Goal: Task Accomplishment & Management: Manage account settings

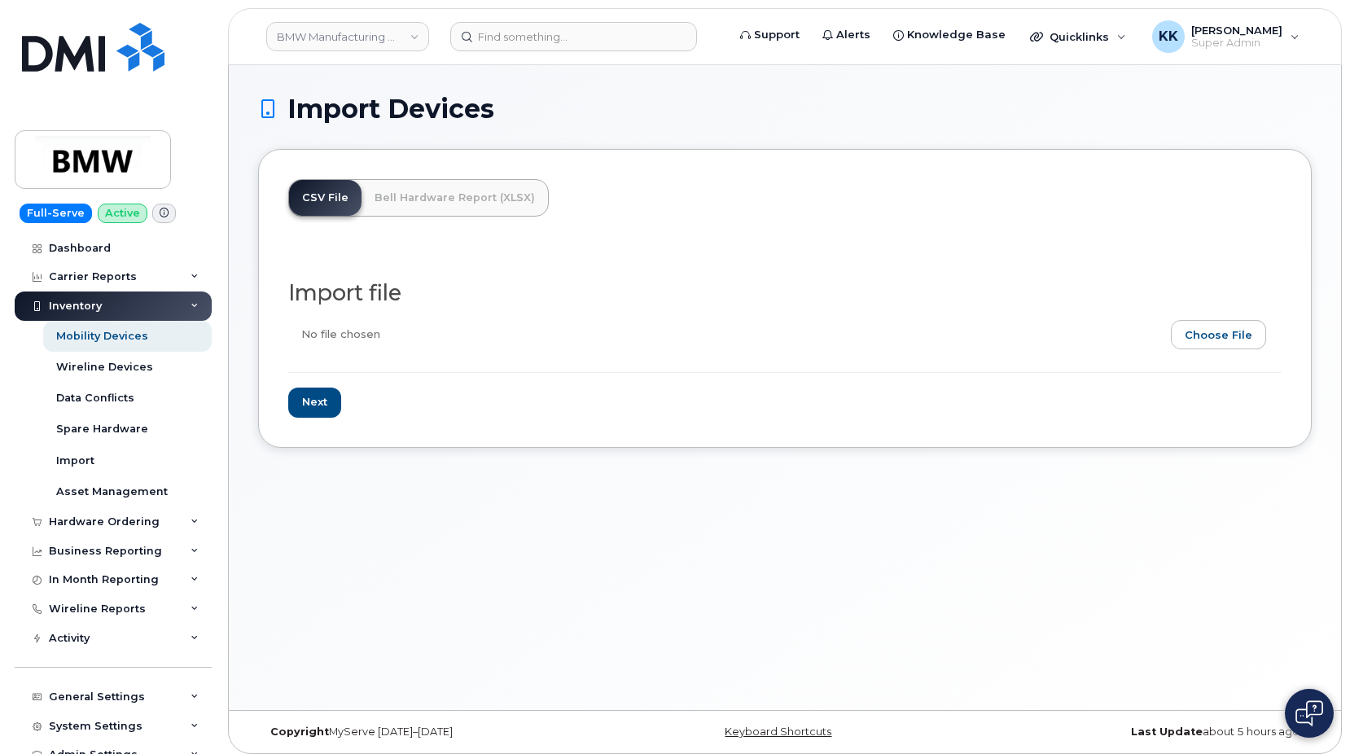
click at [884, 450] on div "Import Devices CSV File Bell Hardware Report (XLSX) Import file Next" at bounding box center [785, 387] width 1112 height 645
click at [1196, 336] on input "file" at bounding box center [778, 338] width 981 height 37
type input "C:\fakepath\BMW T-Mobile Inventory August 2025.csv"
click at [320, 390] on input "Next" at bounding box center [314, 403] width 53 height 30
type input "Loading..."
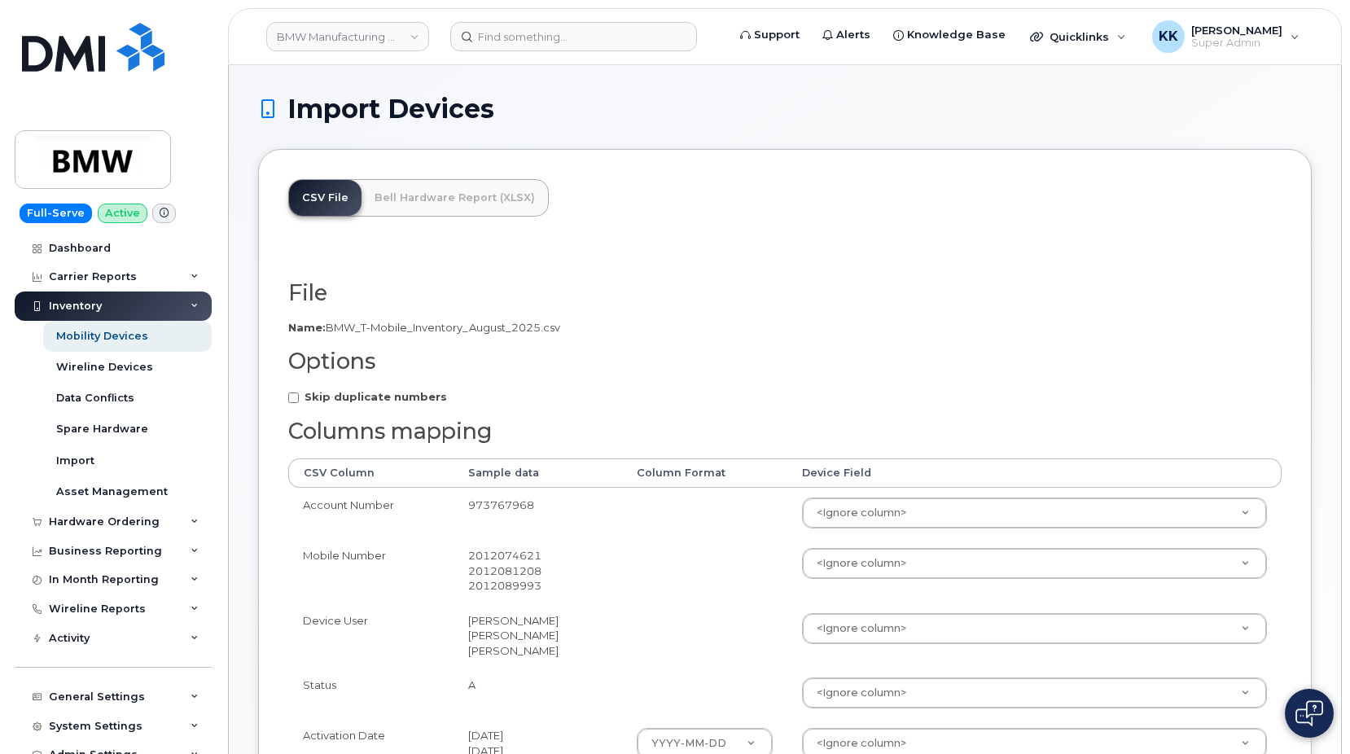
click at [385, 400] on strong "Skip duplicate numbers" at bounding box center [376, 396] width 143 height 13
click at [299, 400] on input "Skip duplicate numbers" at bounding box center [293, 398] width 11 height 11
checkbox input "true"
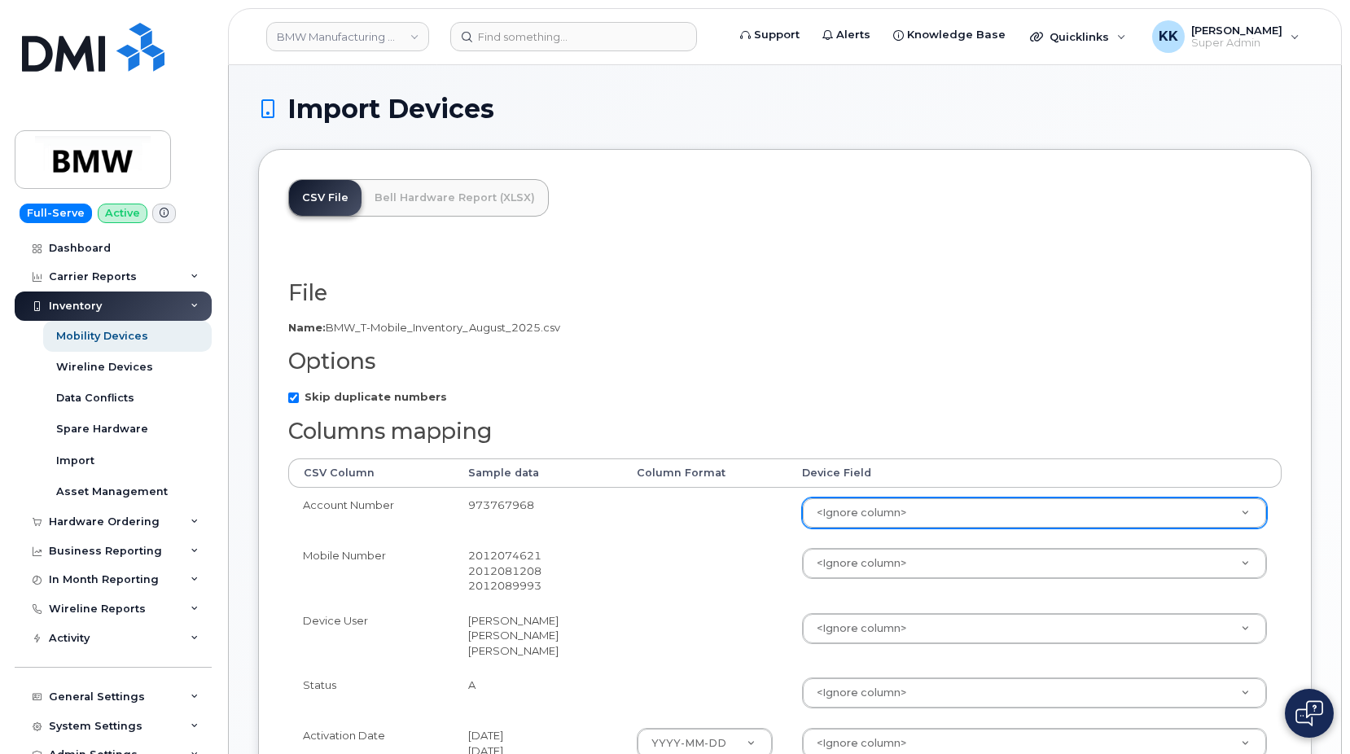
click at [831, 502] on body "BMW Manufacturing Co LLC Support Alerts Knowledge Base Quicklinks Suspend / Can…" at bounding box center [675, 619] width 1350 height 1239
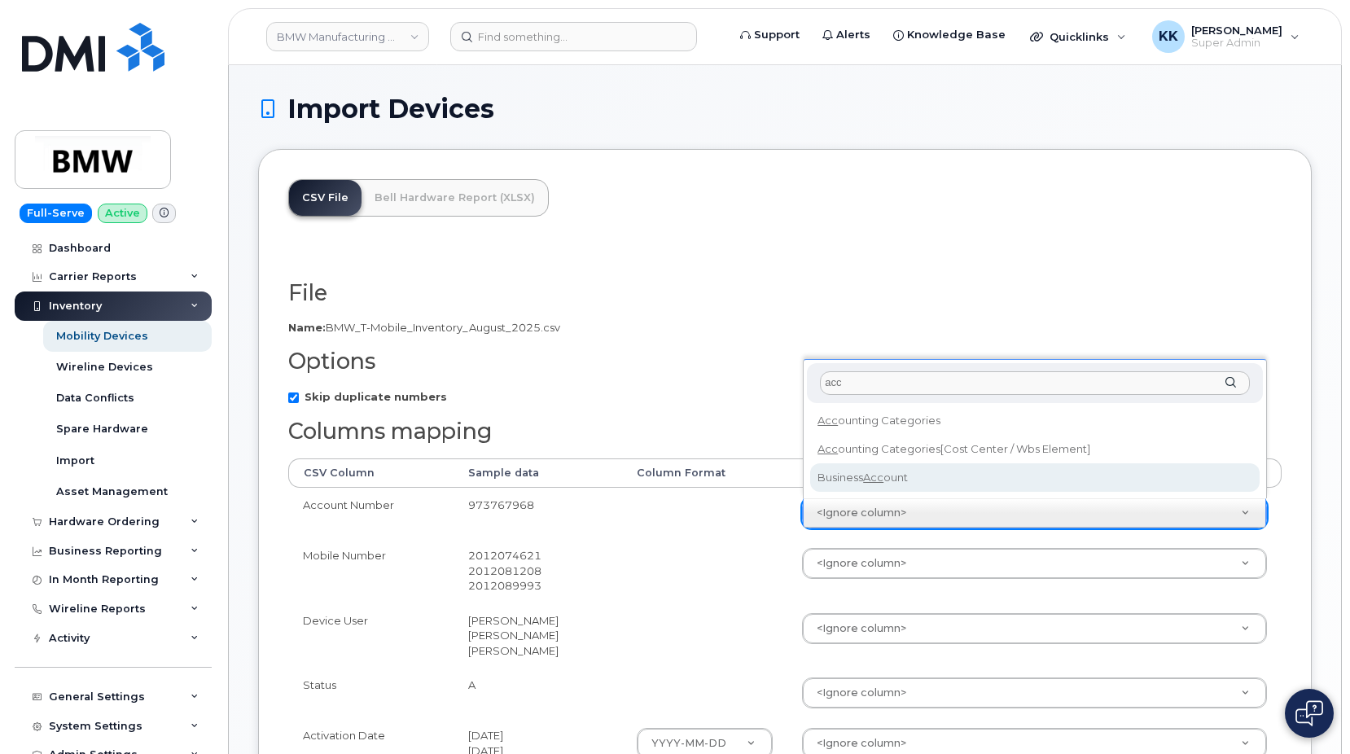
type input "acc"
select select "business_account_id"
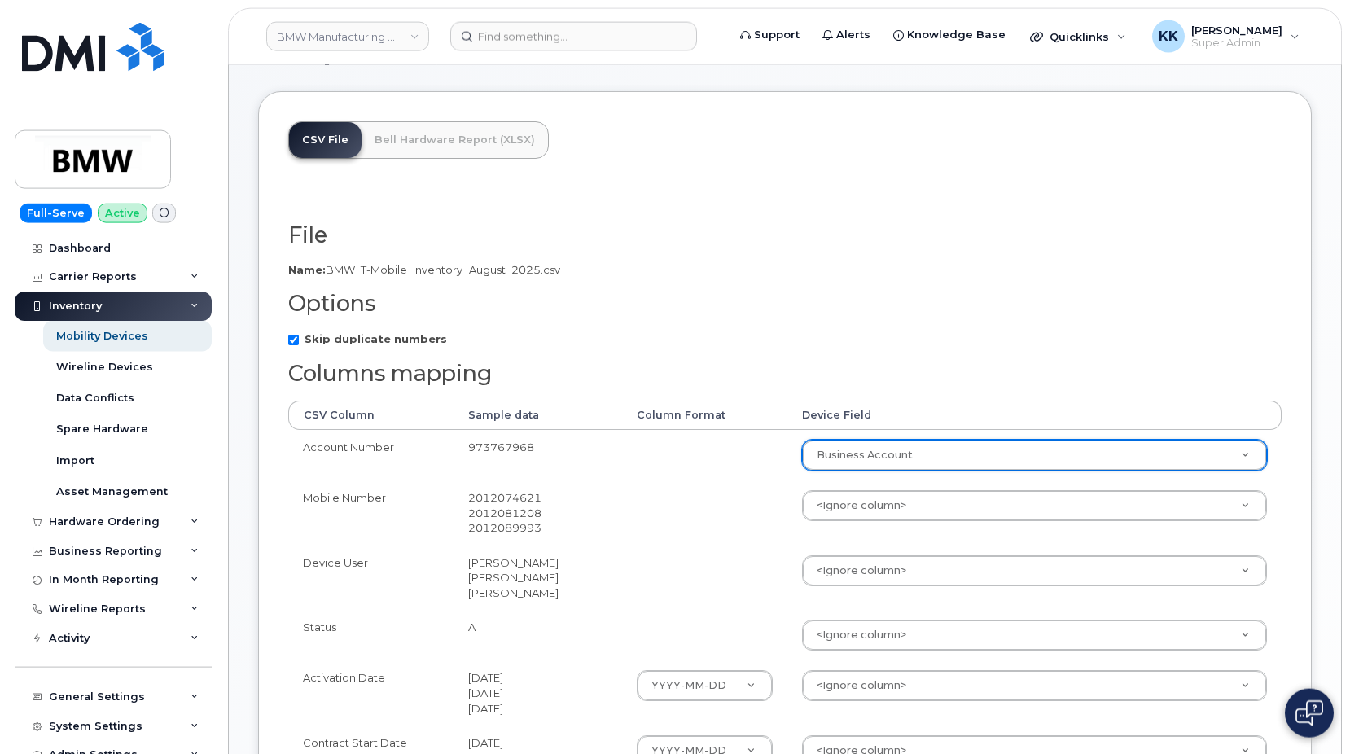
scroll to position [166, 0]
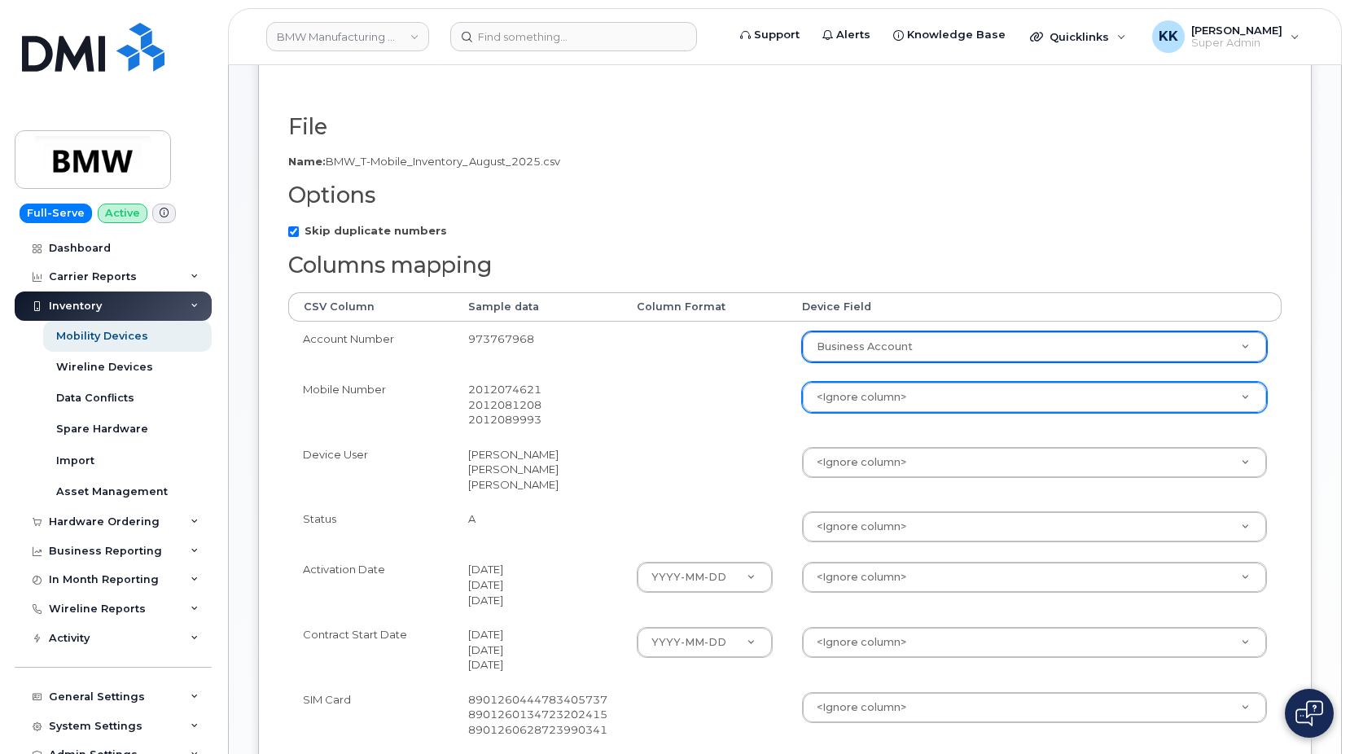
click at [825, 402] on body "BMW Manufacturing Co LLC Support Alerts Knowledge Base Quicklinks Suspend / Can…" at bounding box center [675, 453] width 1350 height 1239
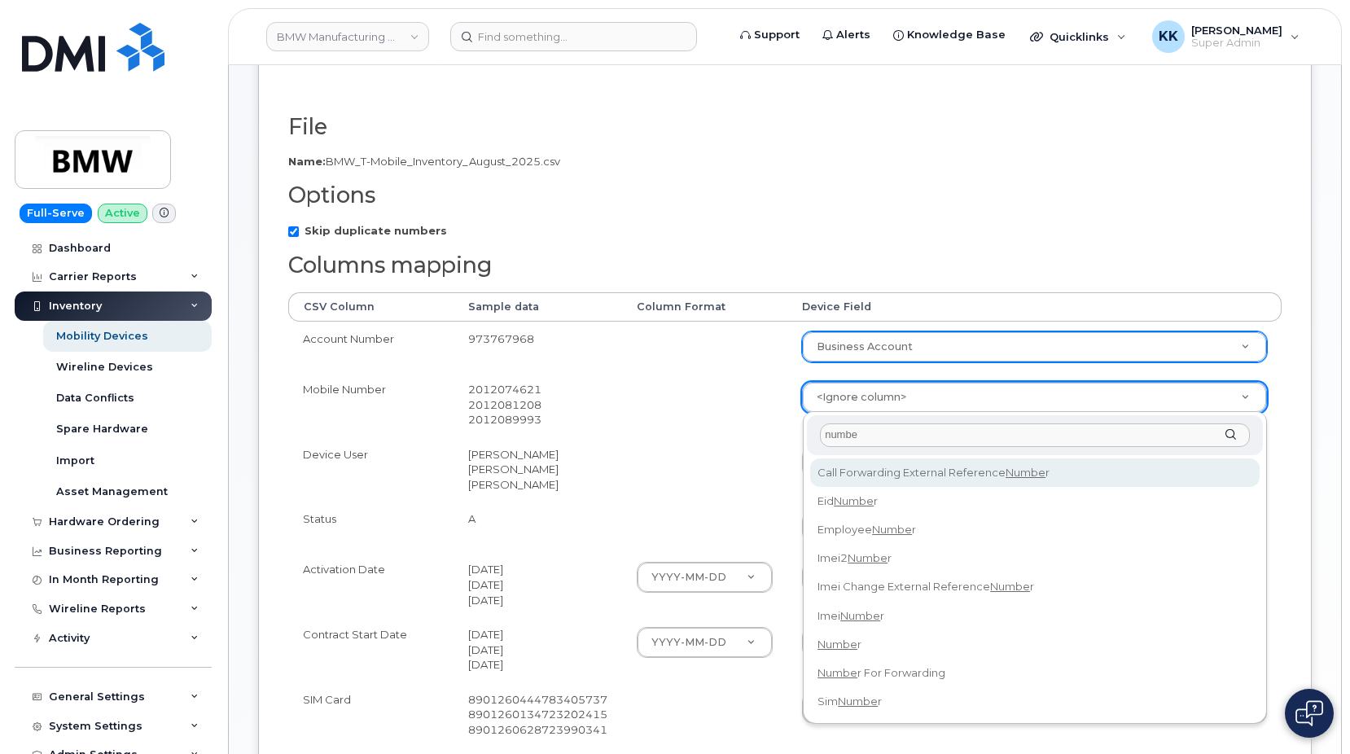
type input "number"
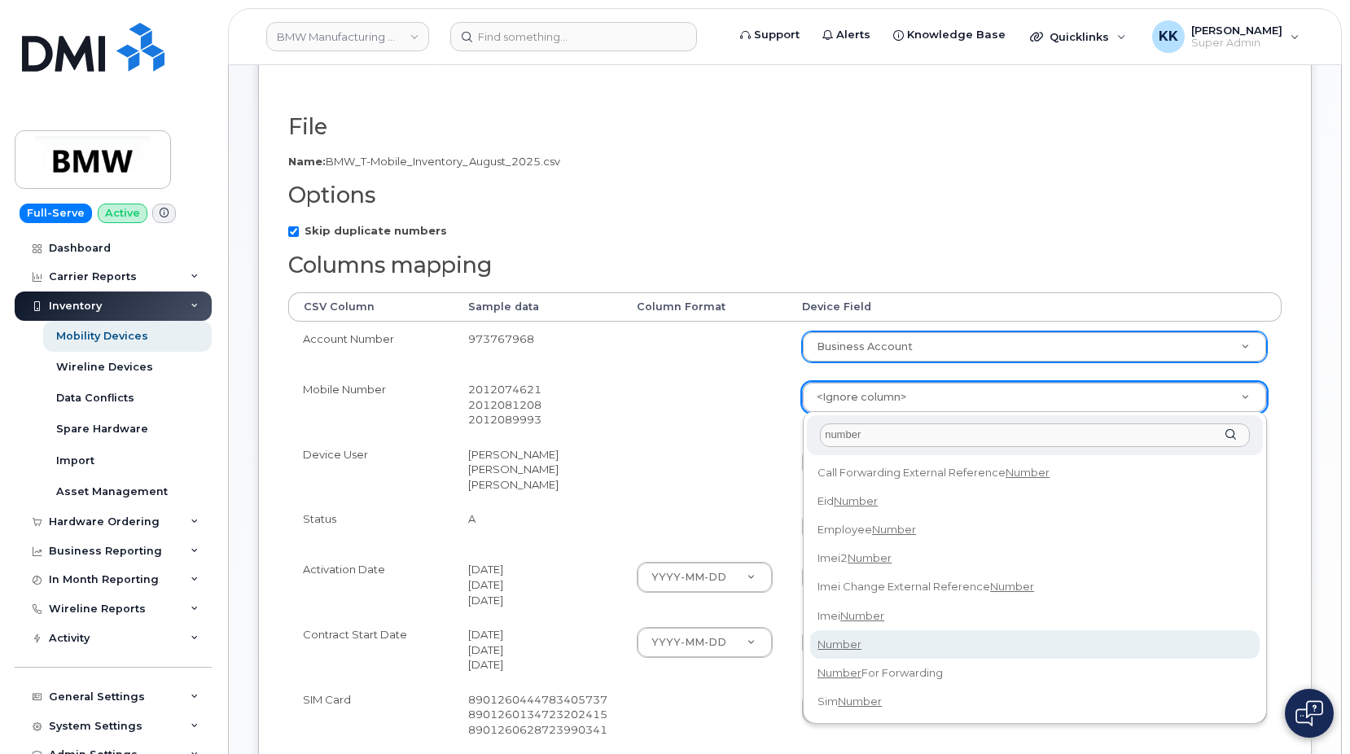
select select "number"
click at [861, 471] on body "BMW Manufacturing Co LLC Support Alerts Knowledge Base Quicklinks Suspend / Can…" at bounding box center [675, 453] width 1350 height 1239
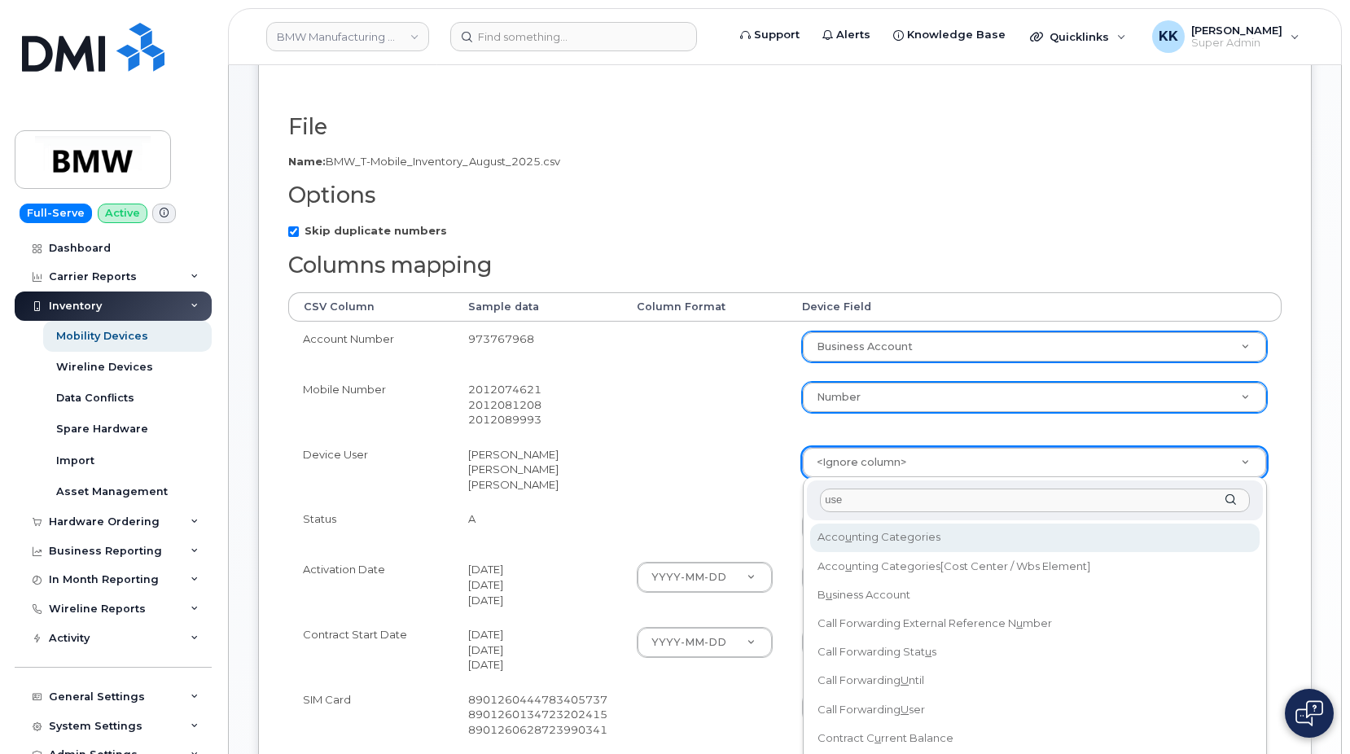
type input "user"
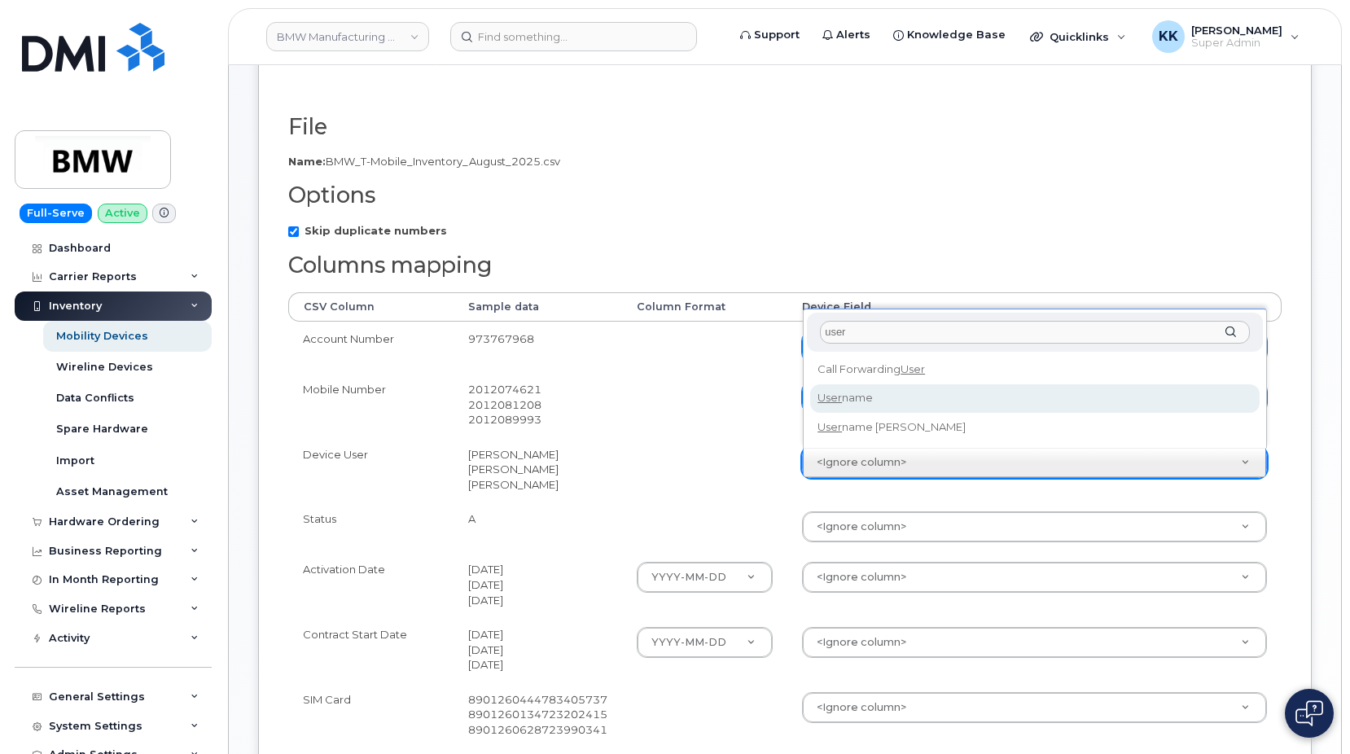
select select "username"
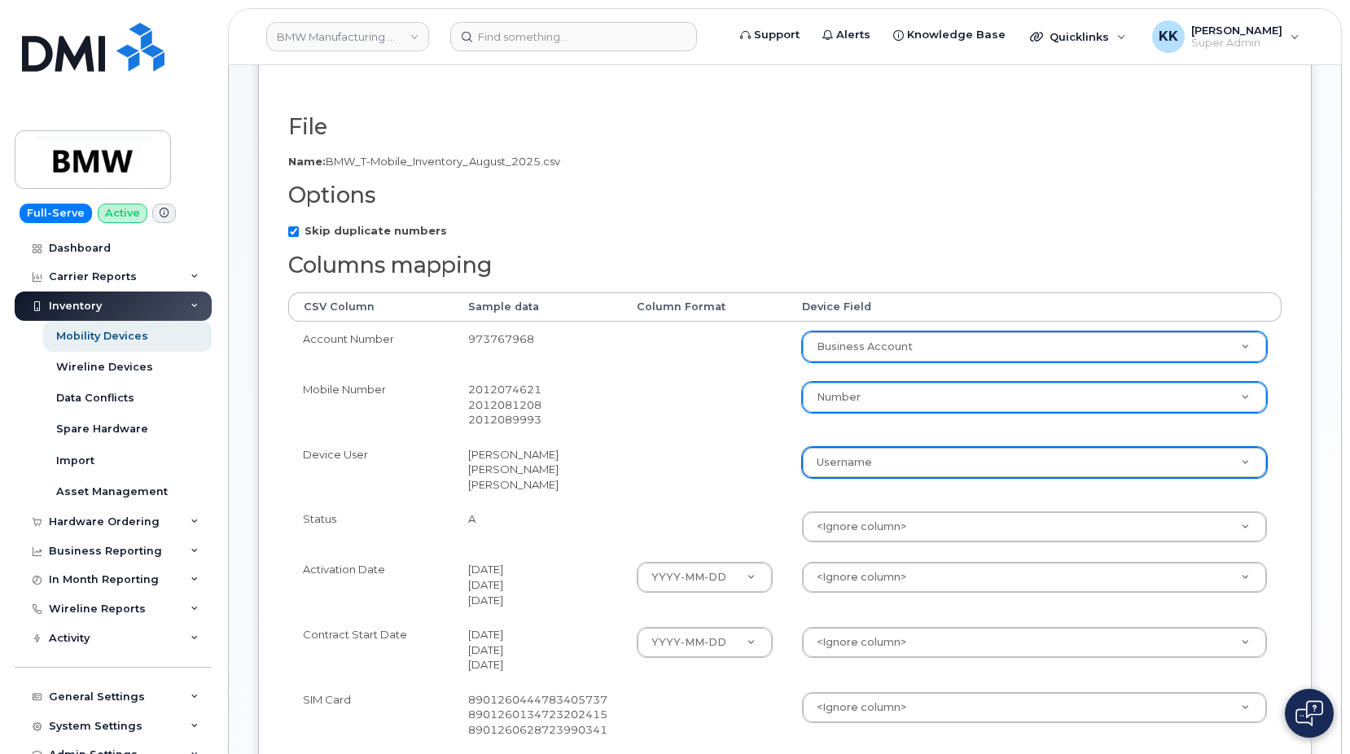
scroll to position [332, 0]
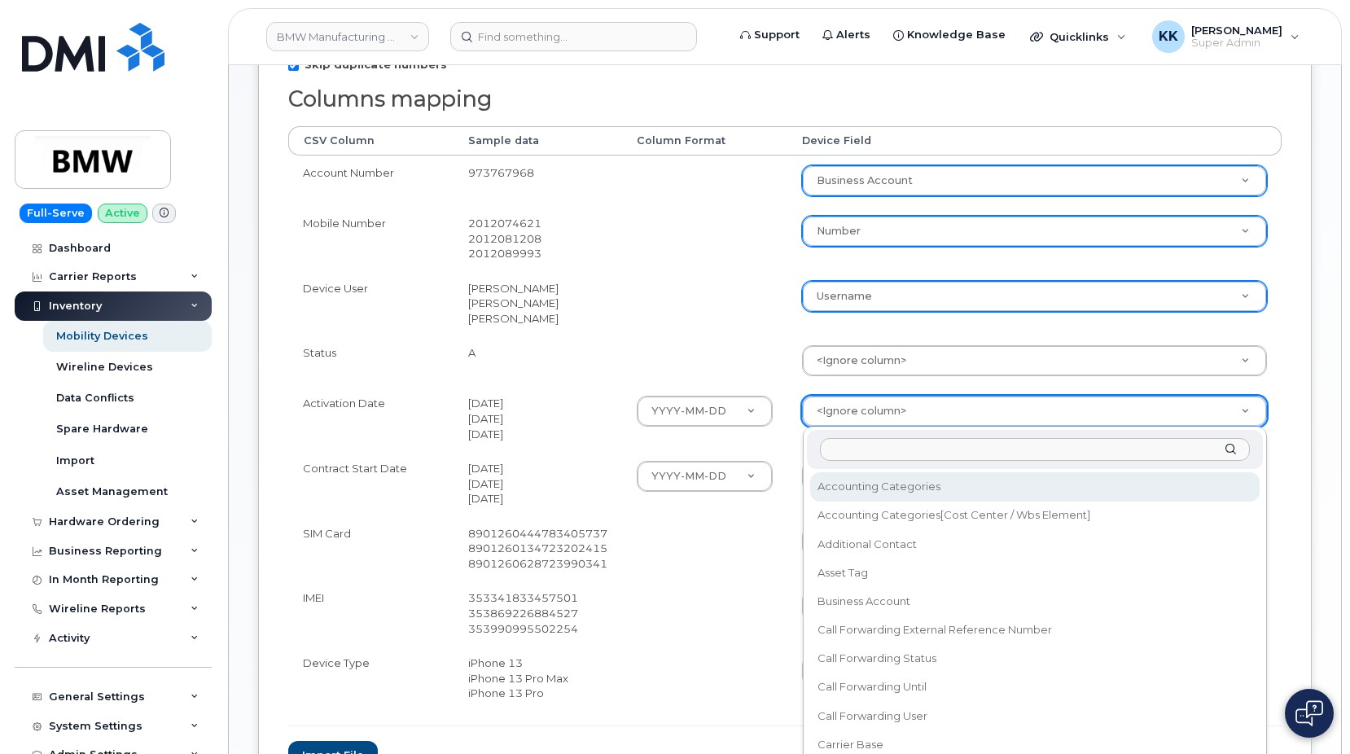
click at [867, 405] on body "BMW Manufacturing Co LLC Support Alerts Knowledge Base Quicklinks Suspend / Can…" at bounding box center [675, 287] width 1350 height 1239
type input "ini"
select select "initial_activation_date"
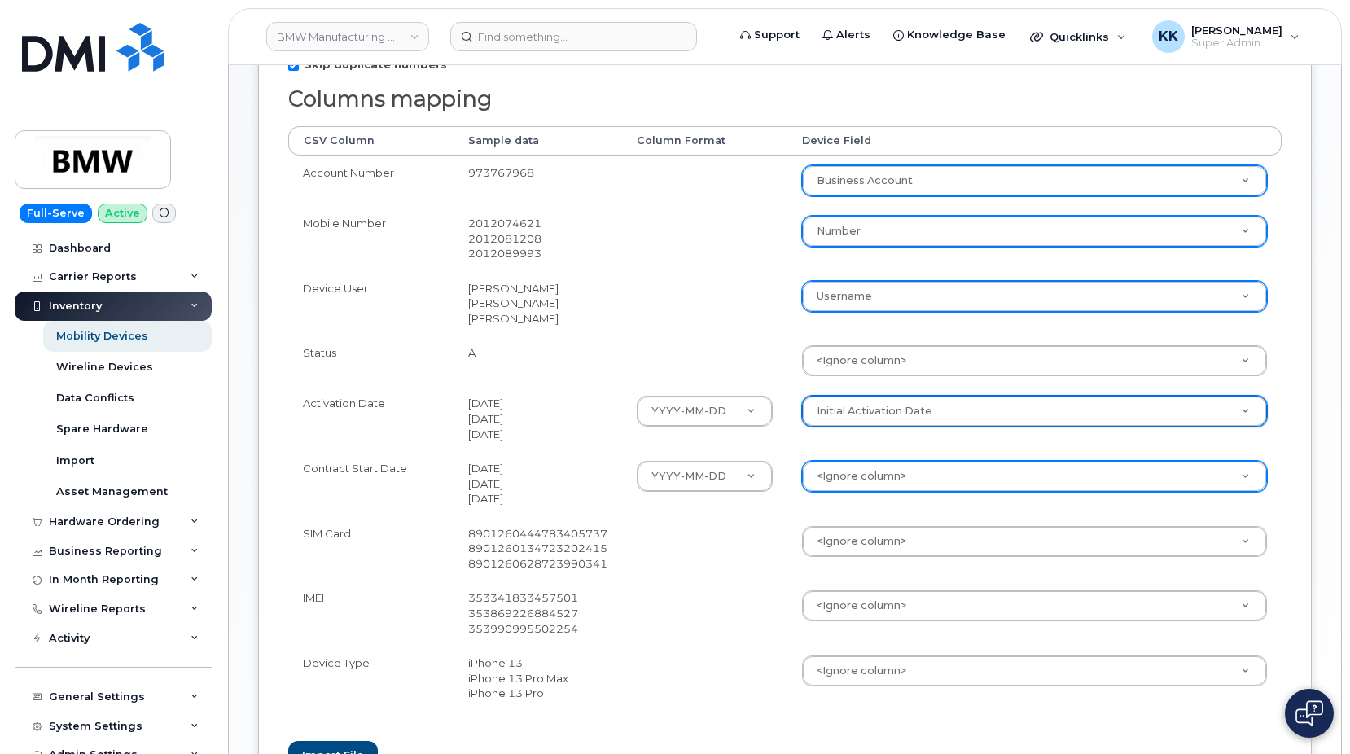
click at [859, 462] on div "<Ignore column>" at bounding box center [1034, 476] width 465 height 31
click at [858, 469] on body "BMW Manufacturing Co LLC Support Alerts Knowledge Base Quicklinks Suspend / Can…" at bounding box center [675, 287] width 1350 height 1239
select select "contract_start_date"
click at [772, 520] on td at bounding box center [704, 548] width 165 height 65
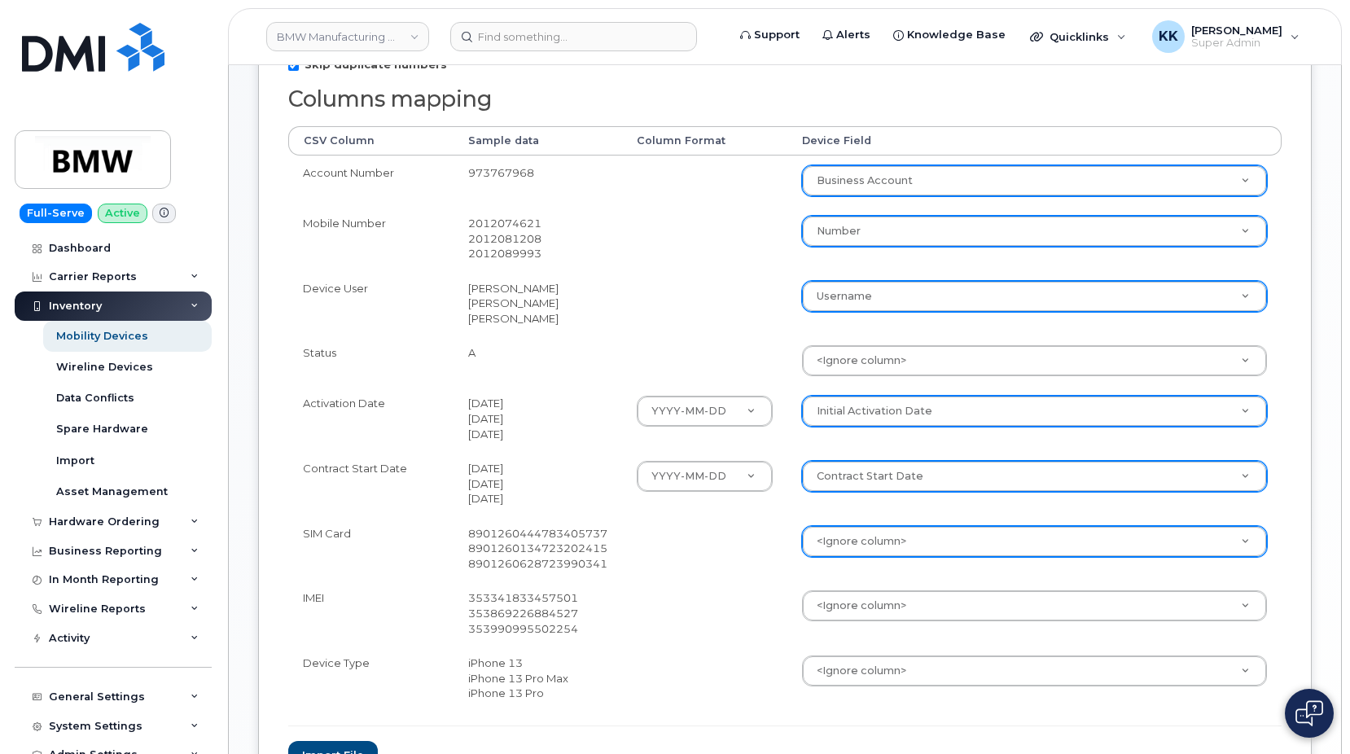
click at [836, 546] on body "BMW Manufacturing Co LLC Support Alerts Knowledge Base Quicklinks Suspend / Can…" at bounding box center [675, 287] width 1350 height 1239
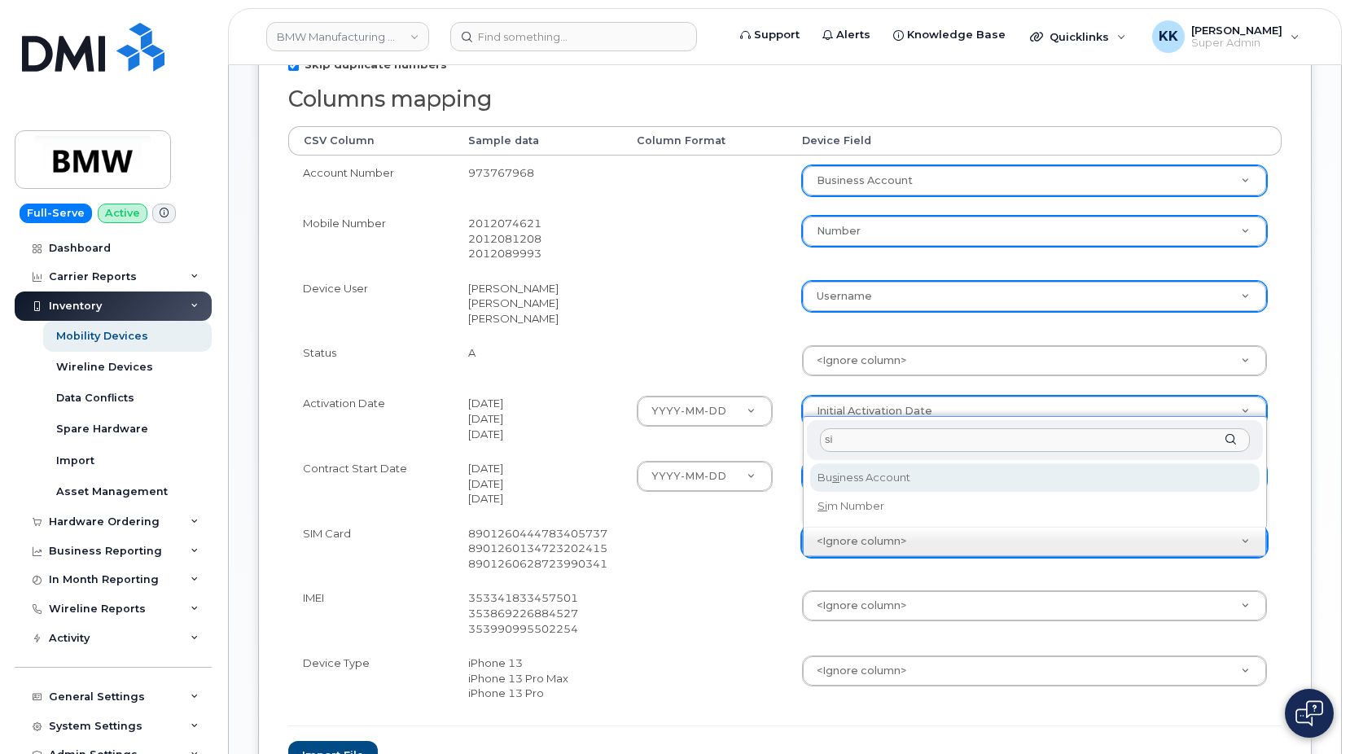
type input "sim"
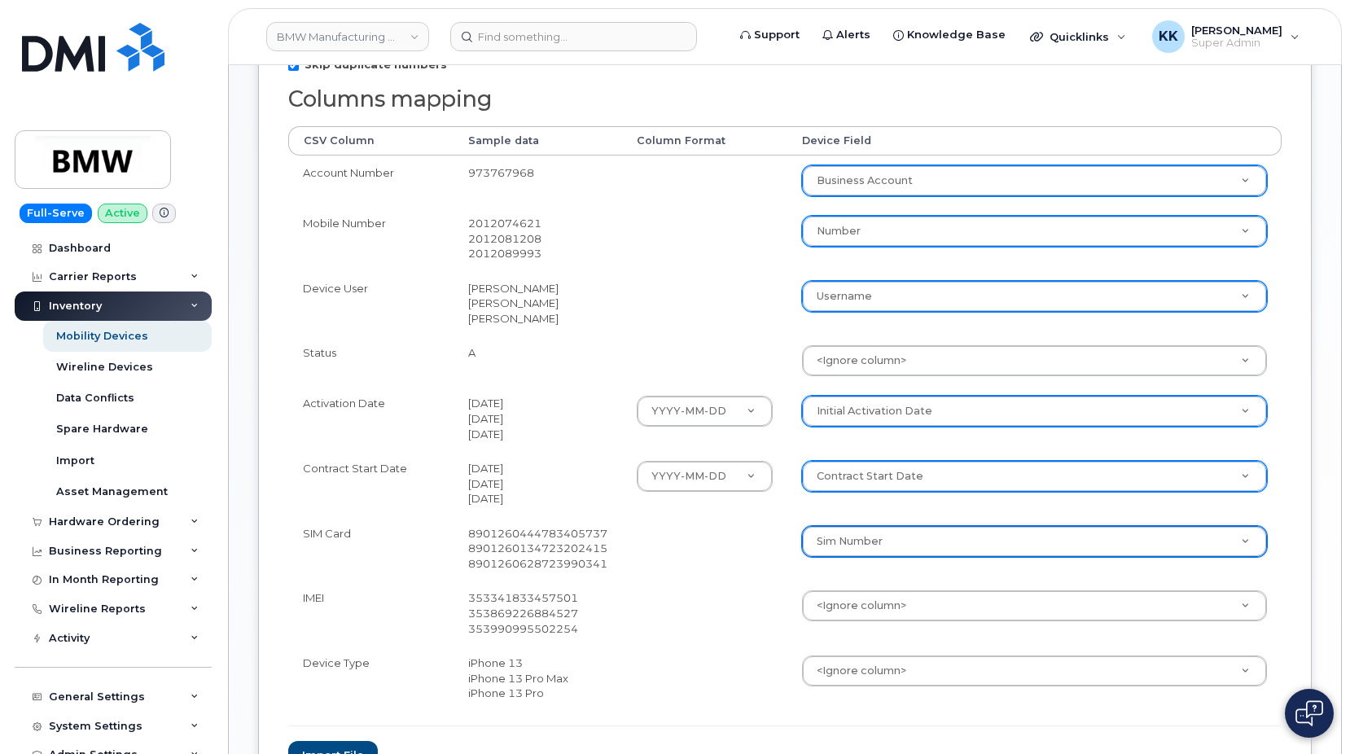
select select "sim_number"
click at [840, 595] on body "BMW Manufacturing Co LLC Support Alerts Knowledge Base Quicklinks Suspend / Can…" at bounding box center [675, 287] width 1350 height 1239
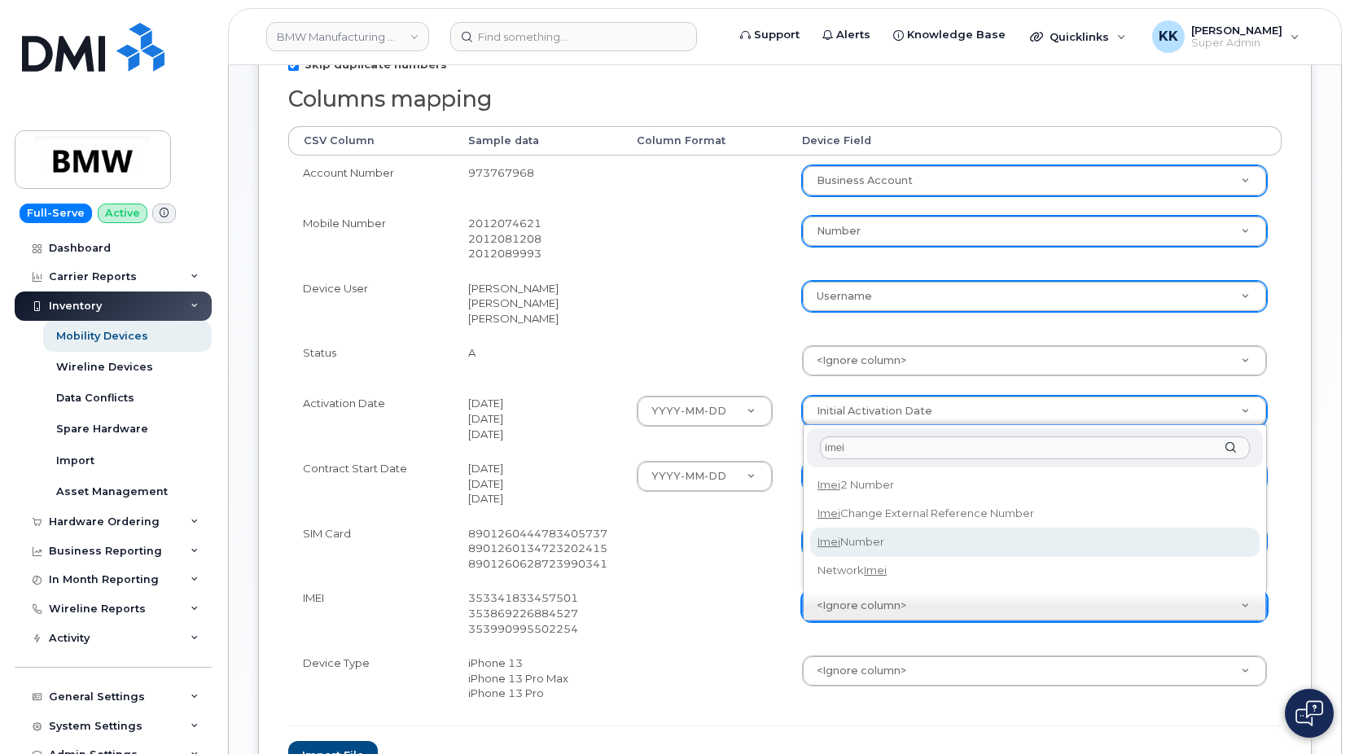
type input "imei"
select select "imei_number"
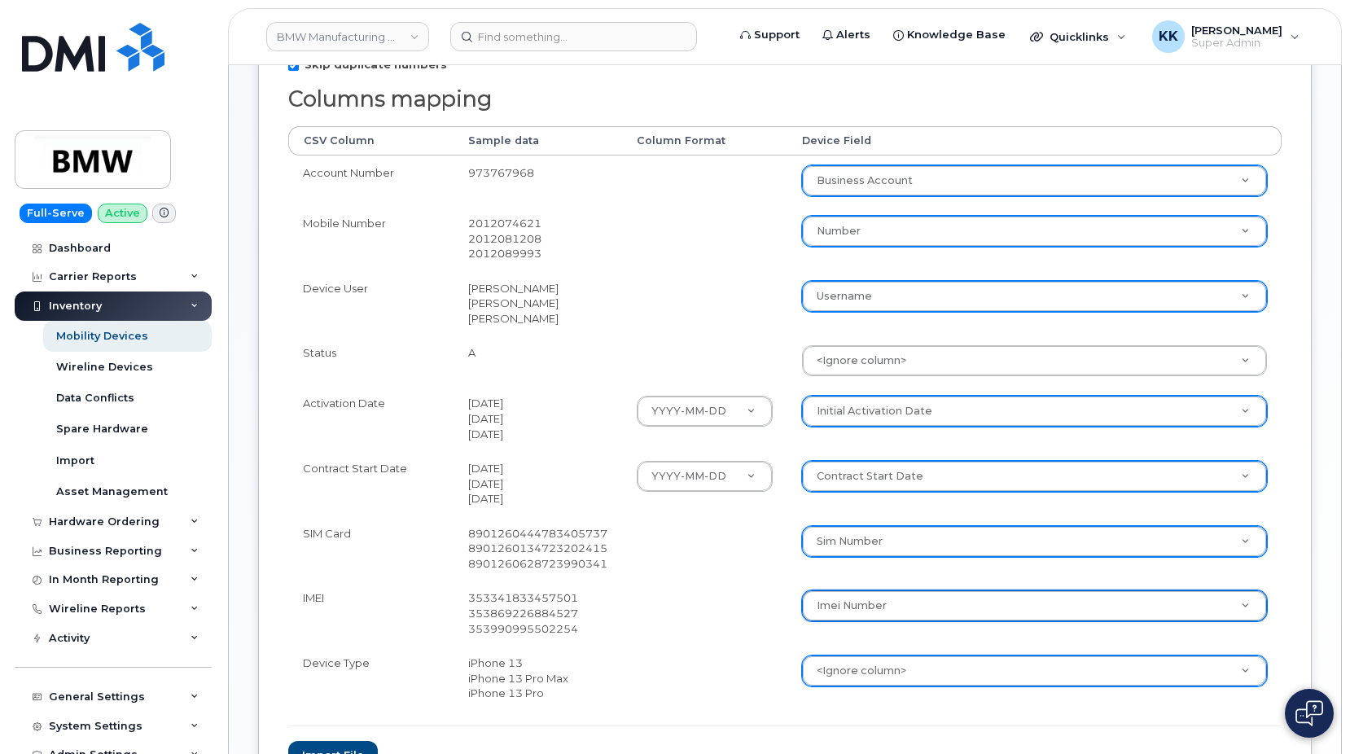
click at [847, 674] on body "BMW Manufacturing Co LLC Support Alerts Knowledge Base Quicklinks Suspend / Can…" at bounding box center [675, 287] width 1350 height 1239
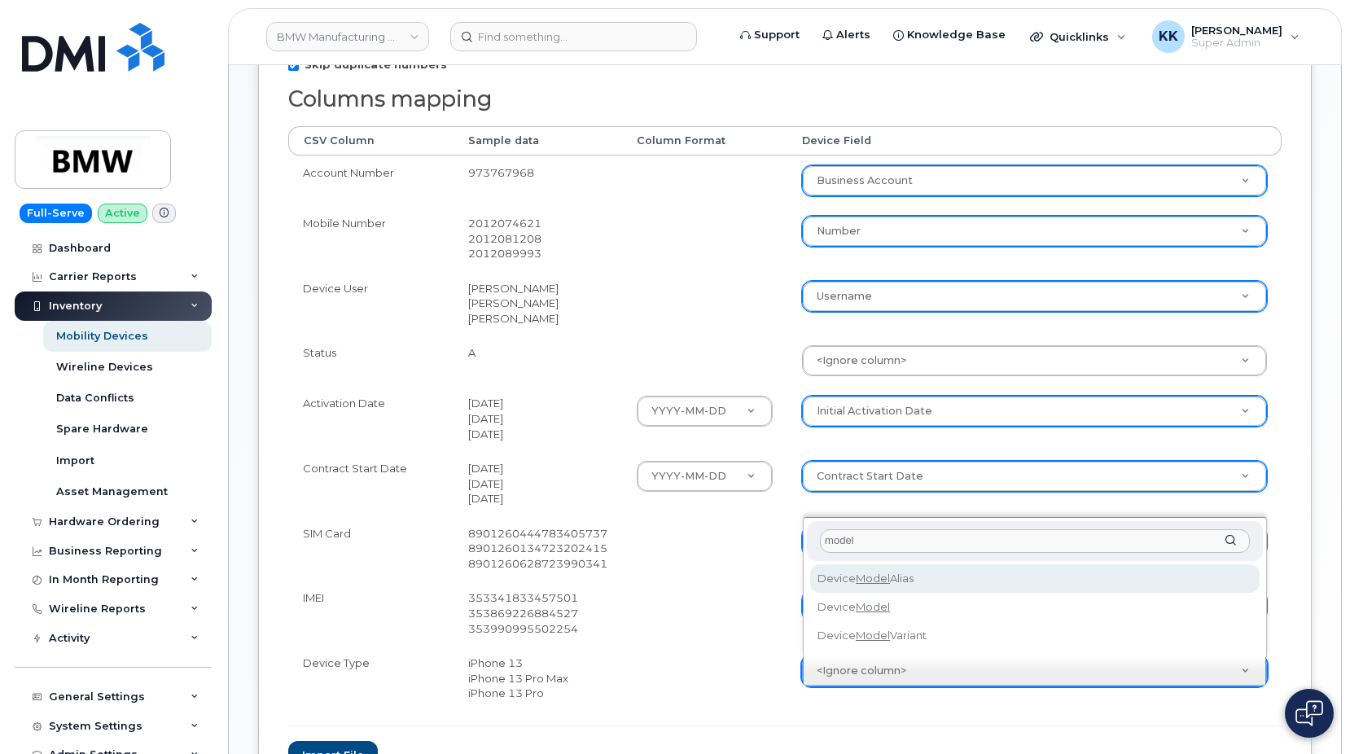
type input "model"
select select "device_model_alias"
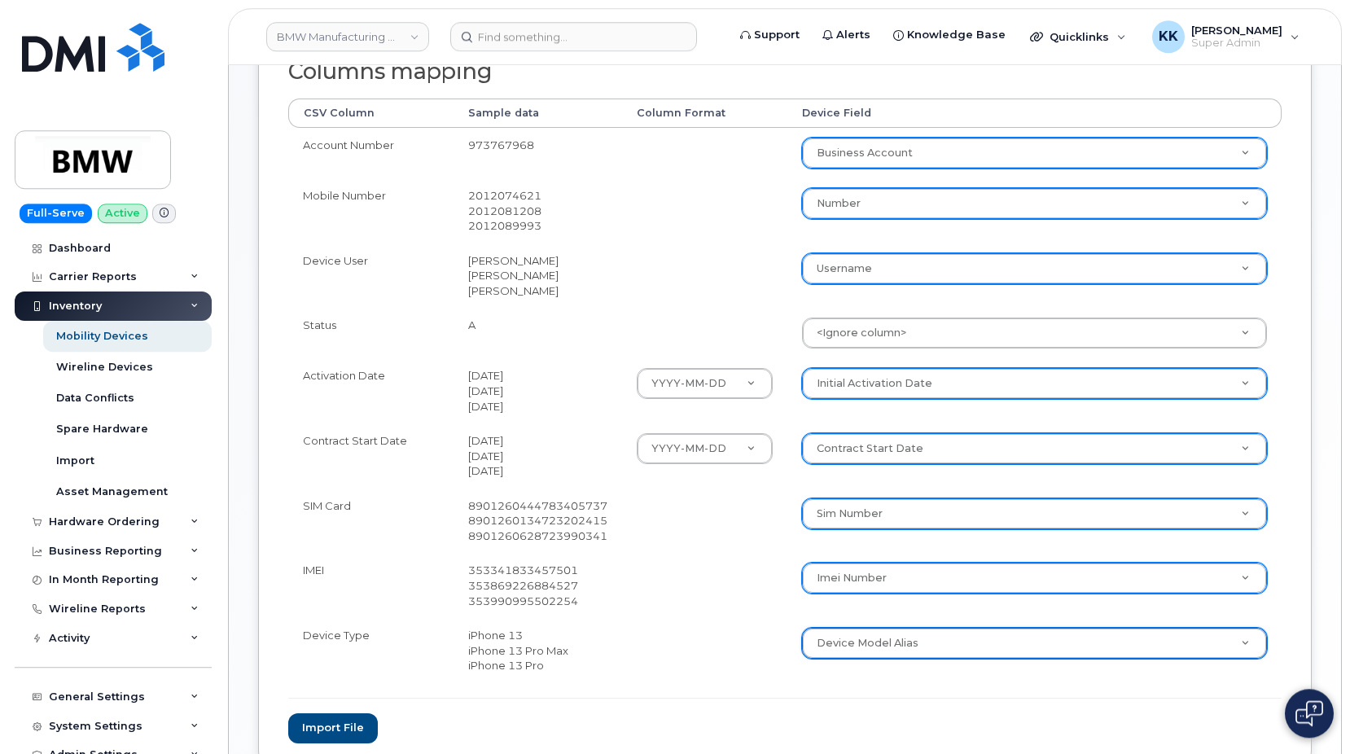
scroll to position [415, 0]
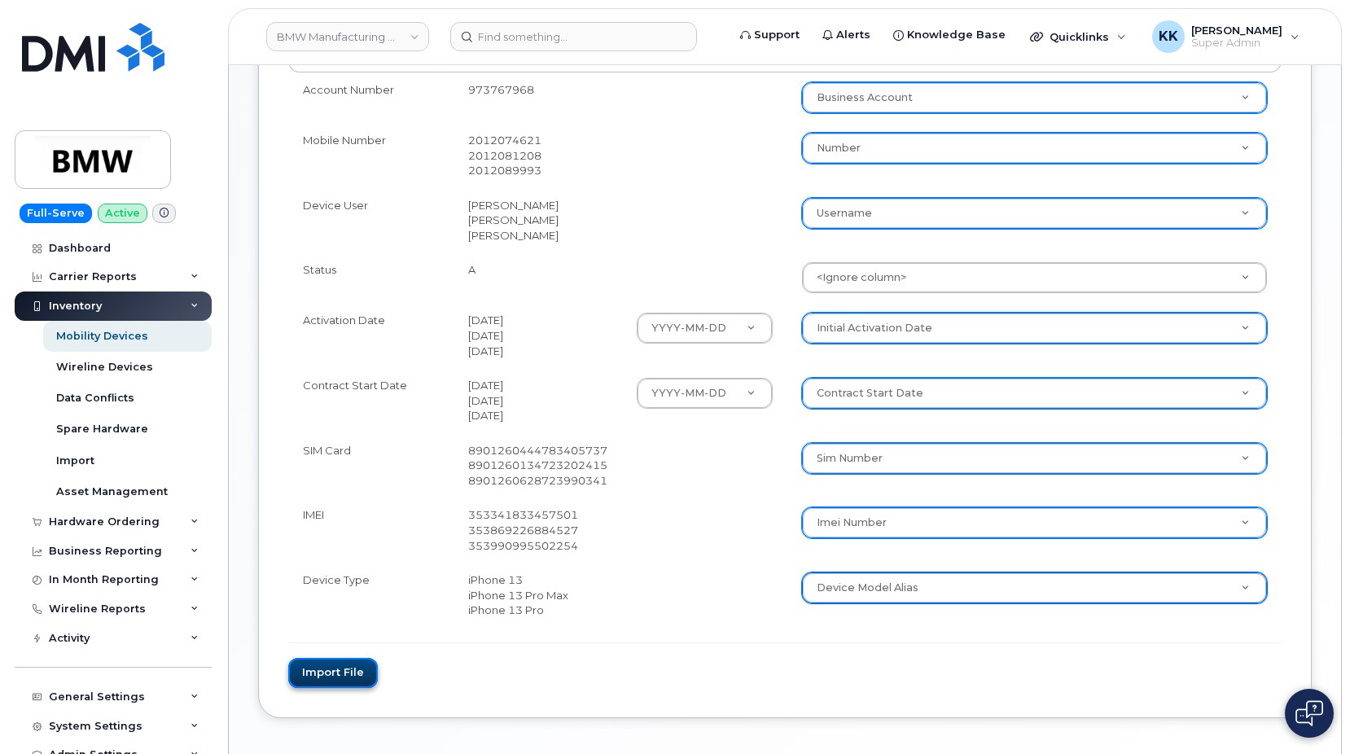
click at [353, 671] on button "Import file" at bounding box center [333, 673] width 90 height 30
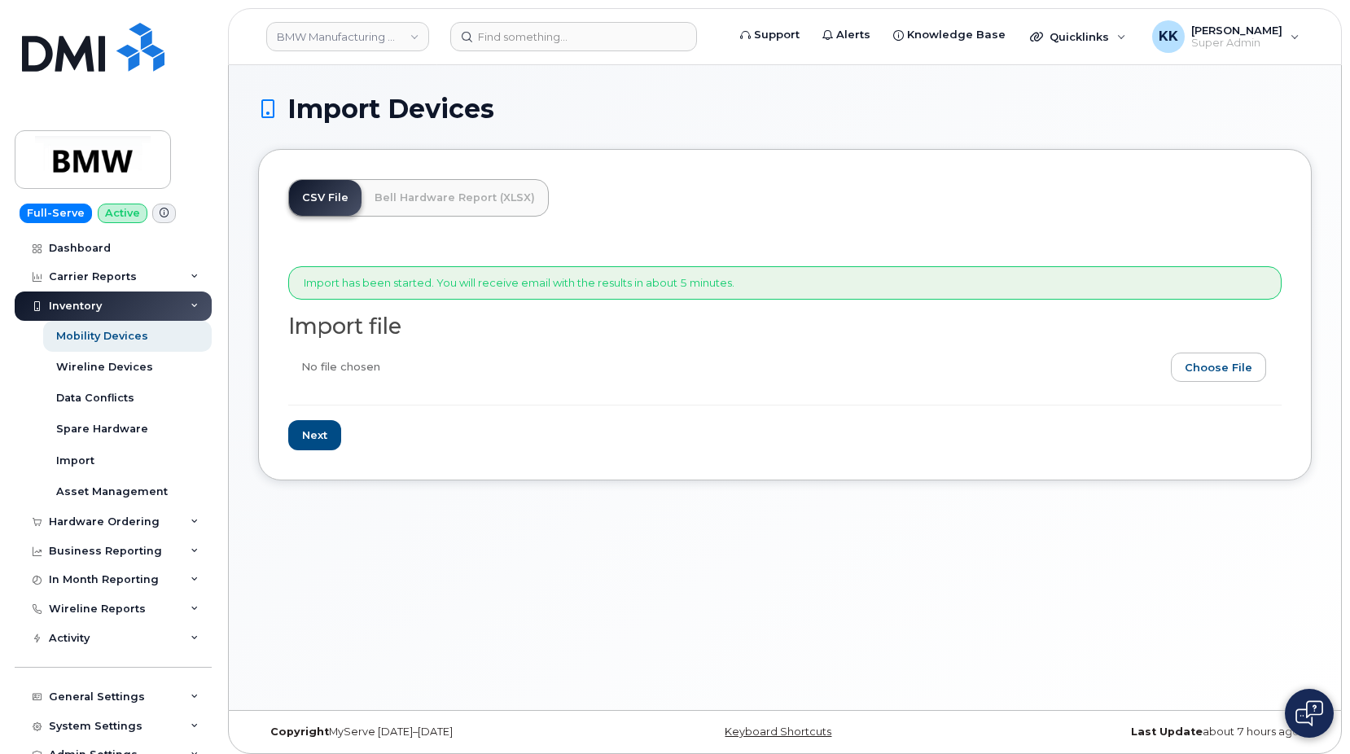
click at [1222, 371] on input "file" at bounding box center [778, 371] width 981 height 37
type input "C:\fakepath\BMW T-Mobile Inventory August 2025.csv"
click at [318, 447] on input "Next" at bounding box center [314, 435] width 53 height 30
type input "Loading..."
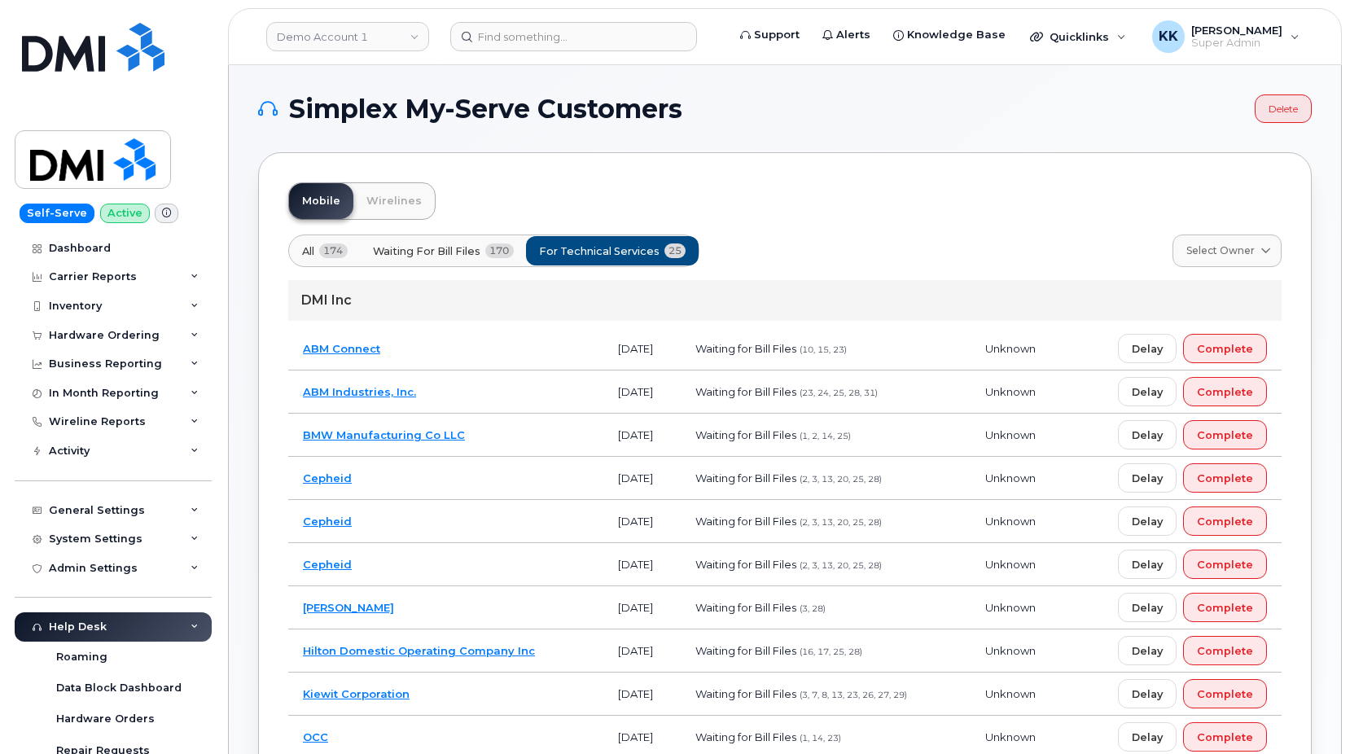
scroll to position [997, 0]
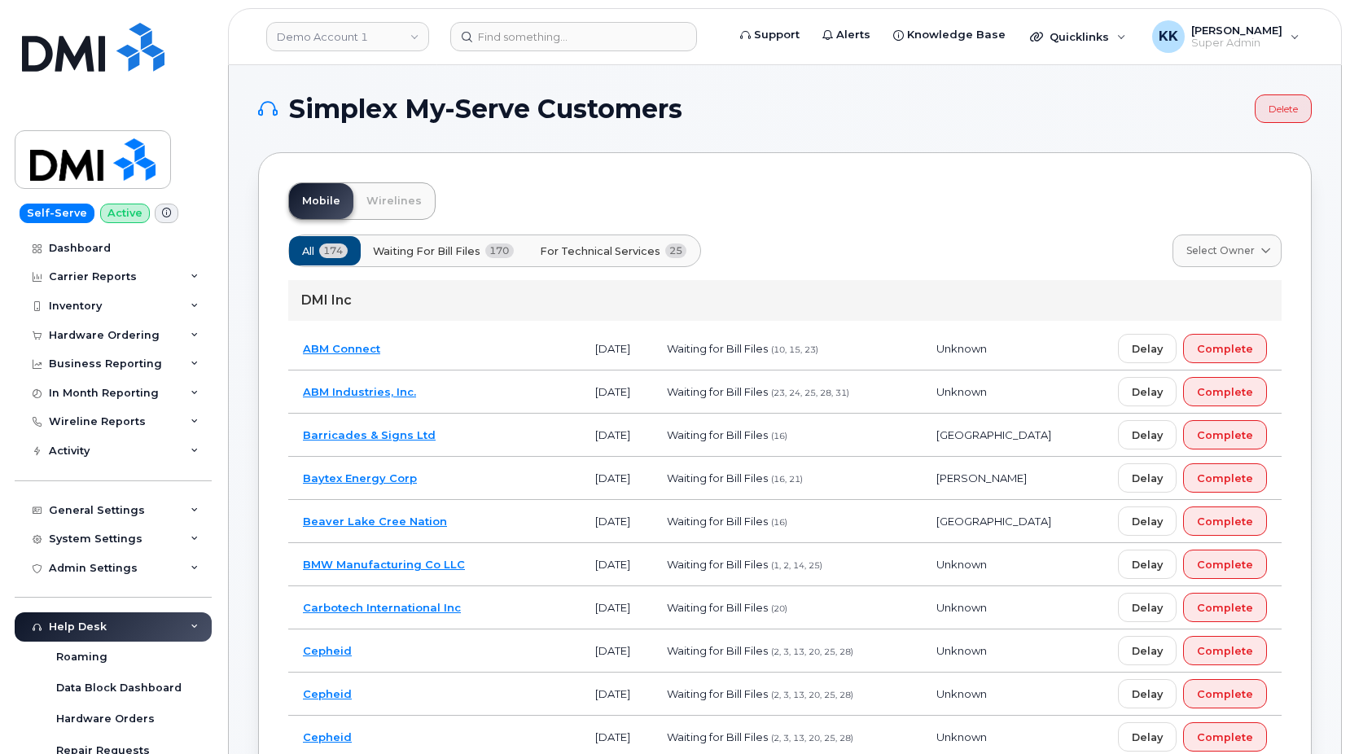
click at [659, 254] on span "For Technical Services" at bounding box center [600, 251] width 121 height 15
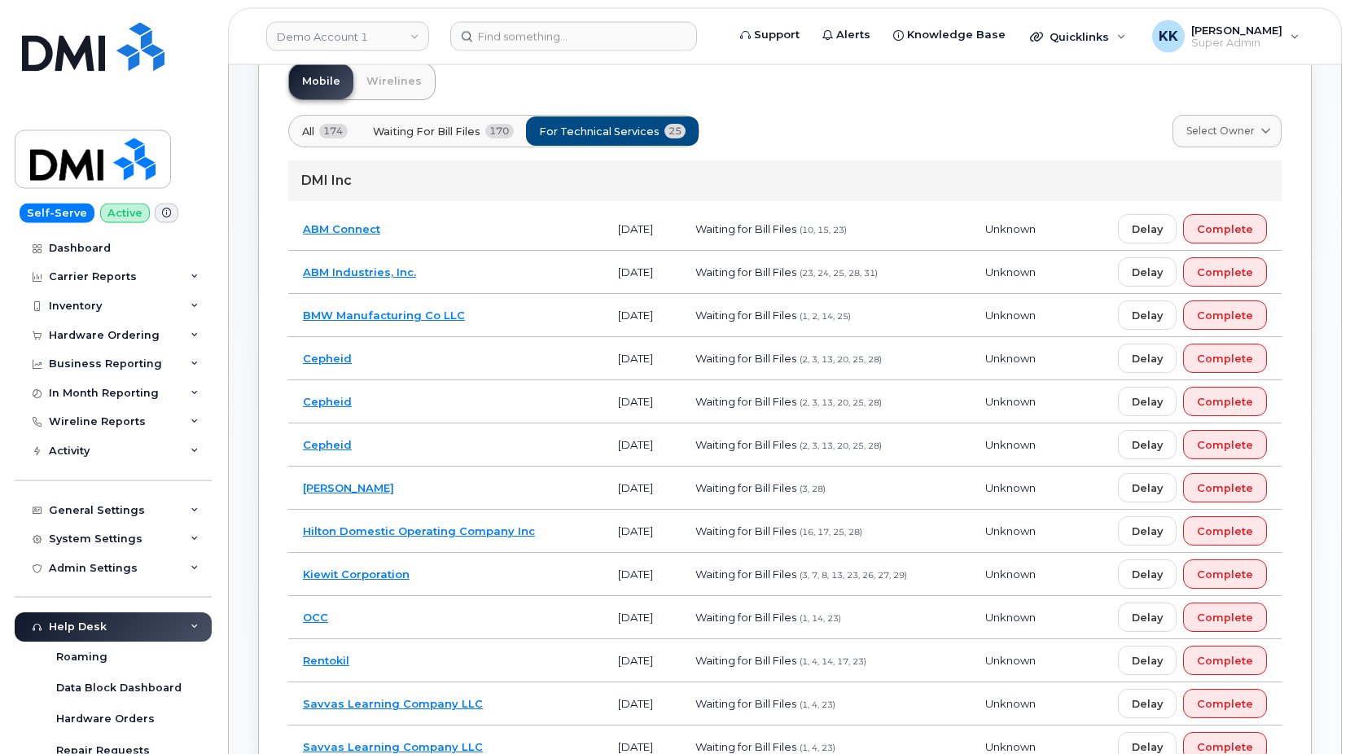
scroll to position [166, 0]
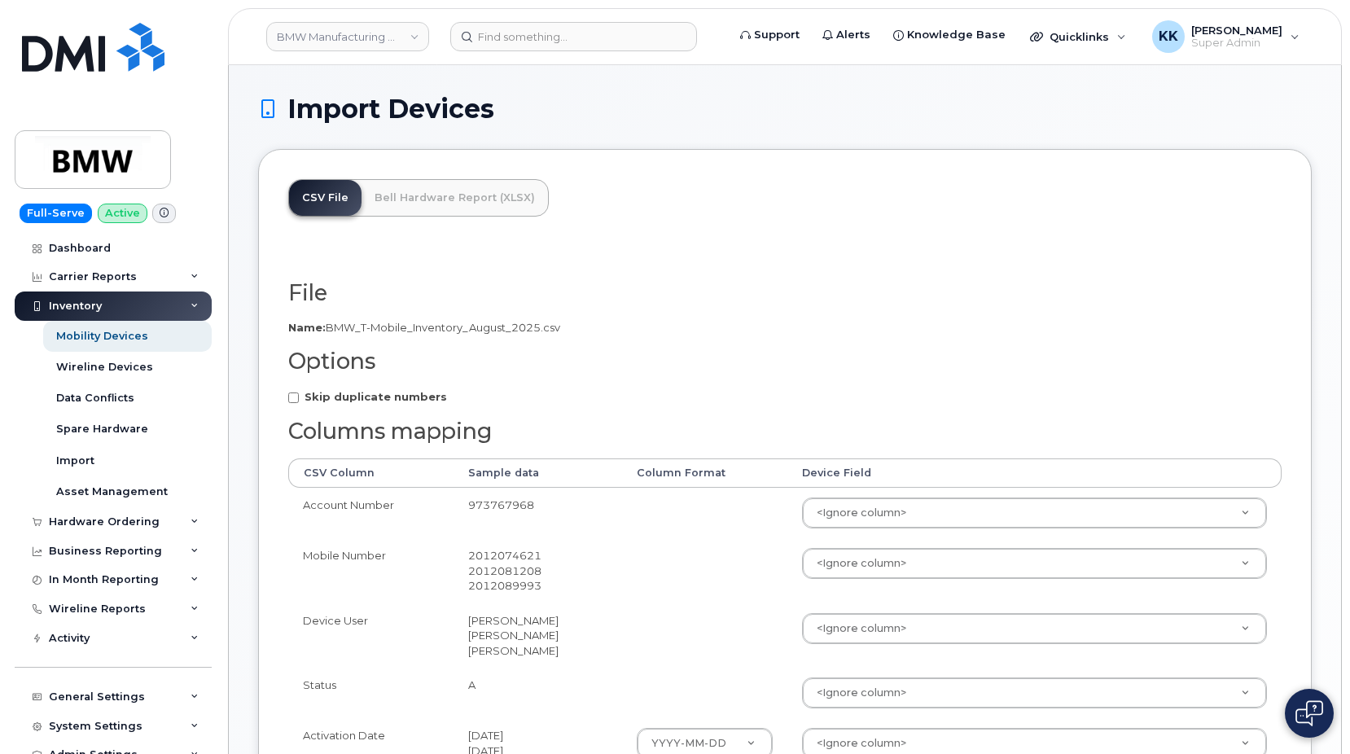
click at [377, 406] on form "File Filename cache Name: BMW_T-Mobile_Inventory_August_2025.csv Options Skip d…" at bounding box center [785, 692] width 994 height 822
click at [377, 400] on strong "Skip duplicate numbers" at bounding box center [376, 396] width 143 height 13
click at [299, 400] on input "Skip duplicate numbers" at bounding box center [293, 398] width 11 height 11
checkbox input "true"
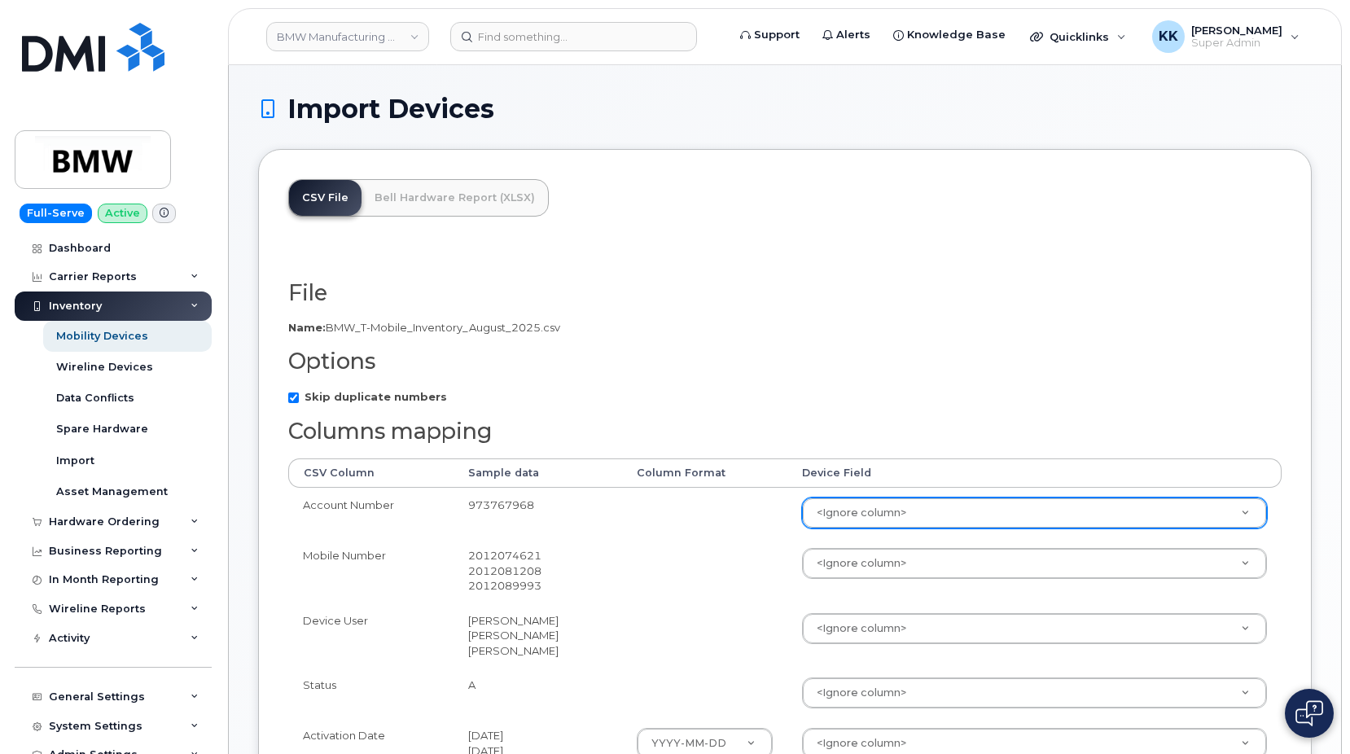
click at [1026, 519] on body "BMW Manufacturing Co LLC Support Alerts Knowledge Base Quicklinks Suspend / Can…" at bounding box center [675, 619] width 1350 height 1239
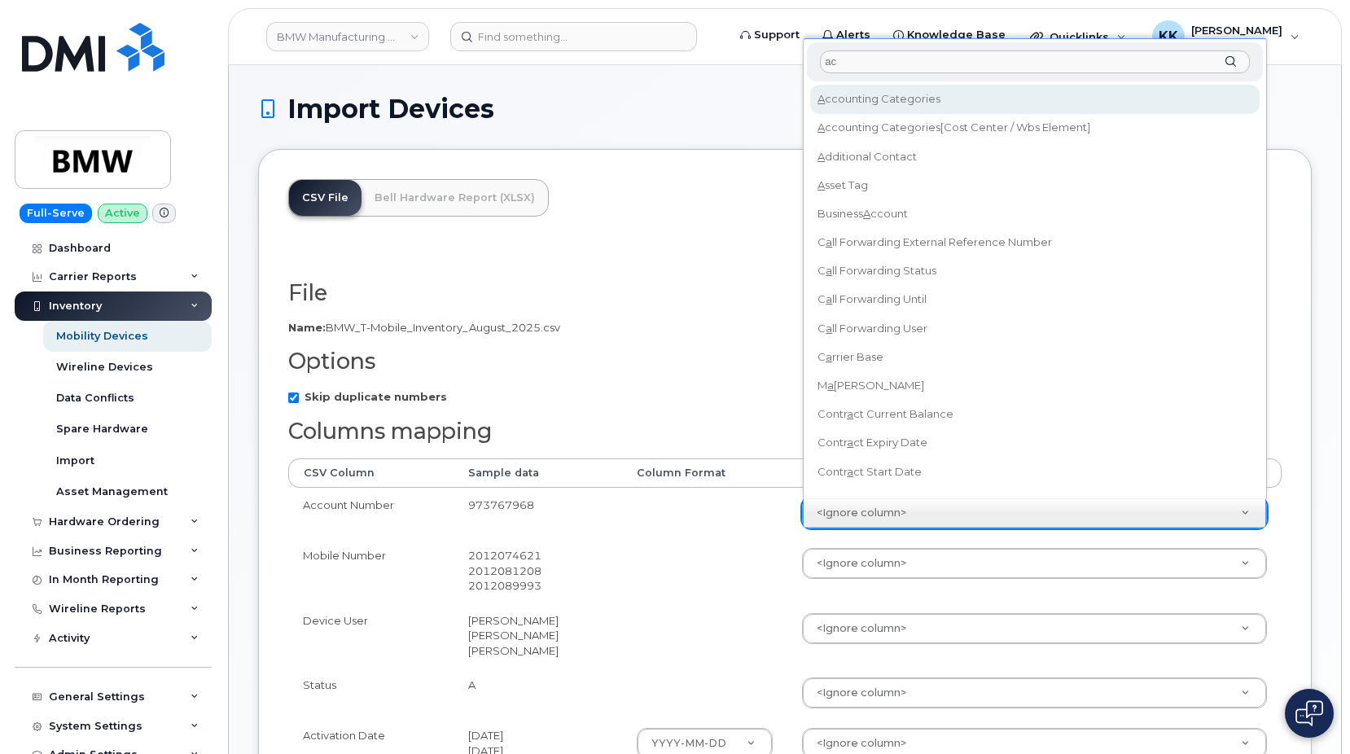
type input "acc"
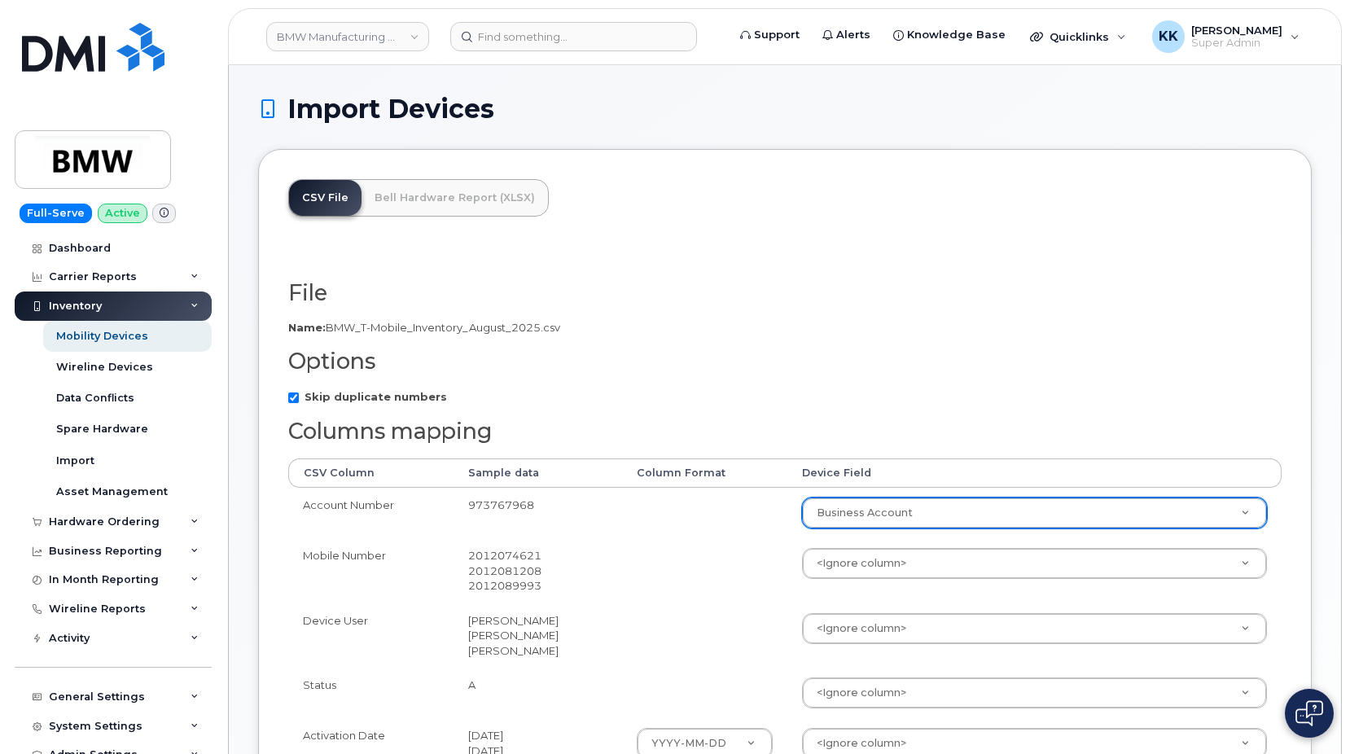
select select "business_account_id"
click at [923, 476] on th "Device Field" at bounding box center [1035, 472] width 494 height 29
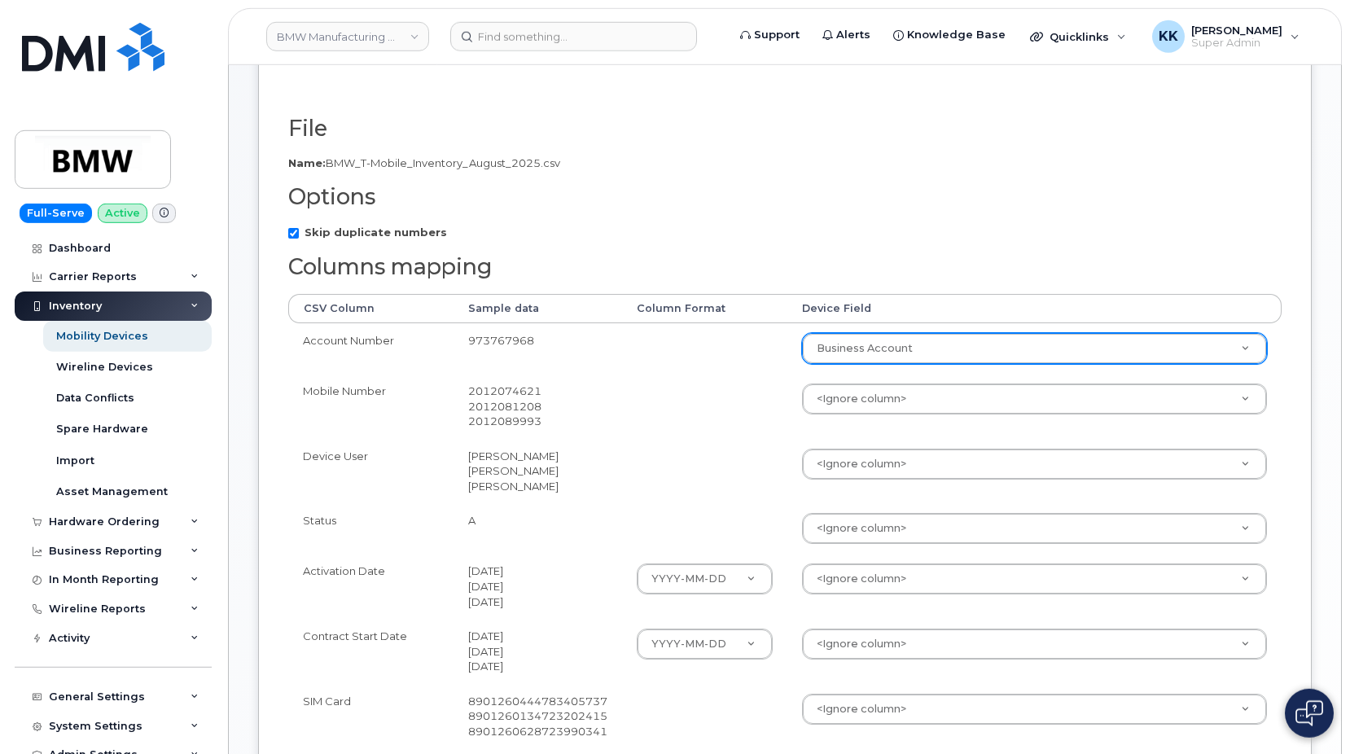
scroll to position [166, 0]
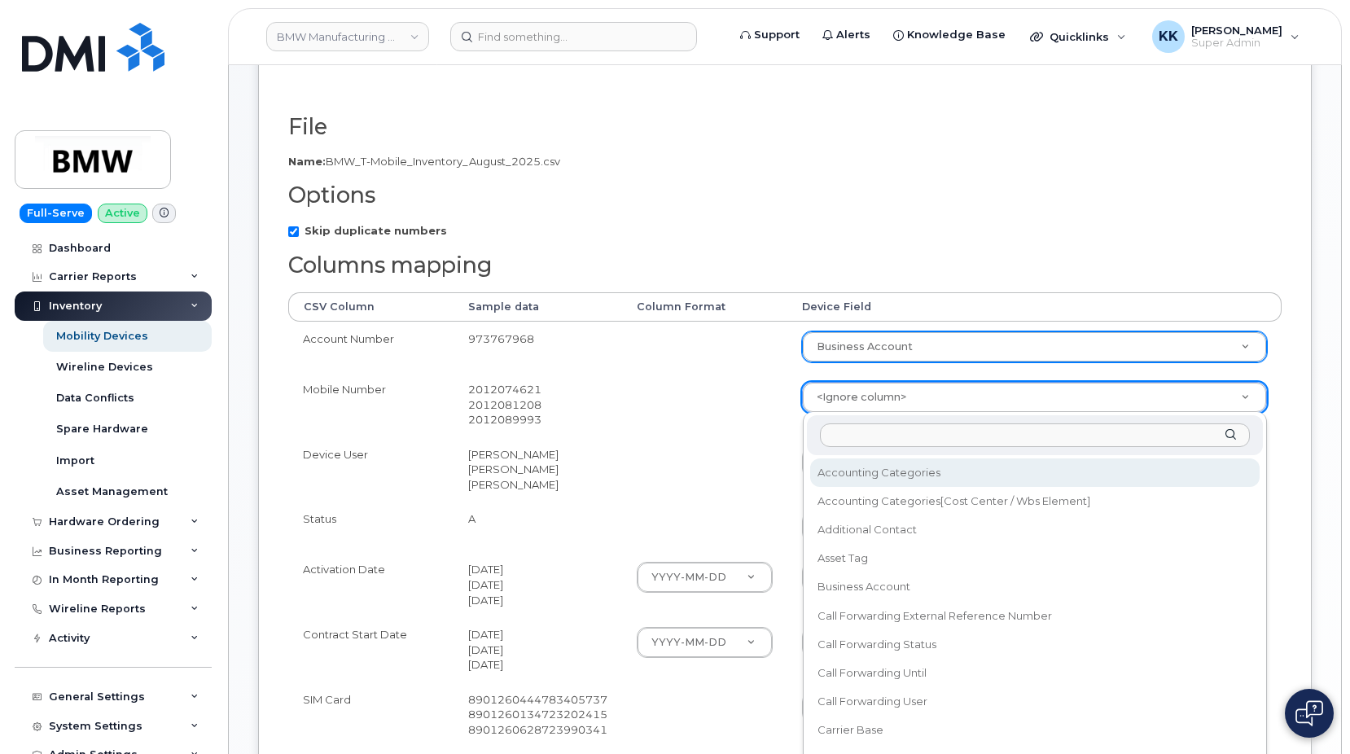
click at [898, 393] on body "BMW Manufacturing Co LLC Support Alerts Knowledge Base Quicklinks Suspend / Can…" at bounding box center [675, 453] width 1350 height 1239
type input "number"
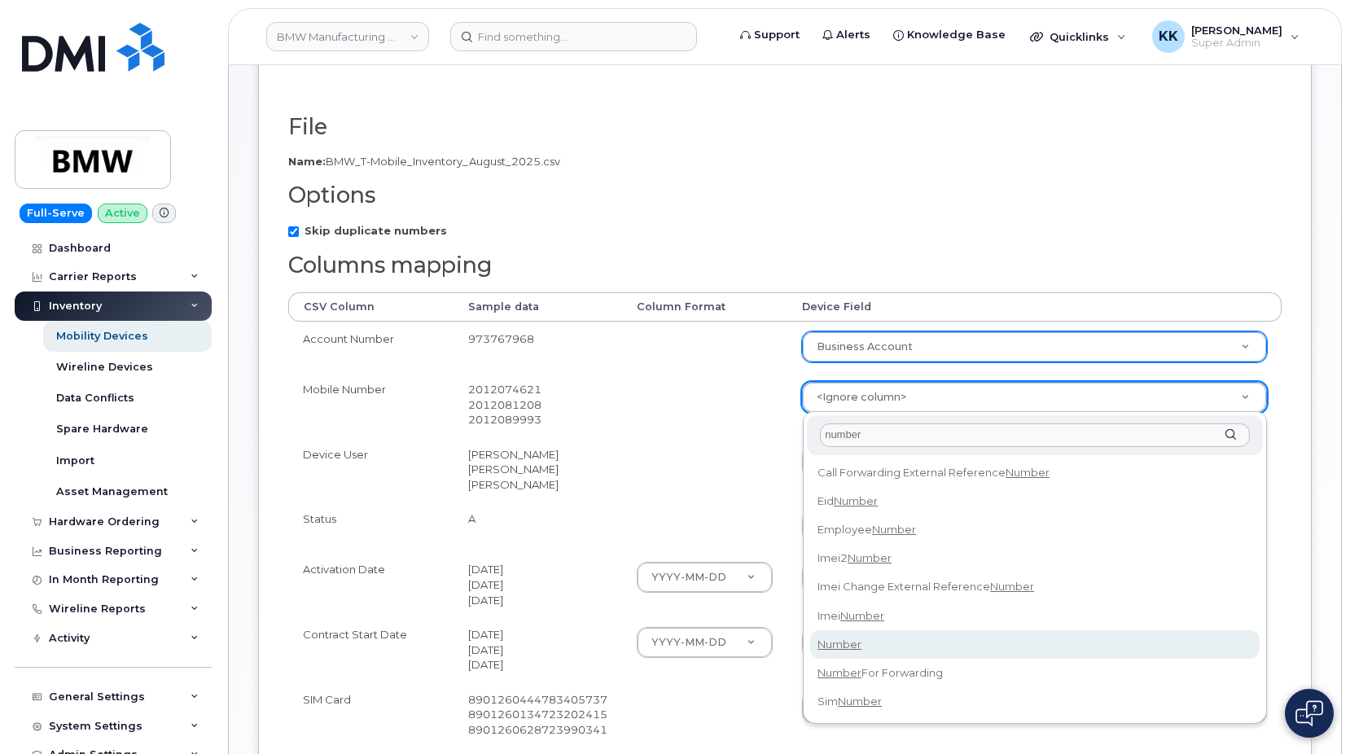
select select "number"
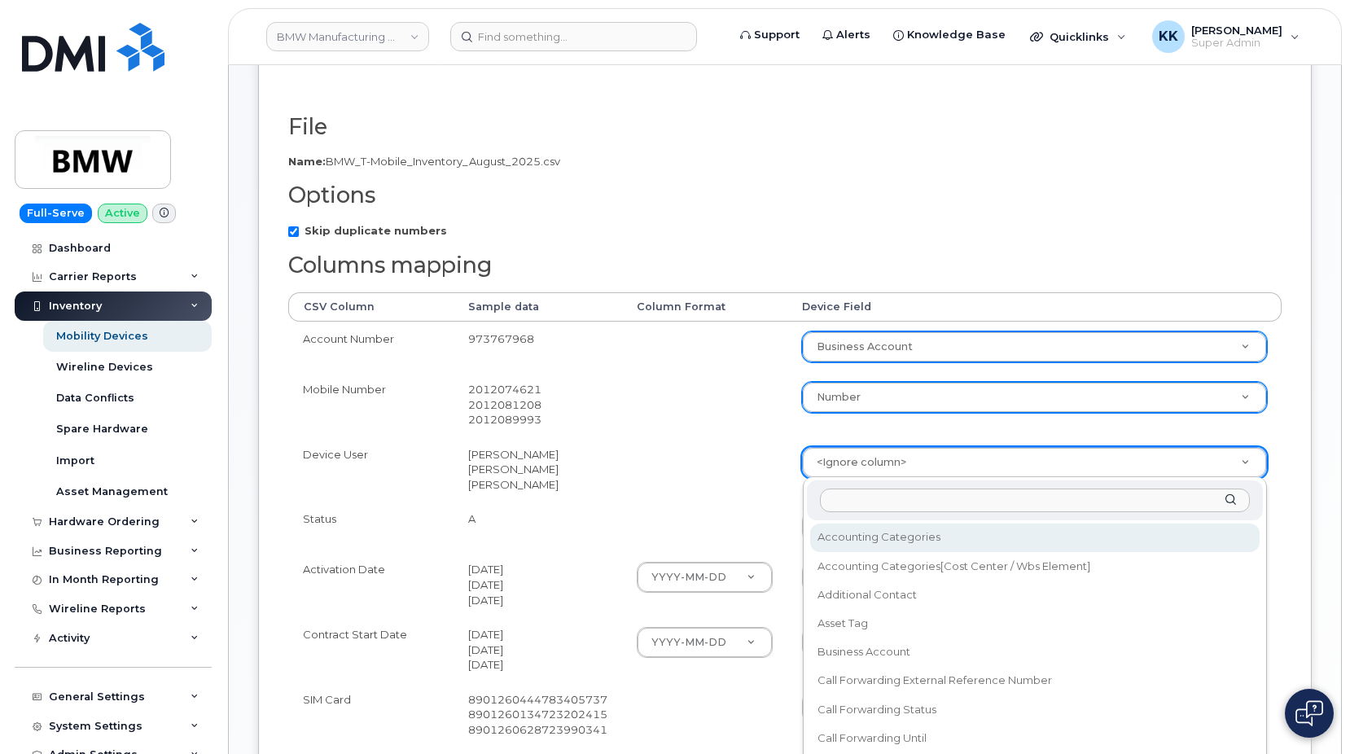
click at [859, 468] on body "BMW Manufacturing Co LLC Support Alerts Knowledge Base Quicklinks Suspend / Can…" at bounding box center [675, 453] width 1350 height 1239
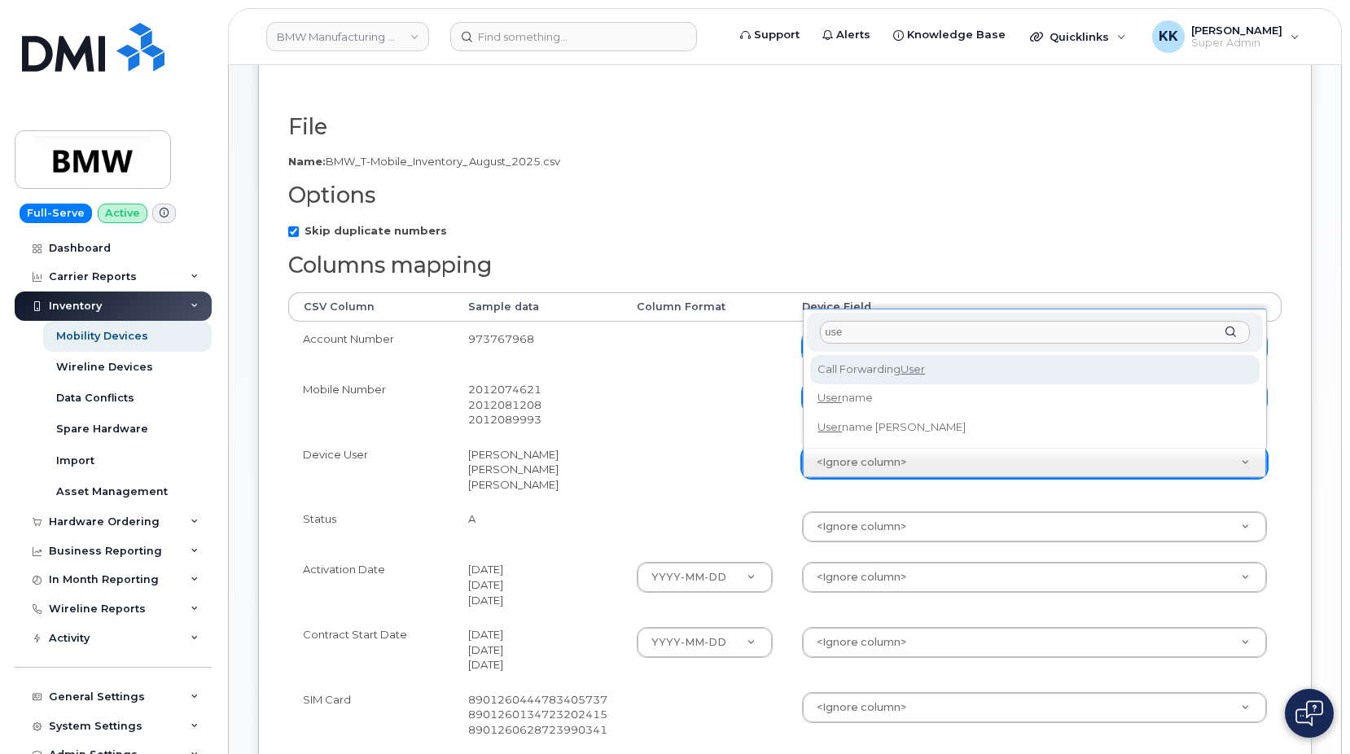
type input "user"
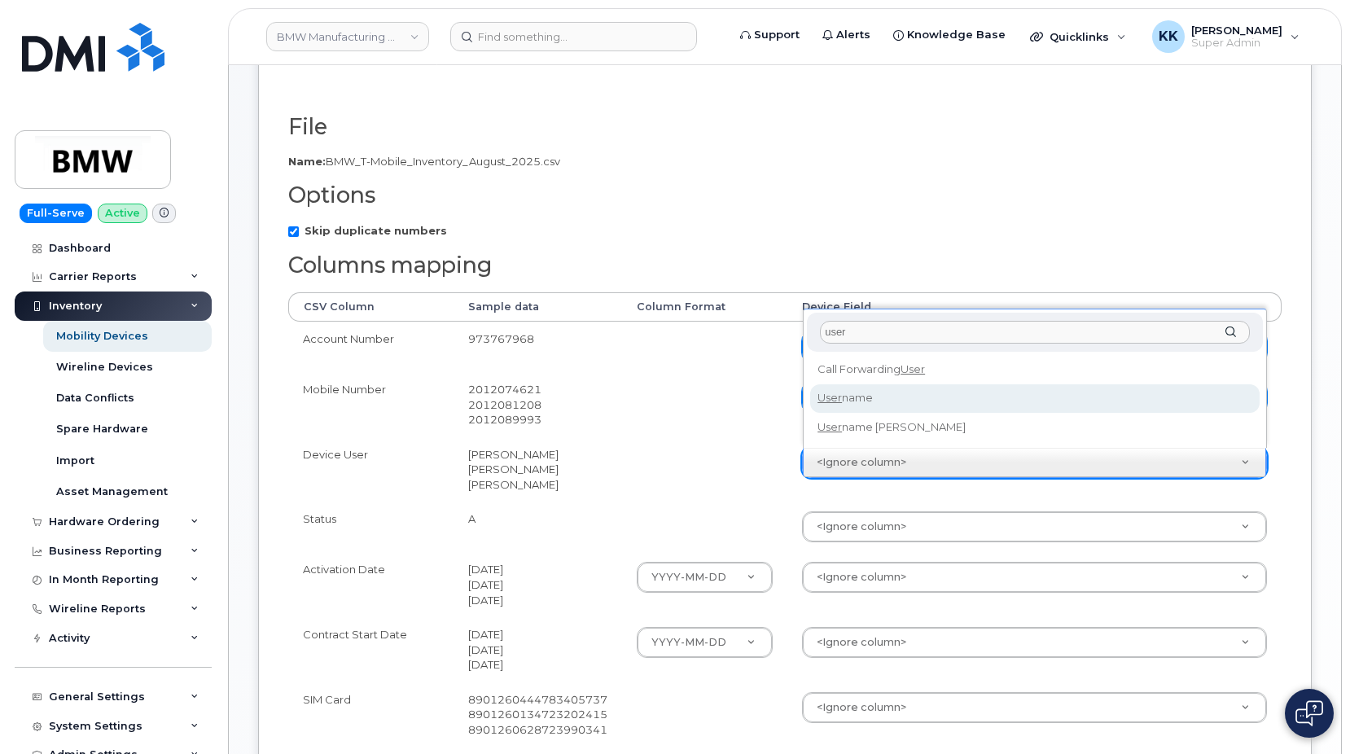
select select "username"
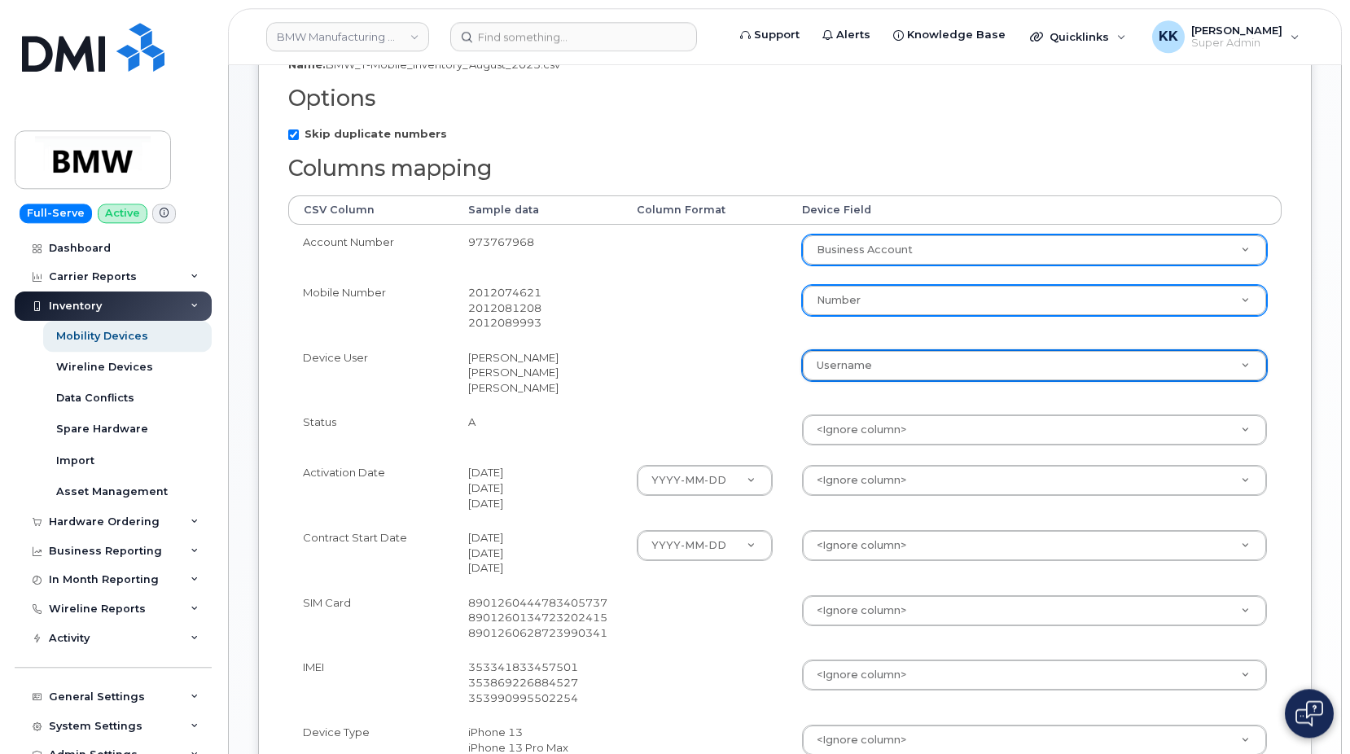
scroll to position [332, 0]
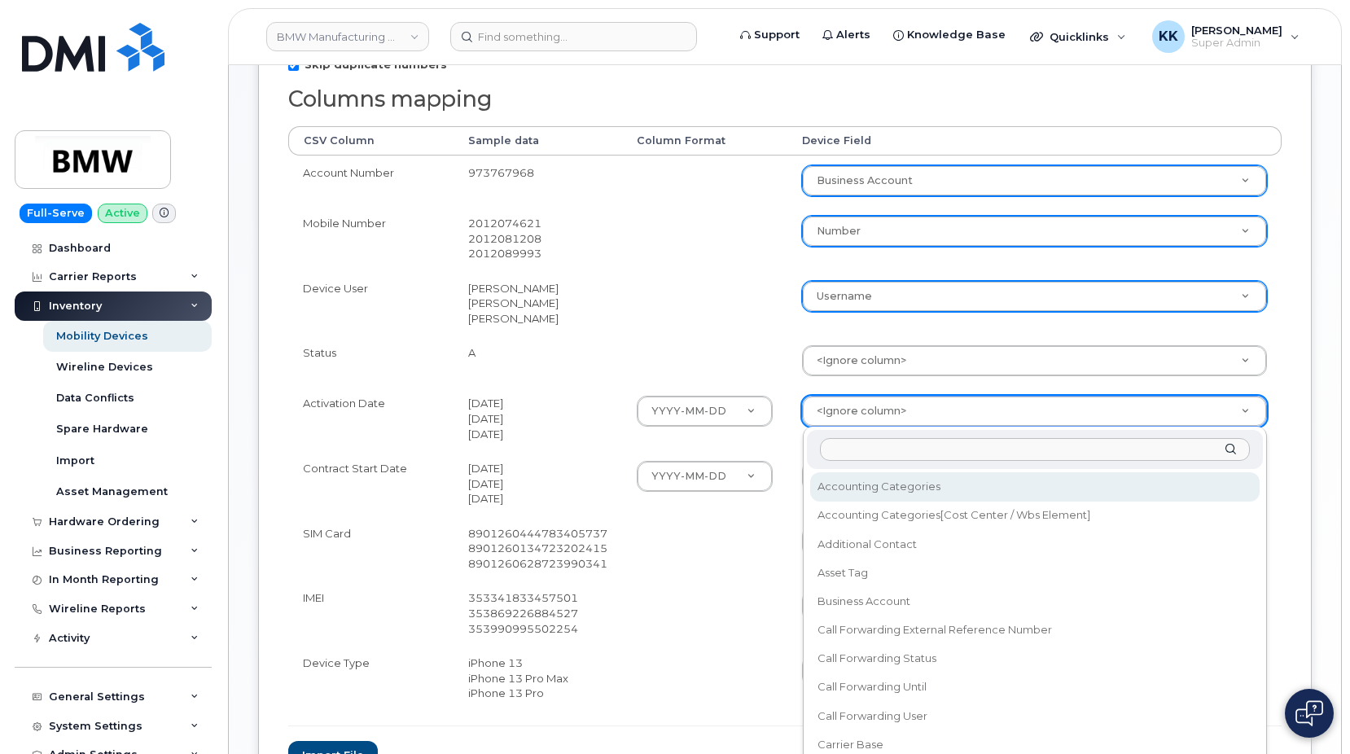
click at [862, 415] on body "BMW Manufacturing Co LLC Support Alerts Knowledge Base Quicklinks Suspend / Can…" at bounding box center [675, 287] width 1350 height 1239
type input "ini"
select select "initial_activation_date"
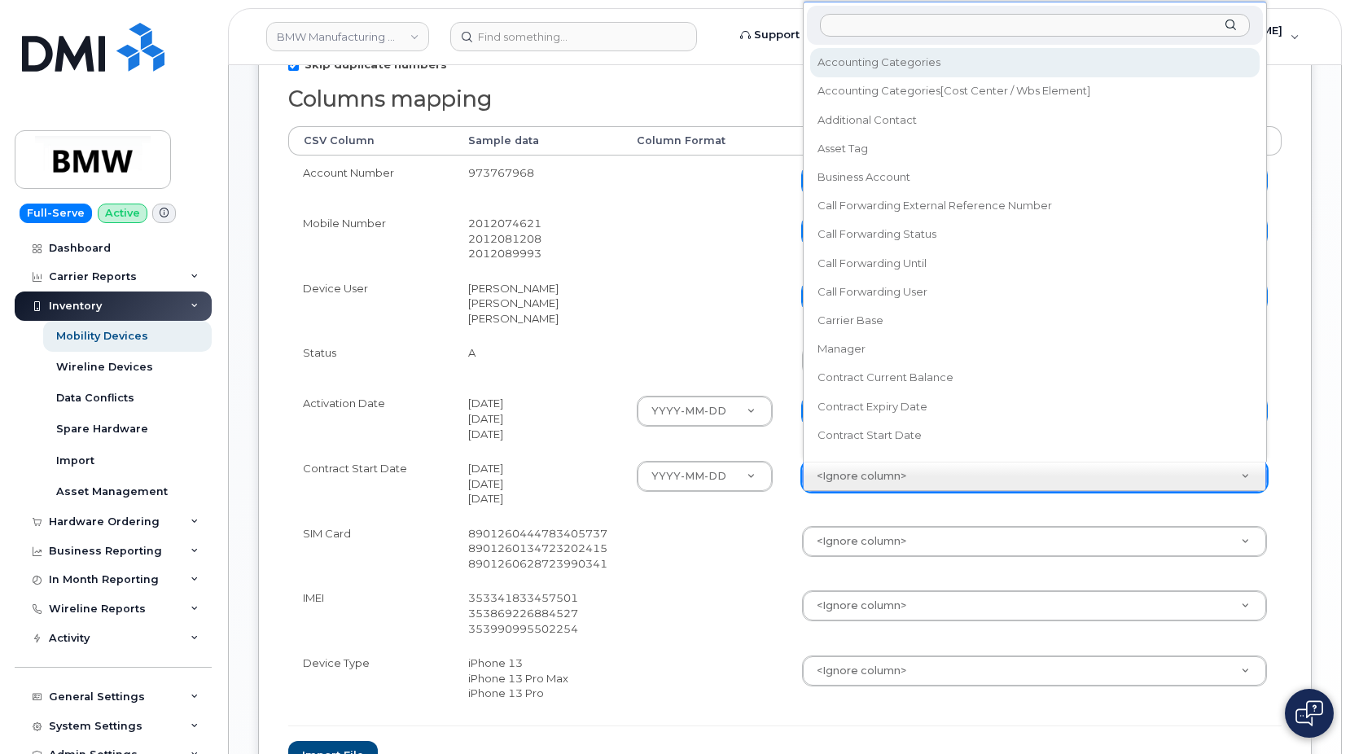
click at [856, 475] on body "BMW Manufacturing Co LLC Support Alerts Knowledge Base Quicklinks Suspend / Can…" at bounding box center [675, 287] width 1350 height 1239
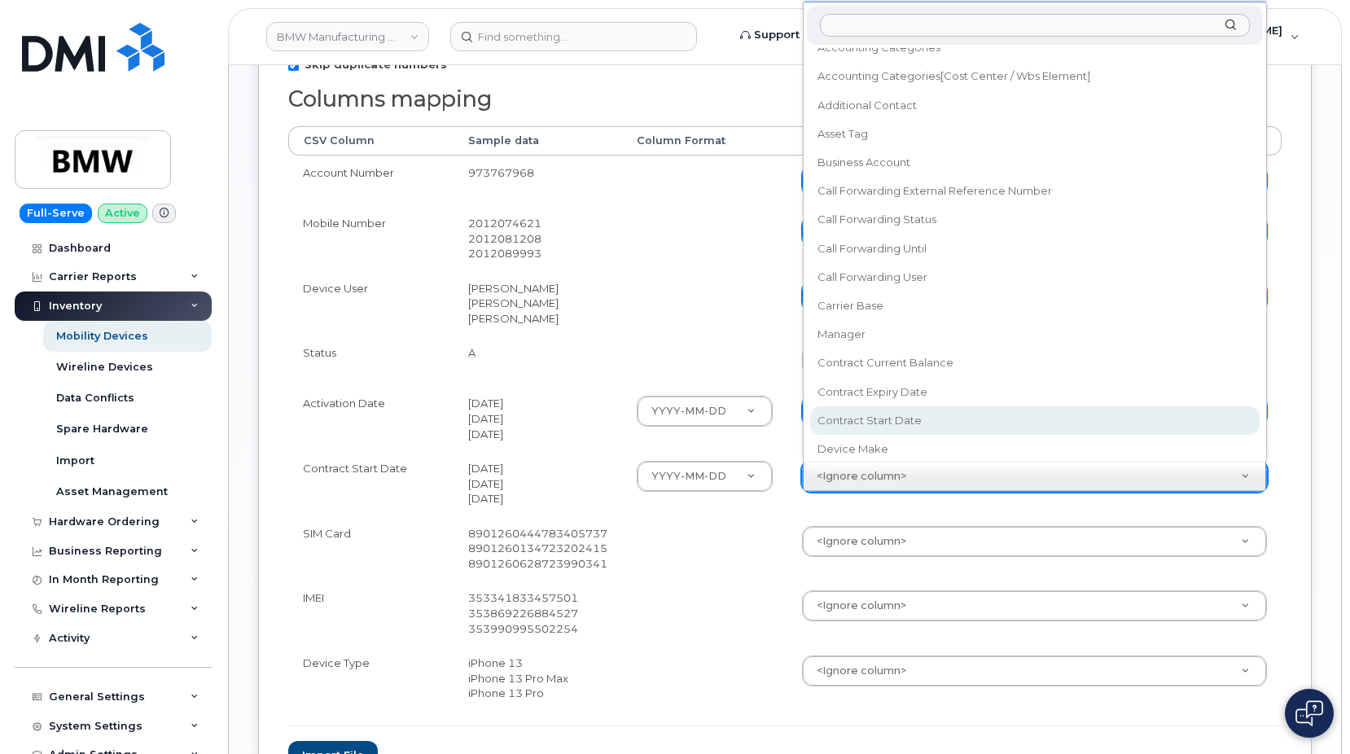
select select "contract_start_date"
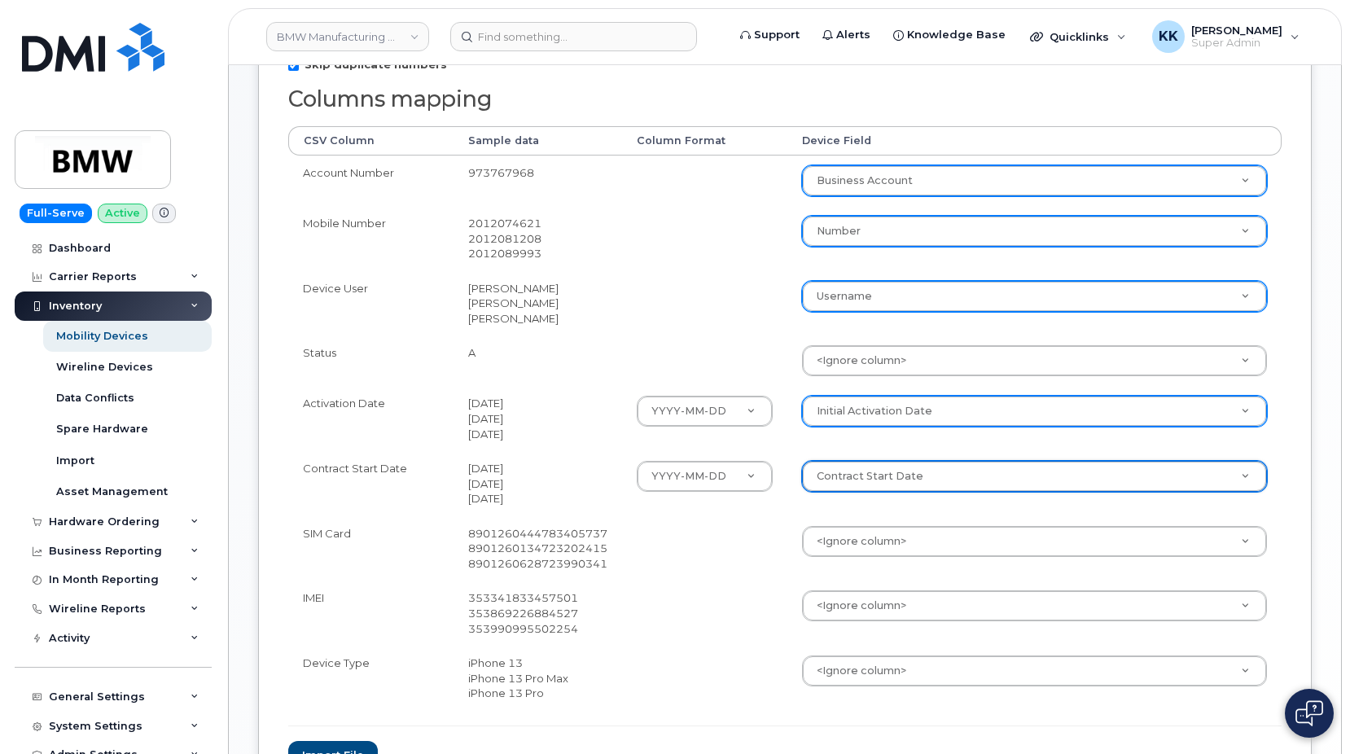
click at [871, 538] on body "BMW Manufacturing Co LLC Support Alerts Knowledge Base Quicklinks Suspend / Can…" at bounding box center [675, 287] width 1350 height 1239
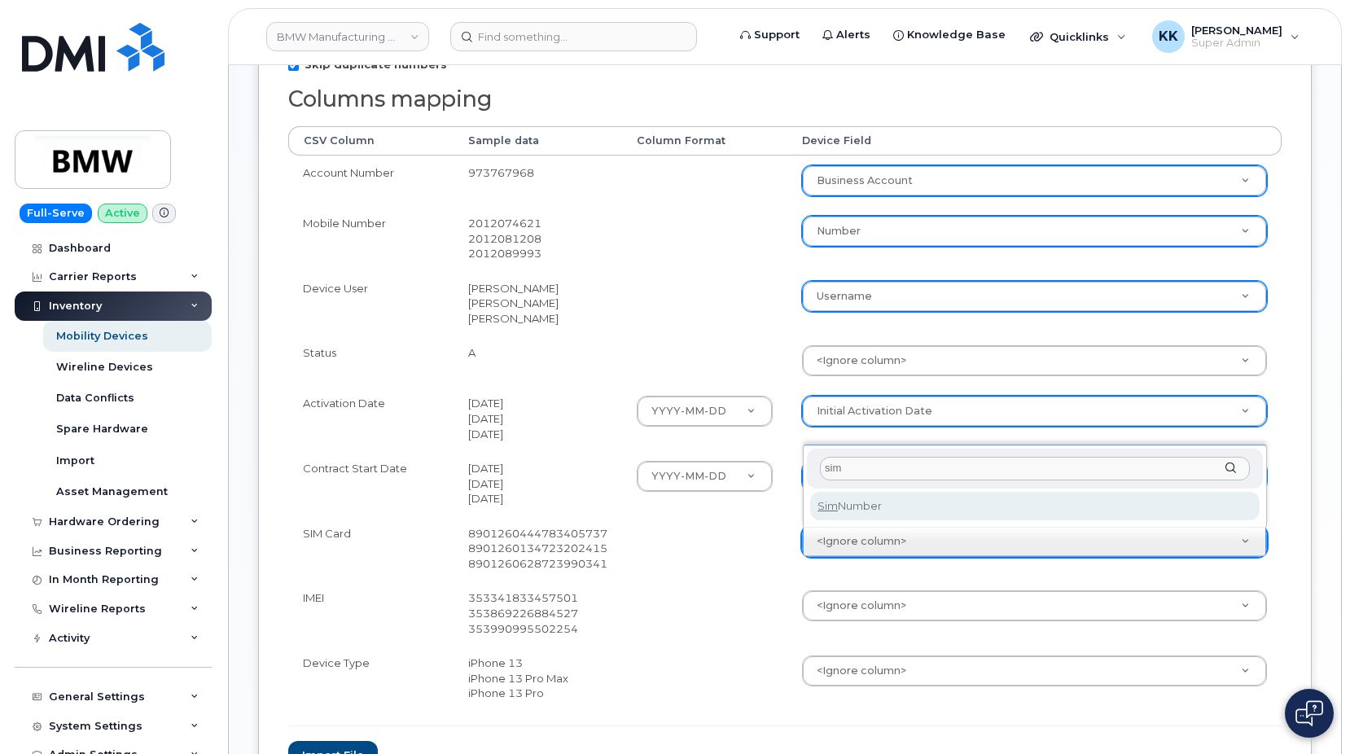
type input "sim"
select select "sim_number"
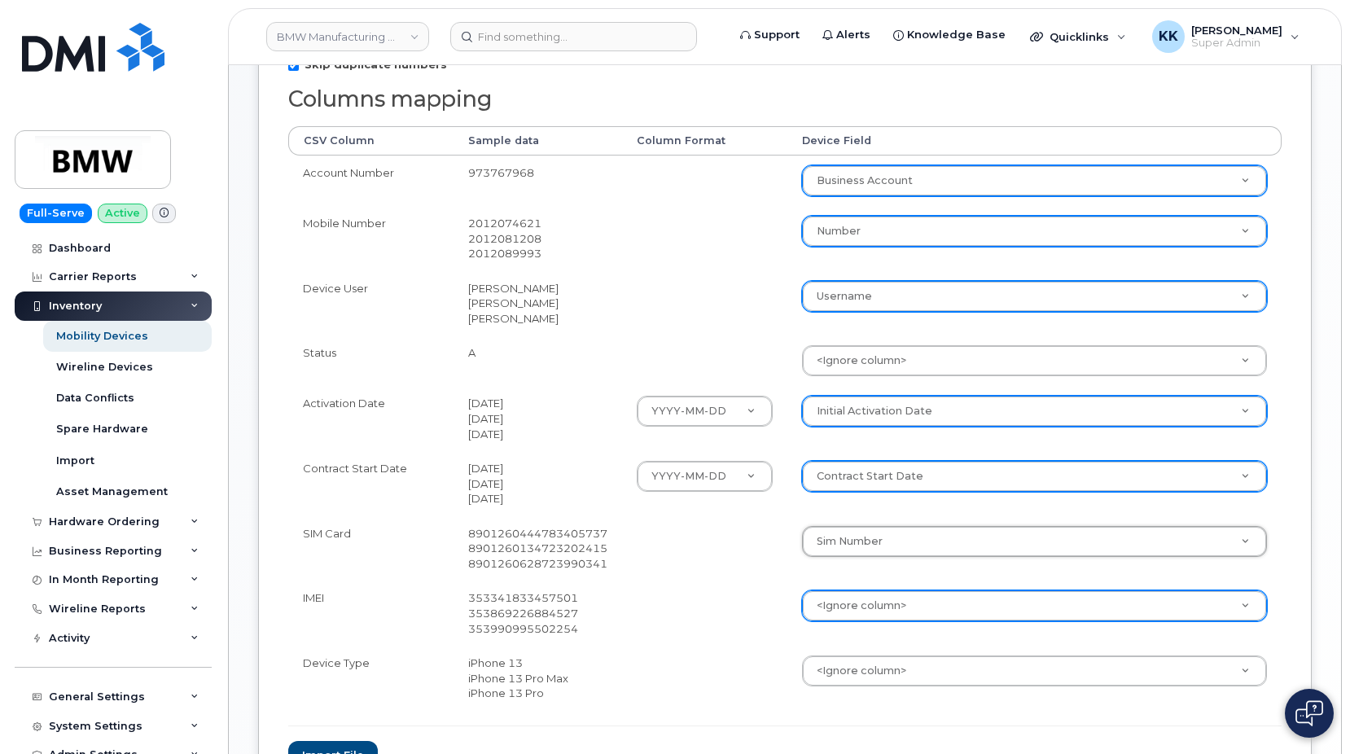
click at [864, 603] on body "BMW Manufacturing Co LLC Support Alerts Knowledge Base Quicklinks Suspend / Can…" at bounding box center [675, 287] width 1350 height 1239
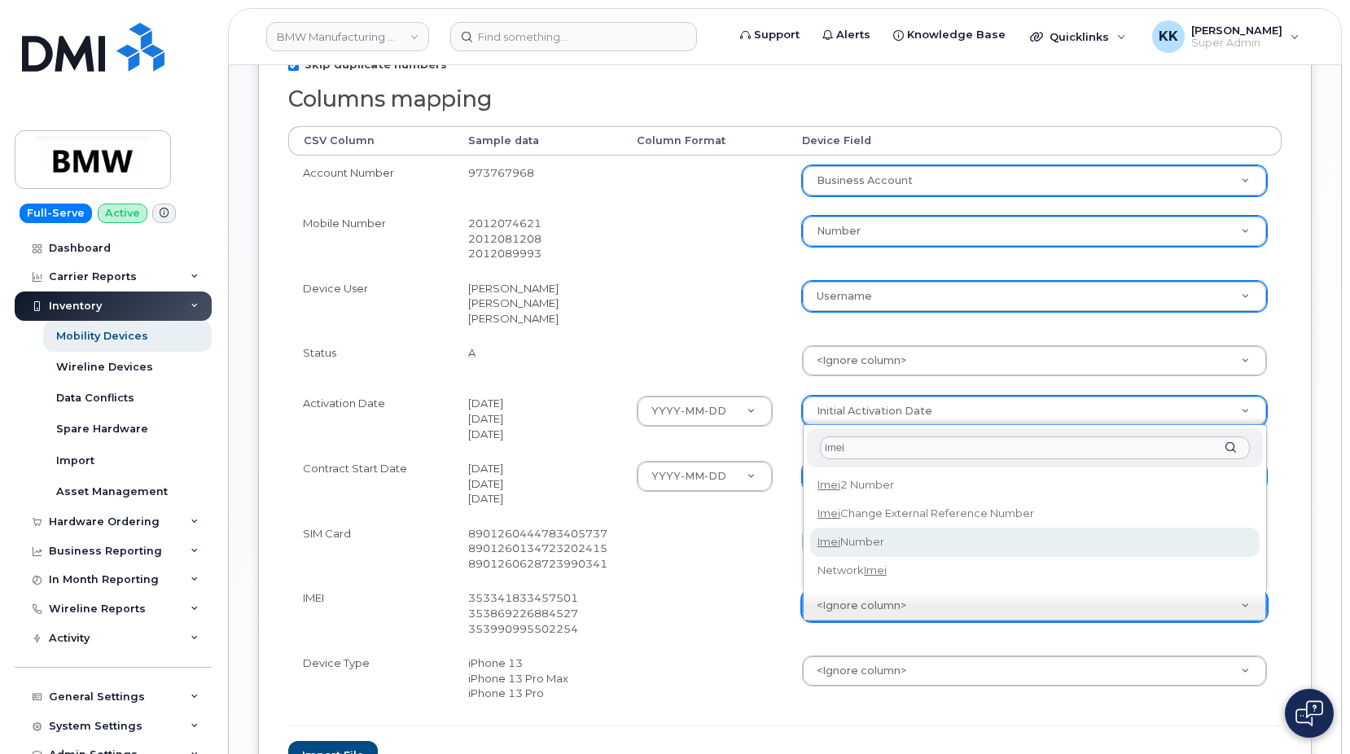
type input "imei"
select select "imei_number"
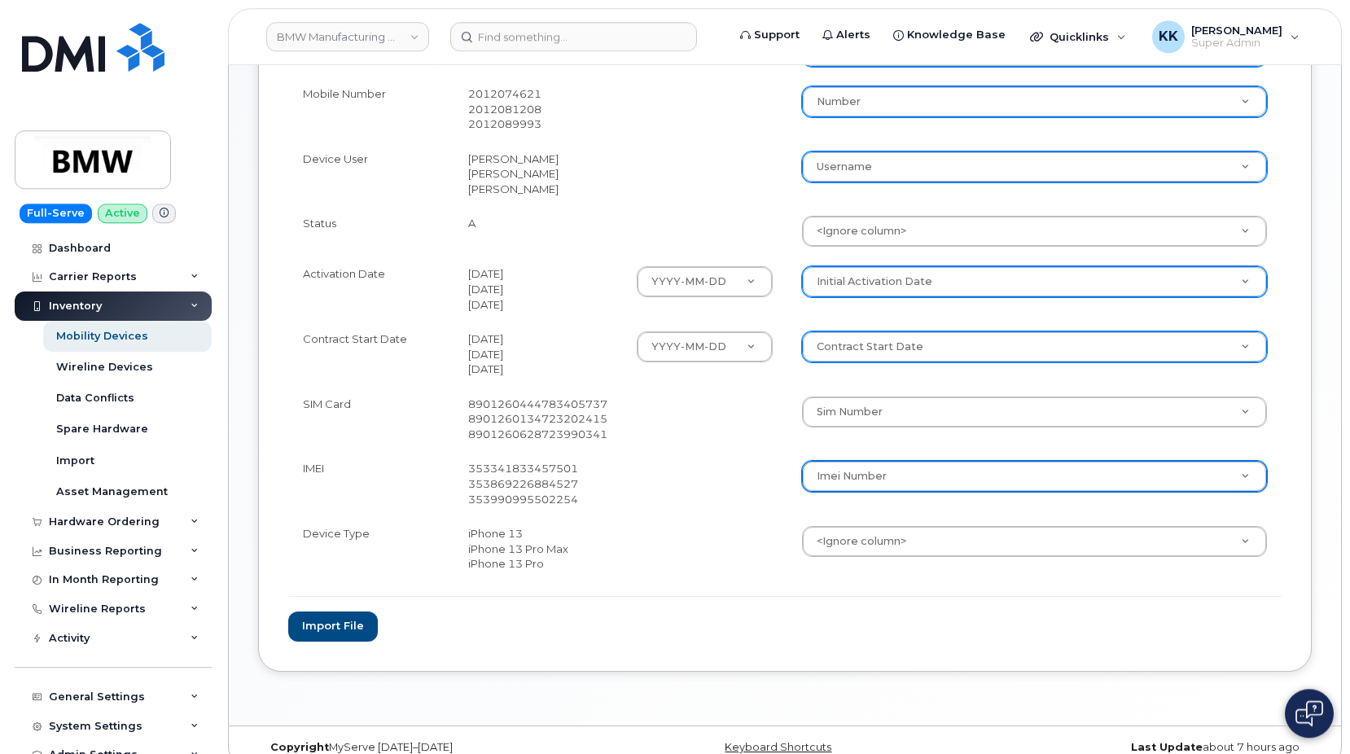
scroll to position [485, 0]
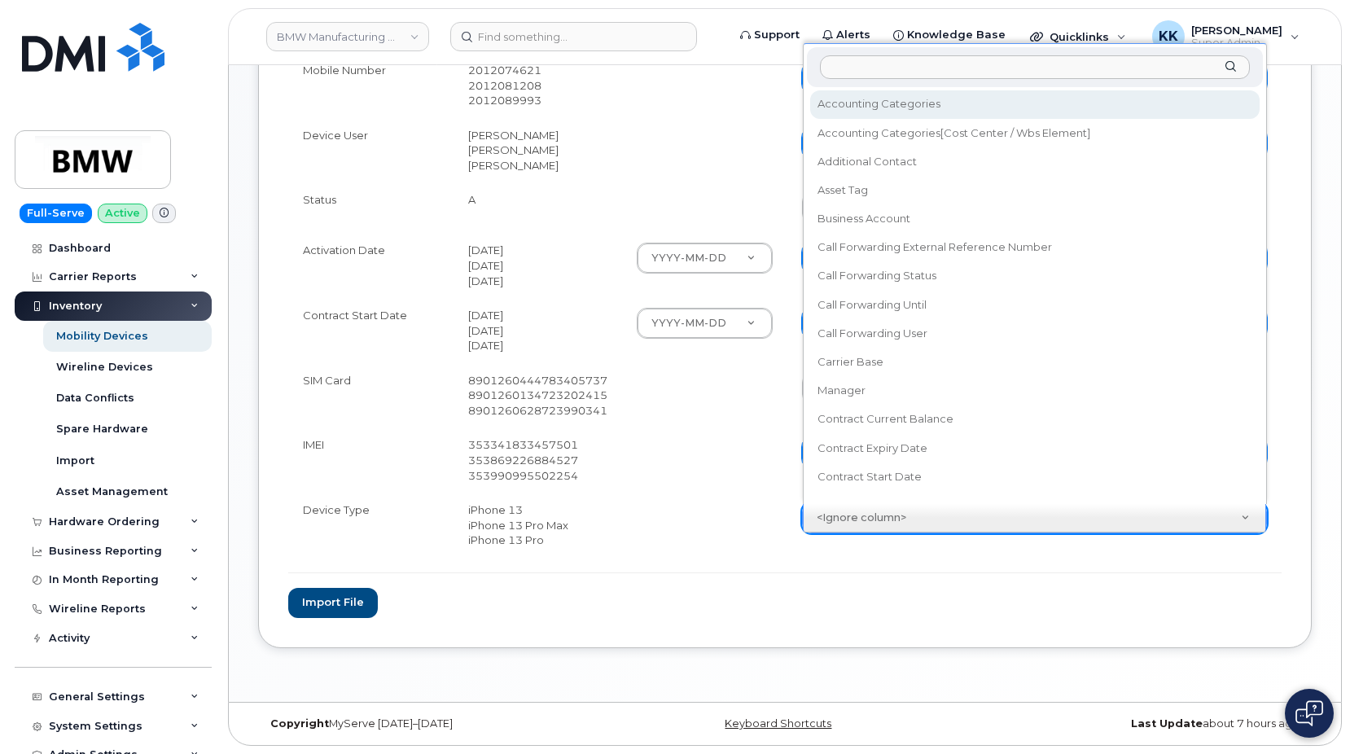
click at [873, 524] on body "BMW Manufacturing Co LLC Support Alerts Knowledge Base Quicklinks Suspend / Can…" at bounding box center [675, 134] width 1350 height 1239
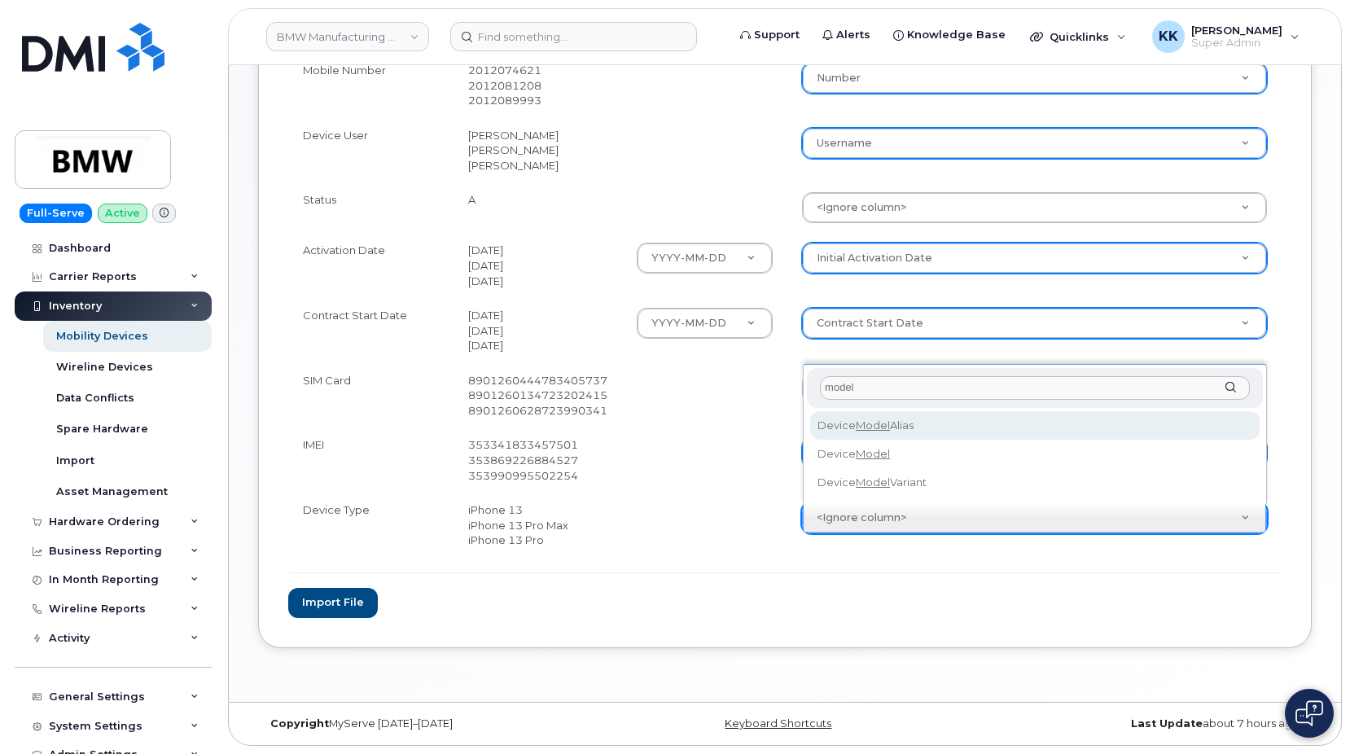
type input "model"
select select "device_model_alias"
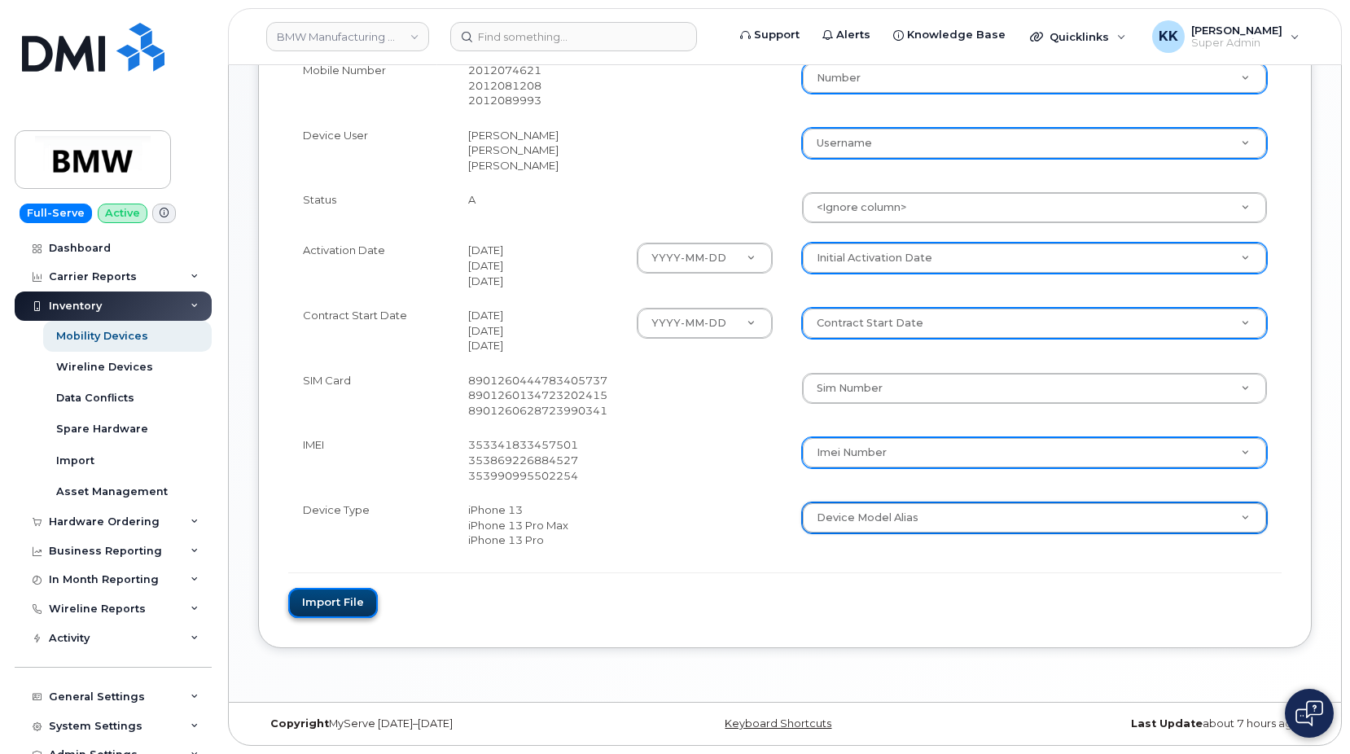
click at [311, 602] on button "Import file" at bounding box center [333, 603] width 90 height 30
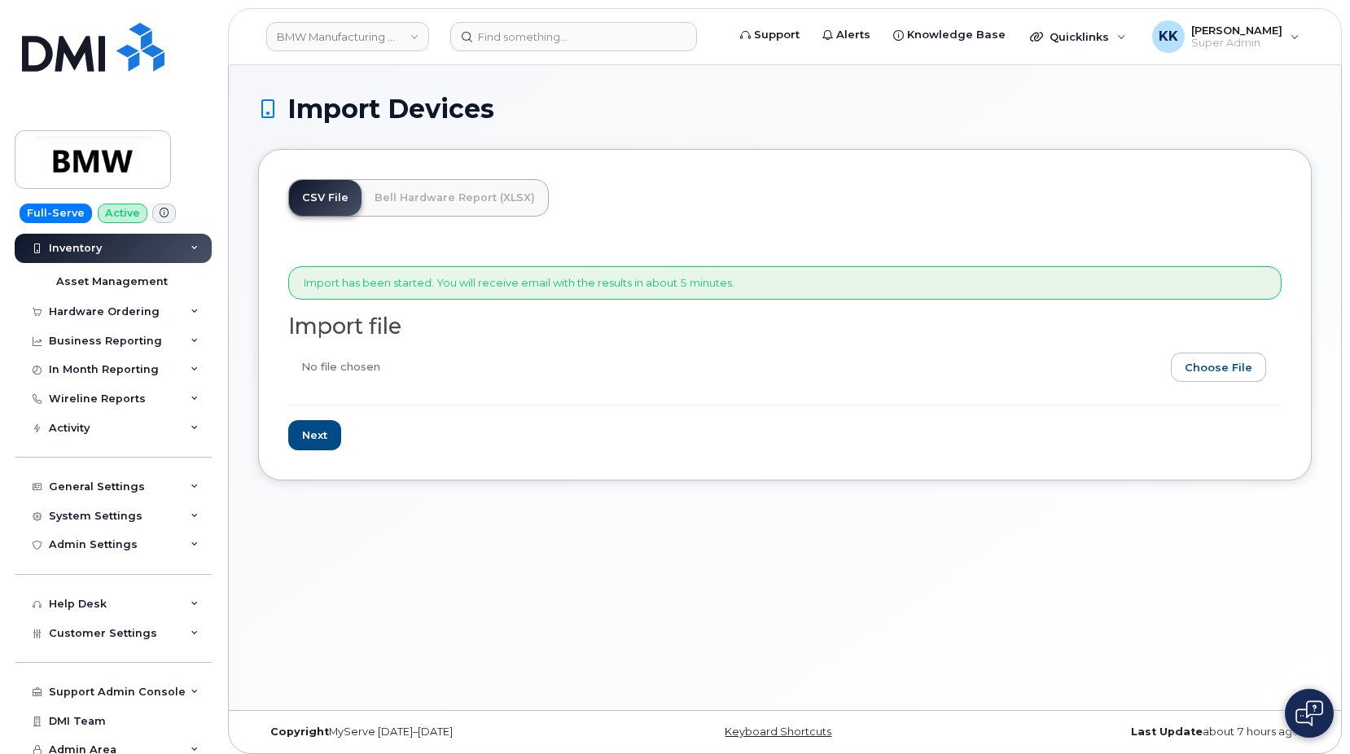
scroll to position [220, 0]
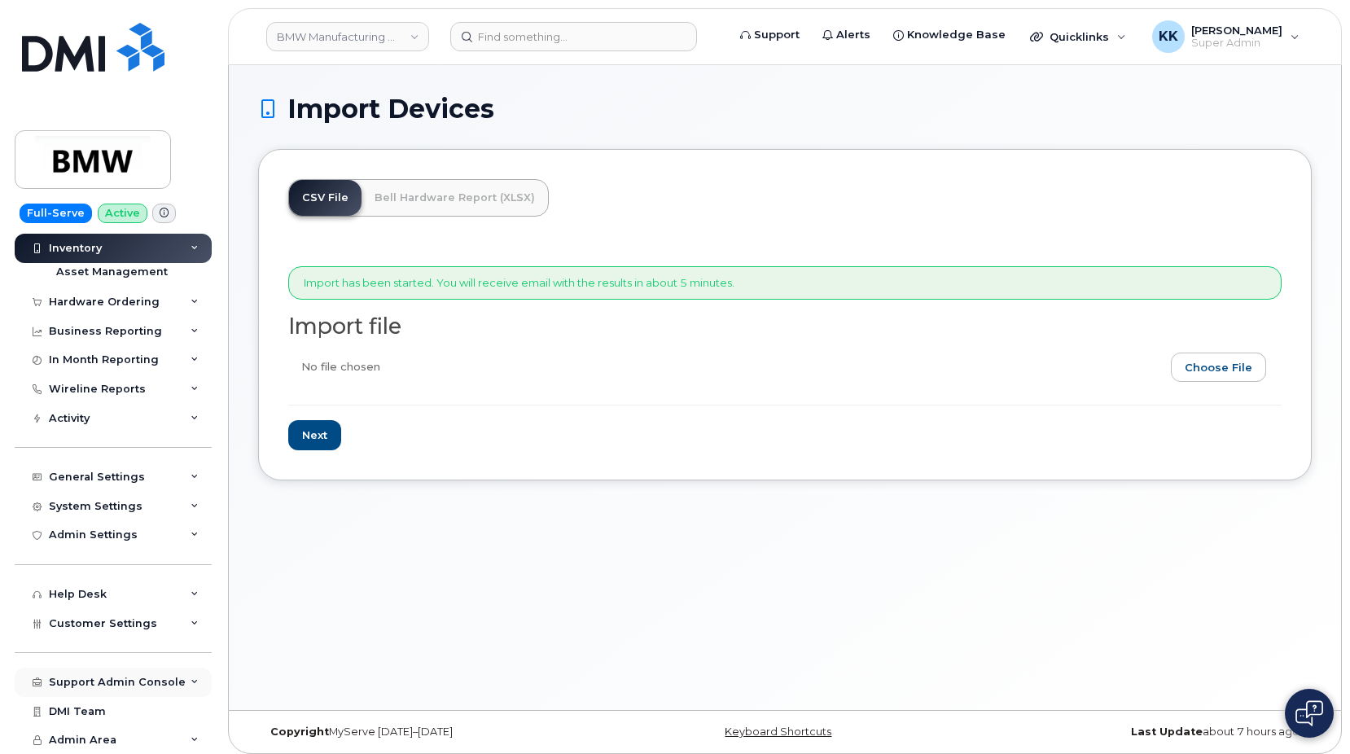
click at [92, 684] on div "Support Admin Console" at bounding box center [117, 682] width 137 height 13
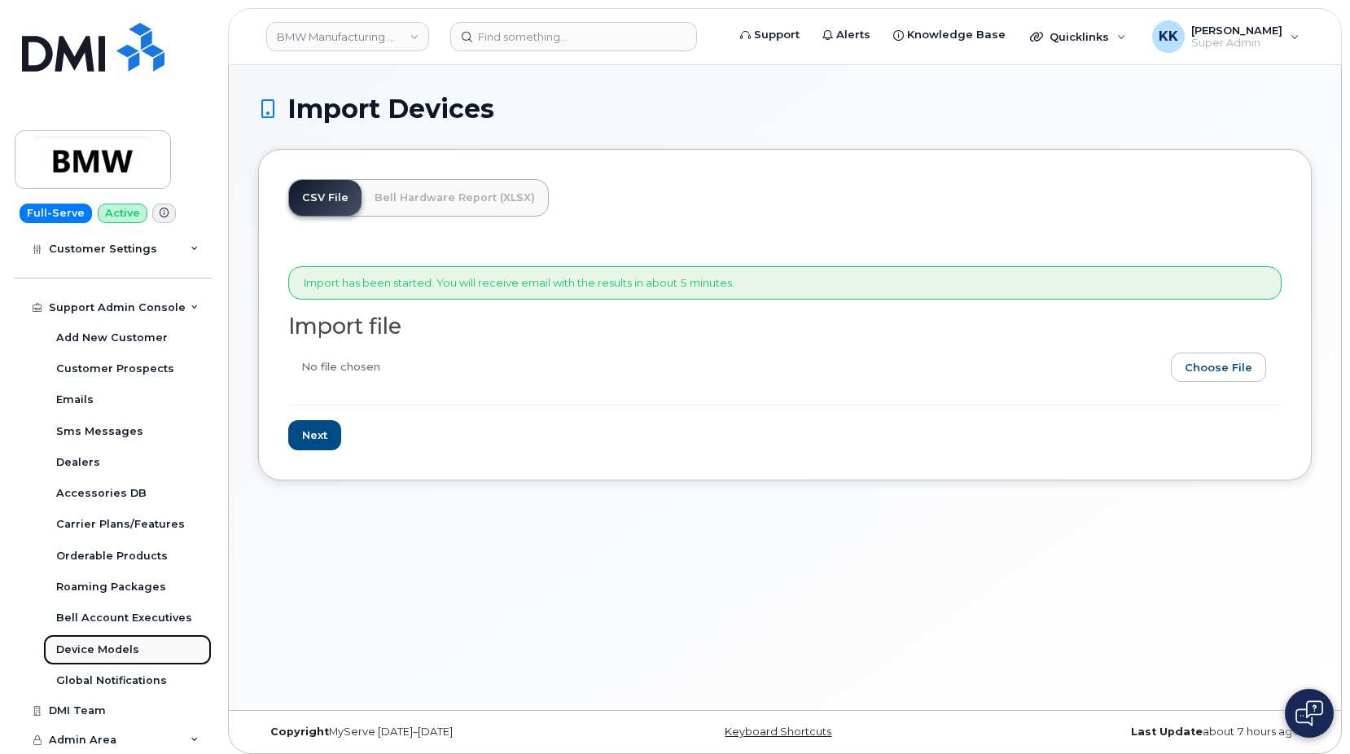
click at [99, 656] on div "Device Models" at bounding box center [97, 650] width 83 height 15
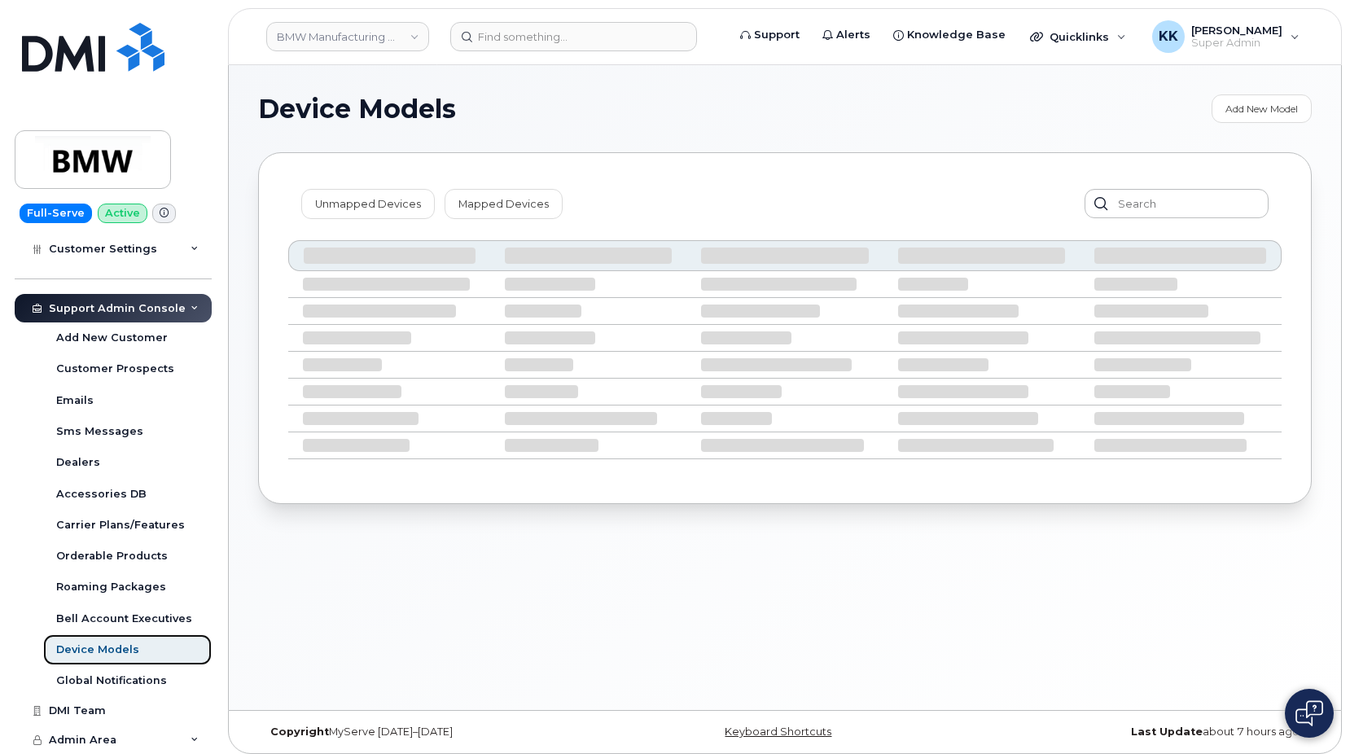
scroll to position [407, 0]
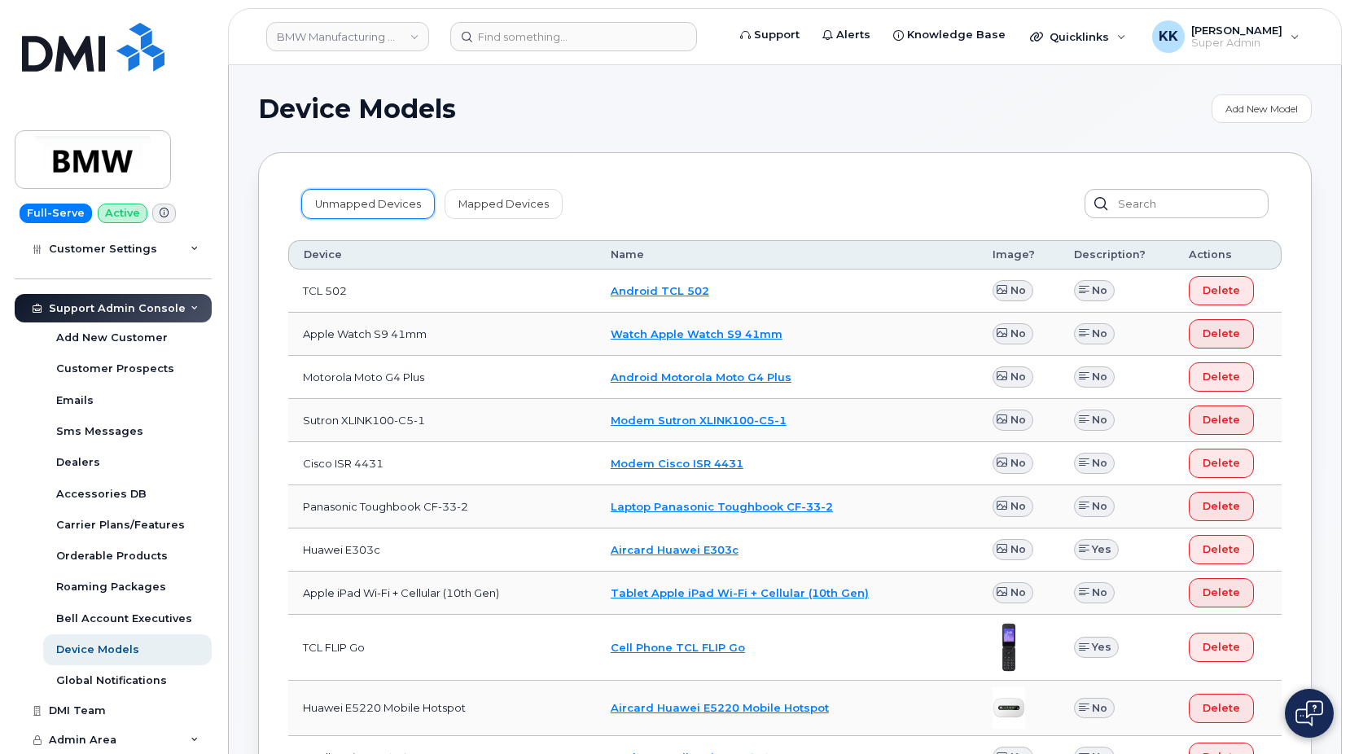
click at [357, 199] on link "Unmapped Devices" at bounding box center [368, 203] width 134 height 29
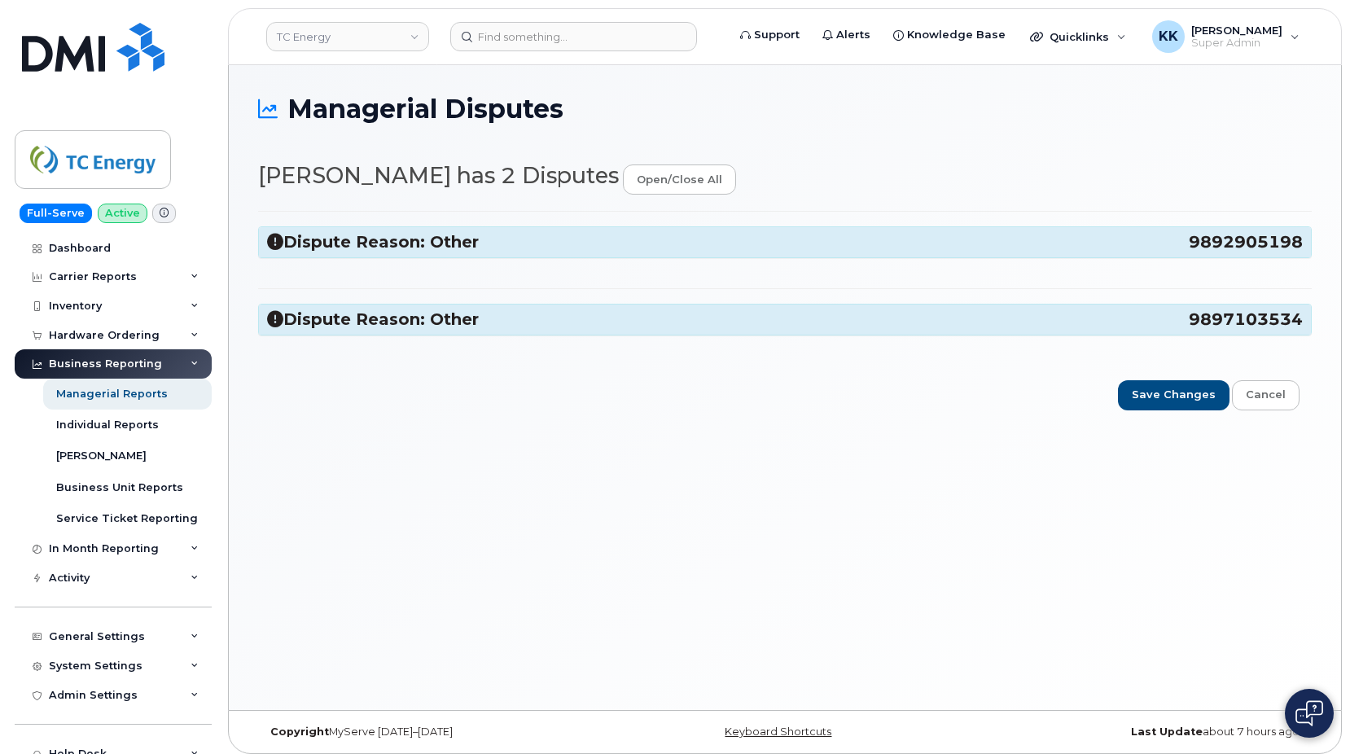
click at [424, 237] on h3 "Dispute Reason: Other 9892905198" at bounding box center [785, 242] width 1036 height 22
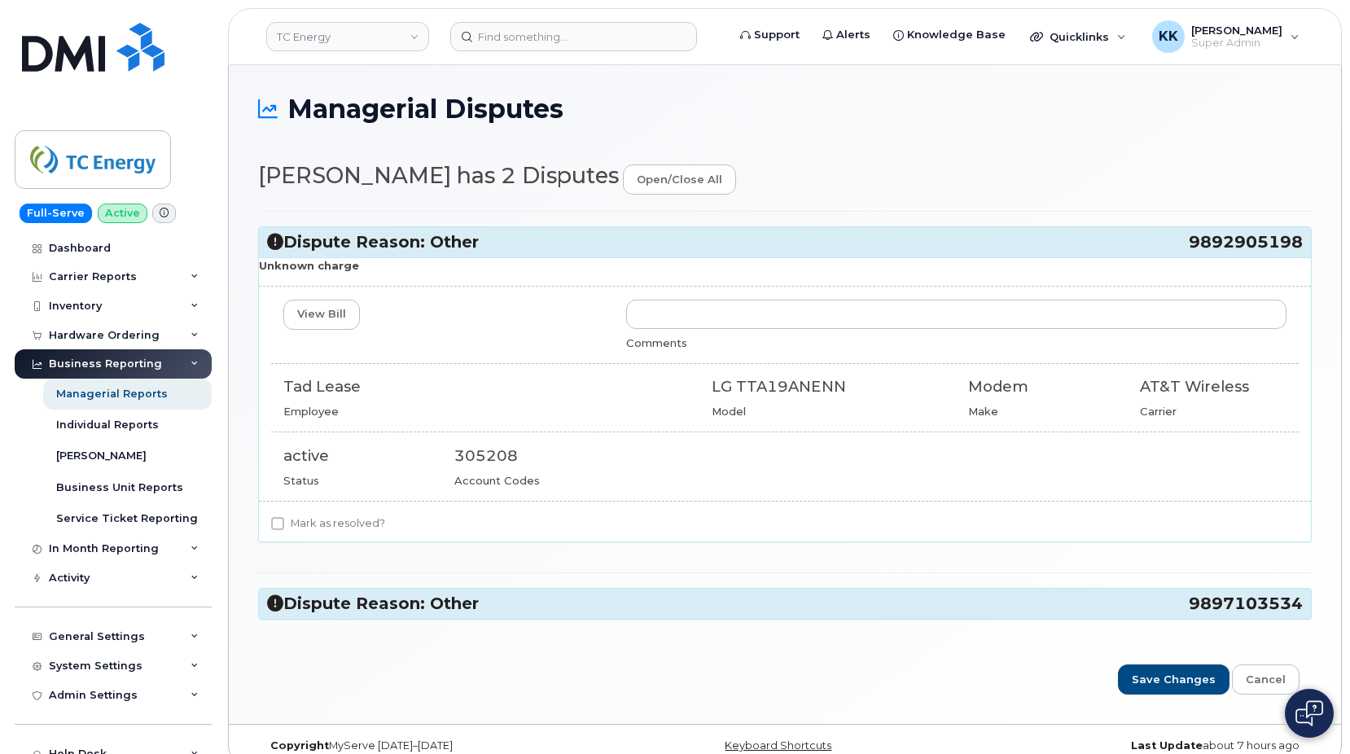
click at [424, 237] on h3 "Dispute Reason: Other 9892905198" at bounding box center [785, 242] width 1036 height 22
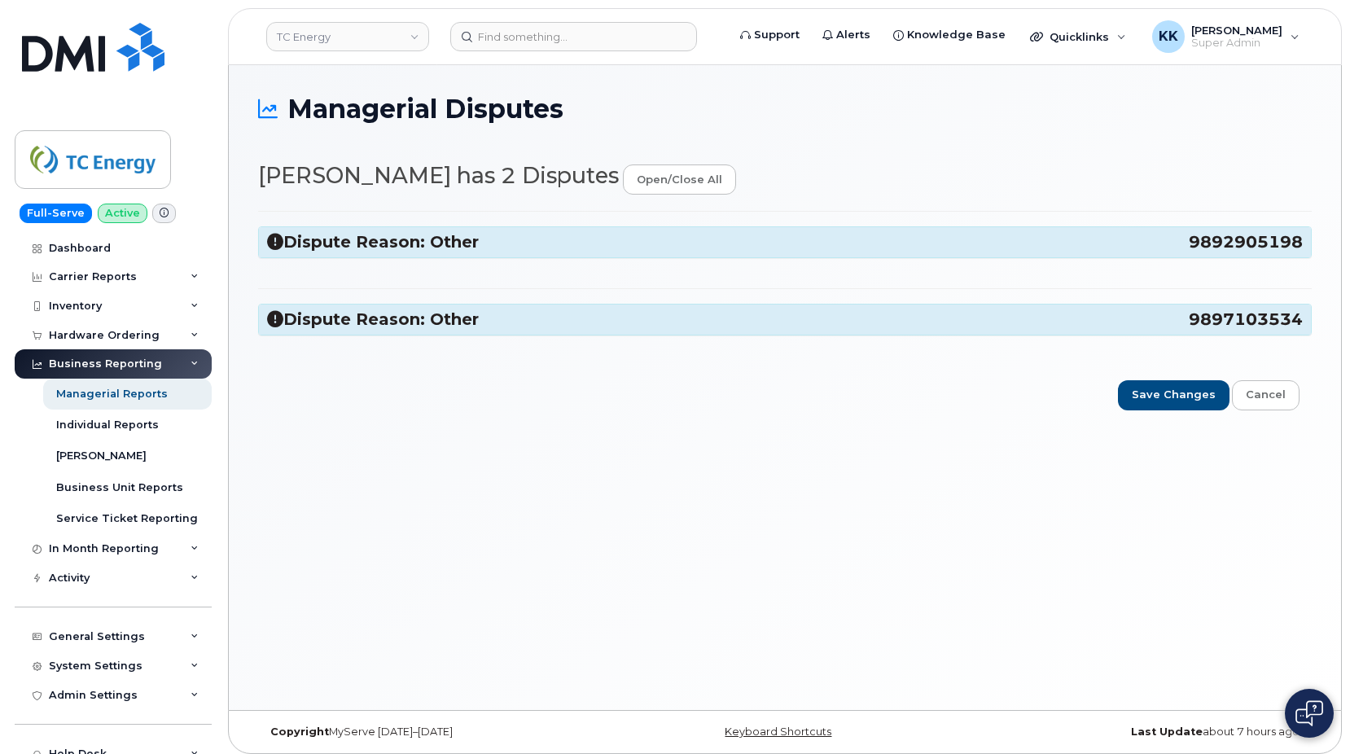
click at [424, 330] on h3 "Dispute Reason: Other 9897103534" at bounding box center [785, 320] width 1036 height 22
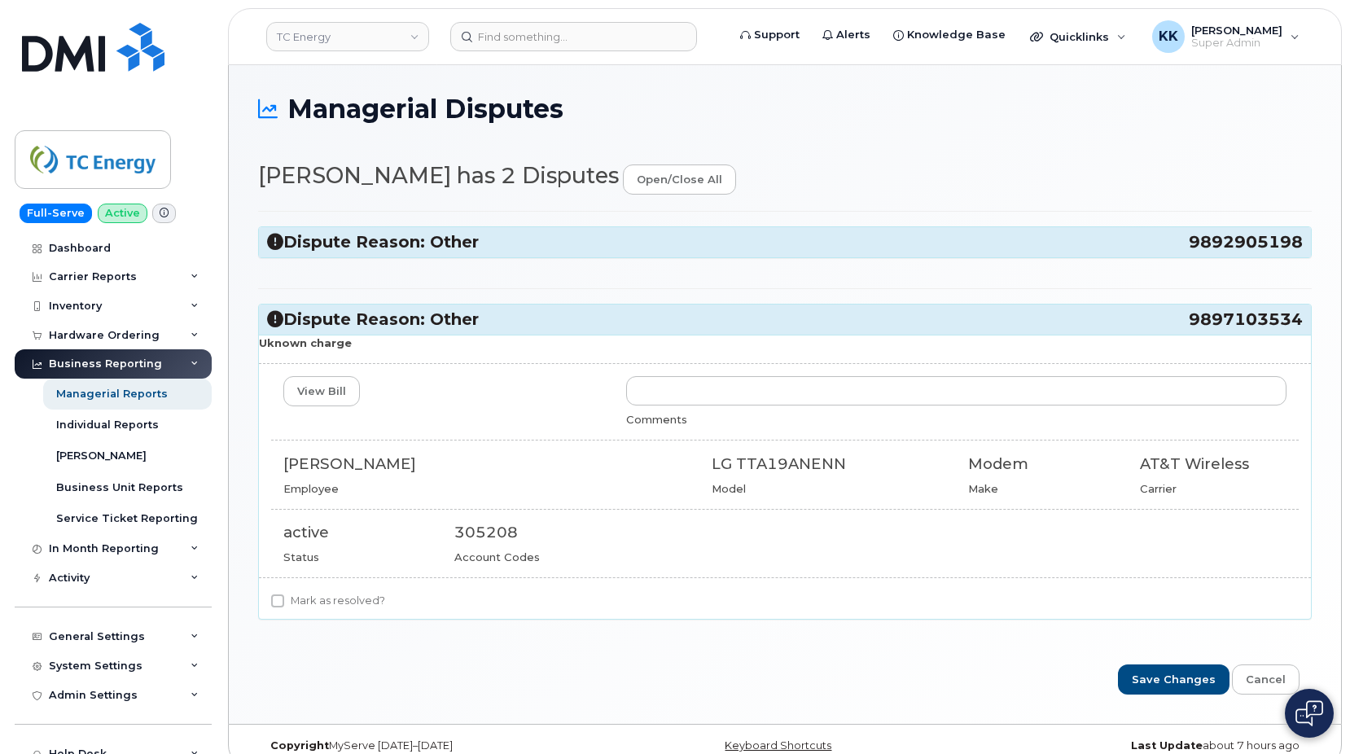
click at [427, 327] on h3 "Dispute Reason: Other 9897103534" at bounding box center [785, 320] width 1036 height 22
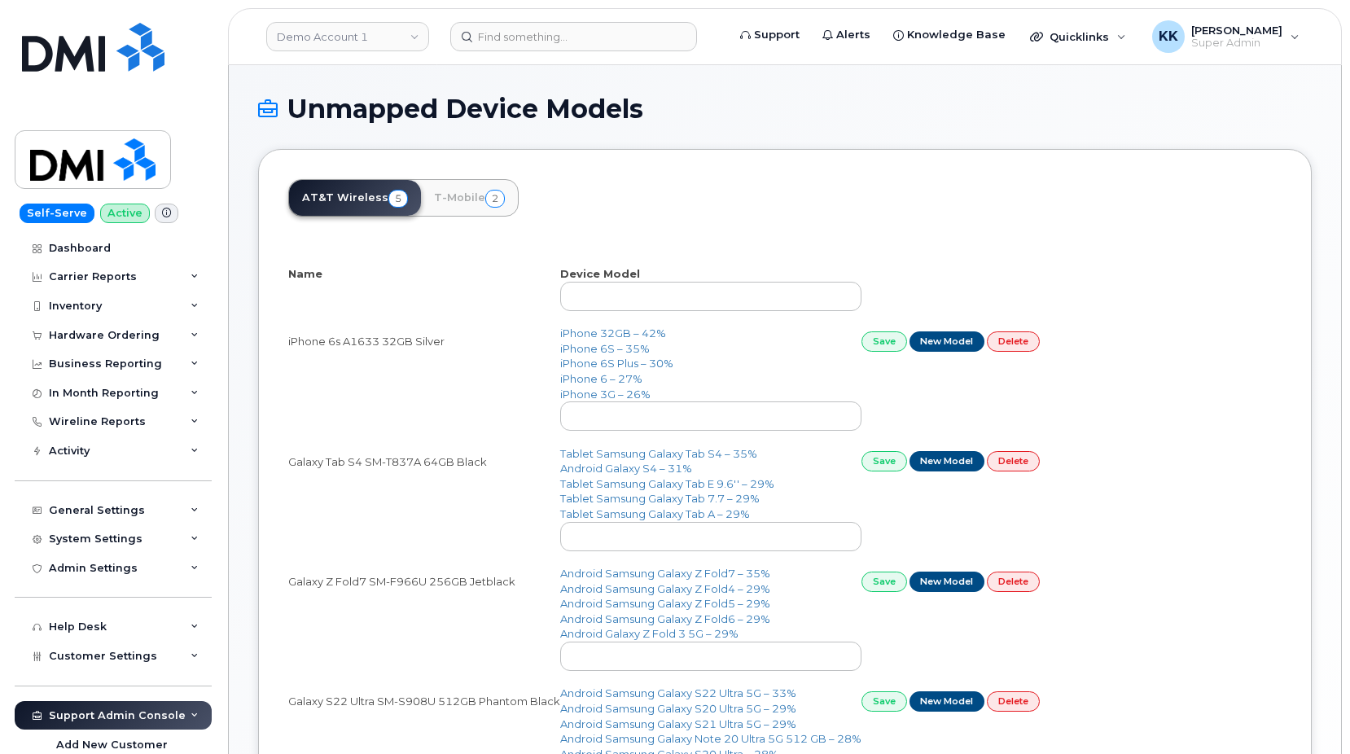
click at [485, 200] on span "2" at bounding box center [495, 199] width 20 height 18
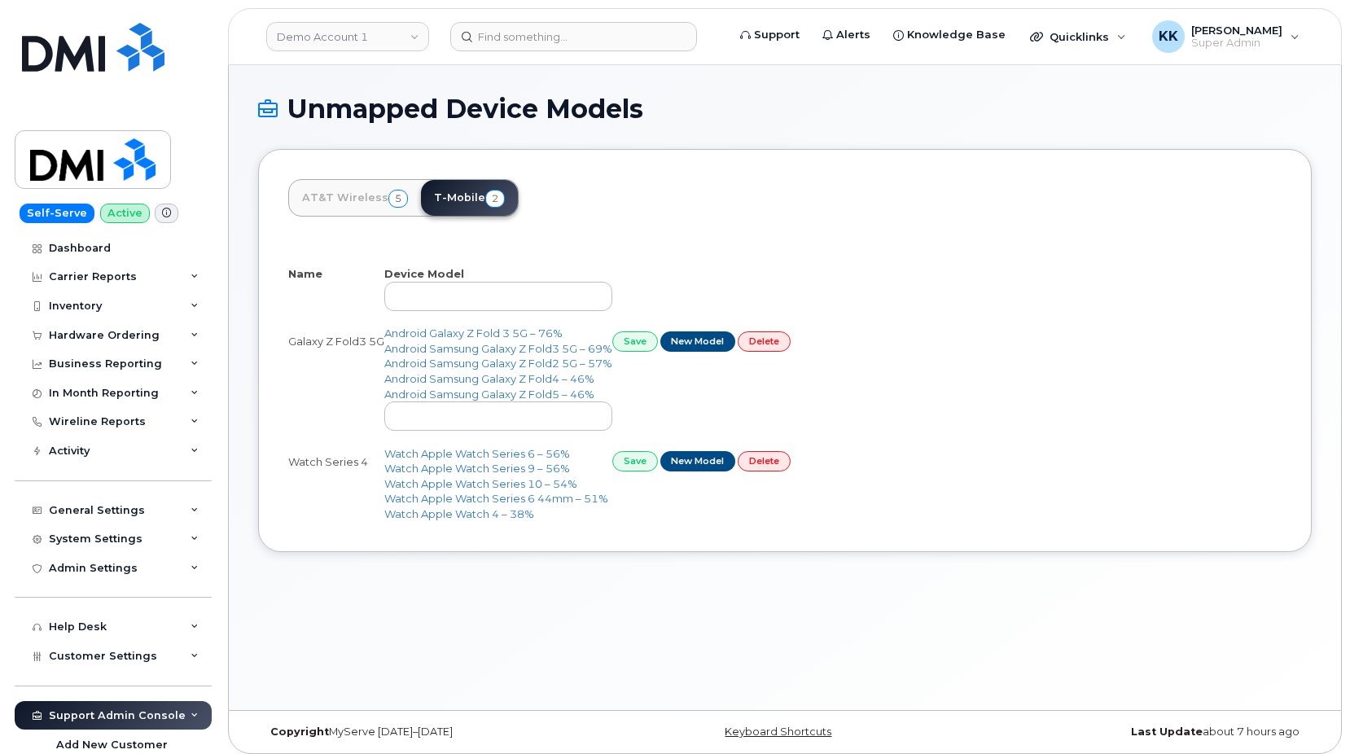
select select "25"
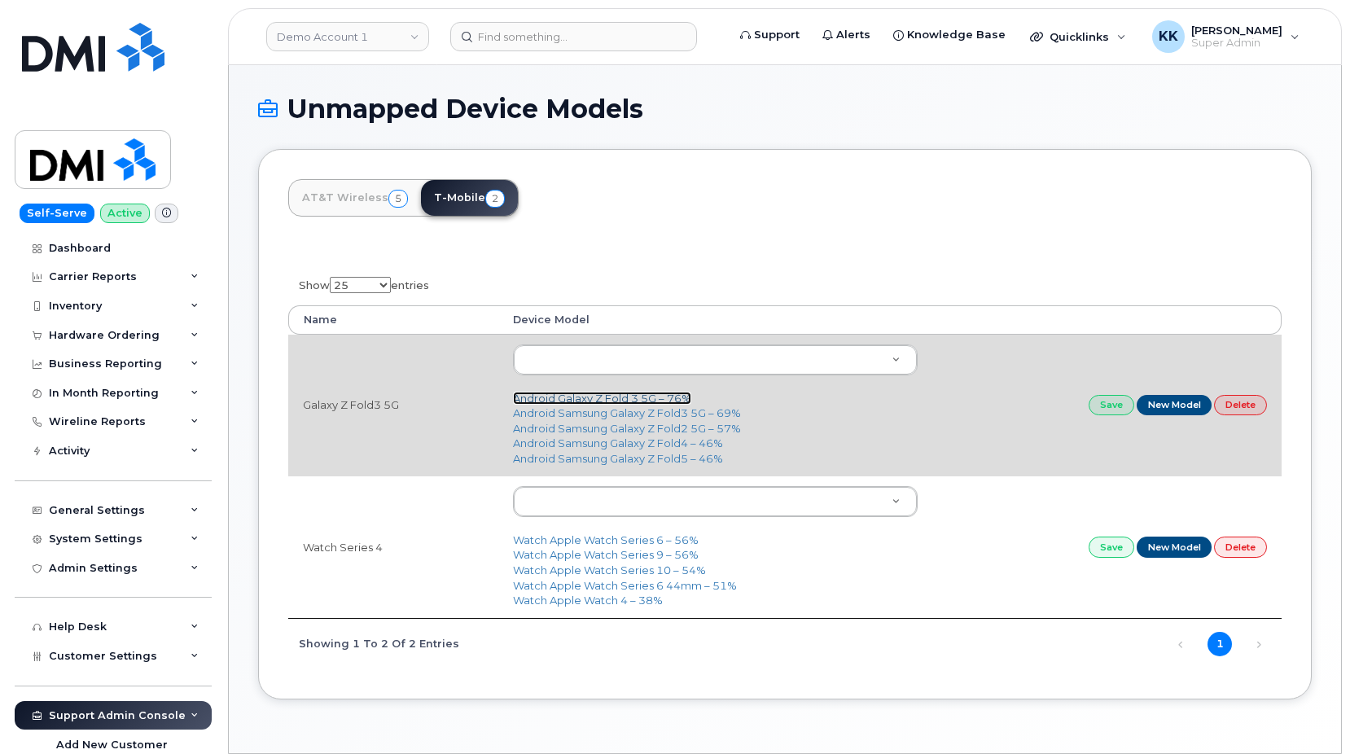
click at [625, 394] on link "Android Galaxy Z Fold 3 5G – 76%" at bounding box center [602, 398] width 178 height 13
type input "2608"
click at [1100, 410] on link "Save" at bounding box center [1112, 405] width 46 height 20
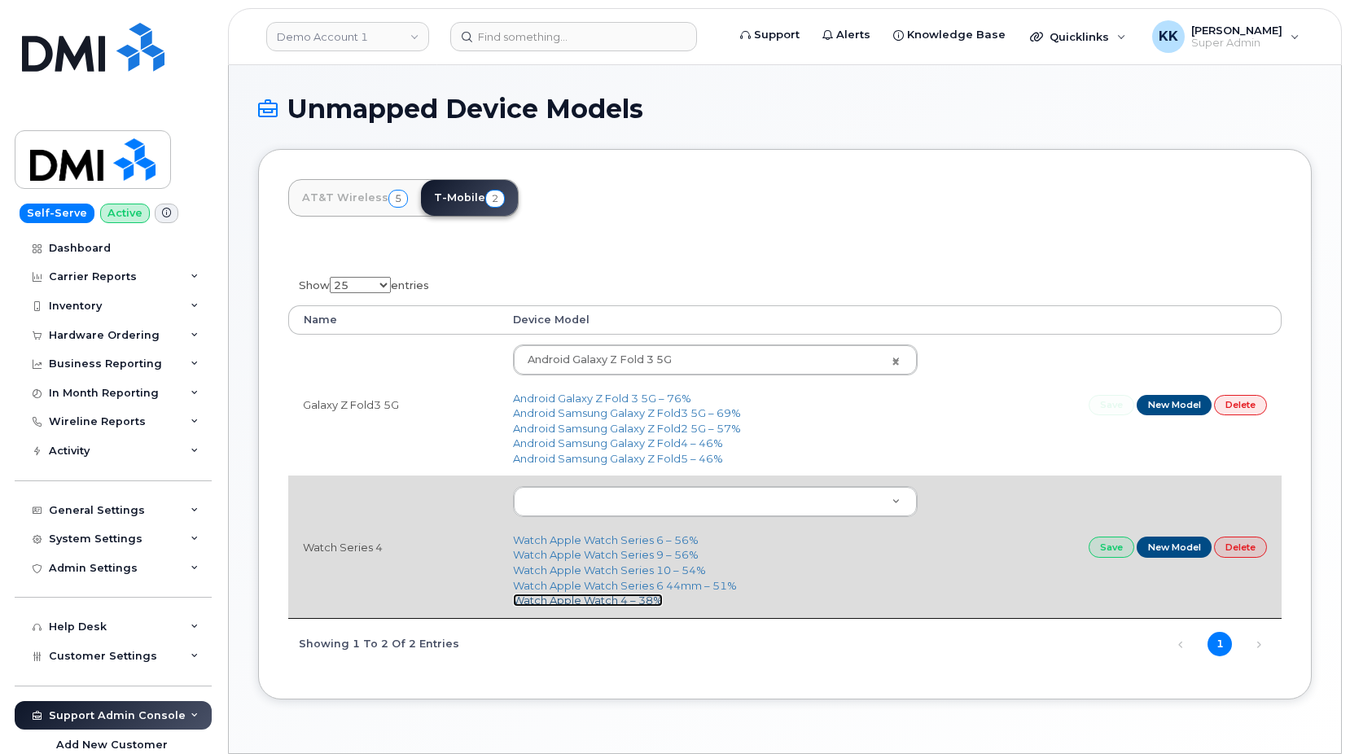
click at [606, 602] on link "Watch Apple Watch 4 – 38%" at bounding box center [588, 600] width 150 height 13
type input "1627"
click at [595, 604] on link "Watch Apple Watch 4 – 38%" at bounding box center [588, 600] width 150 height 13
click at [1102, 548] on link "Save" at bounding box center [1112, 547] width 46 height 20
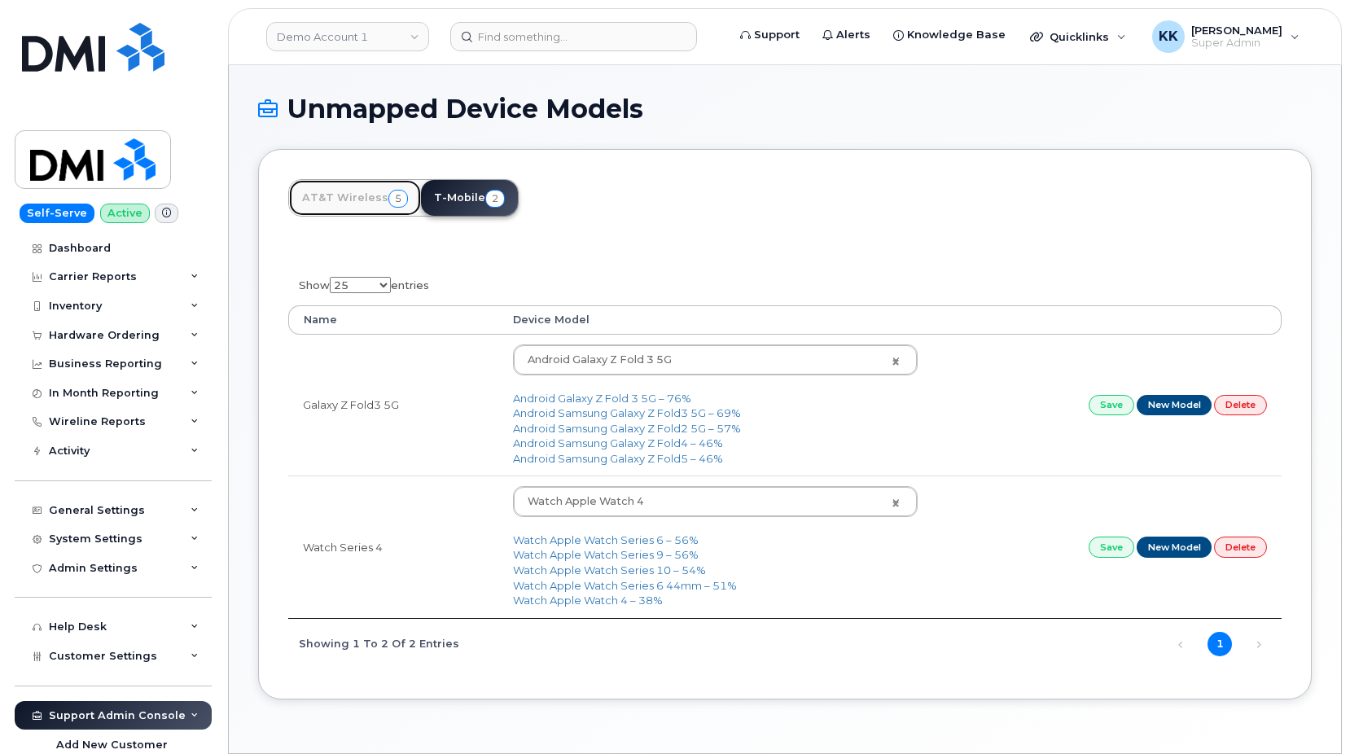
click at [362, 198] on link "AT&T Wireless 5" at bounding box center [355, 198] width 132 height 36
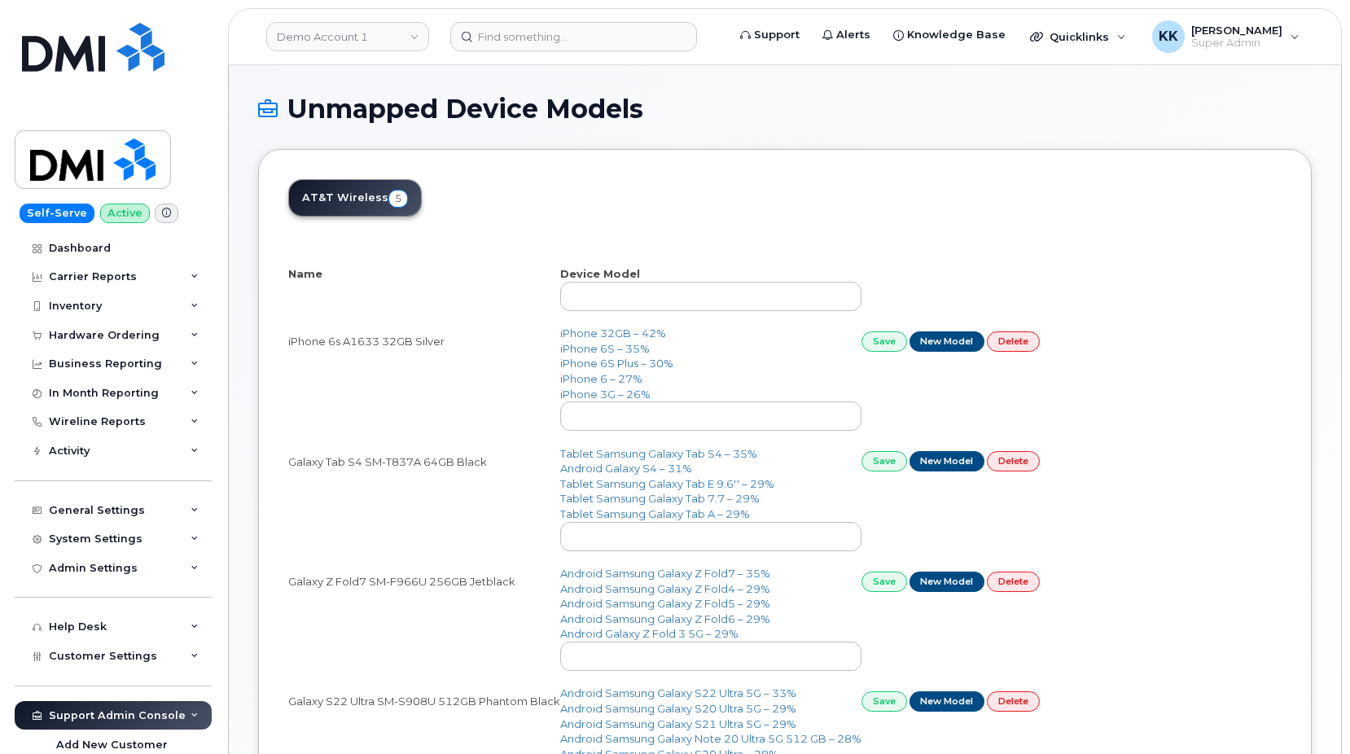
select select "25"
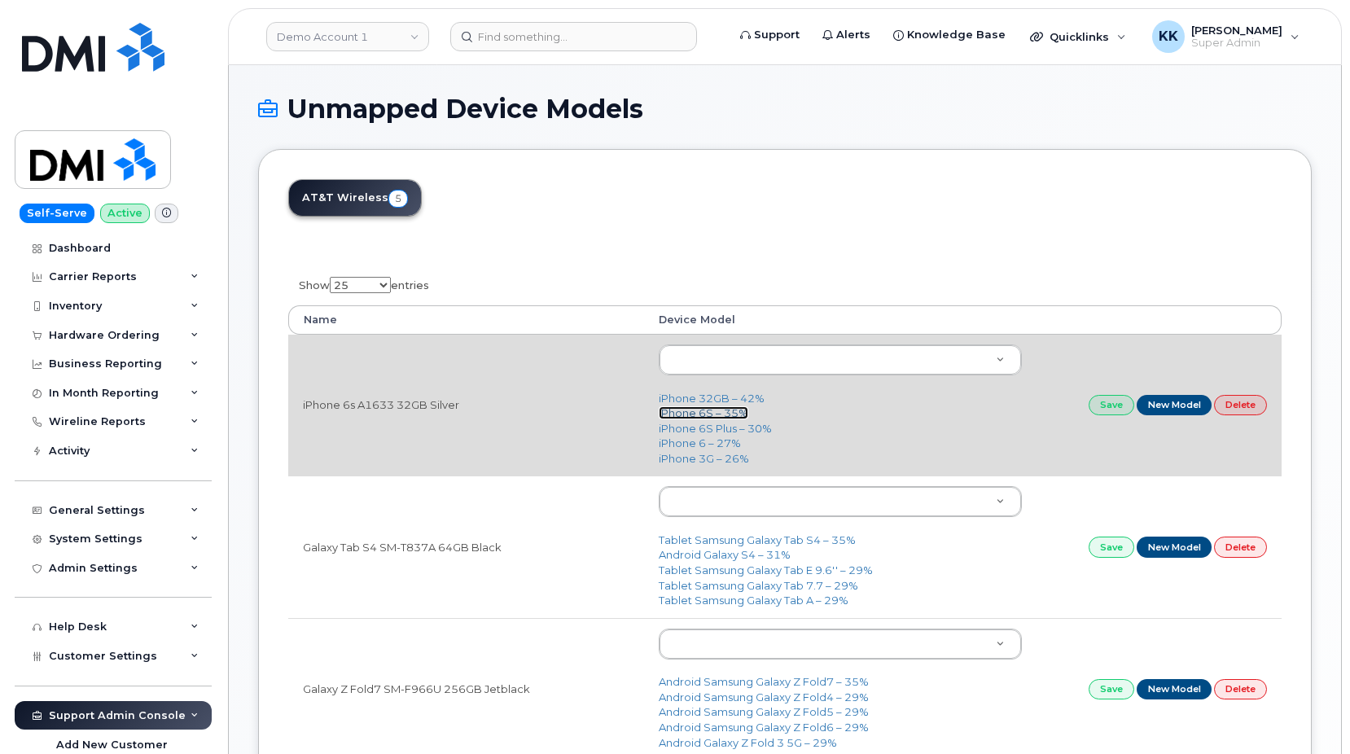
click at [680, 412] on link "iPhone 6S – 35%" at bounding box center [704, 412] width 90 height 13
type input "488"
click at [1120, 410] on link "Save" at bounding box center [1112, 405] width 46 height 20
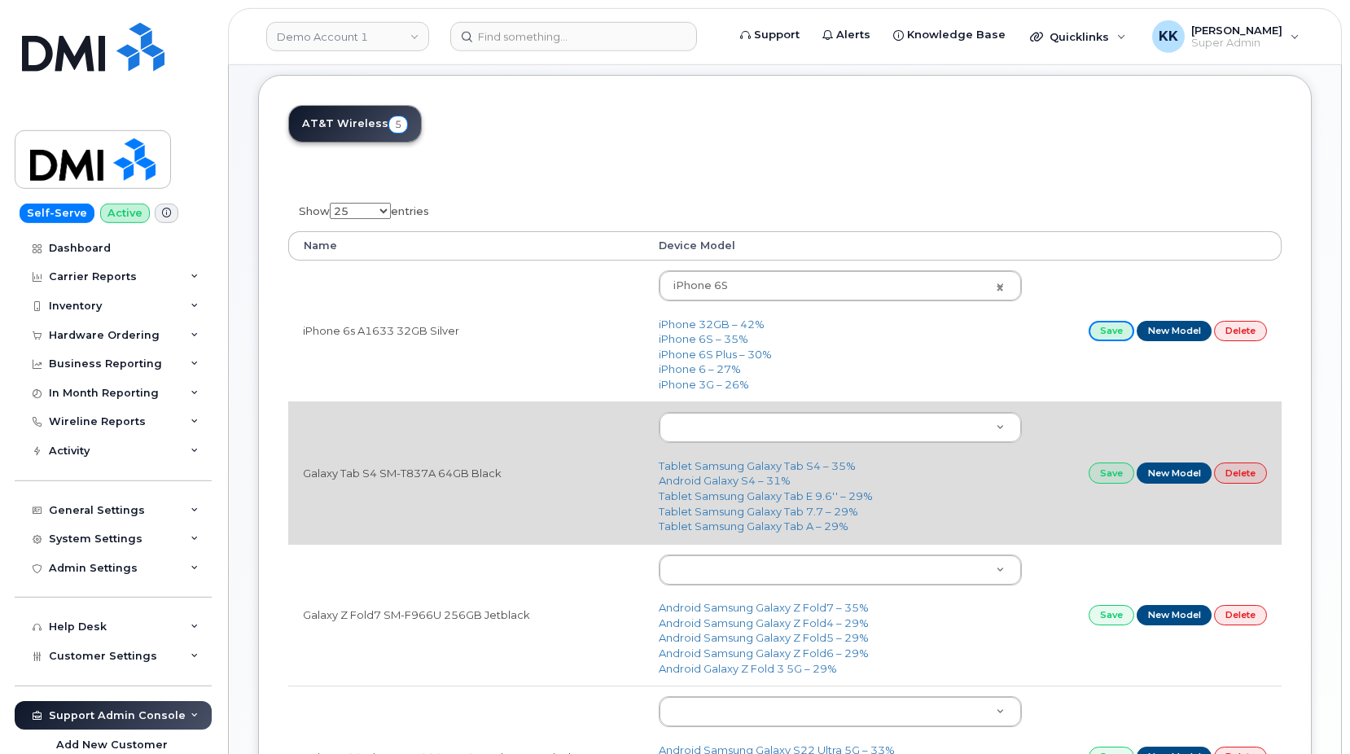
scroll to position [83, 0]
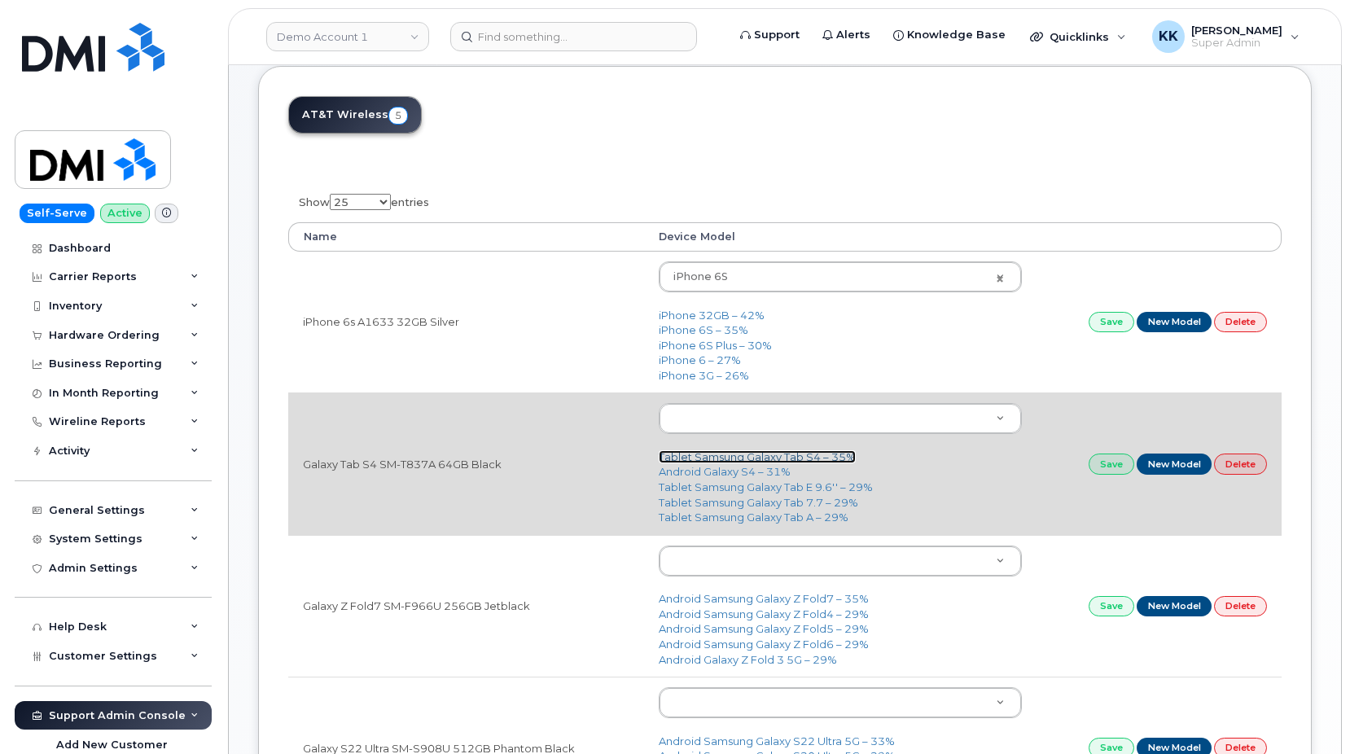
click at [794, 459] on link "Tablet Samsung Galaxy Tab S4 – 35%" at bounding box center [757, 456] width 197 height 13
type input "1597"
click at [1103, 467] on link "Save" at bounding box center [1112, 464] width 46 height 20
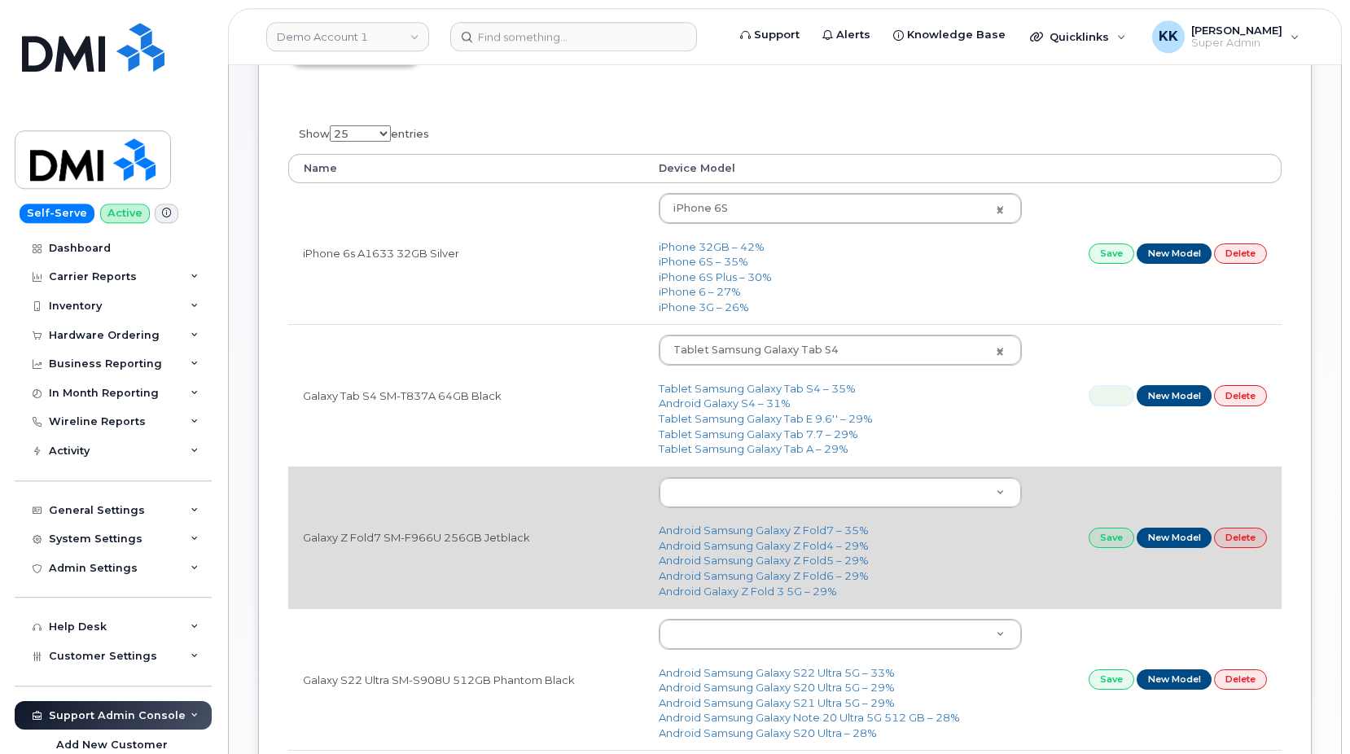
scroll to position [166, 0]
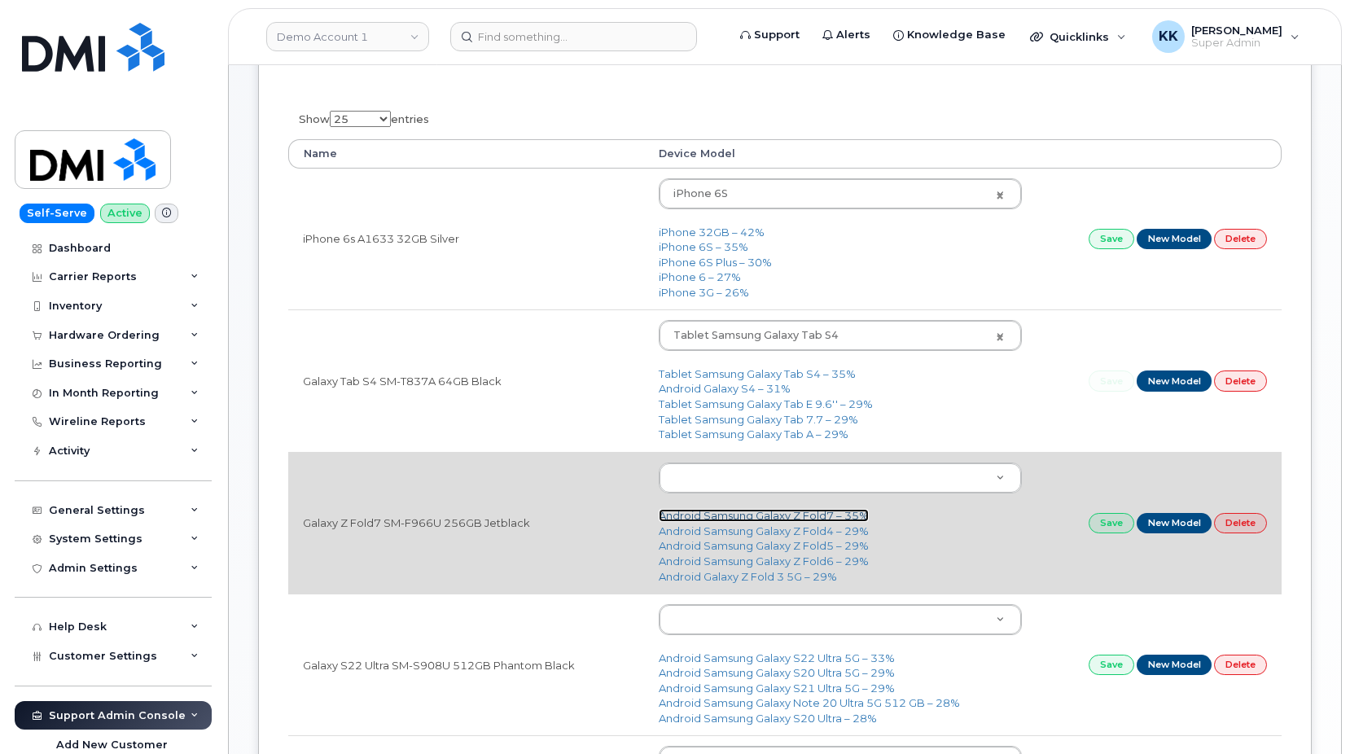
click at [742, 519] on link "Android Samsung Galaxy Z Fold7 – 35%" at bounding box center [764, 515] width 210 height 13
type input "3398"
click at [1103, 527] on link "Save" at bounding box center [1112, 523] width 46 height 20
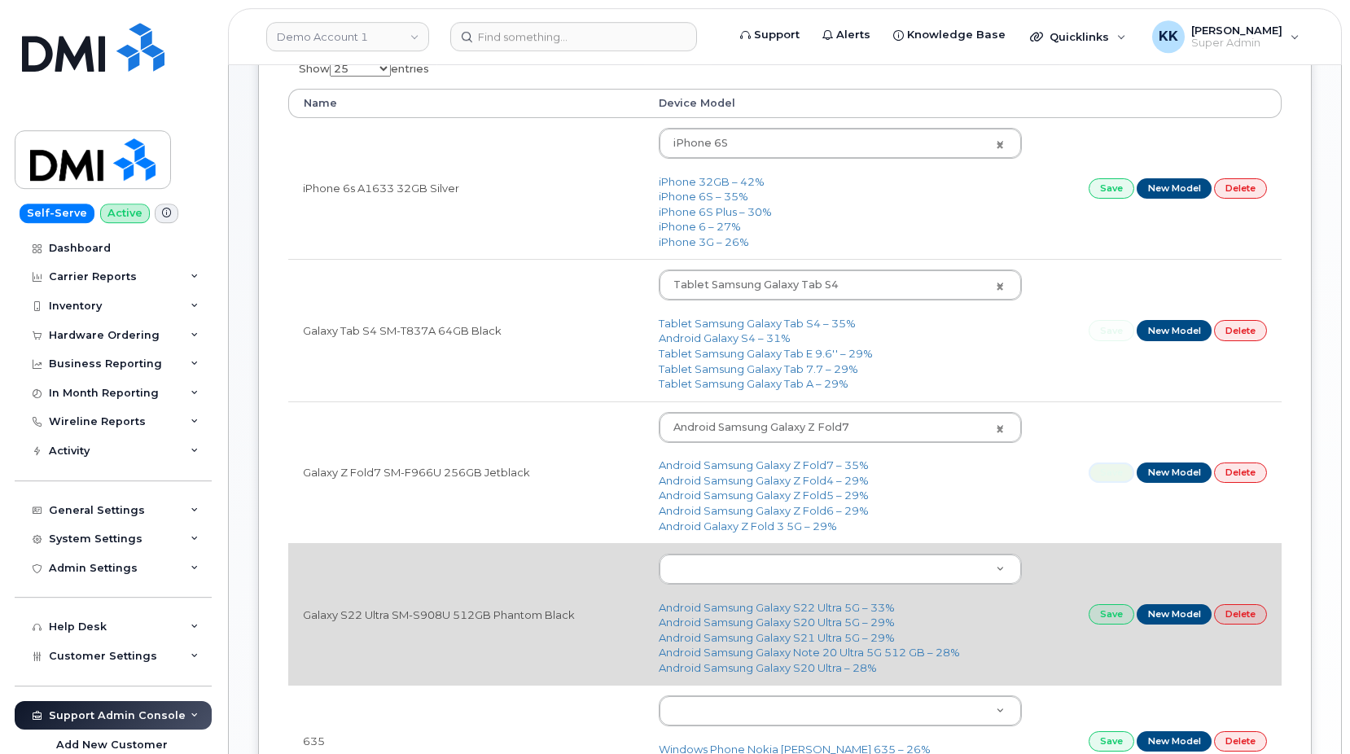
scroll to position [249, 0]
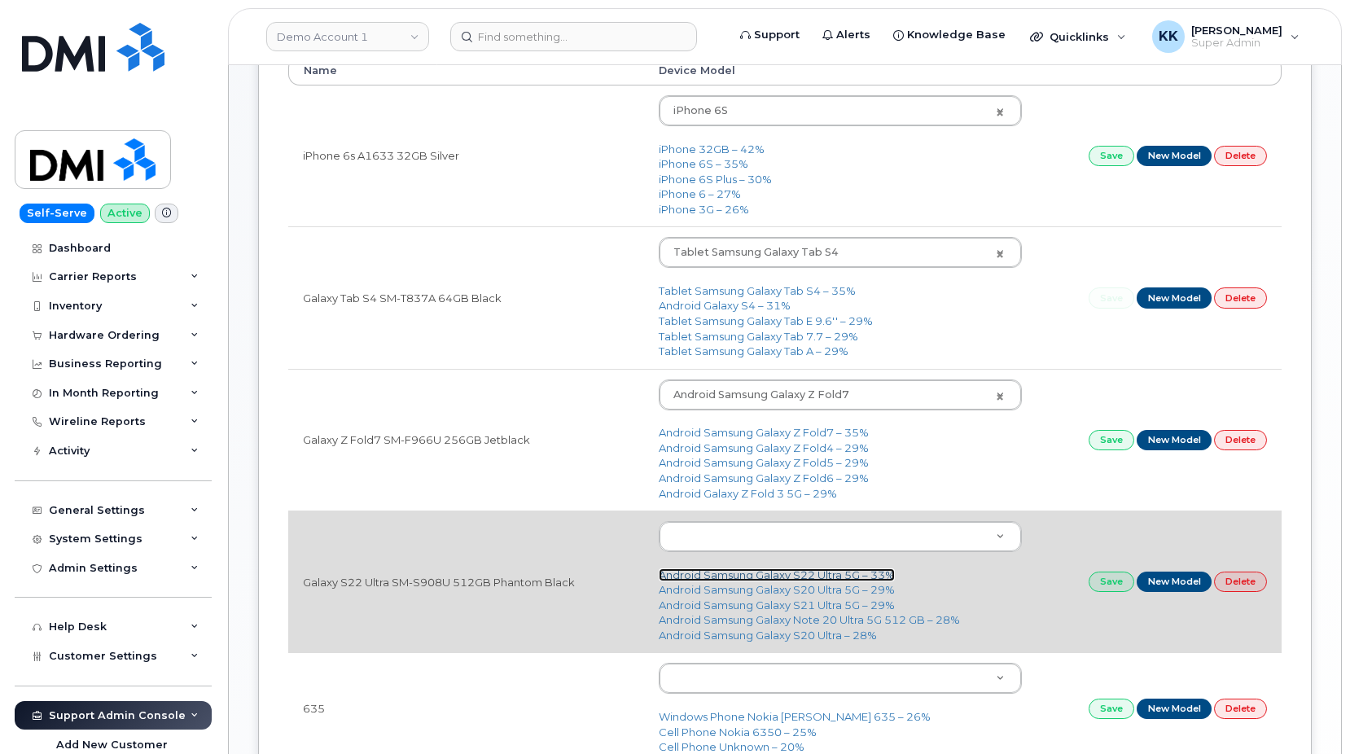
click at [845, 578] on link "Android Samsung Galaxy S22 Ultra 5G – 33%" at bounding box center [777, 574] width 236 height 13
type input "2685"
click at [1095, 592] on link "Save" at bounding box center [1112, 582] width 46 height 20
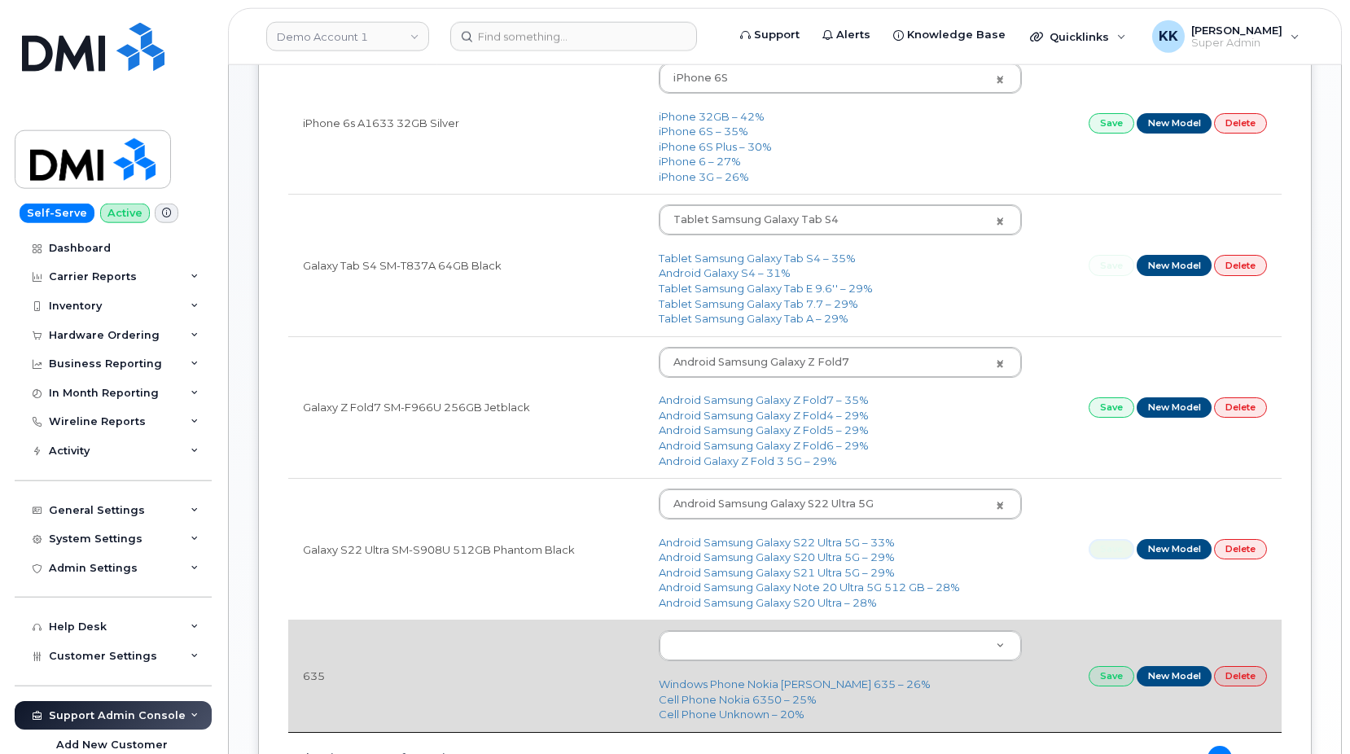
scroll to position [415, 0]
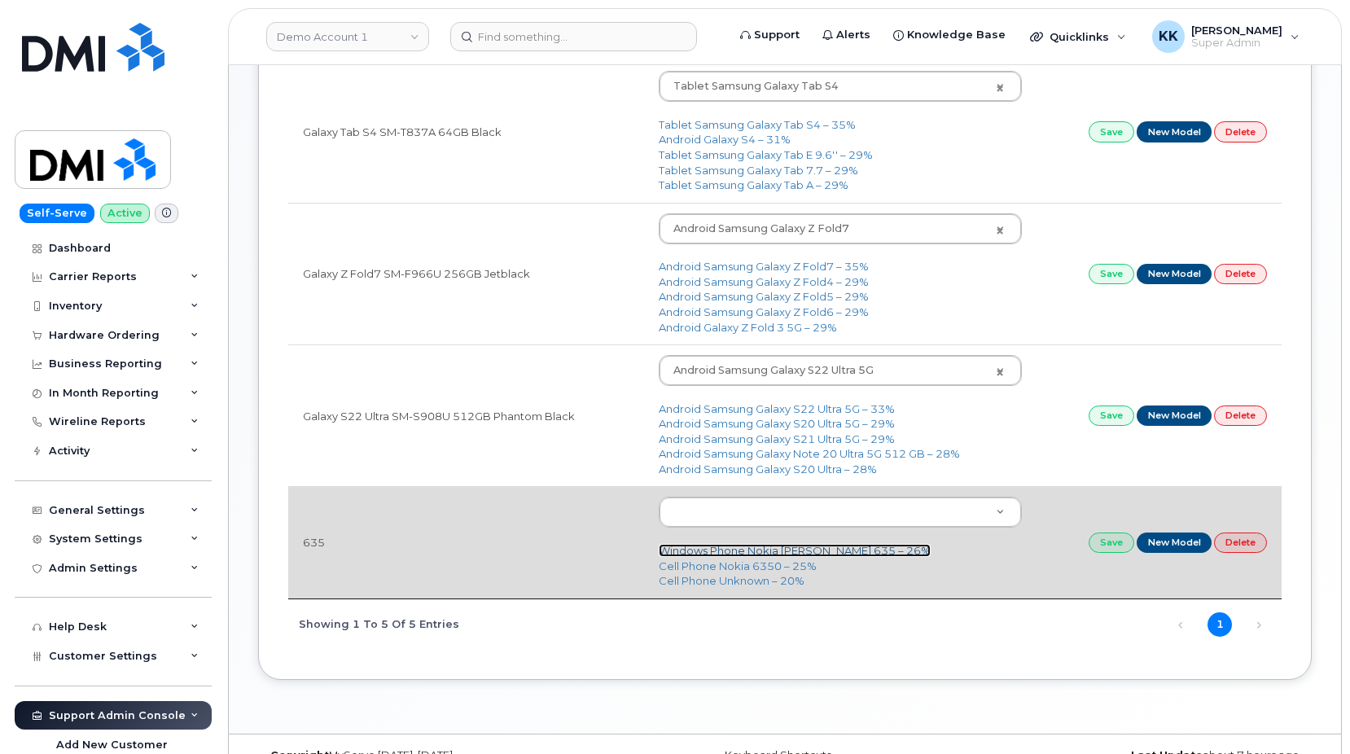
click at [772, 555] on link "Windows Phone Nokia Lumia 635 – 26%" at bounding box center [795, 550] width 272 height 13
type input "180"
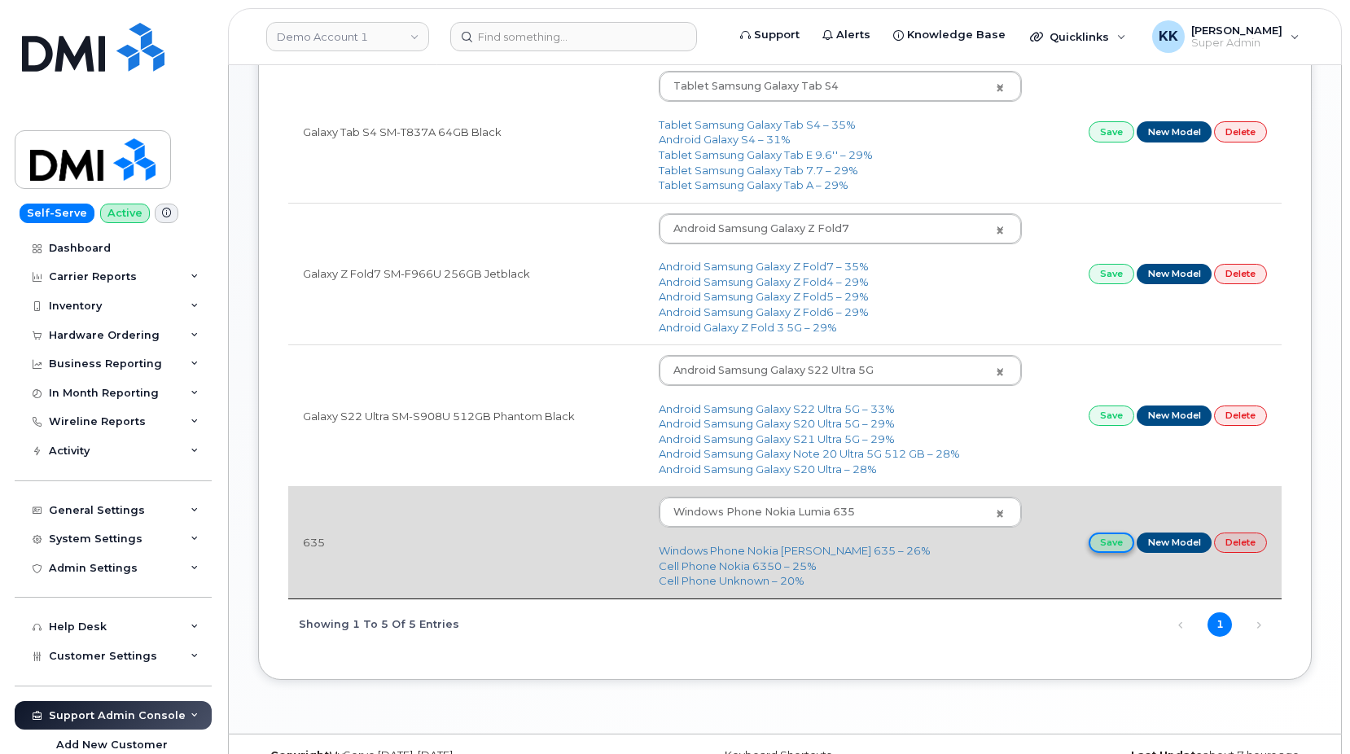
click at [1118, 551] on link "Save" at bounding box center [1112, 543] width 46 height 20
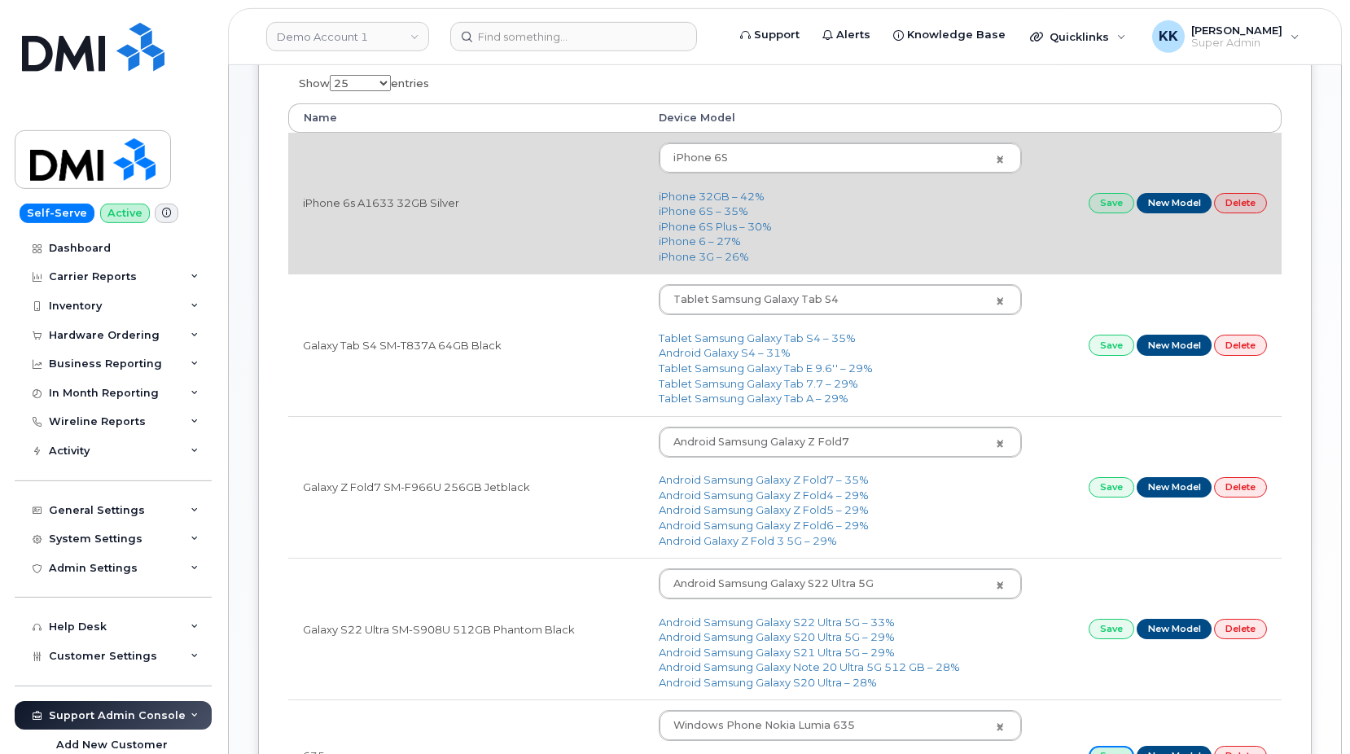
scroll to position [0, 0]
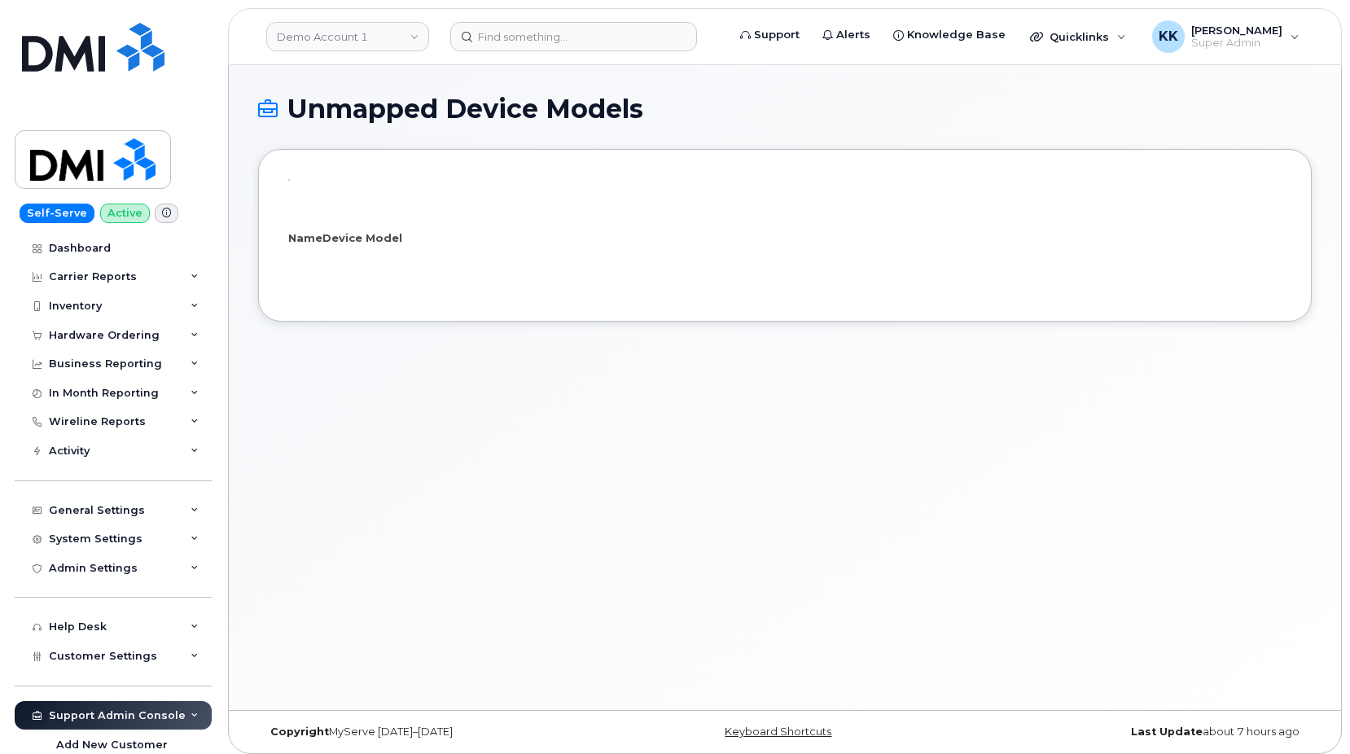
select select "25"
click at [372, 40] on link "Demo Account 1" at bounding box center [347, 36] width 163 height 29
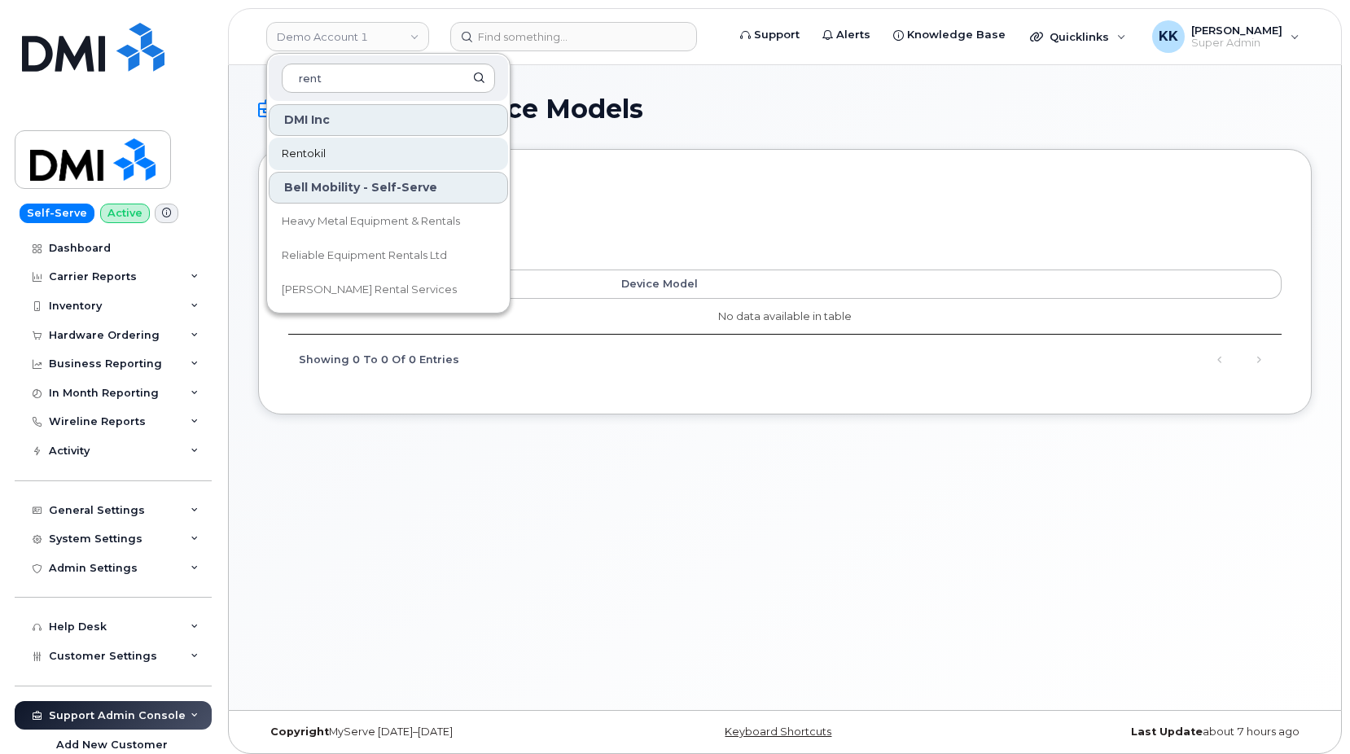
type input "rent"
click at [345, 153] on link "Rentokil" at bounding box center [388, 154] width 239 height 33
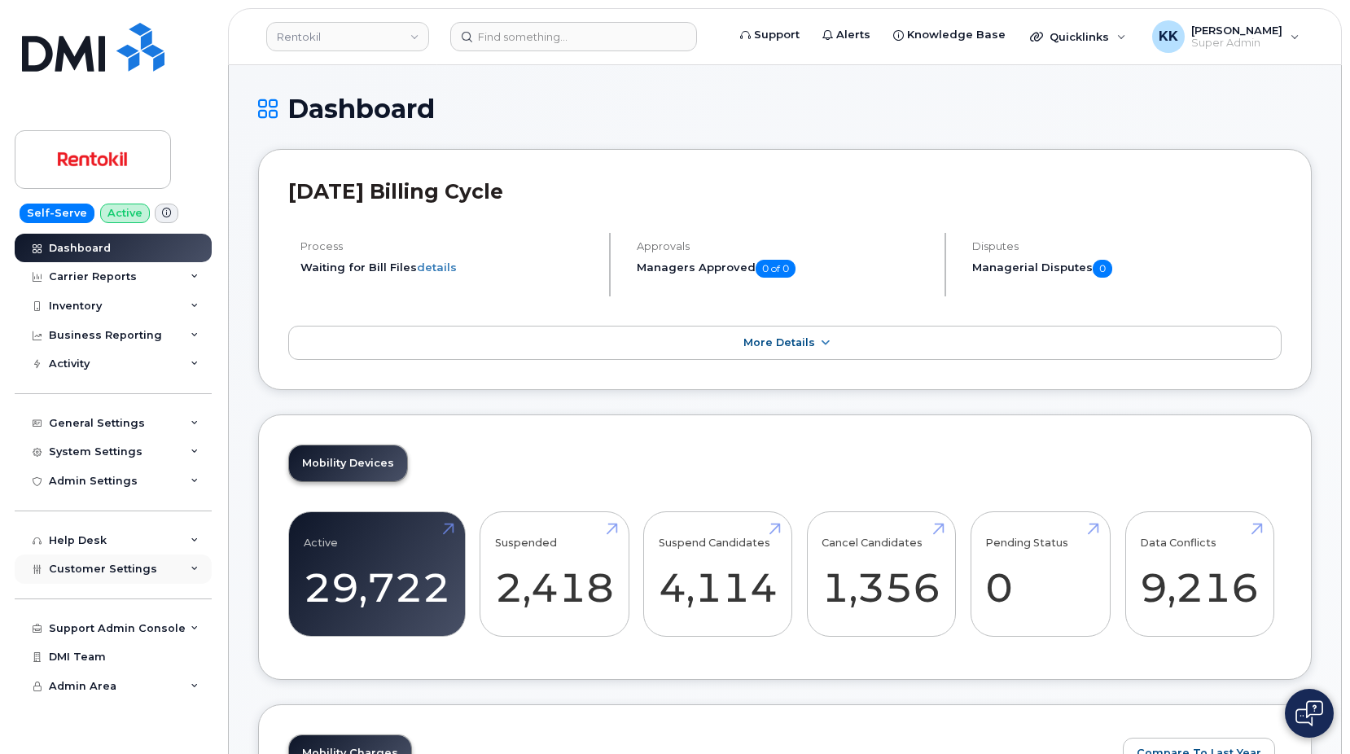
click at [124, 577] on div "Customer Settings" at bounding box center [113, 569] width 197 height 29
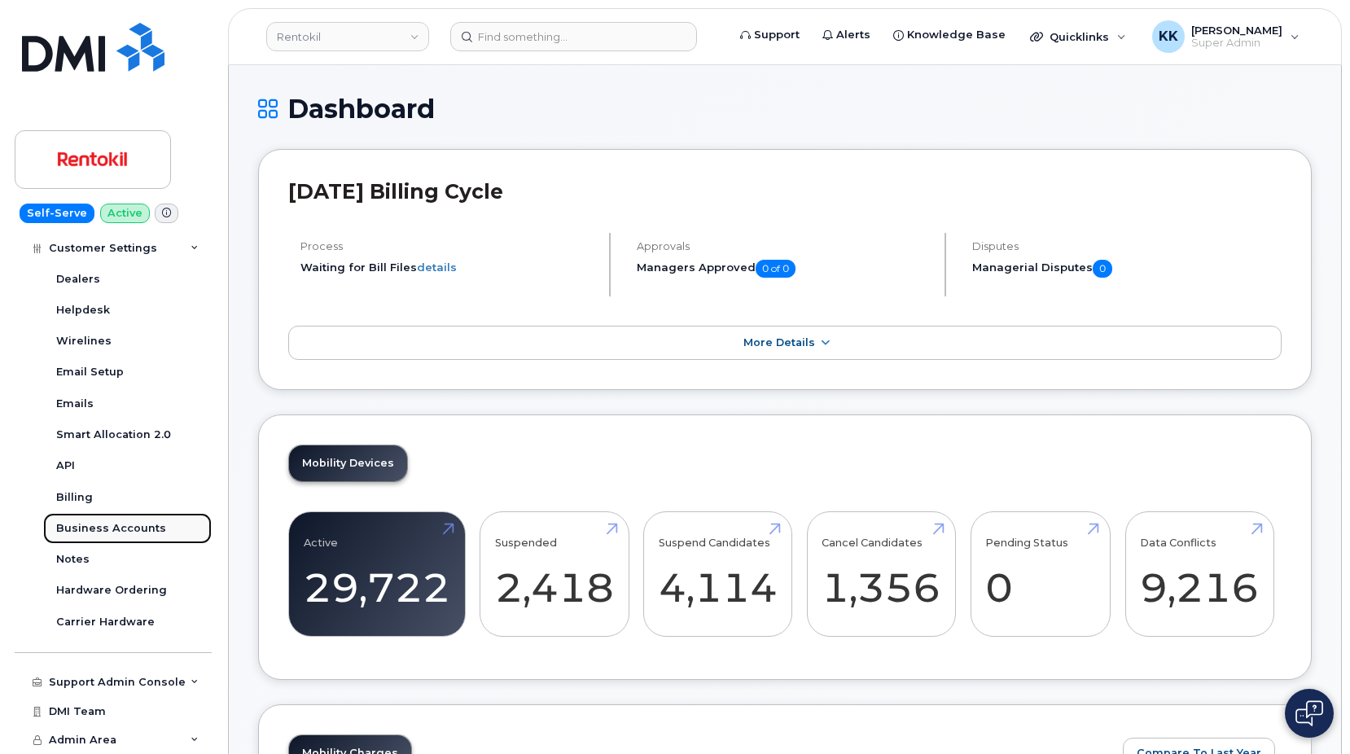
click at [124, 526] on div "Business Accounts" at bounding box center [111, 528] width 110 height 15
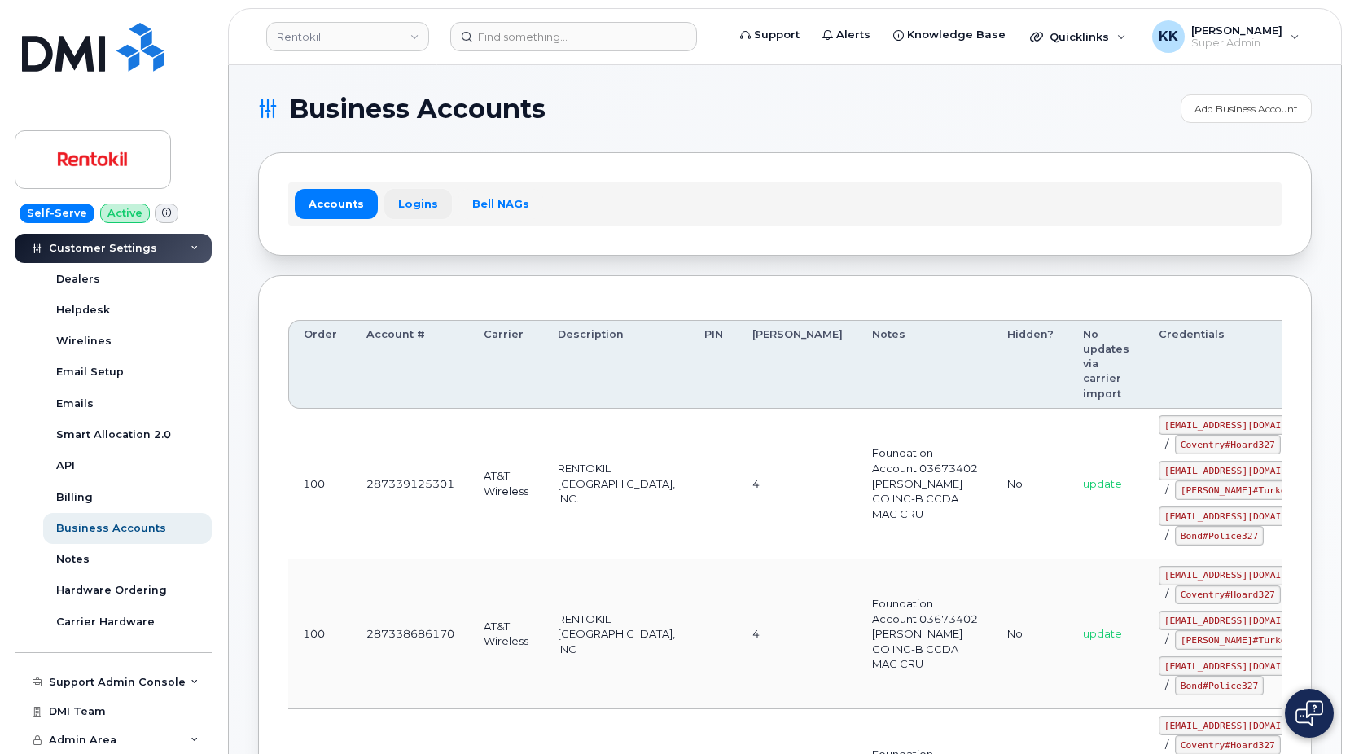
click at [431, 197] on link "Logins" at bounding box center [418, 203] width 68 height 29
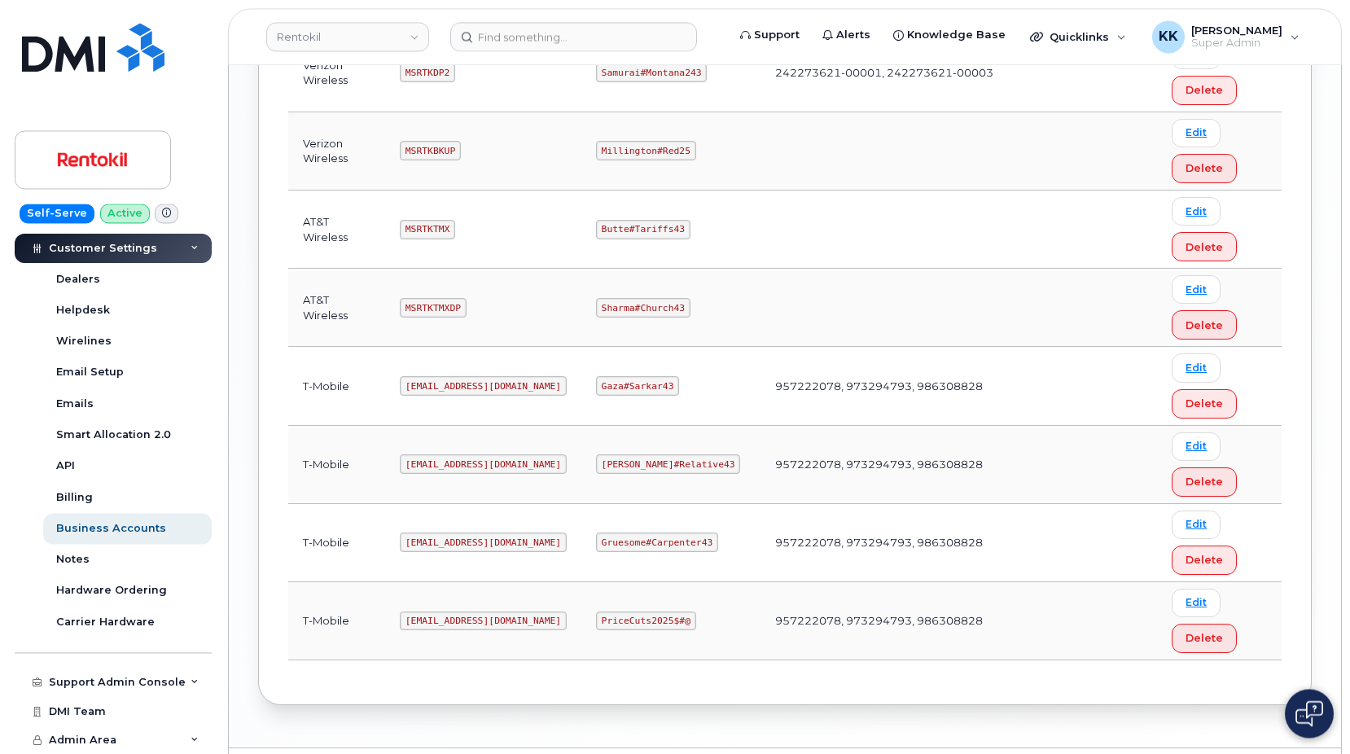
scroll to position [1163, 0]
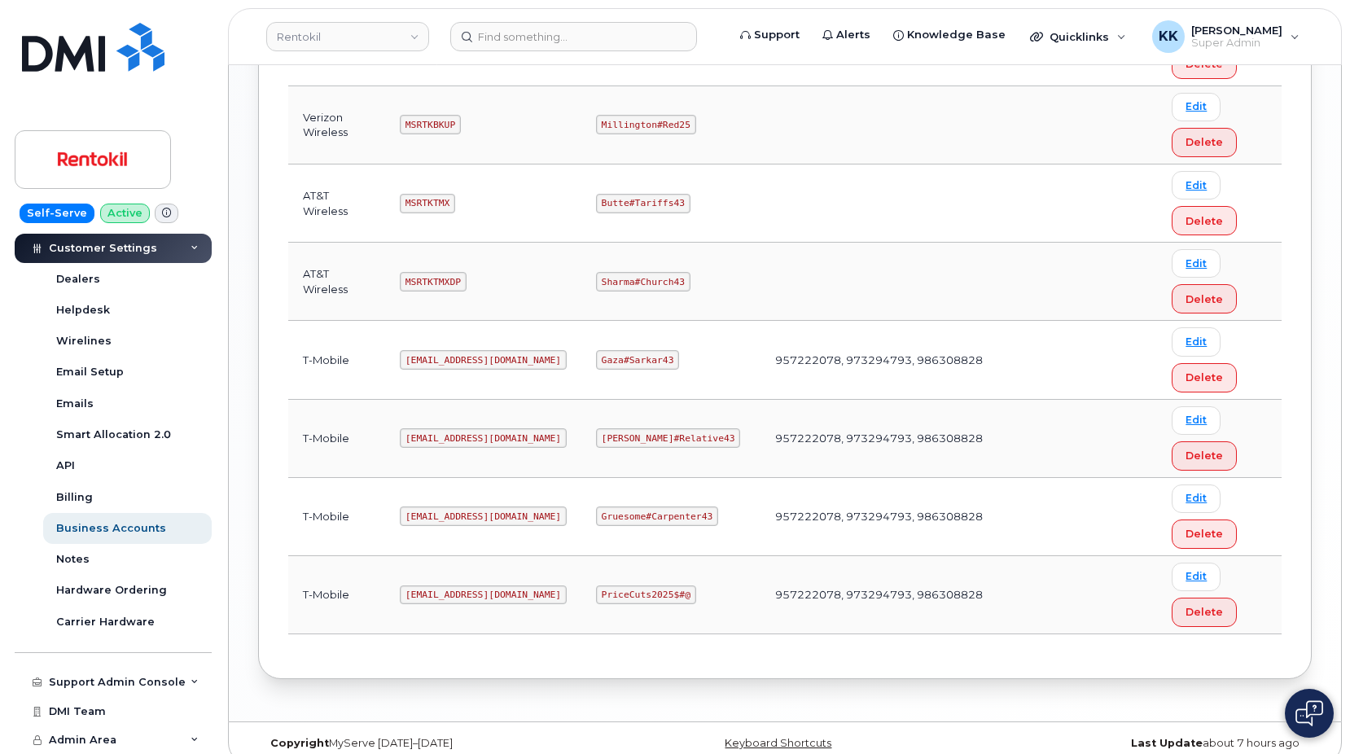
click at [512, 512] on code "[EMAIL_ADDRESS][DOMAIN_NAME]" at bounding box center [483, 517] width 167 height 20
click at [498, 435] on code "ms-rentokil-depot@dminc.com" at bounding box center [483, 438] width 167 height 20
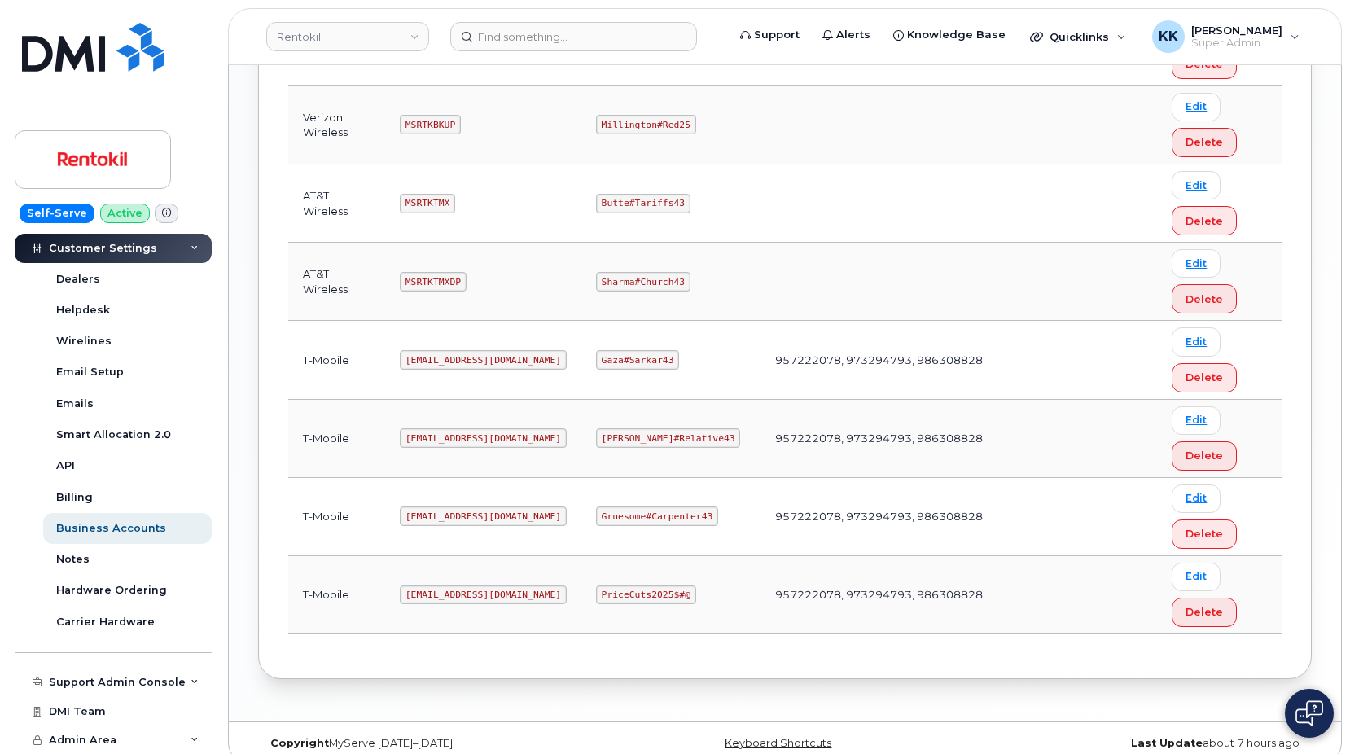
click at [683, 437] on code "VandenBos#Relative43" at bounding box center [668, 438] width 145 height 20
click at [494, 592] on code "ms-invoiceprocessing@dminc.com" at bounding box center [483, 596] width 167 height 20
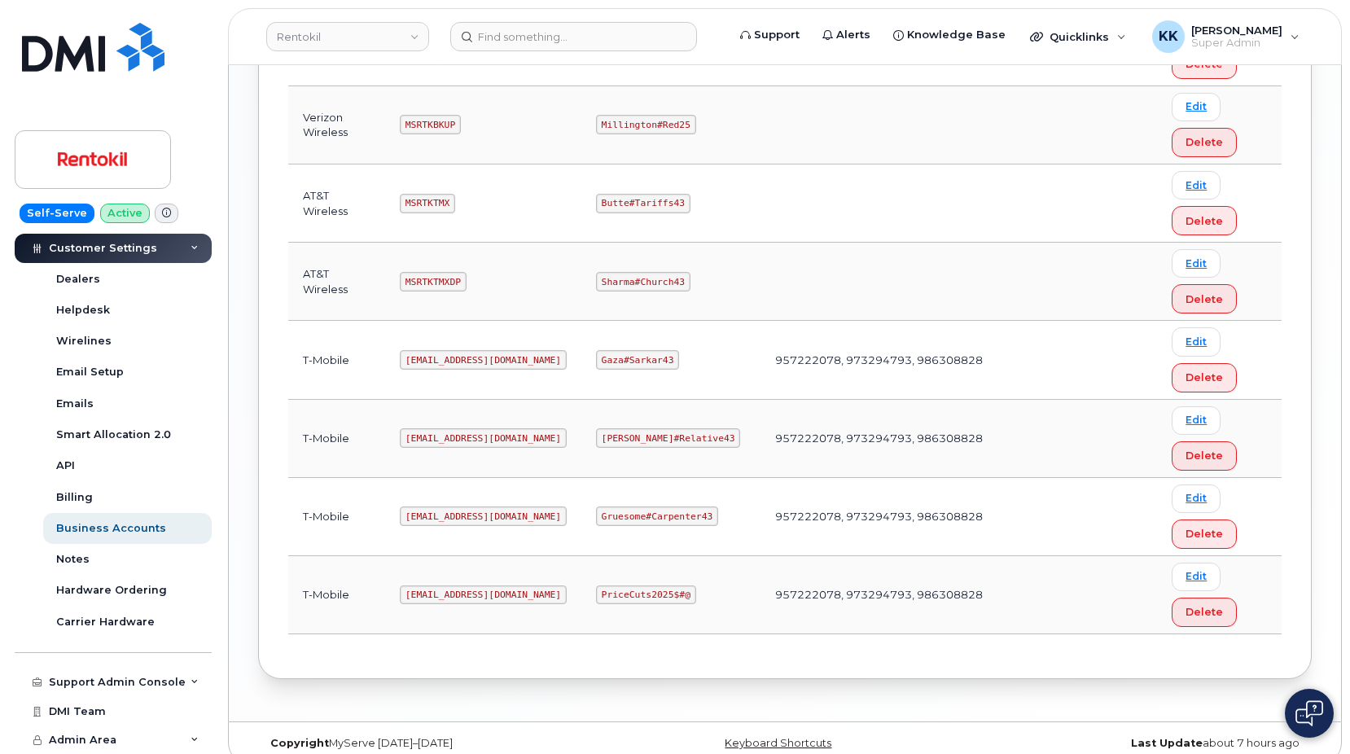
click at [494, 592] on code "ms-invoiceprocessing@dminc.com" at bounding box center [483, 596] width 167 height 20
click at [640, 593] on code "PriceCuts2025$#@" at bounding box center [646, 596] width 100 height 20
click at [922, 138] on td at bounding box center [920, 125] width 318 height 78
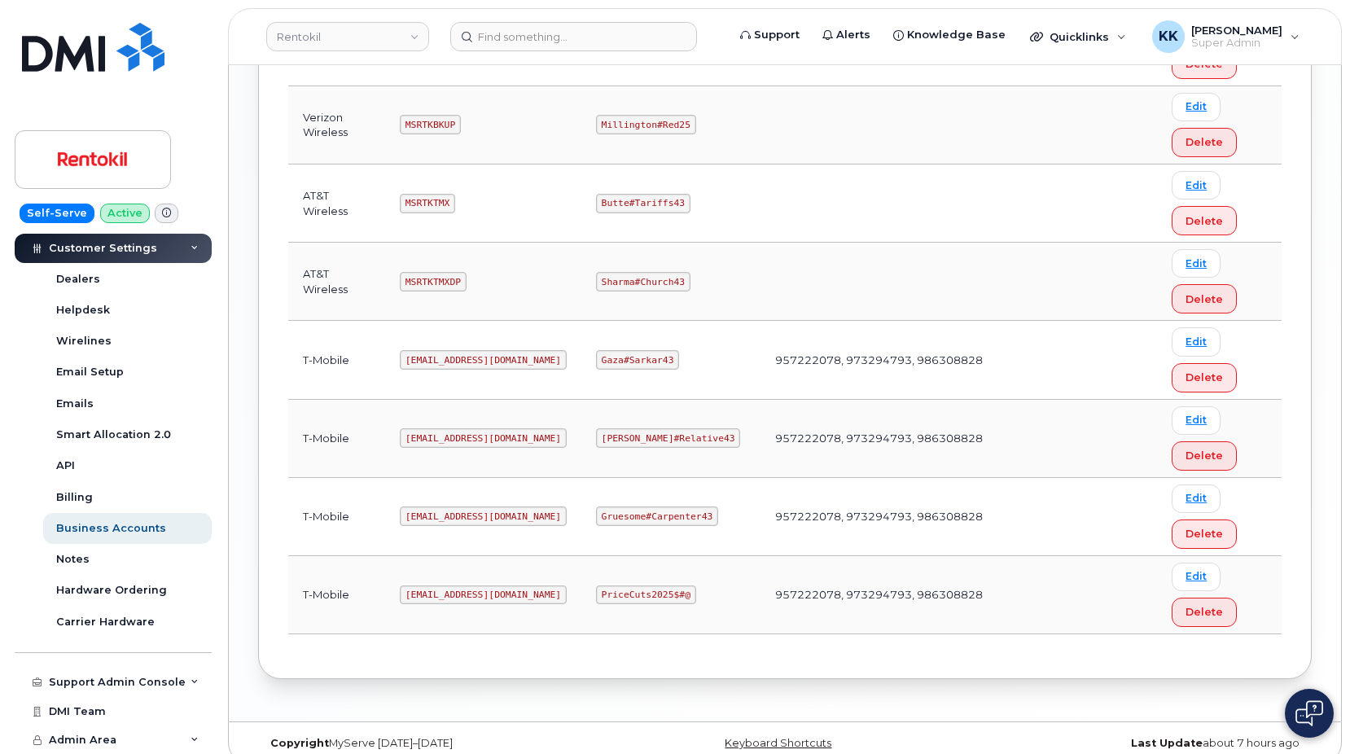
scroll to position [101, 0]
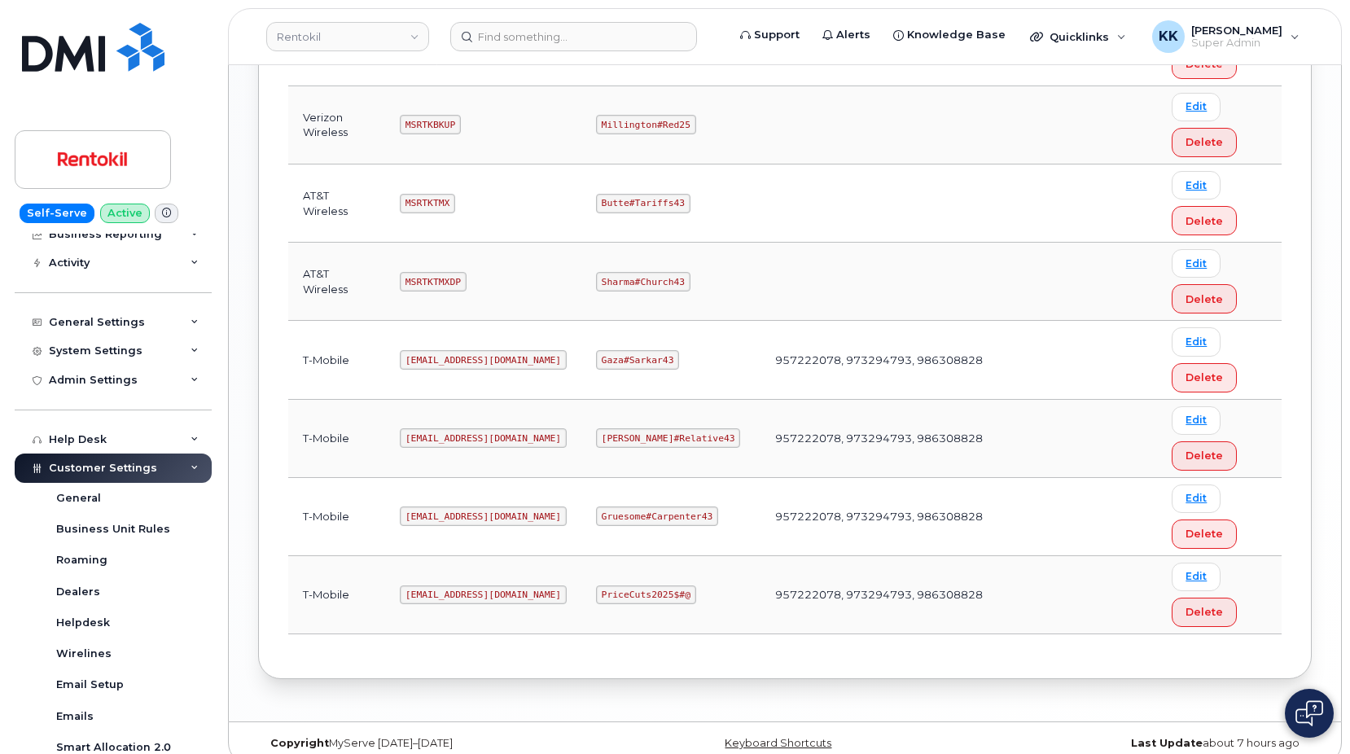
click at [81, 191] on div "Carrier Reports" at bounding box center [113, 175] width 197 height 29
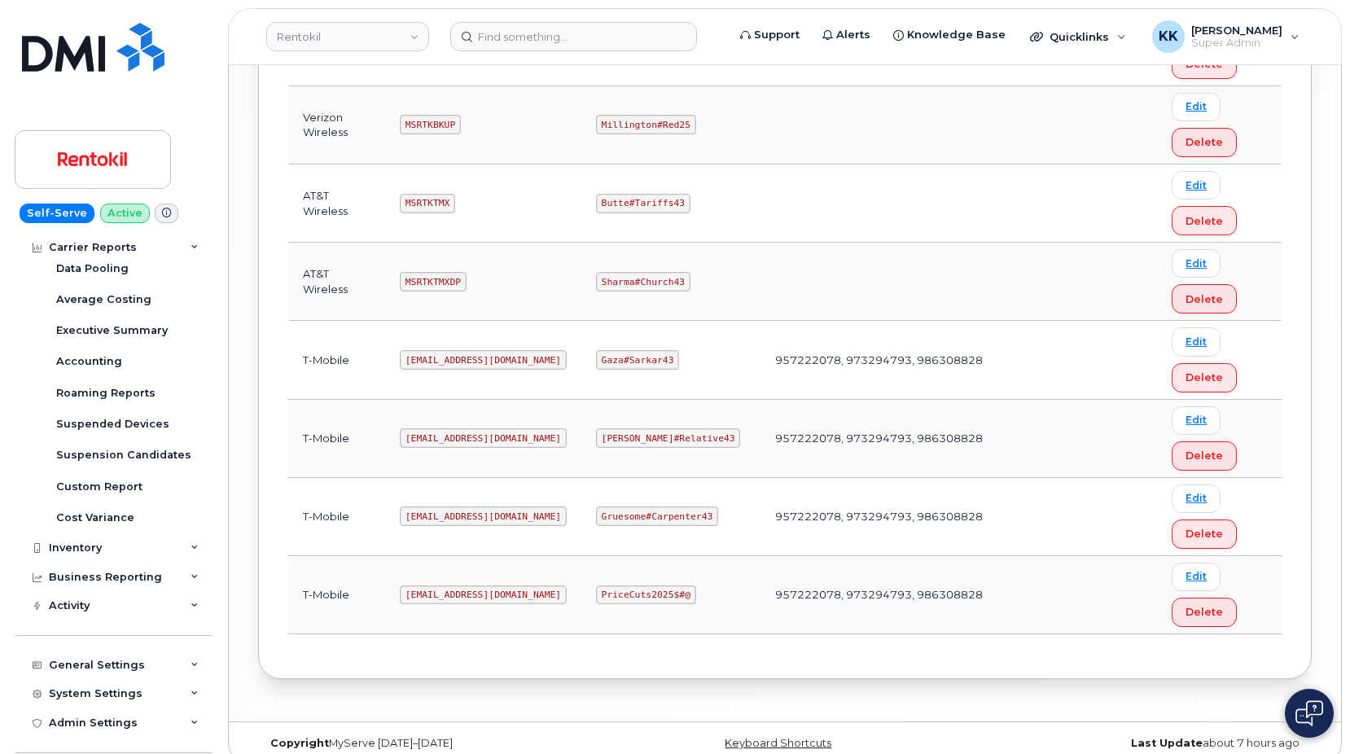
scroll to position [0, 0]
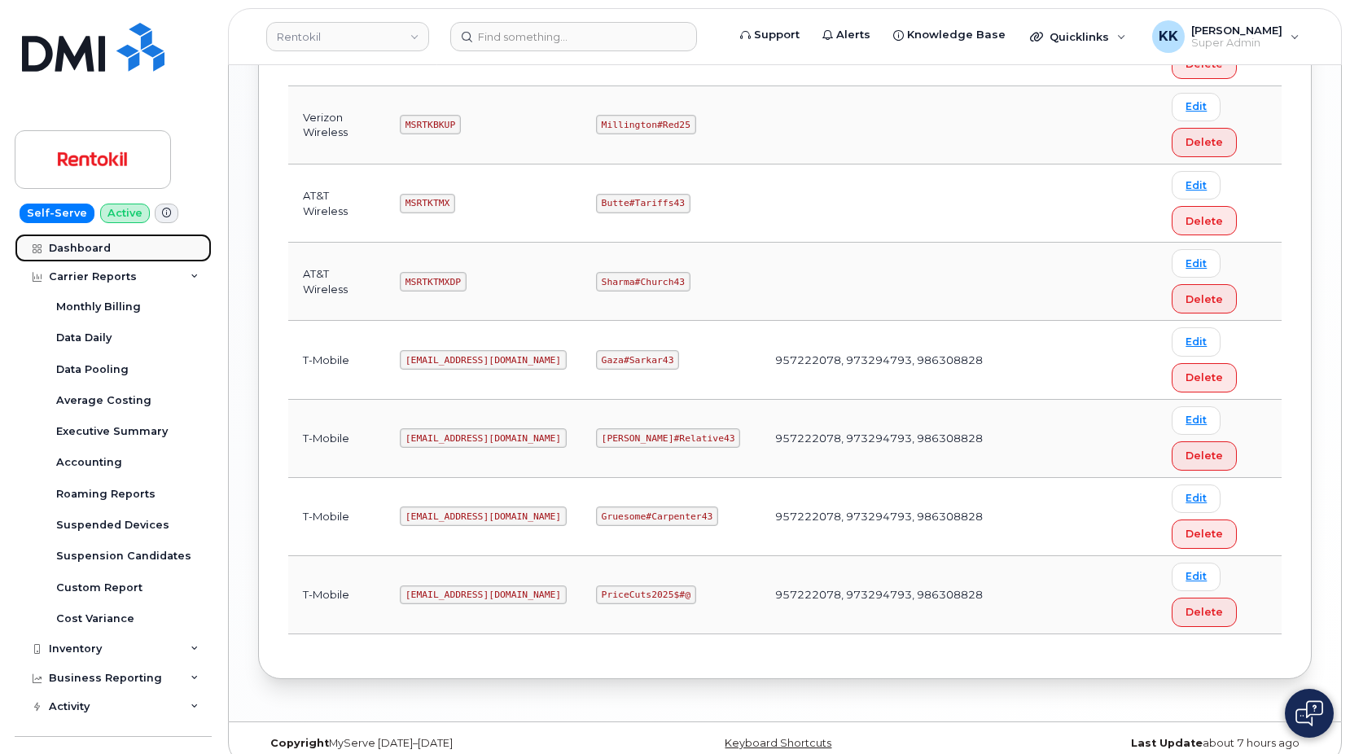
click at [99, 252] on div "Dashboard" at bounding box center [80, 248] width 62 height 13
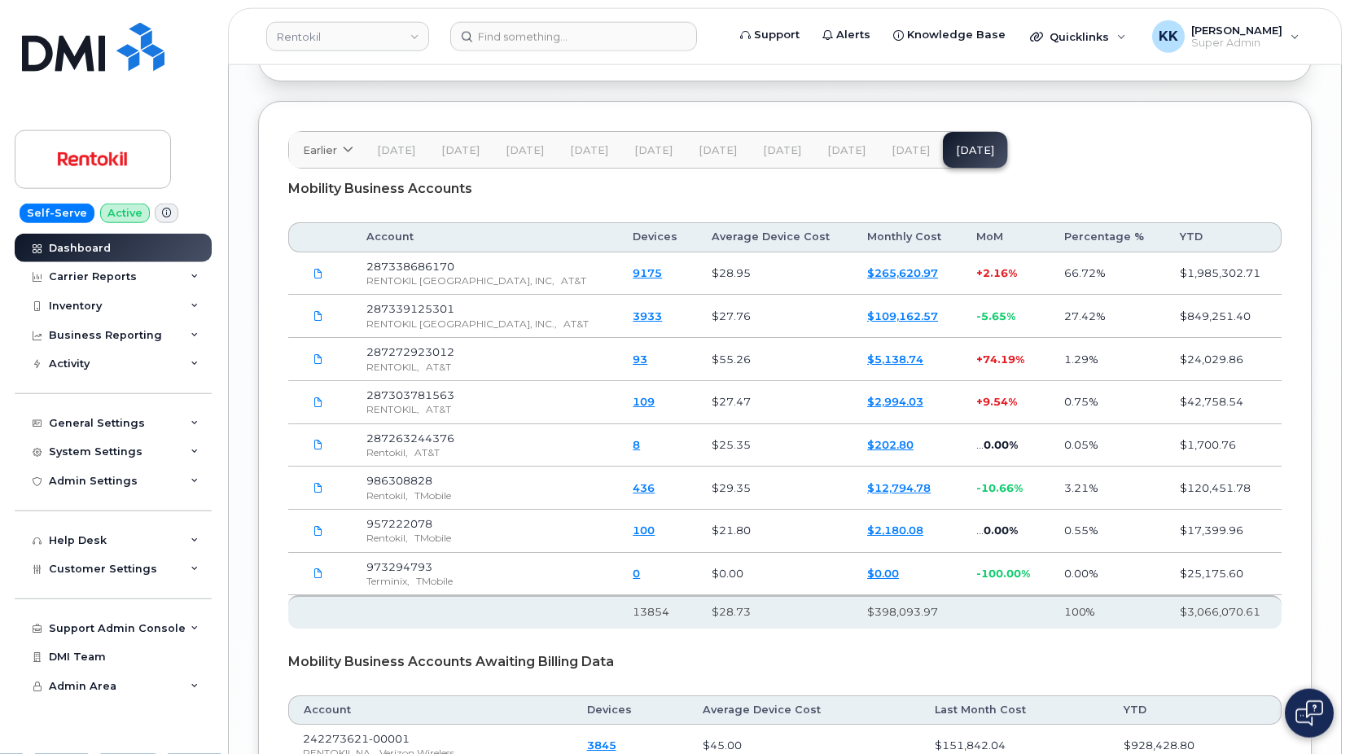
scroll to position [2482, 0]
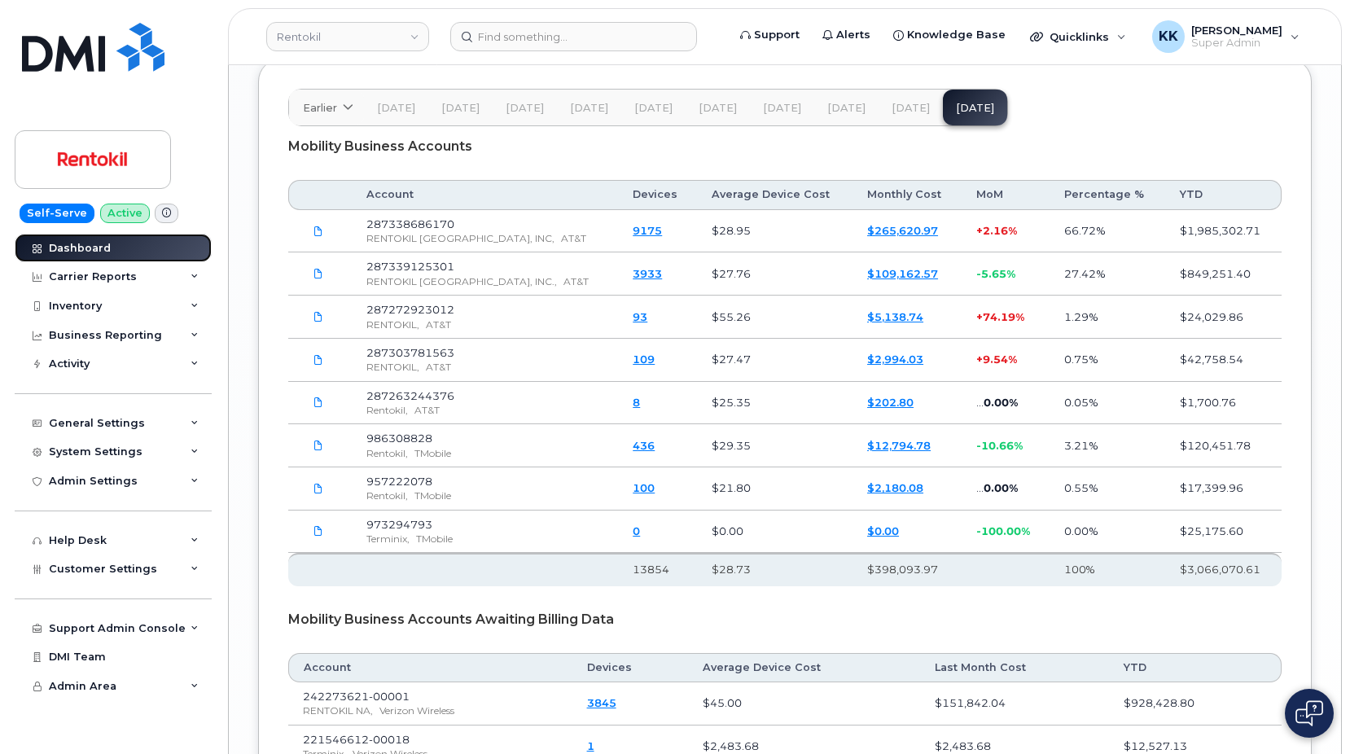
click at [155, 239] on link "Dashboard" at bounding box center [113, 248] width 197 height 29
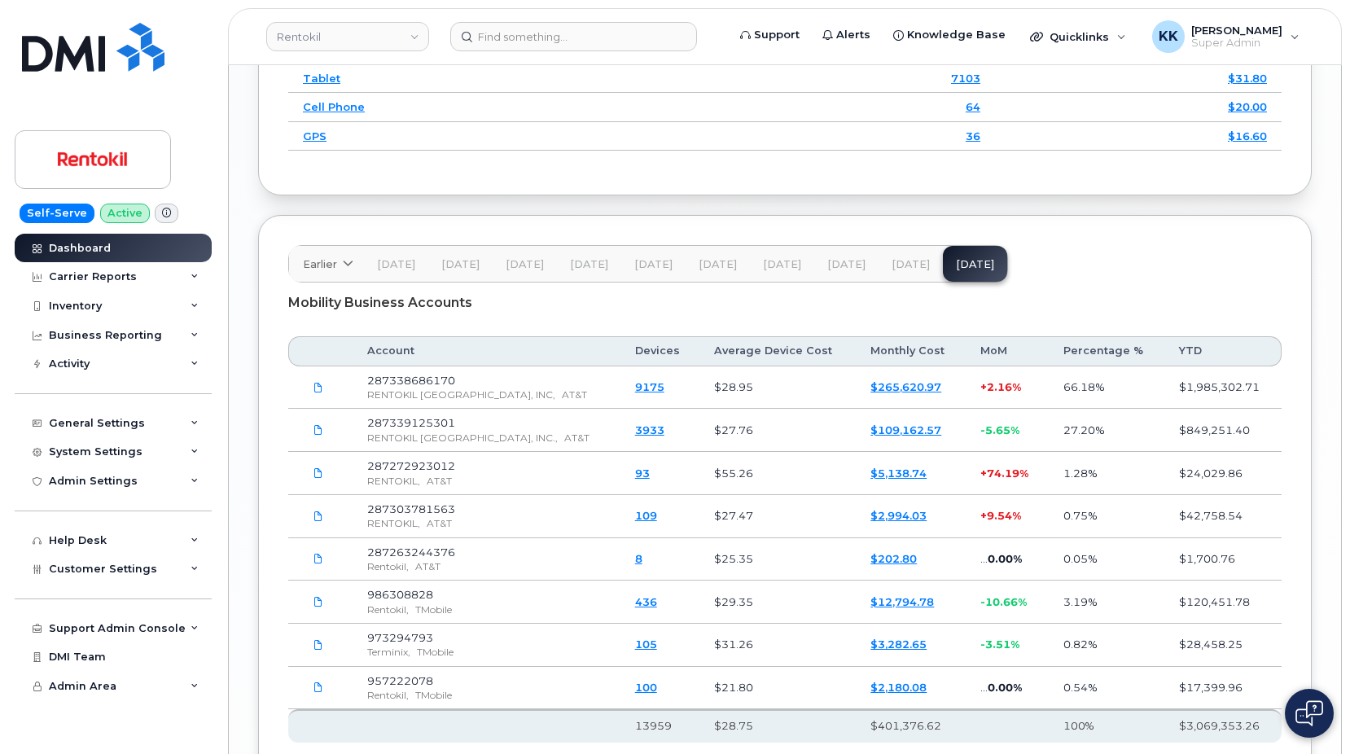
scroll to position [2492, 0]
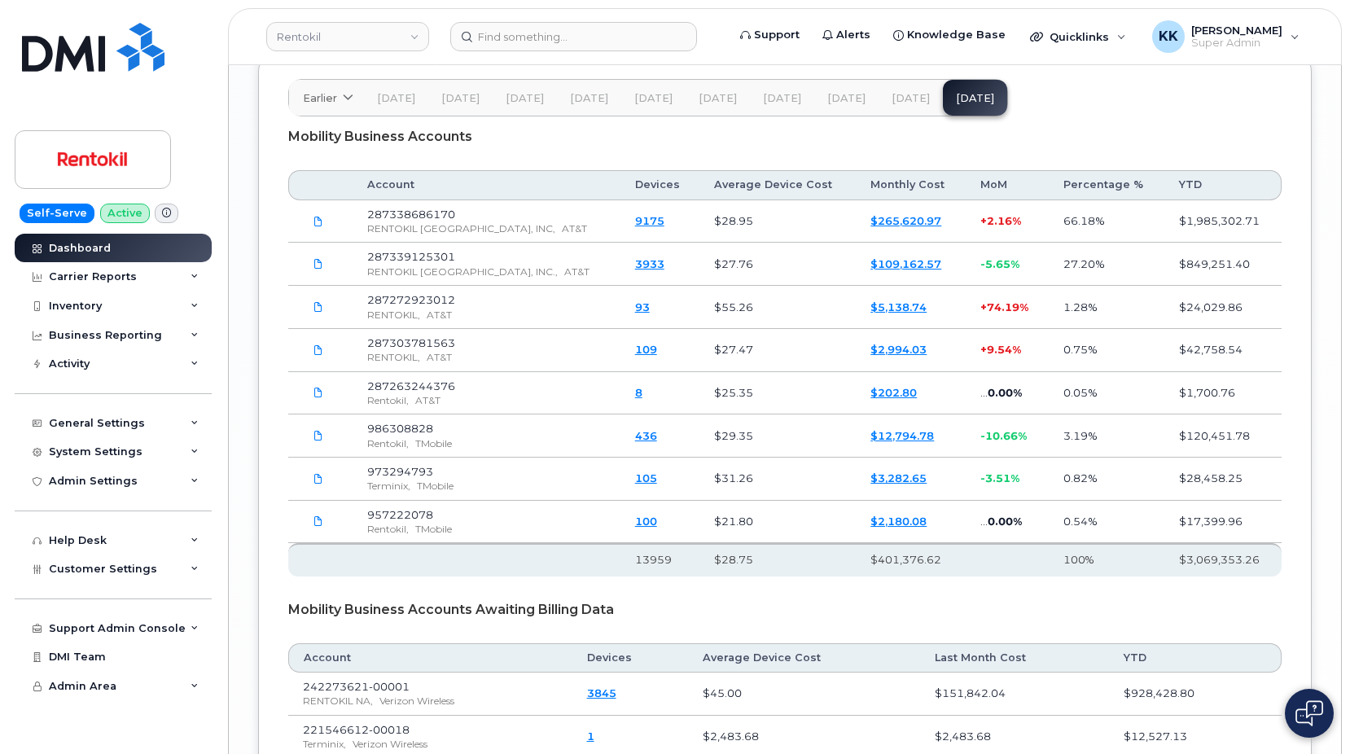
click at [261, 264] on div "Earlier 2024 October September August July June May April March February Nov 24…" at bounding box center [785, 526] width 1054 height 954
click at [90, 301] on div "Inventory" at bounding box center [75, 306] width 53 height 13
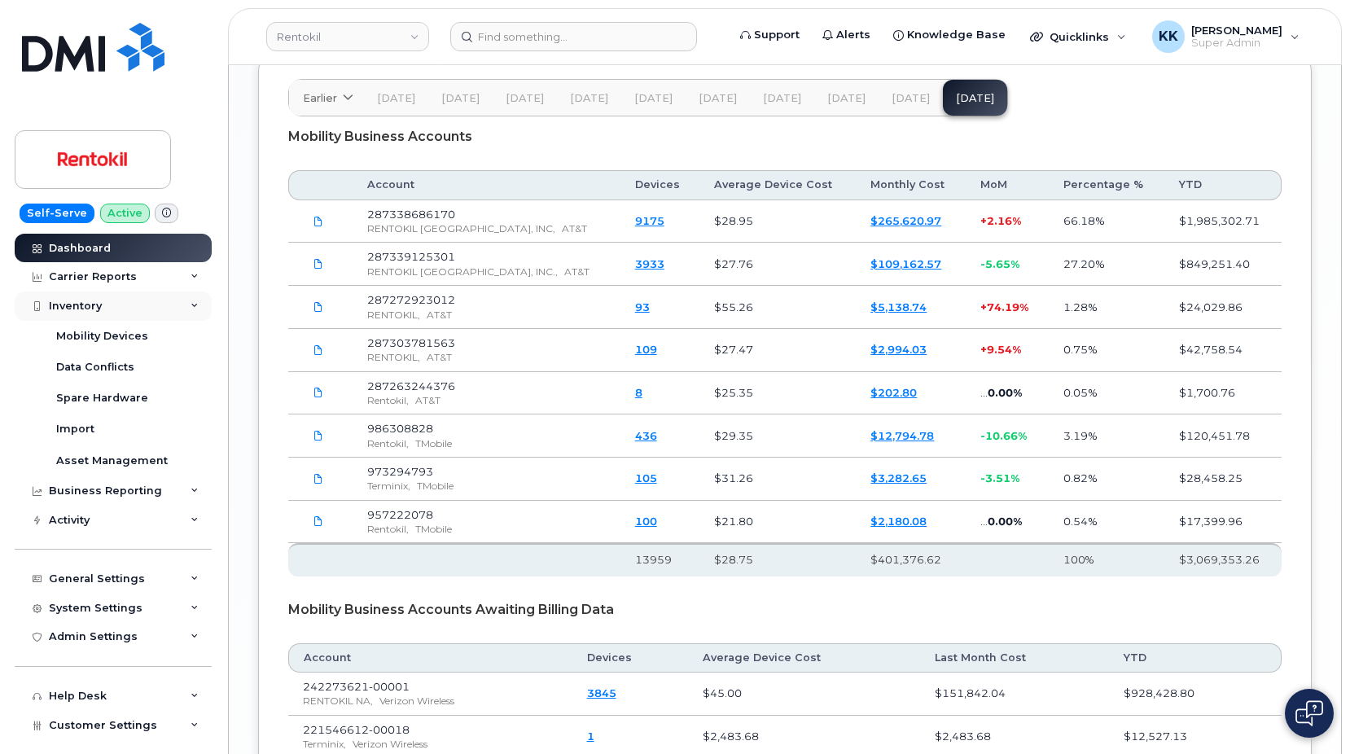
click at [86, 311] on div "Inventory" at bounding box center [75, 306] width 53 height 13
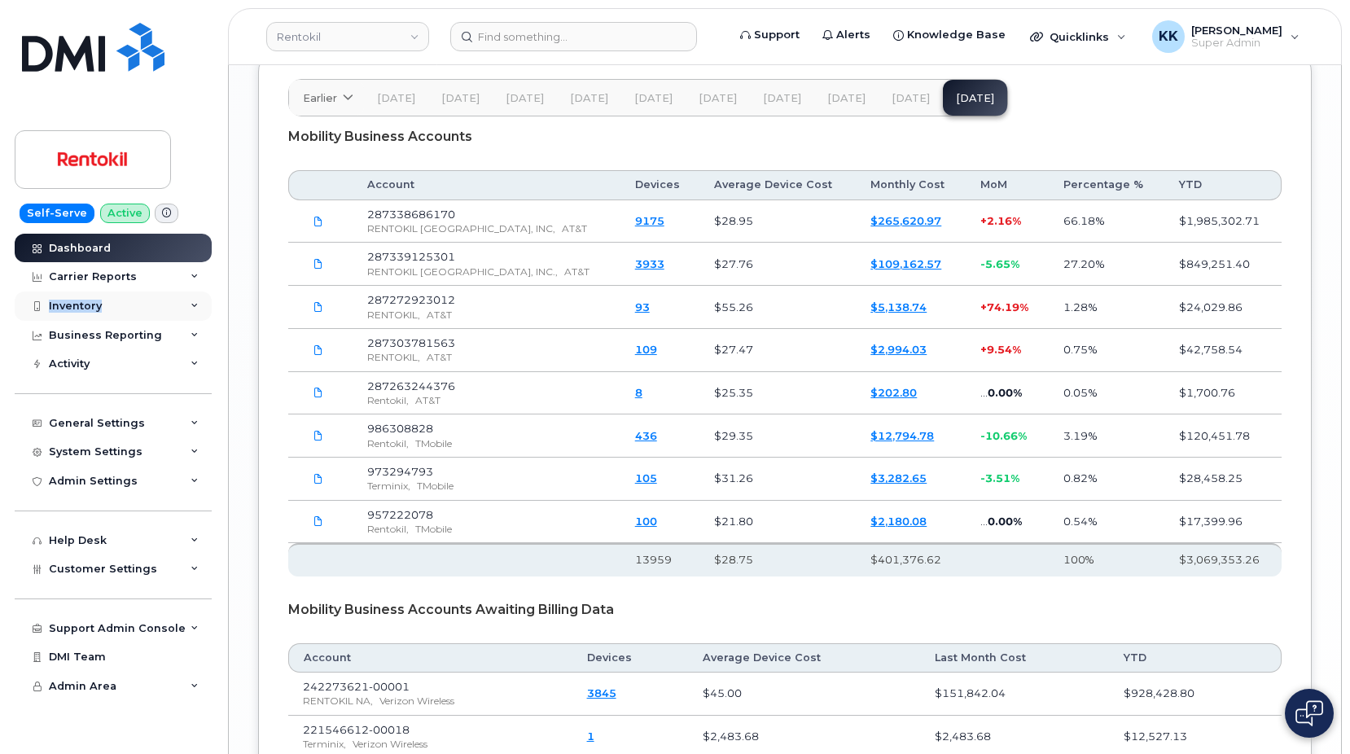
click at [86, 311] on div "Inventory" at bounding box center [75, 306] width 53 height 13
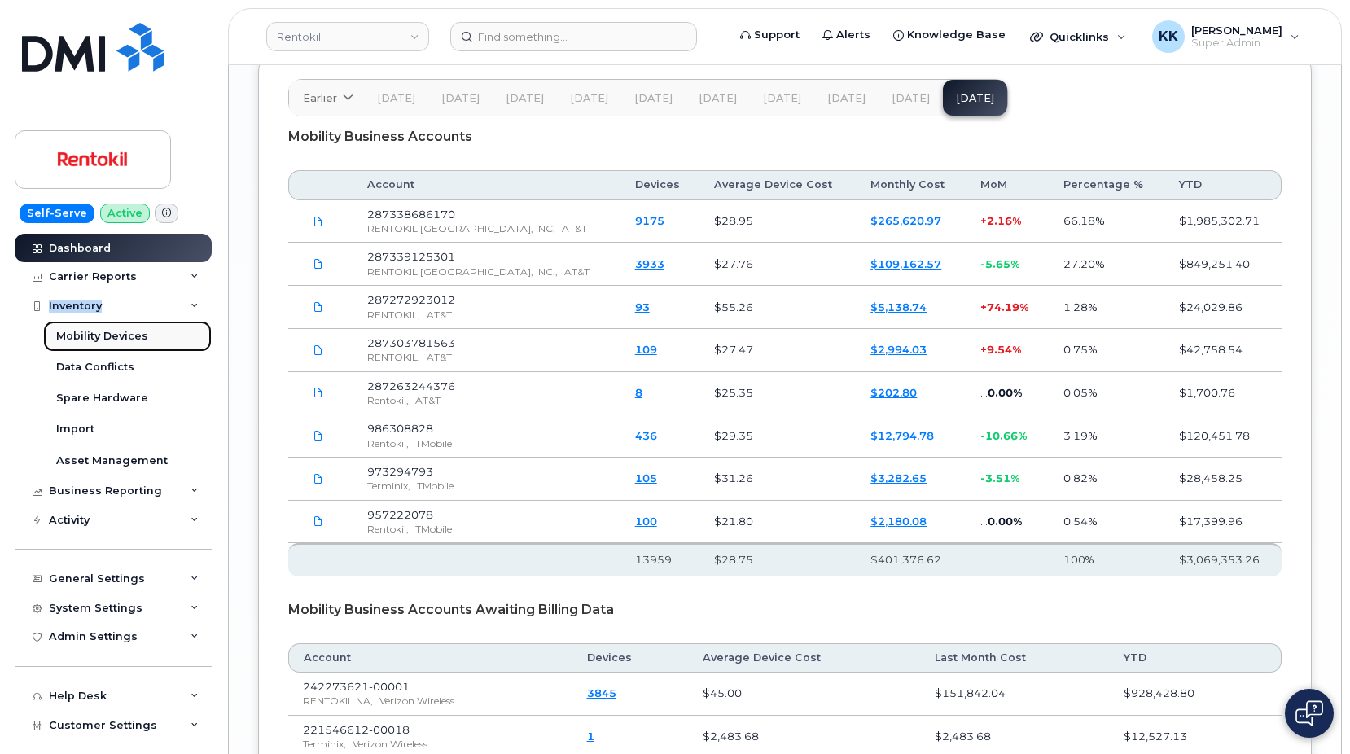
click at [89, 336] on div "Mobility Devices" at bounding box center [102, 336] width 92 height 15
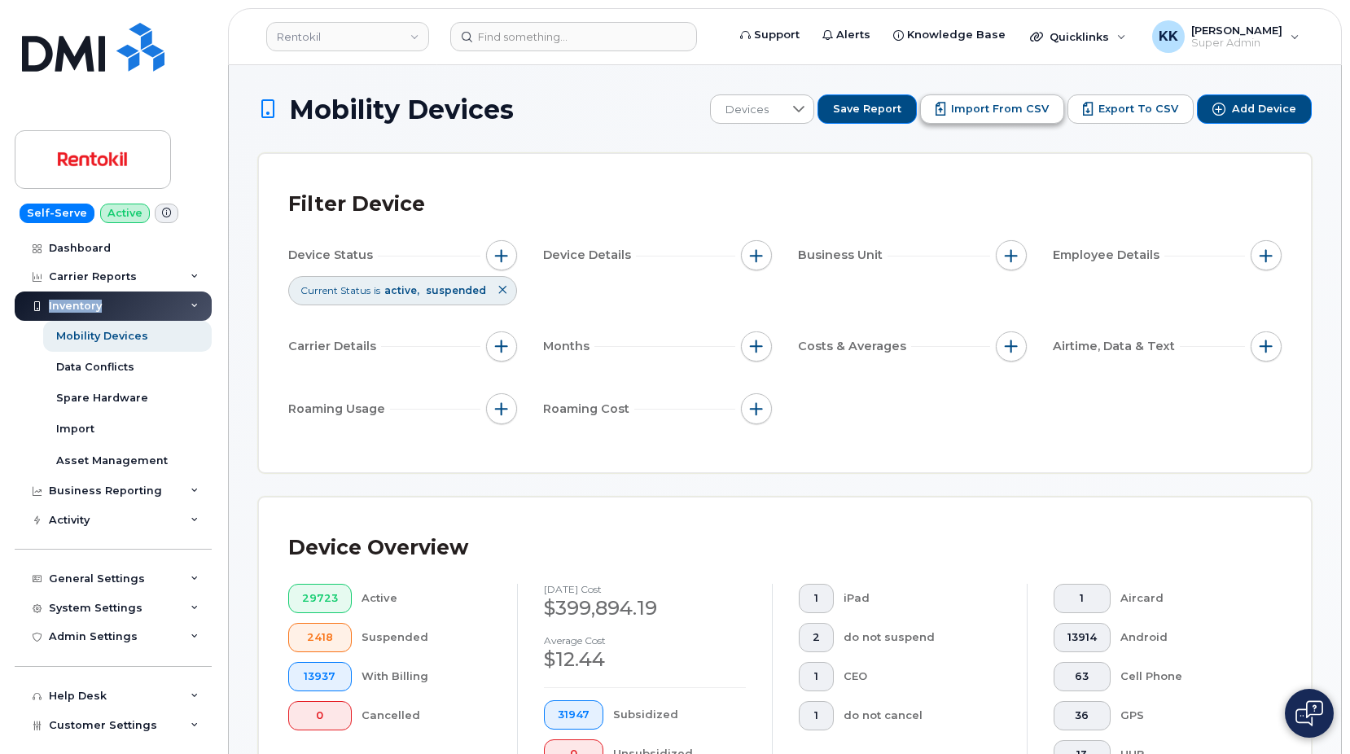
click at [989, 116] on span "Import from CSV" at bounding box center [1000, 109] width 98 height 15
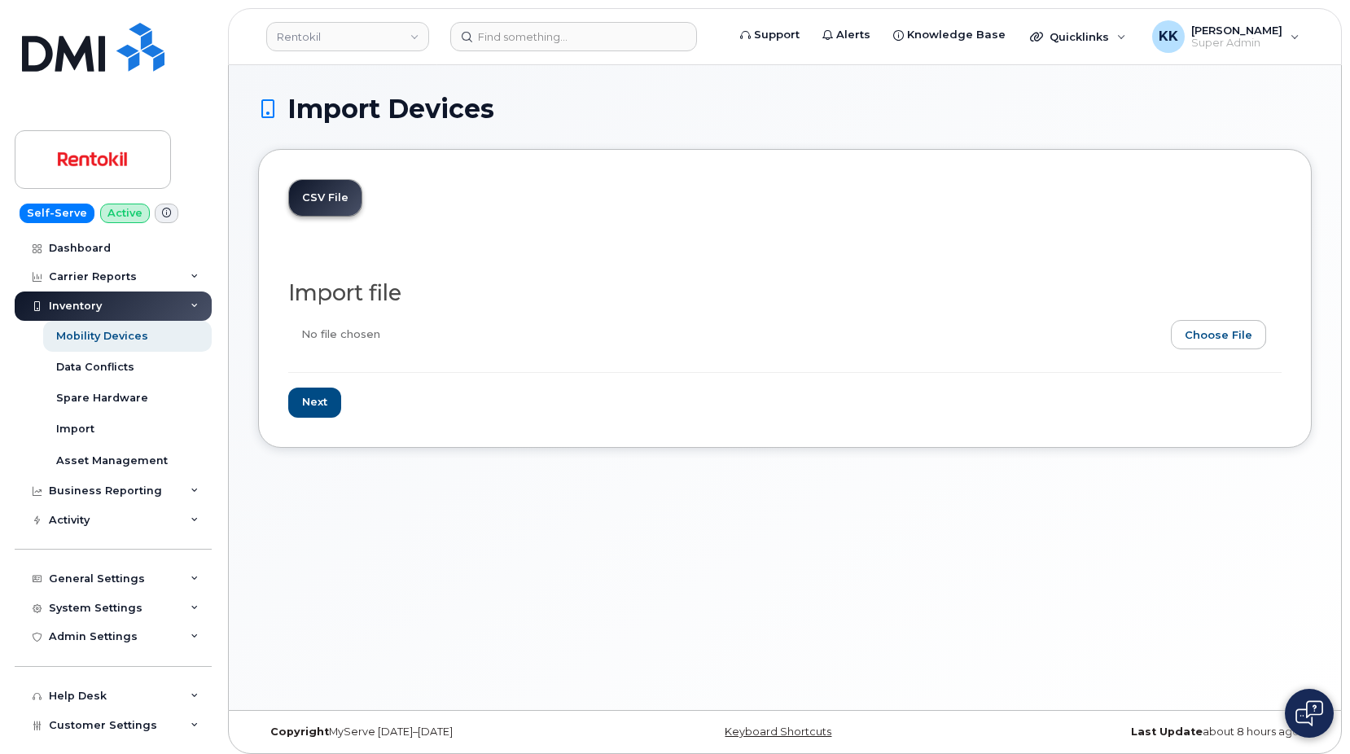
click at [1231, 337] on input "file" at bounding box center [778, 338] width 981 height 37
type input "C:\fakepath\Rentokil T-Mobile Terminix Inventory [DATE].csv"
click at [313, 400] on input "Next" at bounding box center [314, 403] width 53 height 30
type input "Loading..."
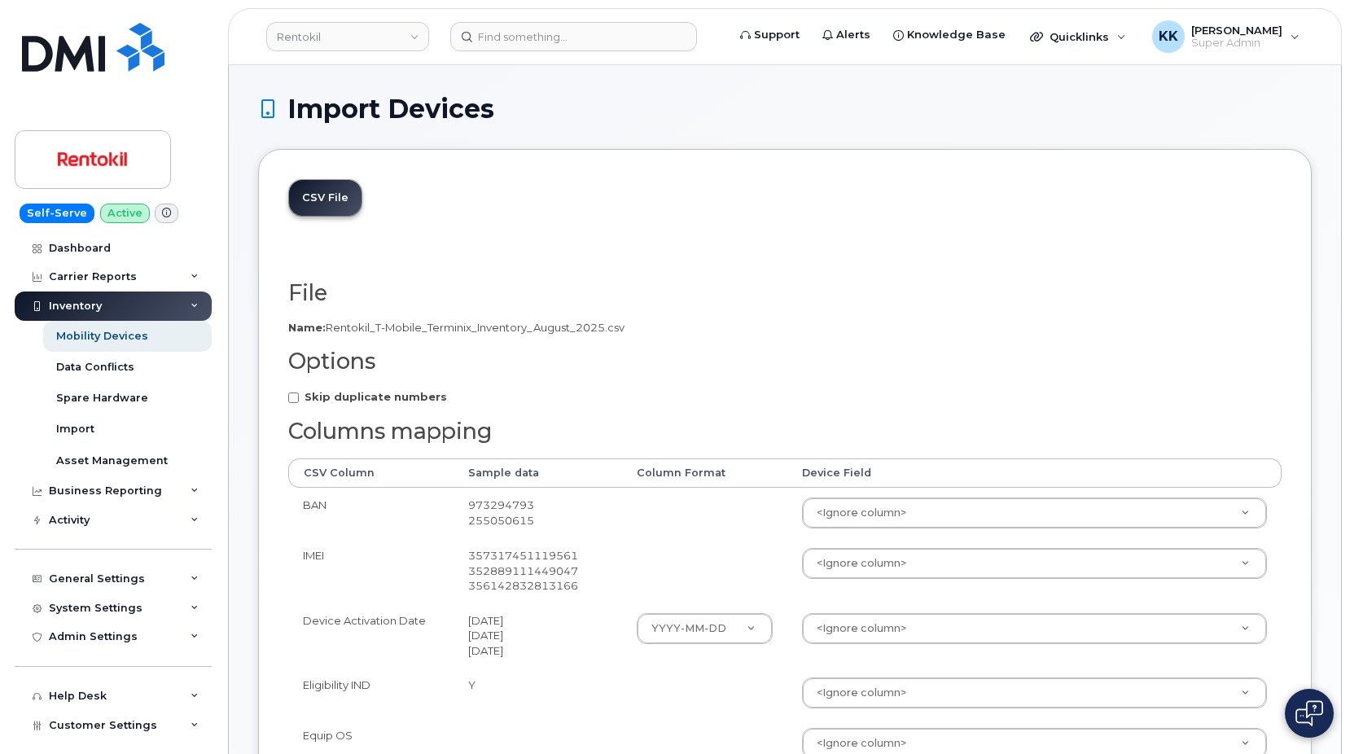
click at [313, 400] on strong "Skip duplicate numbers" at bounding box center [376, 396] width 143 height 13
click at [299, 400] on input "Skip duplicate numbers" at bounding box center [293, 398] width 11 height 11
checkbox input "true"
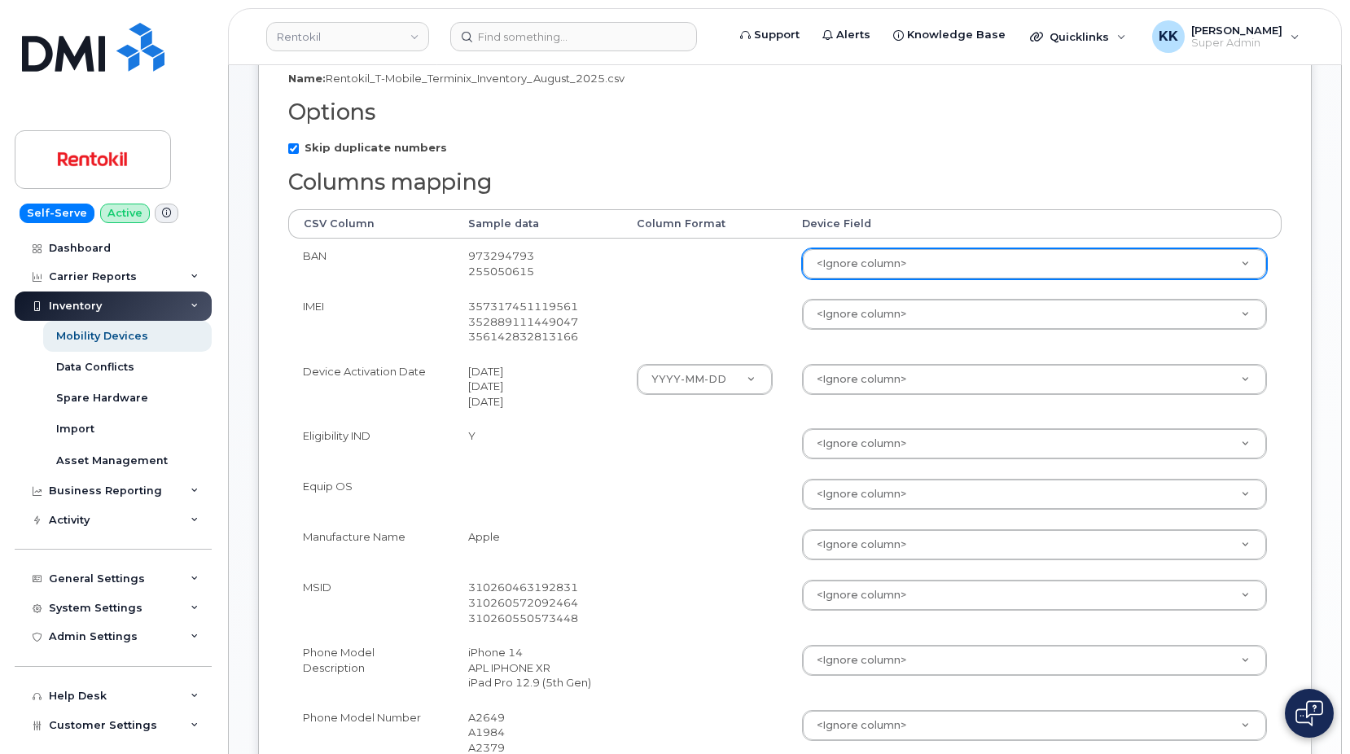
click at [893, 269] on body "Rentokil Support Alerts Knowledge Base Quicklinks Suspend / Cancel Device Chang…" at bounding box center [675, 587] width 1350 height 1672
type input "a"
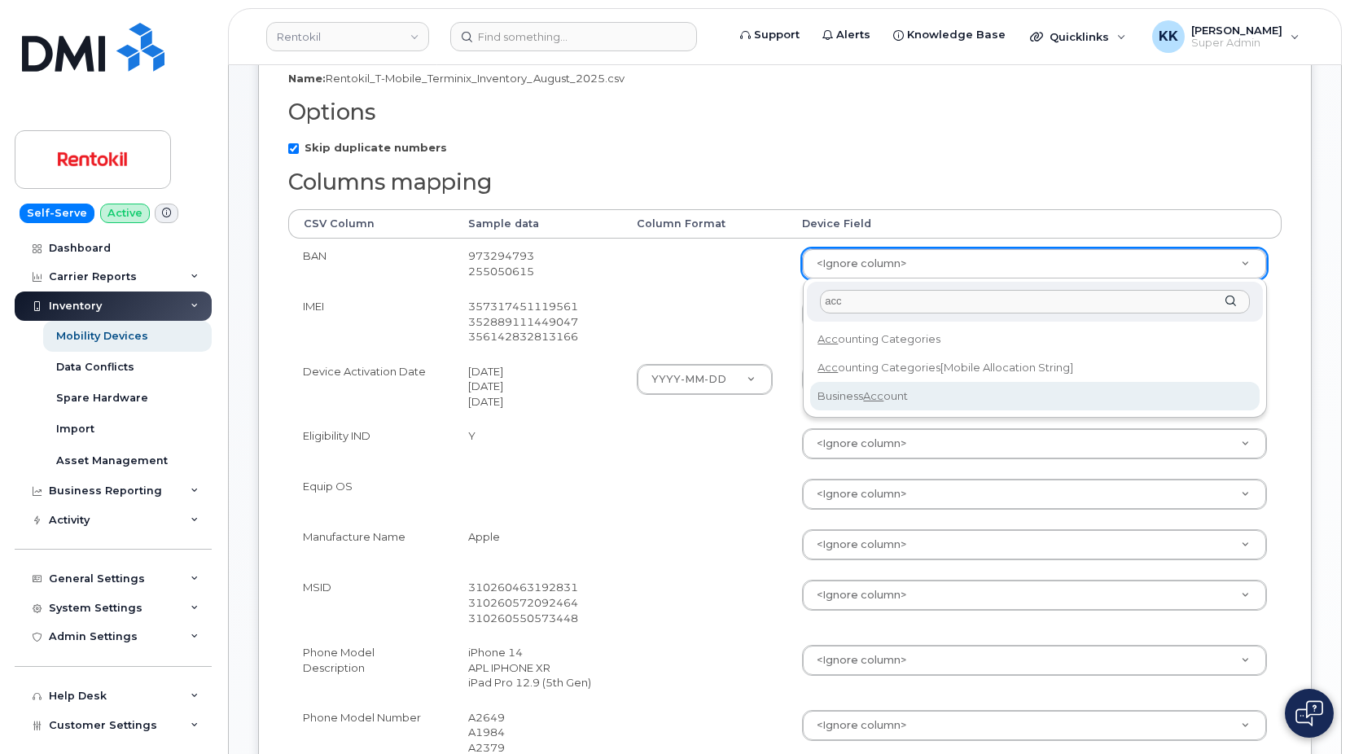
type input "acc"
select select "business_account_id"
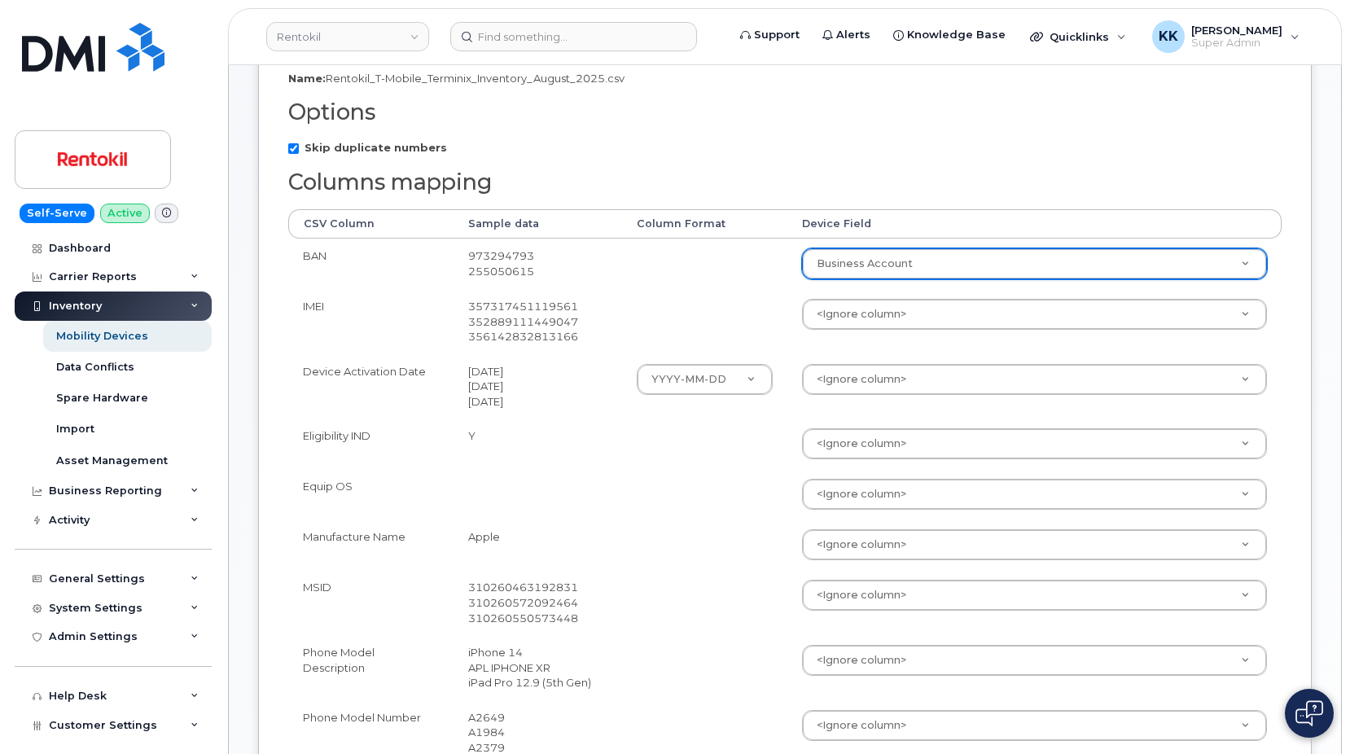
click at [841, 325] on body "Rentokil Support Alerts Knowledge Base Quicklinks Suspend / Cancel Device Chang…" at bounding box center [675, 587] width 1350 height 1672
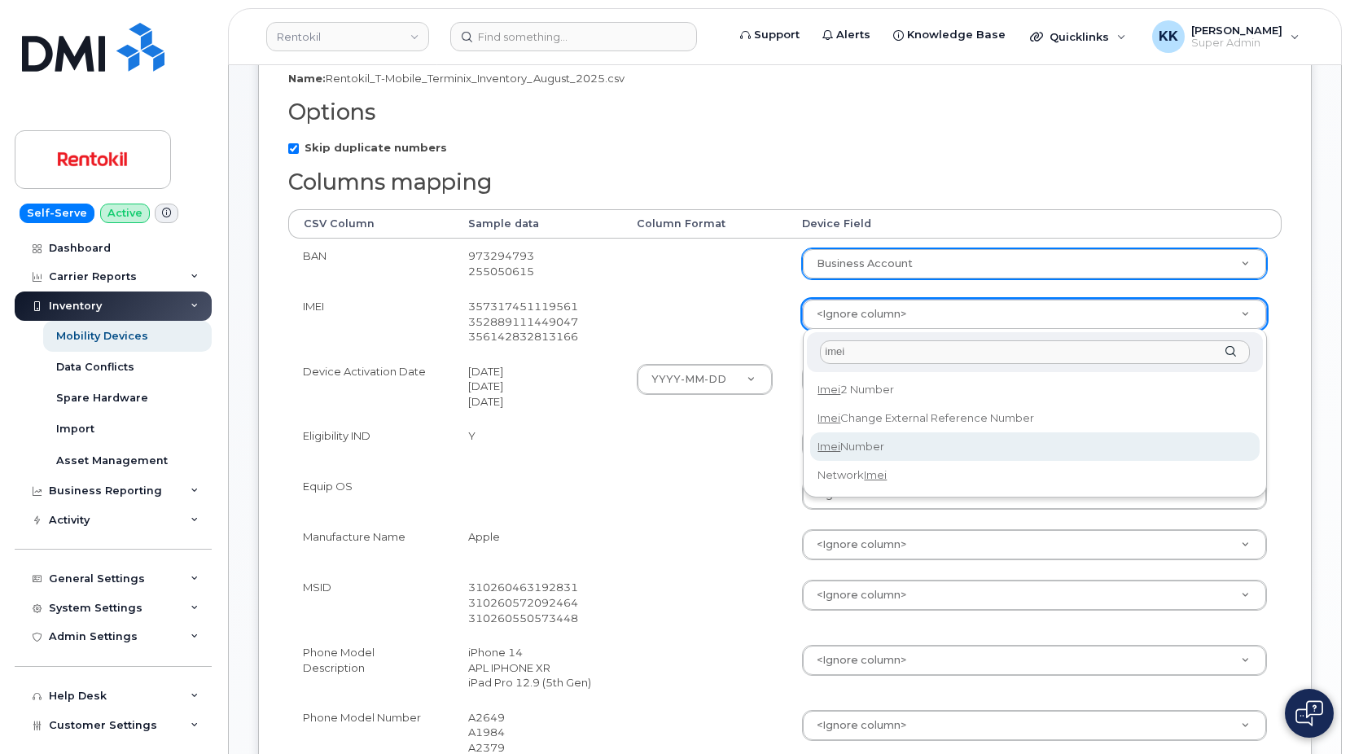
type input "imei"
select select "imei_number"
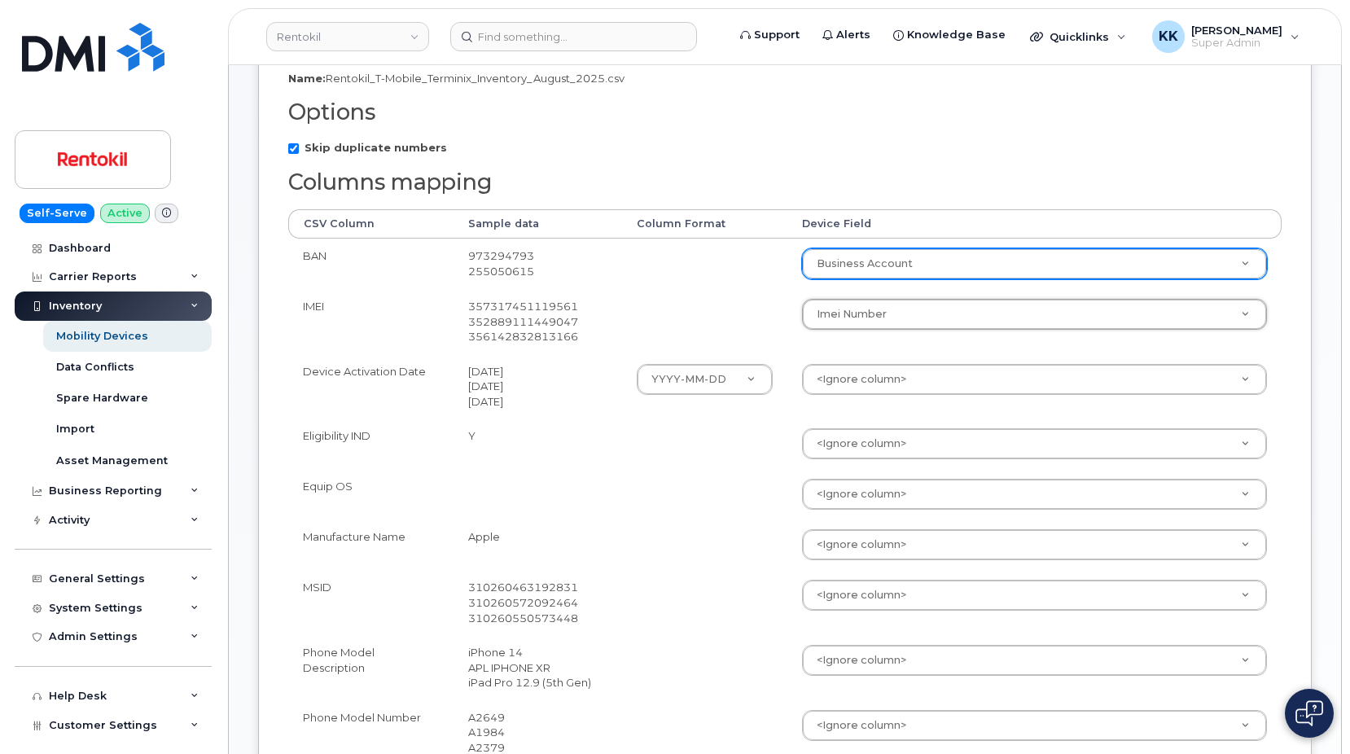
scroll to position [498, 0]
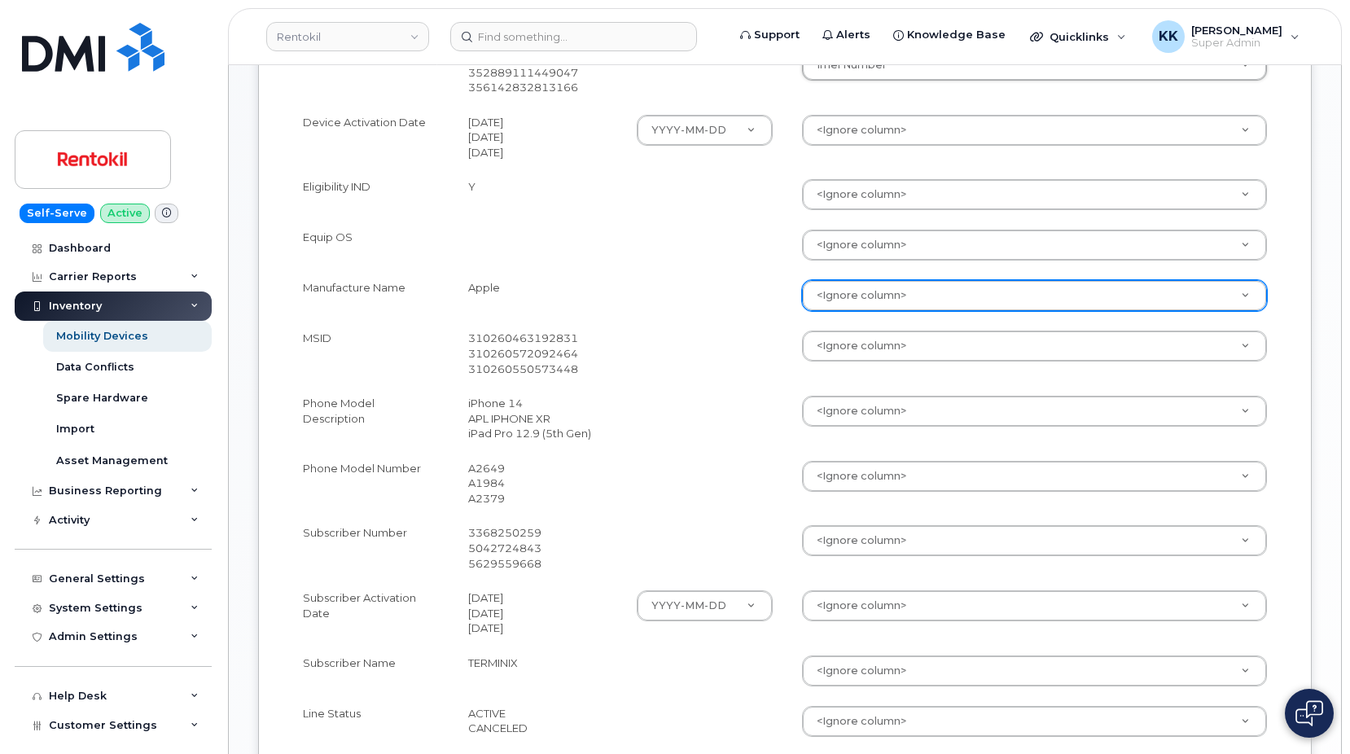
click at [900, 289] on body "Rentokil Support Alerts Knowledge Base Quicklinks Suspend / Cancel Device Chang…" at bounding box center [675, 338] width 1350 height 1672
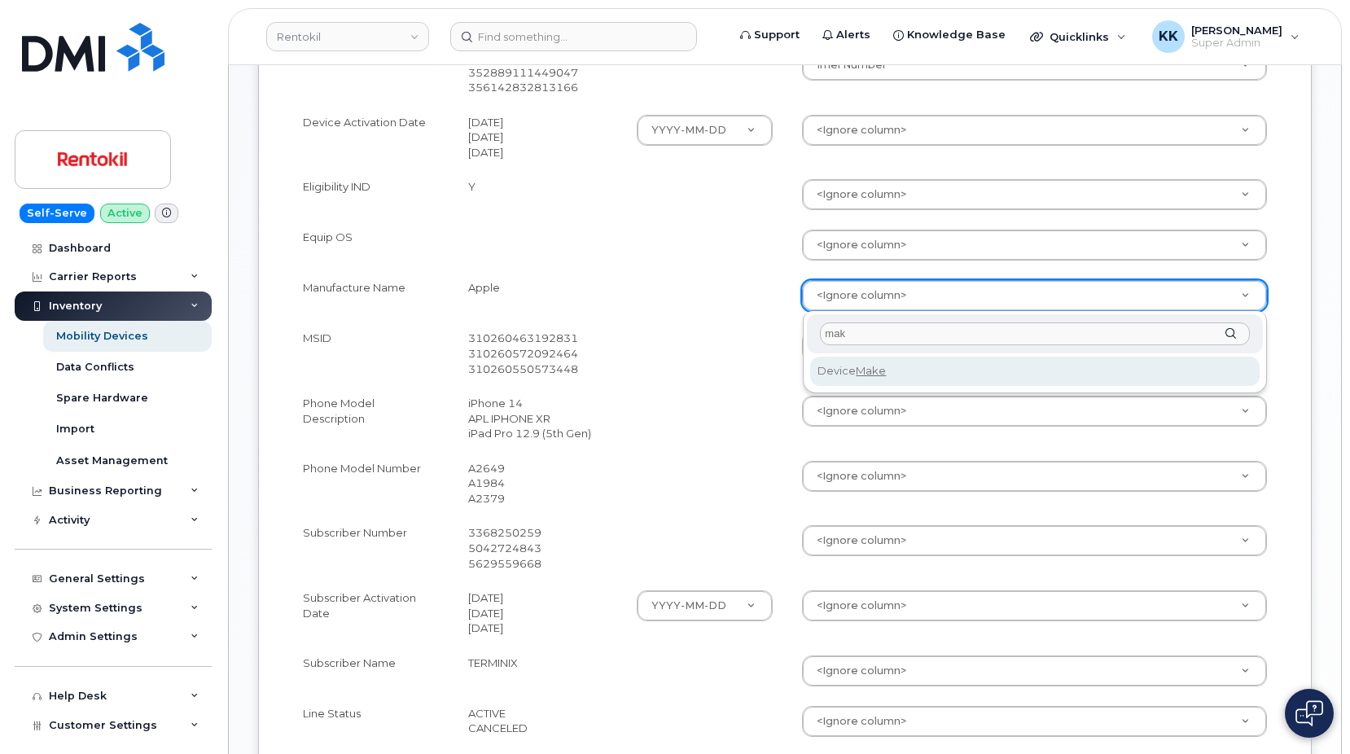
type input "make"
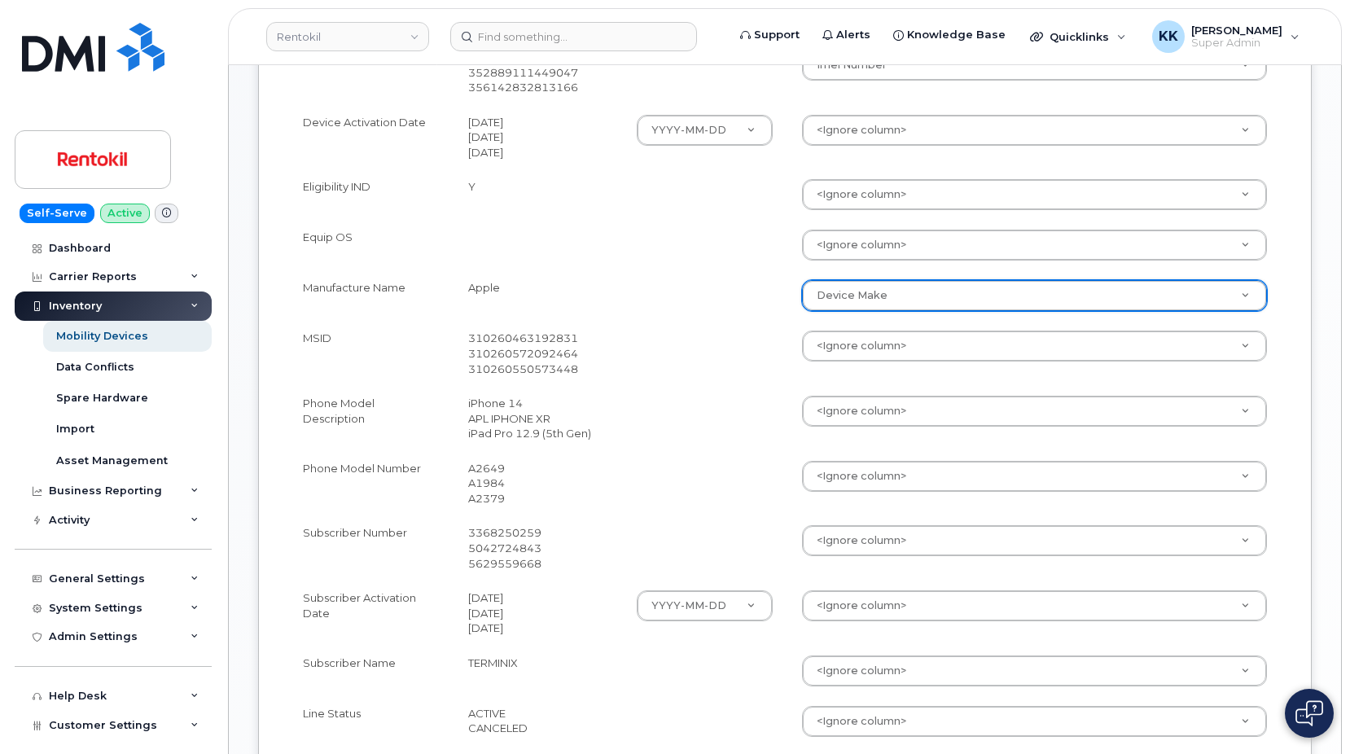
select select "device_make_id"
click at [842, 419] on body "Rentokil Support Alerts Knowledge Base Quicklinks Suspend / Cancel Device Chang…" at bounding box center [675, 338] width 1350 height 1672
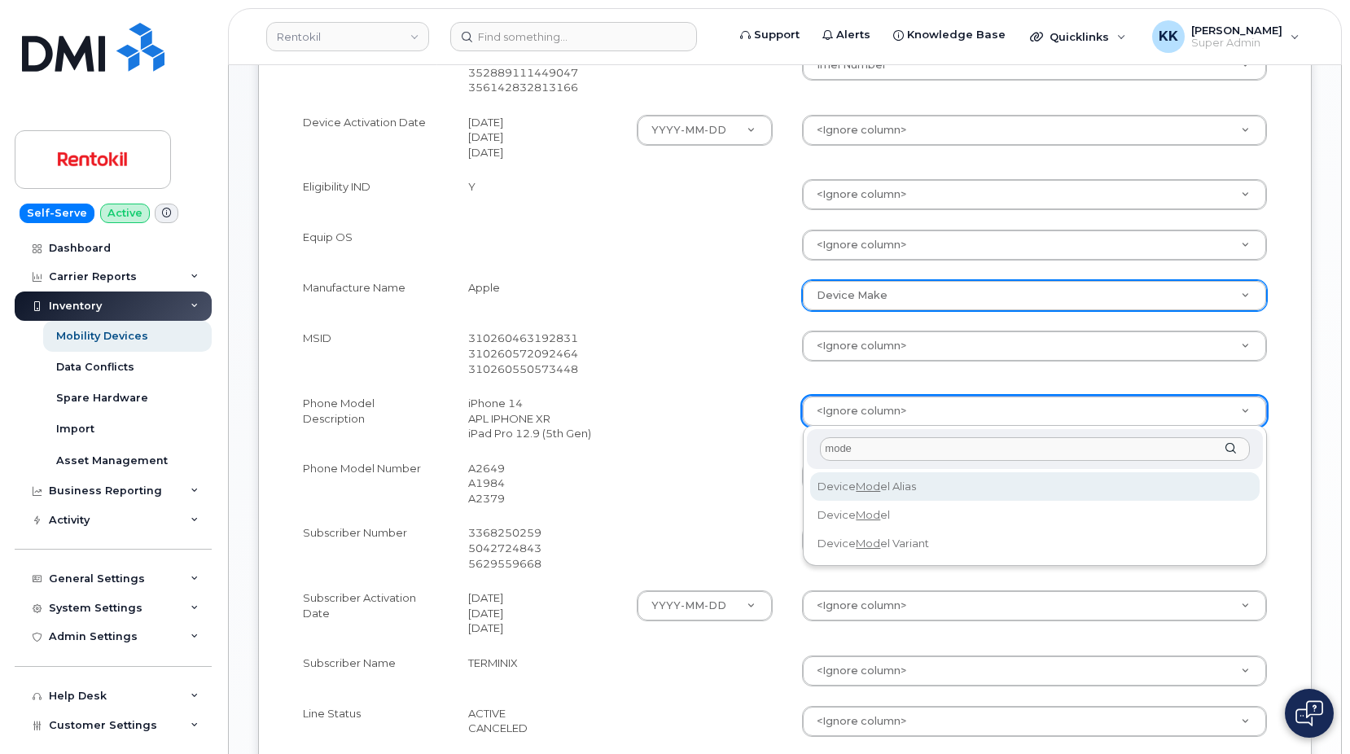
type input "model"
select select "device_model_alias"
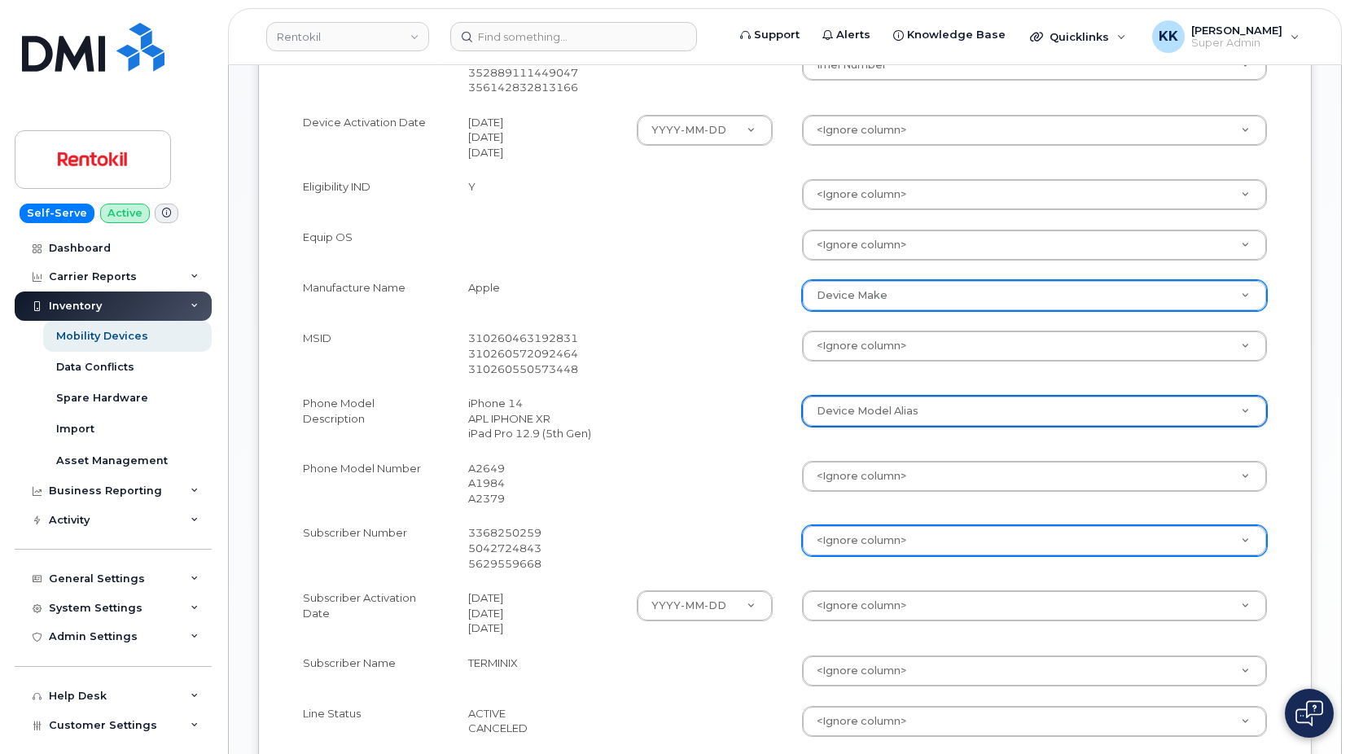
click at [842, 540] on body "Rentokil Support Alerts Knowledge Base Quicklinks Suspend / Cancel Device Chang…" at bounding box center [675, 338] width 1350 height 1672
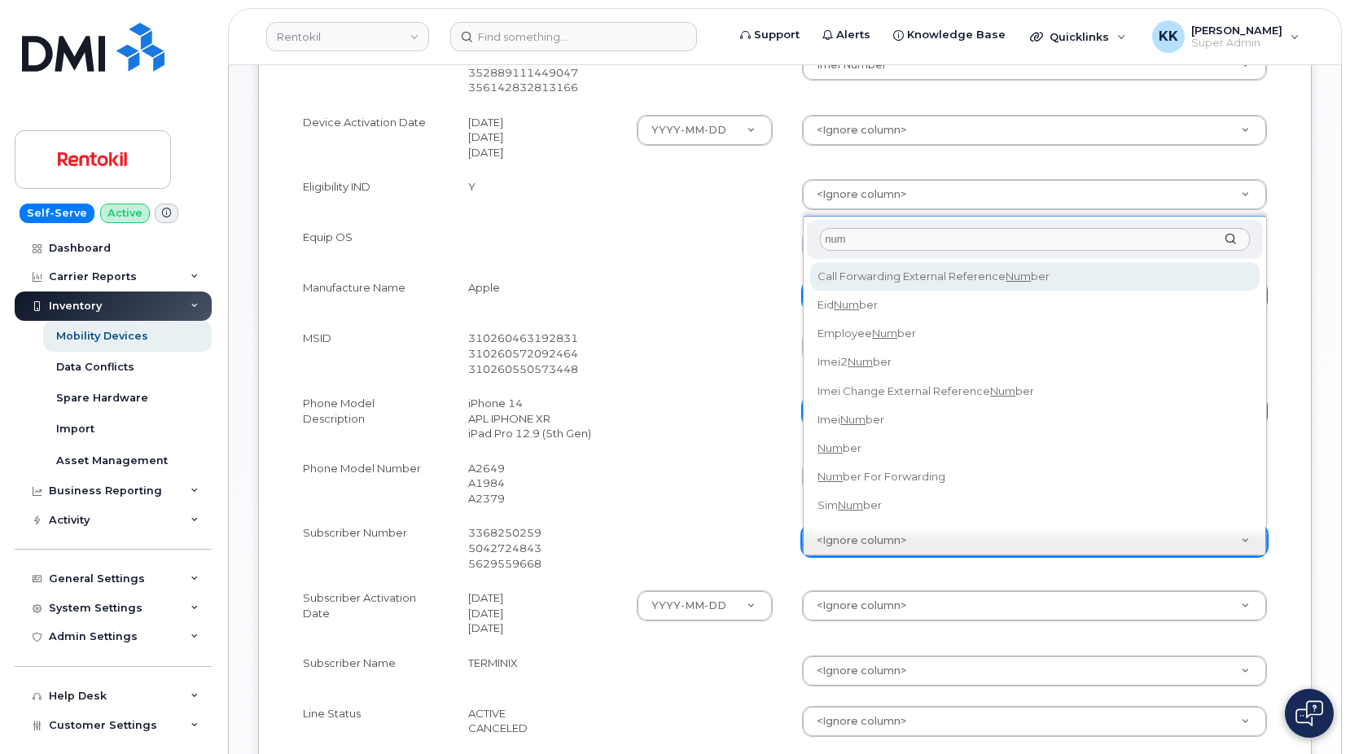
type input "numb"
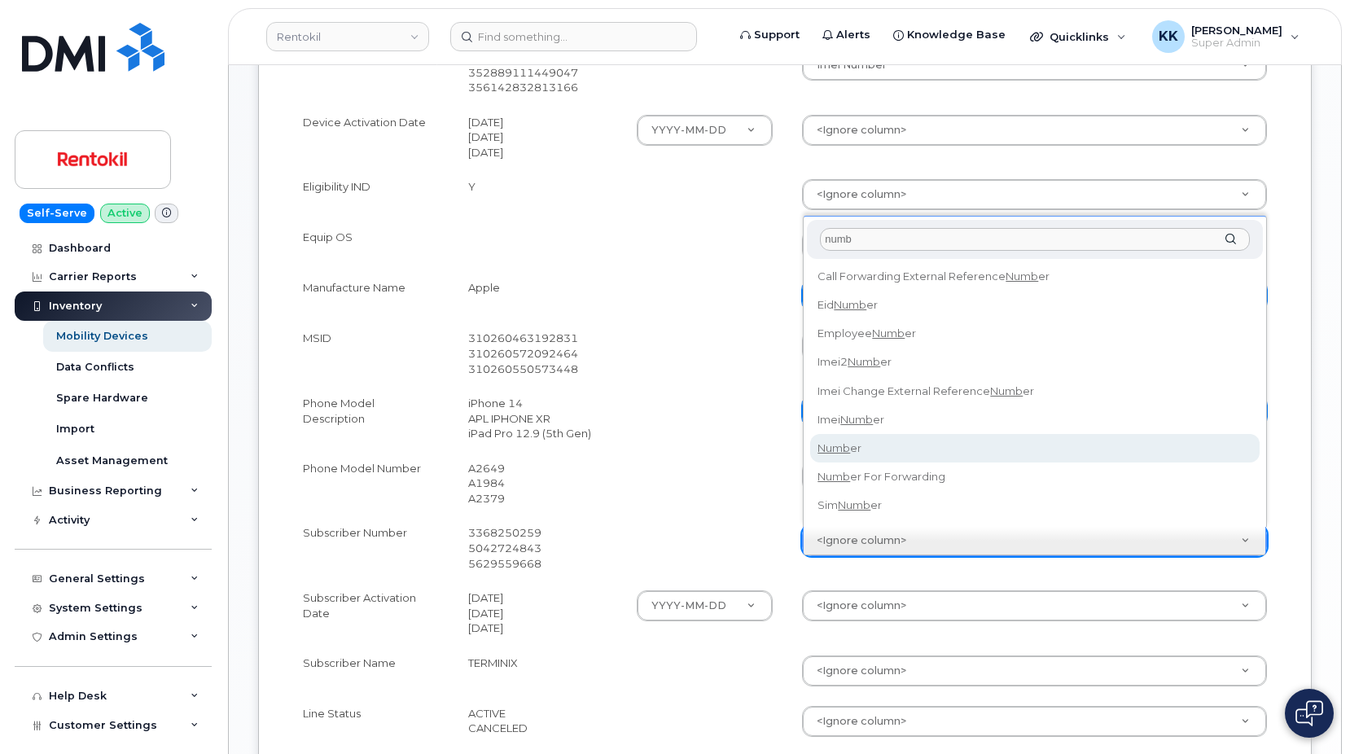
select select "number"
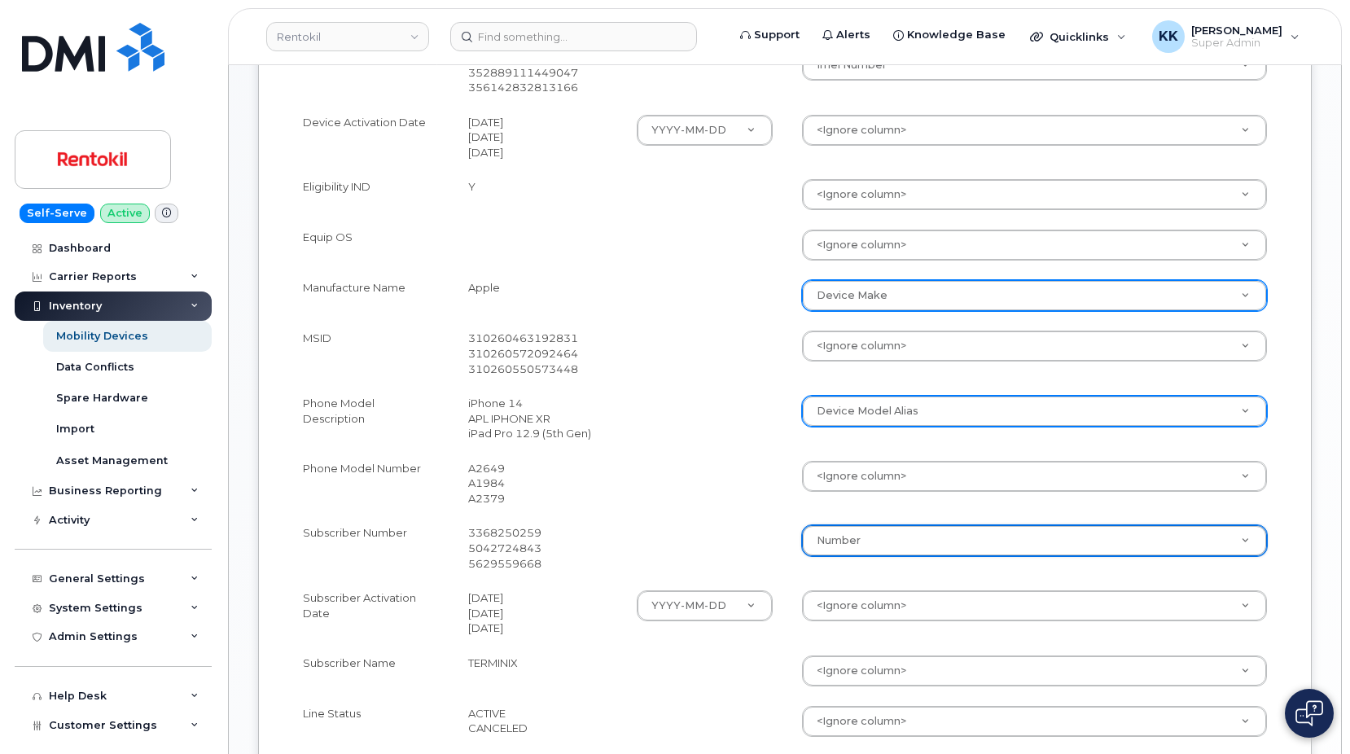
click at [851, 603] on body "Rentokil Support Alerts Knowledge Base Quicklinks Suspend / Cancel Device Chang…" at bounding box center [675, 338] width 1350 height 1672
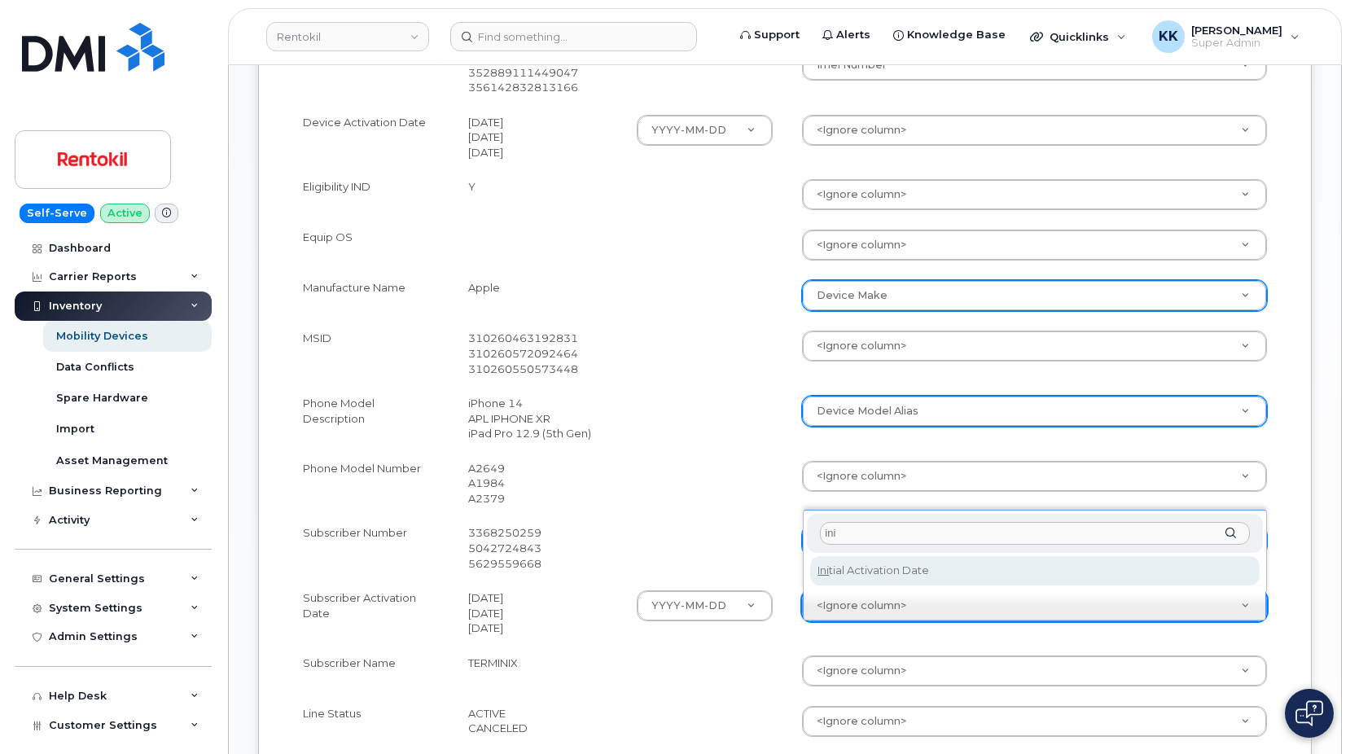
type input "ini"
select select "initial_activation_date"
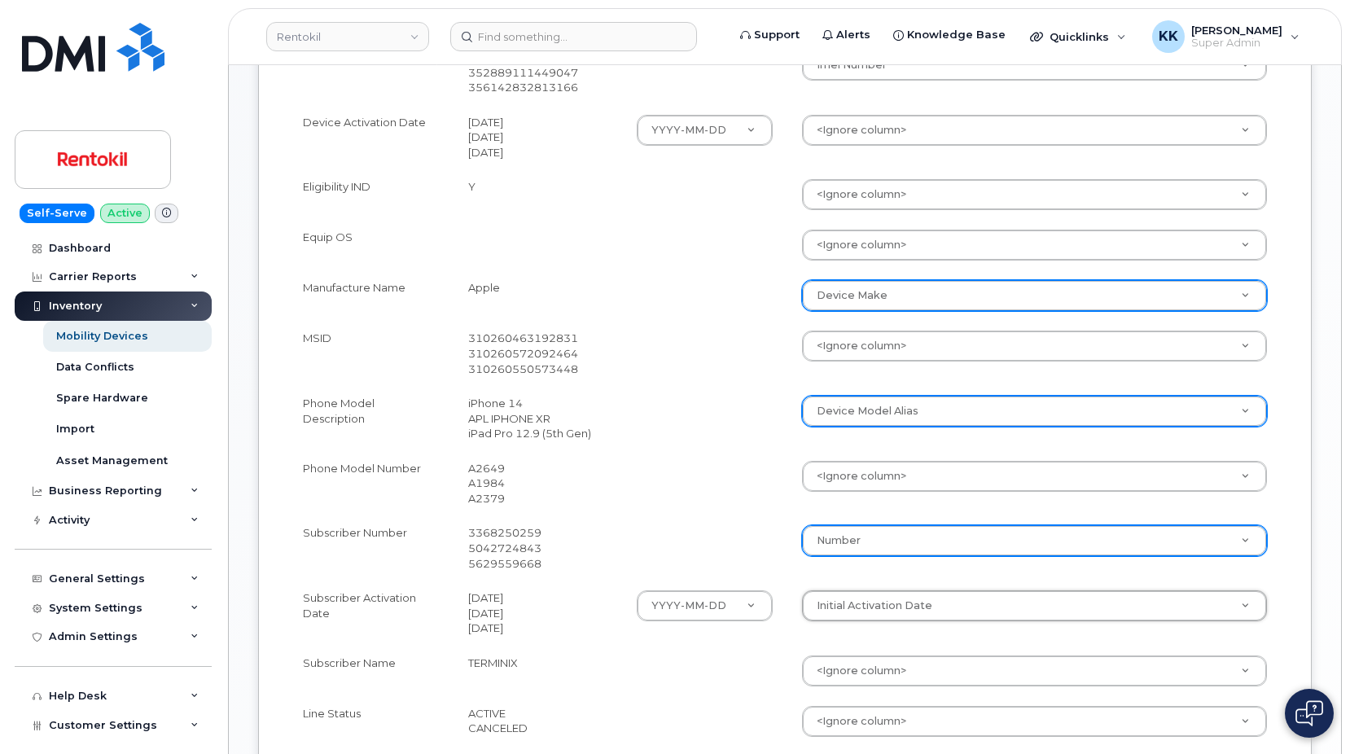
scroll to position [581, 0]
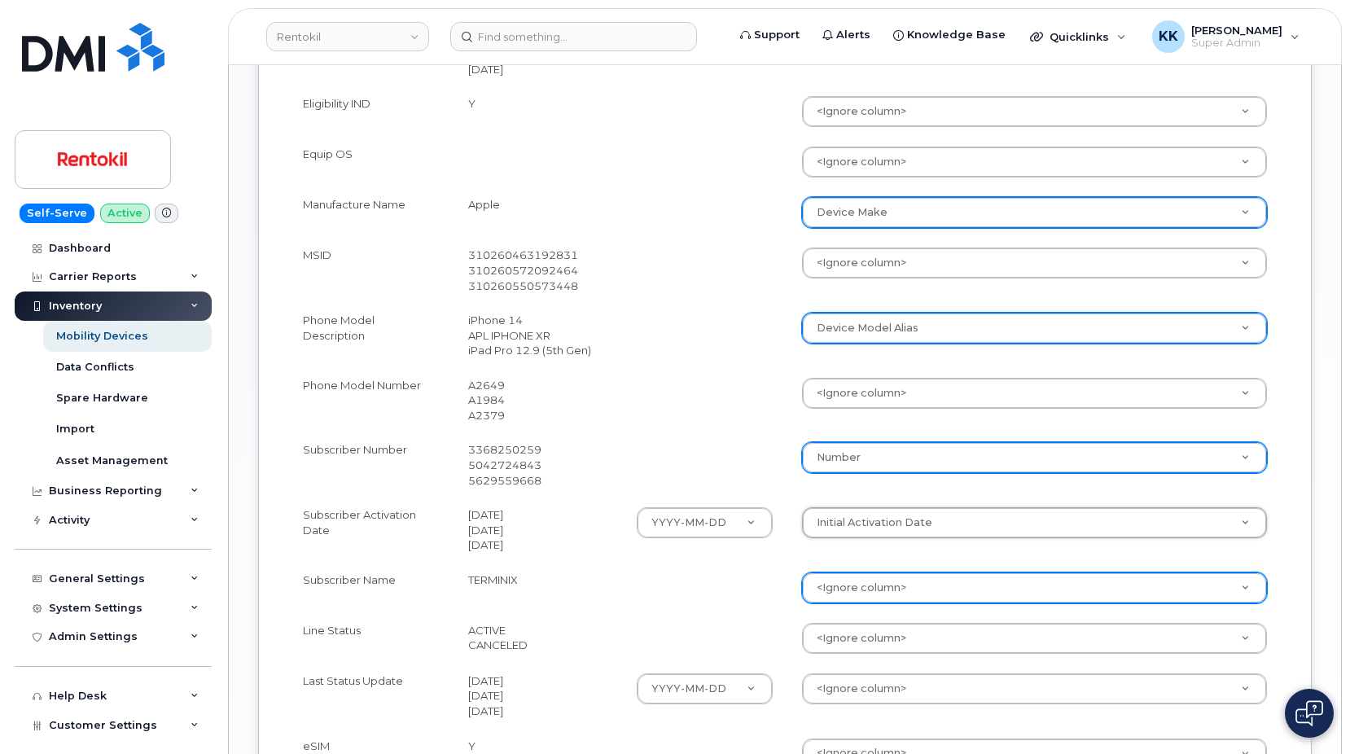
click at [833, 586] on body "Rentokil Support Alerts Knowledge Base Quicklinks Suspend / Cancel Device Chang…" at bounding box center [675, 255] width 1350 height 1672
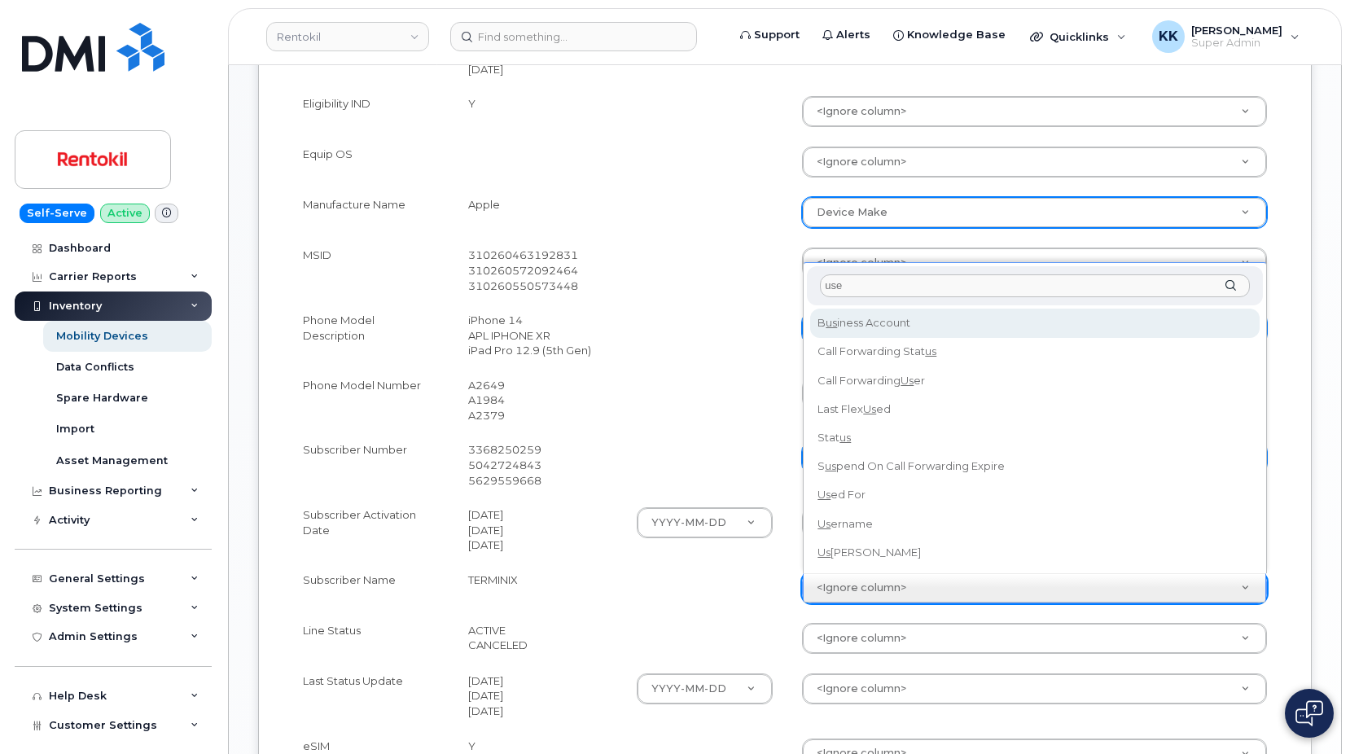
type input "user"
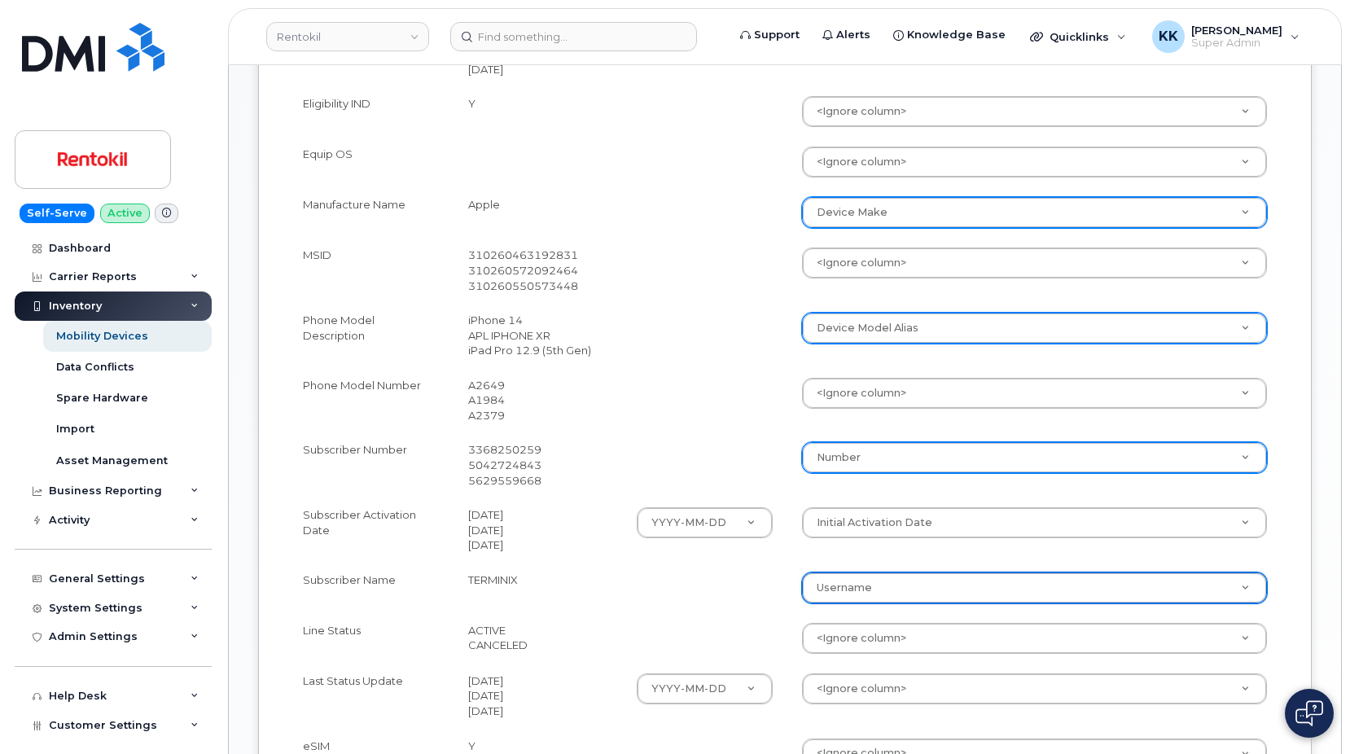
select select "username"
click at [763, 577] on td at bounding box center [704, 588] width 165 height 50
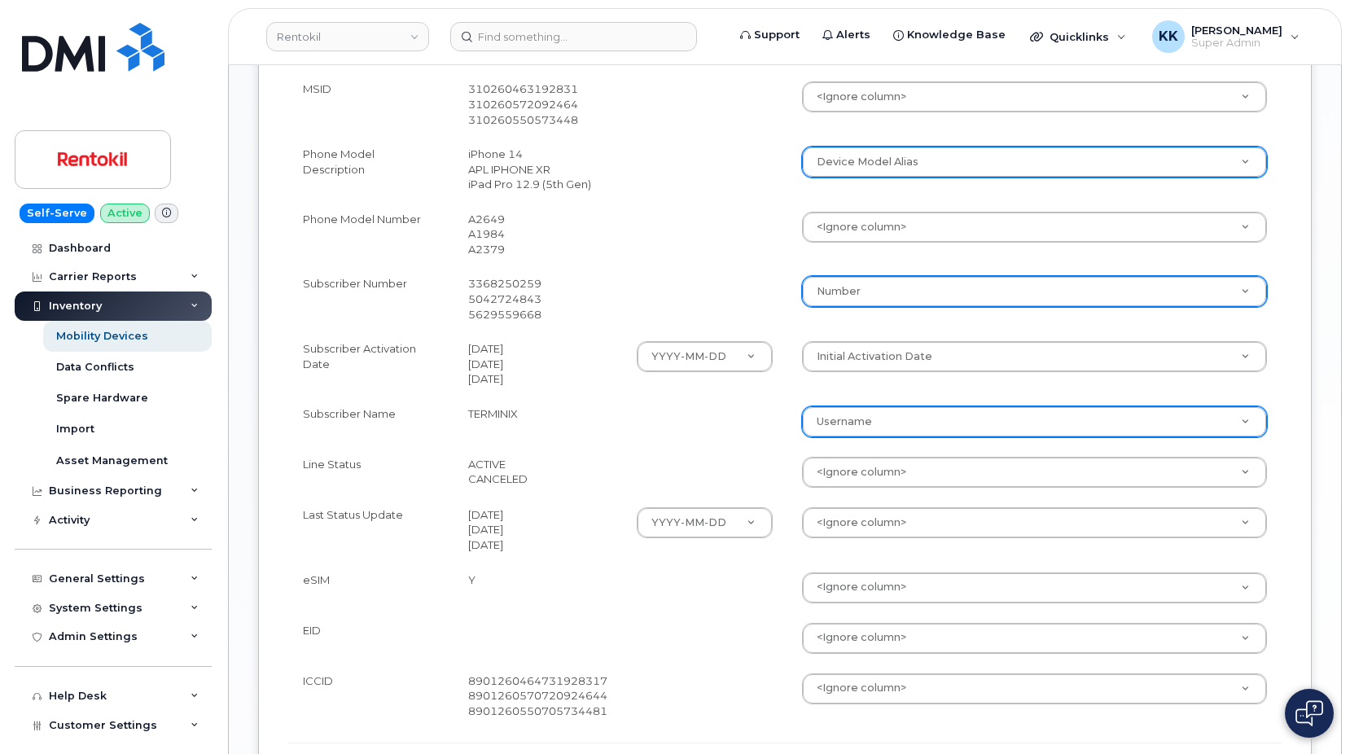
scroll to position [831, 0]
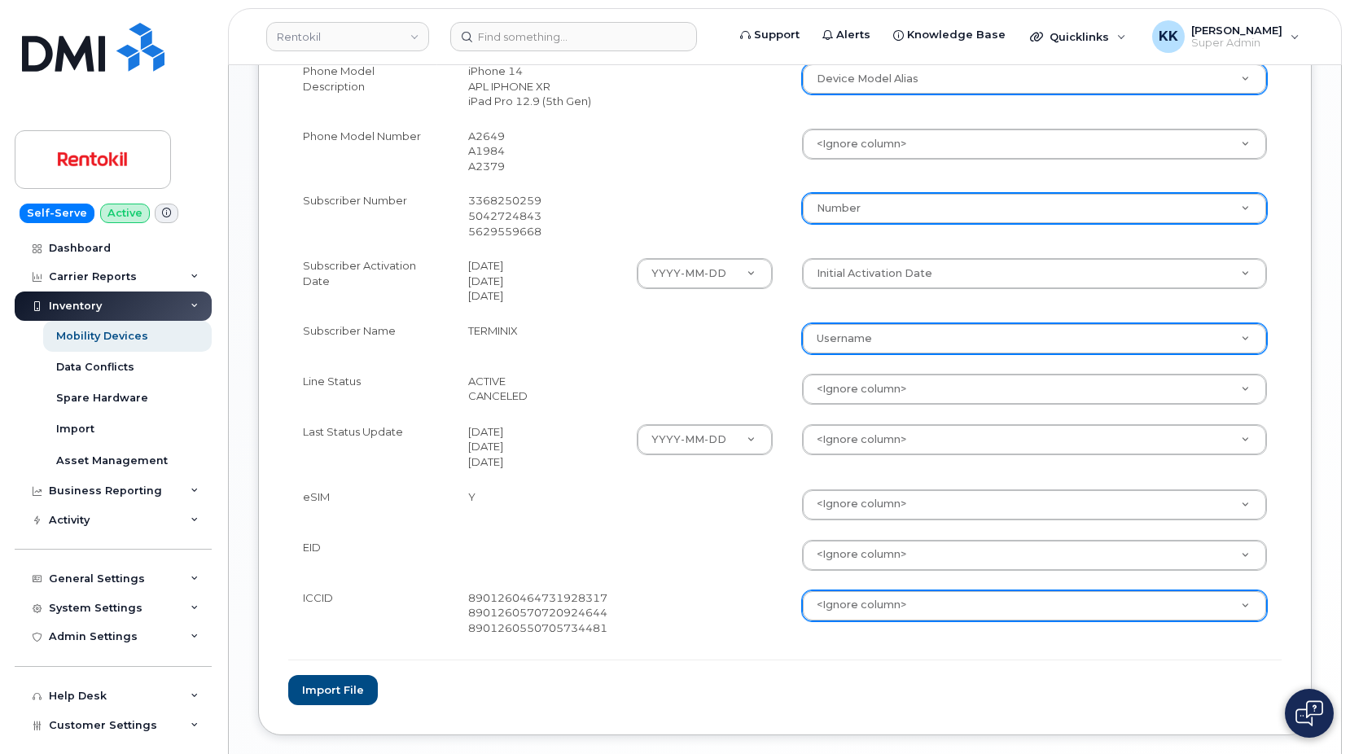
click at [862, 605] on body "Rentokil Support Alerts Knowledge Base Quicklinks Suspend / Cancel Device Chang…" at bounding box center [675, 5] width 1350 height 1672
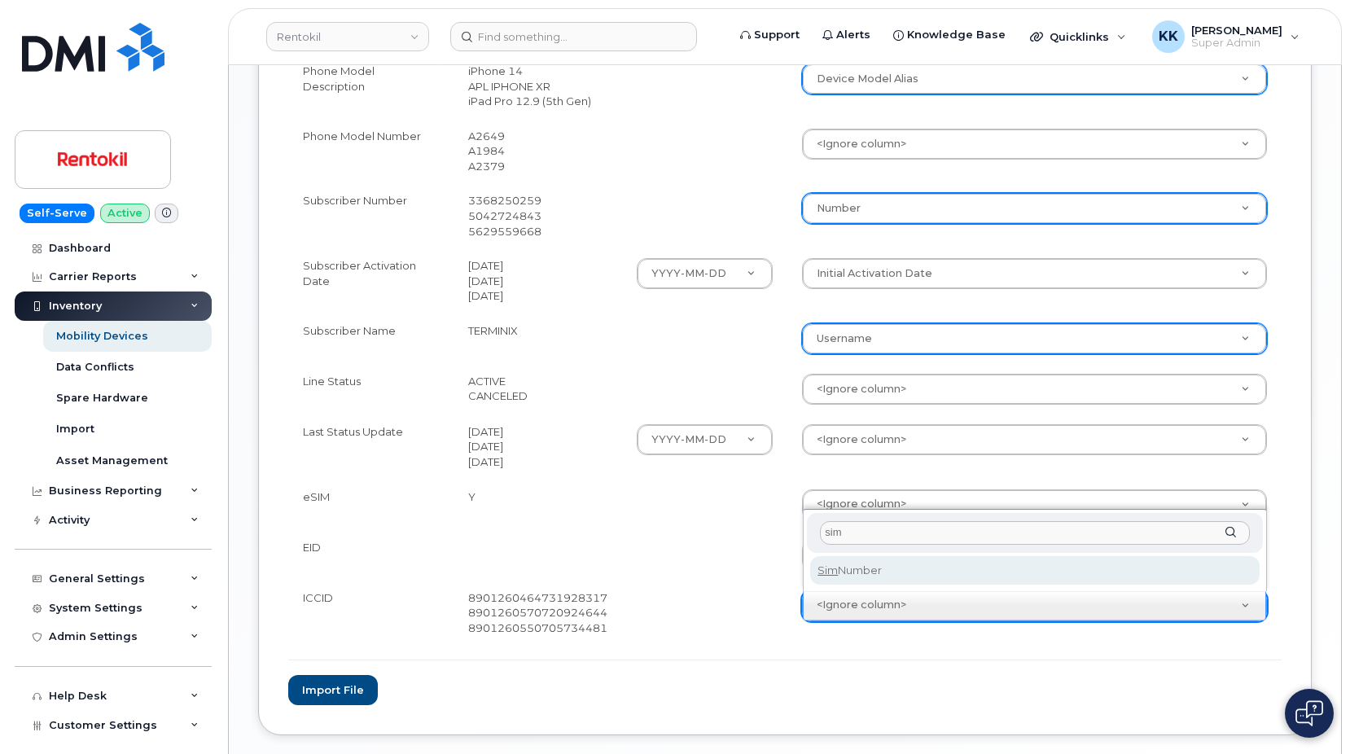
type input "sim"
select select "sim_number"
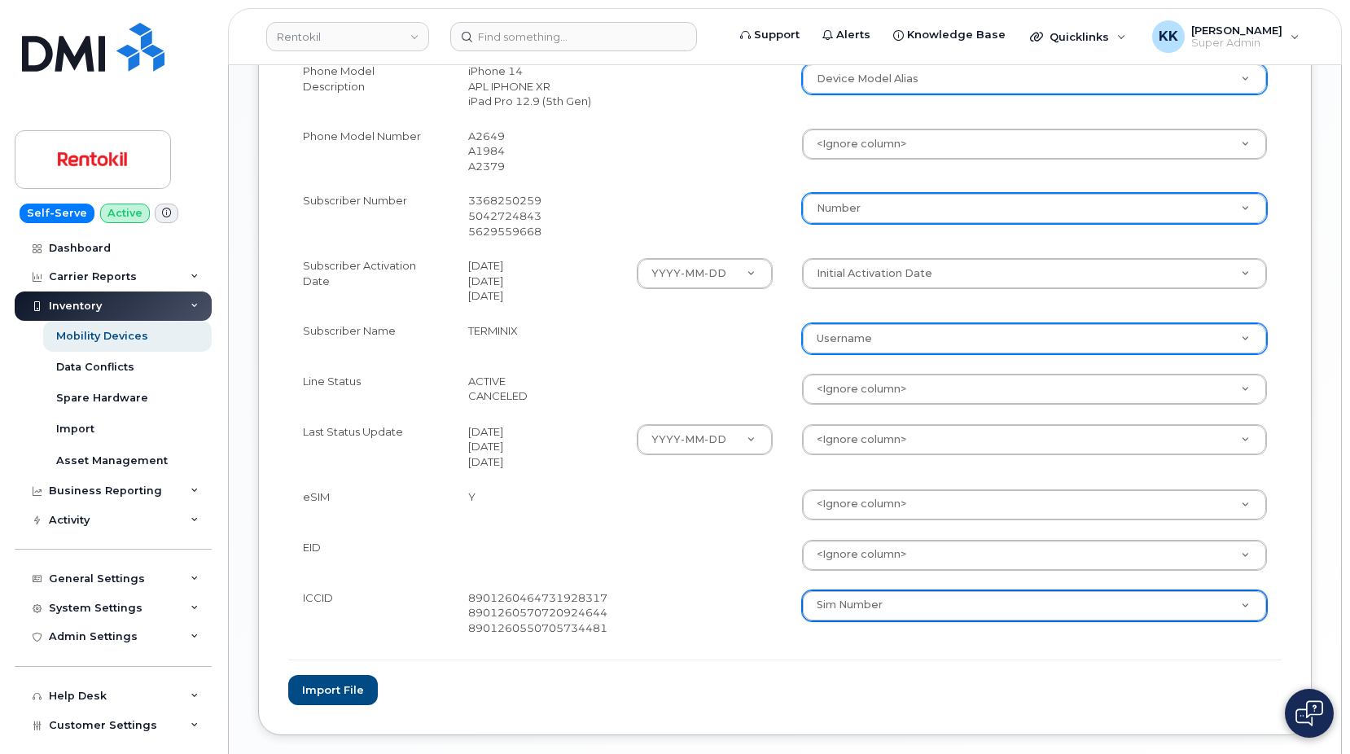
click at [748, 569] on td at bounding box center [704, 555] width 165 height 50
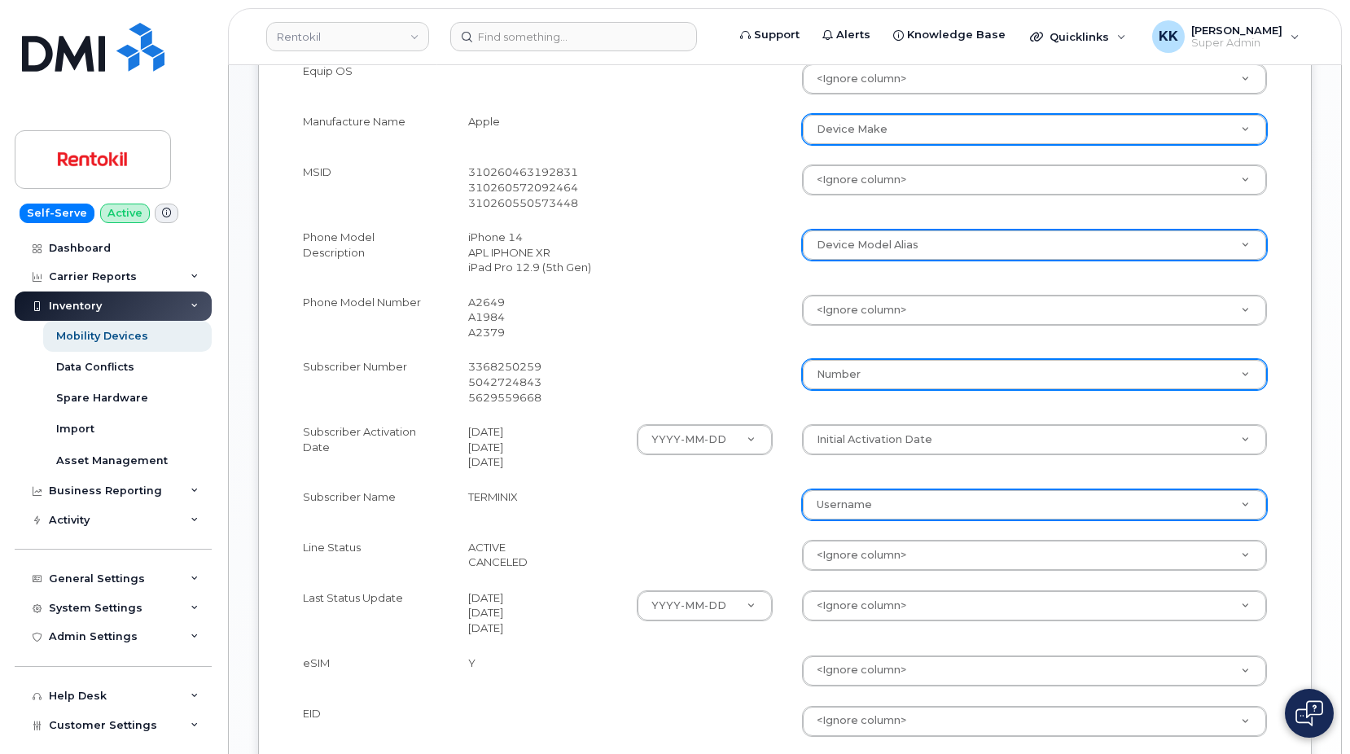
scroll to position [748, 0]
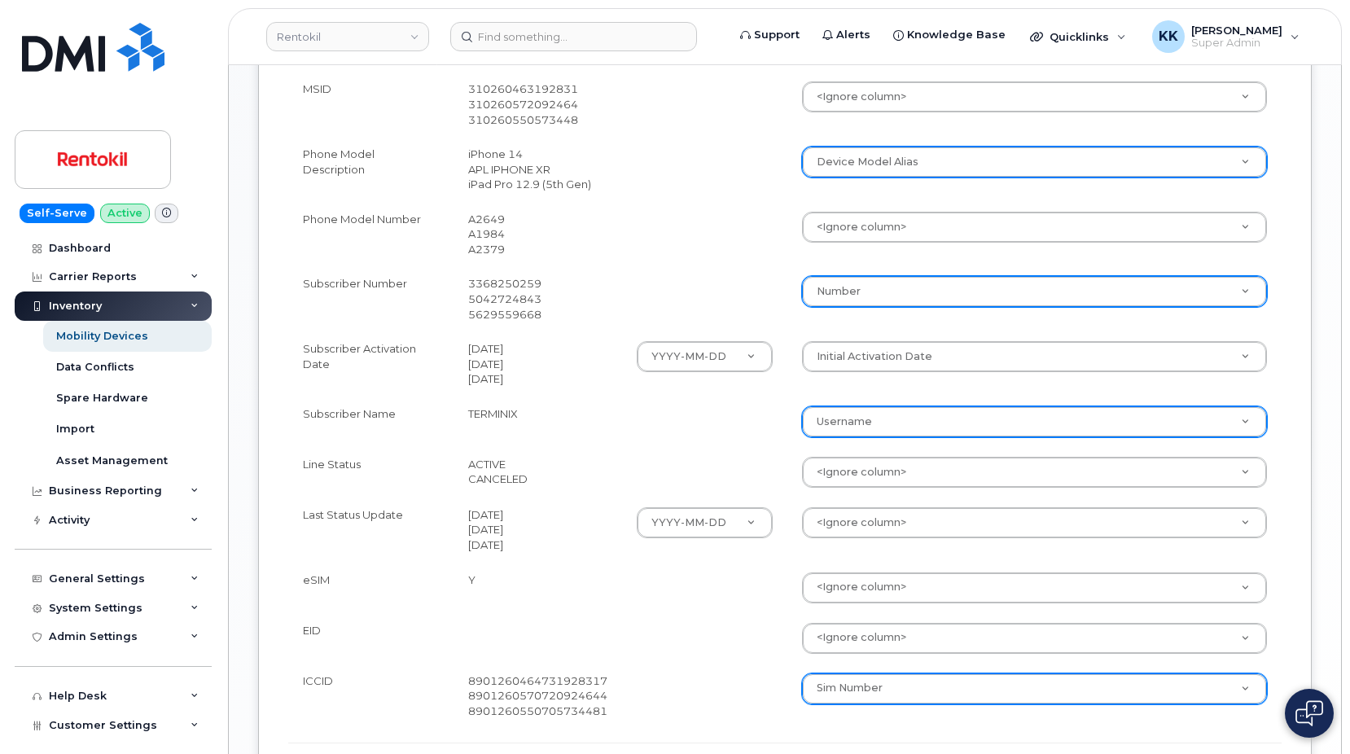
click at [361, 613] on tbody "BAN 973294793 255050615 Business Account Accounting Categories Accounting Categ…" at bounding box center [785, 234] width 994 height 988
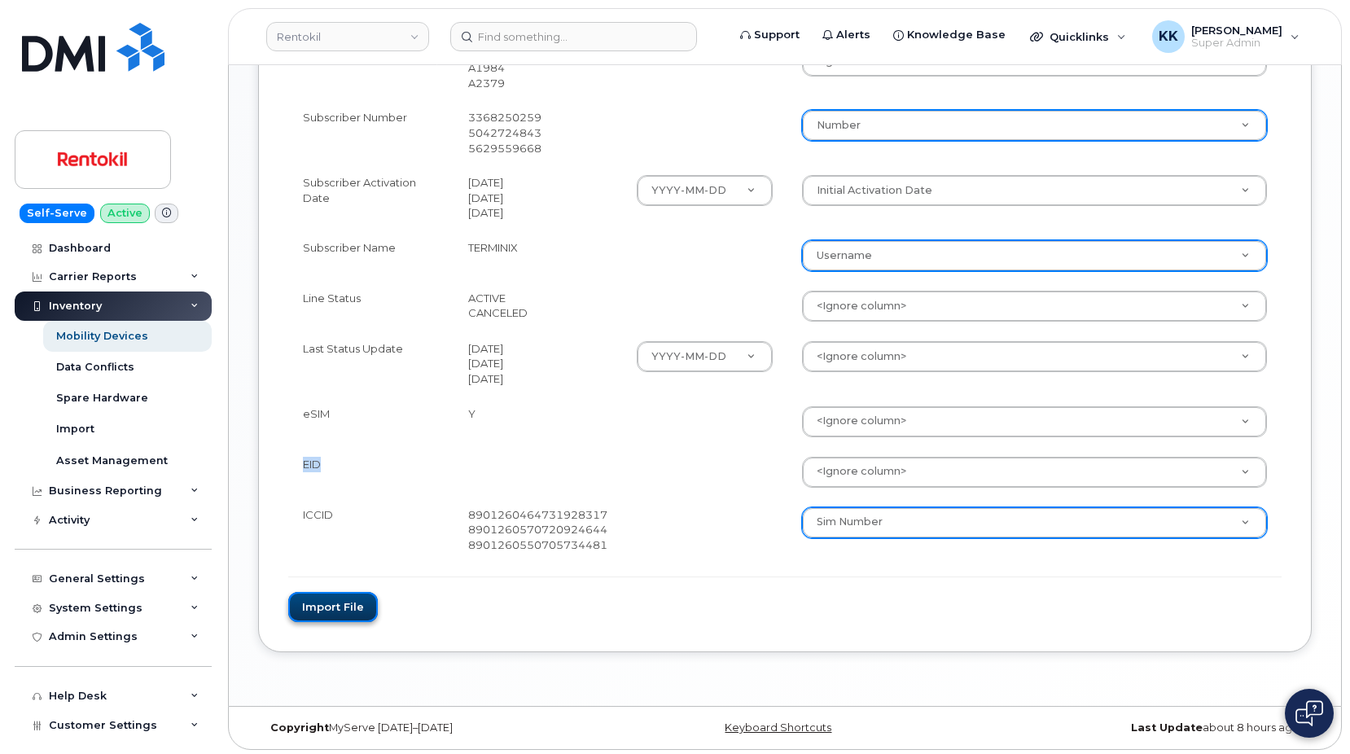
click at [340, 596] on button "Import file" at bounding box center [333, 607] width 90 height 30
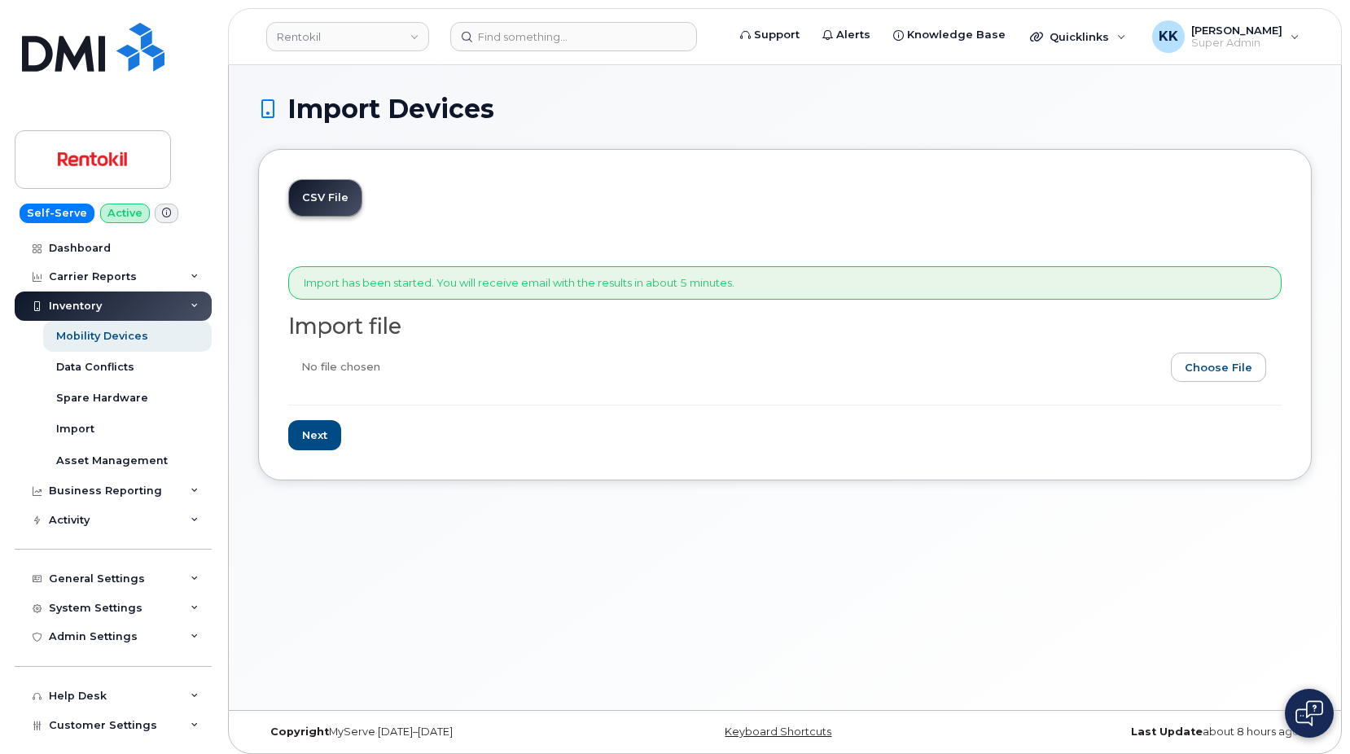
click at [1211, 368] on input "file" at bounding box center [778, 371] width 981 height 37
type input "C:\fakepath\Rentokil T-Mobile Terminix Inventory [DATE].csv"
click at [318, 437] on input "Next" at bounding box center [314, 435] width 53 height 30
type input "Loading..."
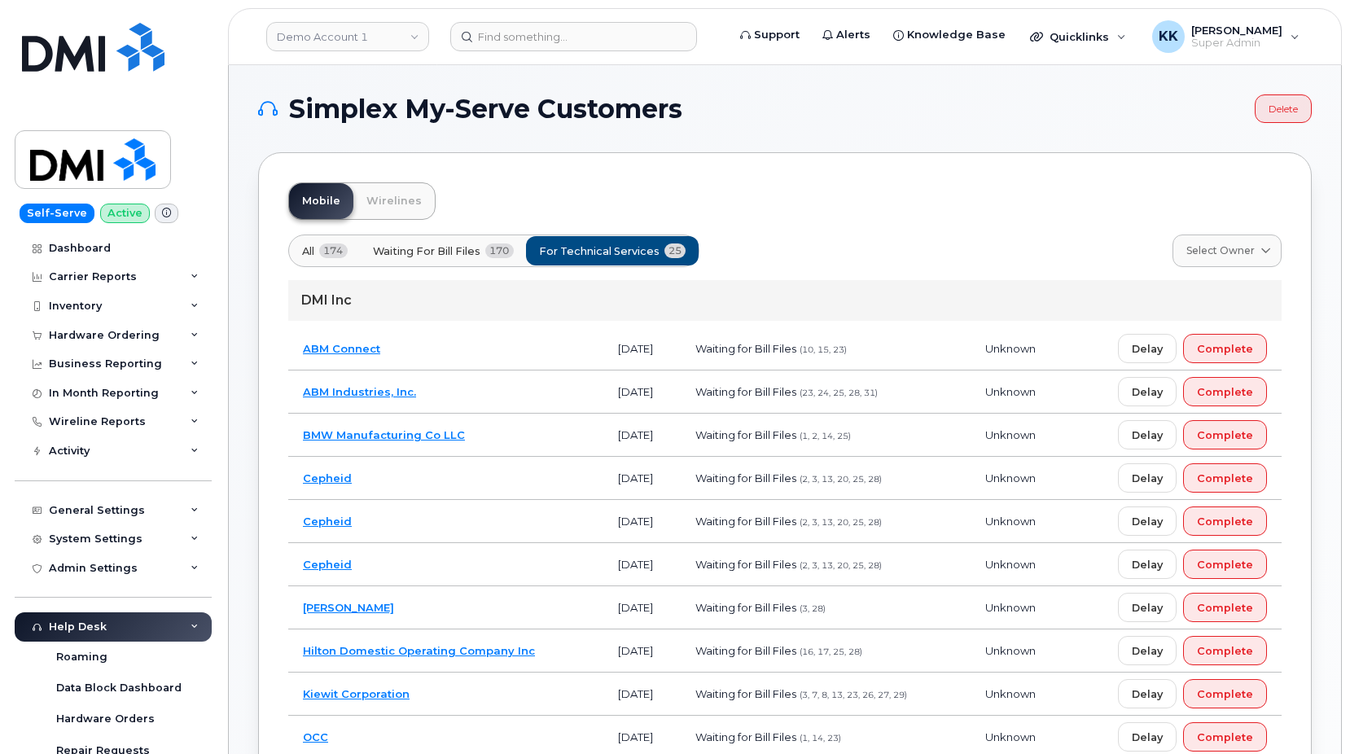
scroll to position [166, 0]
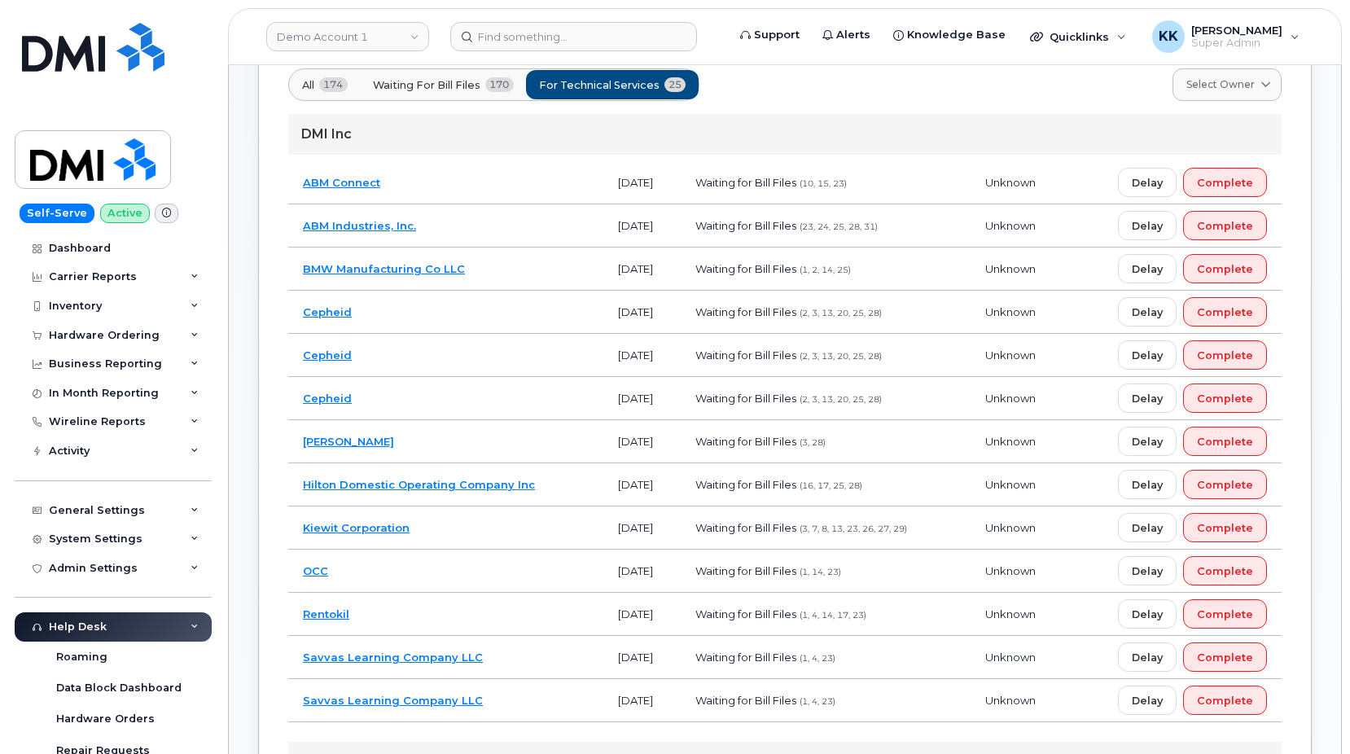
click at [541, 268] on td "BMW Manufacturing Co LLC" at bounding box center [445, 269] width 315 height 43
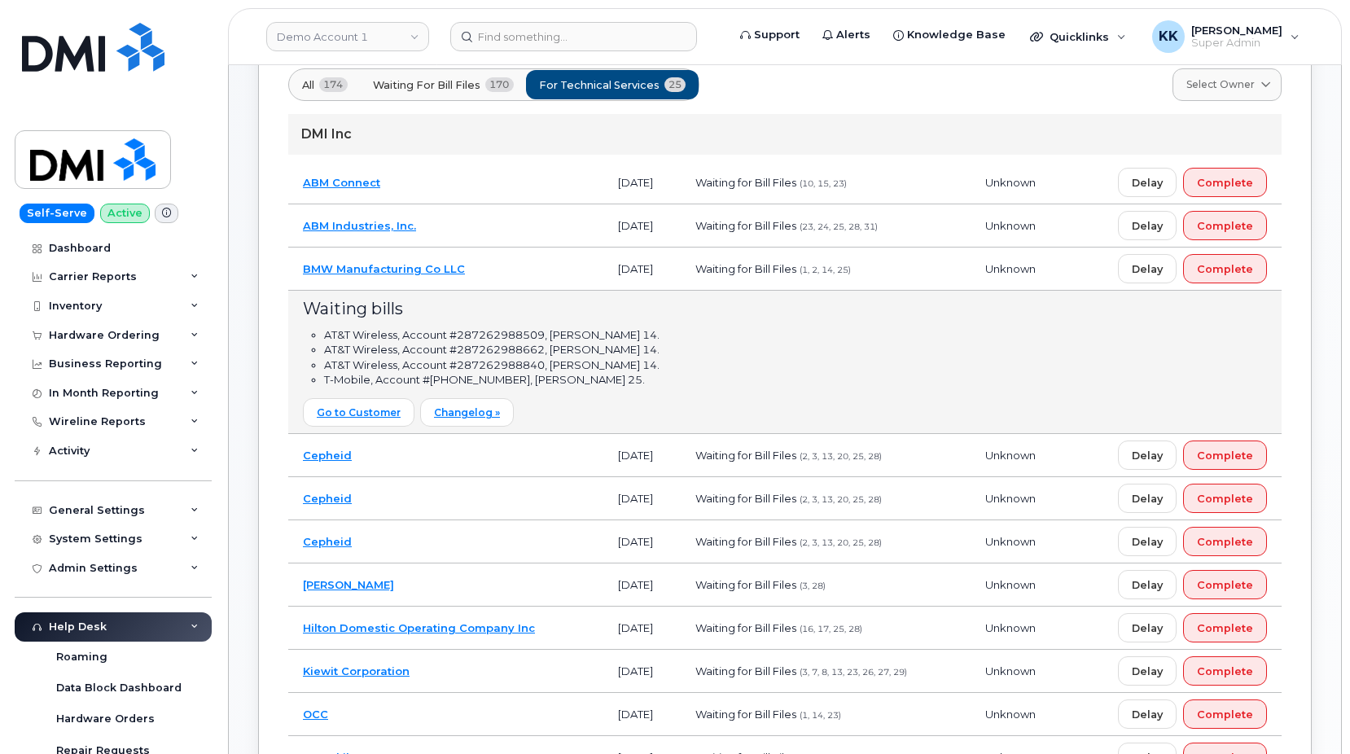
click at [531, 272] on td "BMW Manufacturing Co LLC" at bounding box center [445, 269] width 315 height 43
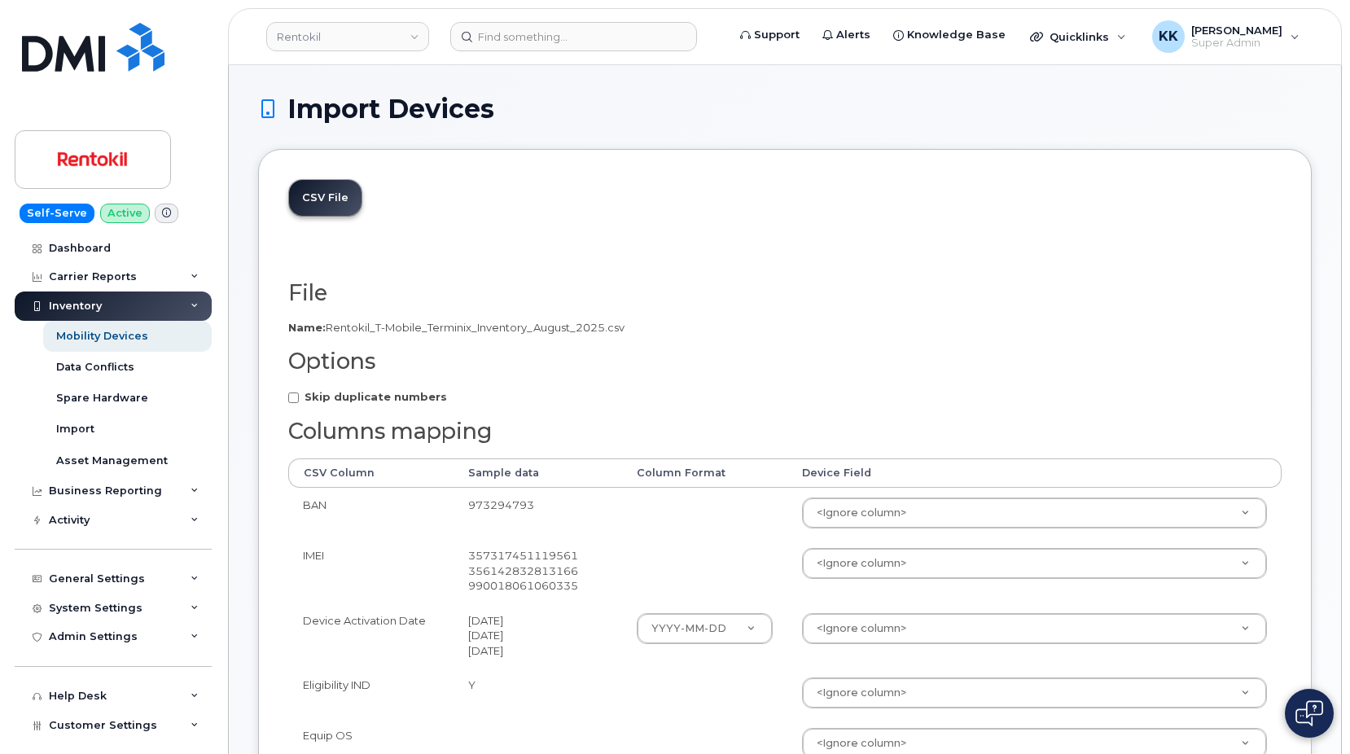
click at [363, 400] on strong "Skip duplicate numbers" at bounding box center [376, 396] width 143 height 13
click at [299, 400] on input "Skip duplicate numbers" at bounding box center [293, 398] width 11 height 11
checkbox input "true"
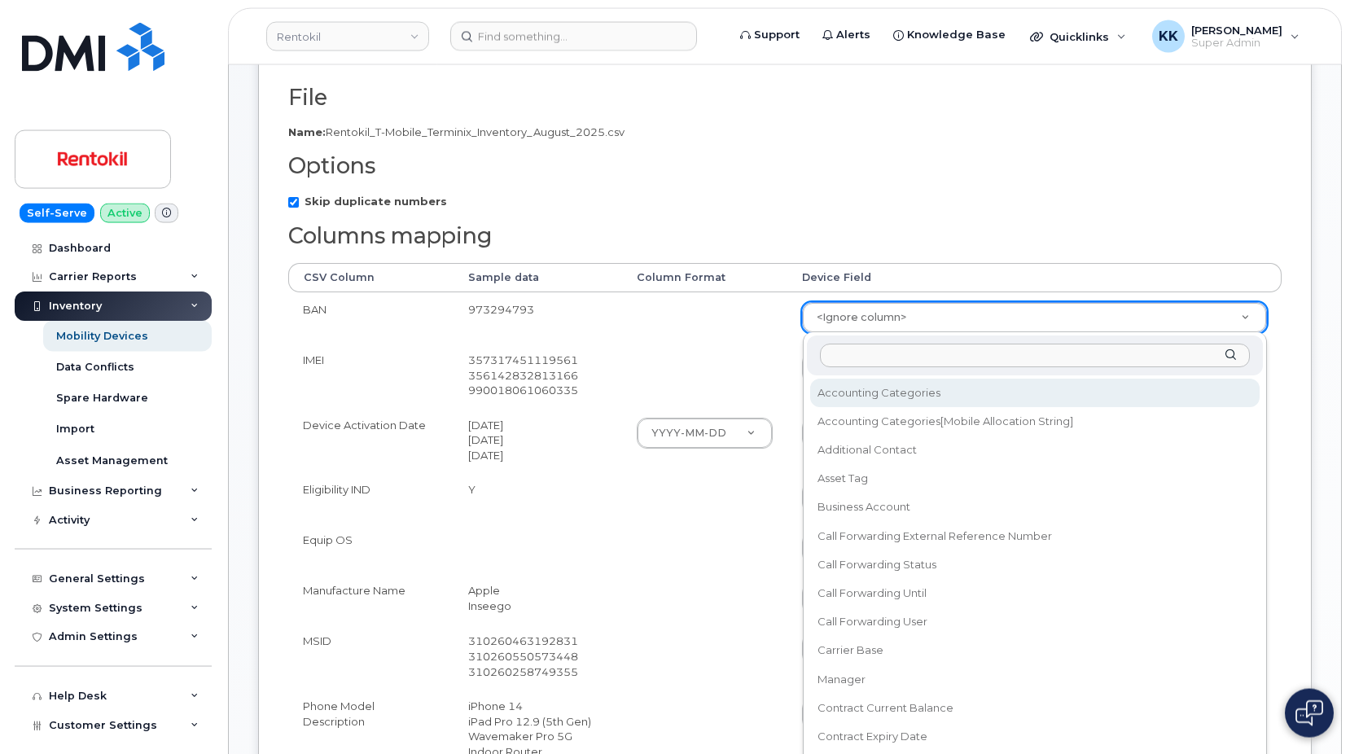
click at [858, 268] on body "Rentokil Support Alerts Knowledge Base Quicklinks Suspend / Cancel Device Chang…" at bounding box center [675, 648] width 1350 height 1687
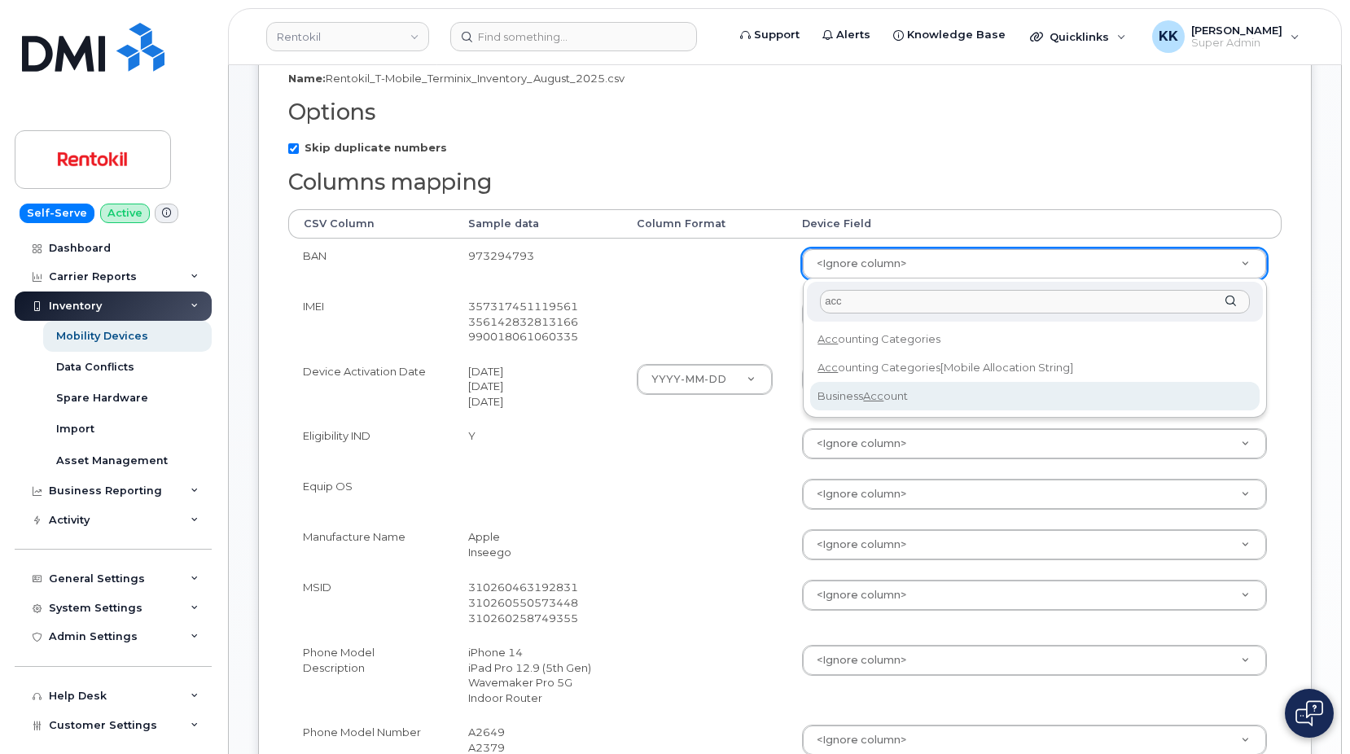
type input "acc"
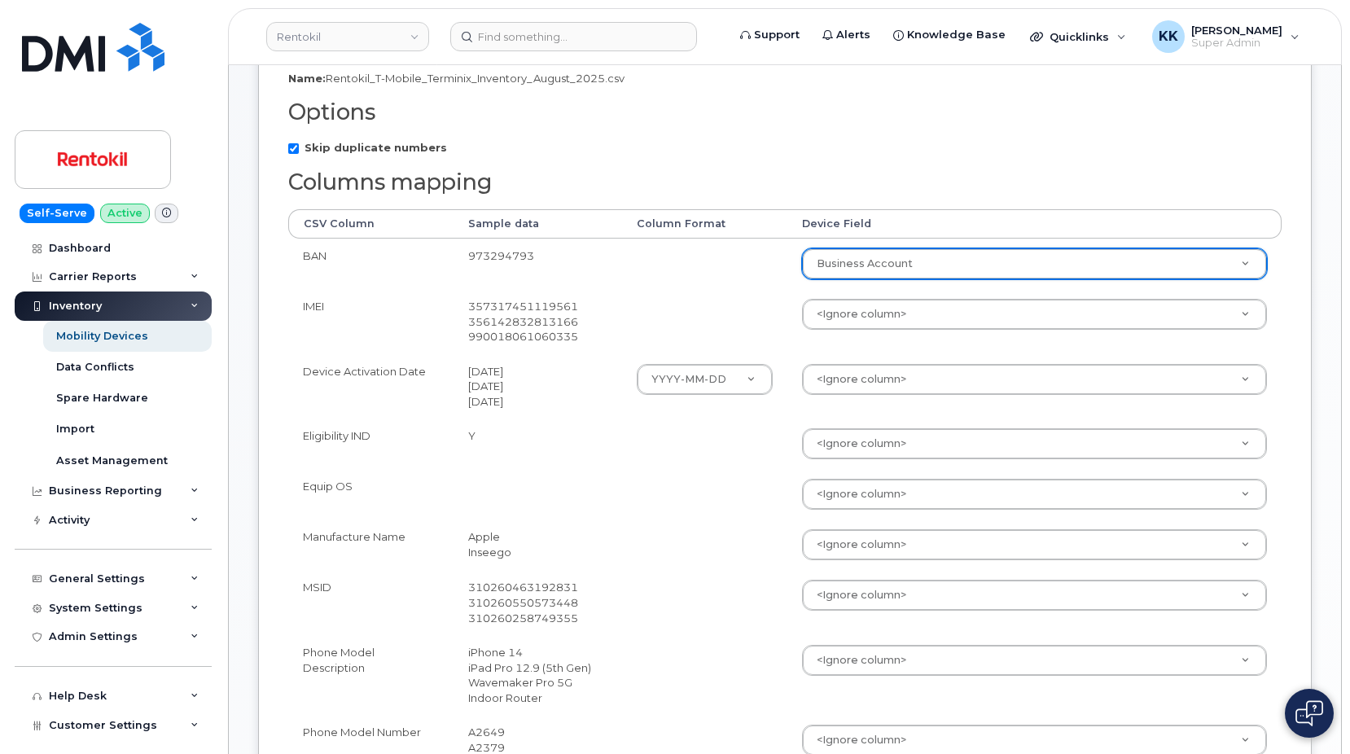
select select "business_account_id"
click at [852, 320] on body "Rentokil Support Alerts Knowledge Base Quicklinks Suspend / Cancel Device Chang…" at bounding box center [675, 594] width 1350 height 1687
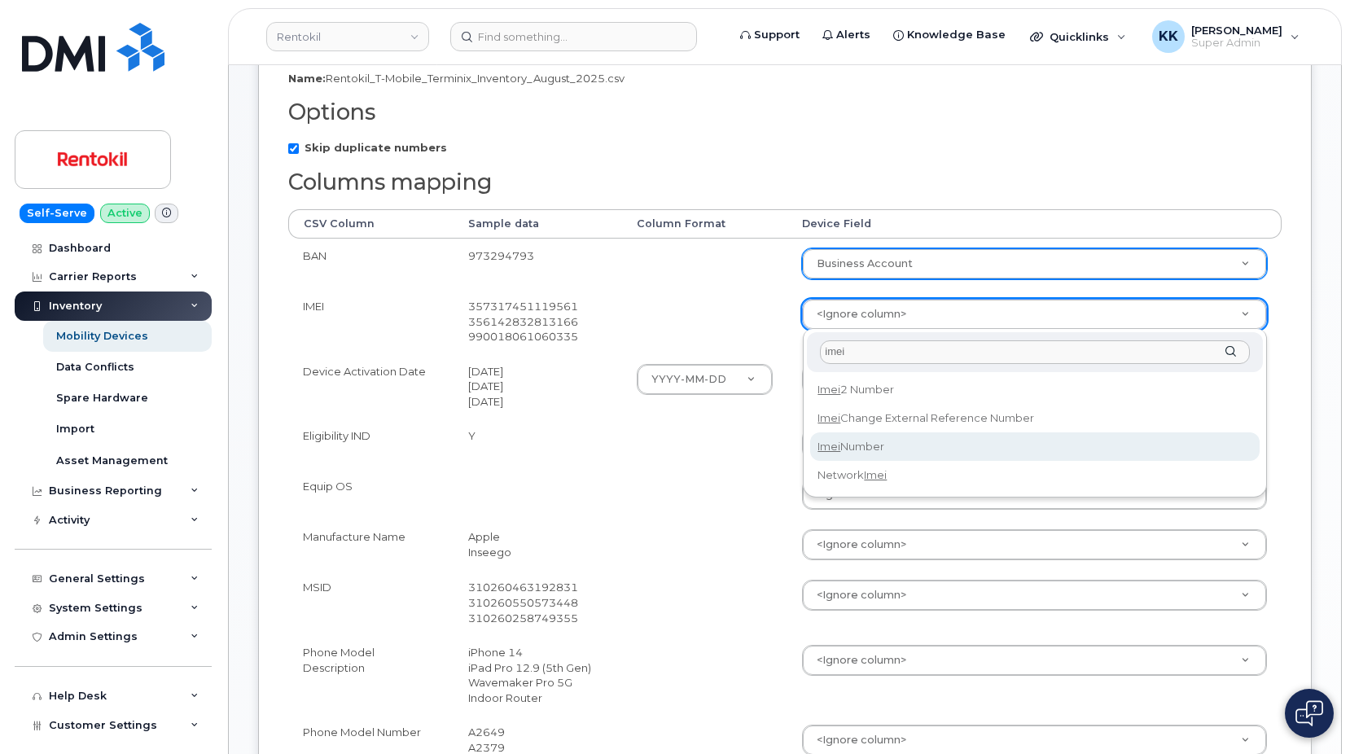
type input "imei"
select select "imei_number"
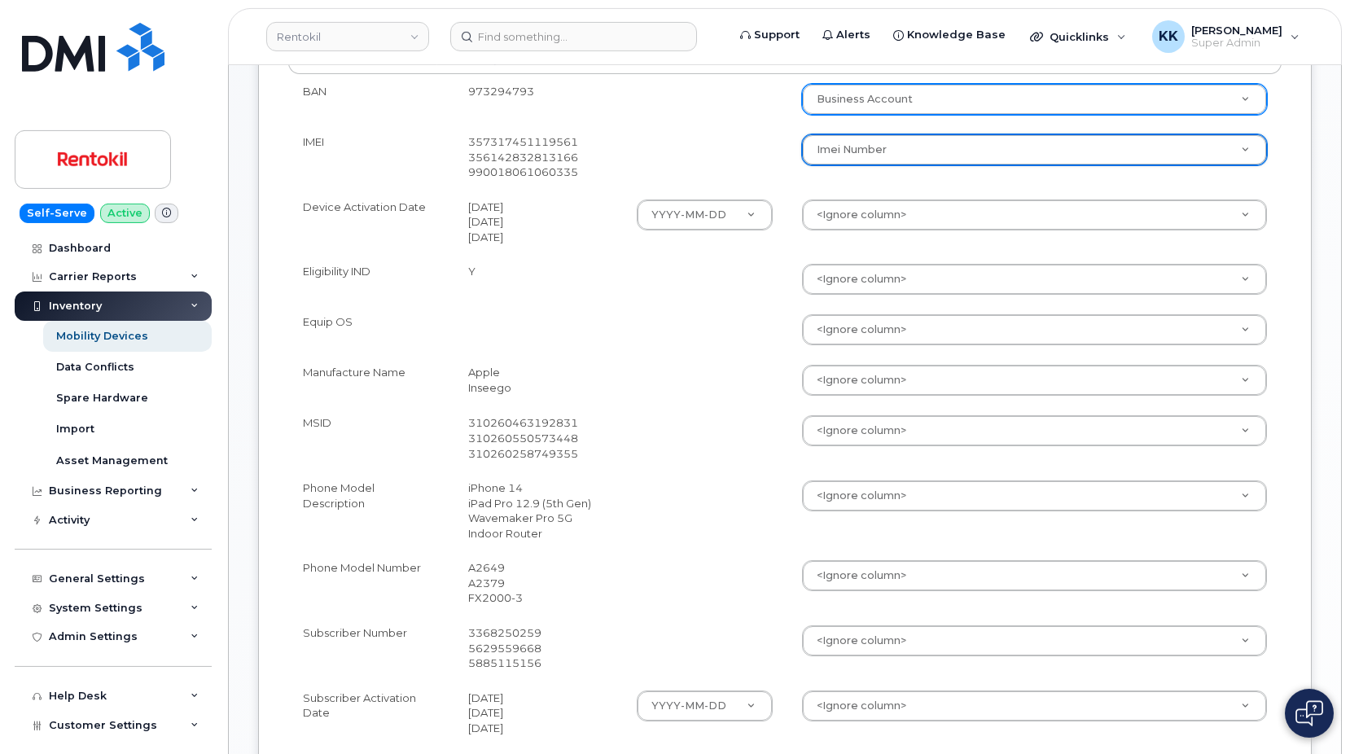
scroll to position [415, 0]
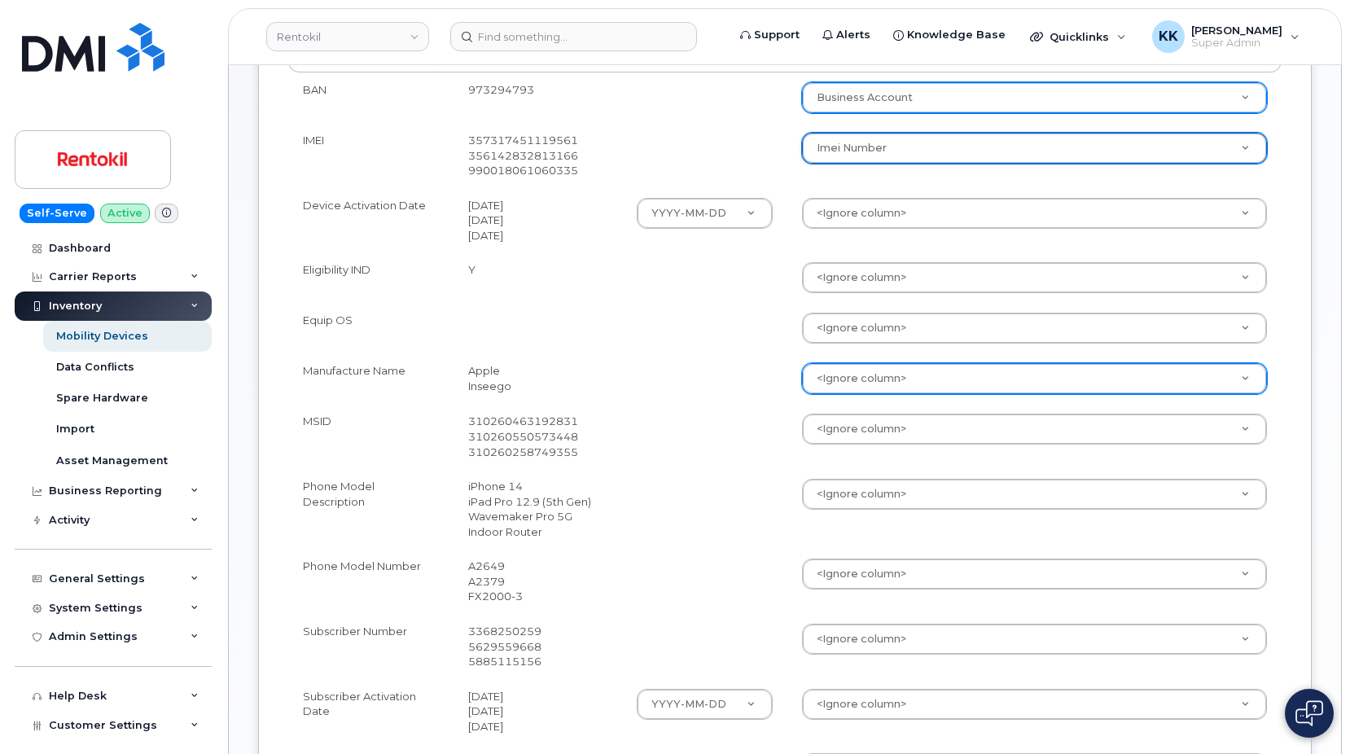
click at [851, 390] on body "Rentokil Support Alerts Knowledge Base Quicklinks Suspend / Cancel Device Chang…" at bounding box center [675, 428] width 1350 height 1687
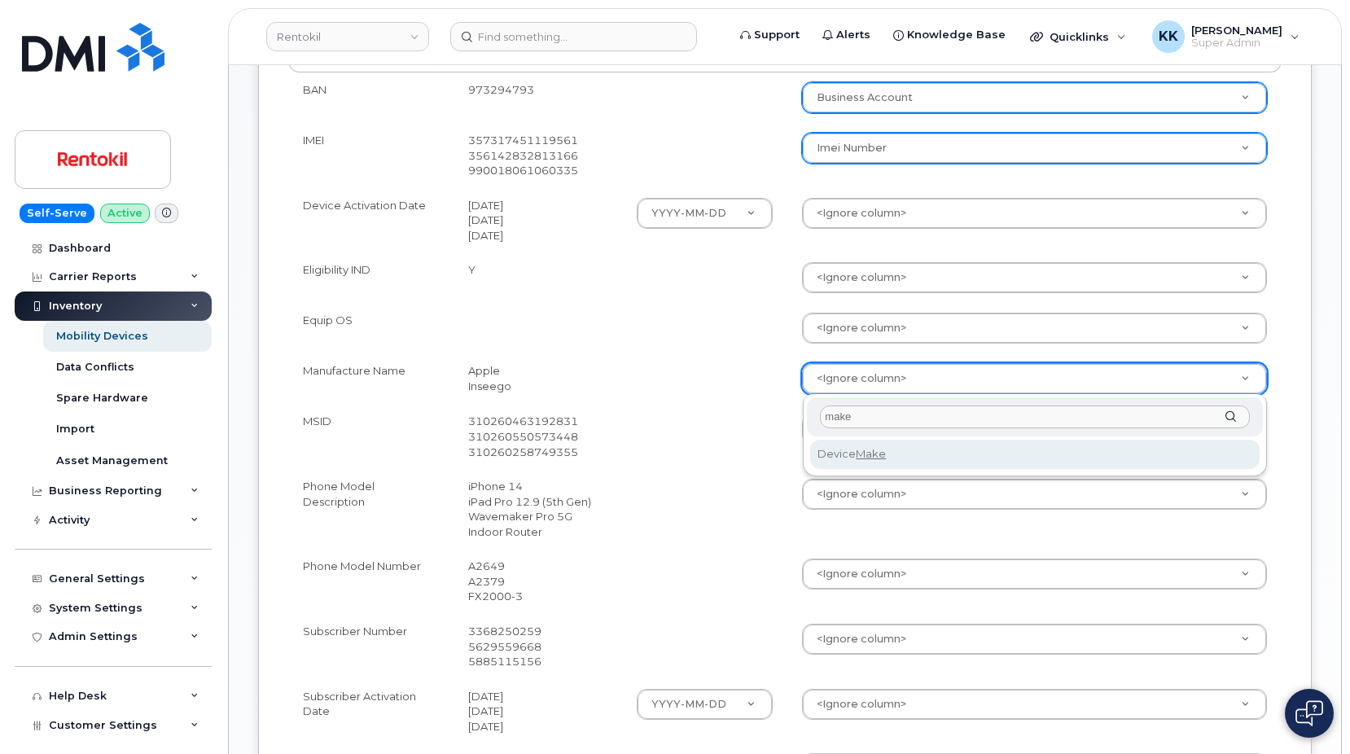
type input "make"
select select "device_make_id"
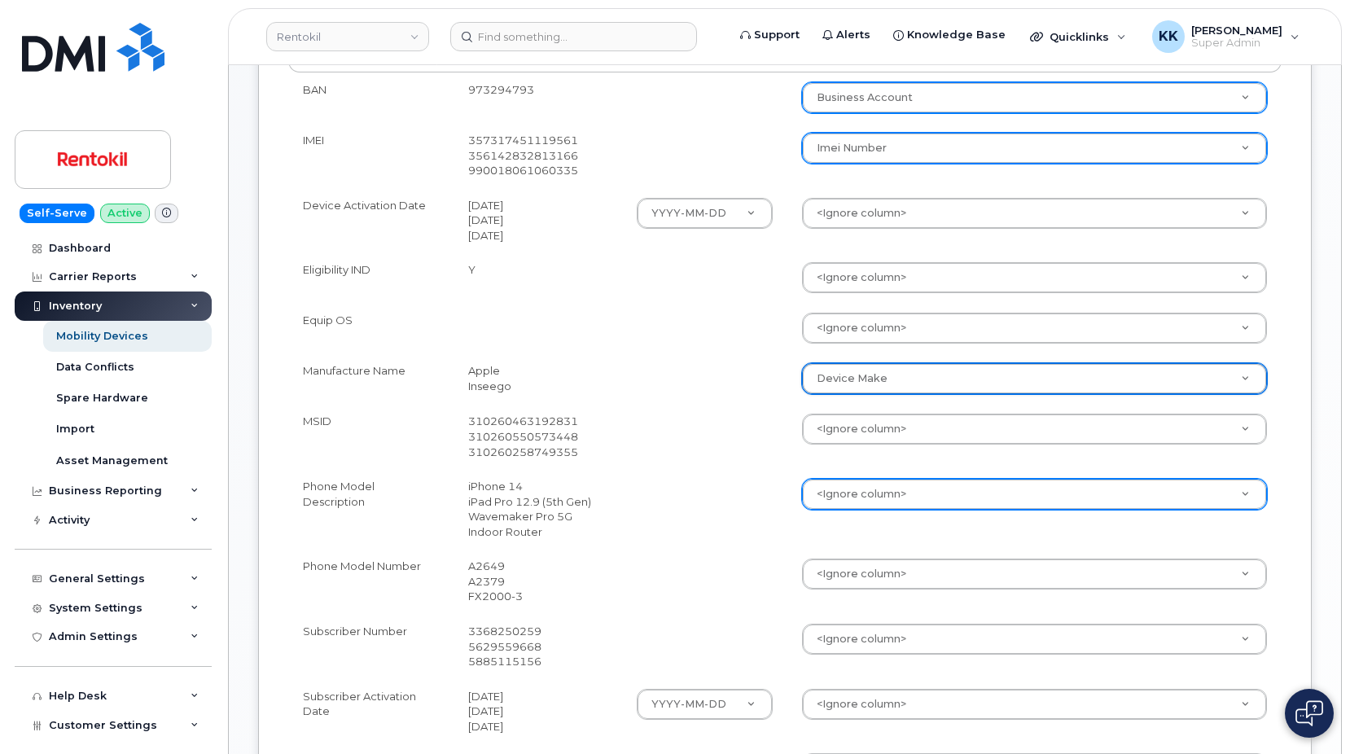
click at [817, 498] on body "Rentokil Support Alerts Knowledge Base Quicklinks Suspend / Cancel Device Chang…" at bounding box center [675, 428] width 1350 height 1687
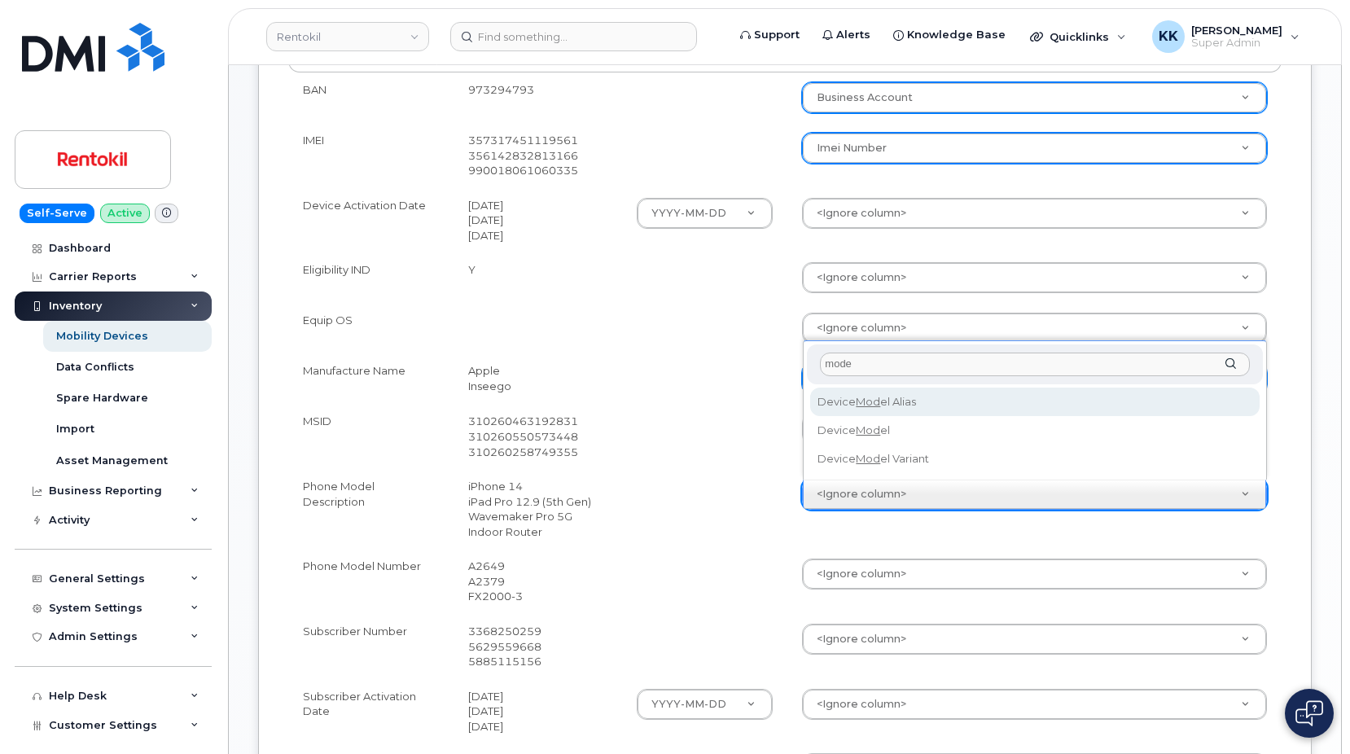
type input "model"
select select "device_model_alias"
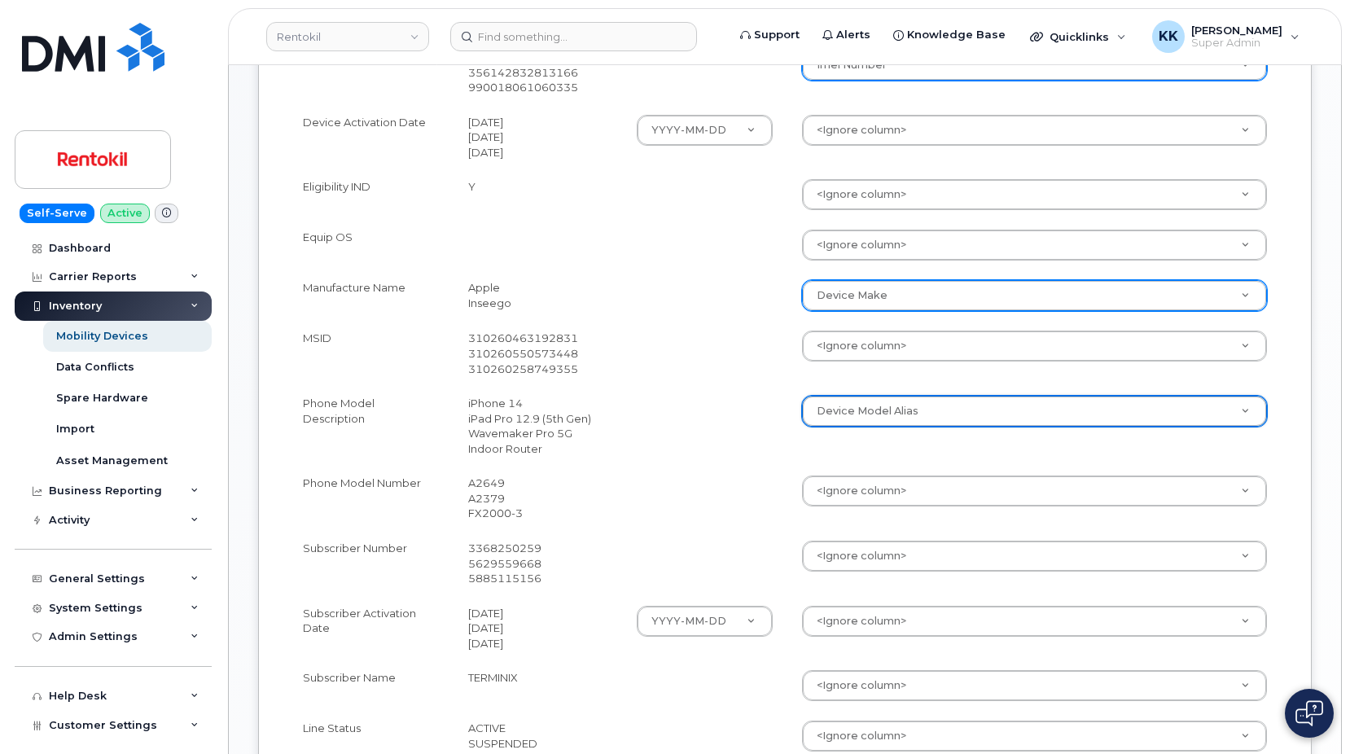
scroll to position [569, 0]
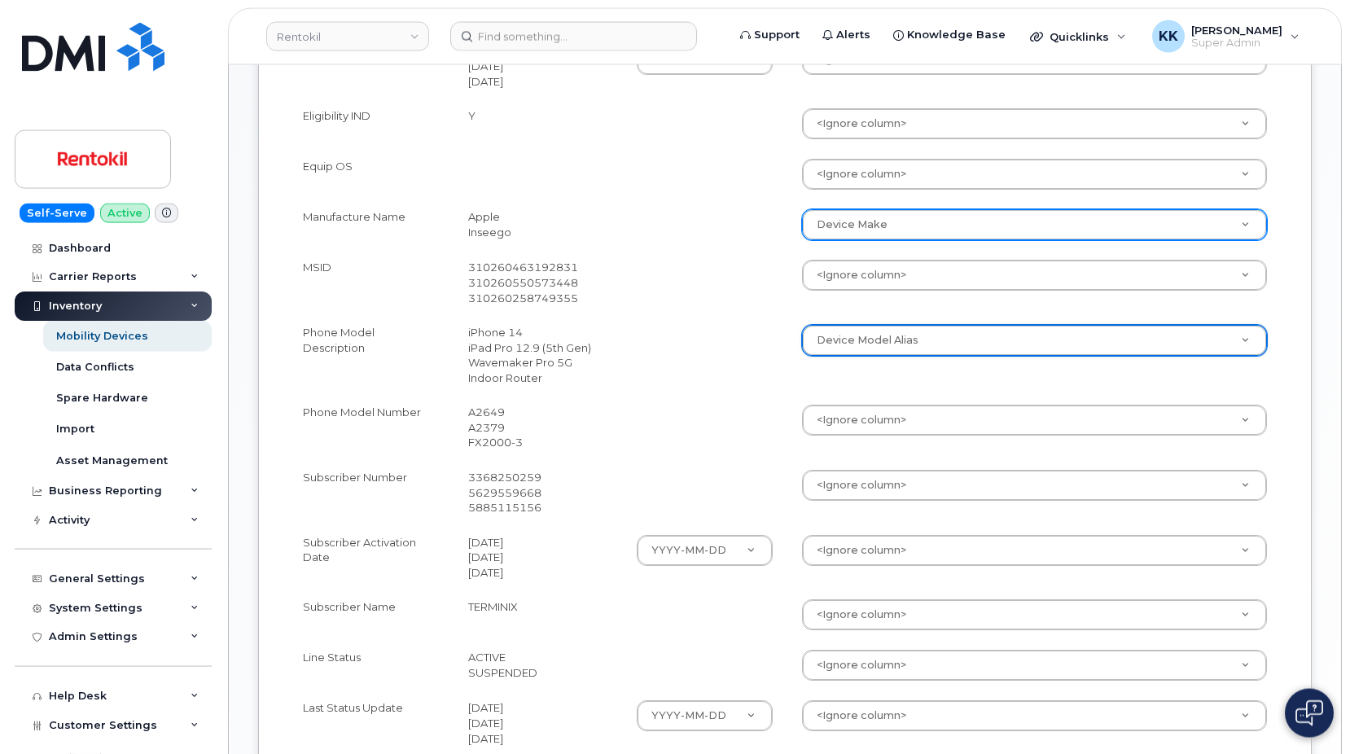
click at [848, 385] on td "Device Model Alias Accounting Categories Accounting Categories[Mobile Allocatio…" at bounding box center [1035, 355] width 494 height 80
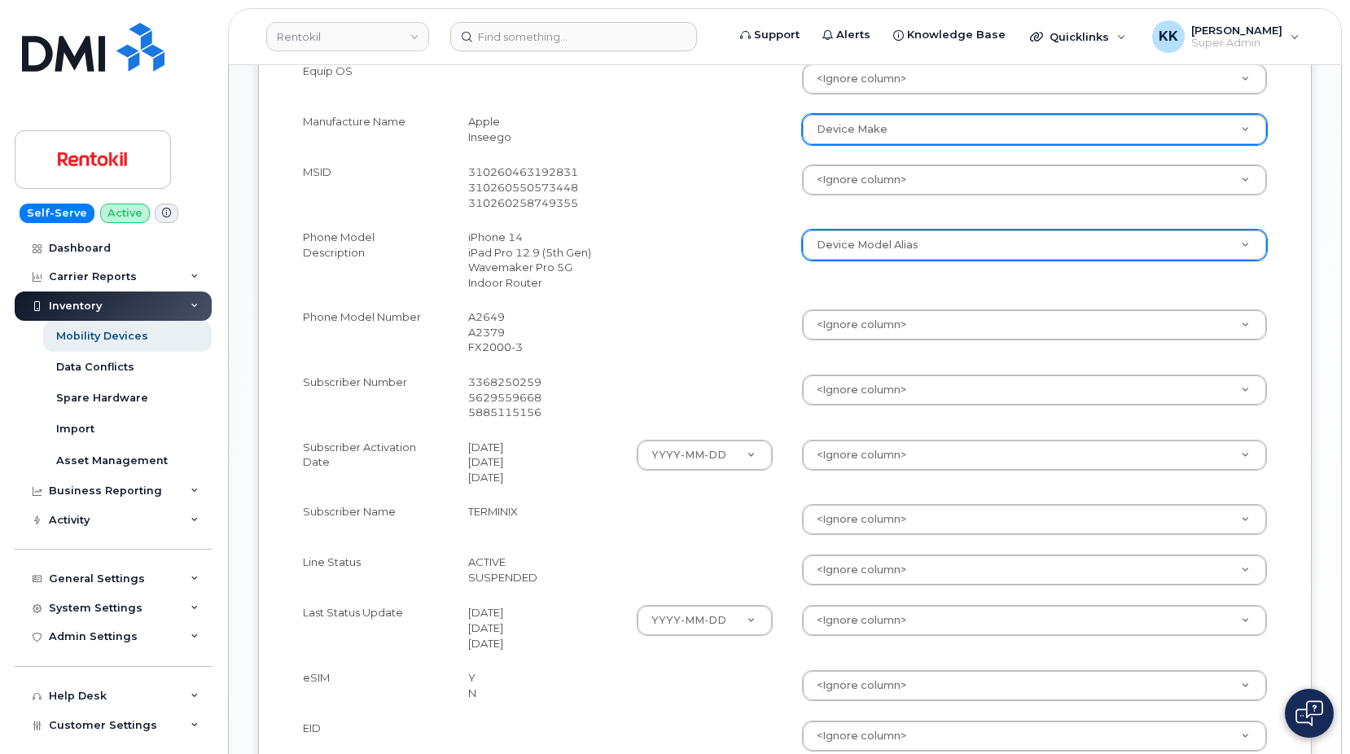
click at [848, 385] on body "Rentokil Support Alerts Knowledge Base Quicklinks Suspend / Cancel Device Chang…" at bounding box center [675, 178] width 1350 height 1687
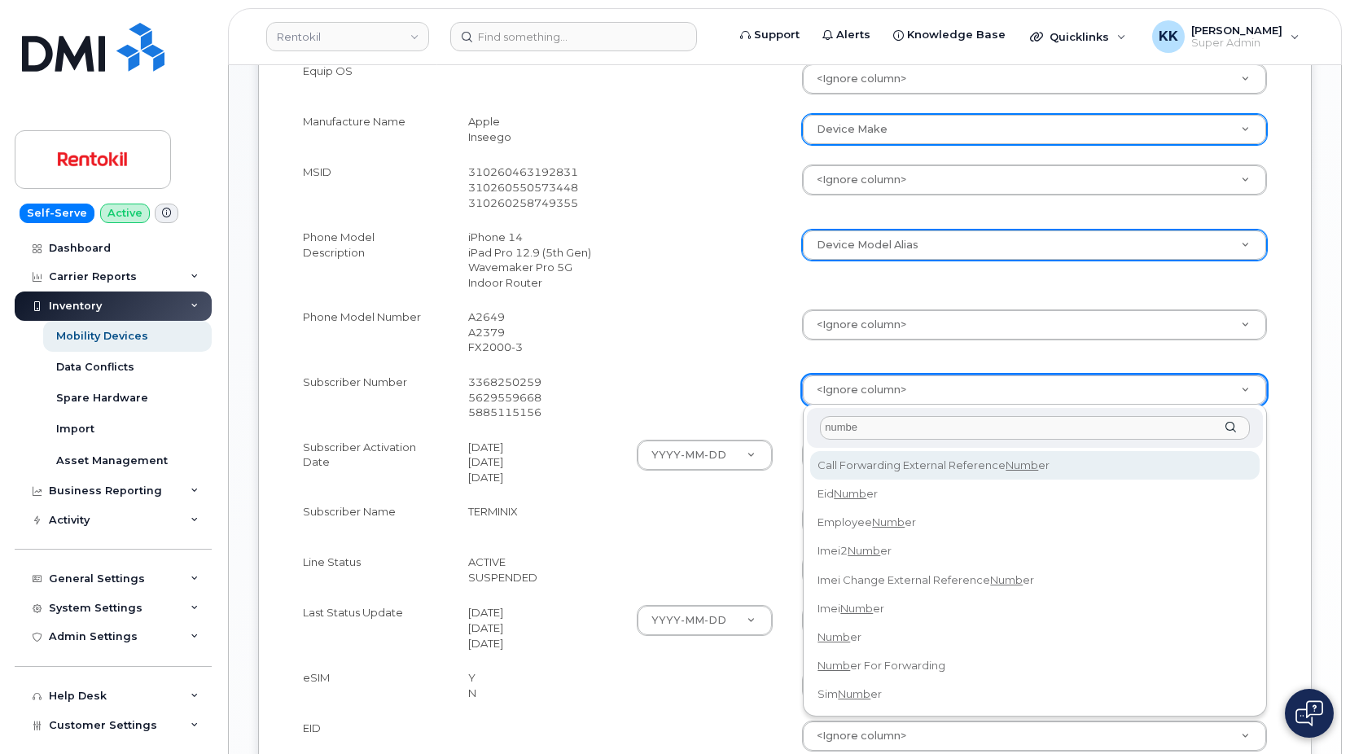
type input "number"
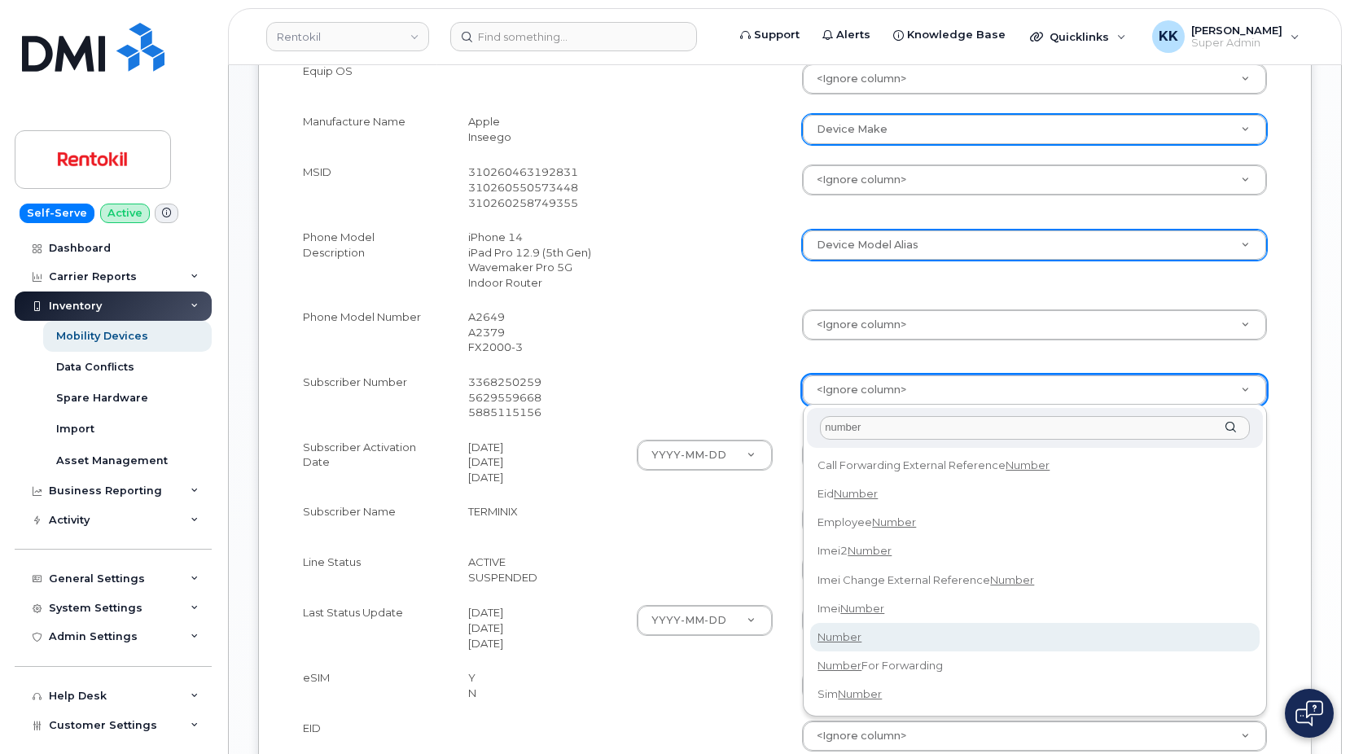
select select "number"
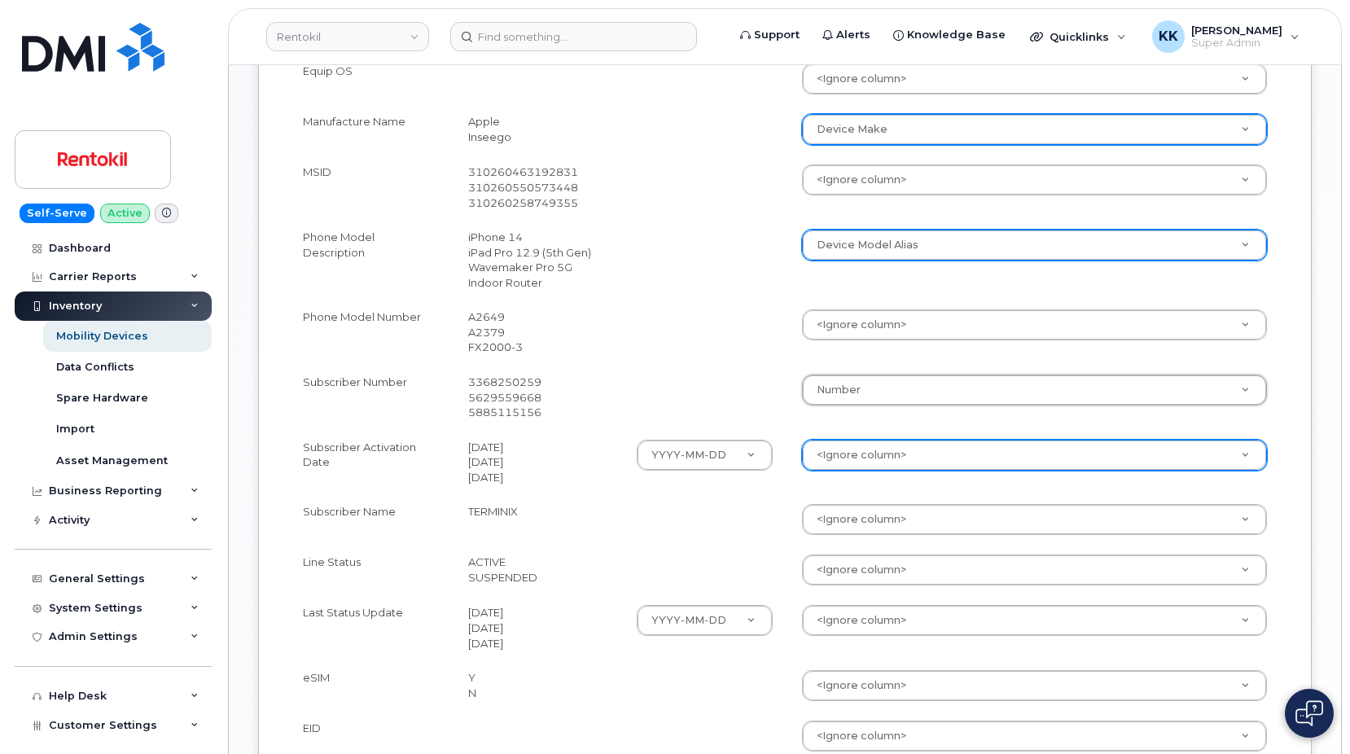
click at [845, 458] on body "Rentokil Support Alerts Knowledge Base Quicklinks Suspend / Cancel Device Chang…" at bounding box center [675, 178] width 1350 height 1687
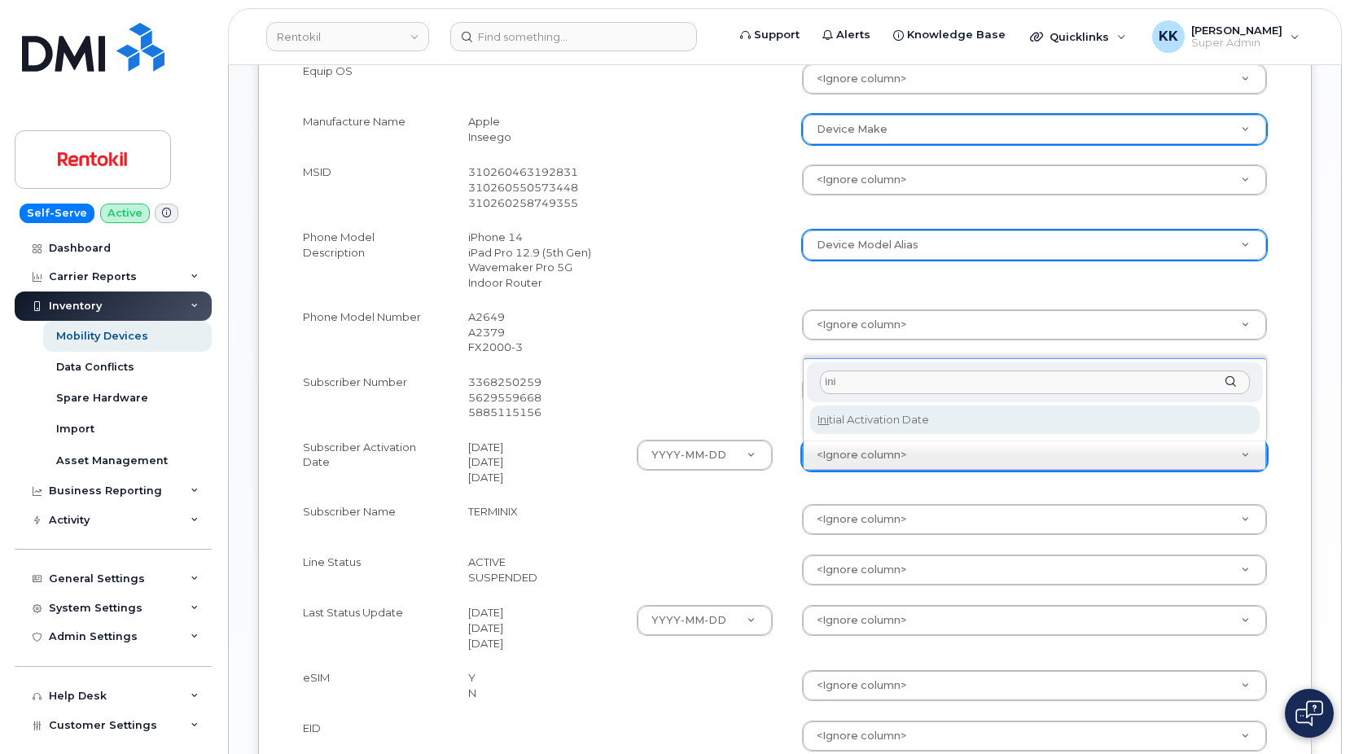
type input "ini"
select select "initial_activation_date"
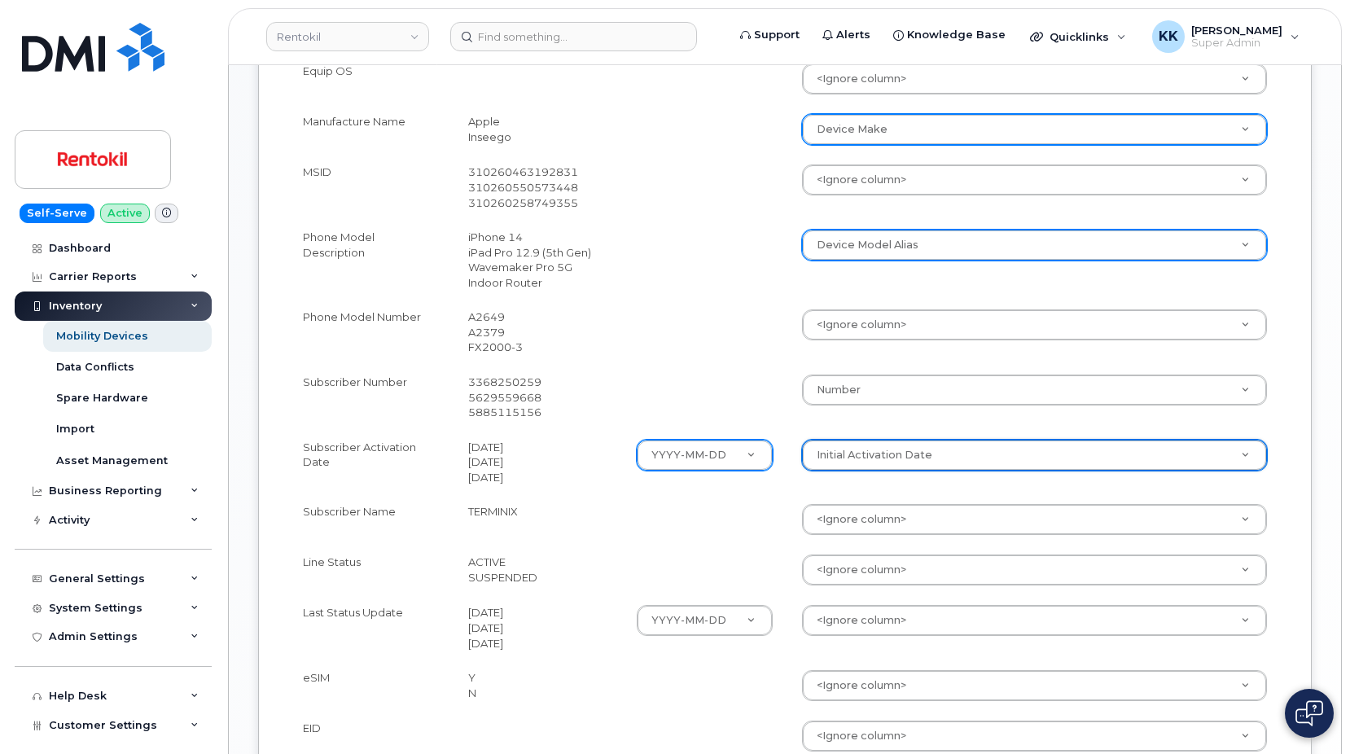
scroll to position [748, 0]
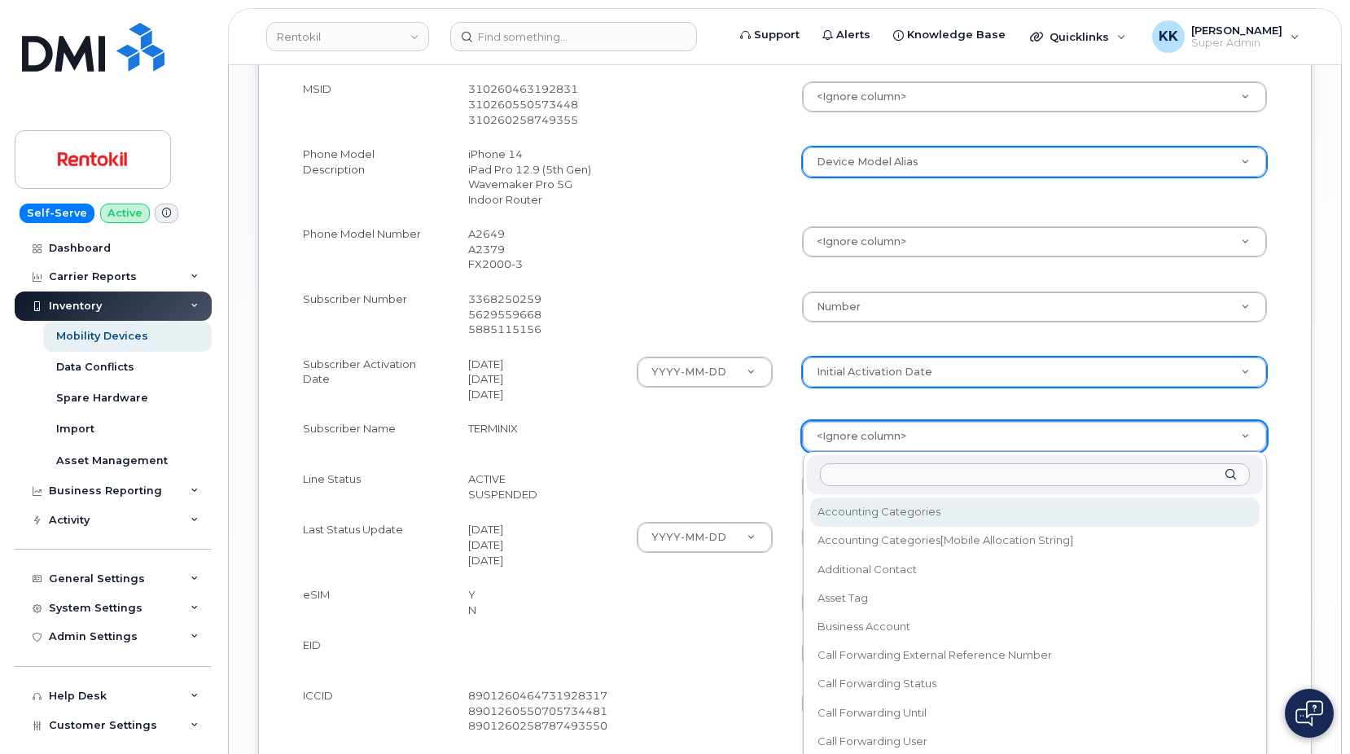
click at [858, 433] on body "Rentokil Support Alerts Knowledge Base Quicklinks Suspend / Cancel Device Chang…" at bounding box center [675, 95] width 1350 height 1687
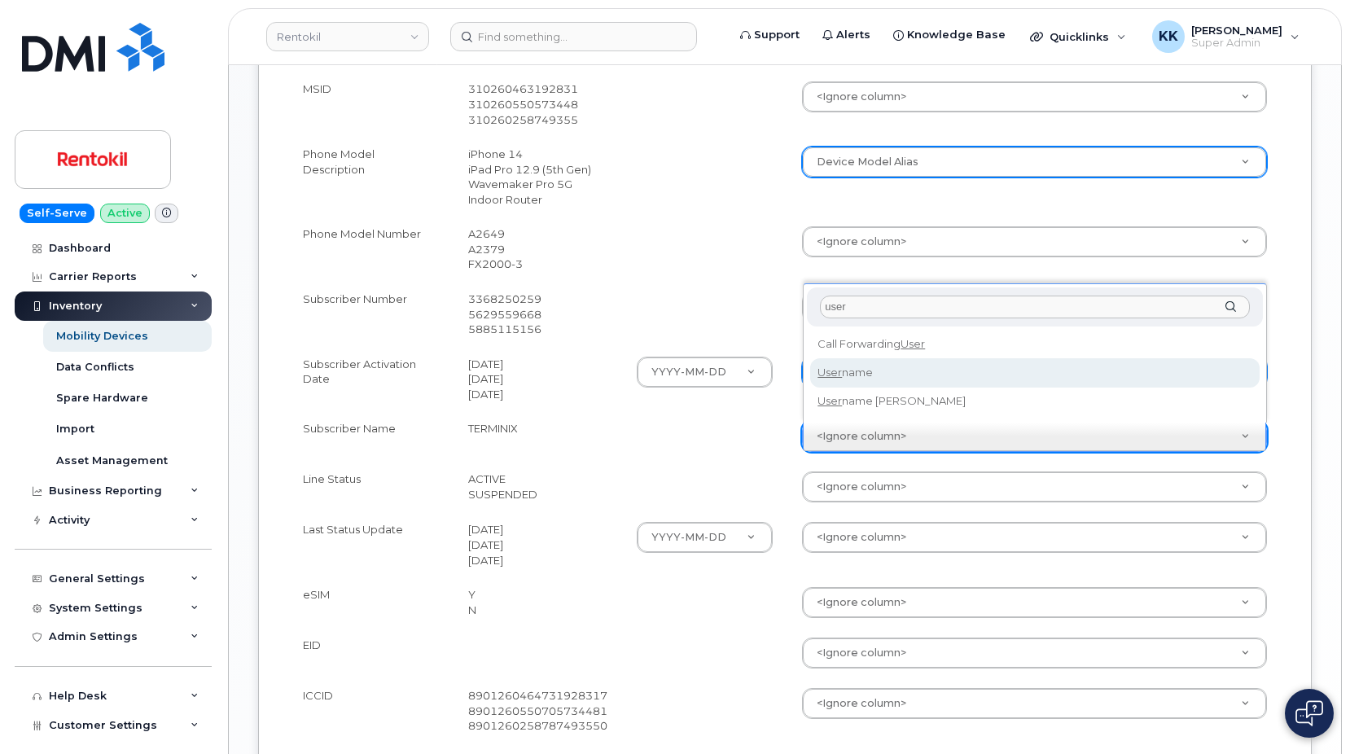
type input "user"
select select "username"
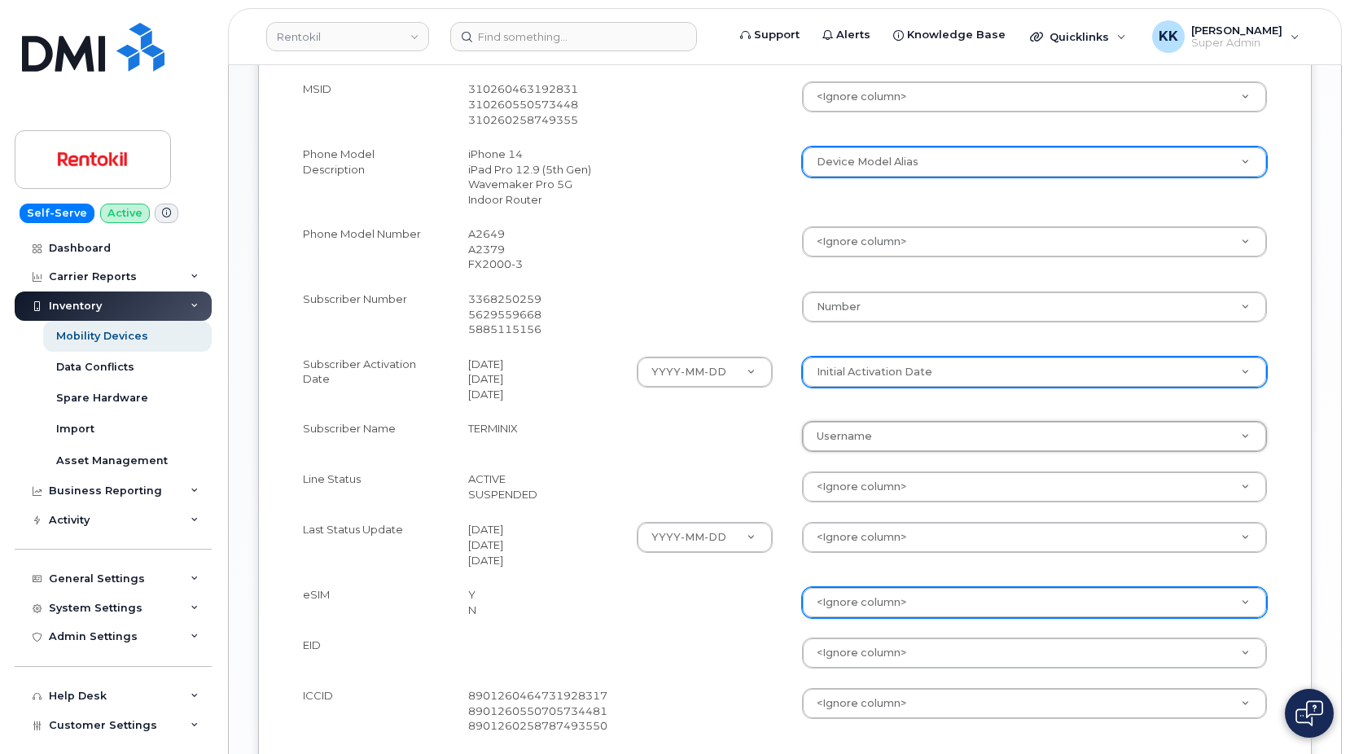
scroll to position [820, 0]
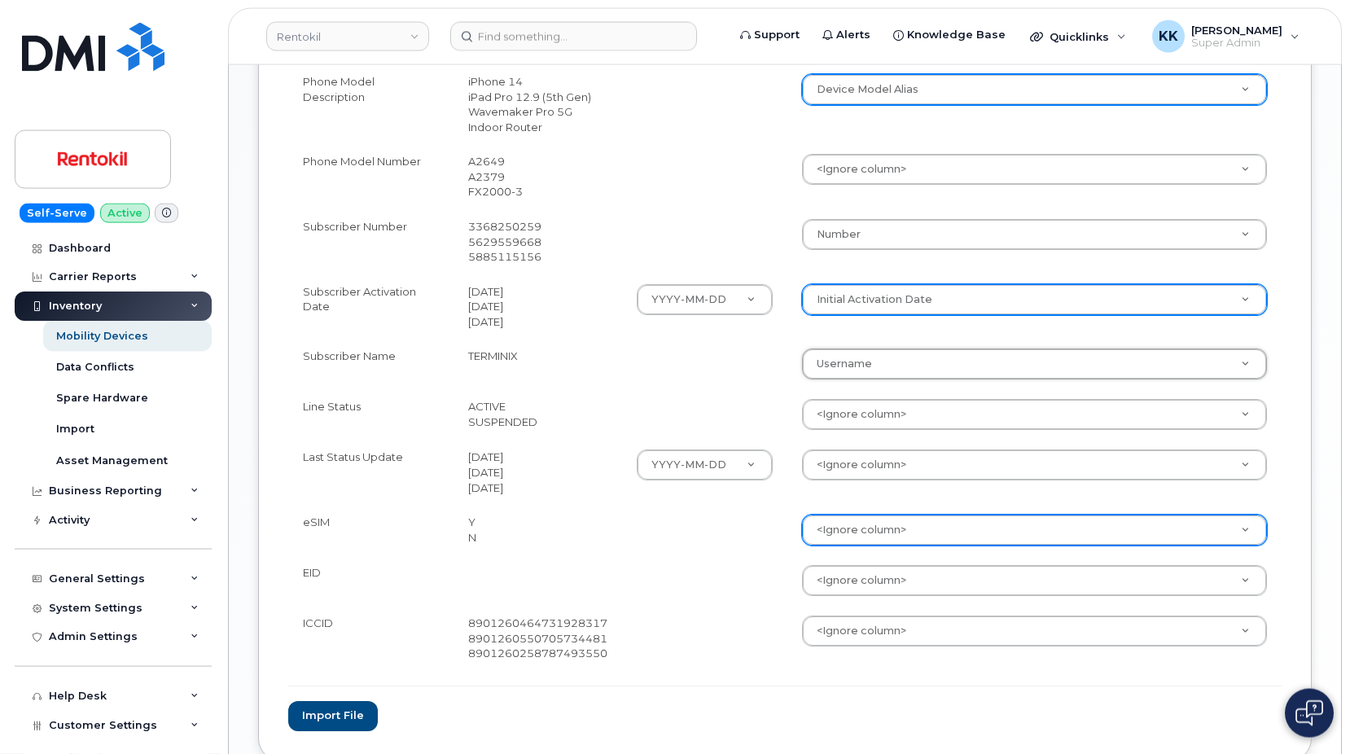
click at [868, 540] on body "Rentokil Support Alerts Knowledge Base Quicklinks Suspend / Cancel Device Chang…" at bounding box center [675, 23] width 1350 height 1687
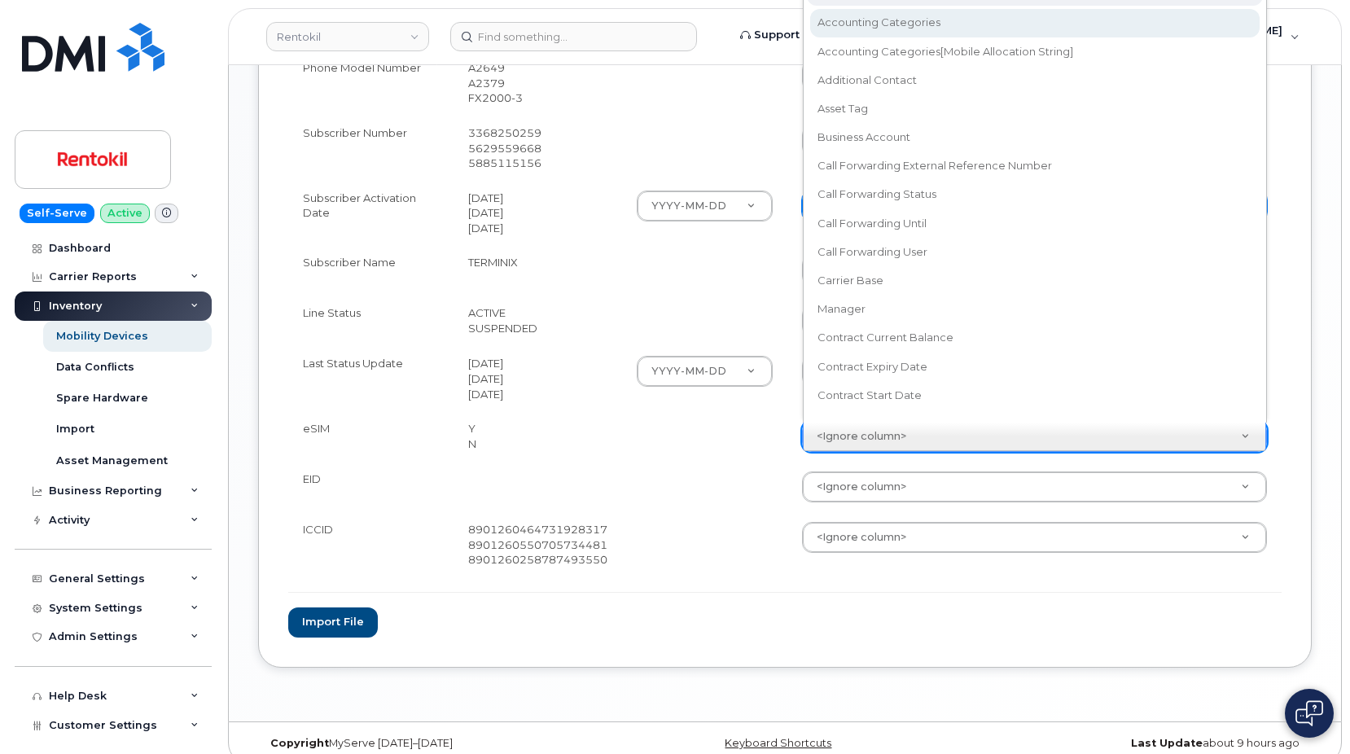
scroll to position [893, 0]
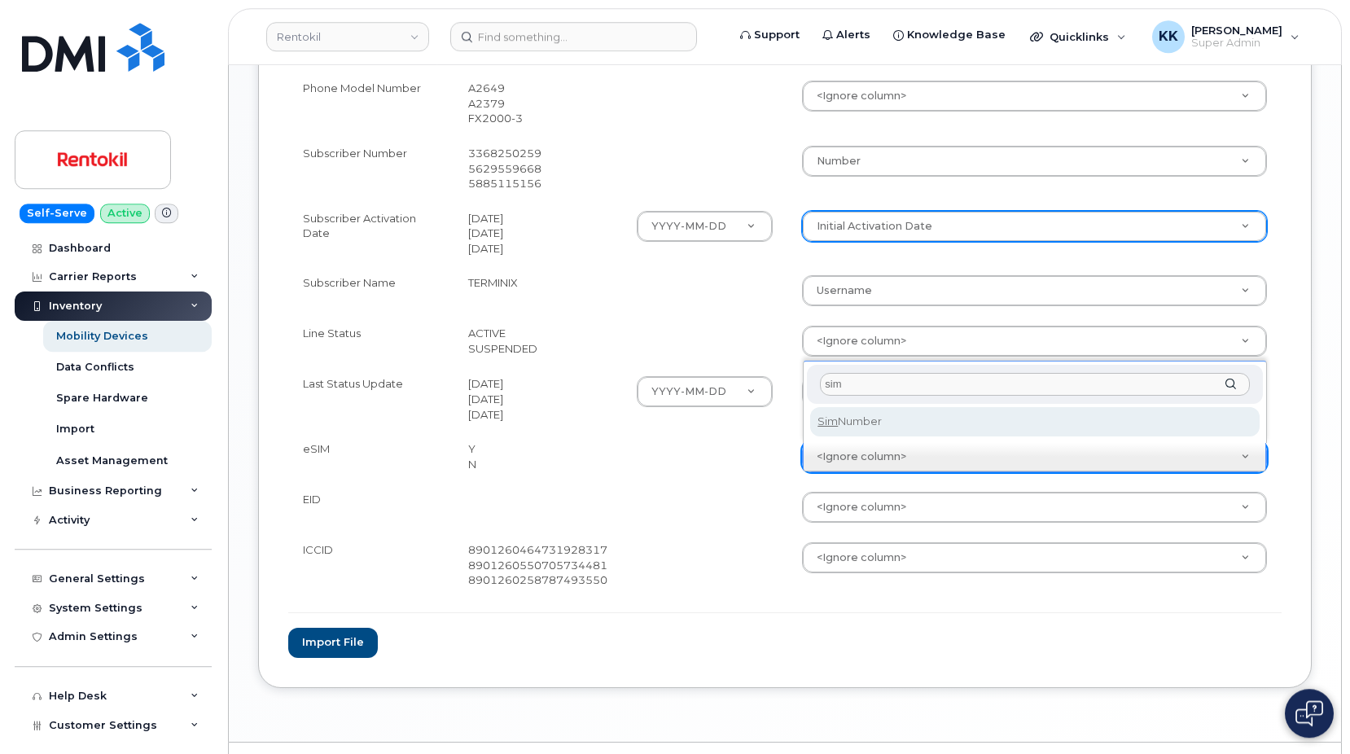
type input "sim"
select select "sim_number"
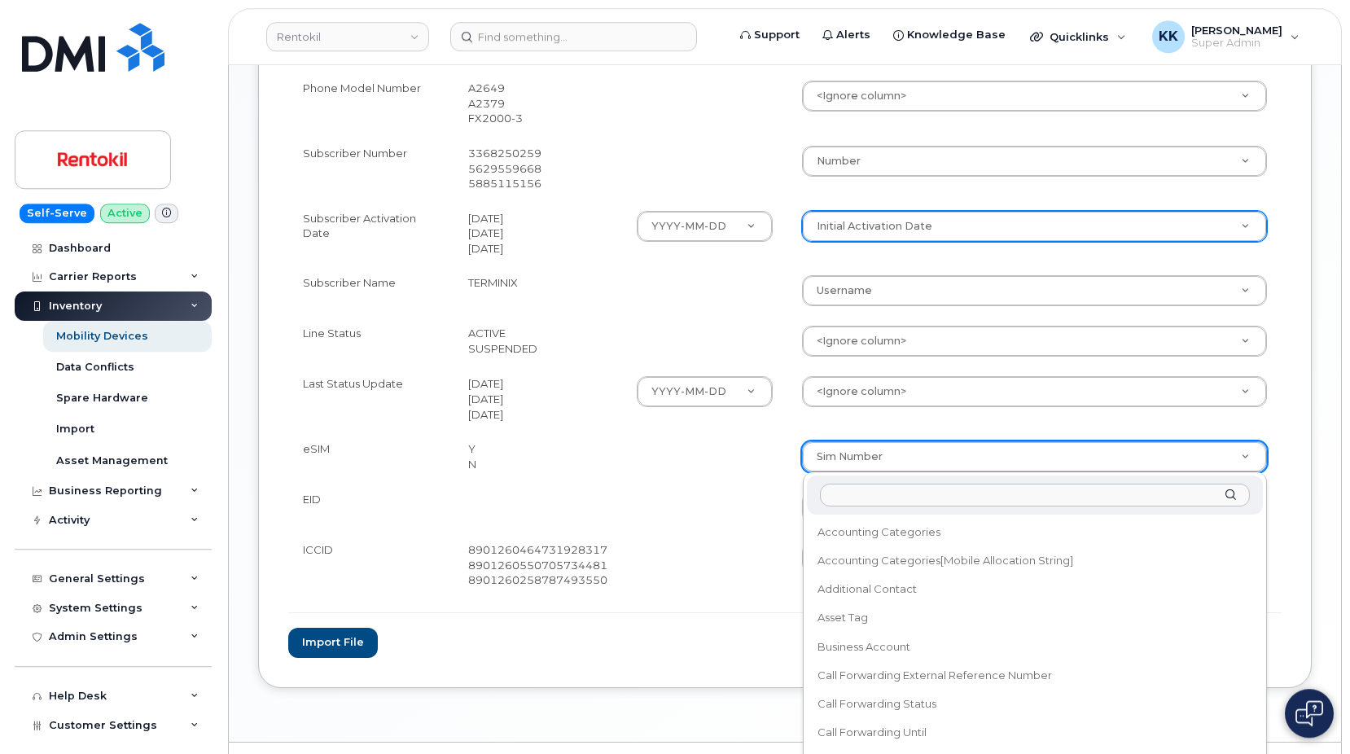
scroll to position [731, 0]
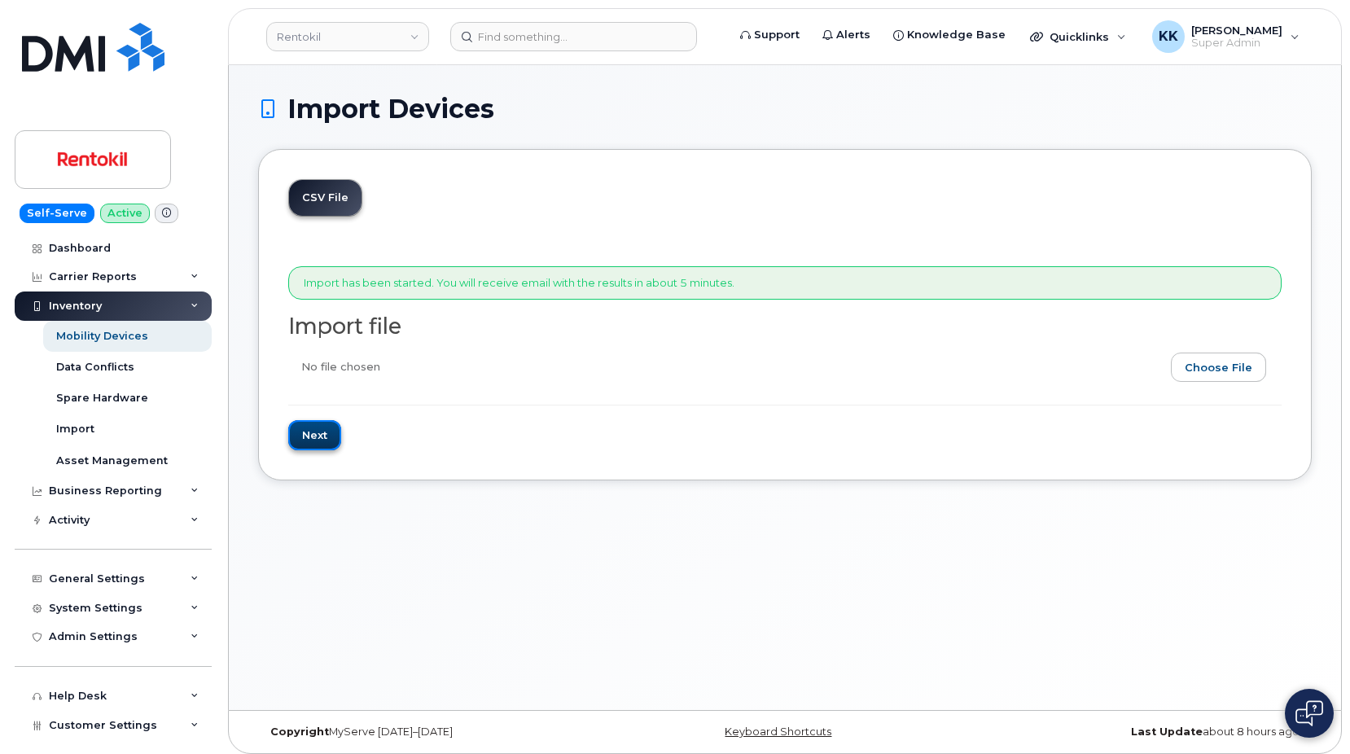
click at [313, 437] on input "Next" at bounding box center [314, 435] width 53 height 30
type input "Loading..."
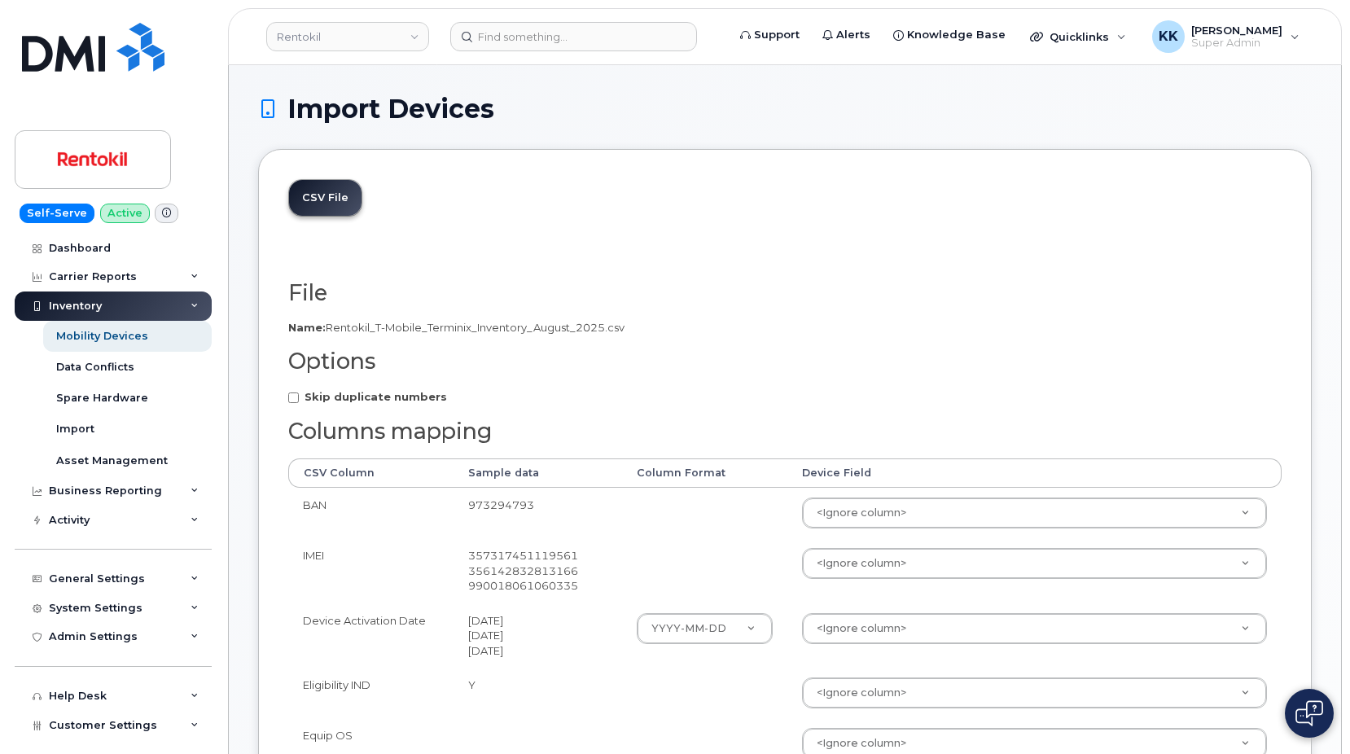
click at [375, 397] on strong "Skip duplicate numbers" at bounding box center [376, 396] width 143 height 13
click at [299, 397] on input "Skip duplicate numbers" at bounding box center [293, 398] width 11 height 11
checkbox input "true"
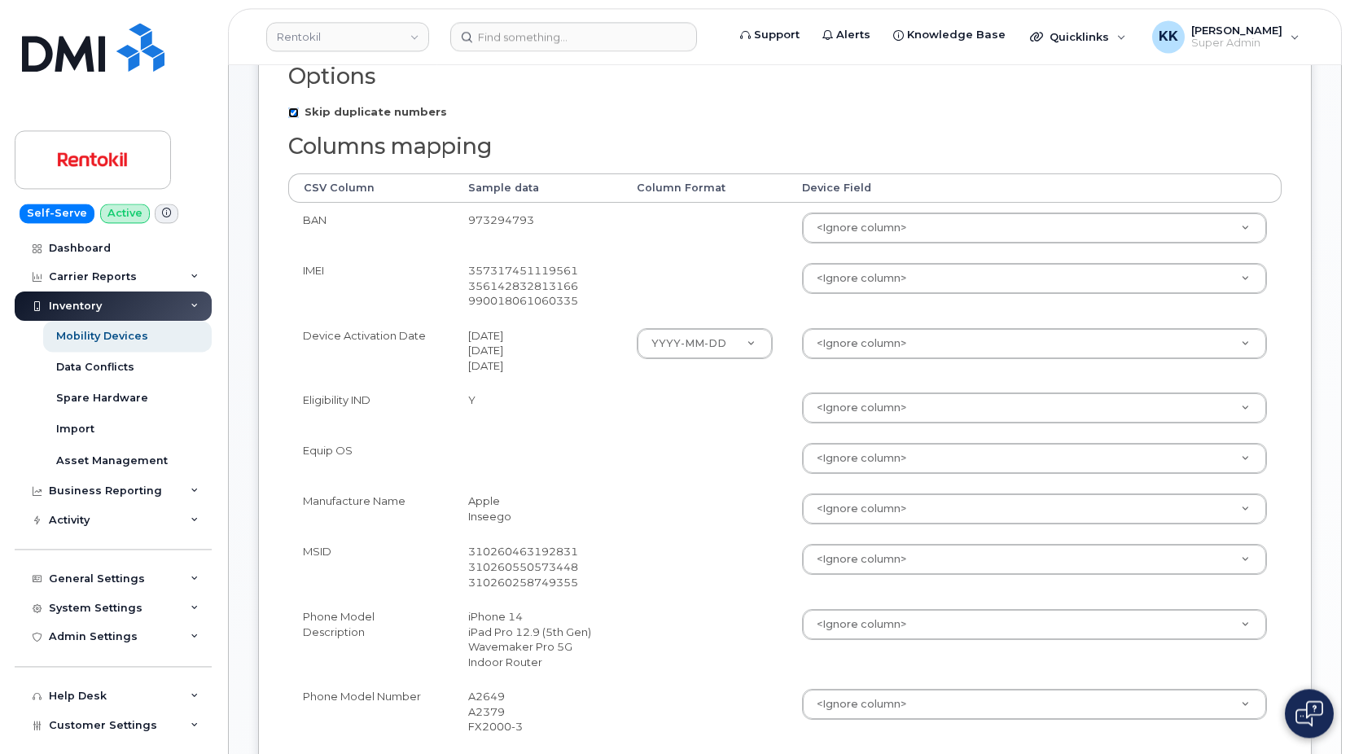
scroll to position [332, 0]
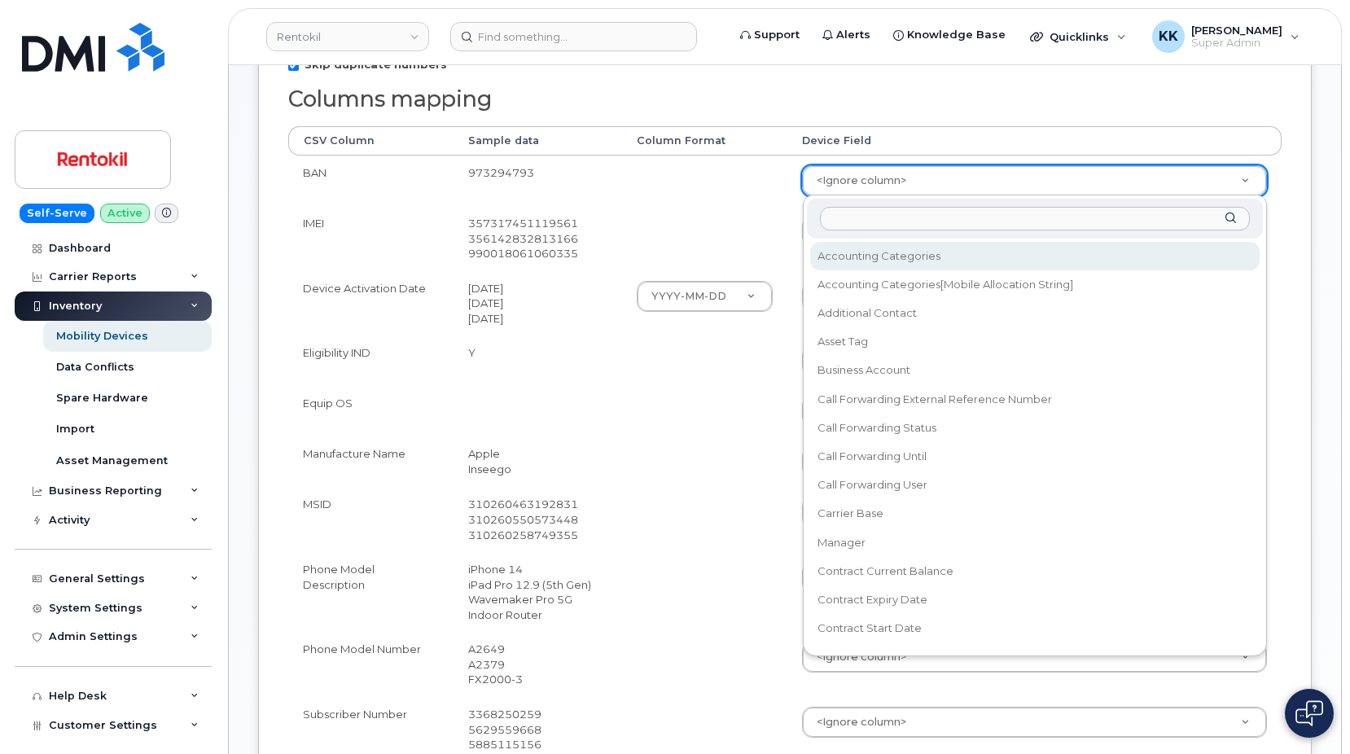
click at [850, 179] on body "Rentokil Support Alerts Knowledge Base Quicklinks Suspend / Cancel Device Chang…" at bounding box center [675, 511] width 1350 height 1687
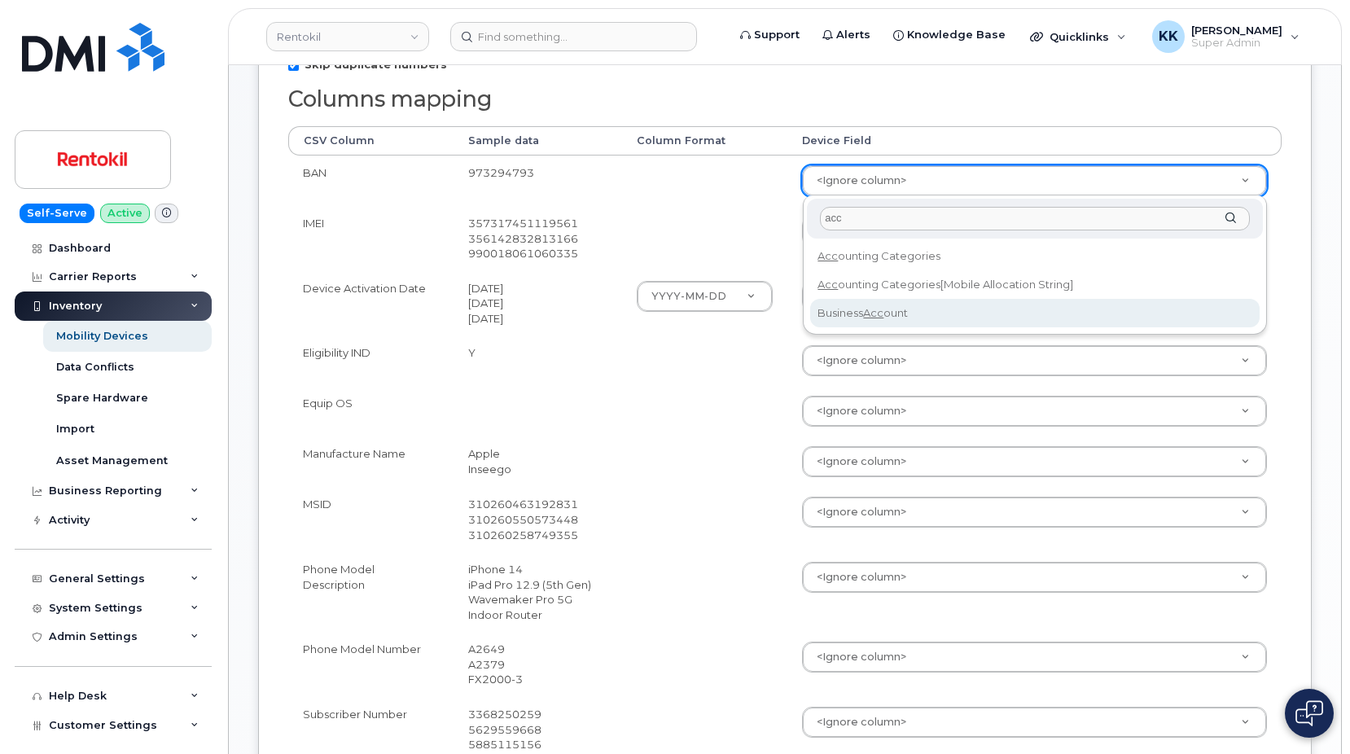
type input "acc"
select select "business_account_id"
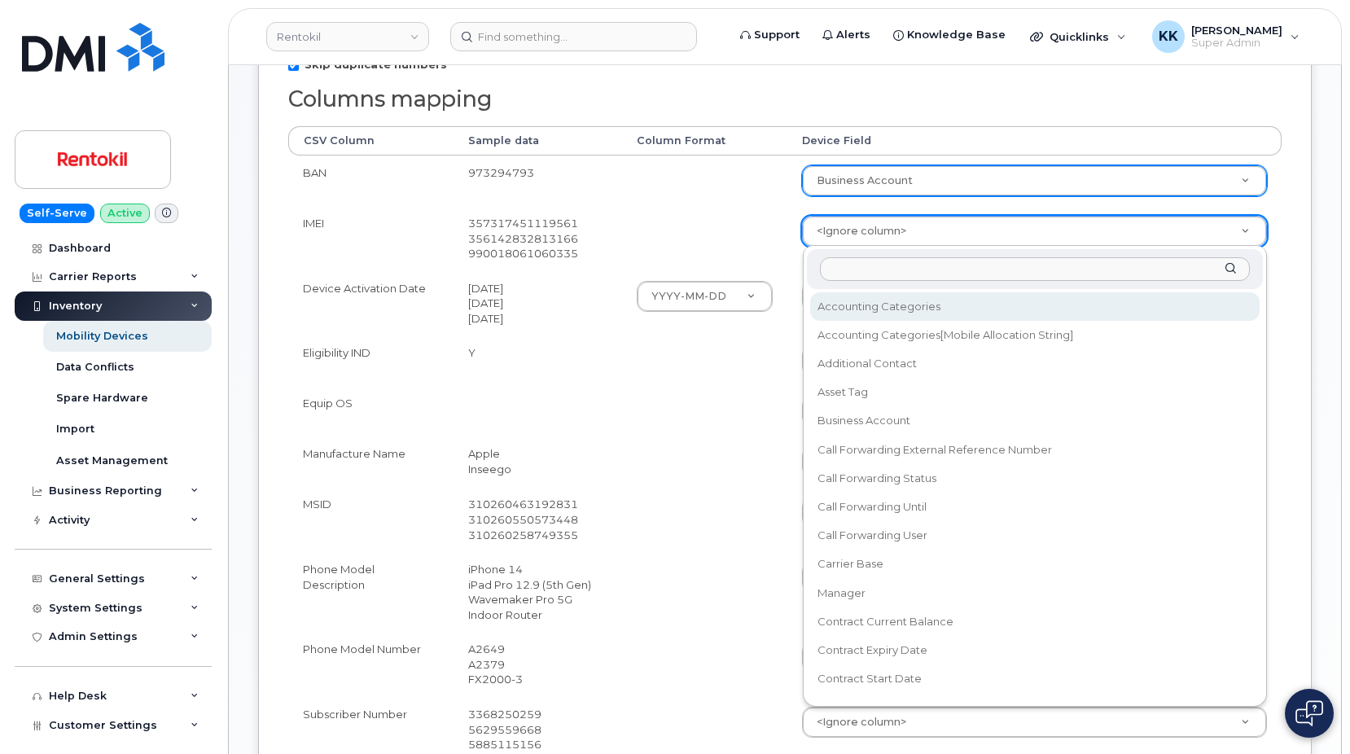
click at [818, 235] on body "Rentokil Support Alerts Knowledge Base Quicklinks Suspend / Cancel Device Chang…" at bounding box center [675, 511] width 1350 height 1687
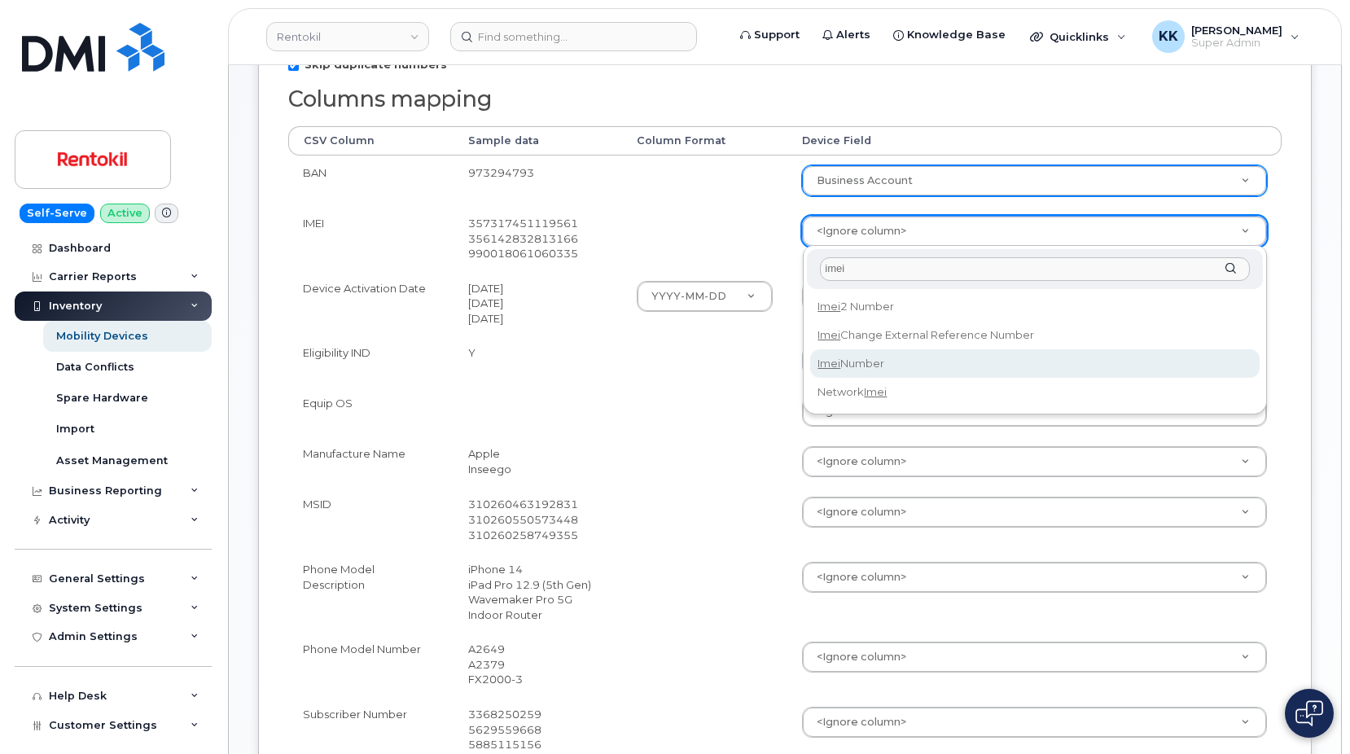
type input "imei"
select select "imei_number"
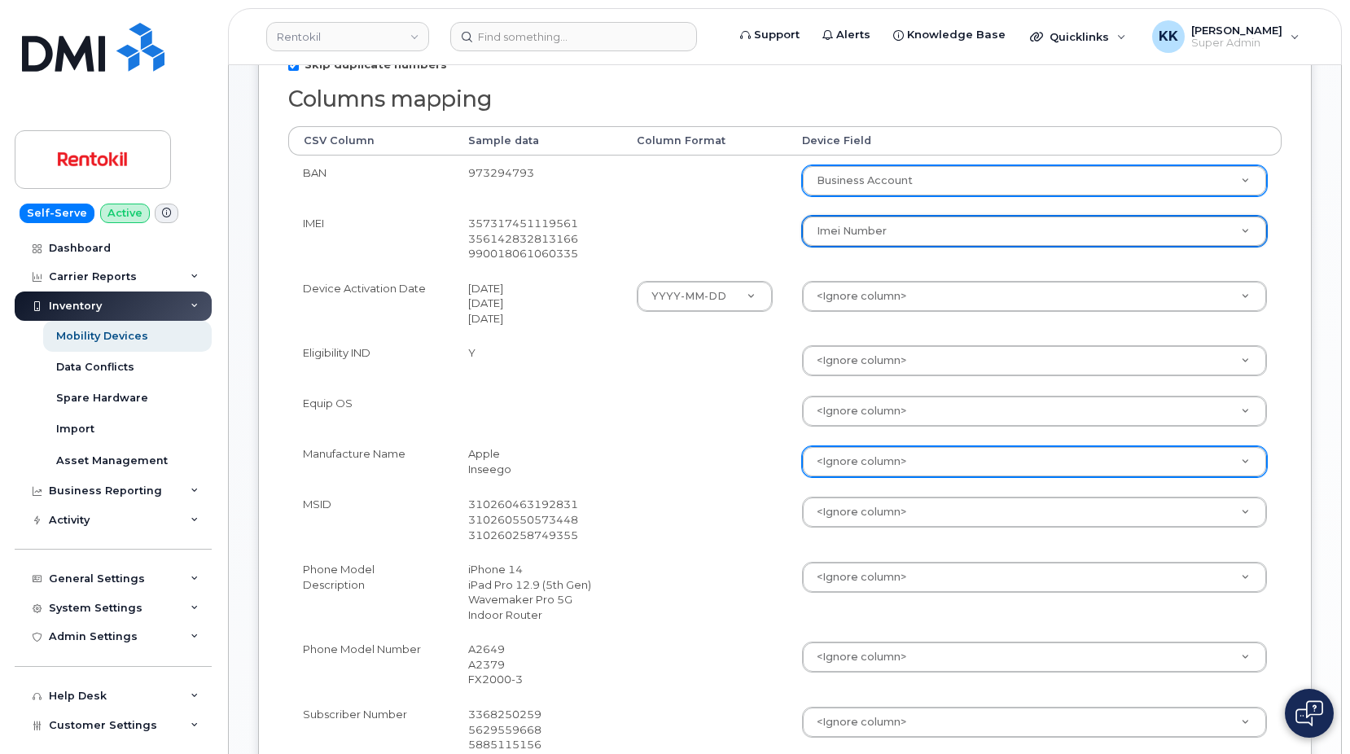
click at [838, 465] on body "Rentokil Support Alerts Knowledge Base Quicklinks Suspend / Cancel Device Chang…" at bounding box center [675, 511] width 1350 height 1687
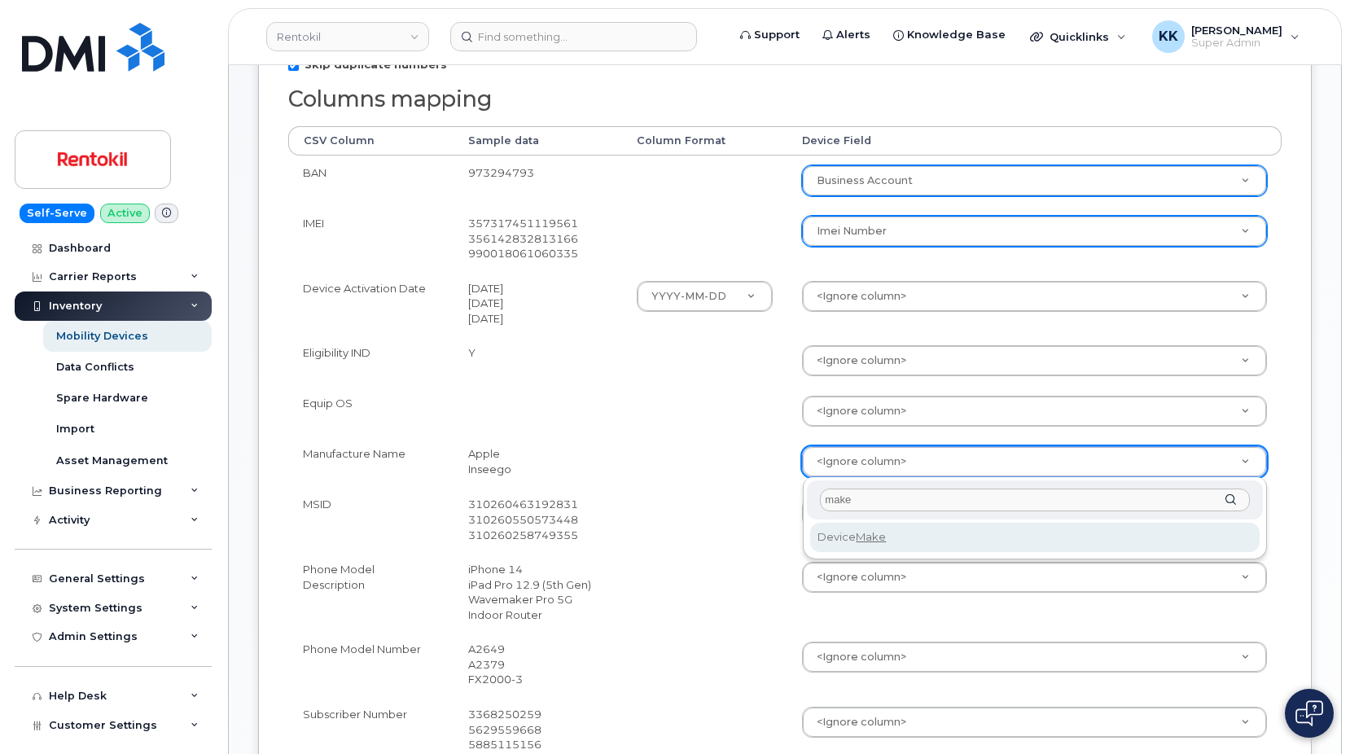
type input "make"
select select "device_make_id"
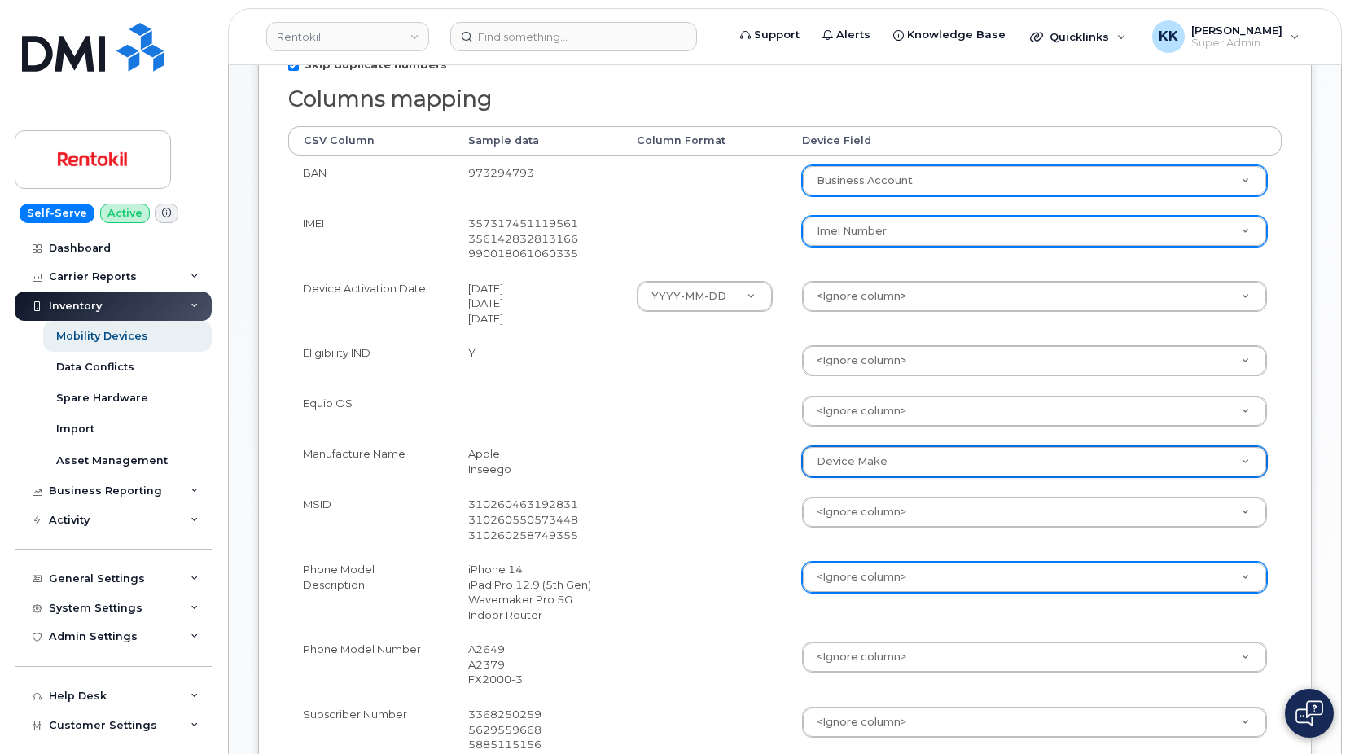
click at [828, 567] on body "Rentokil Support Alerts Knowledge Base Quicklinks Suspend / Cancel Device Chang…" at bounding box center [675, 511] width 1350 height 1687
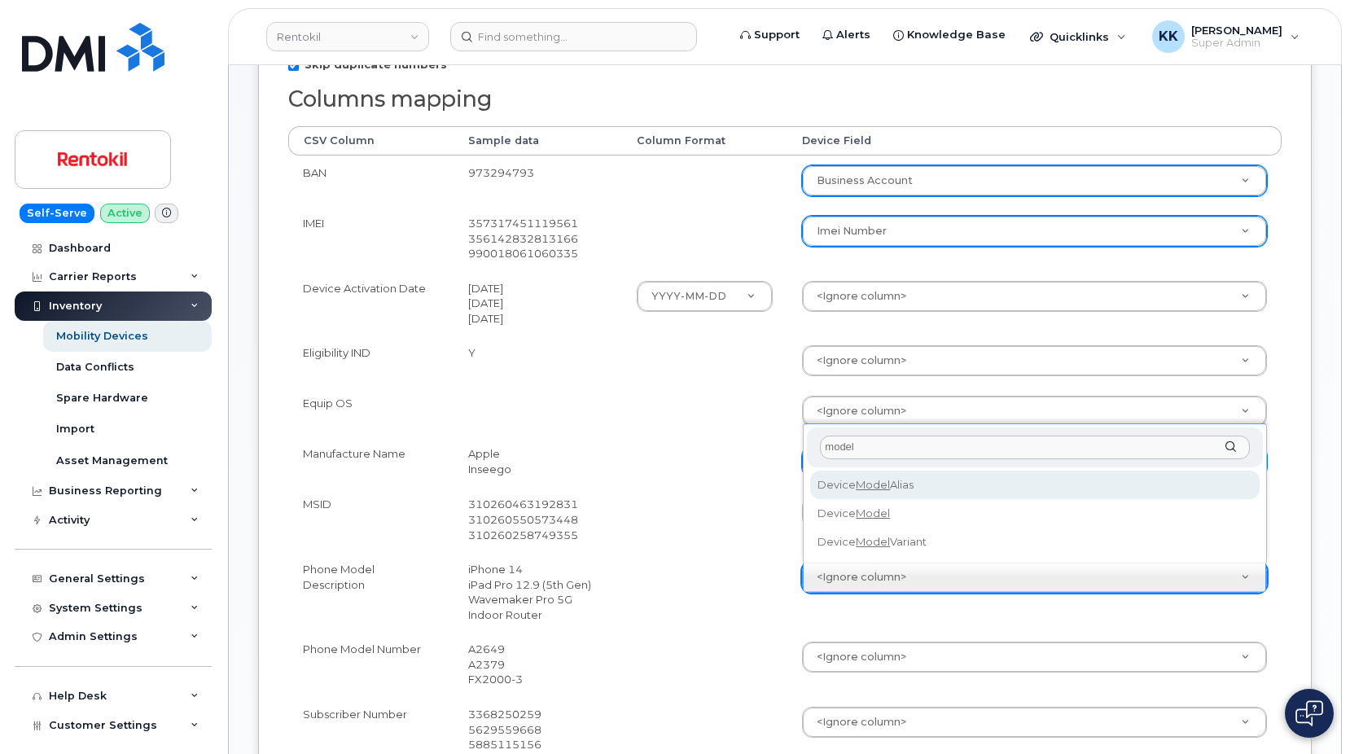
type input "model"
select select "device_model_alias"
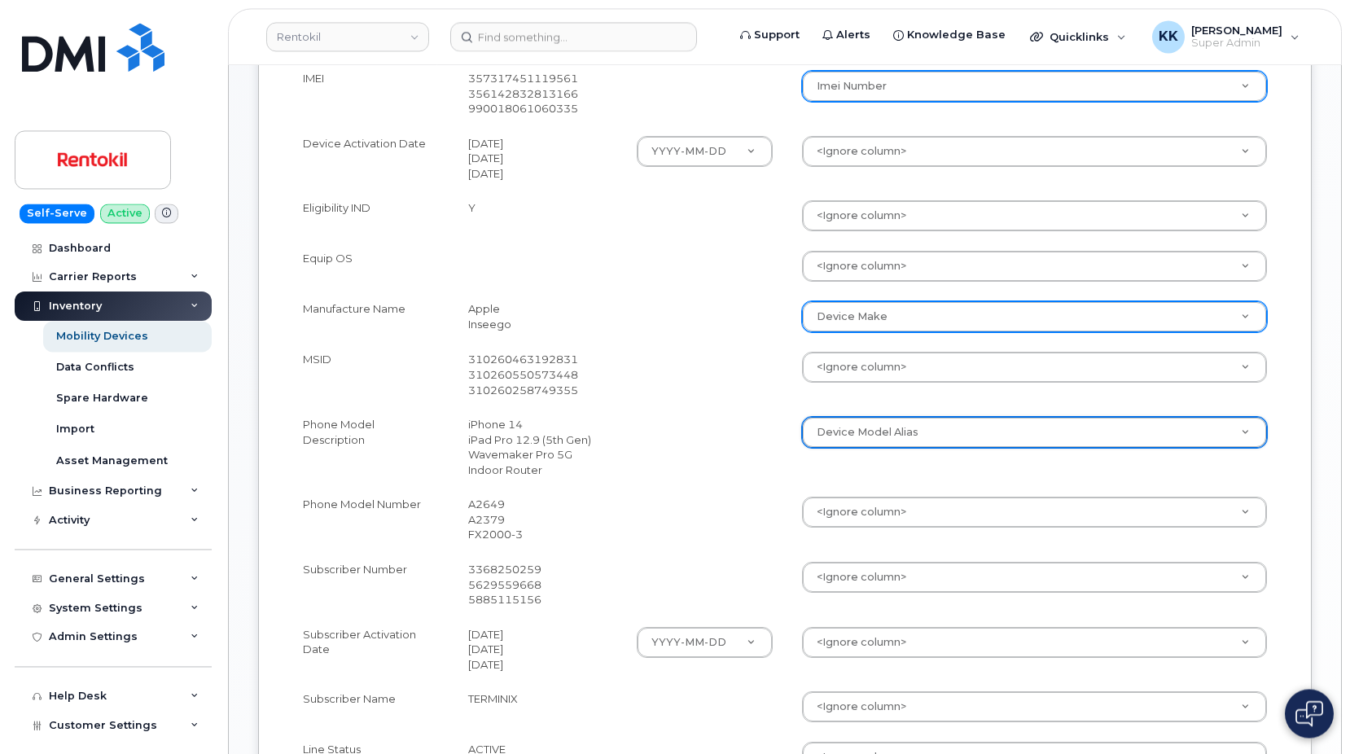
scroll to position [831, 0]
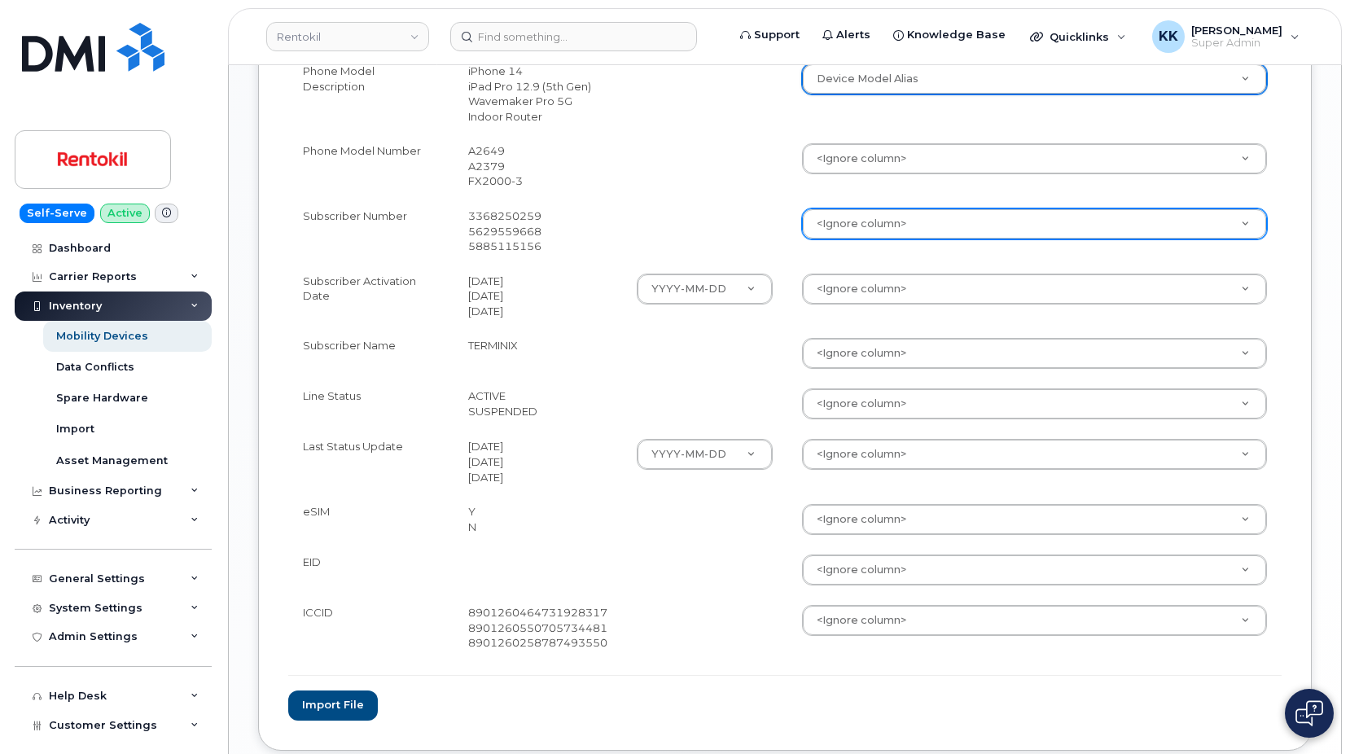
click at [867, 231] on body "Rentokil Support Alerts Knowledge Base Quicklinks Suspend / Cancel Device Chang…" at bounding box center [675, 12] width 1350 height 1687
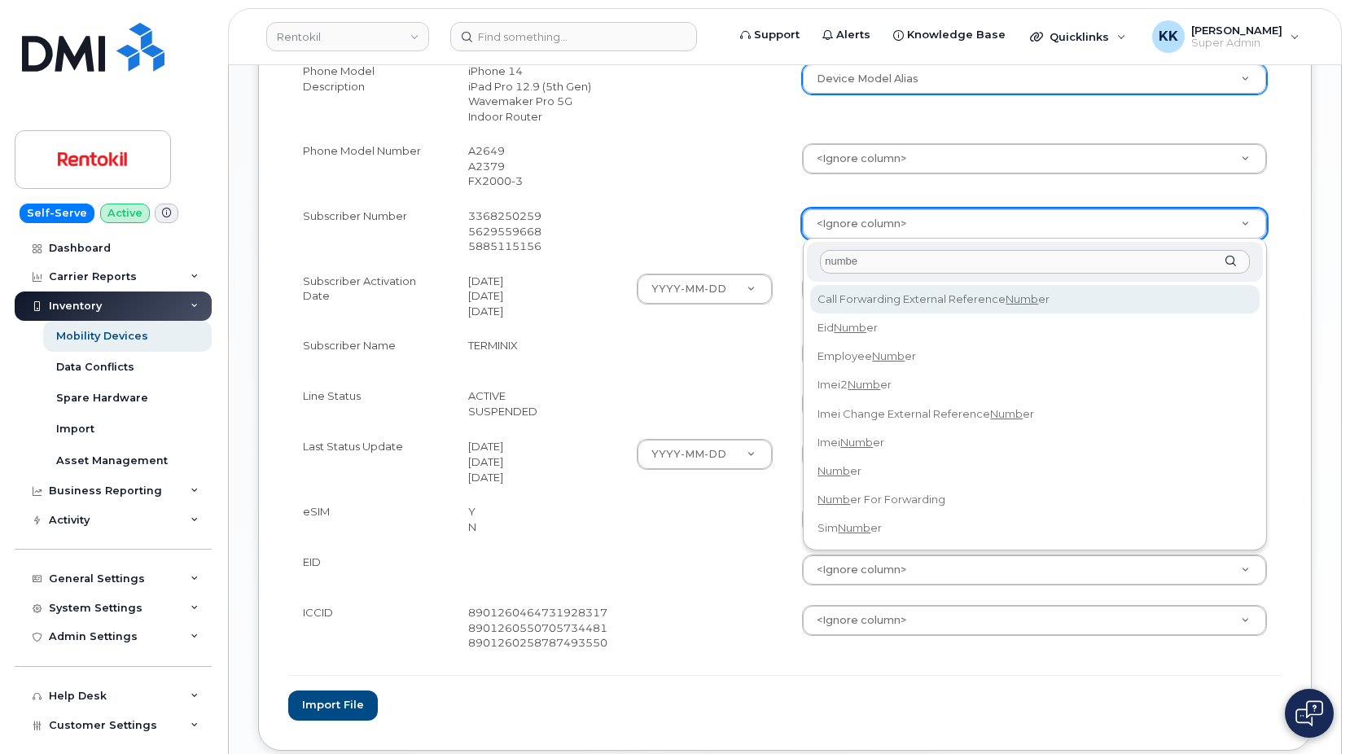
type input "number"
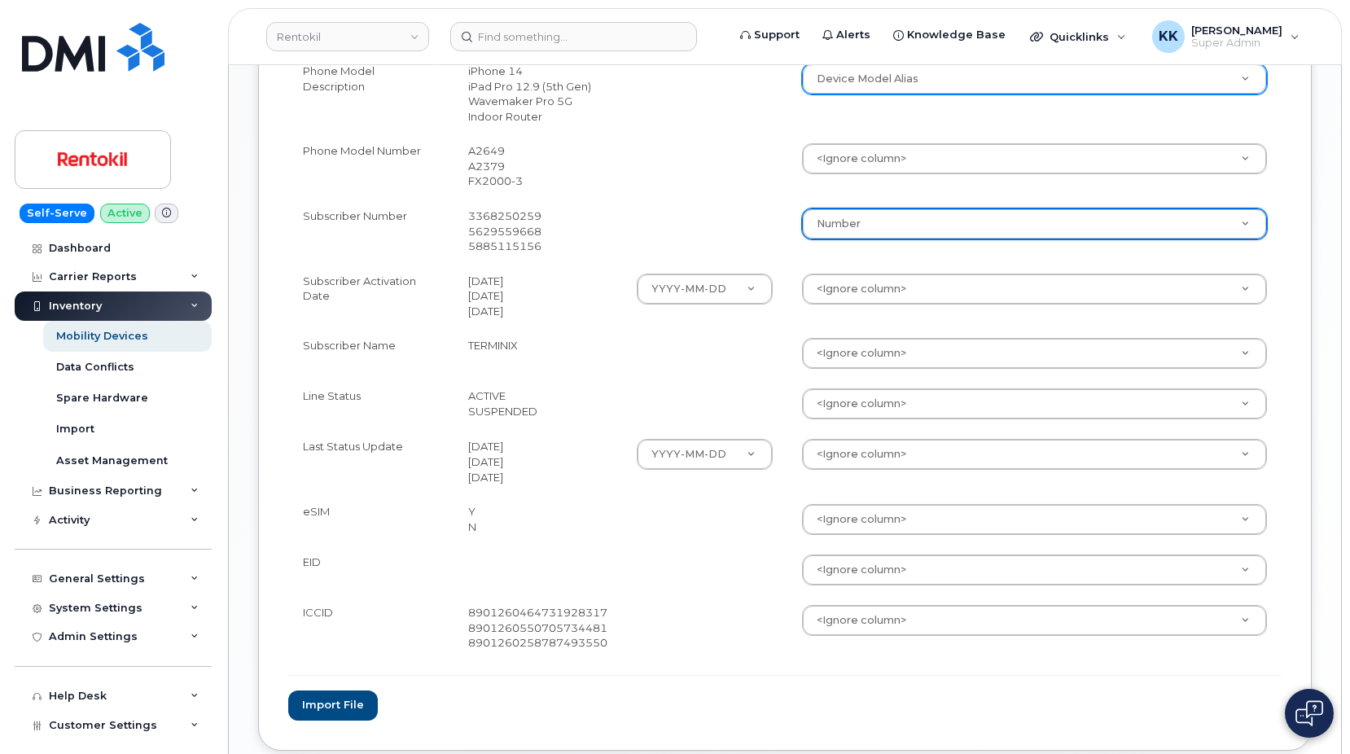
select select "number"
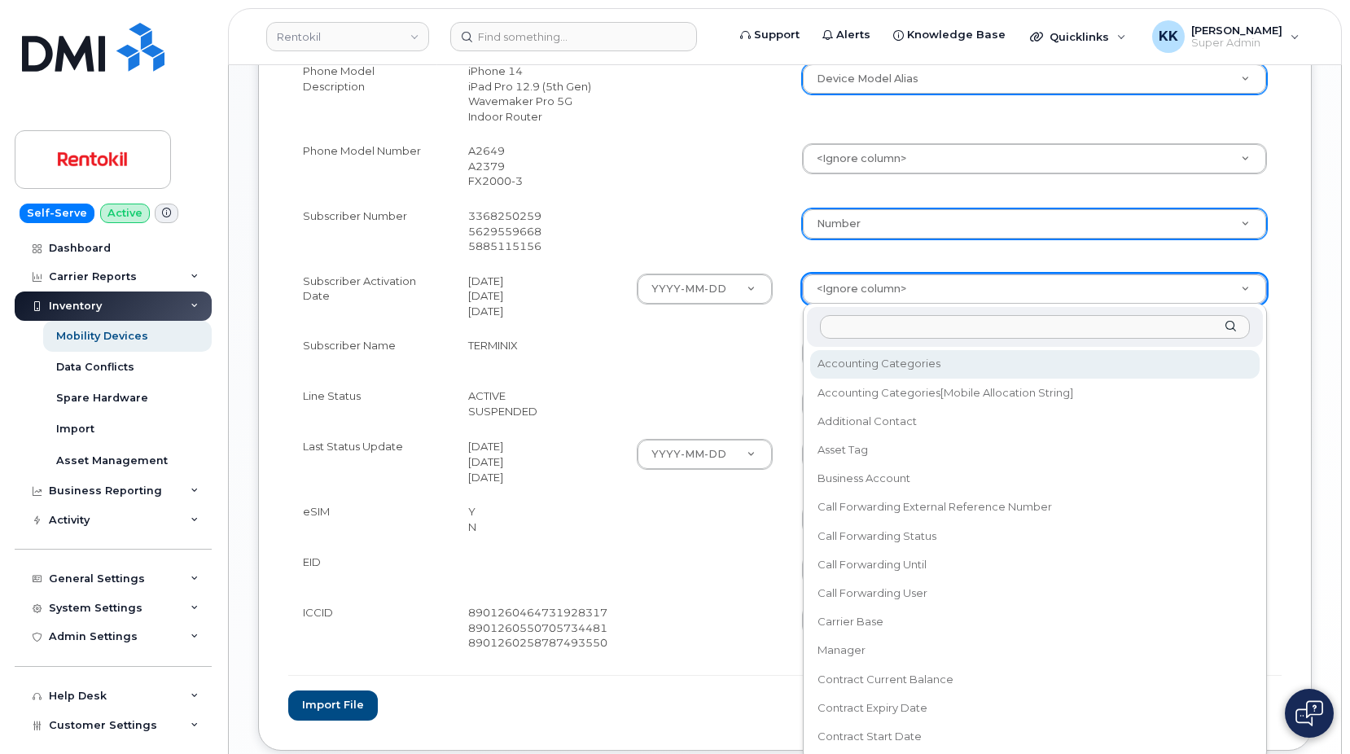
click at [910, 287] on body "Rentokil Support Alerts Knowledge Base Quicklinks Suspend / Cancel Device Chang…" at bounding box center [675, 12] width 1350 height 1687
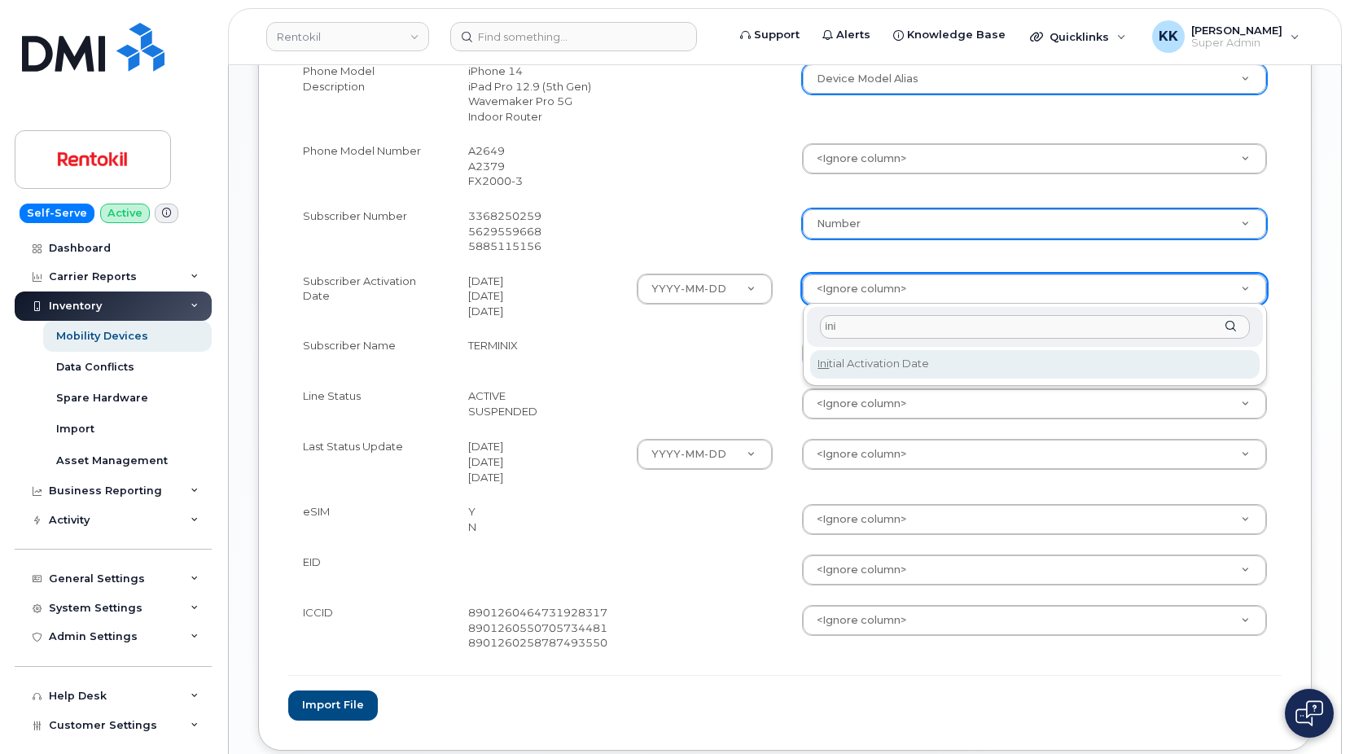
type input "ini"
select select "initial_activation_date"
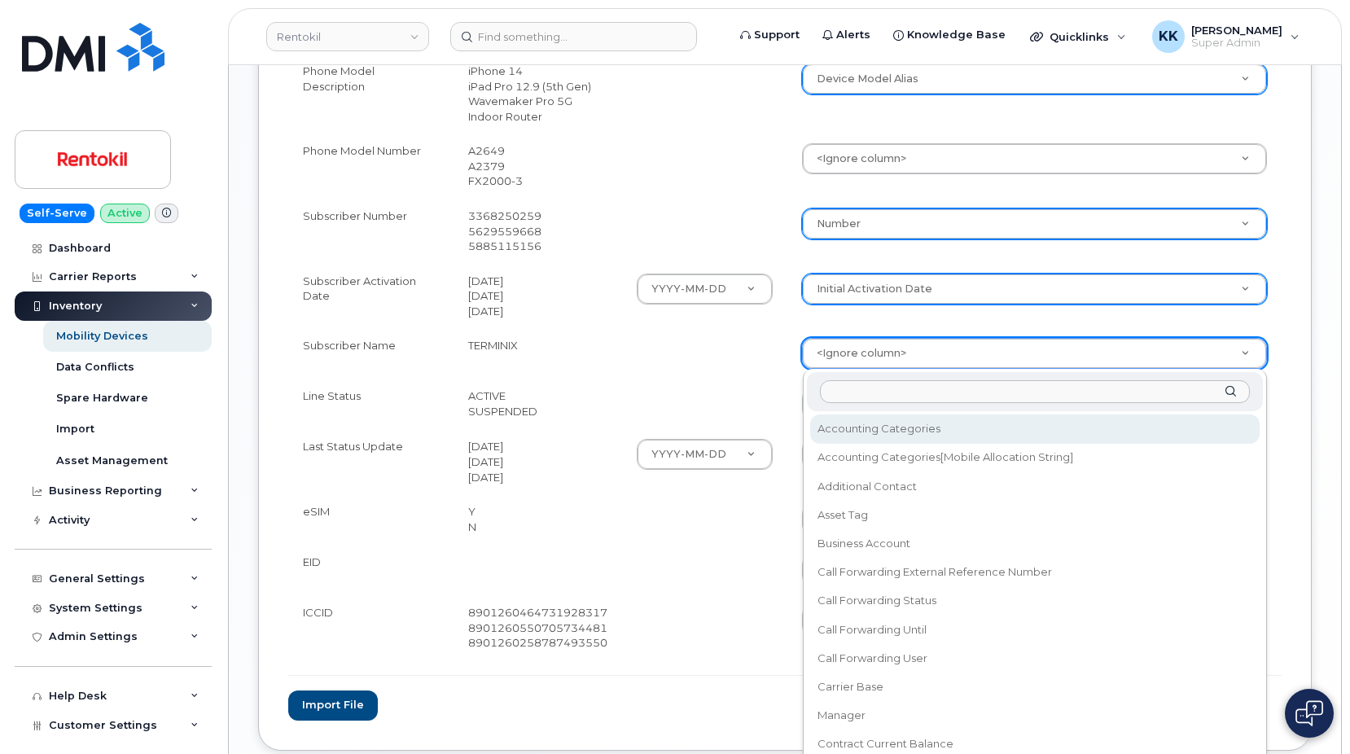
click at [823, 348] on body "Rentokil Support Alerts Knowledge Base Quicklinks Suspend / Cancel Device Chang…" at bounding box center [675, 12] width 1350 height 1687
type input "user"
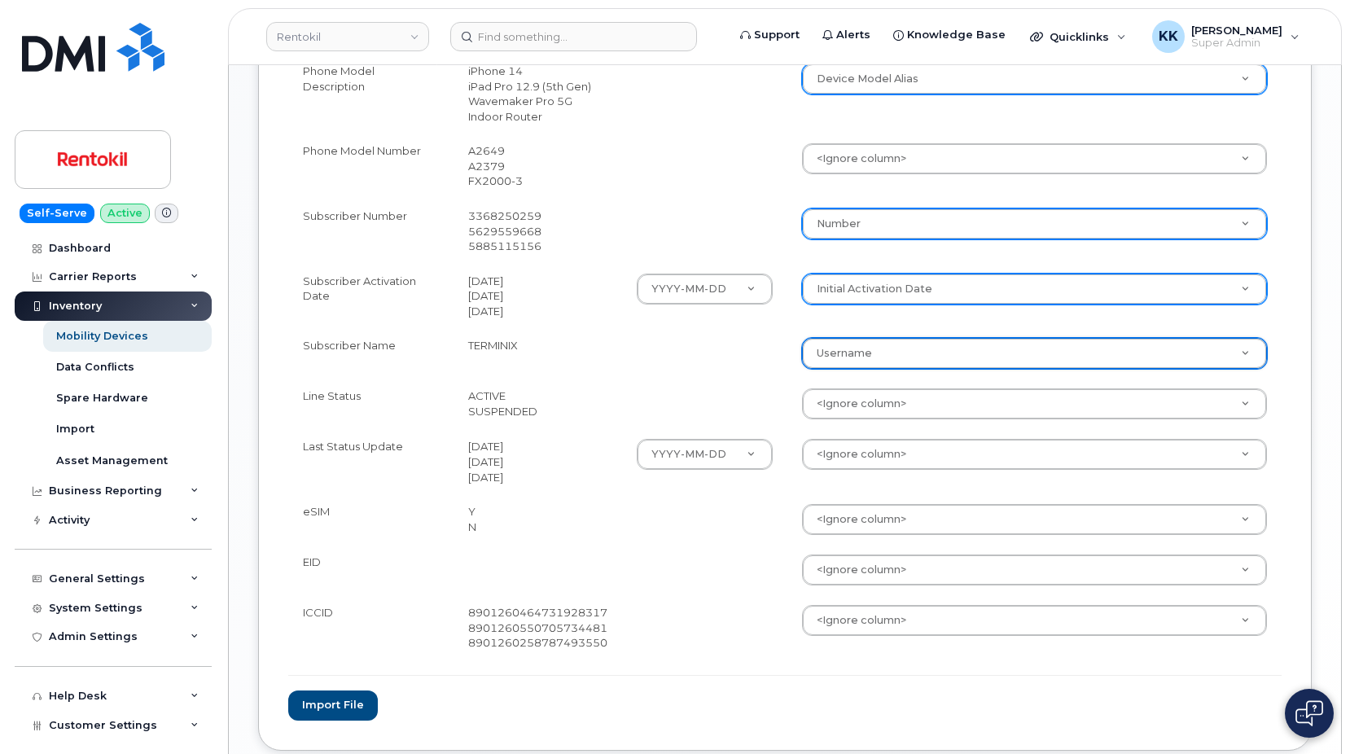
select select "username"
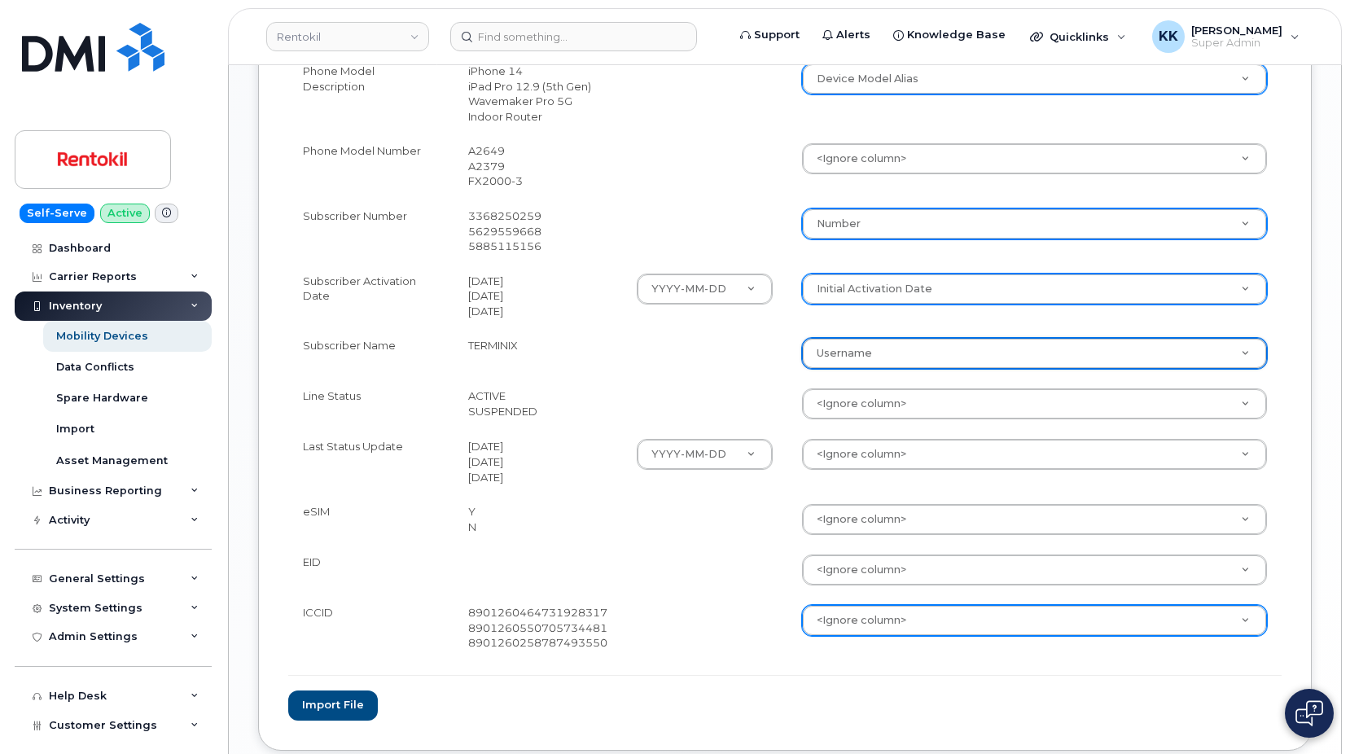
click at [845, 634] on body "Rentokil Support Alerts Knowledge Base Quicklinks Suspend / Cancel Device Chang…" at bounding box center [675, 12] width 1350 height 1687
click at [846, 634] on body "Rentokil Support Alerts Knowledge Base Quicklinks Suspend / Cancel Device Chang…" at bounding box center [675, 12] width 1350 height 1687
click at [845, 631] on body "Rentokil Support Alerts Knowledge Base Quicklinks Suspend / Cancel Device Chang…" at bounding box center [675, 12] width 1350 height 1687
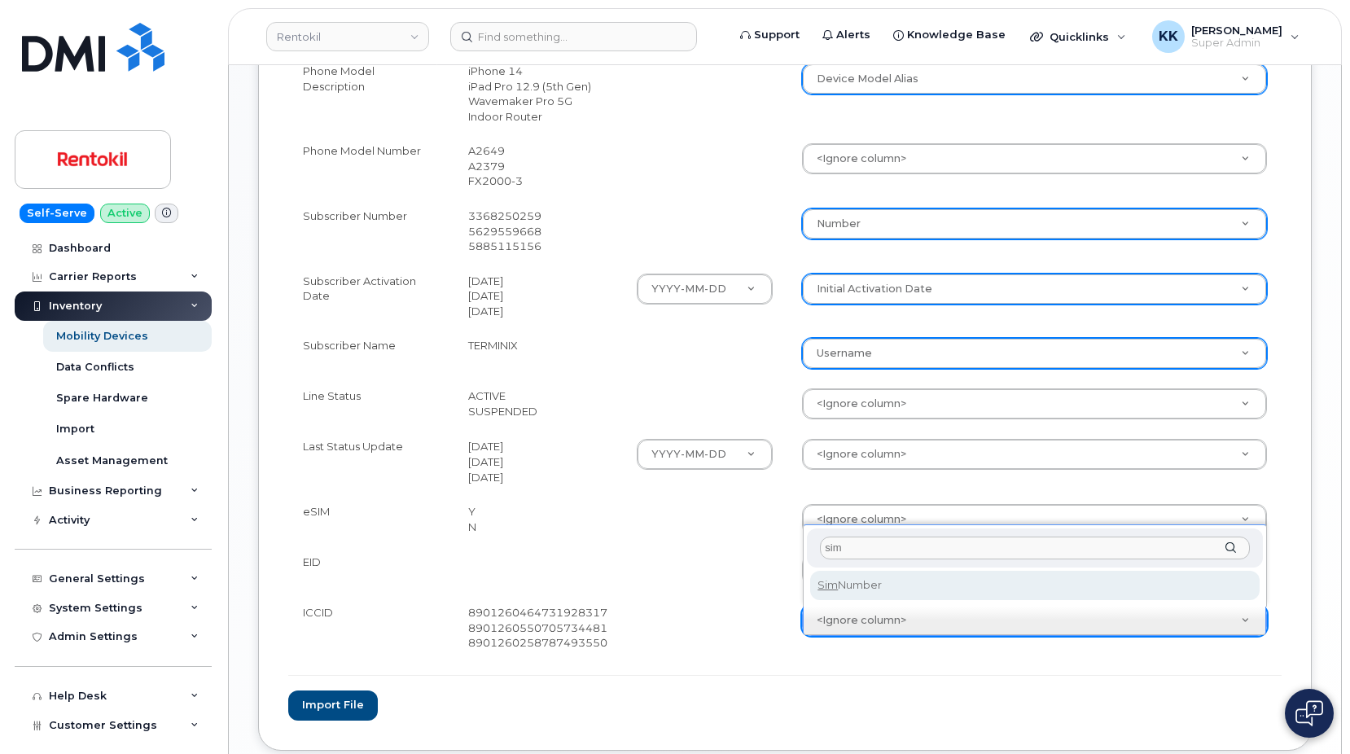
type input "sim"
select select "sim_number"
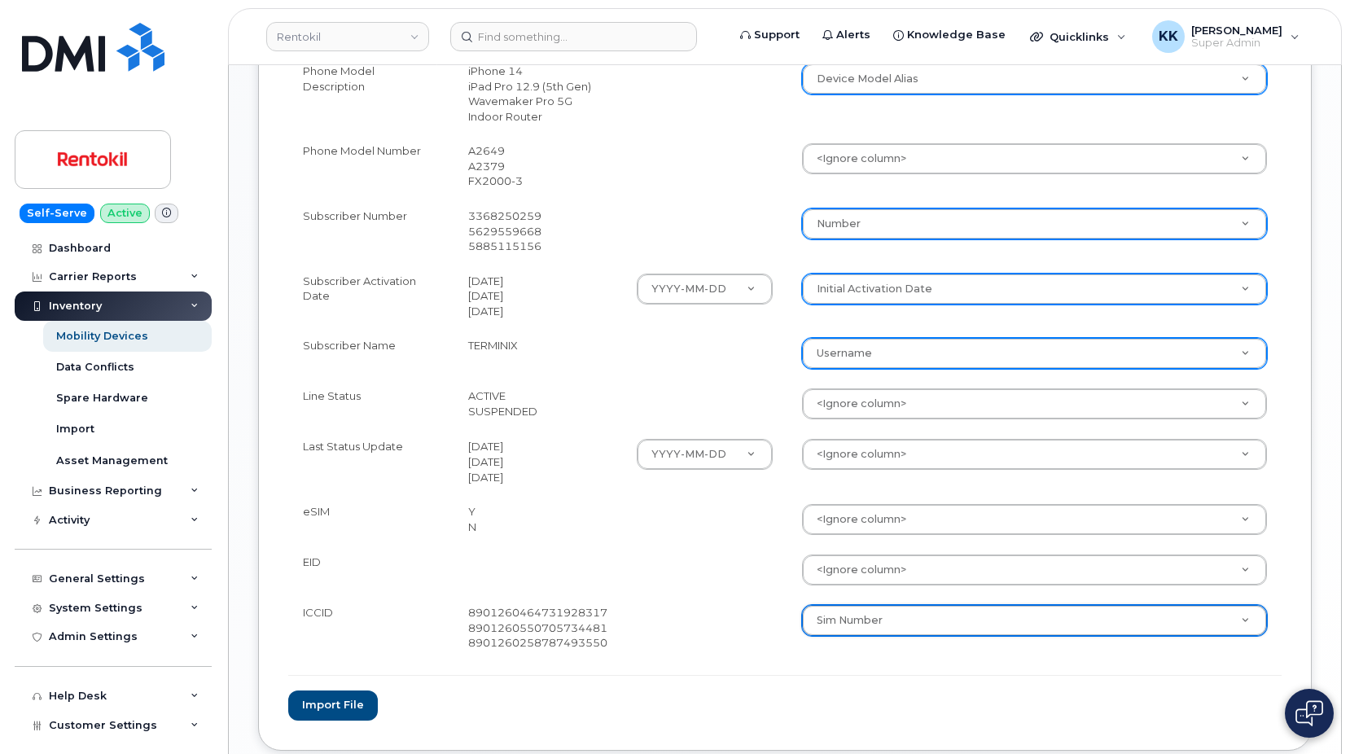
click at [709, 599] on td at bounding box center [704, 627] width 165 height 65
click at [348, 705] on button "Import file" at bounding box center [333, 706] width 90 height 30
click at [340, 704] on form "File Filename cache Name: Rentokil_T-Mobile_Terminix_Inventory_August_2025.csv …" at bounding box center [785, 85] width 994 height 1270
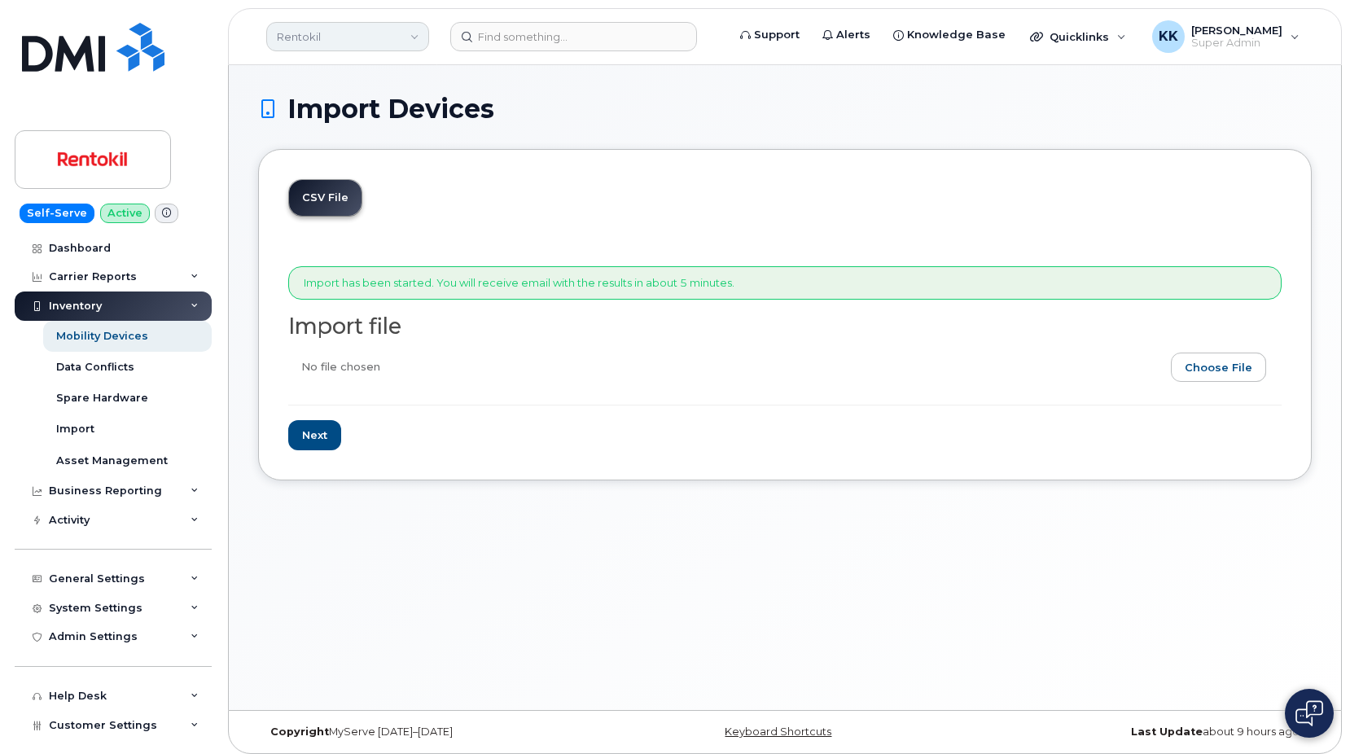
click at [341, 32] on link "Rentokil" at bounding box center [347, 36] width 163 height 29
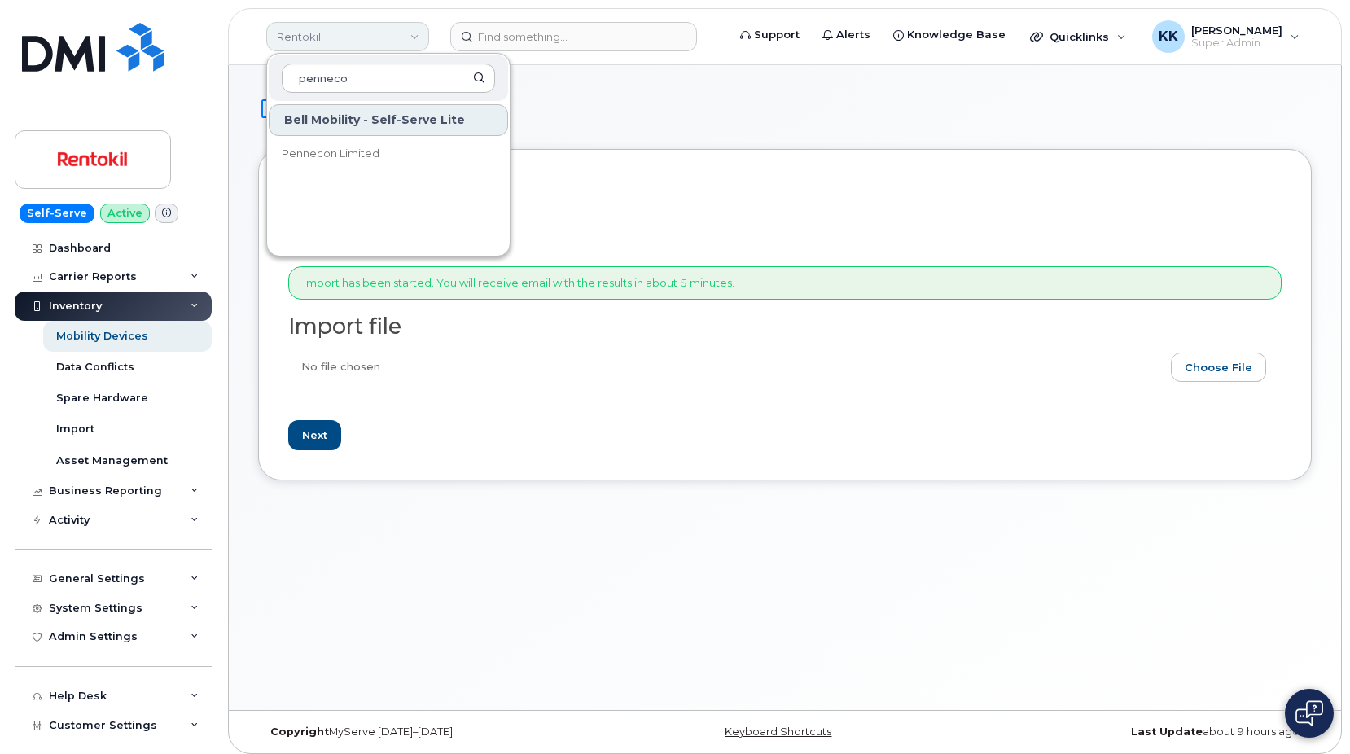
type input "pennecon"
click at [696, 306] on form "Import has been started. You will receive email with the results in about 5 min…" at bounding box center [785, 358] width 994 height 184
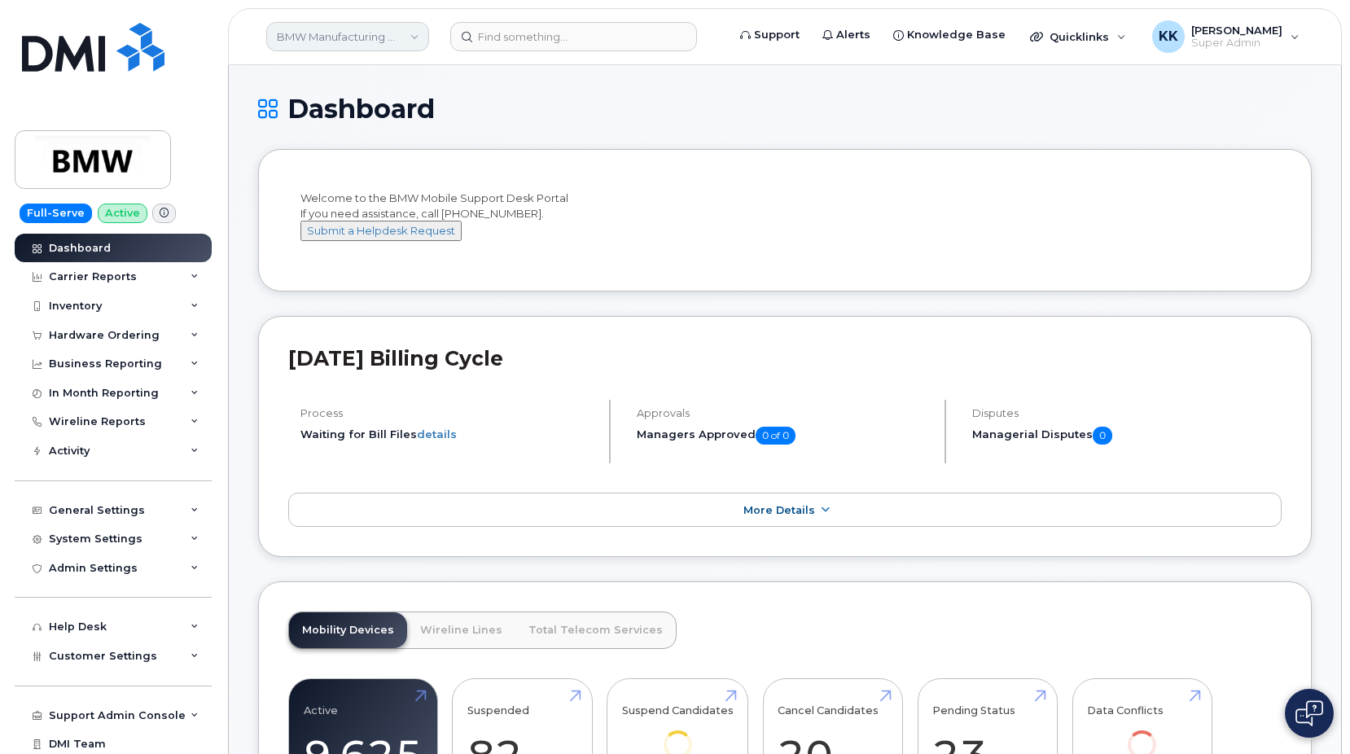
click at [349, 40] on link "BMW Manufacturing Co LLC" at bounding box center [347, 36] width 163 height 29
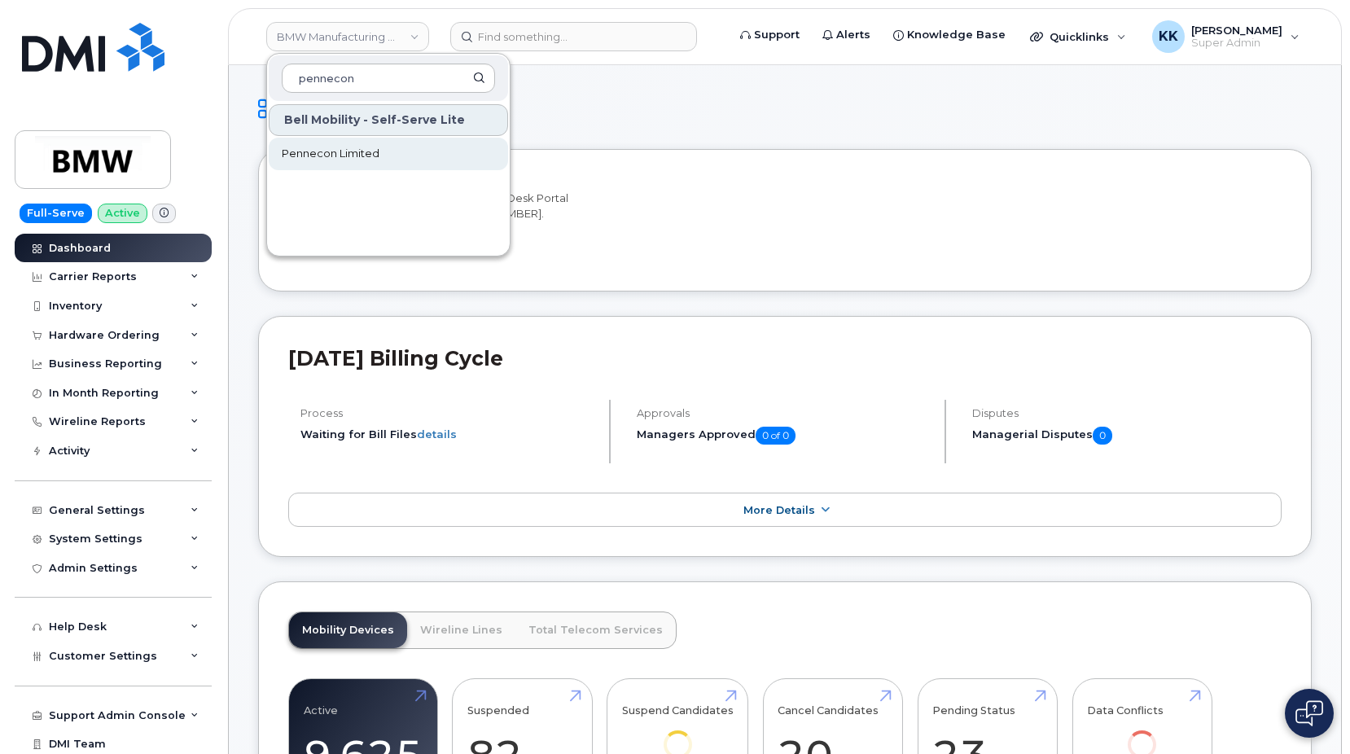
type input "pennecon"
click at [367, 149] on span "Pennecon Limited" at bounding box center [331, 154] width 98 height 16
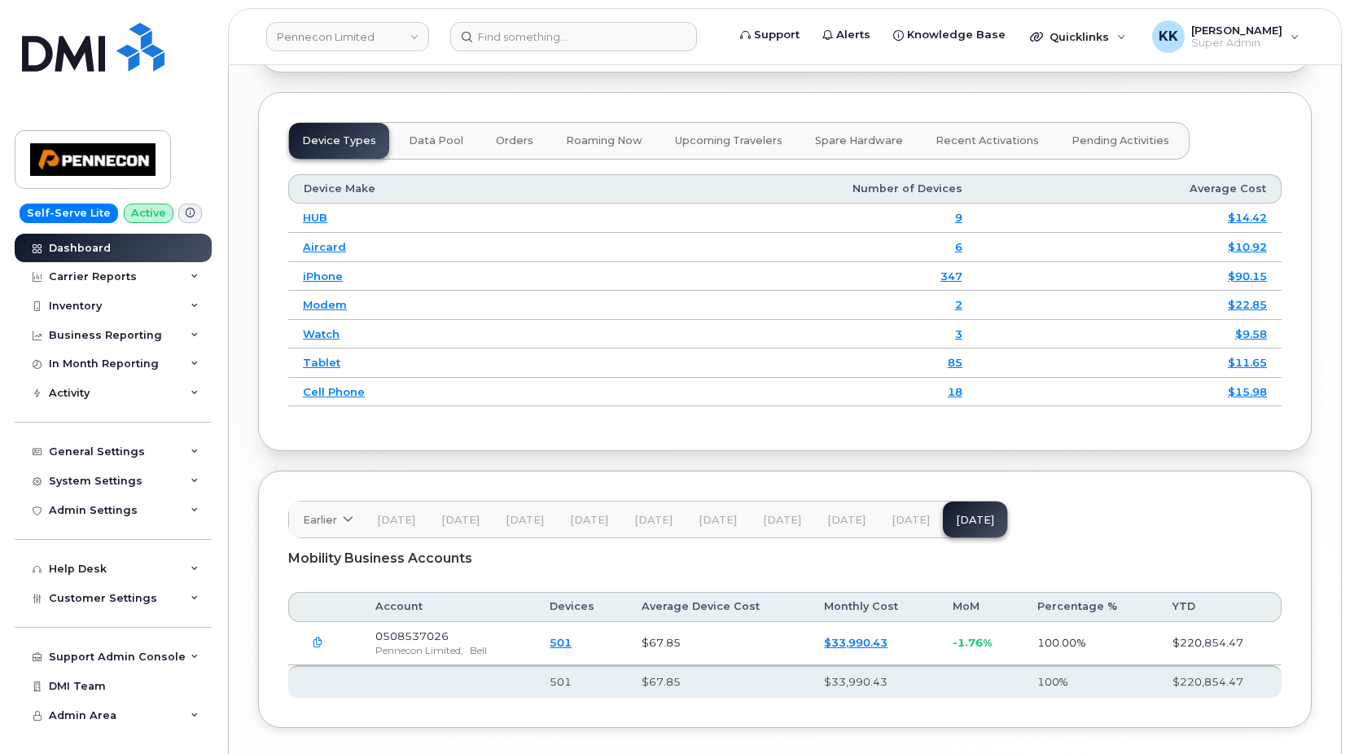
scroll to position [2014, 0]
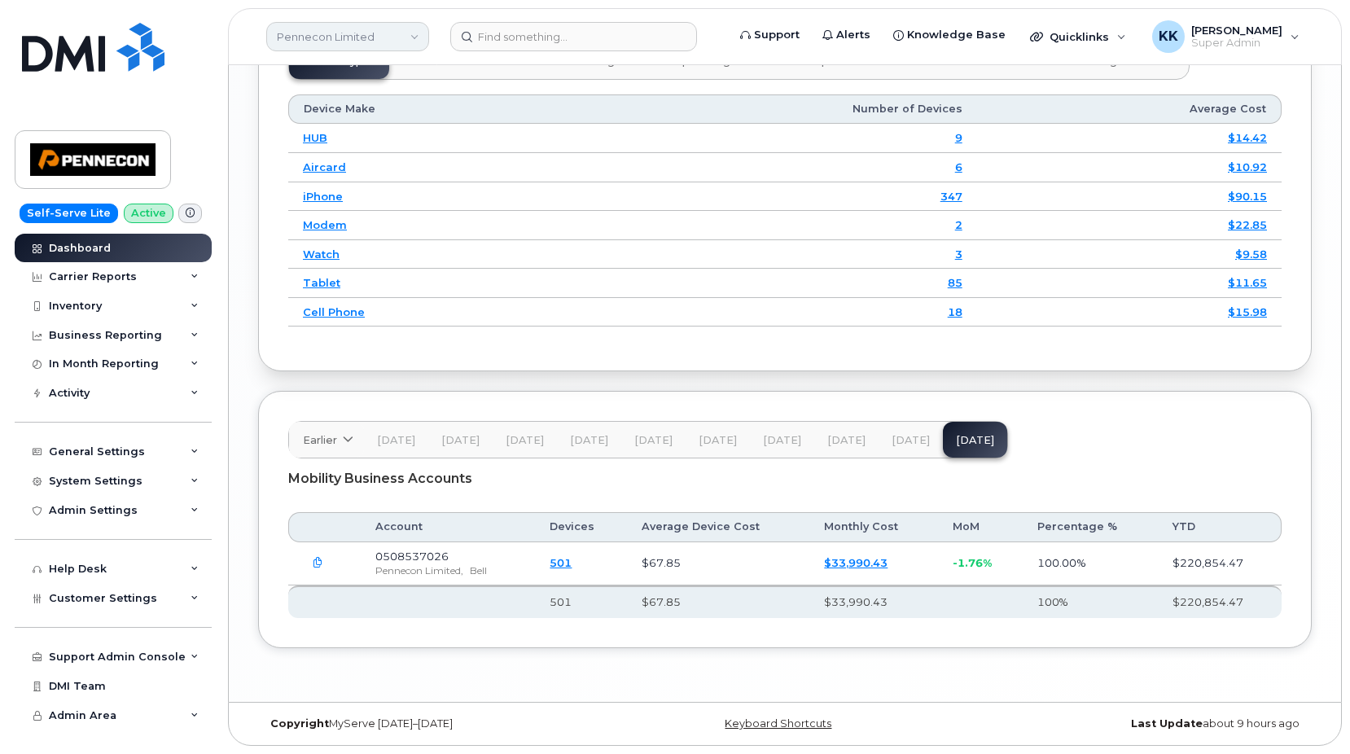
click at [340, 44] on link "Pennecon Limited" at bounding box center [347, 36] width 163 height 29
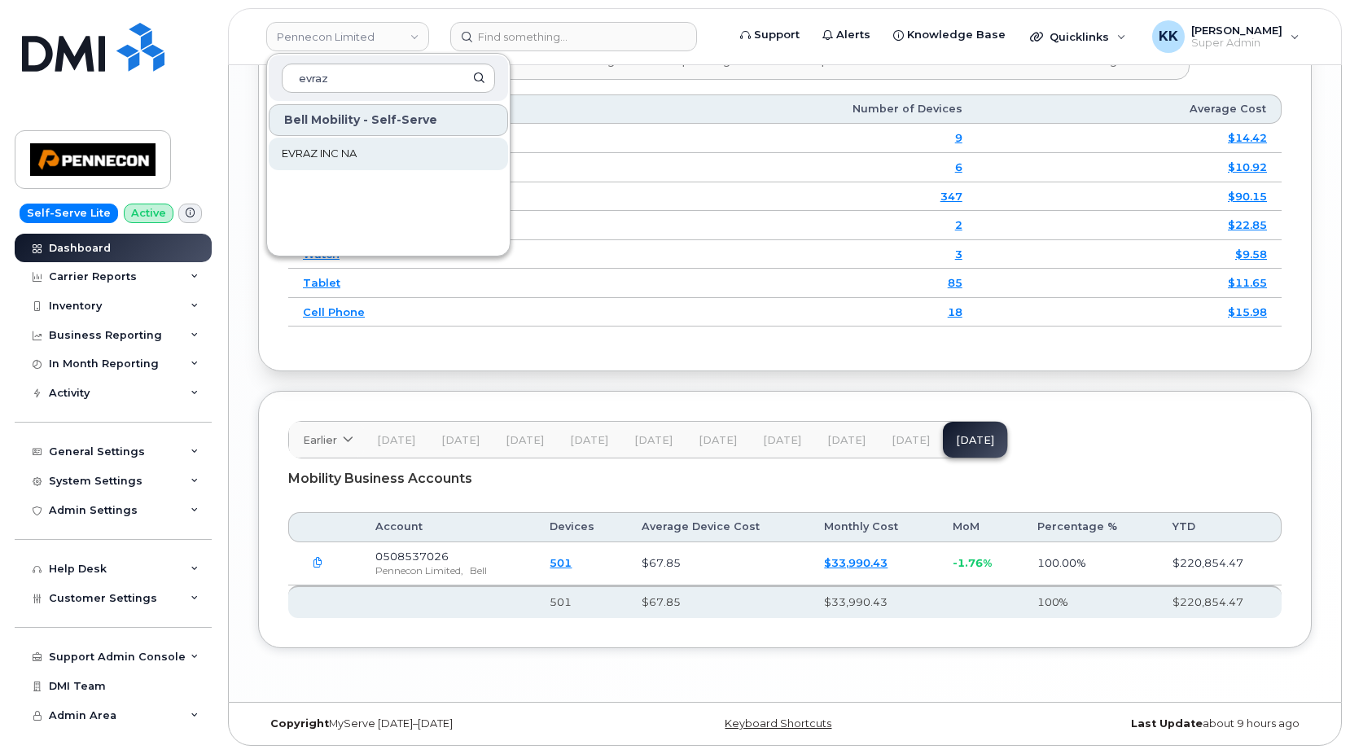
type input "evraz"
click at [319, 165] on link "EVRAZ INC NA" at bounding box center [388, 154] width 239 height 33
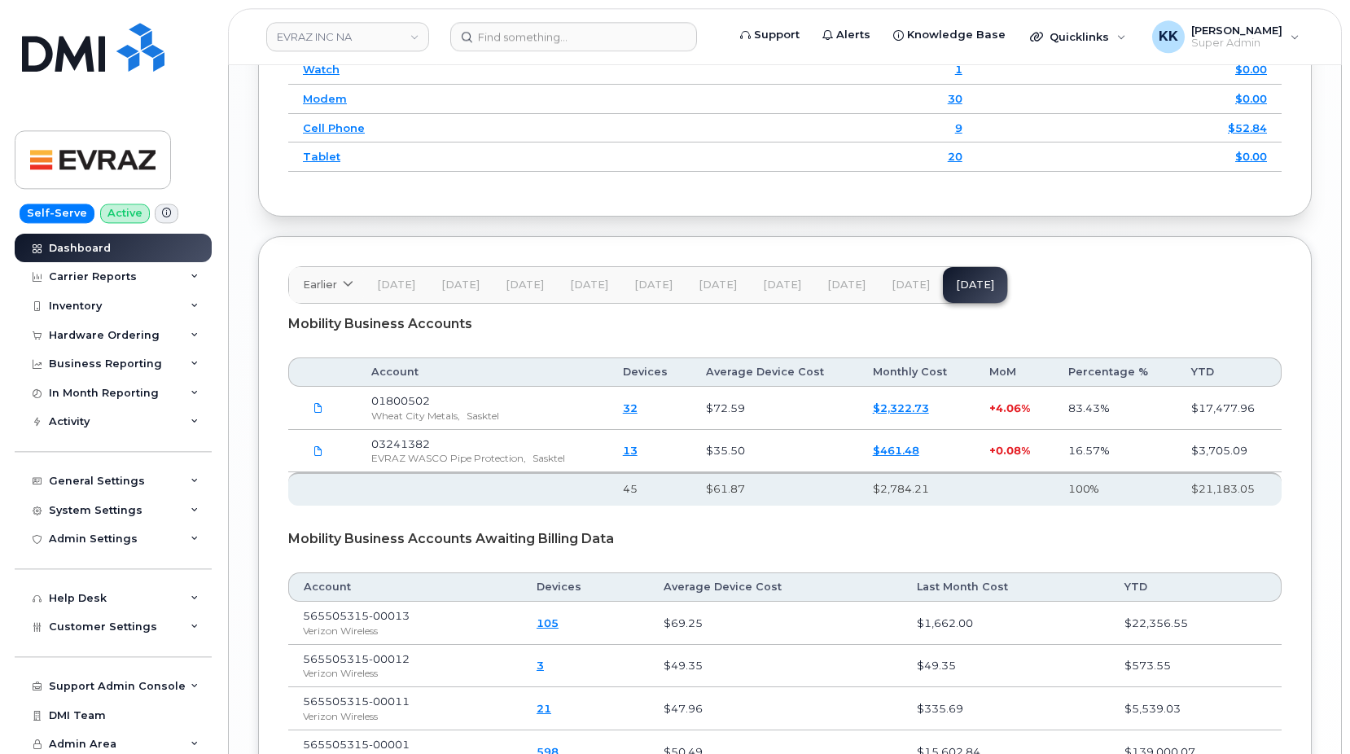
scroll to position [2409, 0]
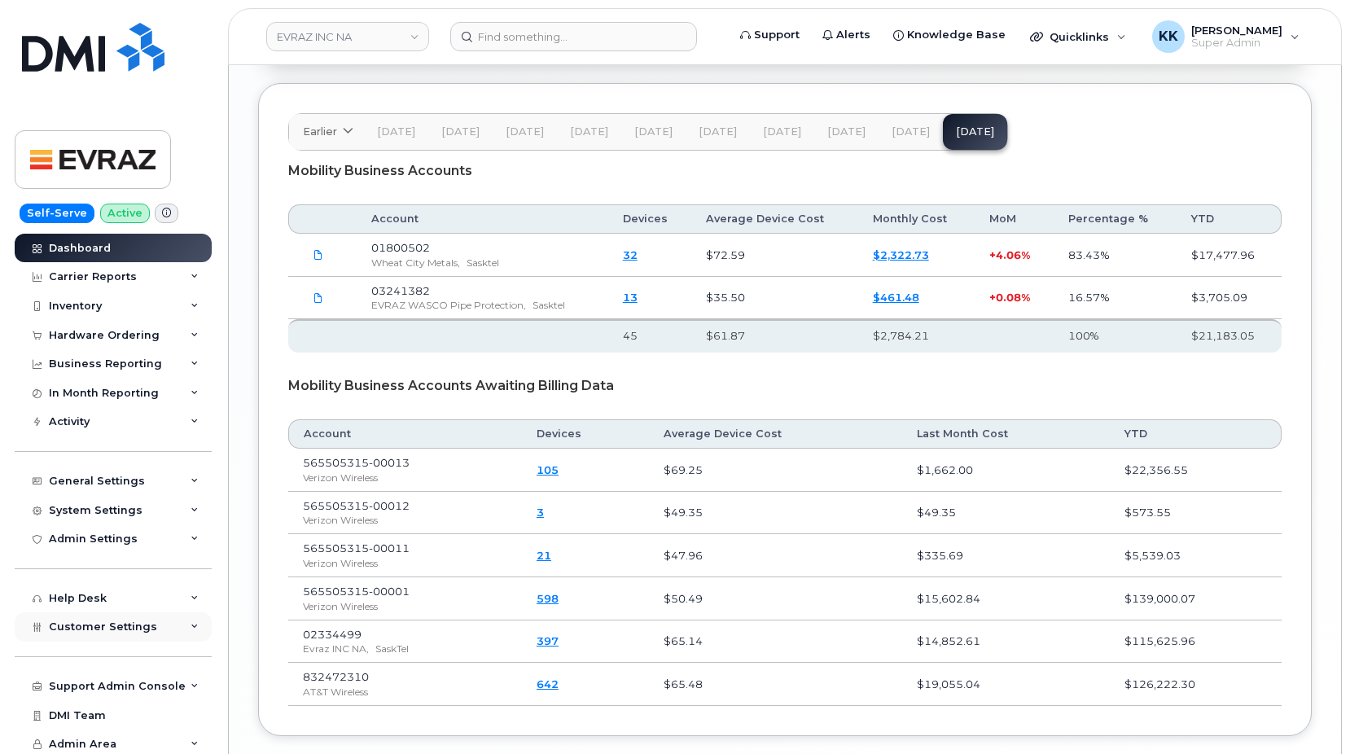
click at [107, 631] on span "Customer Settings" at bounding box center [103, 627] width 108 height 12
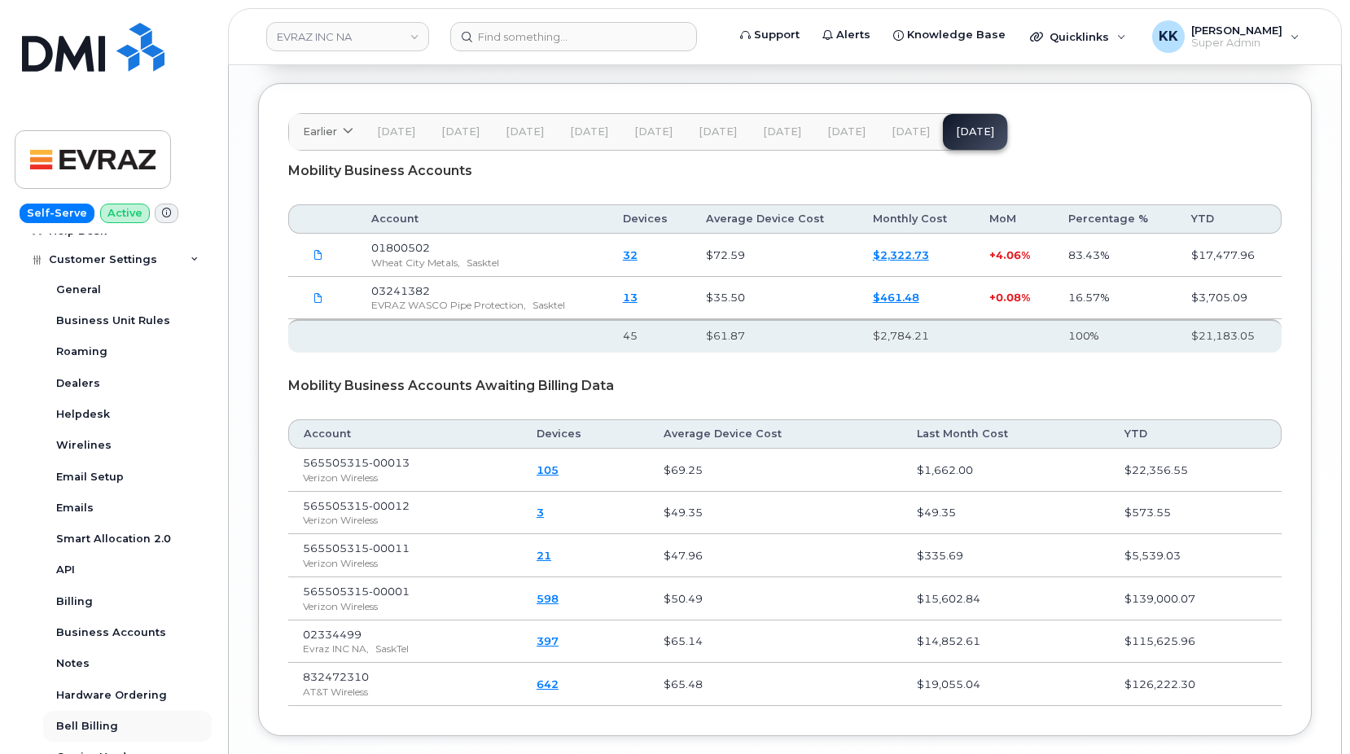
scroll to position [469, 0]
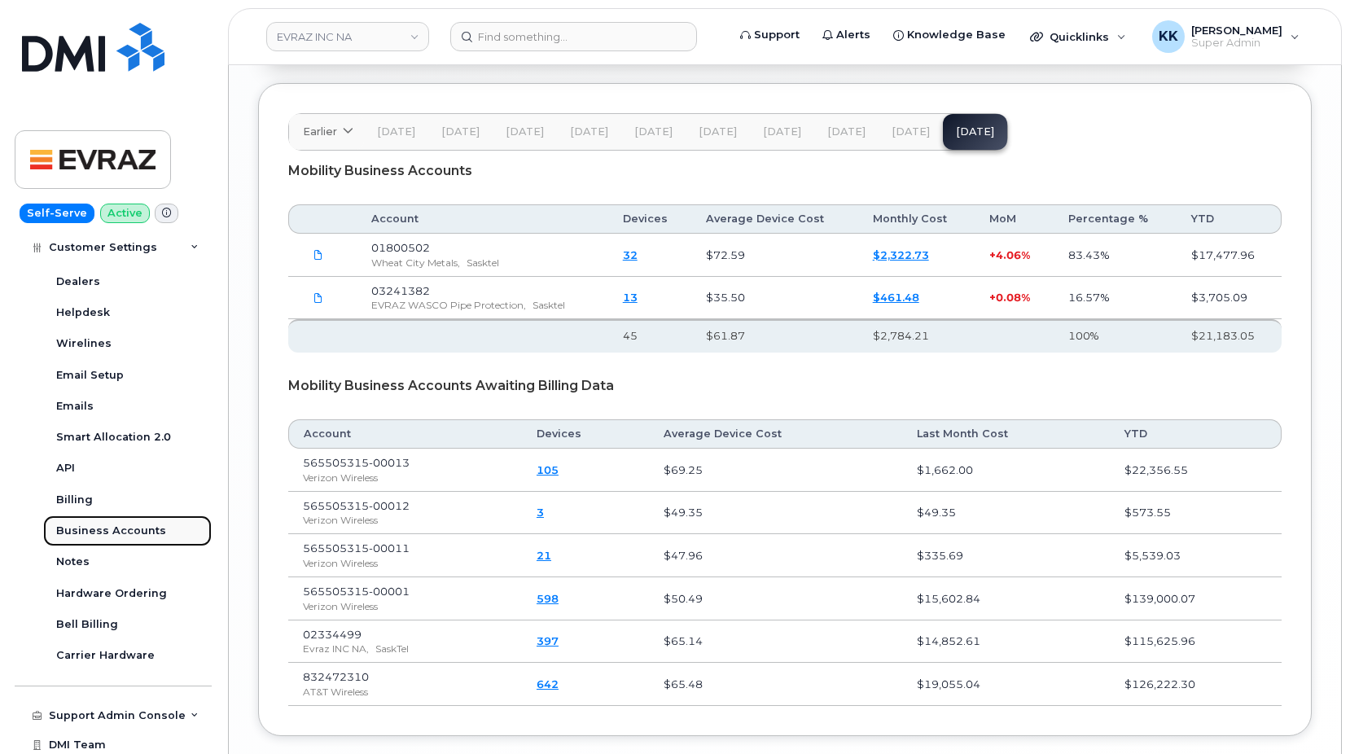
click at [116, 537] on div "Business Accounts" at bounding box center [111, 531] width 110 height 15
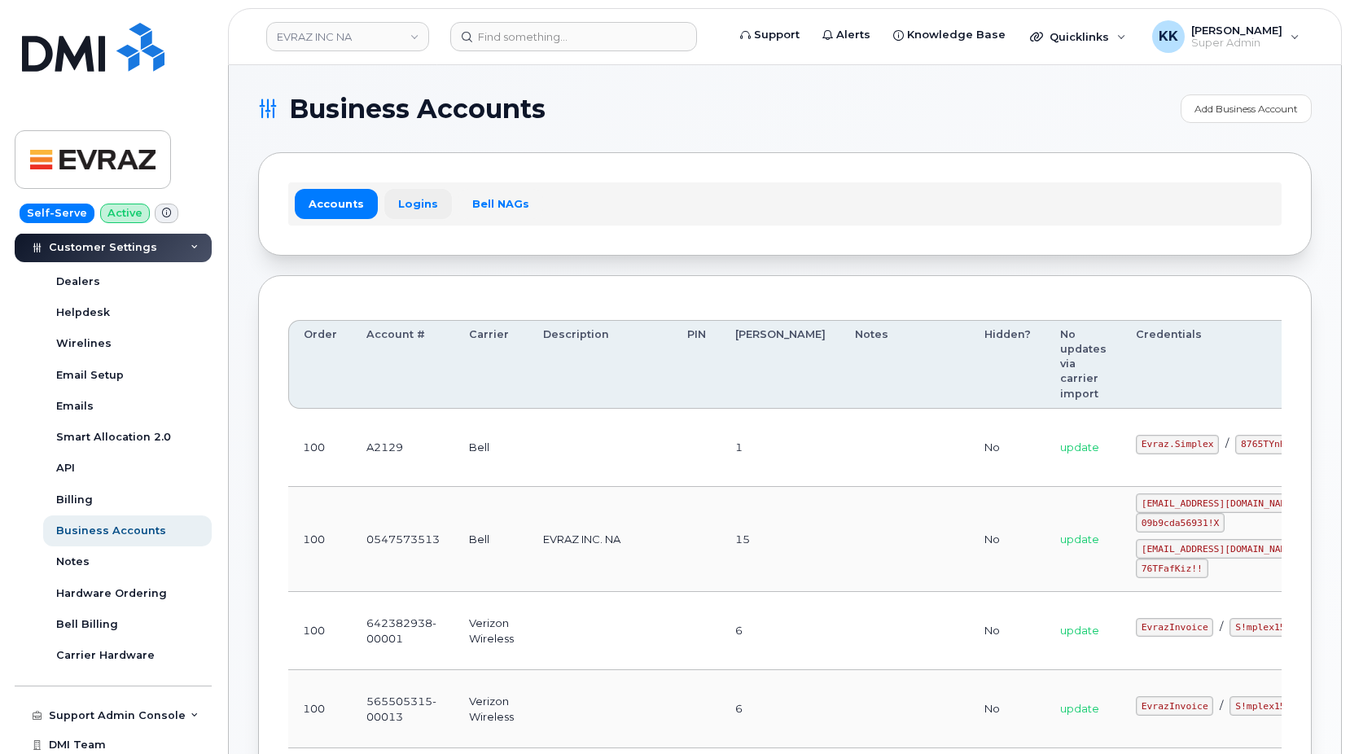
click at [410, 213] on link "Logins" at bounding box center [418, 203] width 68 height 29
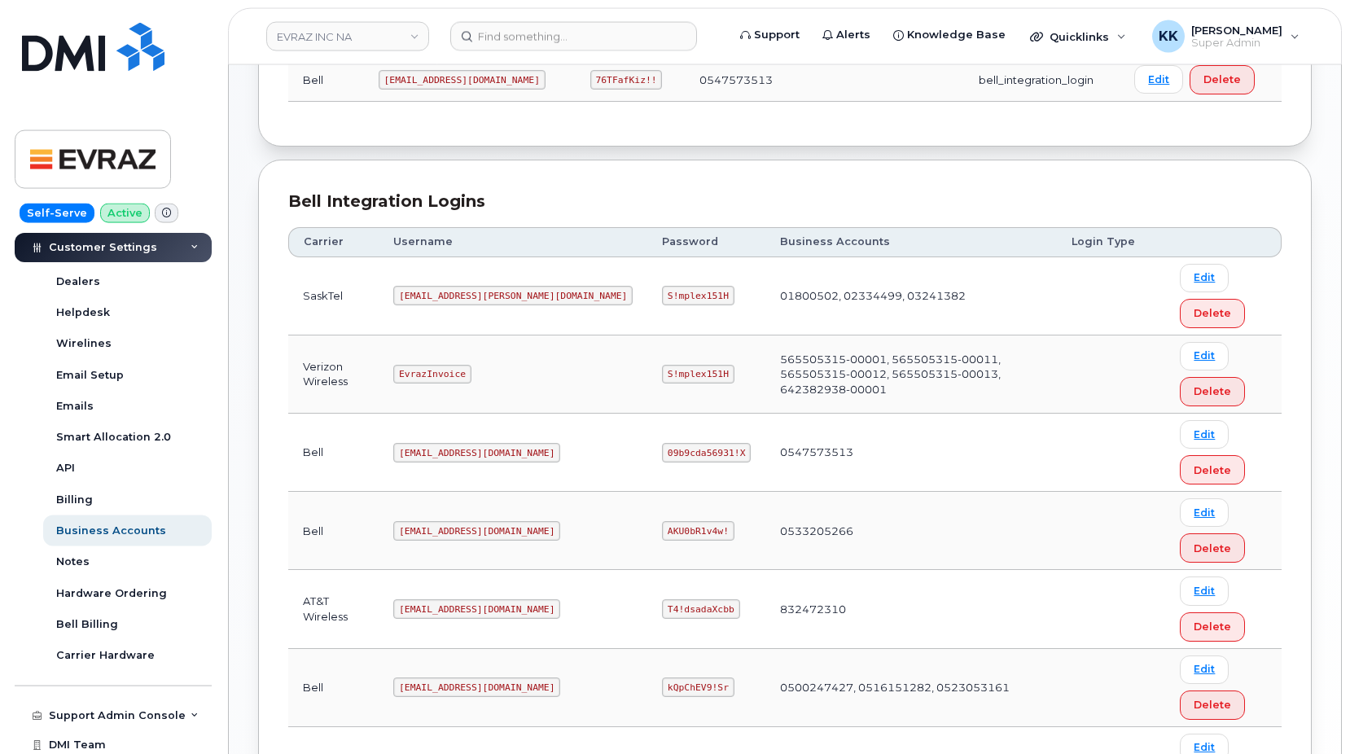
scroll to position [275, 0]
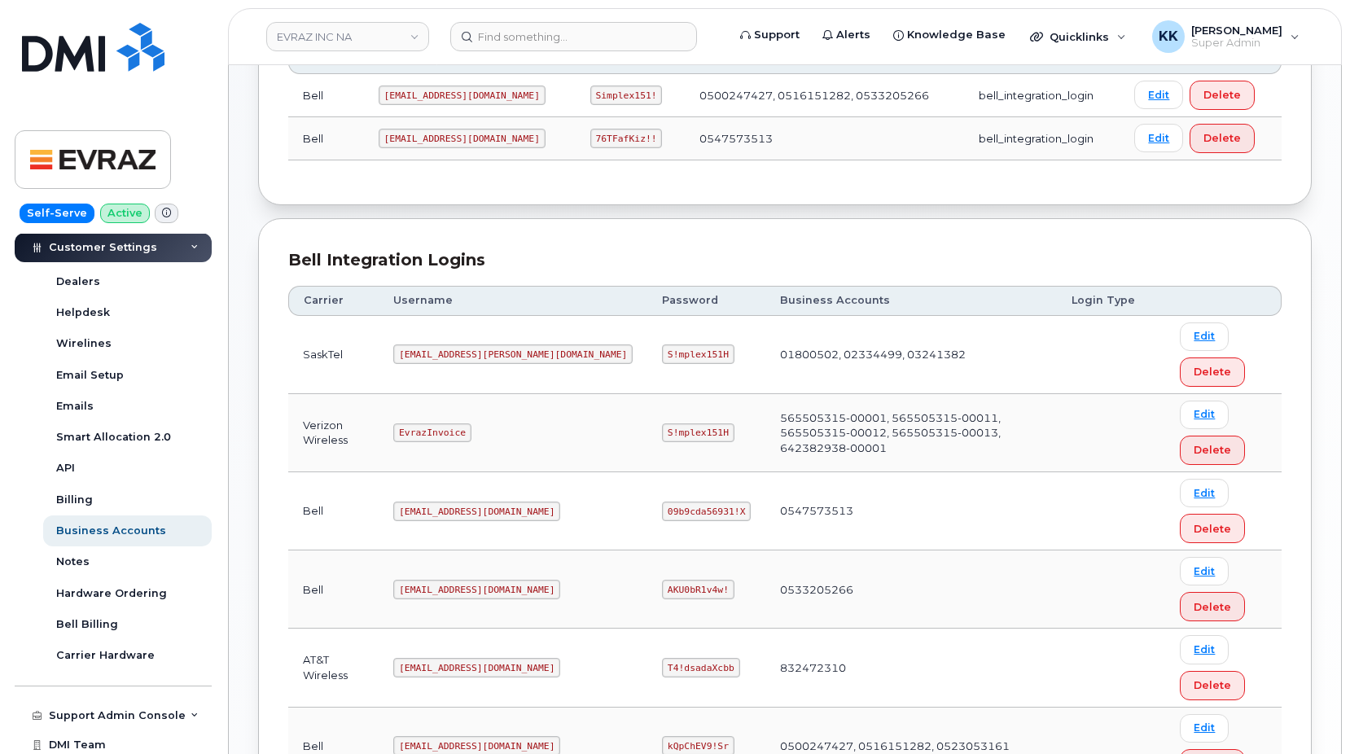
click at [427, 436] on code "EvrazInvoice" at bounding box center [431, 433] width 77 height 20
copy code "EvrazInvoice"
click at [662, 437] on code "S!mplex151H" at bounding box center [698, 433] width 72 height 20
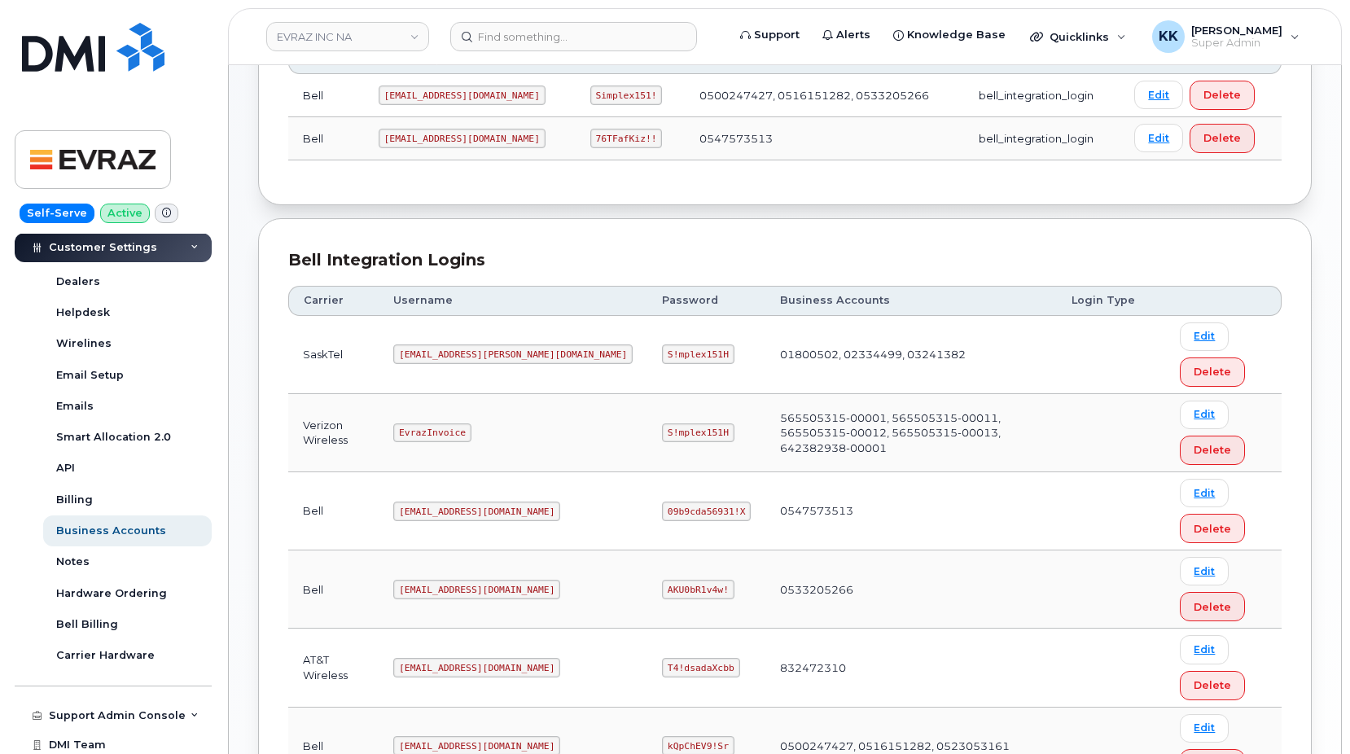
click at [662, 437] on code "S!mplex151H" at bounding box center [698, 433] width 72 height 20
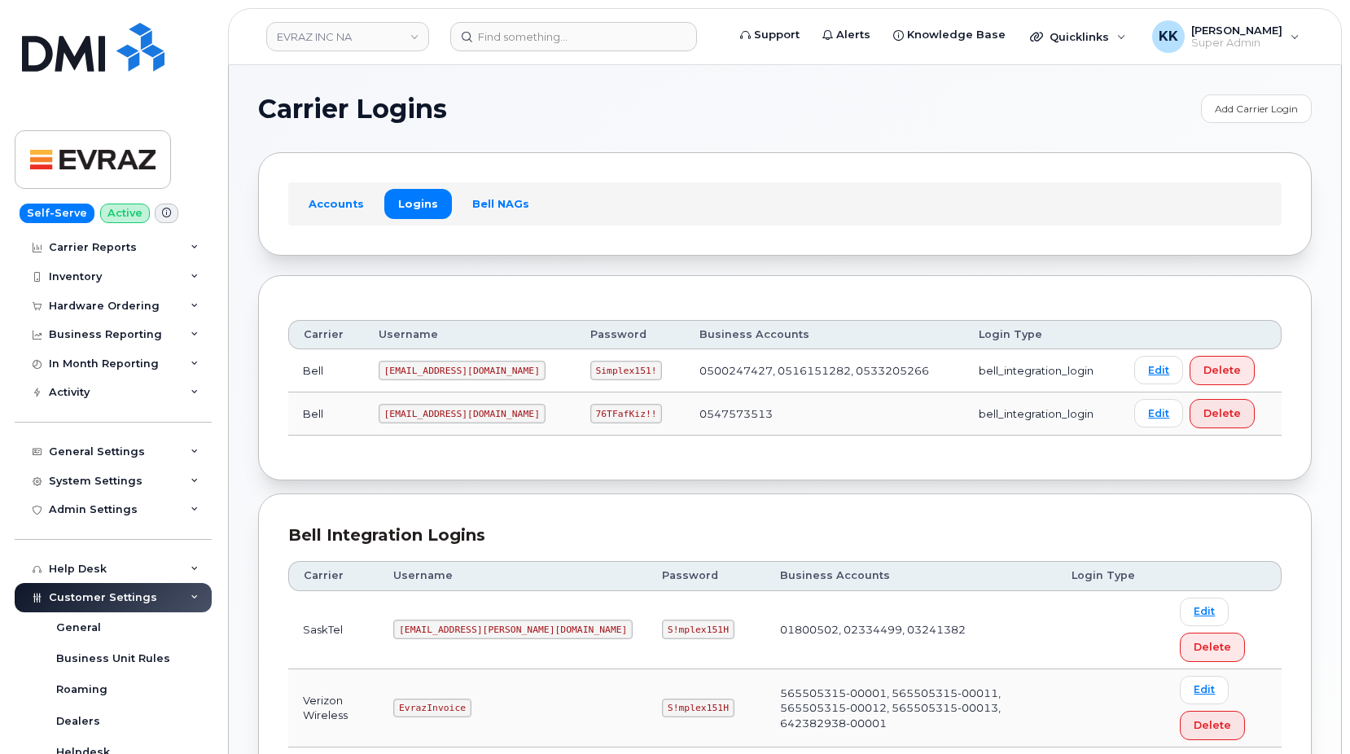
scroll to position [0, 0]
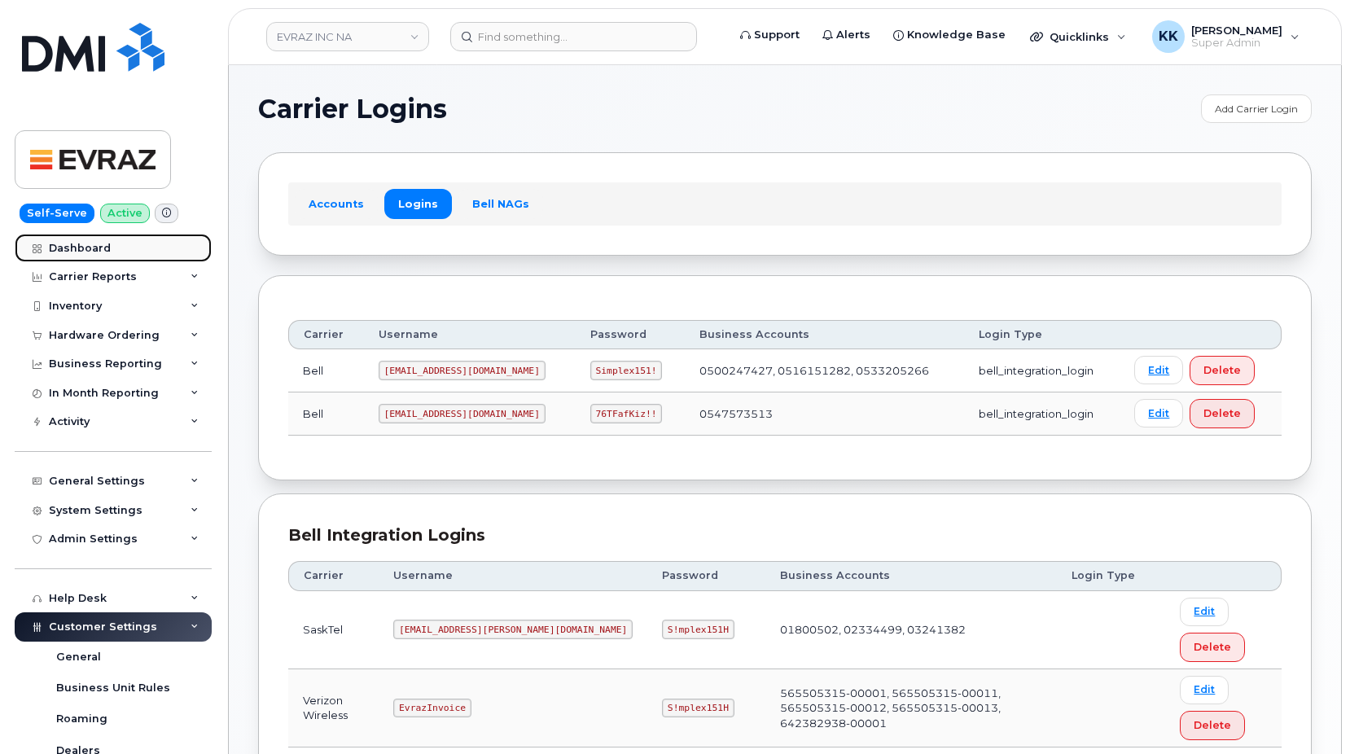
click at [85, 251] on div "Dashboard" at bounding box center [80, 248] width 62 height 13
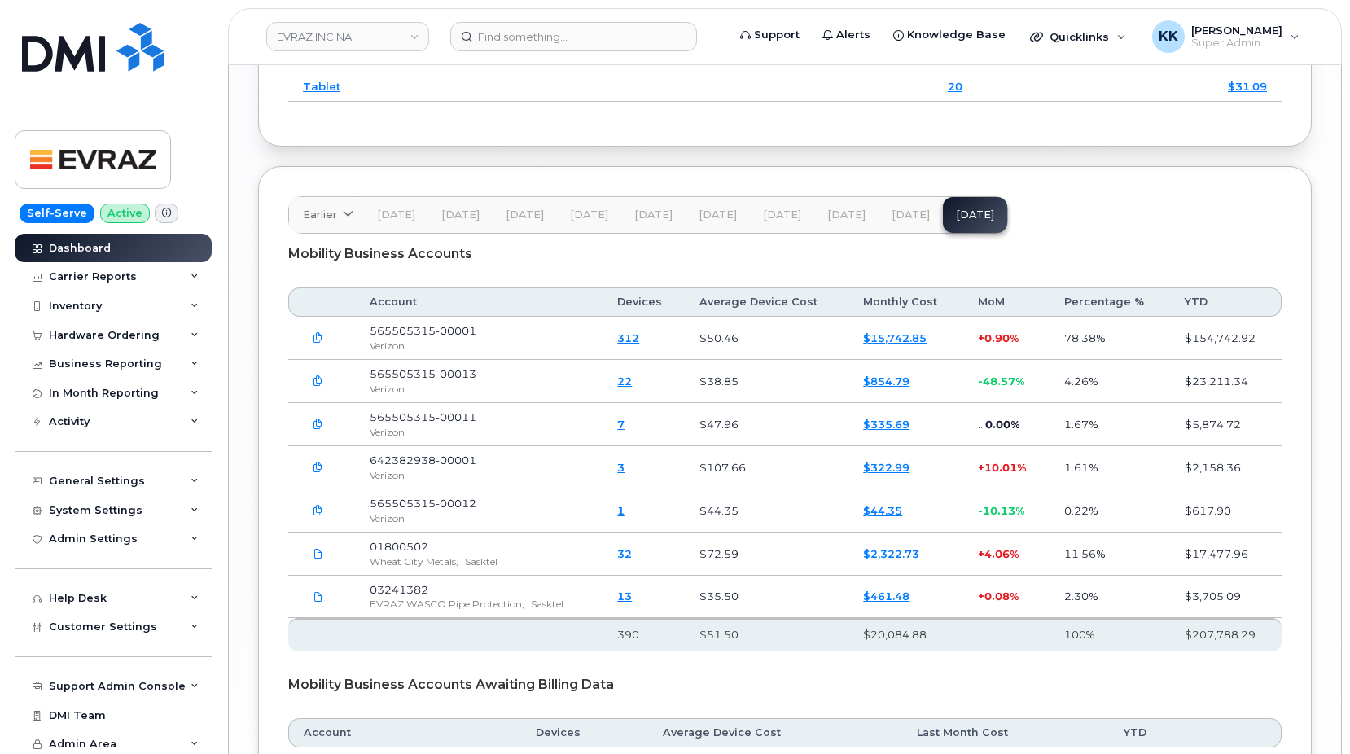
scroll to position [4, 0]
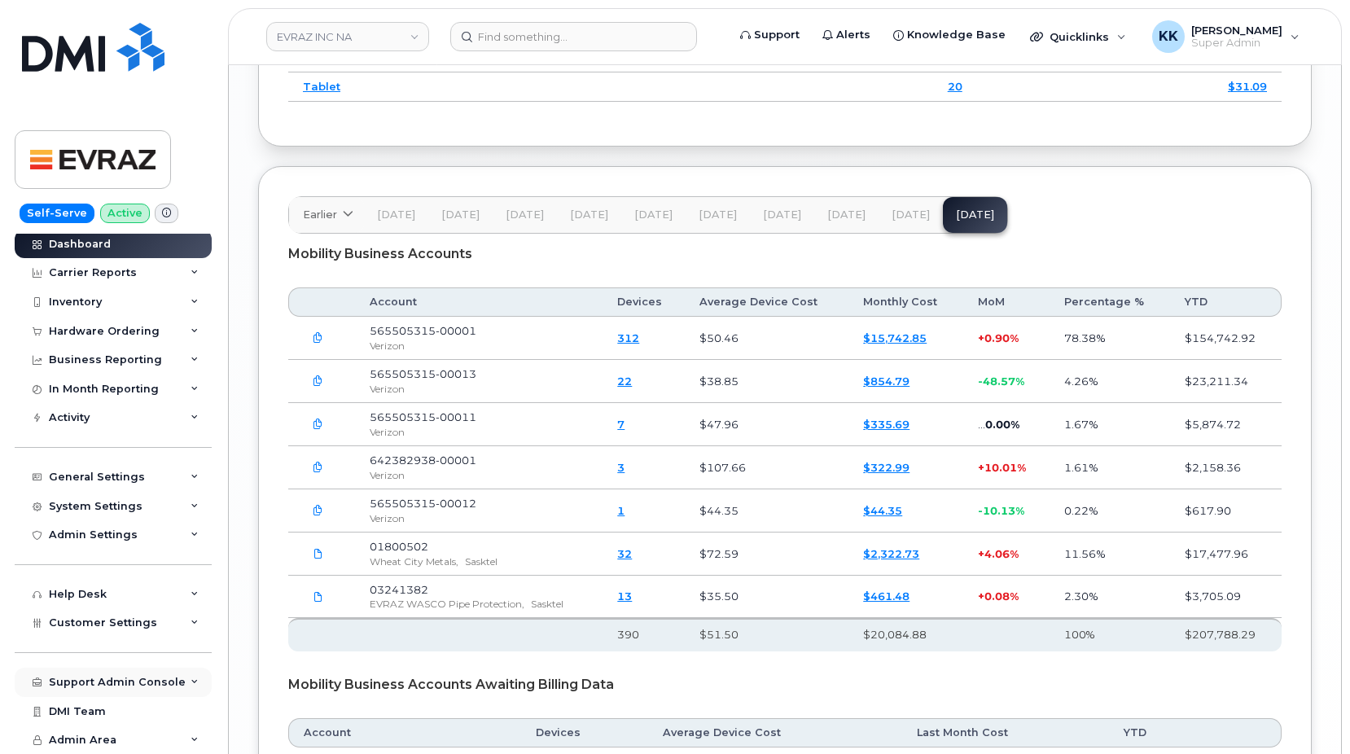
click at [138, 676] on div "Support Admin Console" at bounding box center [117, 682] width 137 height 13
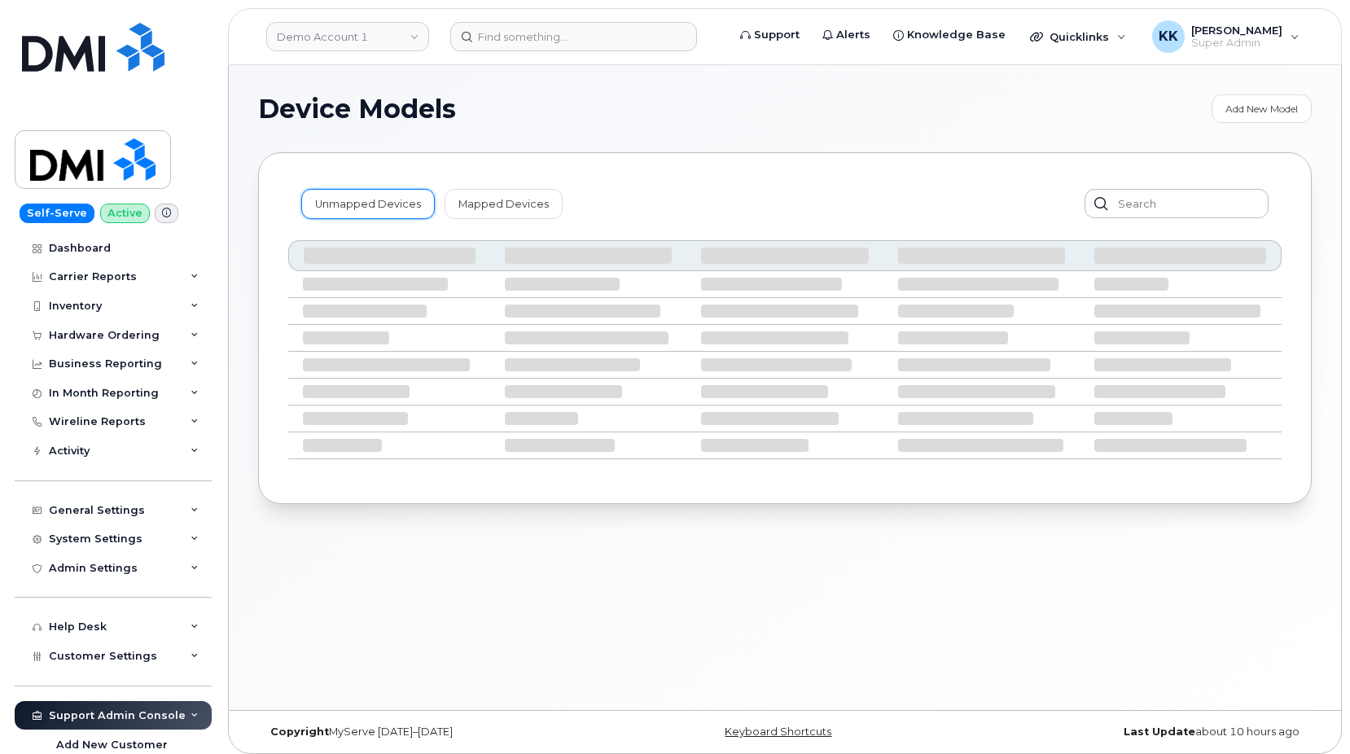
click at [387, 202] on link "Unmapped Devices" at bounding box center [368, 203] width 134 height 29
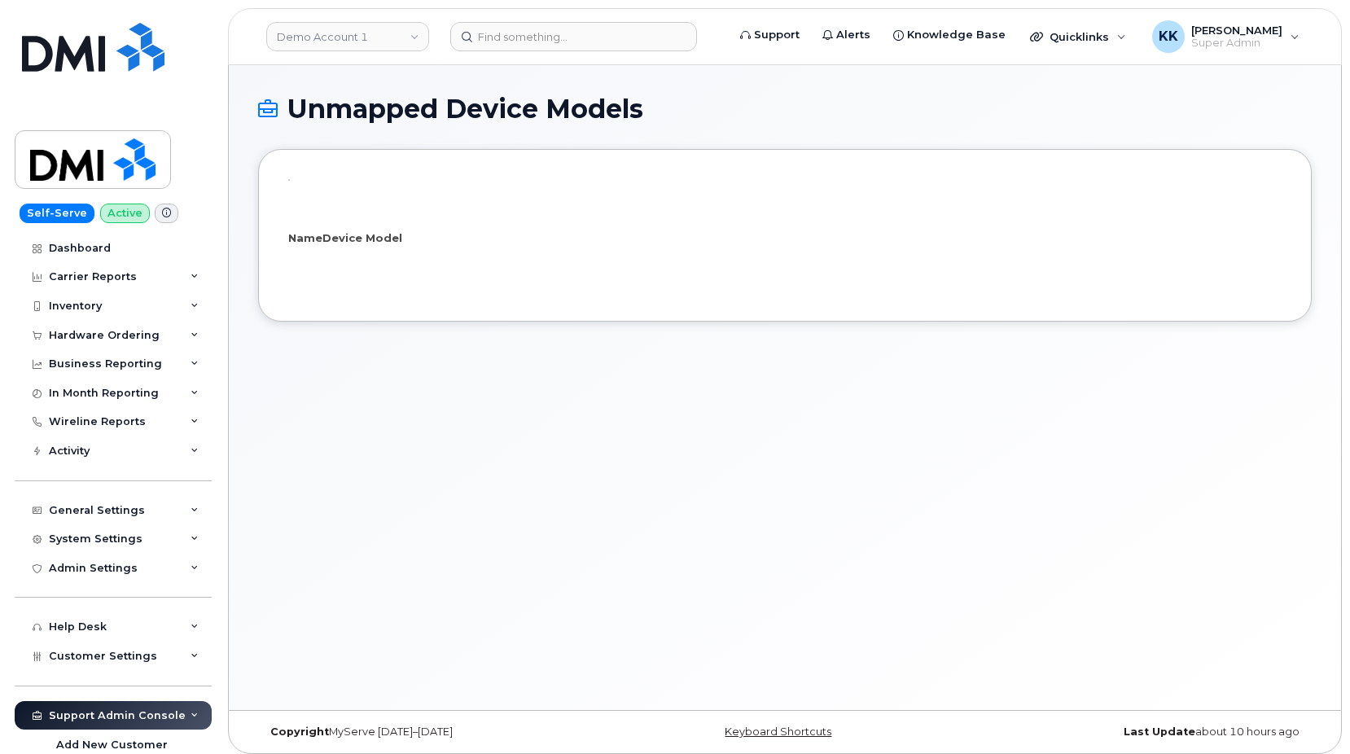
select select "25"
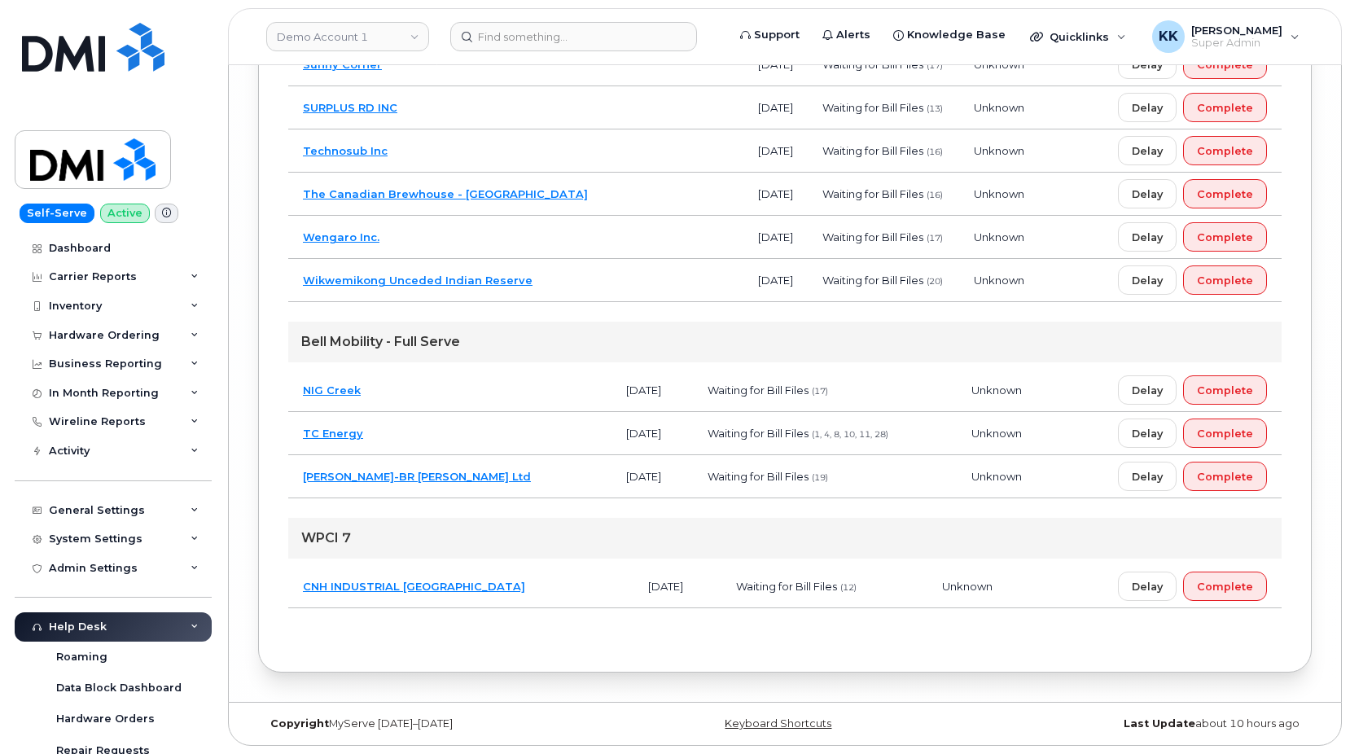
scroll to position [7750, 0]
click at [524, 576] on td "CNH INDUSTRIAL CANADA" at bounding box center [460, 586] width 345 height 43
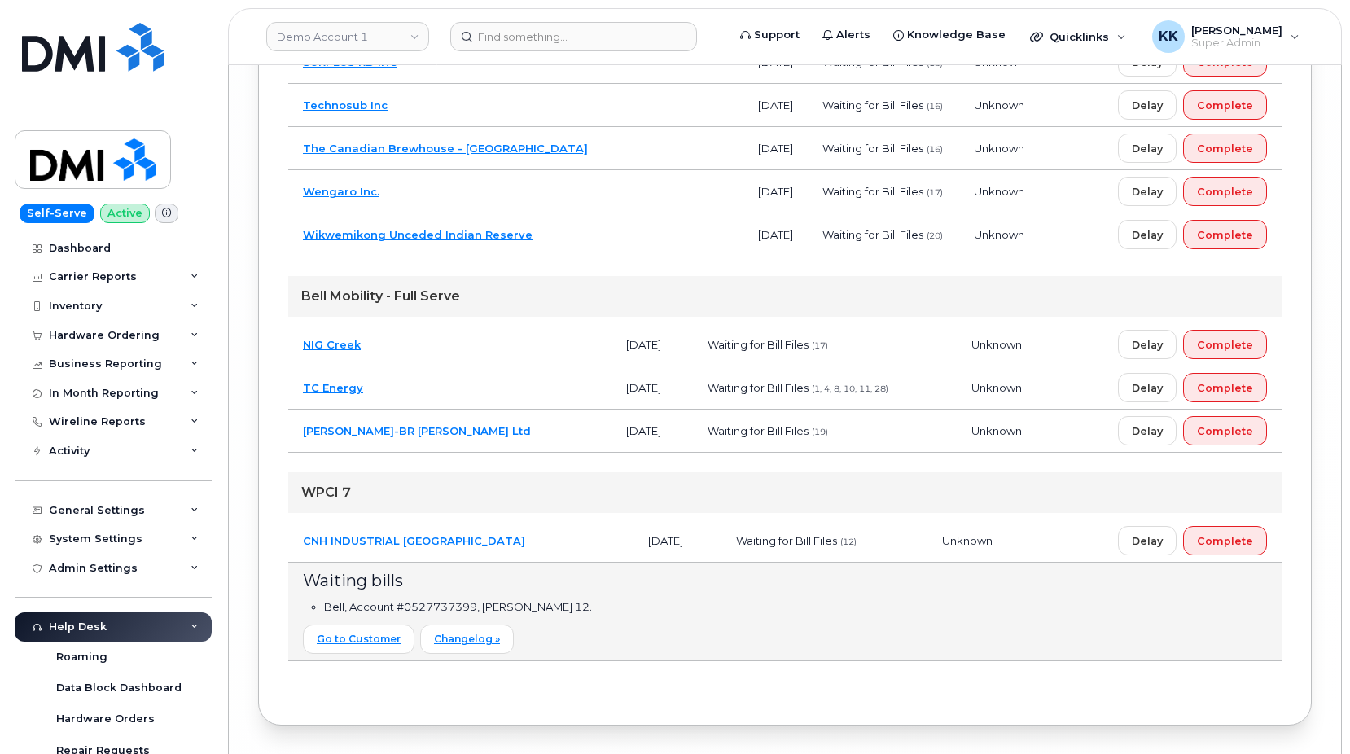
click at [492, 563] on td "CNH INDUSTRIAL [GEOGRAPHIC_DATA]" at bounding box center [460, 541] width 345 height 43
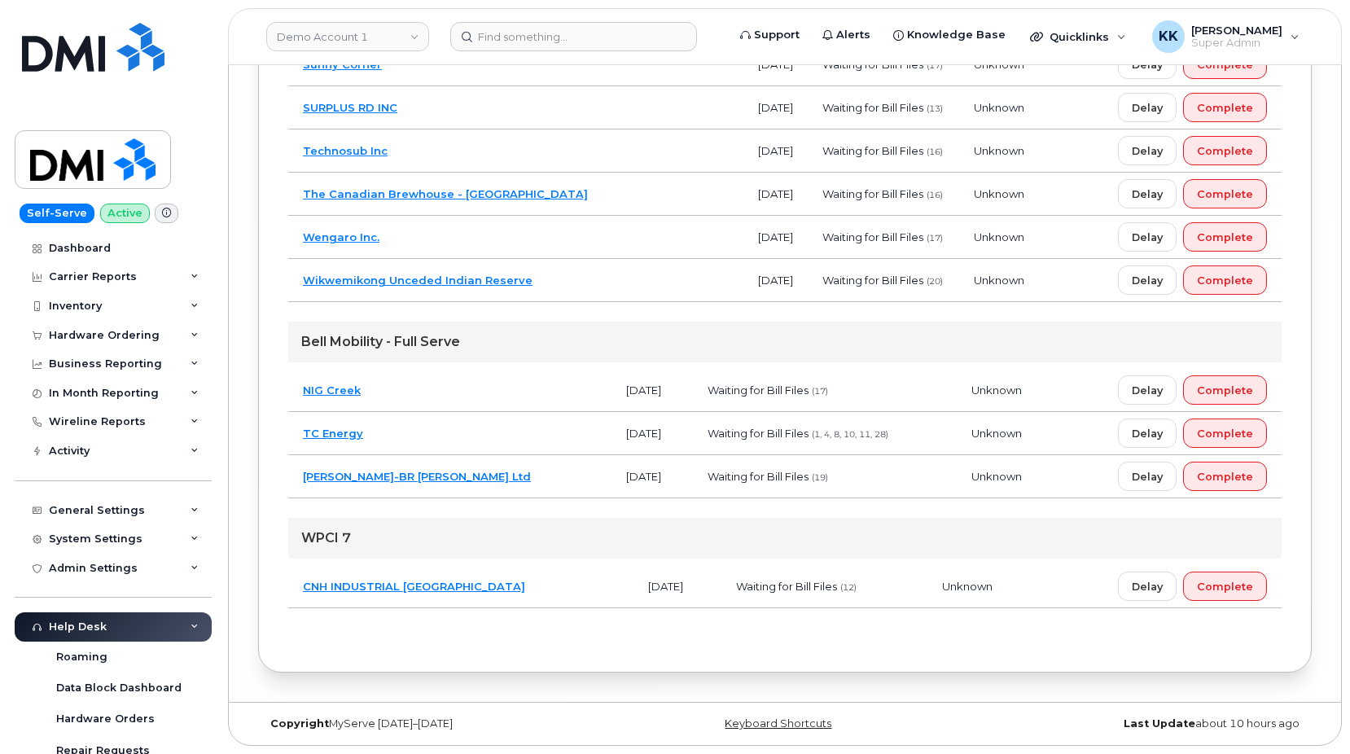
click at [431, 417] on td "TC Energy" at bounding box center [449, 433] width 323 height 43
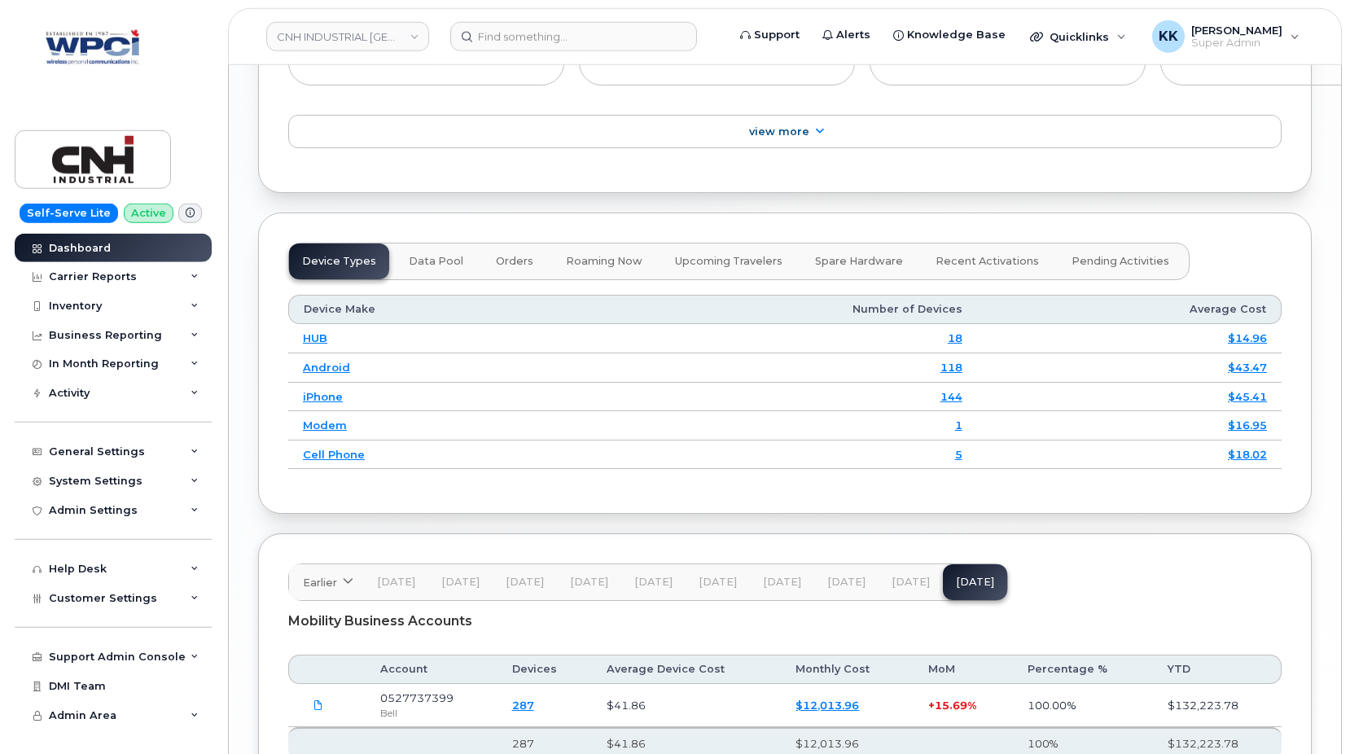
scroll to position [1955, 0]
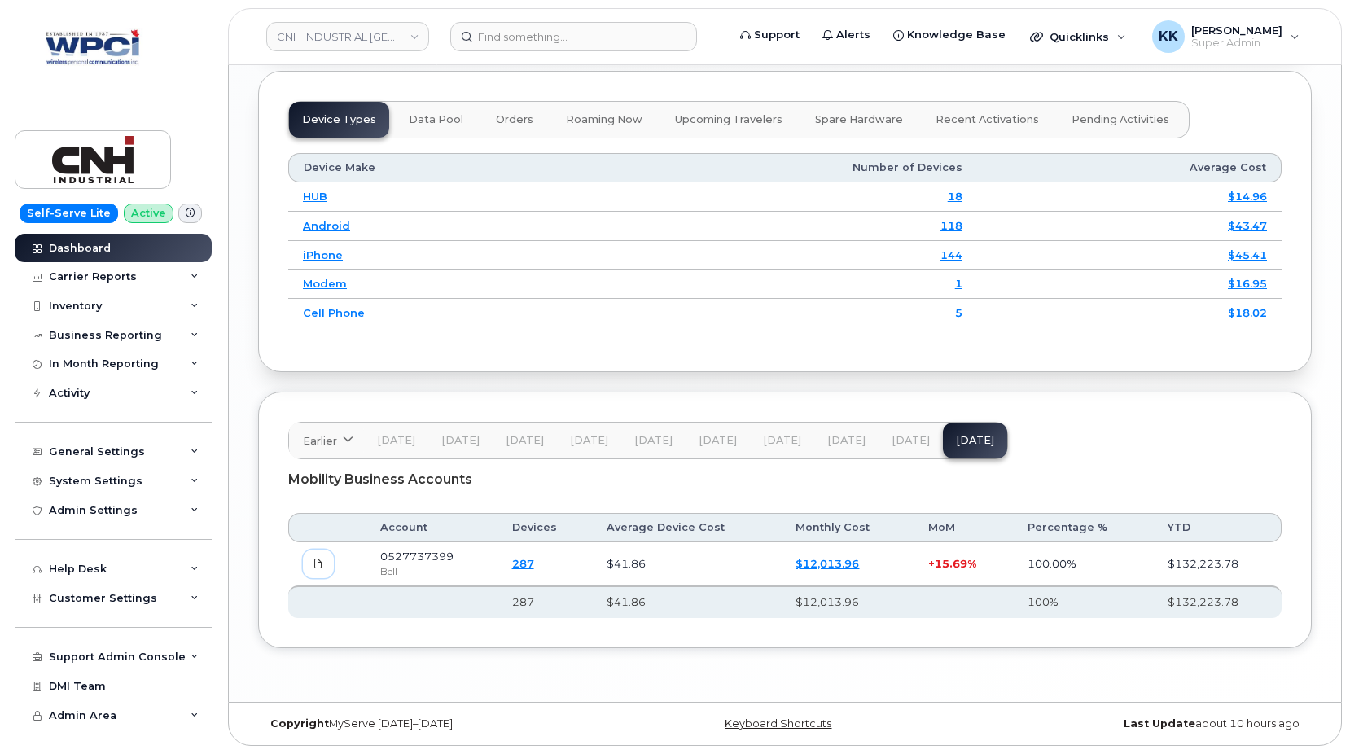
click at [314, 568] on span at bounding box center [318, 563] width 15 height 15
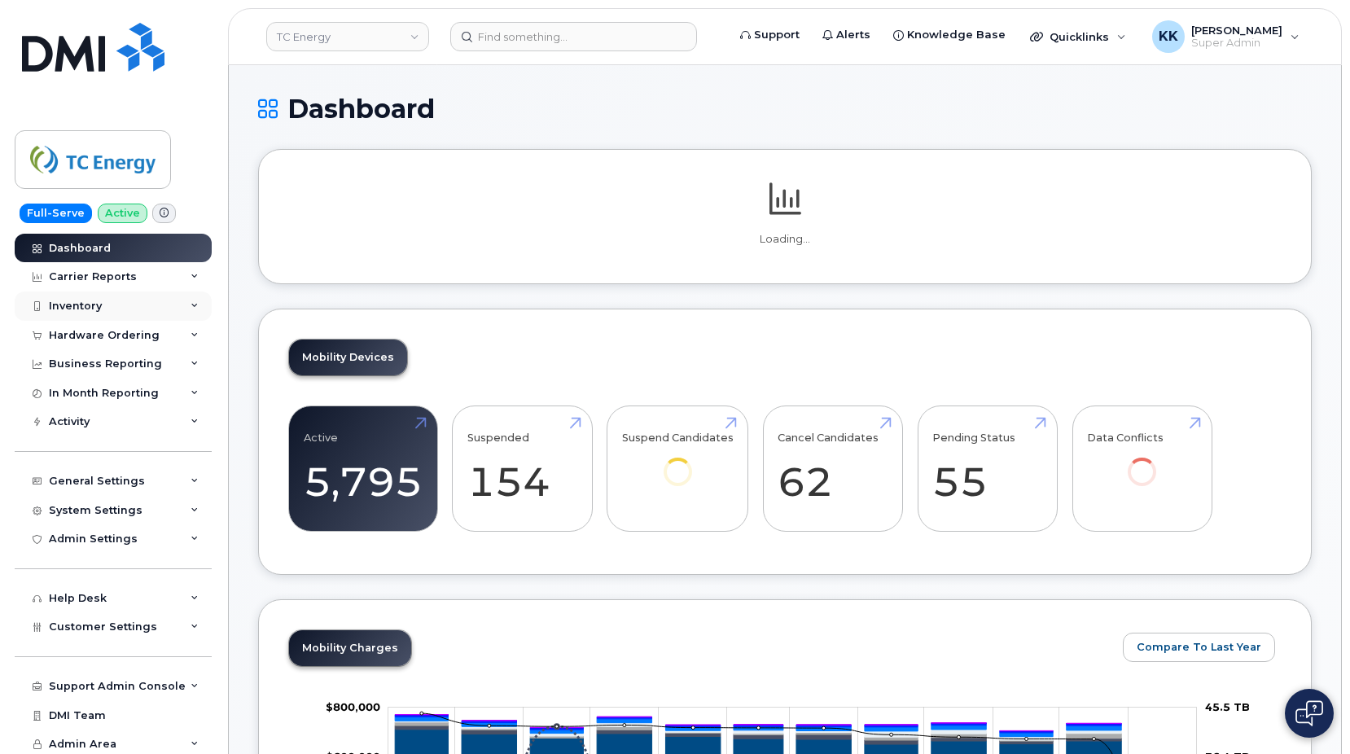
click at [94, 296] on div "Inventory" at bounding box center [113, 306] width 197 height 29
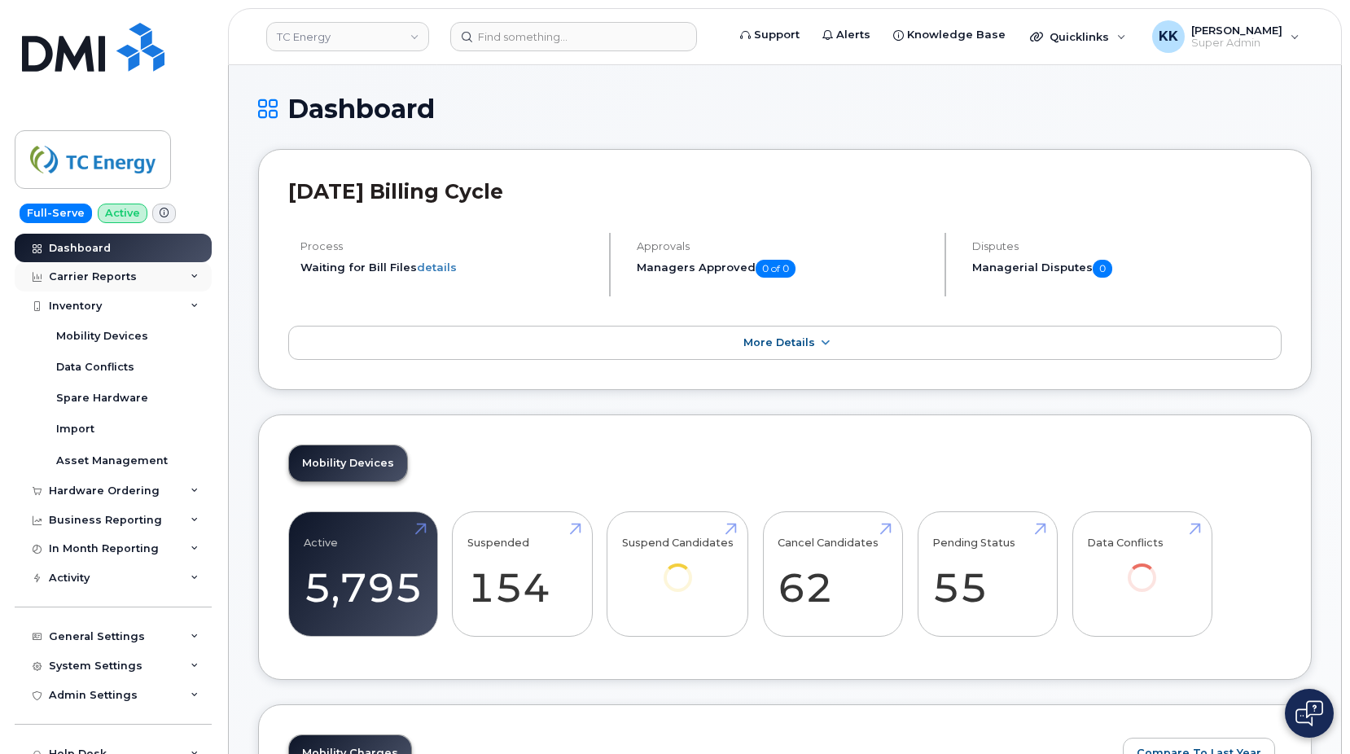
click at [94, 284] on div "Carrier Reports" at bounding box center [113, 276] width 197 height 29
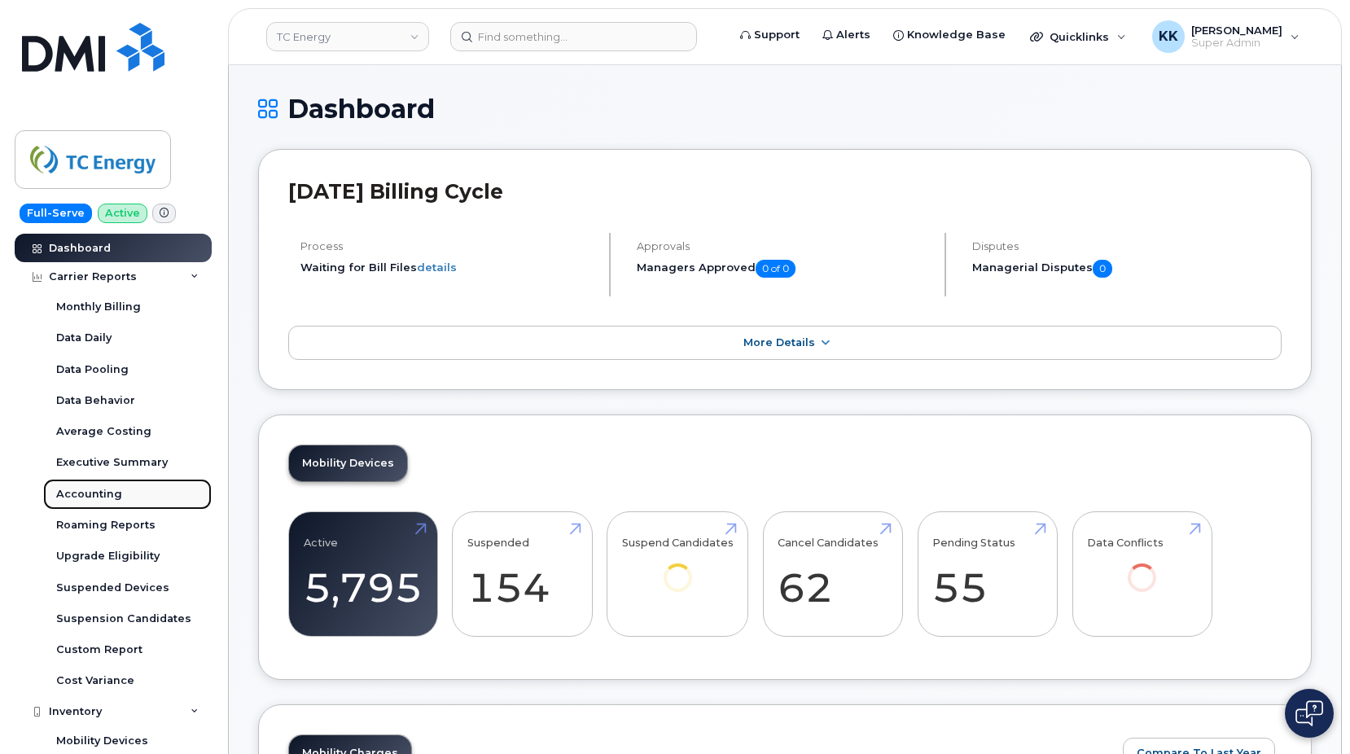
click at [91, 485] on link "Accounting" at bounding box center [127, 494] width 169 height 31
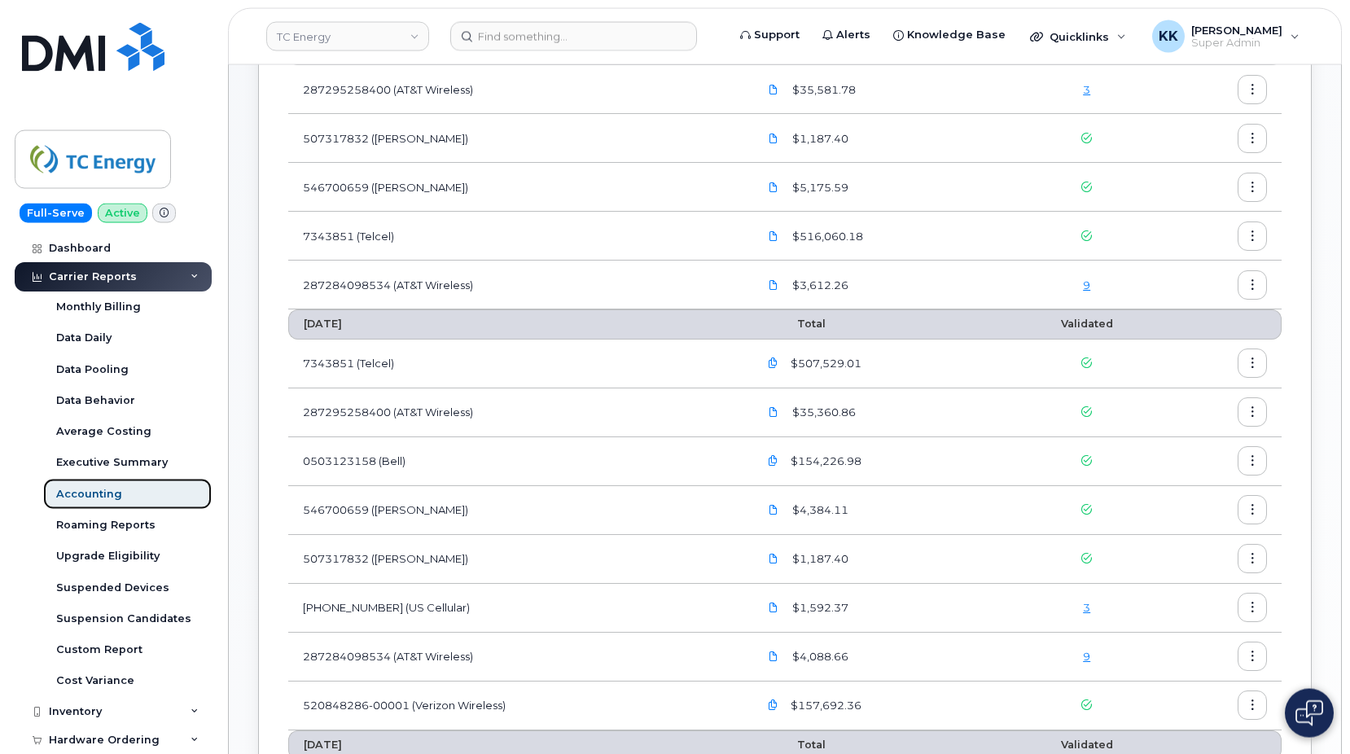
scroll to position [249, 0]
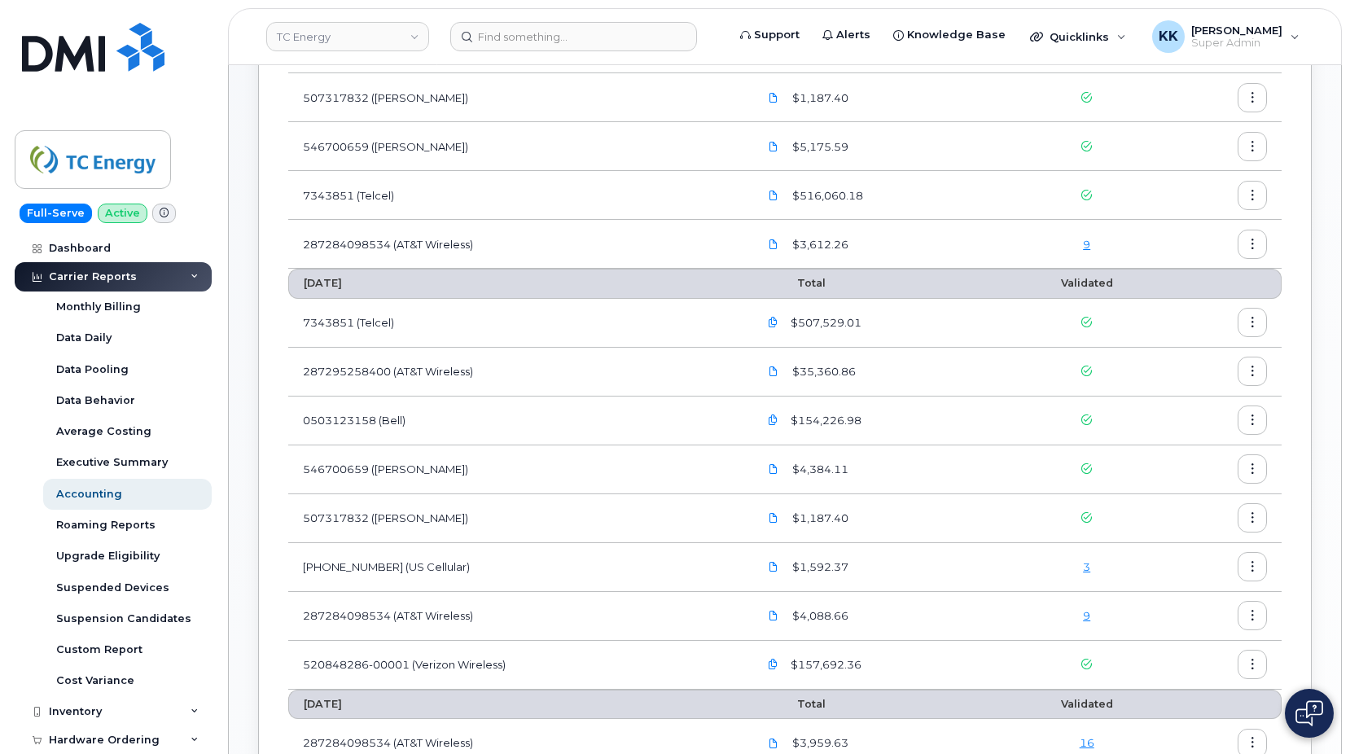
click at [1086, 612] on link "9" at bounding box center [1086, 615] width 7 height 13
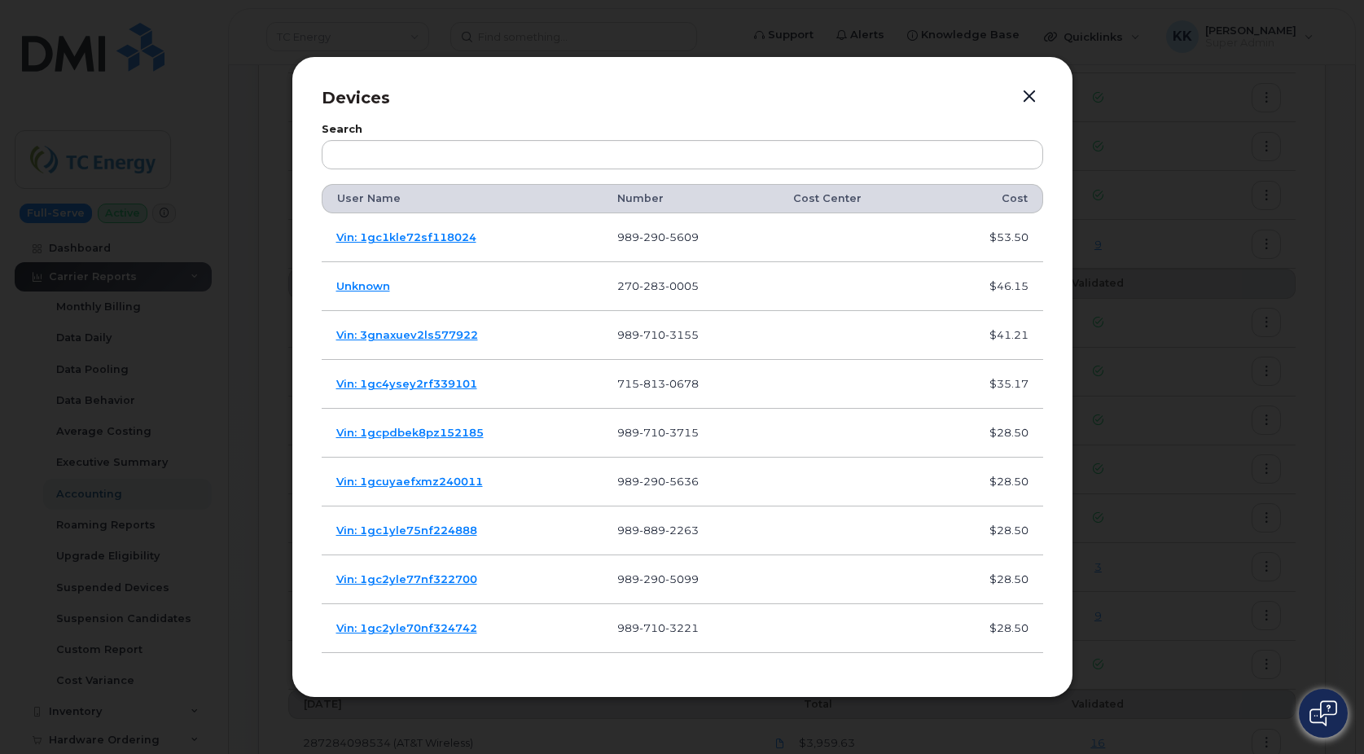
click at [1029, 93] on button "button" at bounding box center [1029, 97] width 24 height 23
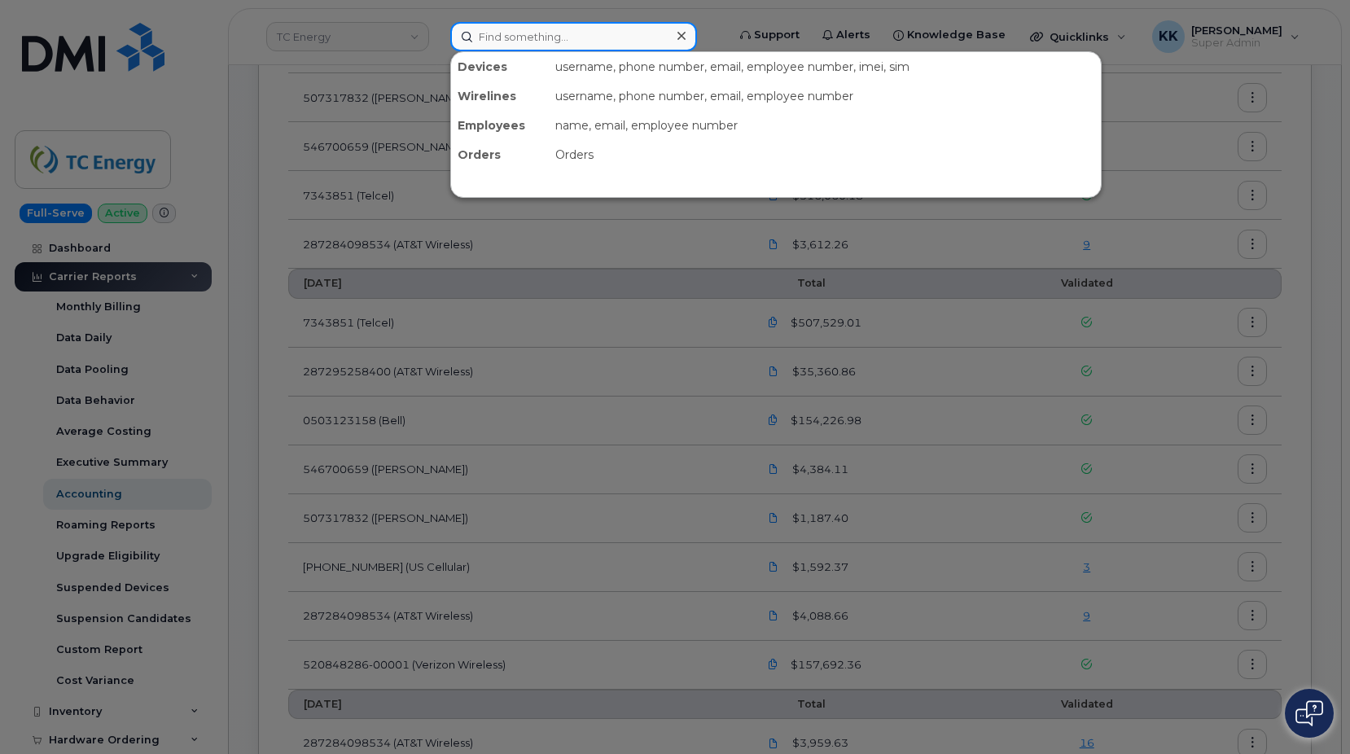
click at [594, 38] on input at bounding box center [573, 36] width 247 height 29
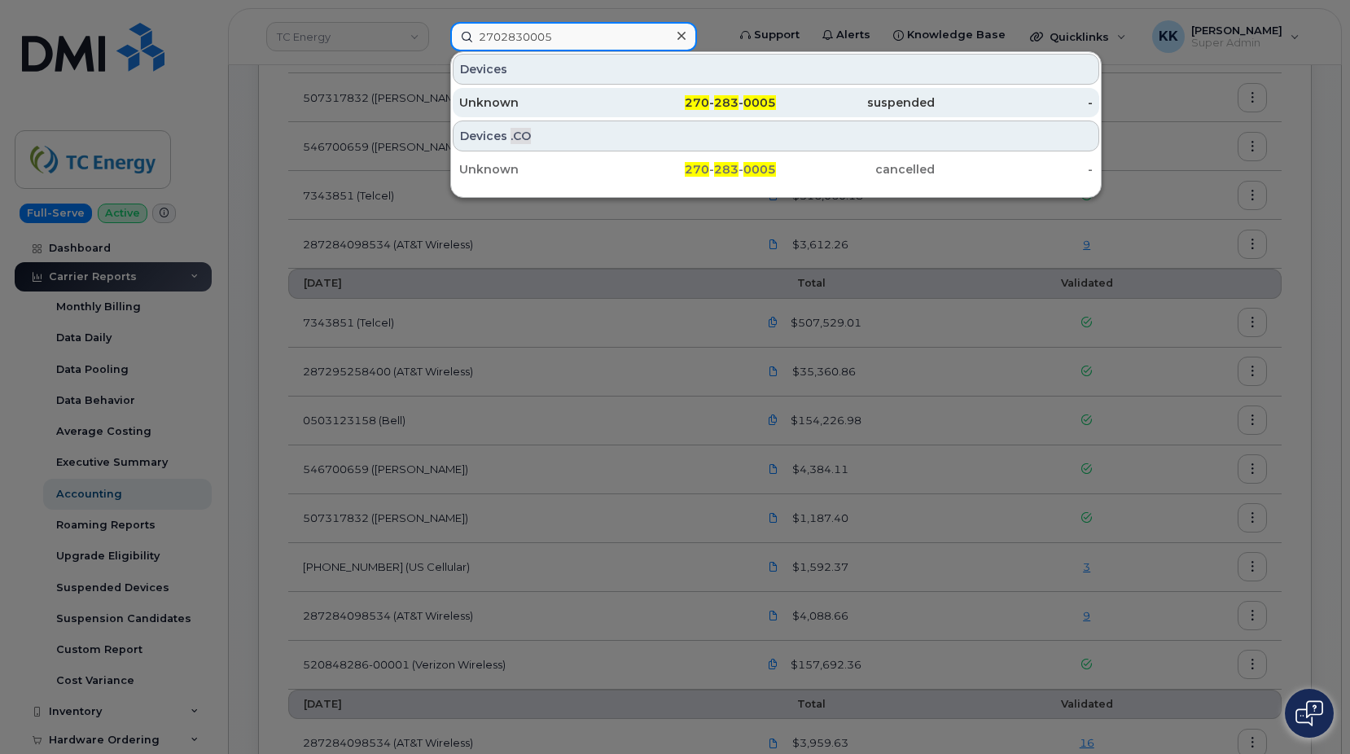
type input "2702830005"
click at [642, 103] on div "270 - 283 - 0005" at bounding box center [697, 102] width 159 height 16
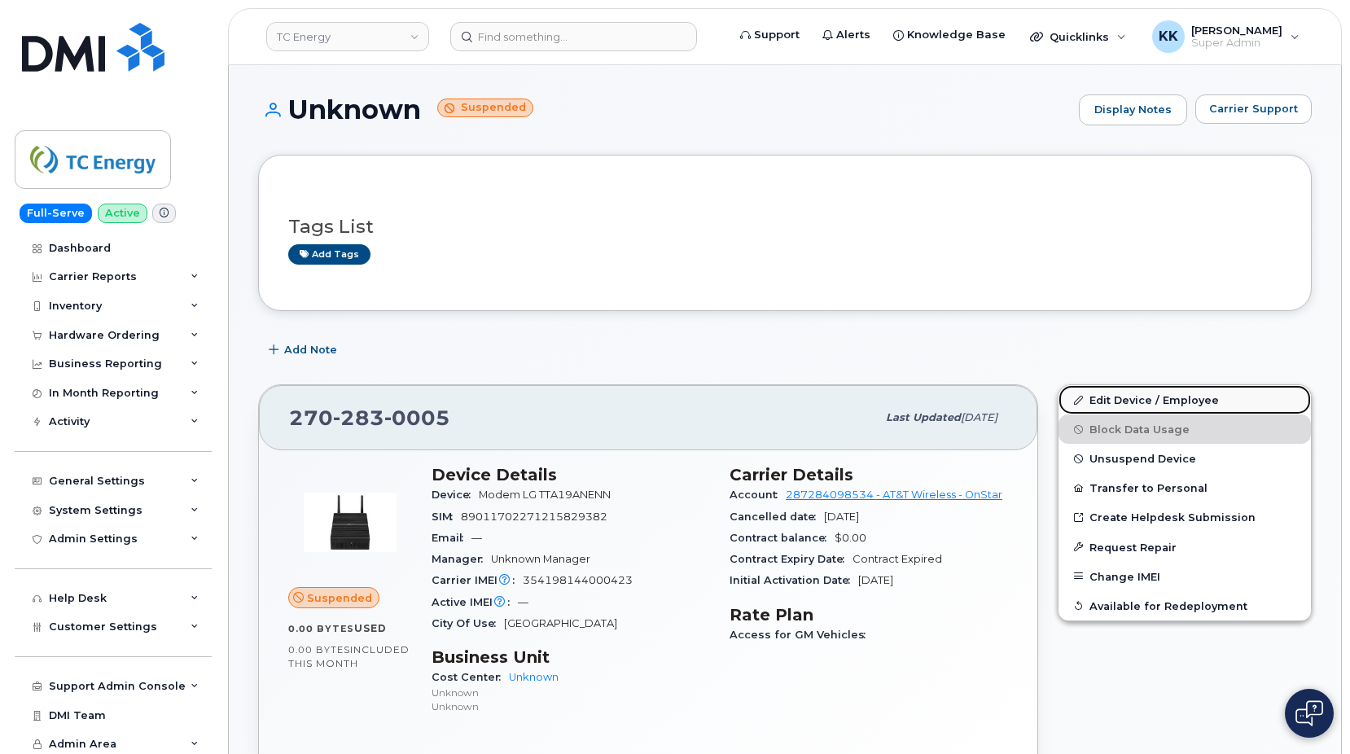
click at [1150, 401] on link "Edit Device / Employee" at bounding box center [1185, 399] width 252 height 29
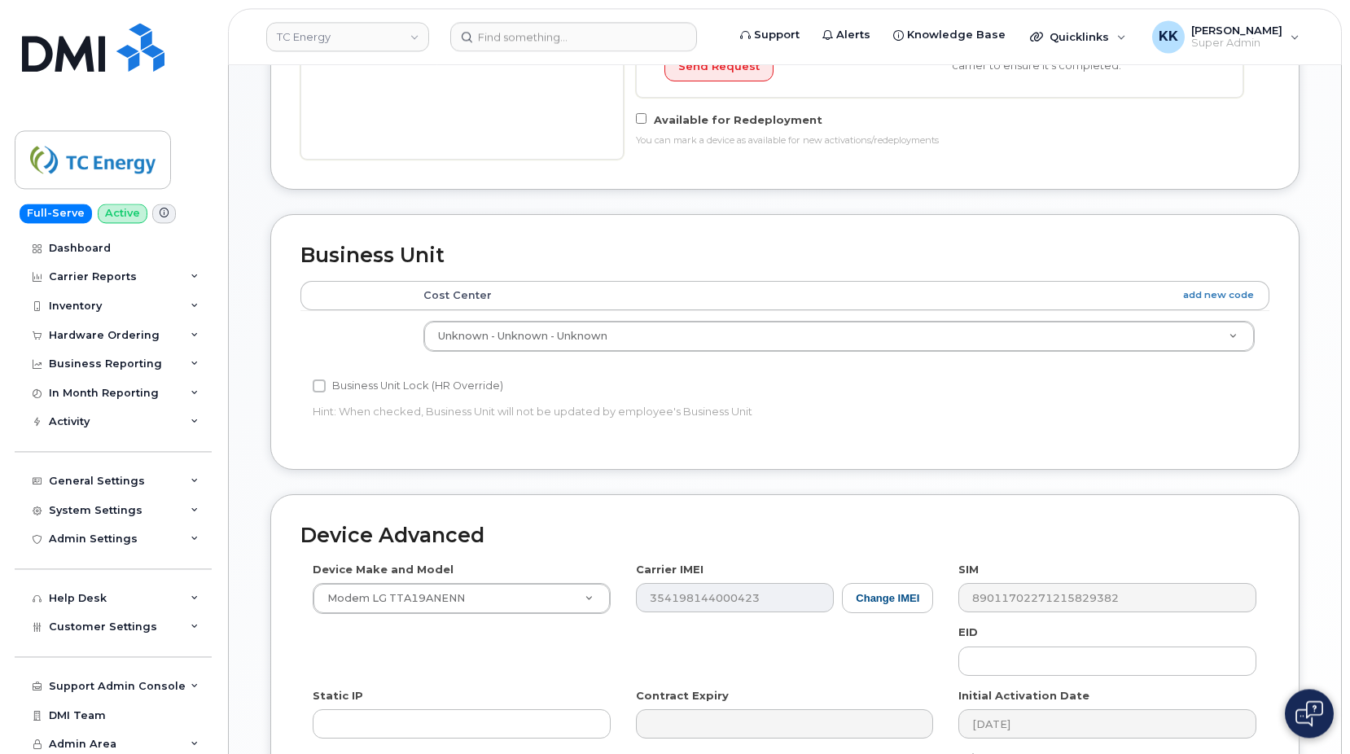
scroll to position [498, 0]
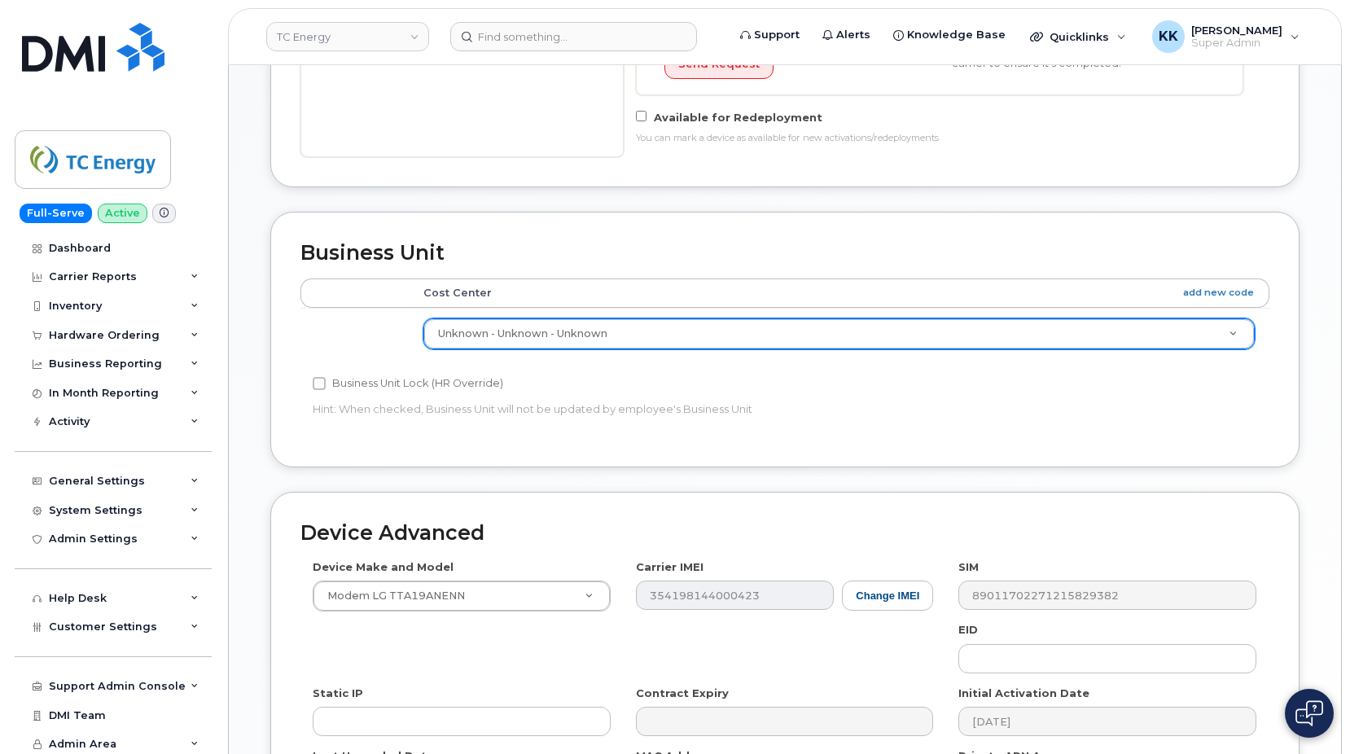
click at [557, 331] on body "TC Energy Support Alerts Knowledge Base Quicklinks Suspend / Cancel Device Chan…" at bounding box center [675, 240] width 1350 height 1476
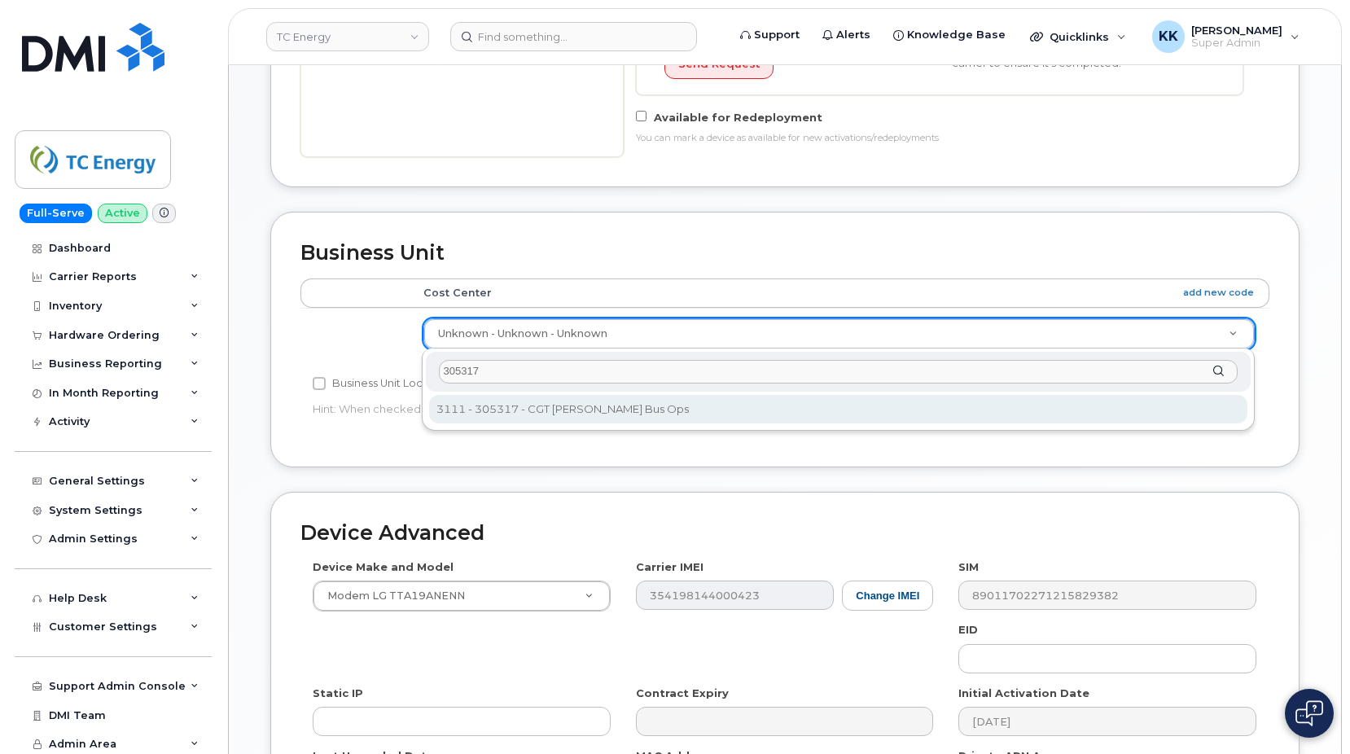
type input "305317"
type input "4119880"
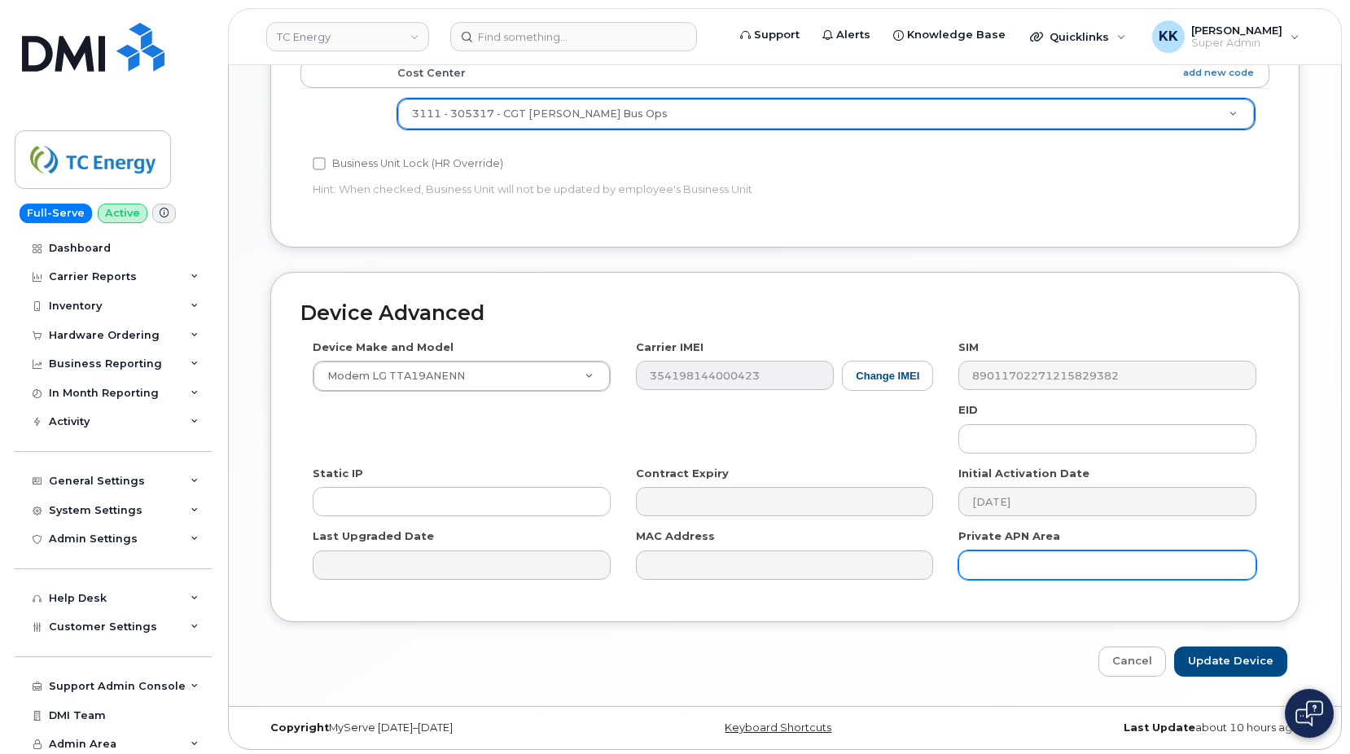
scroll to position [722, 0]
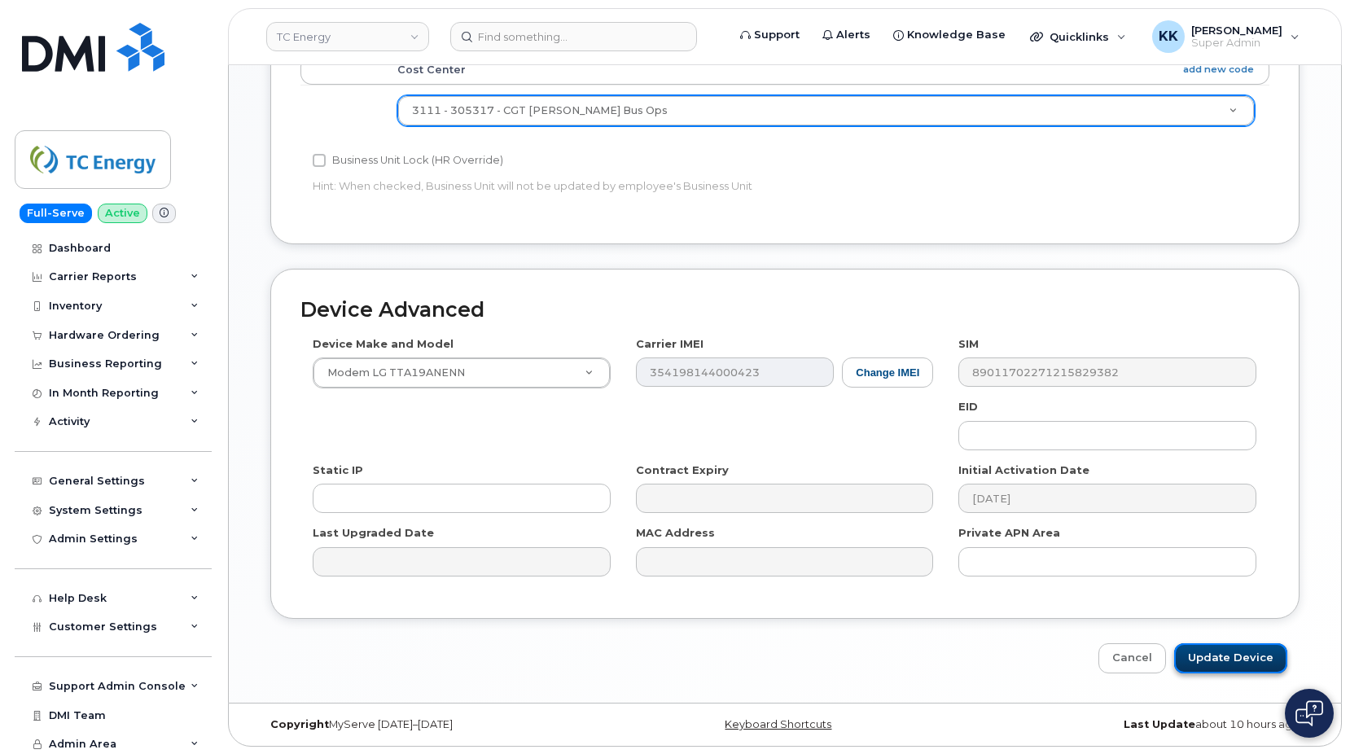
click at [1252, 654] on input "Update Device" at bounding box center [1230, 658] width 113 height 30
type input "Saving..."
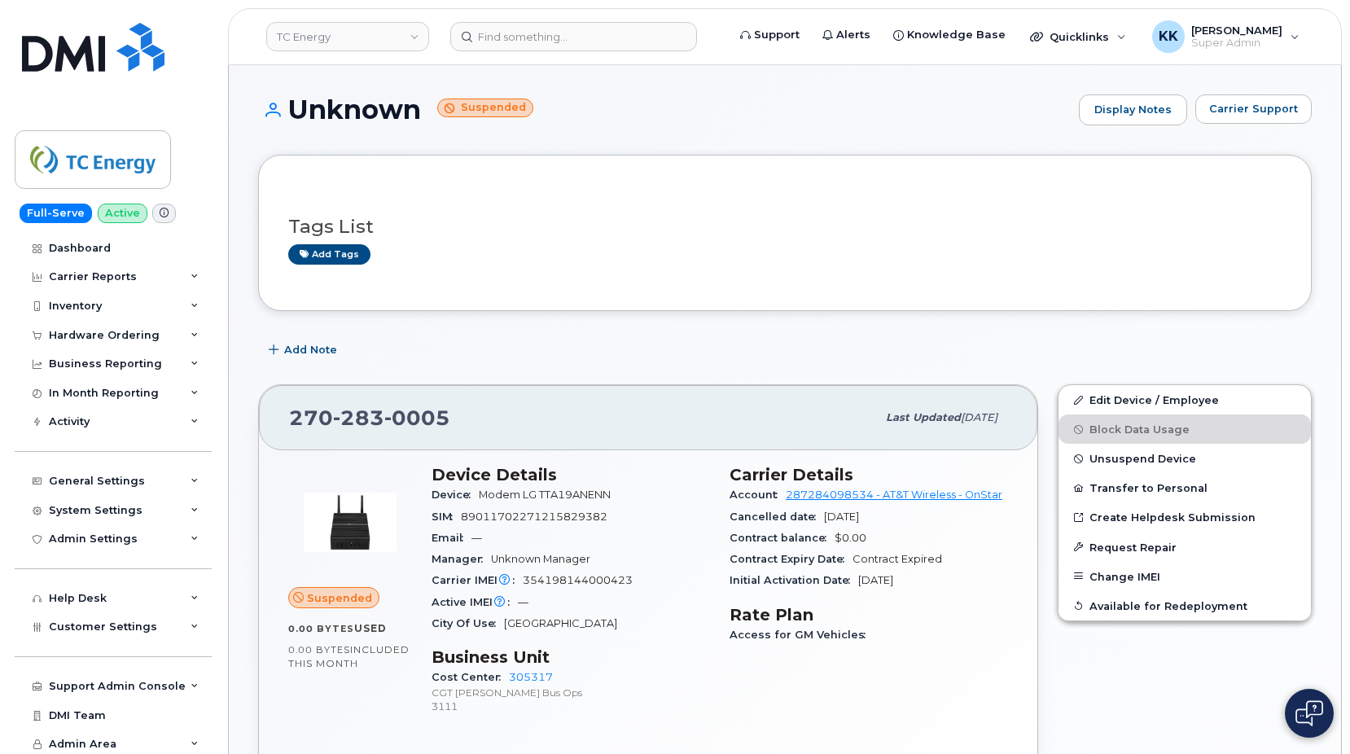
scroll to position [875, 0]
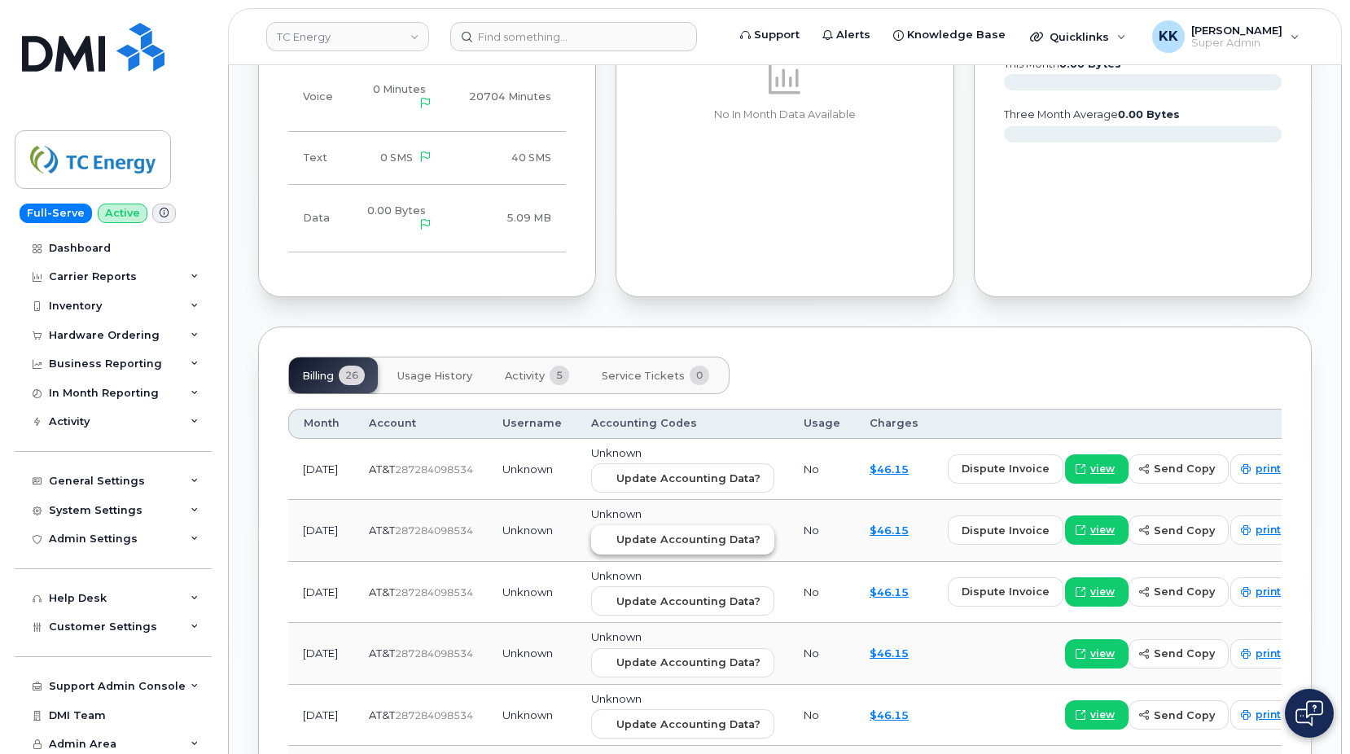
click at [651, 545] on span "Update Accounting Data?" at bounding box center [688, 539] width 144 height 15
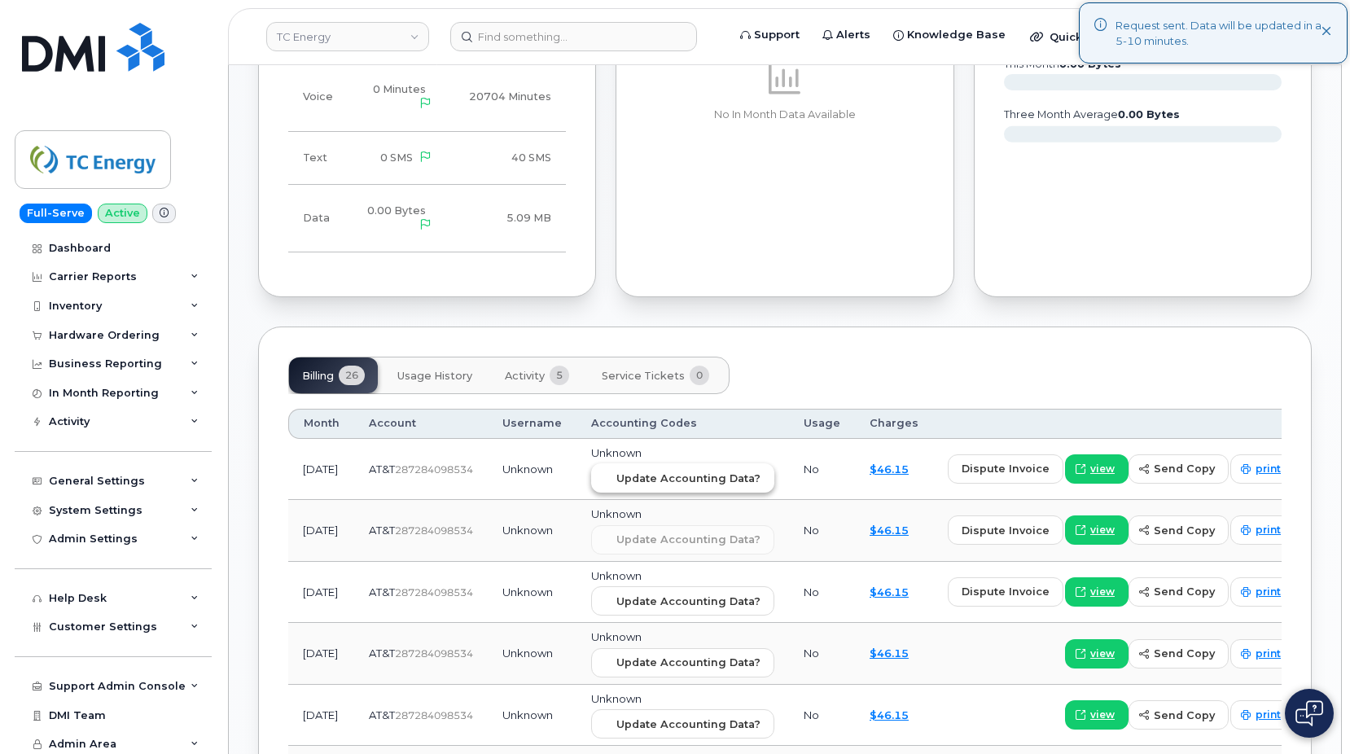
click at [663, 475] on span "Update Accounting Data?" at bounding box center [688, 478] width 144 height 15
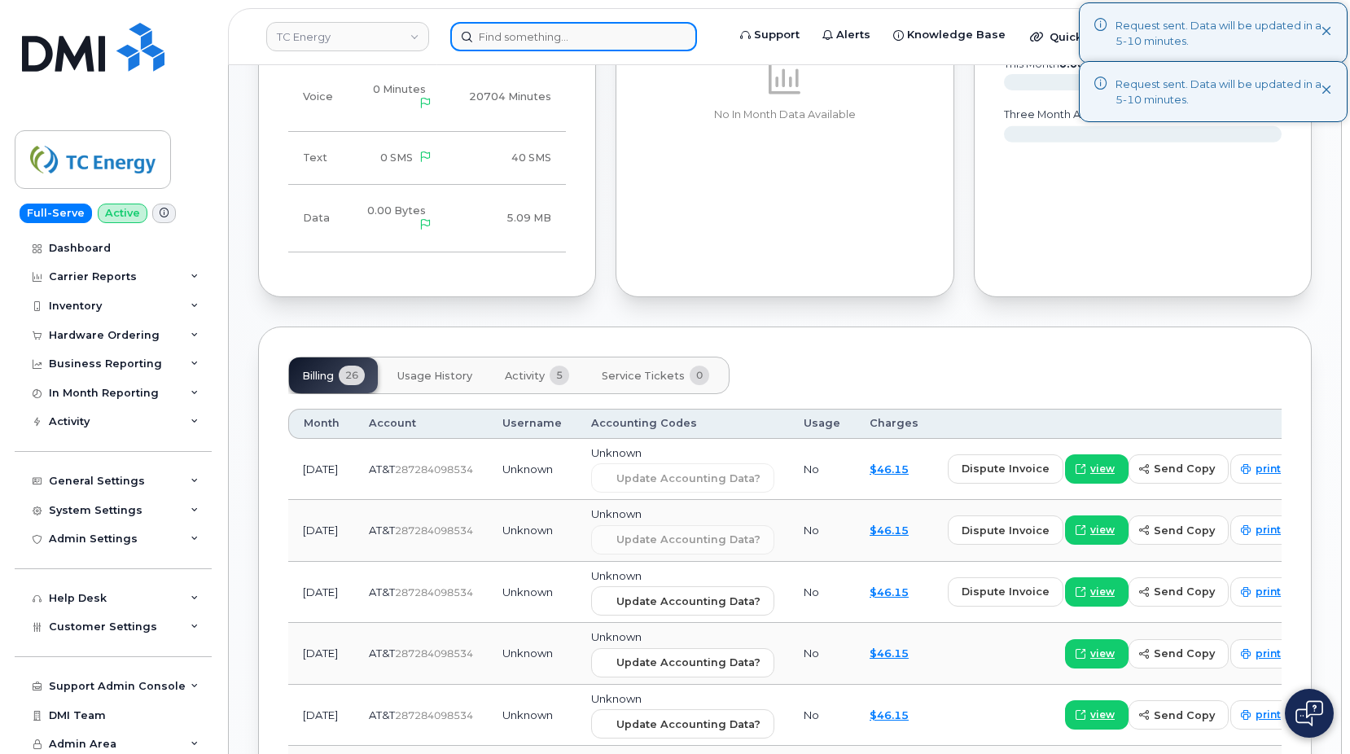
click at [573, 23] on input at bounding box center [573, 36] width 247 height 29
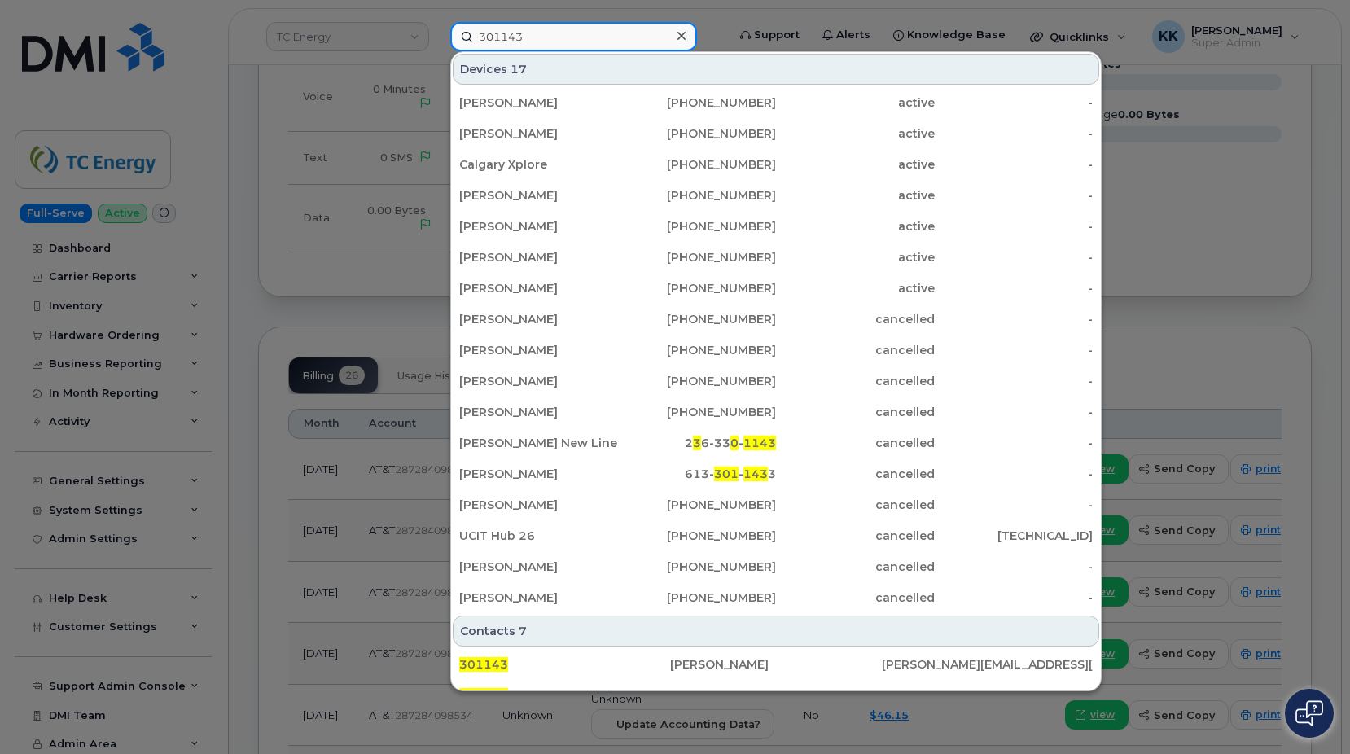
click at [555, 37] on input "301143" at bounding box center [573, 36] width 247 height 29
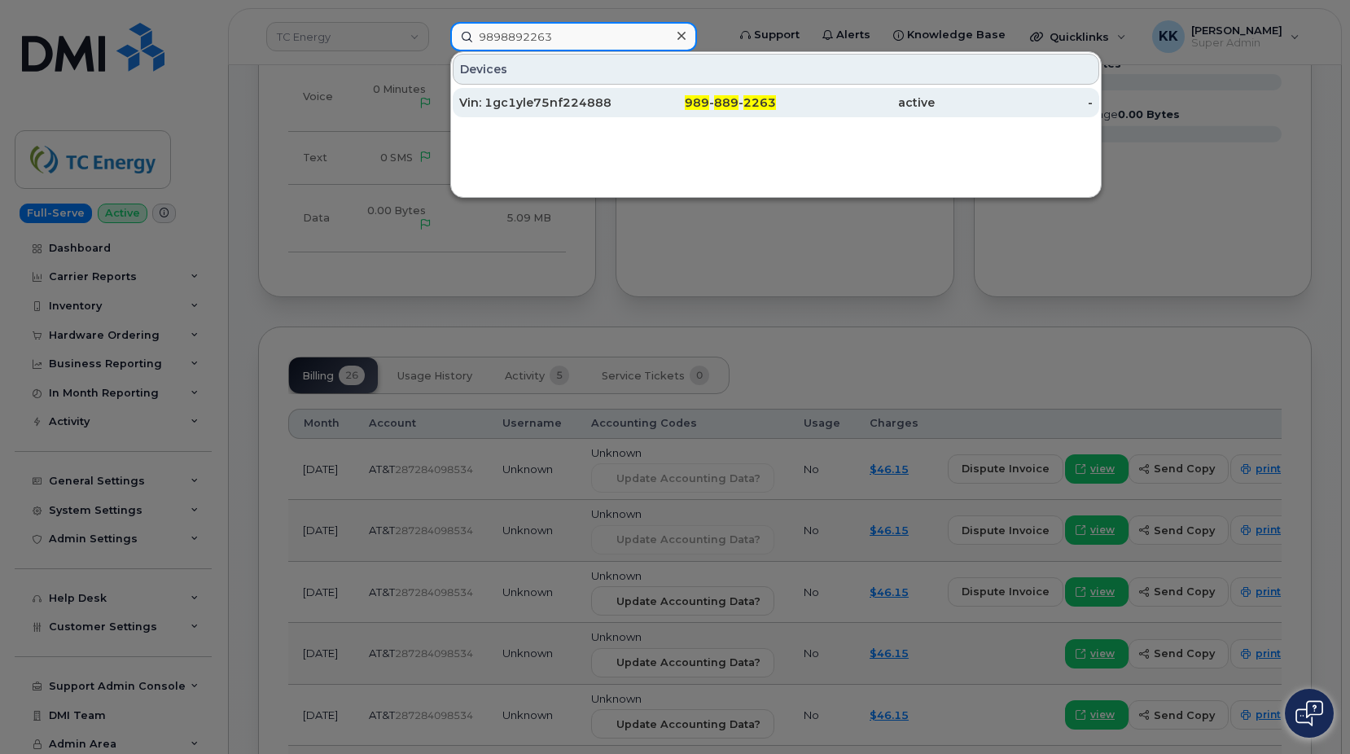
type input "9898892263"
click at [618, 90] on div "Vin: 1gc1yle75nf224888" at bounding box center [697, 102] width 159 height 29
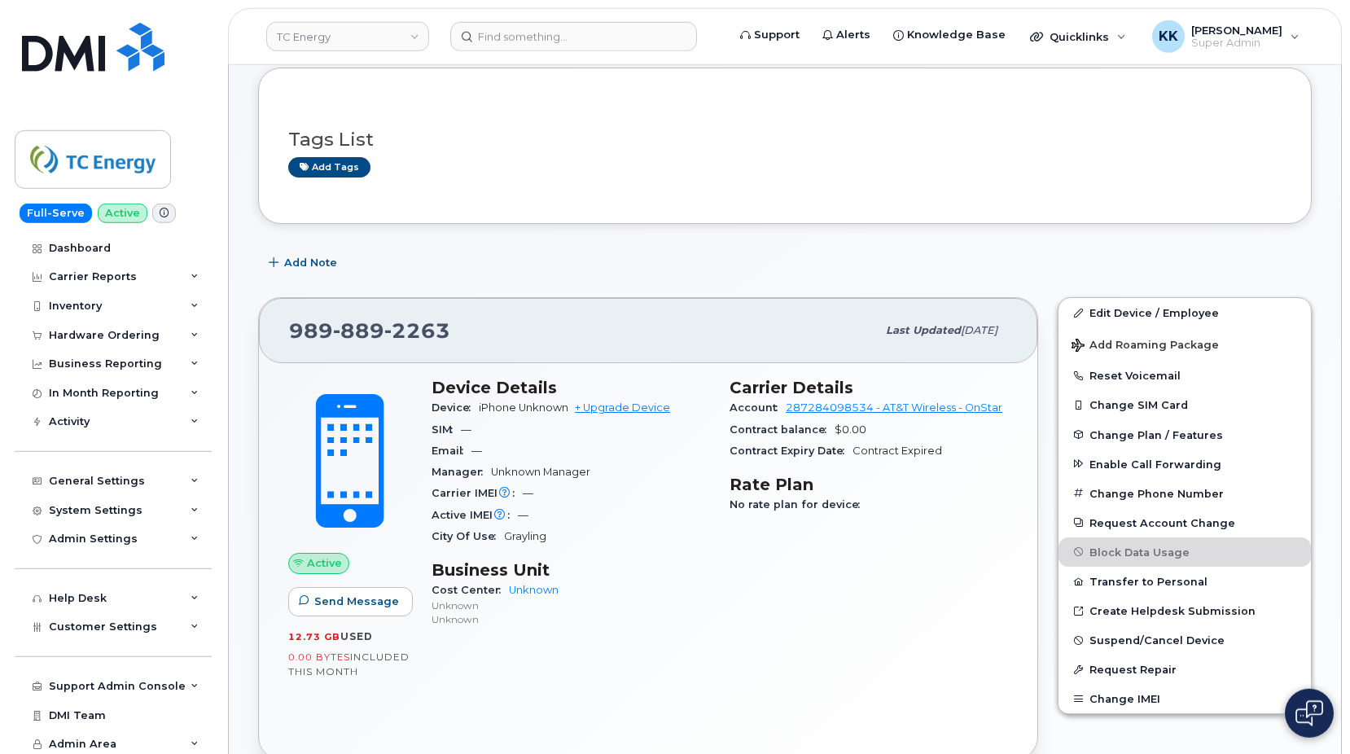
scroll to position [83, 0]
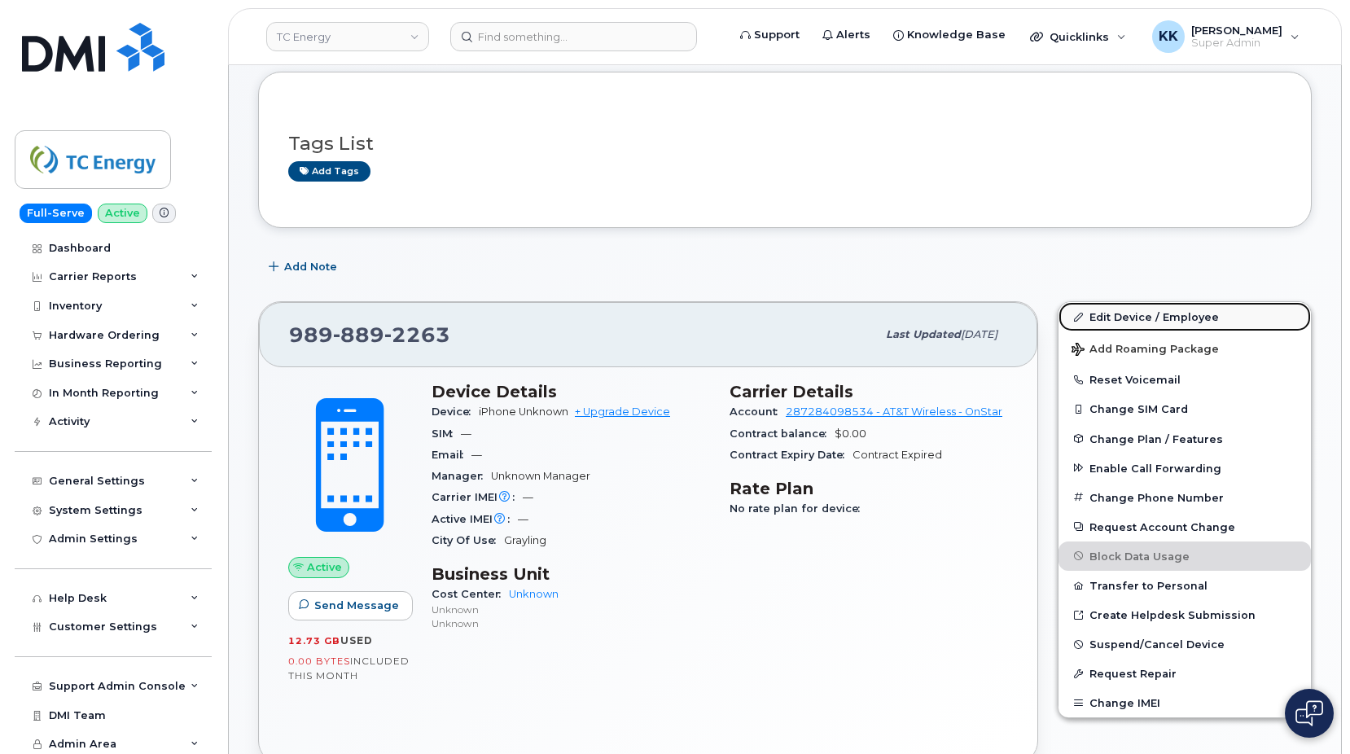
click at [1144, 314] on link "Edit Device / Employee" at bounding box center [1185, 316] width 252 height 29
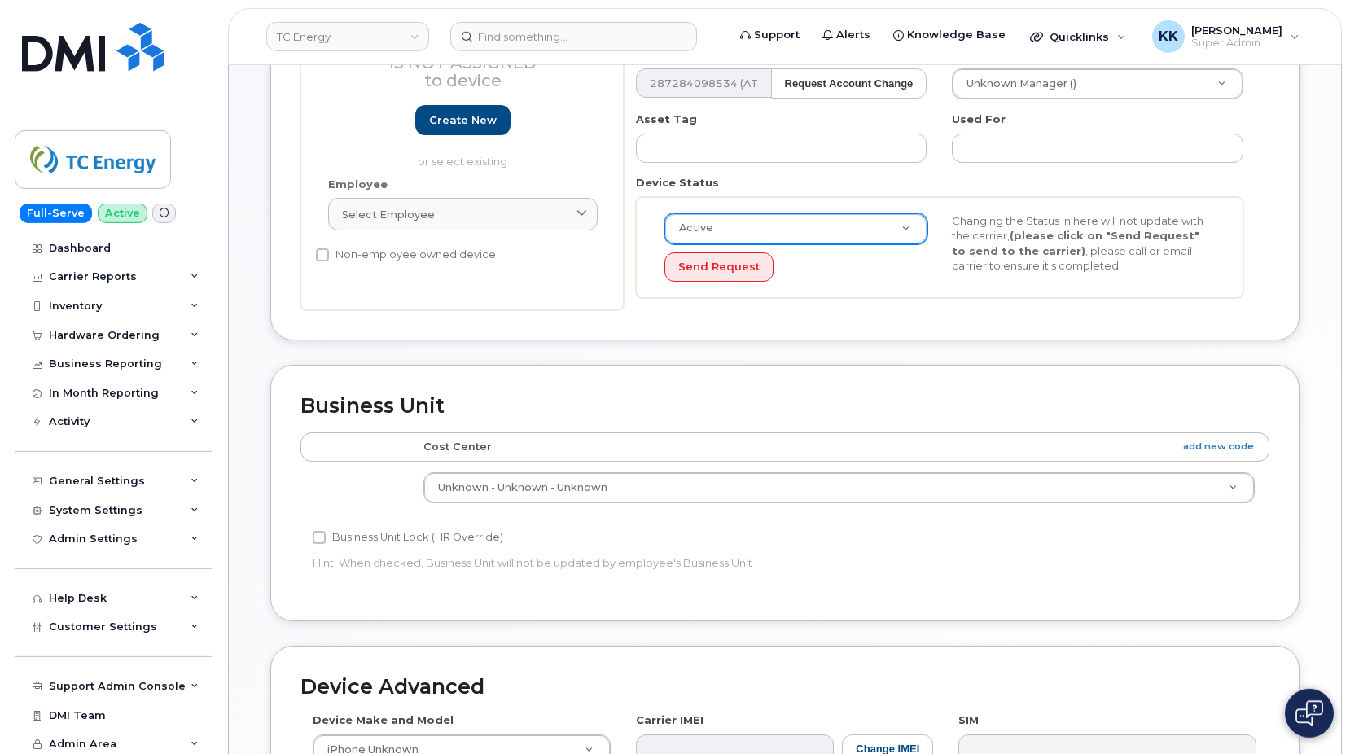
scroll to position [332, 0]
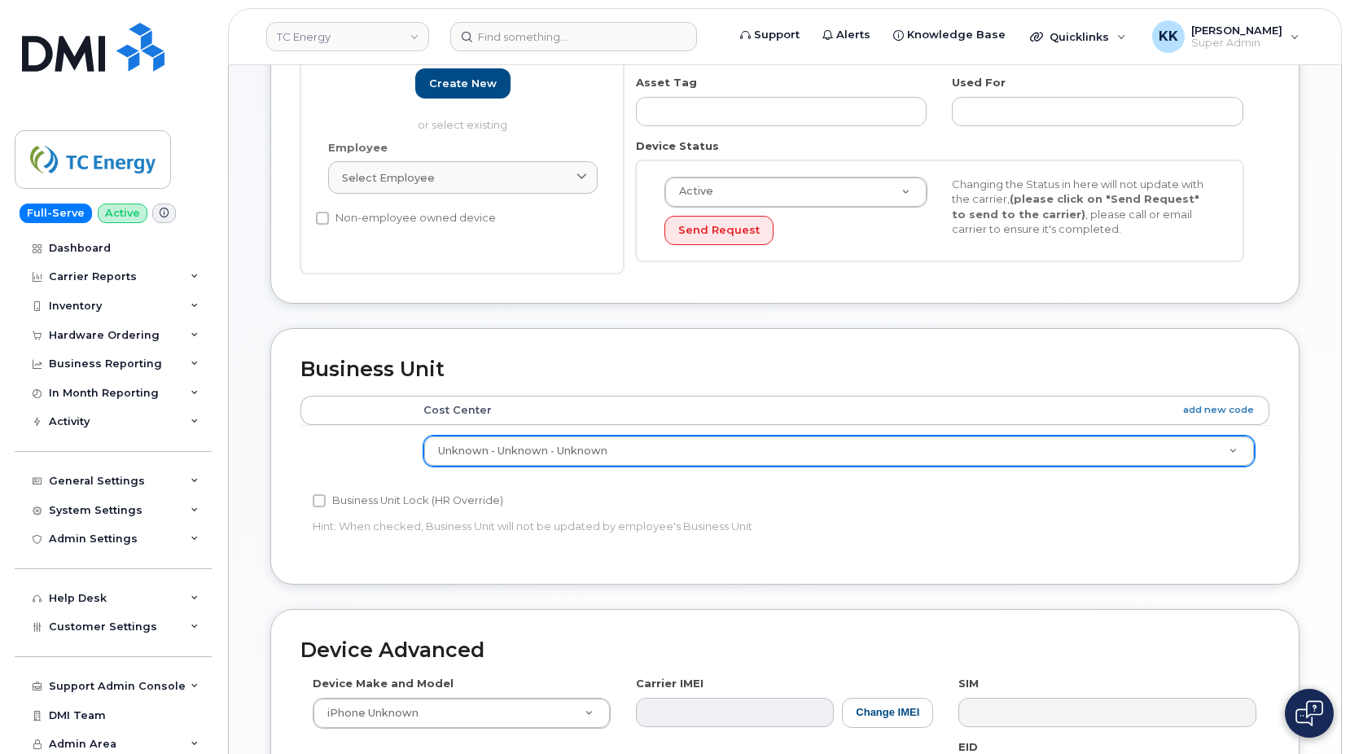
click at [657, 456] on body "TC Energy Support Alerts Knowledge Base Quicklinks Suspend / Cancel Device Chan…" at bounding box center [675, 381] width 1350 height 1427
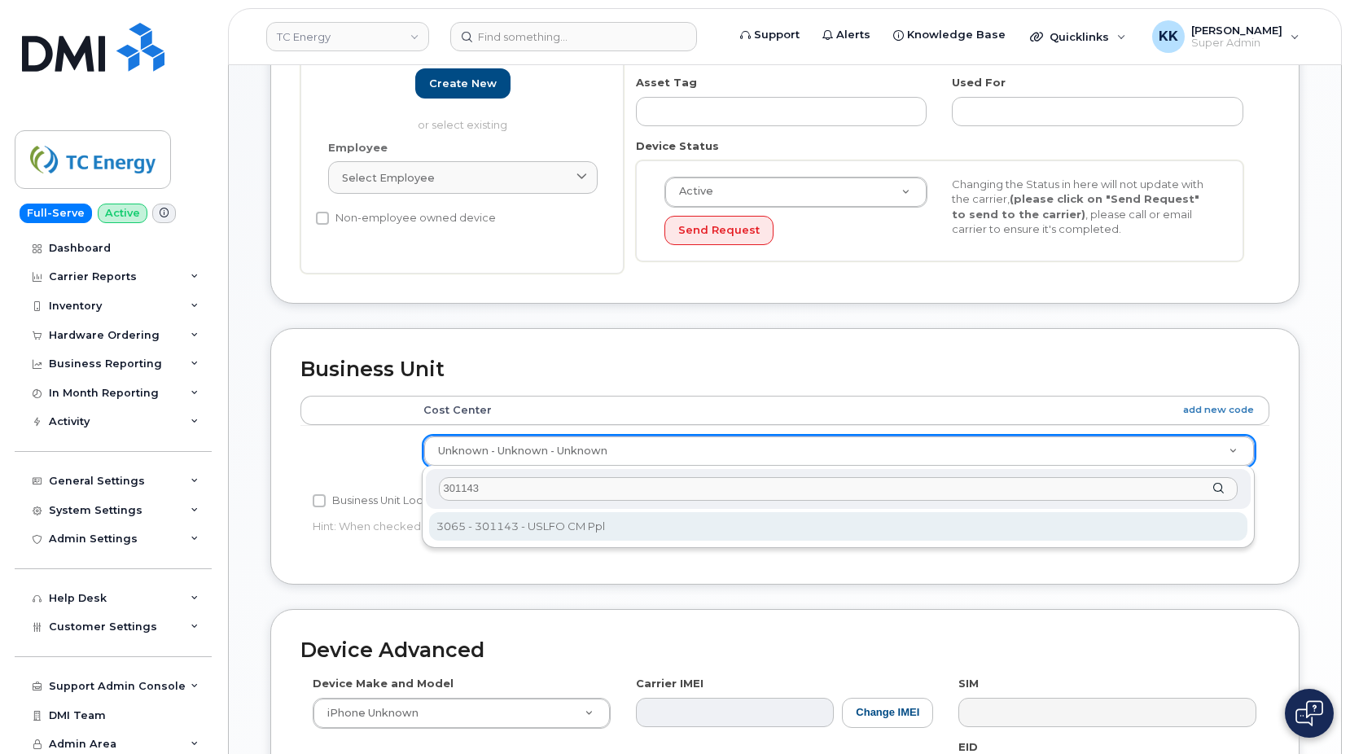
type input "301143"
type input "4119715"
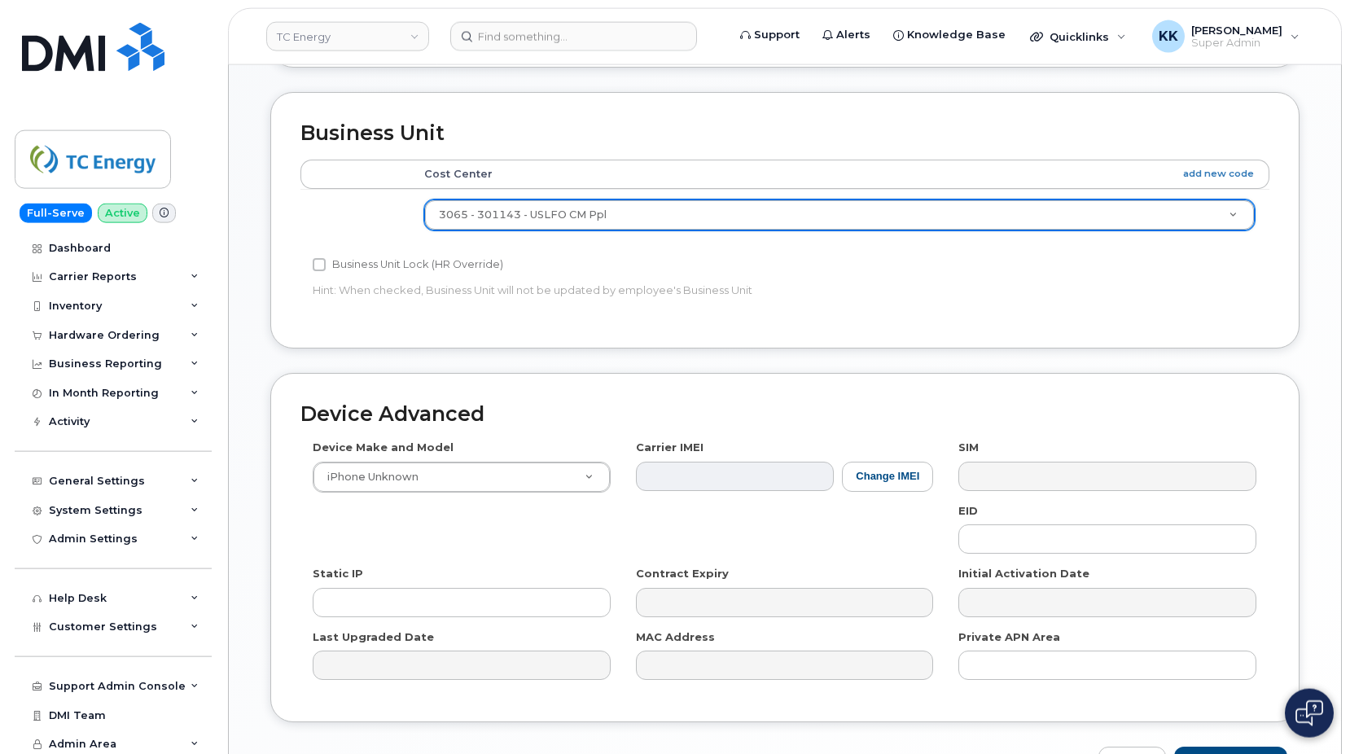
scroll to position [665, 0]
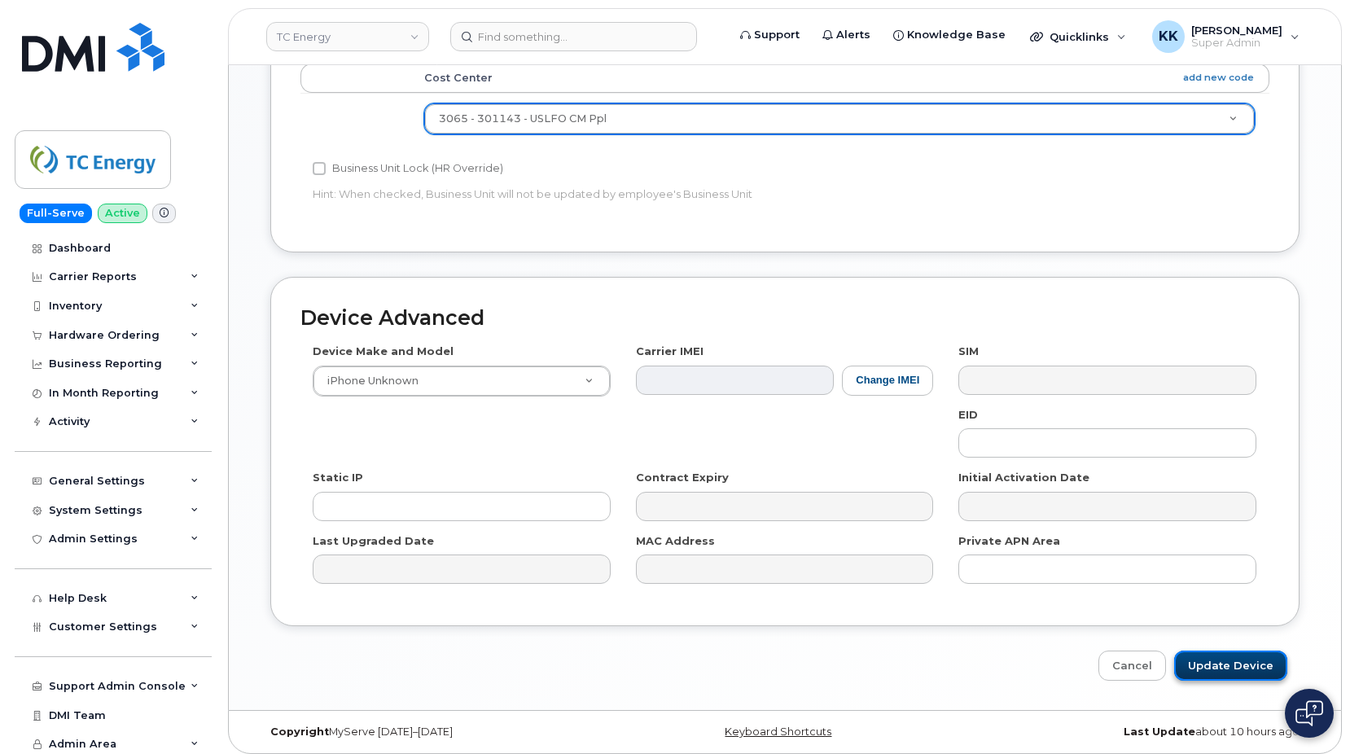
click at [1229, 660] on input "Update Device" at bounding box center [1230, 666] width 113 height 30
type input "Saving..."
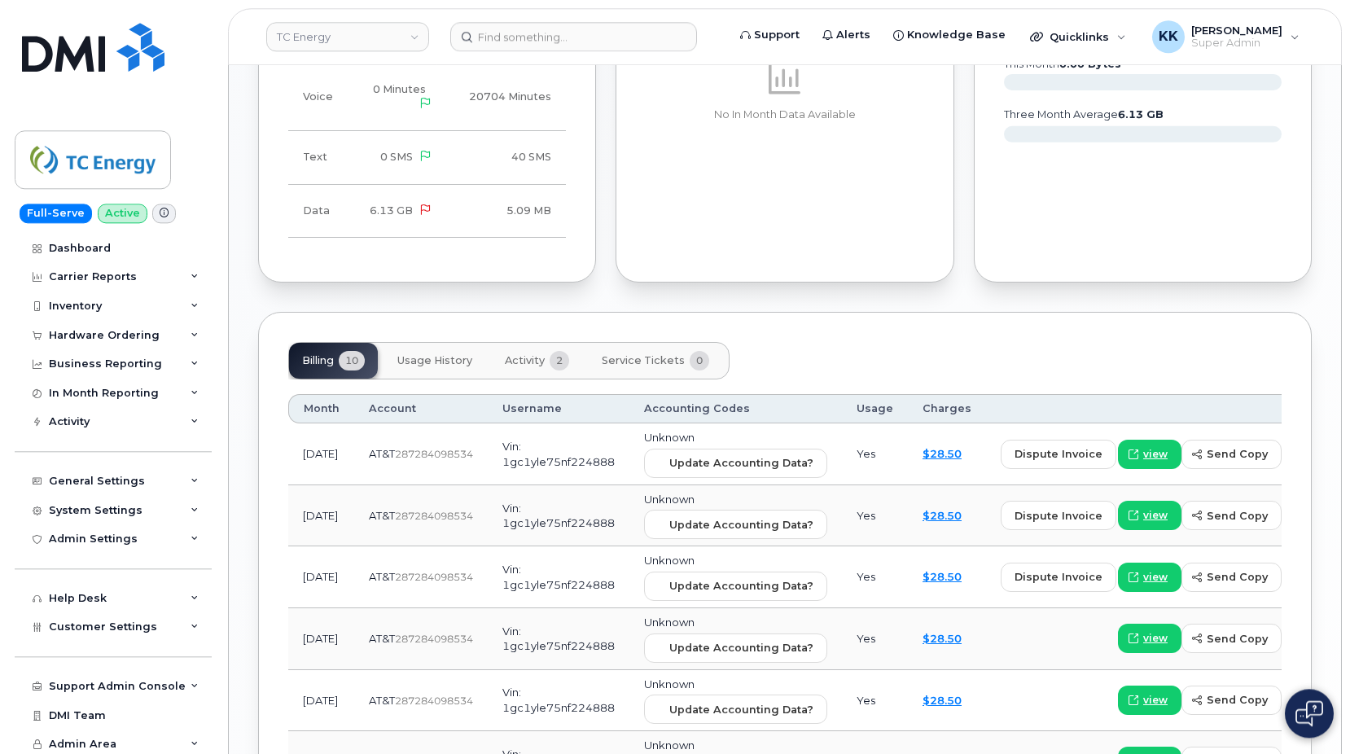
scroll to position [914, 0]
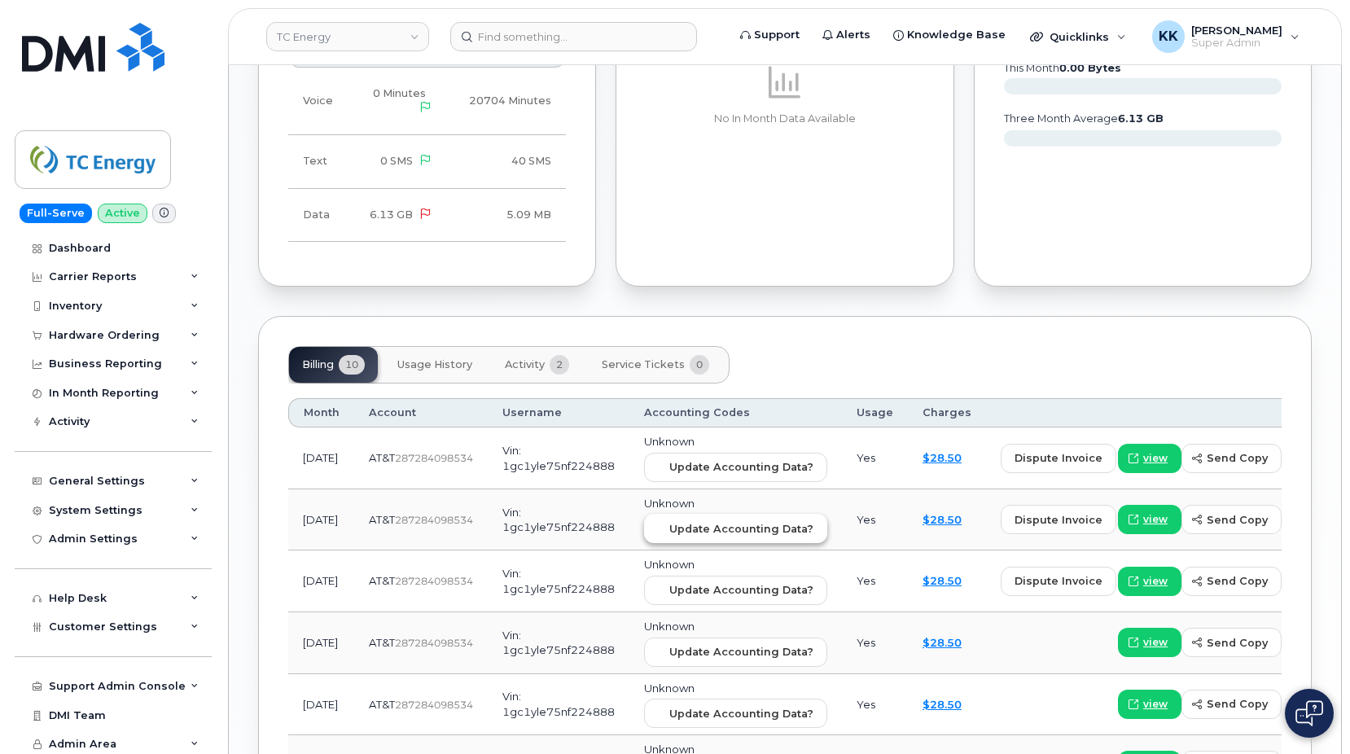
click at [669, 524] on span "Update Accounting Data?" at bounding box center [741, 528] width 144 height 15
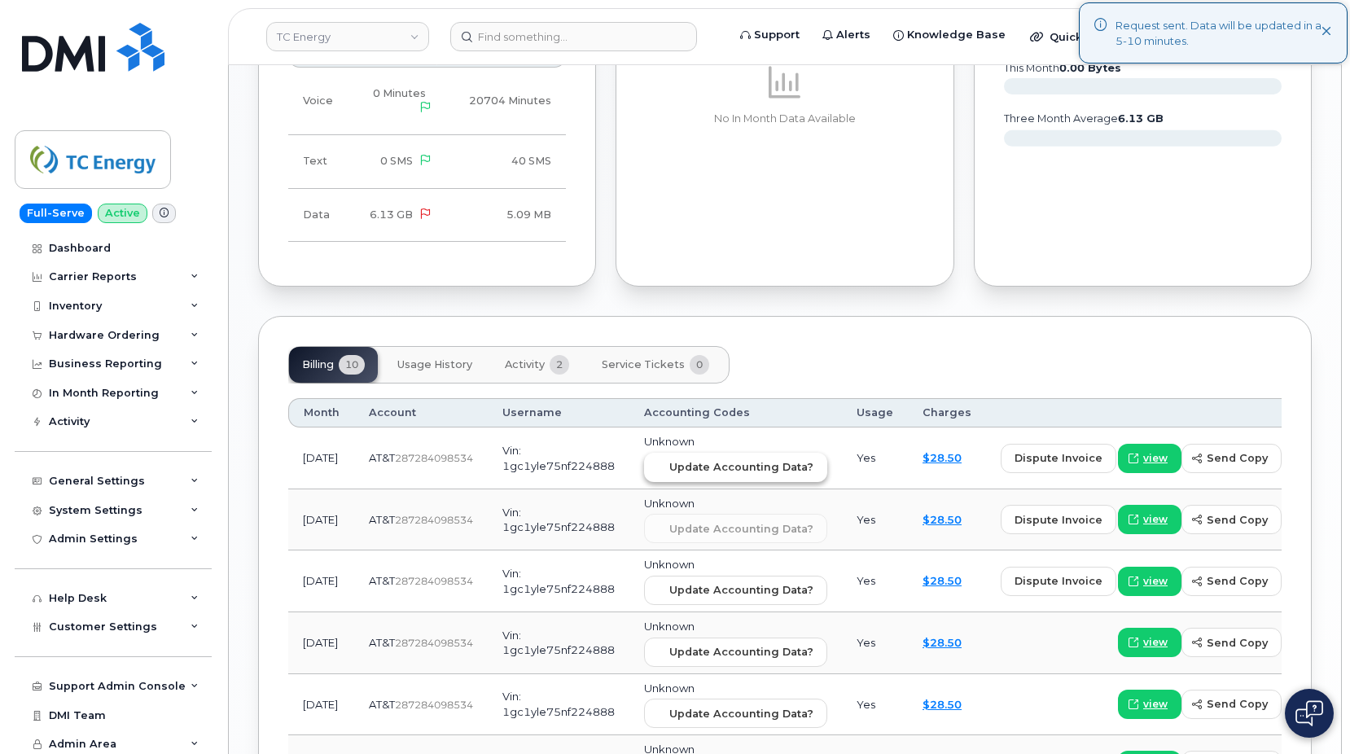
click at [724, 459] on span "Update Accounting Data?" at bounding box center [741, 466] width 144 height 15
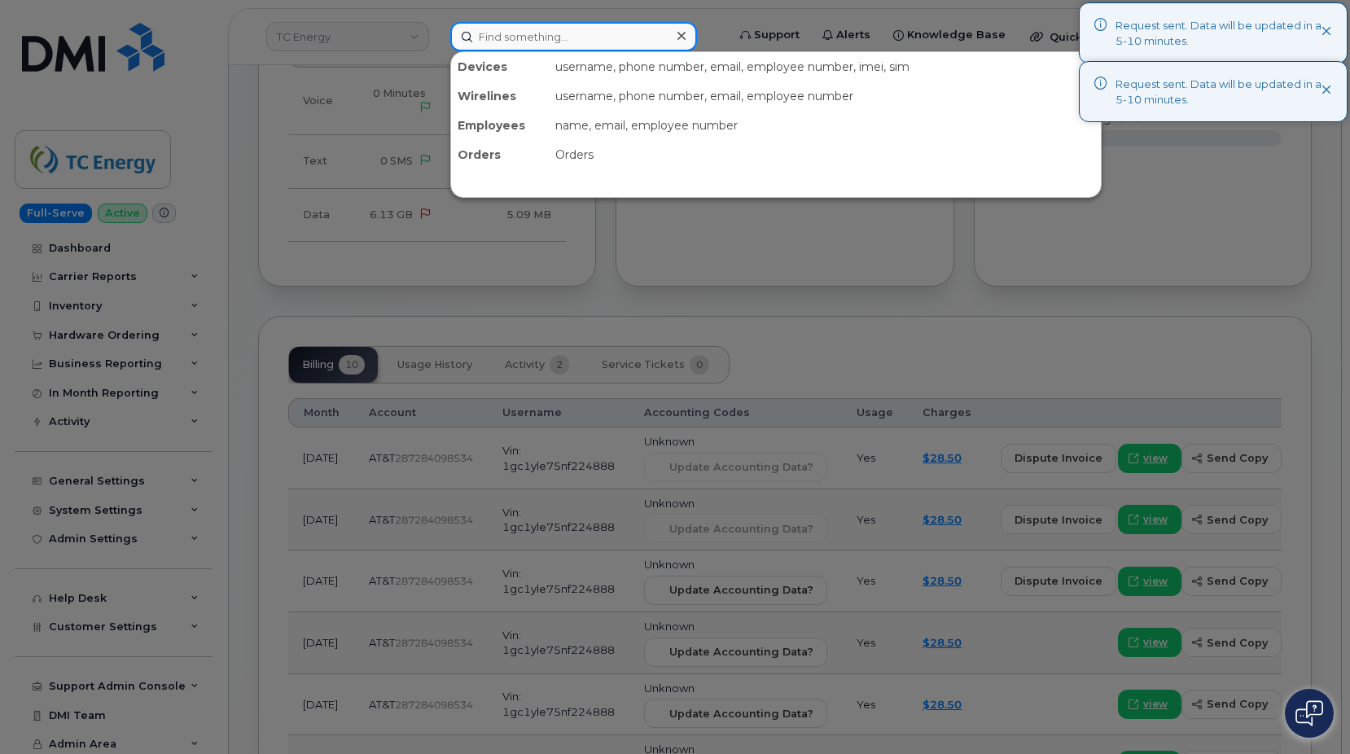
click at [578, 38] on input at bounding box center [573, 36] width 247 height 29
type input "9897103221"
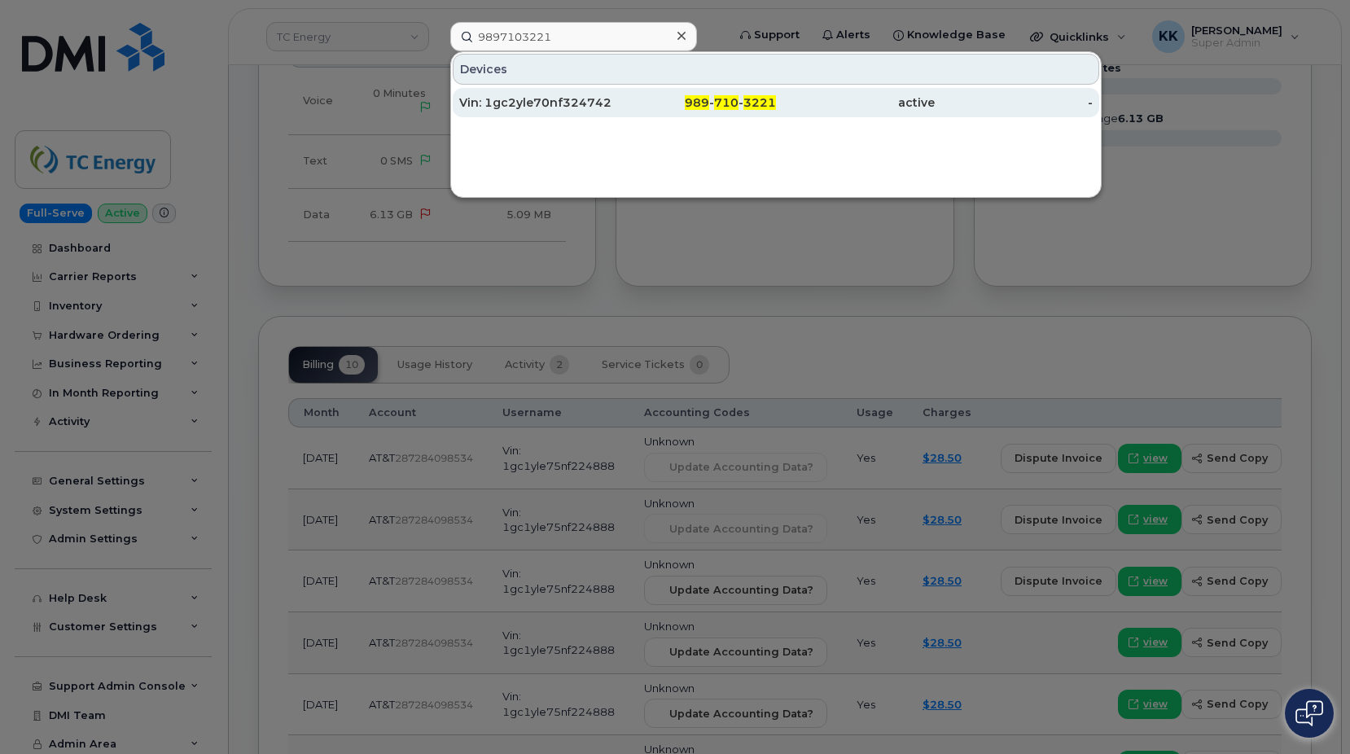
click at [654, 96] on div "989 - 710 - 3221" at bounding box center [697, 102] width 159 height 16
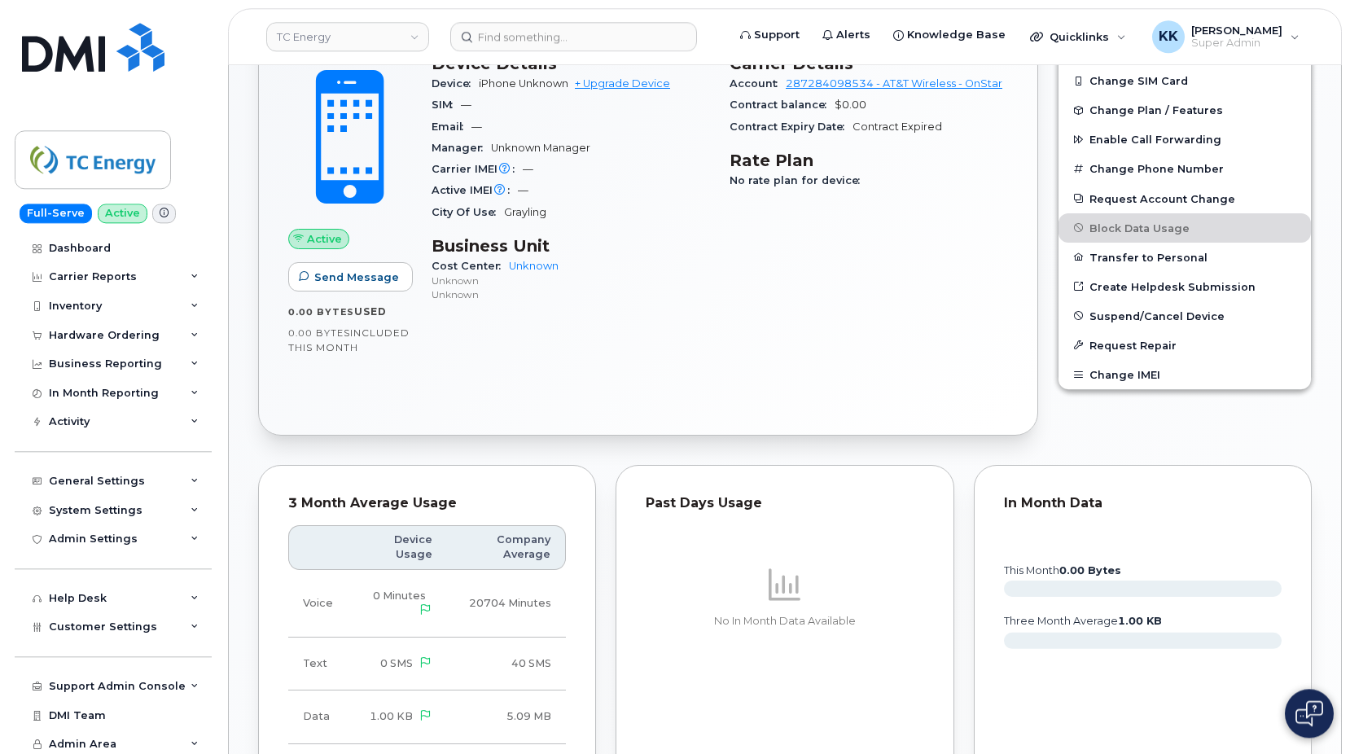
scroll to position [249, 0]
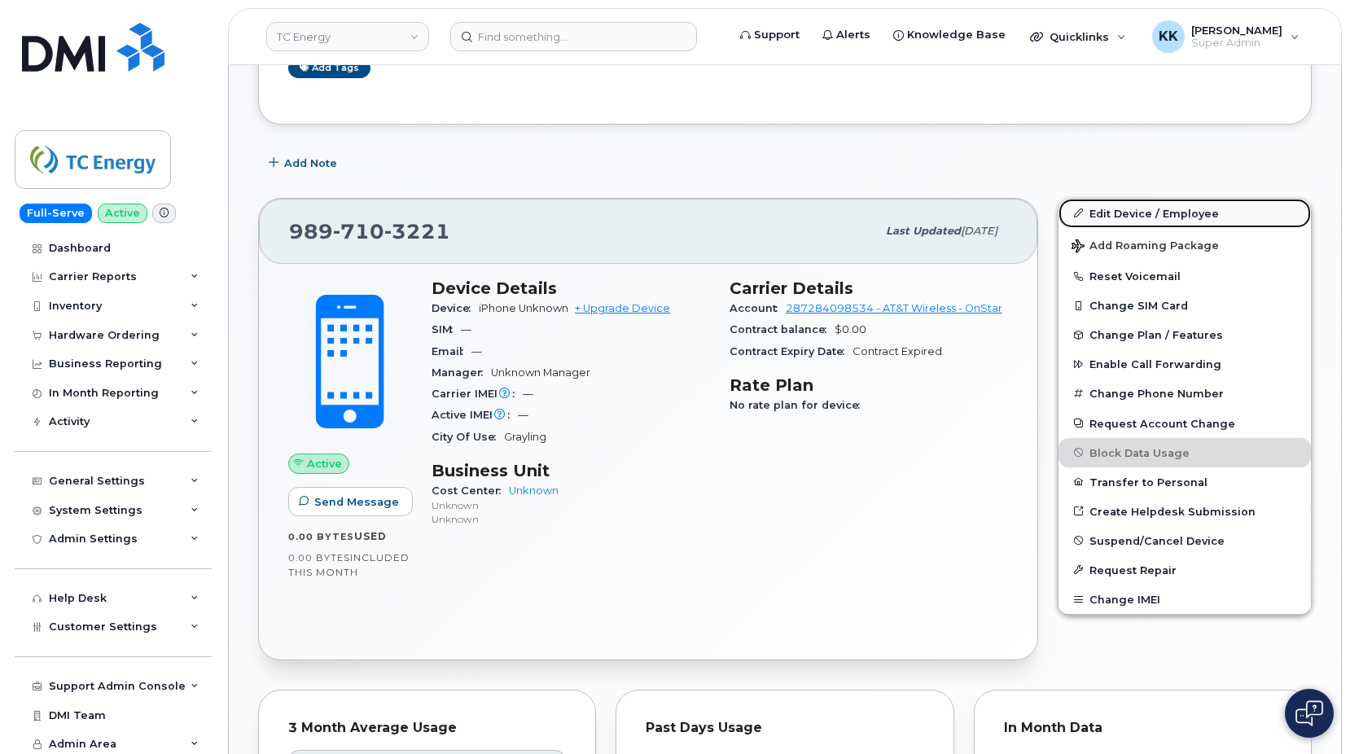
click at [1126, 219] on link "Edit Device / Employee" at bounding box center [1185, 213] width 252 height 29
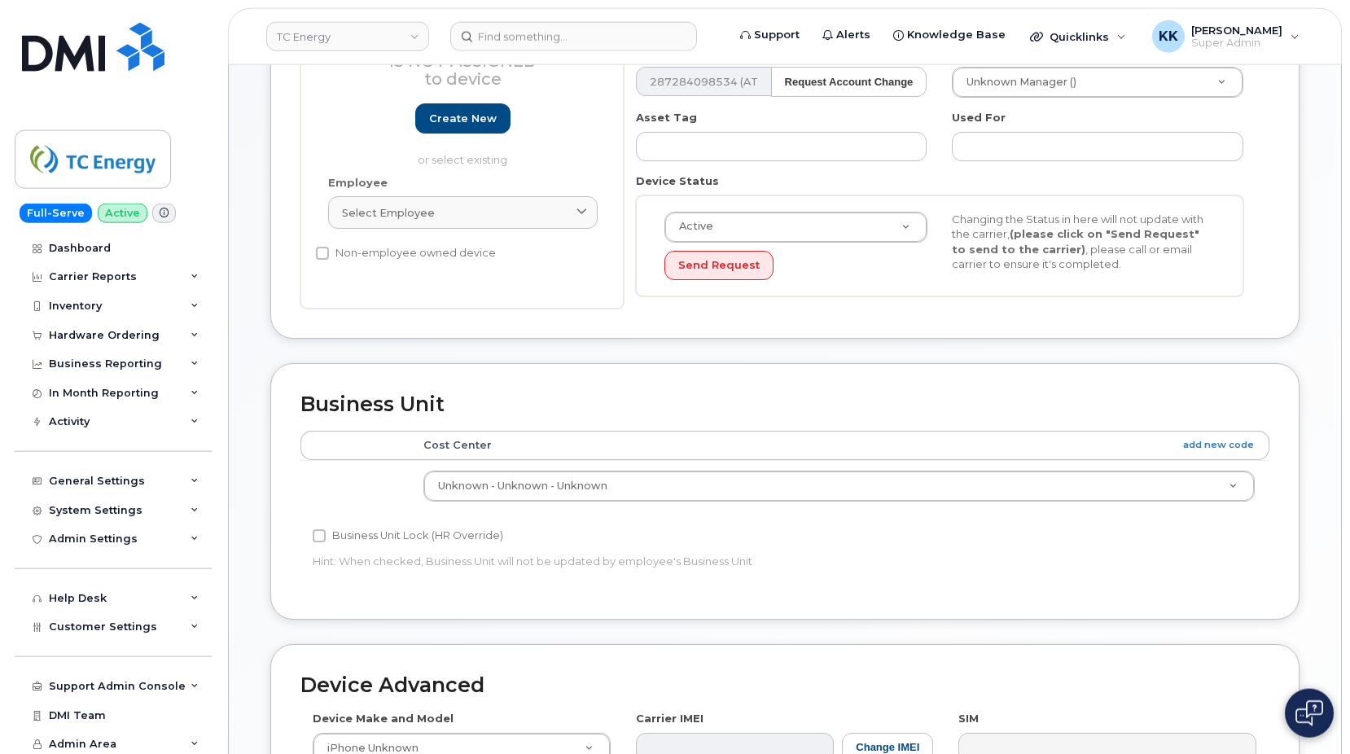
scroll to position [332, 0]
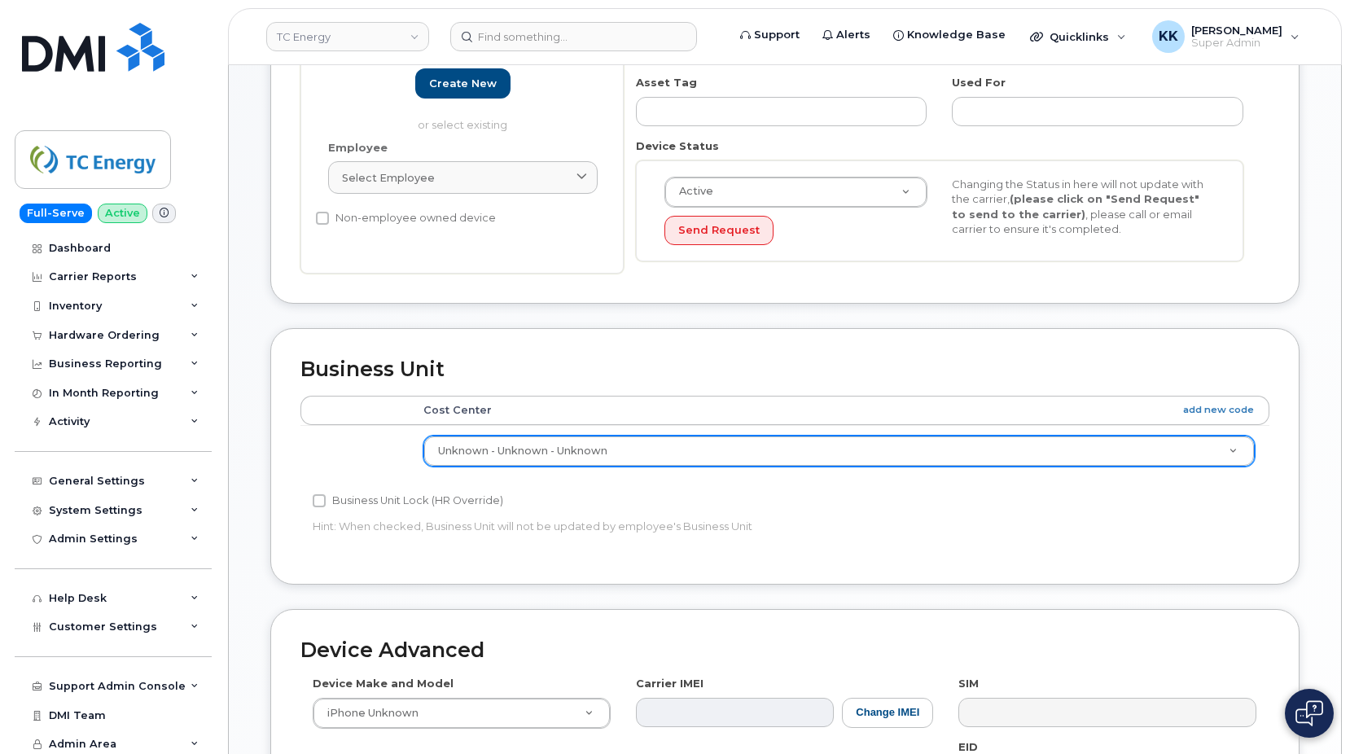
click at [603, 451] on body "TC Energy Support Alerts Knowledge Base Quicklinks Suspend / Cancel Device Chan…" at bounding box center [675, 381] width 1350 height 1427
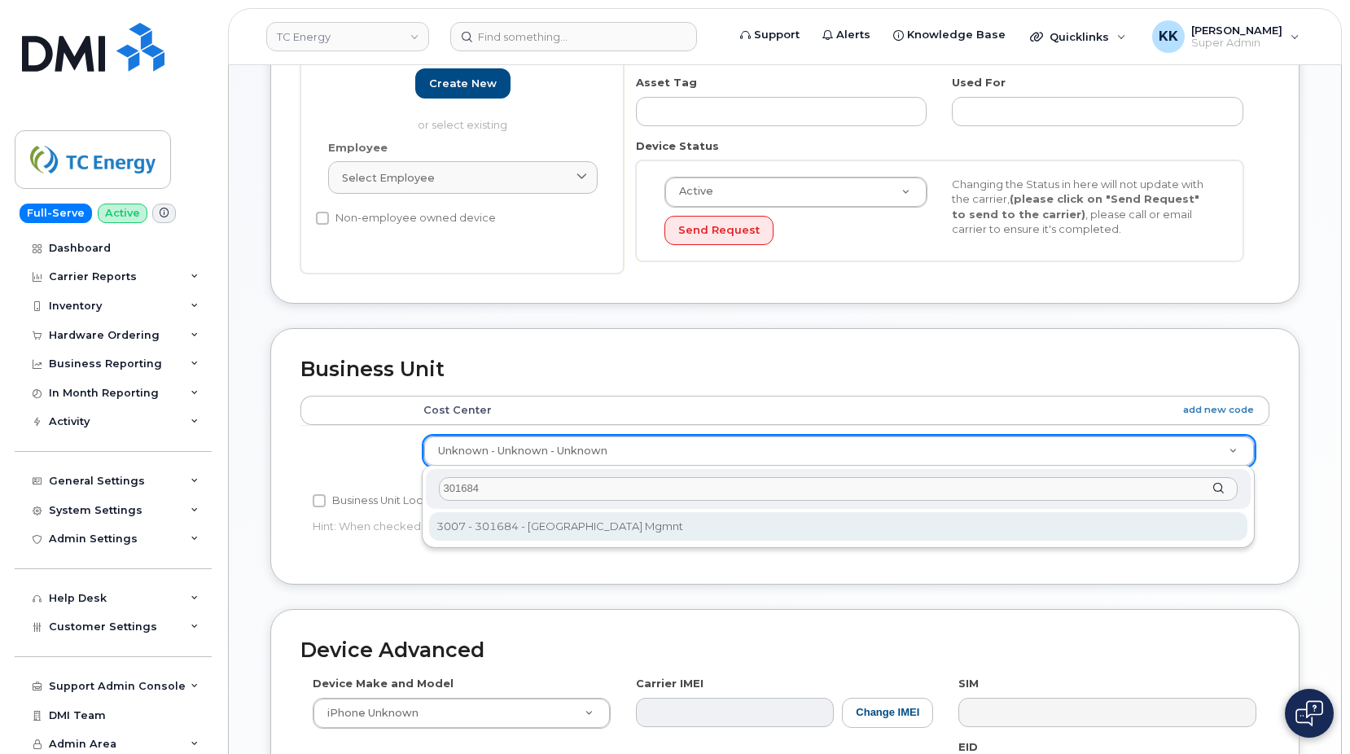
type input "301684"
type input "4120128"
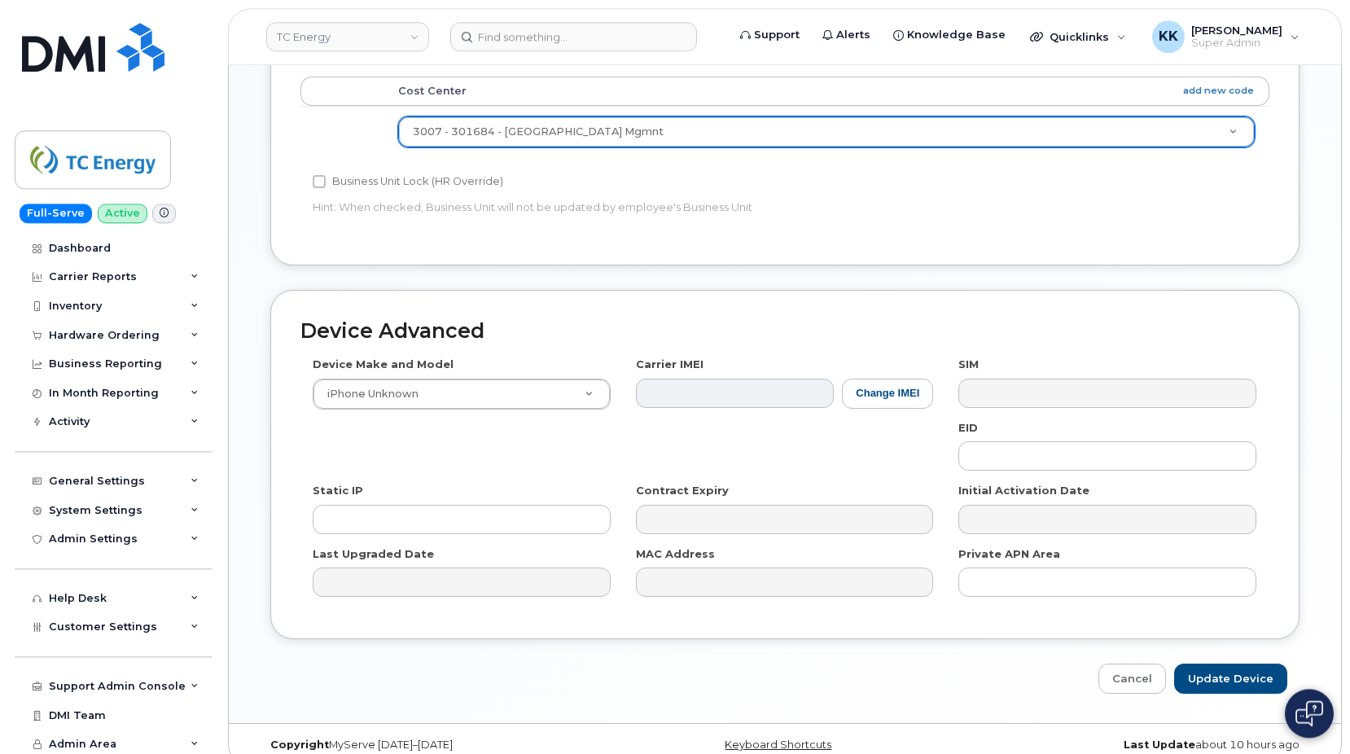
scroll to position [673, 0]
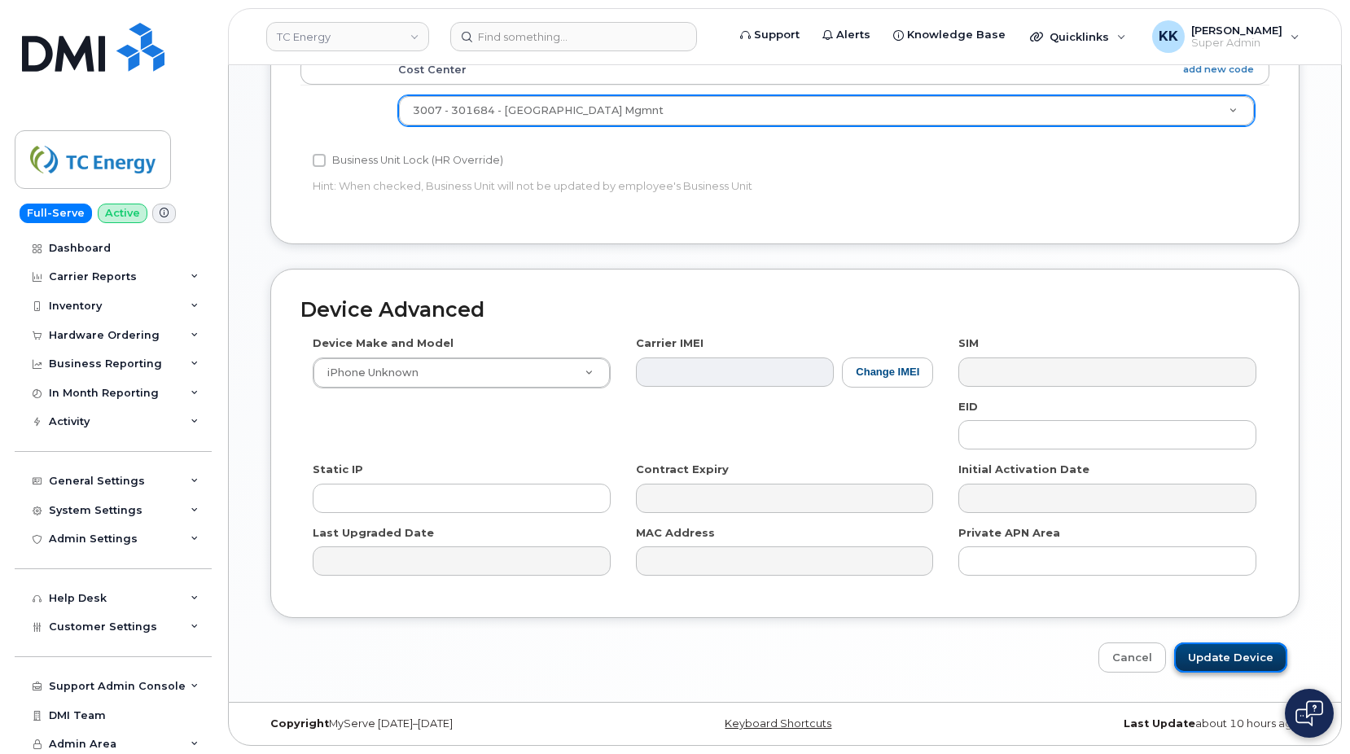
click at [1238, 656] on input "Update Device" at bounding box center [1230, 658] width 113 height 30
type input "Saving..."
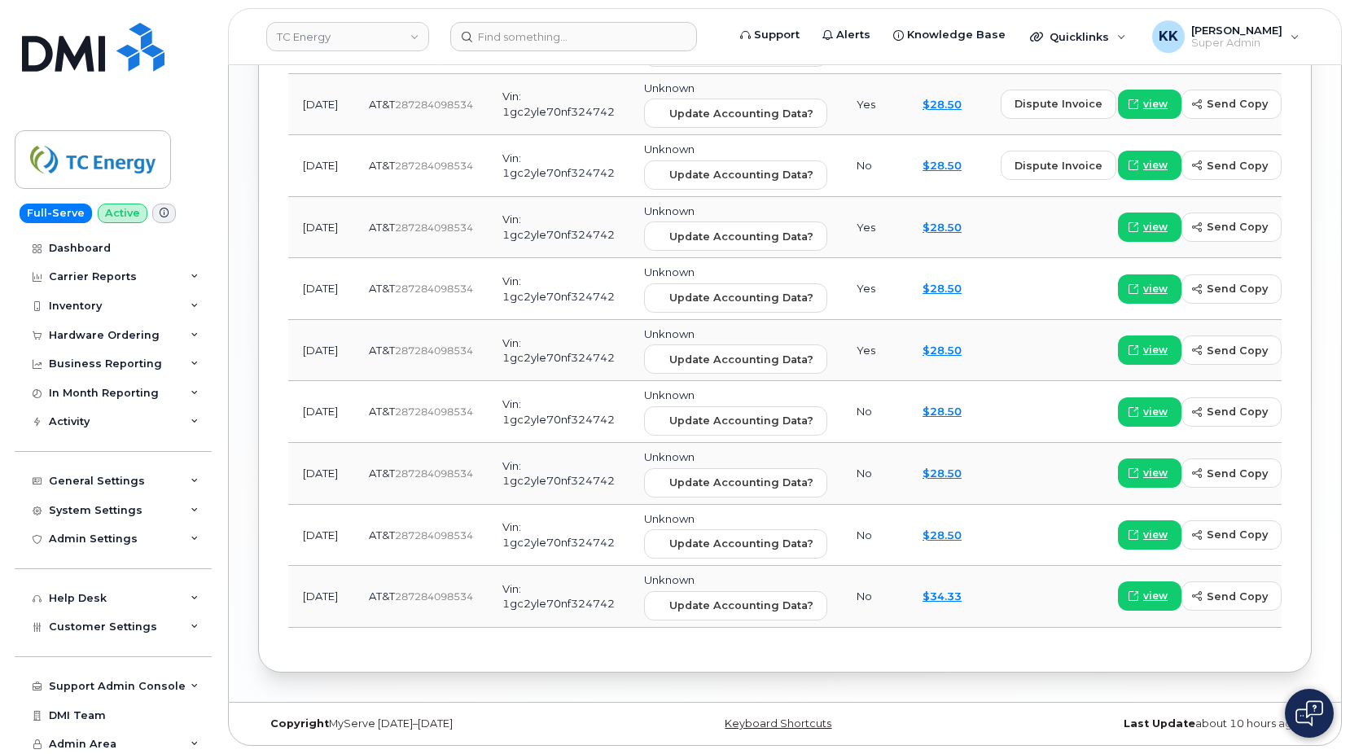
scroll to position [1064, 0]
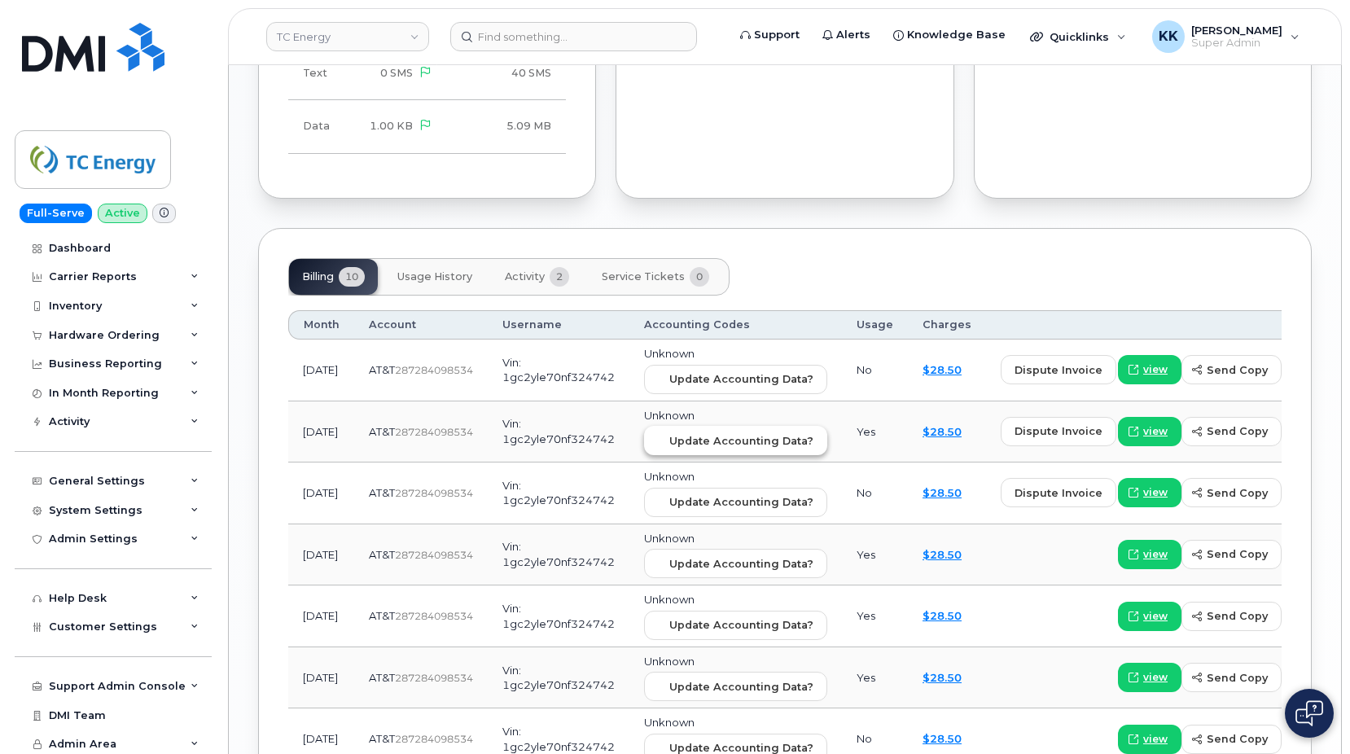
click at [671, 435] on span "Update Accounting Data?" at bounding box center [741, 440] width 144 height 15
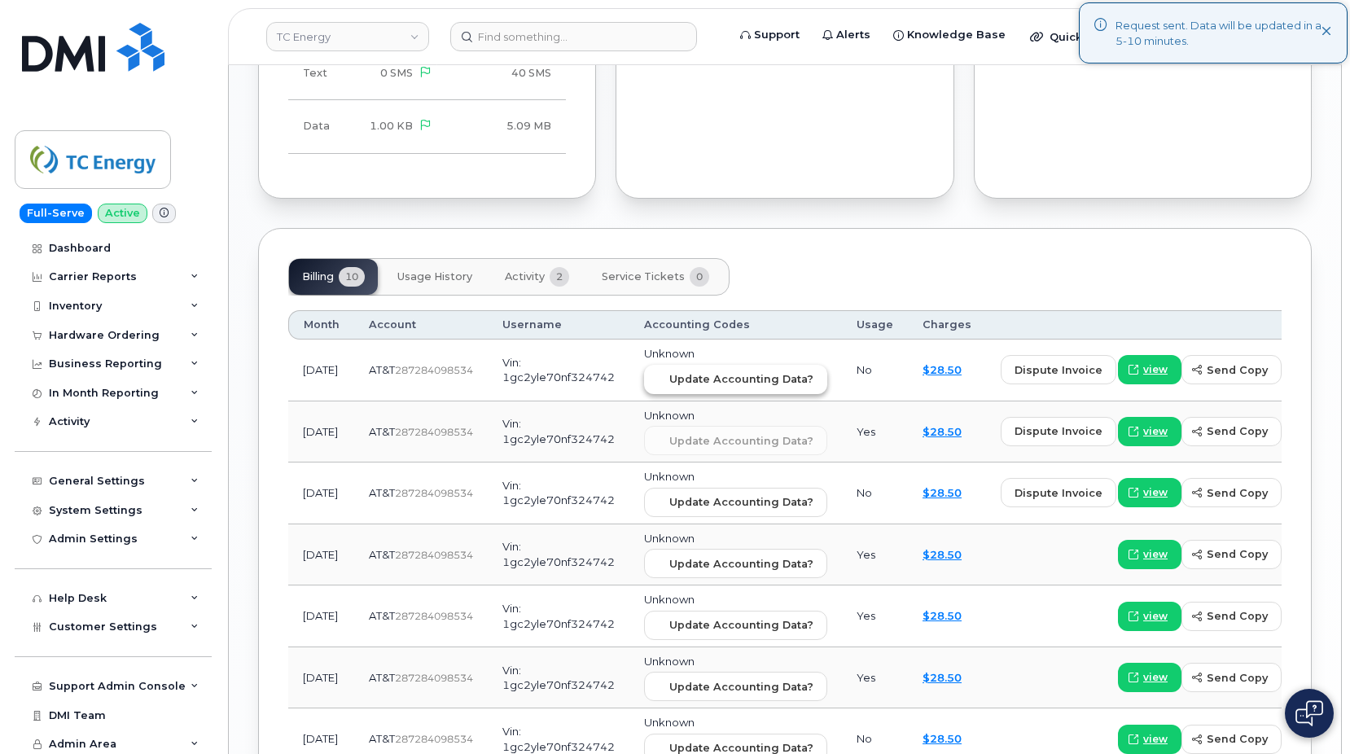
click at [673, 365] on button "Update Accounting Data?" at bounding box center [735, 379] width 183 height 29
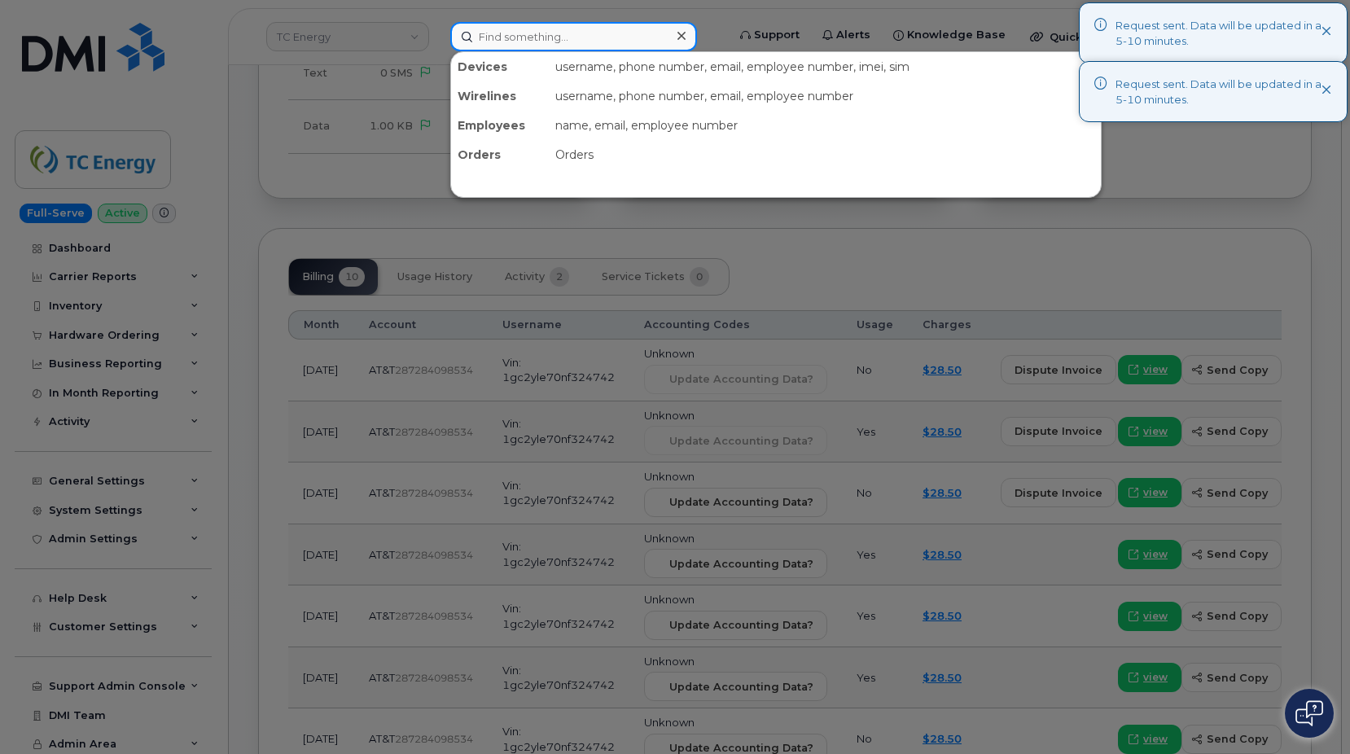
click at [558, 40] on input at bounding box center [573, 36] width 247 height 29
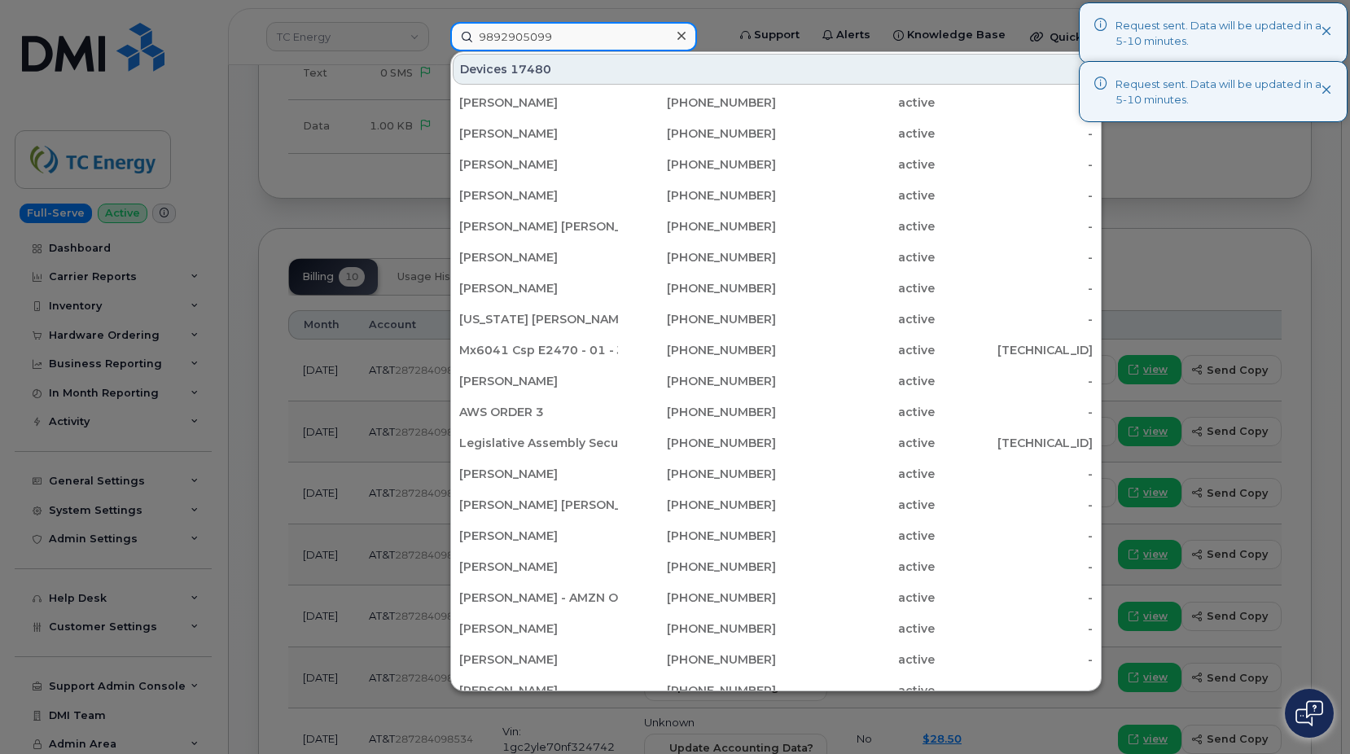
type input "9892905099"
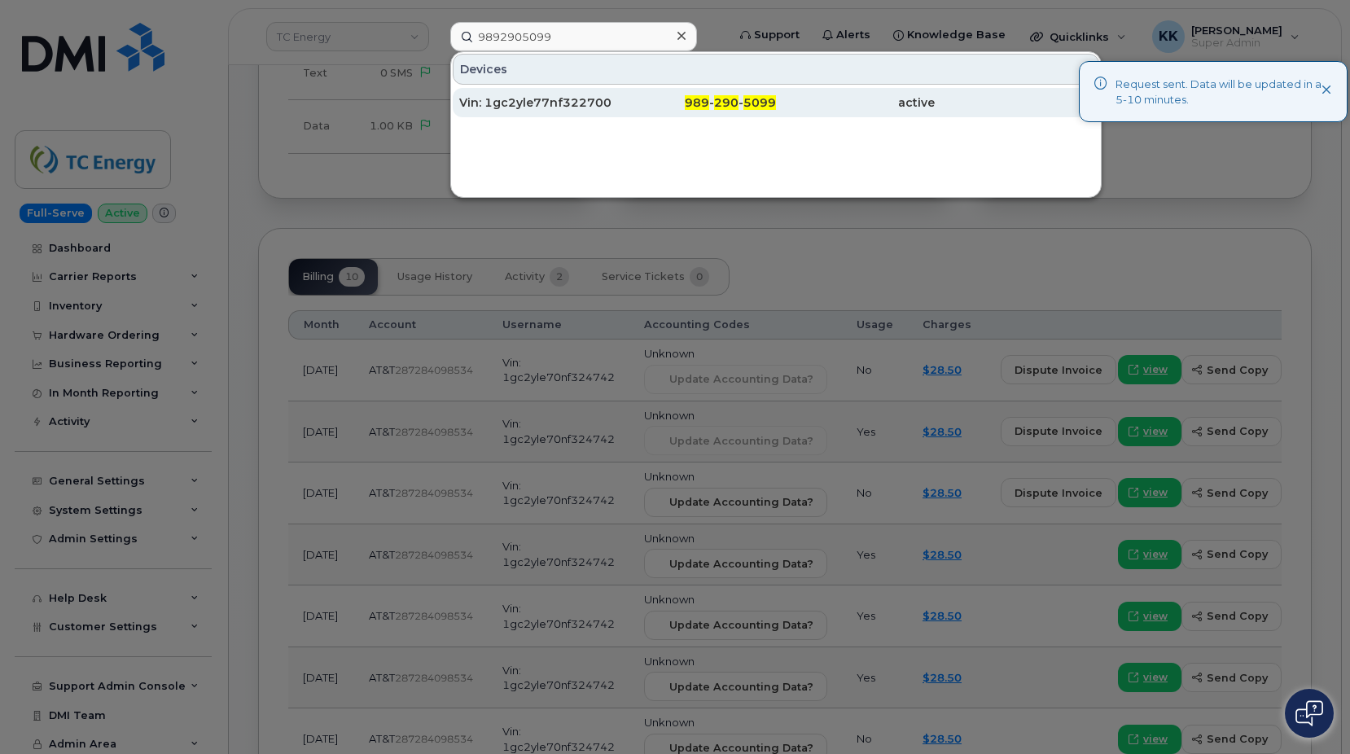
click at [562, 106] on div "Vin: 1gc2yle77nf322700" at bounding box center [538, 102] width 159 height 16
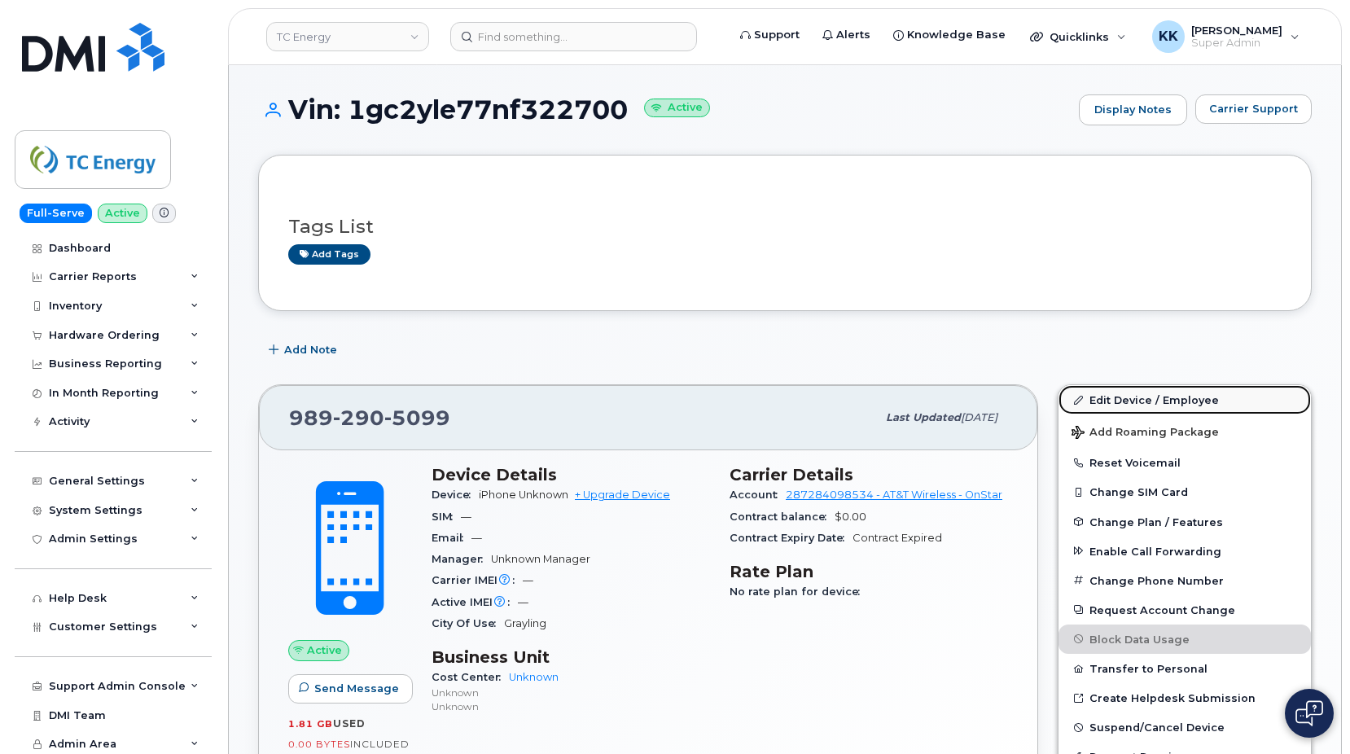
click at [1120, 406] on link "Edit Device / Employee" at bounding box center [1185, 399] width 252 height 29
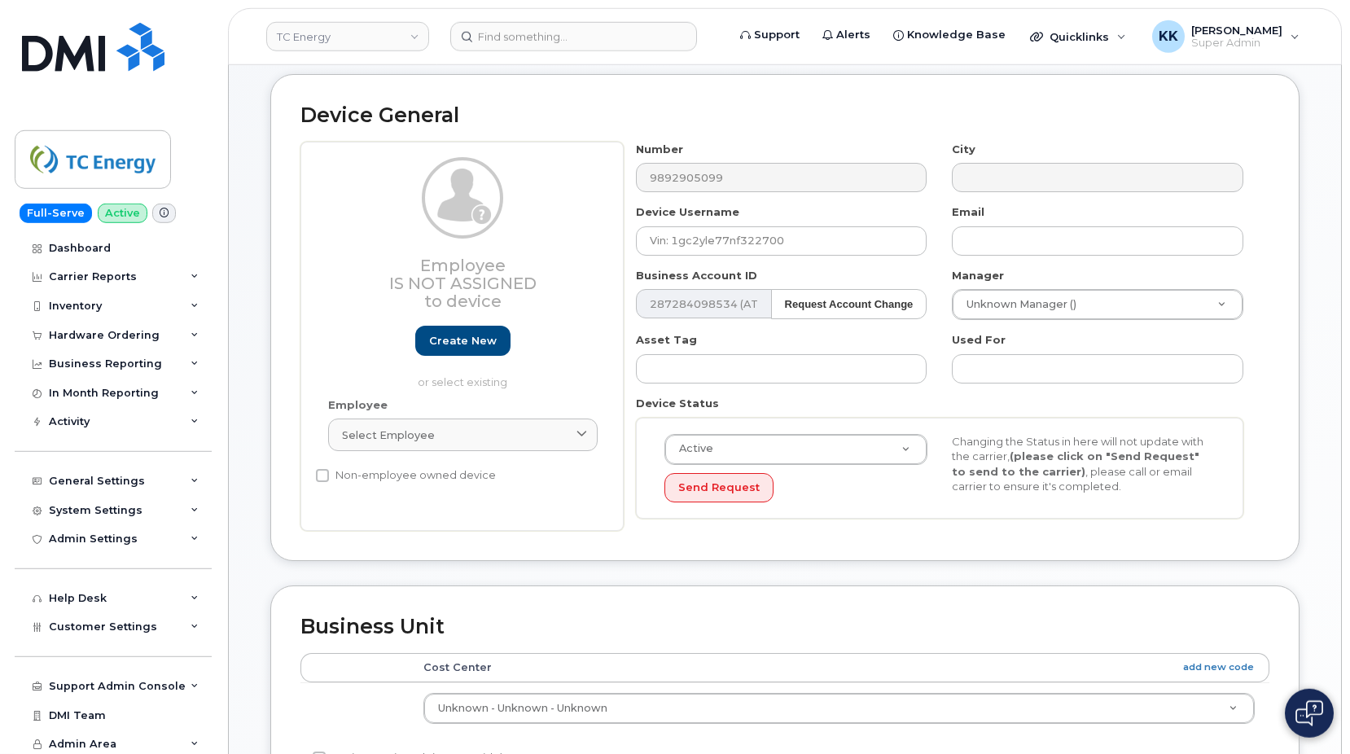
scroll to position [332, 0]
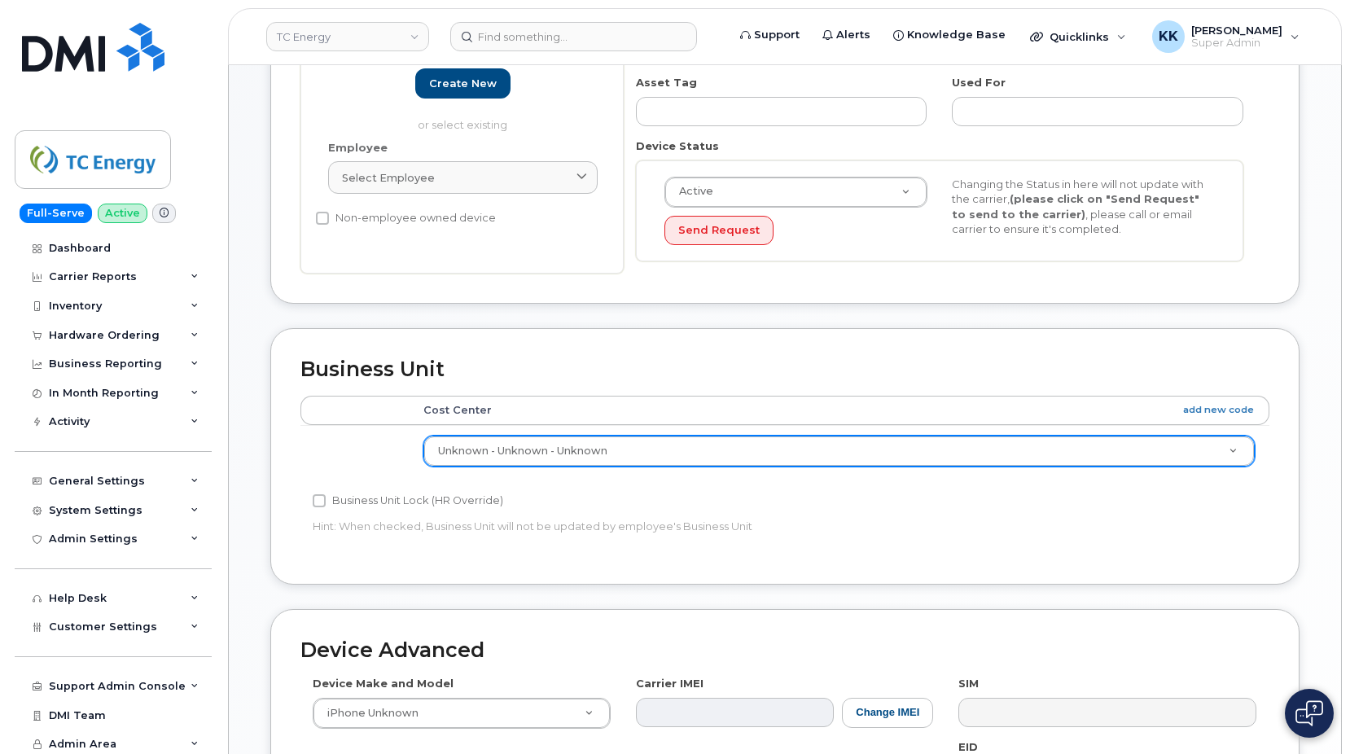
click at [608, 452] on body "TC Energy Support Alerts Knowledge Base Quicklinks Suspend / Cancel Device Chan…" at bounding box center [675, 381] width 1350 height 1427
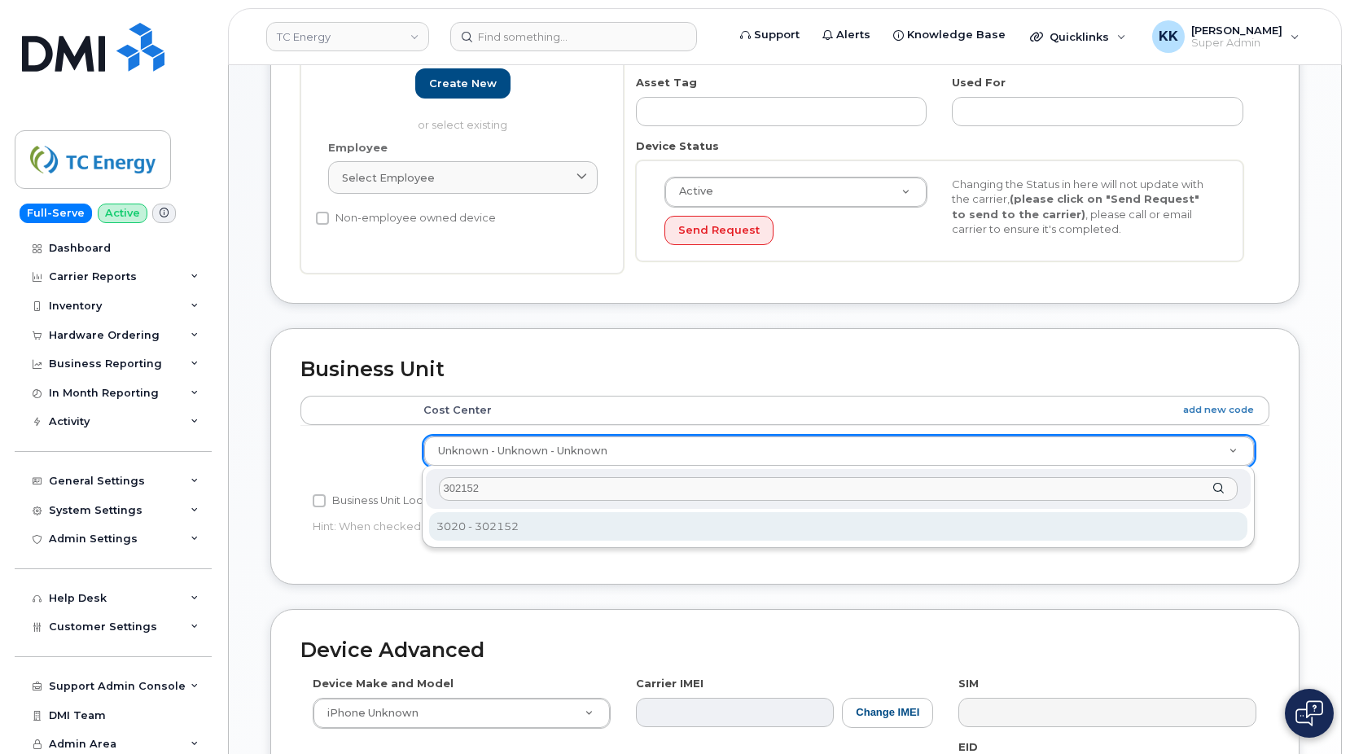
type input "302152"
type input "29636339"
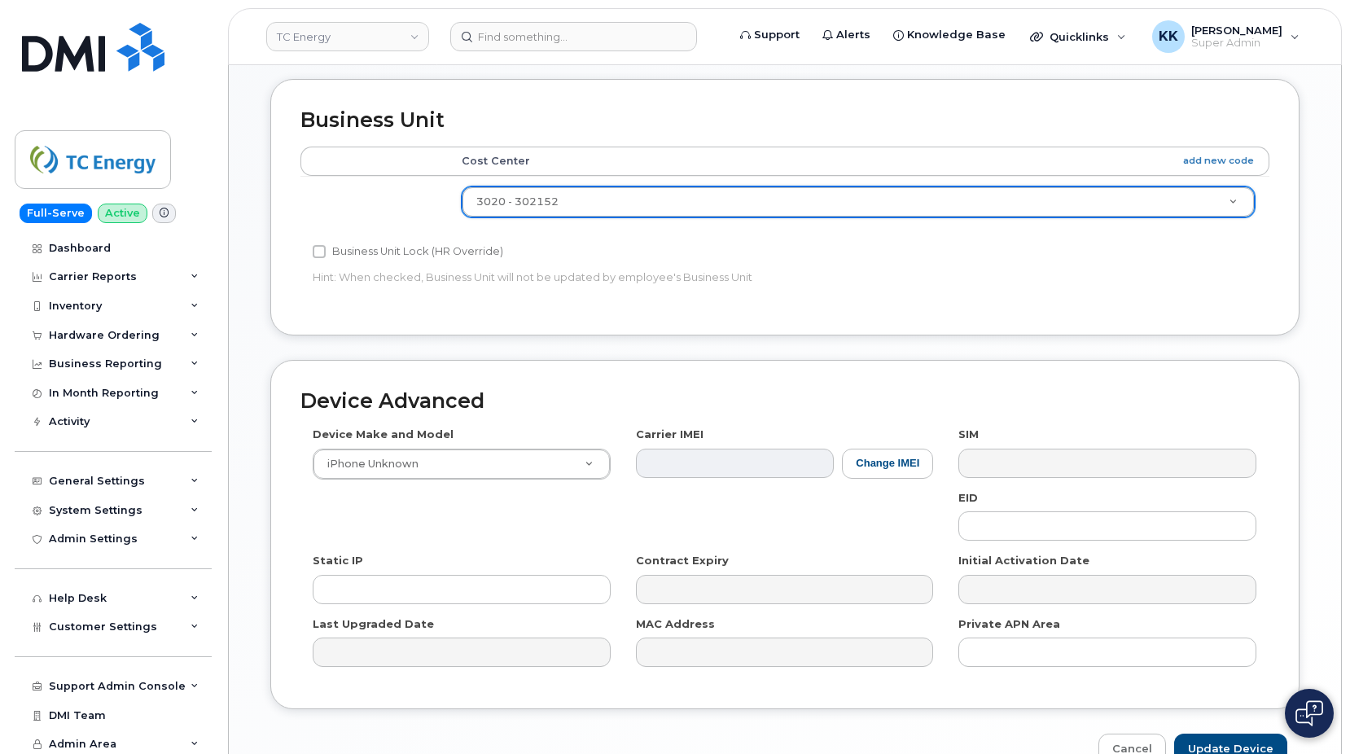
scroll to position [673, 0]
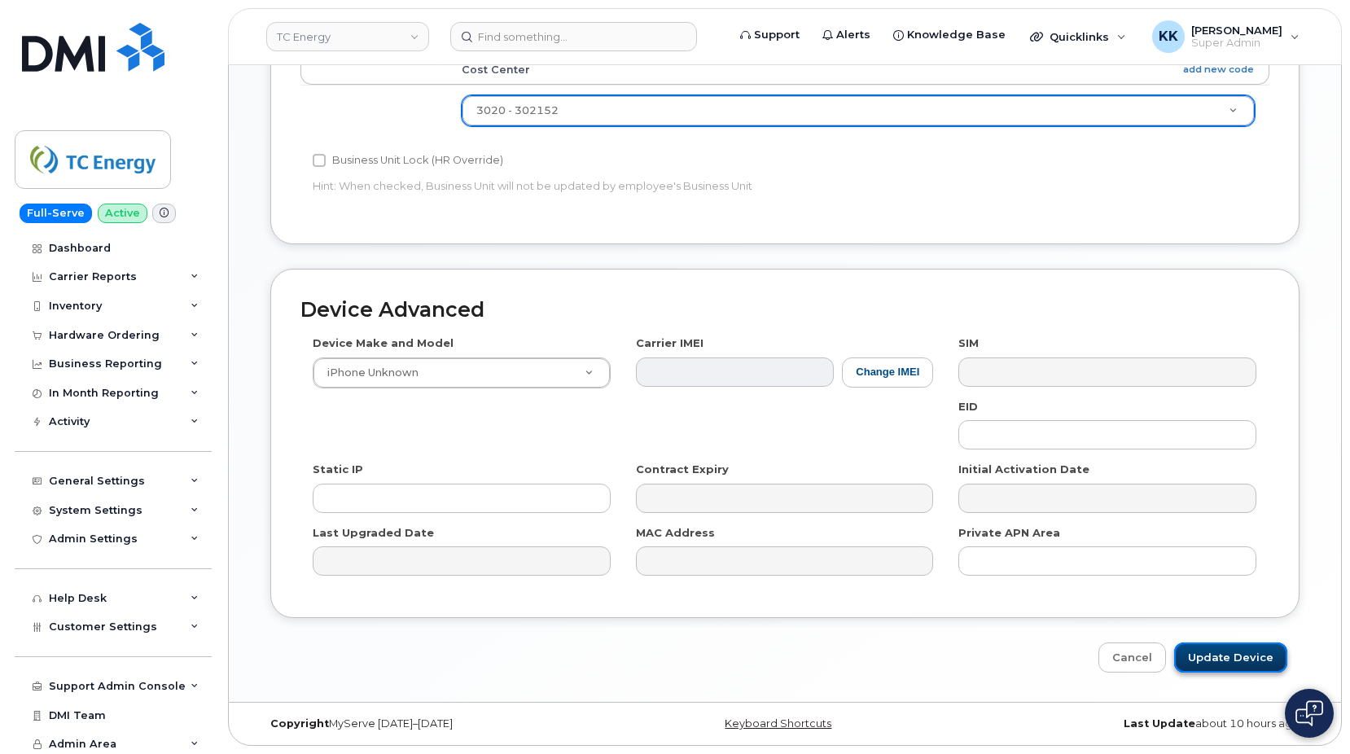
click at [1252, 649] on input "Update Device" at bounding box center [1230, 658] width 113 height 30
type input "Saving..."
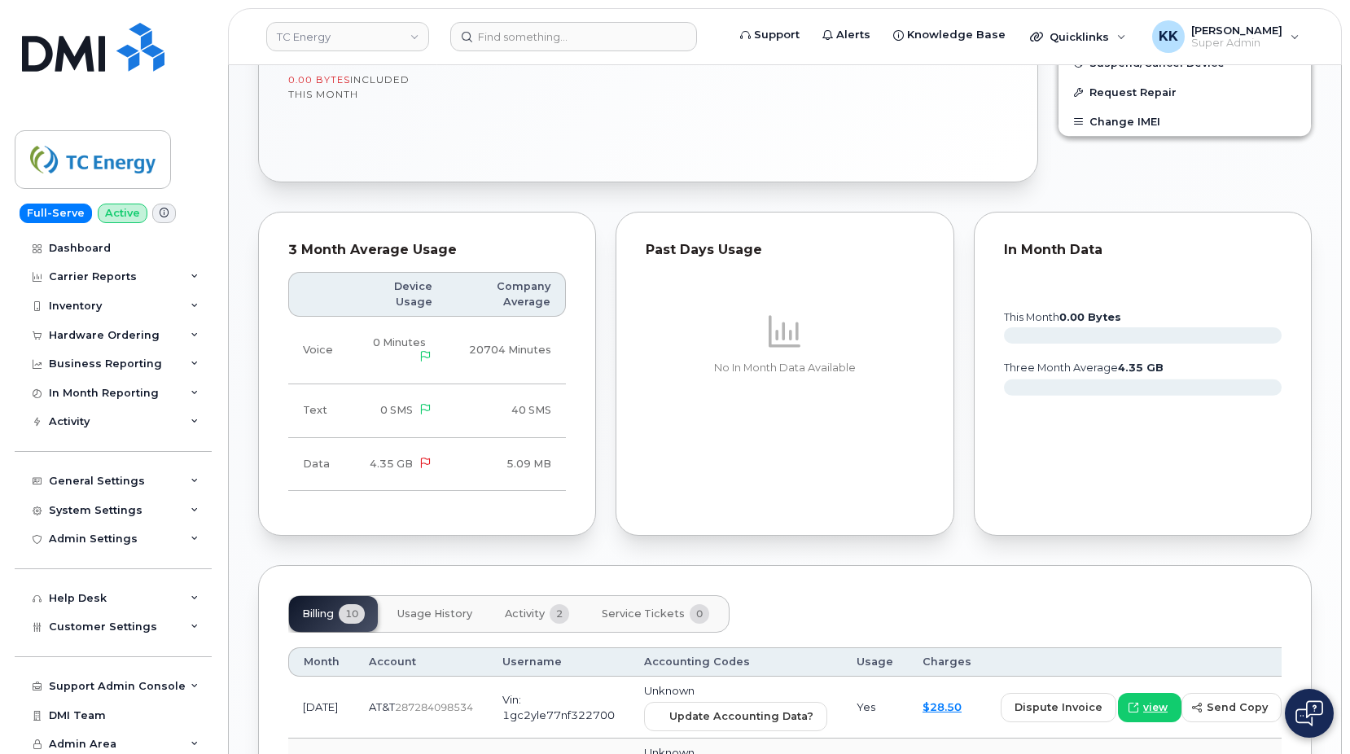
scroll to position [914, 0]
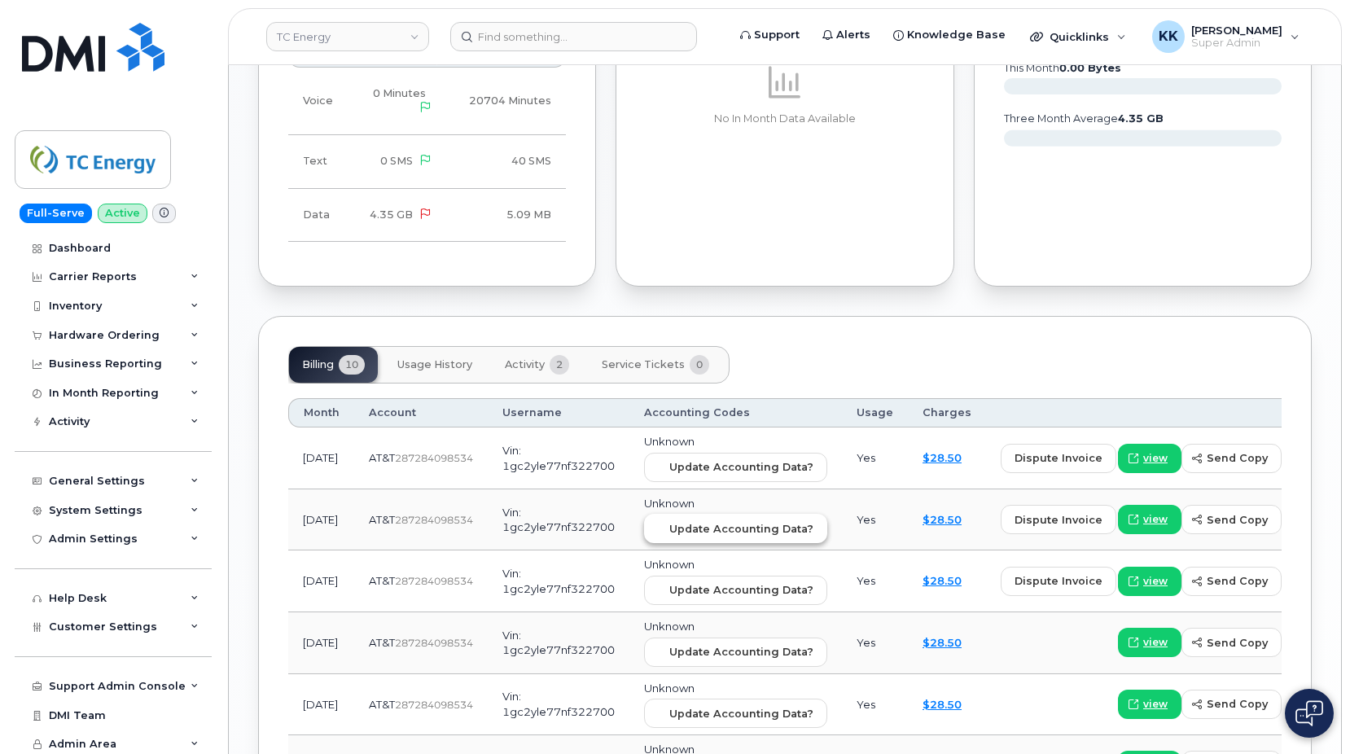
click at [694, 526] on span "Update Accounting Data?" at bounding box center [741, 528] width 144 height 15
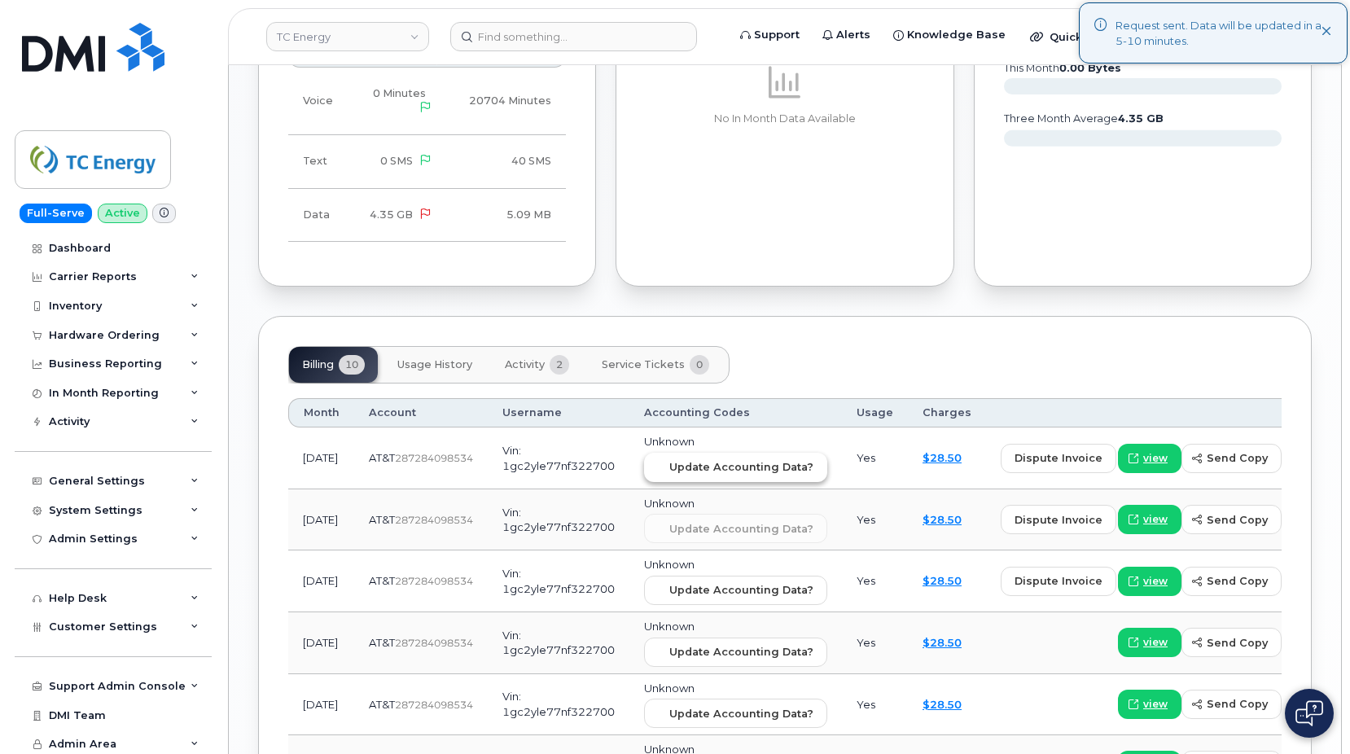
click at [688, 456] on button "Update Accounting Data?" at bounding box center [735, 467] width 183 height 29
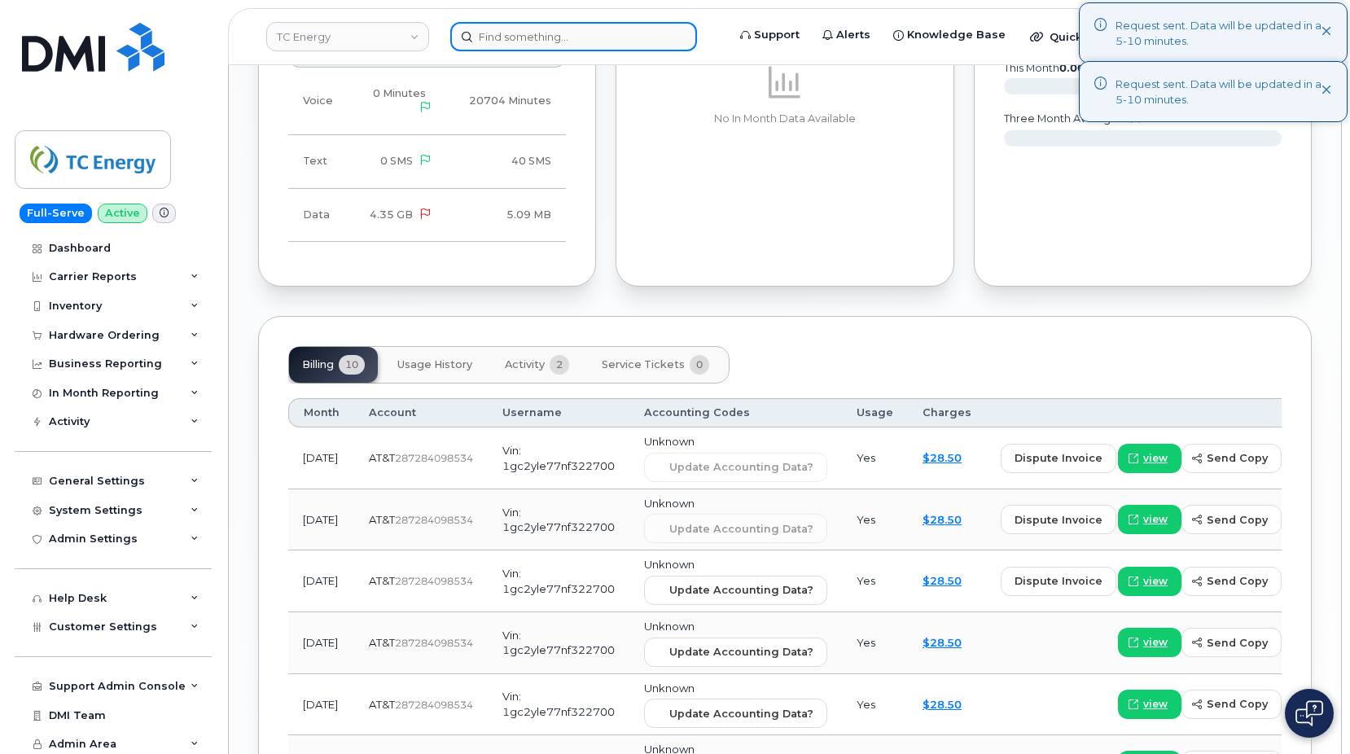
click at [533, 50] on input at bounding box center [573, 36] width 247 height 29
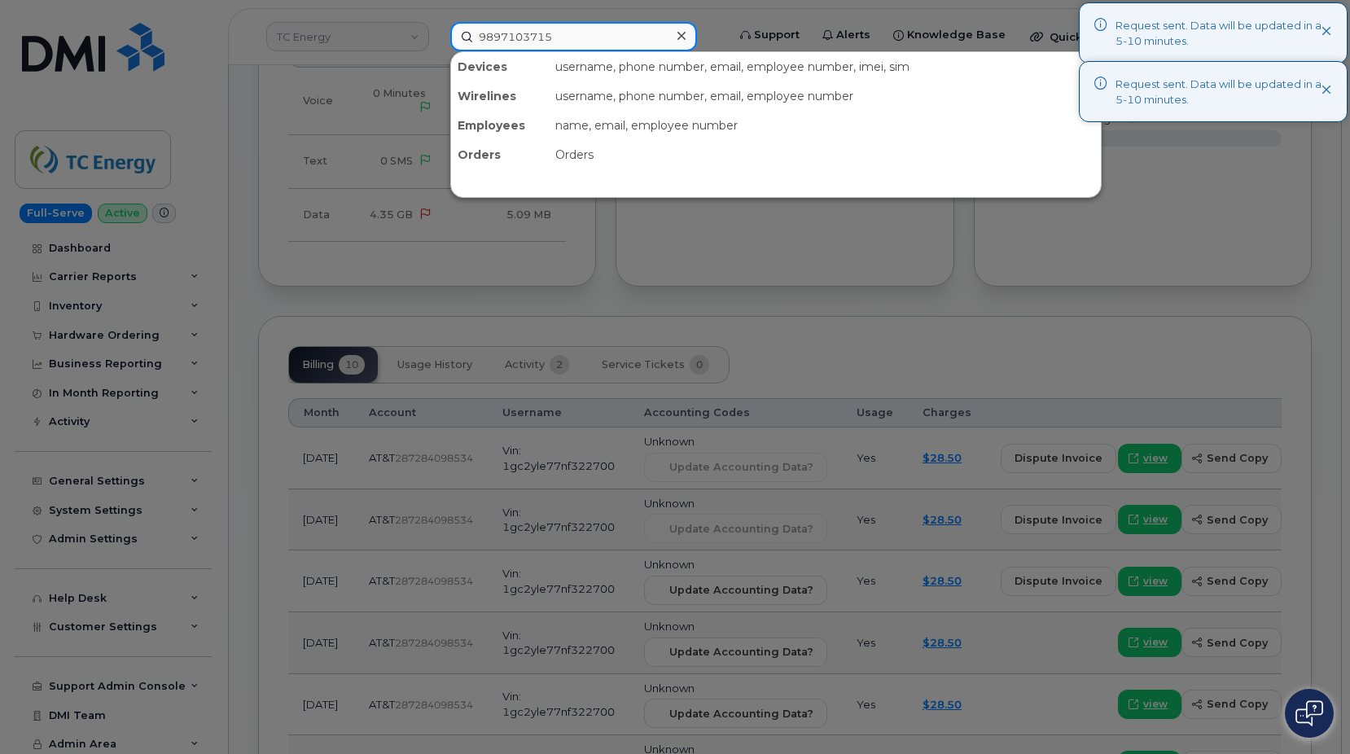
type input "9897103715"
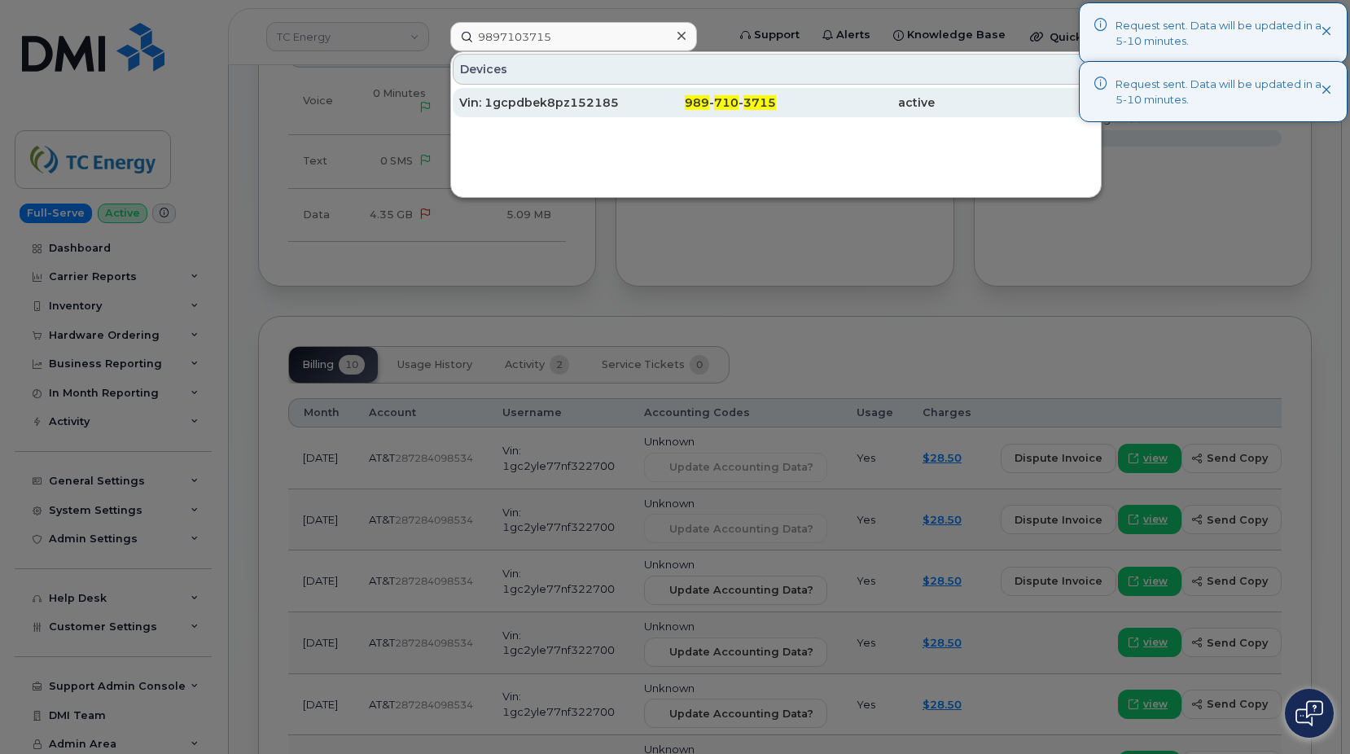
click at [566, 99] on div "Vin: 1gcpdbek8pz152185" at bounding box center [538, 102] width 159 height 16
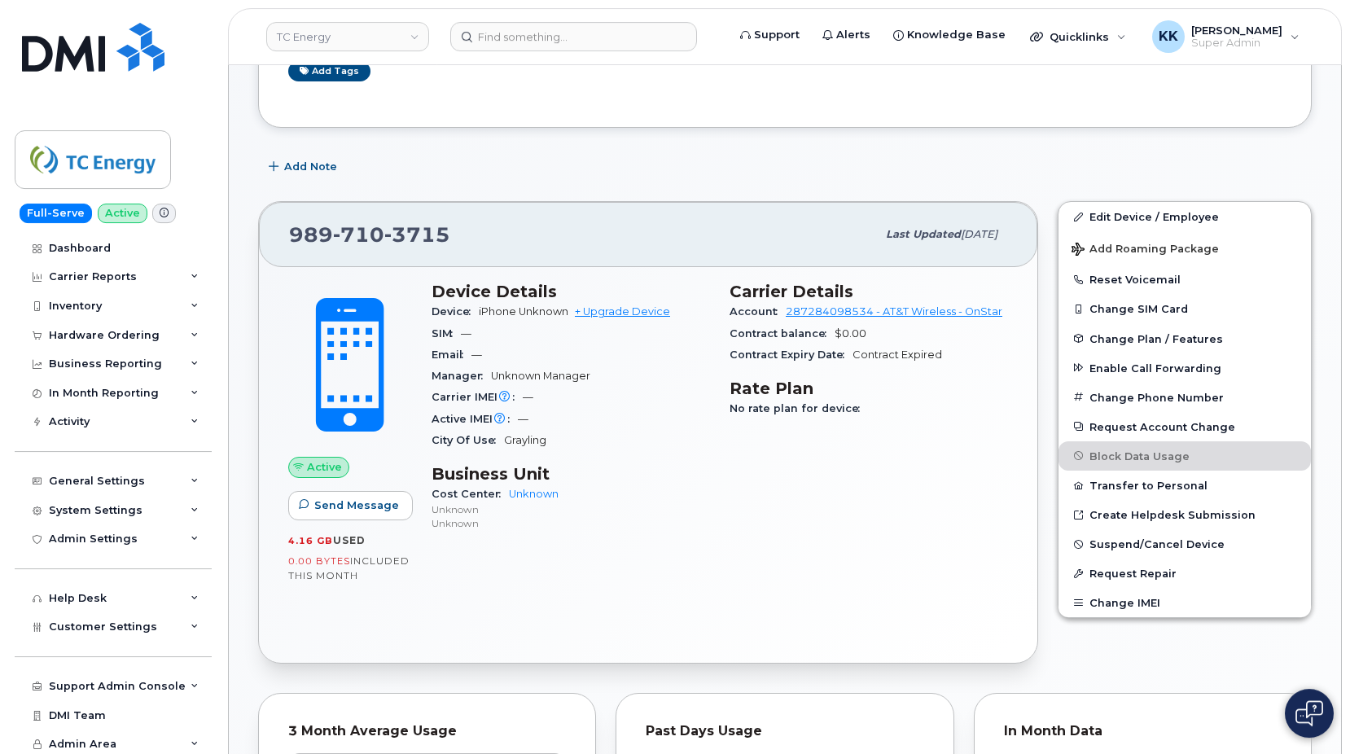
scroll to position [166, 0]
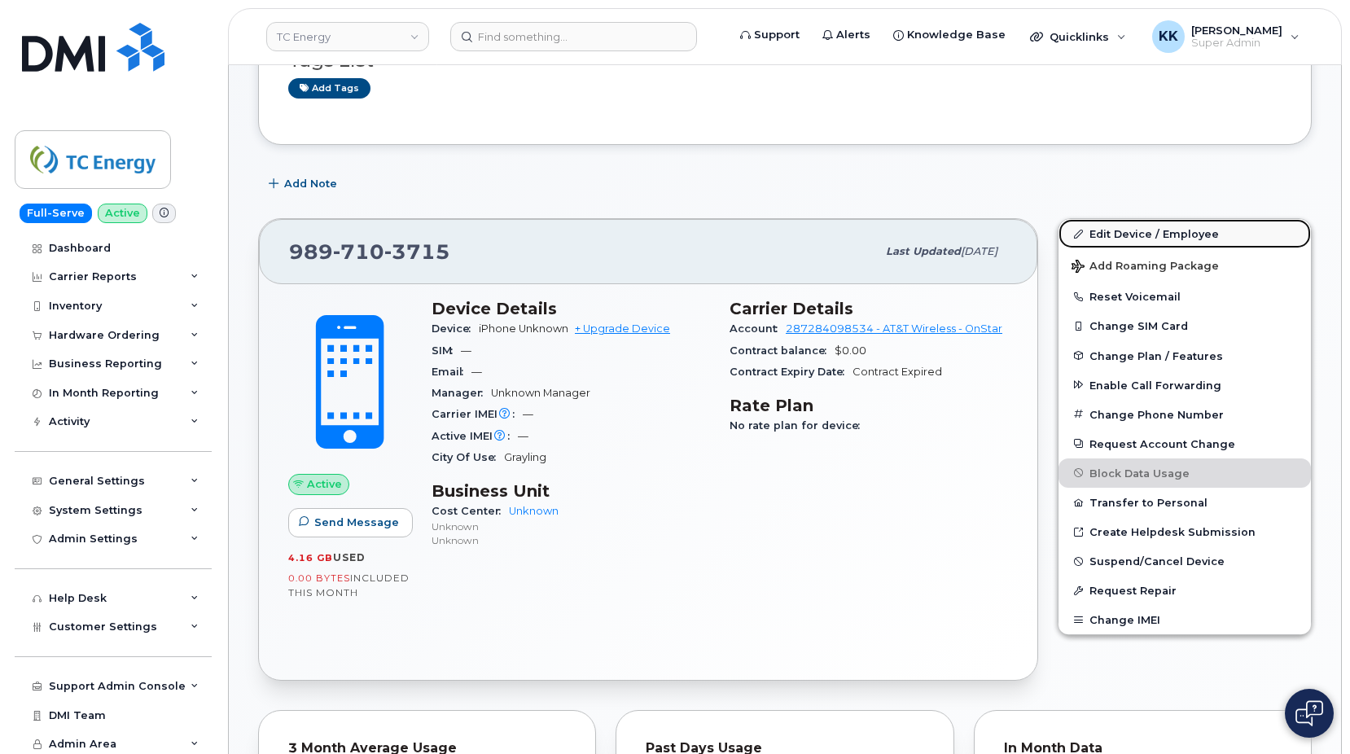
click at [1125, 235] on link "Edit Device / Employee" at bounding box center [1185, 233] width 252 height 29
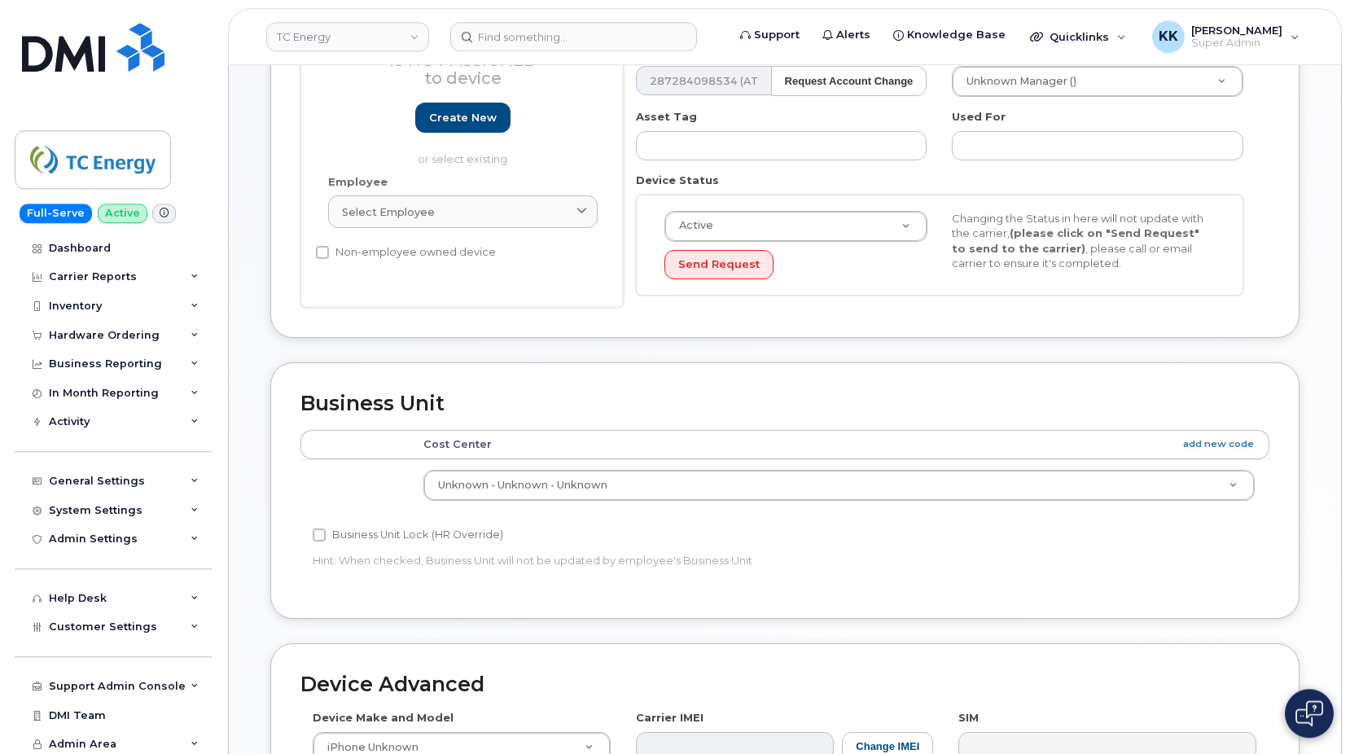
scroll to position [332, 0]
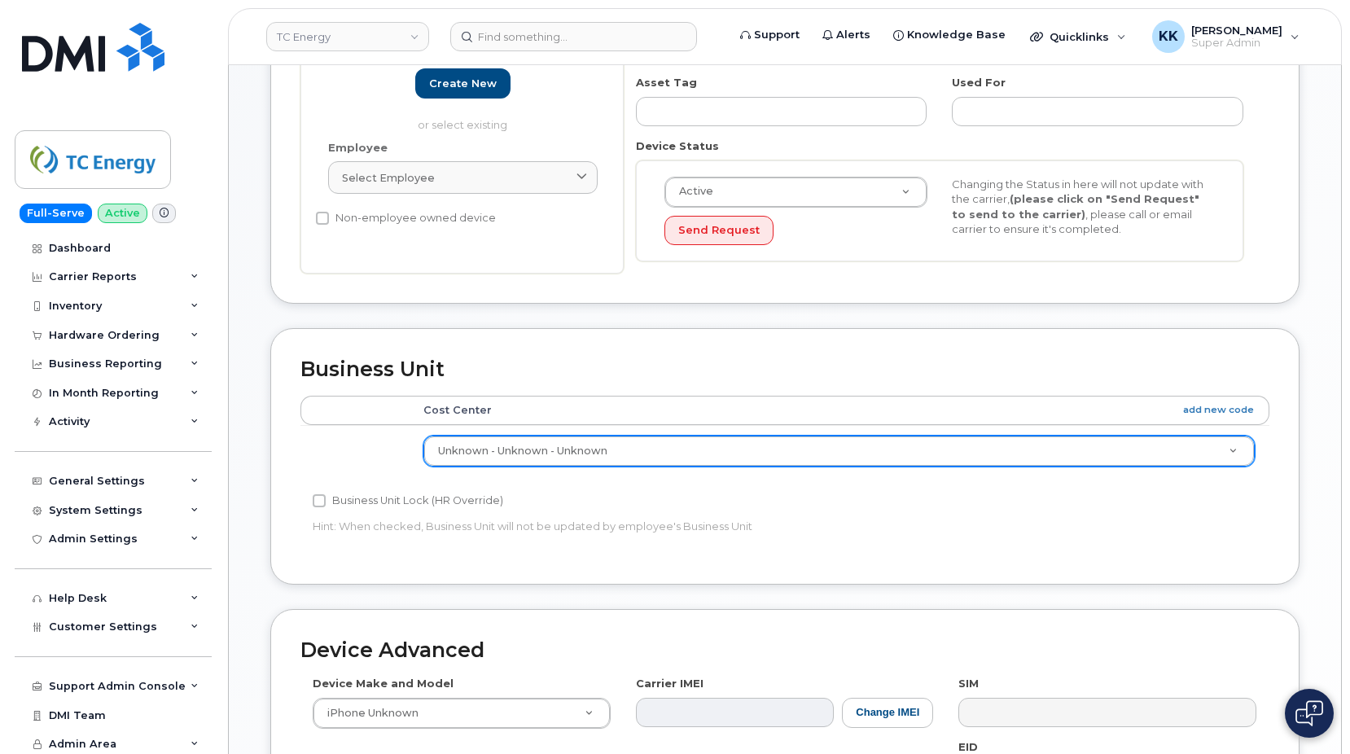
click at [596, 449] on body "TC Energy Support Alerts Knowledge Base Quicklinks Suspend / Cancel Device Chan…" at bounding box center [675, 381] width 1350 height 1427
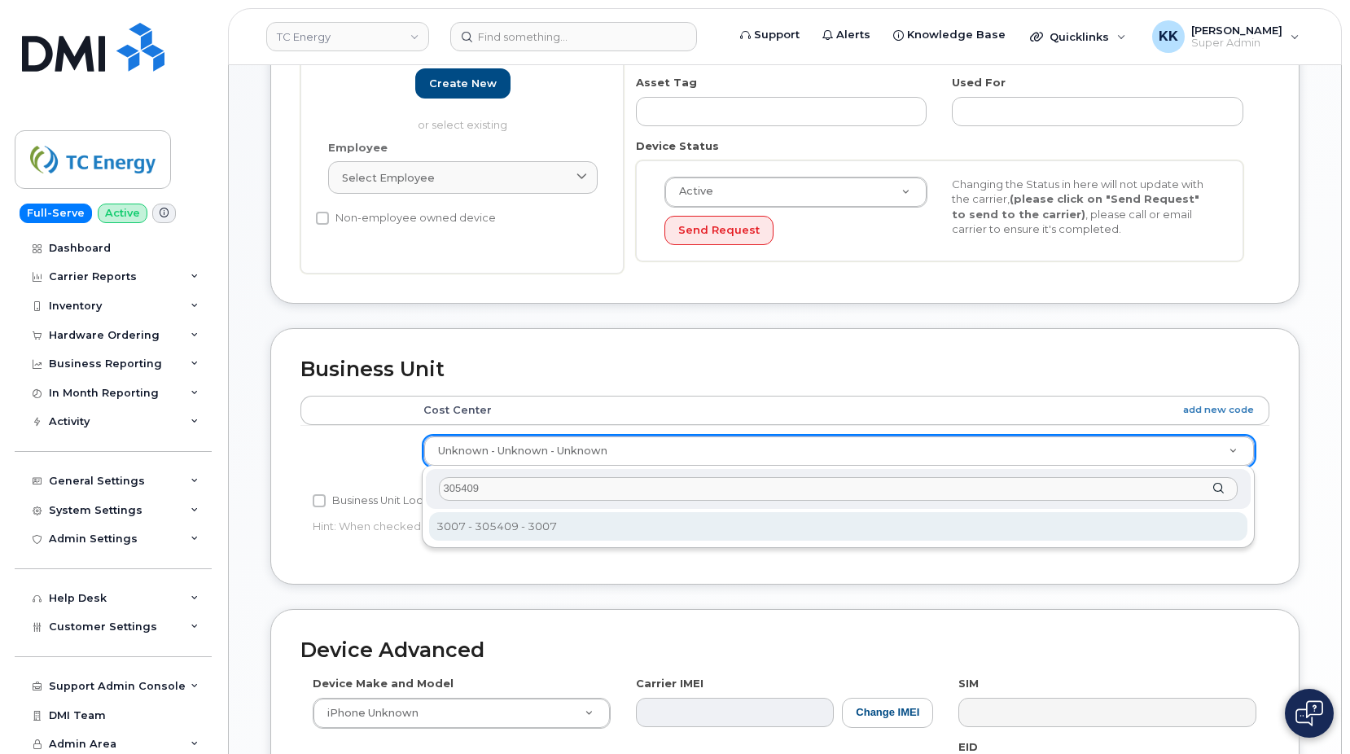
type input "305409"
type input "4120195"
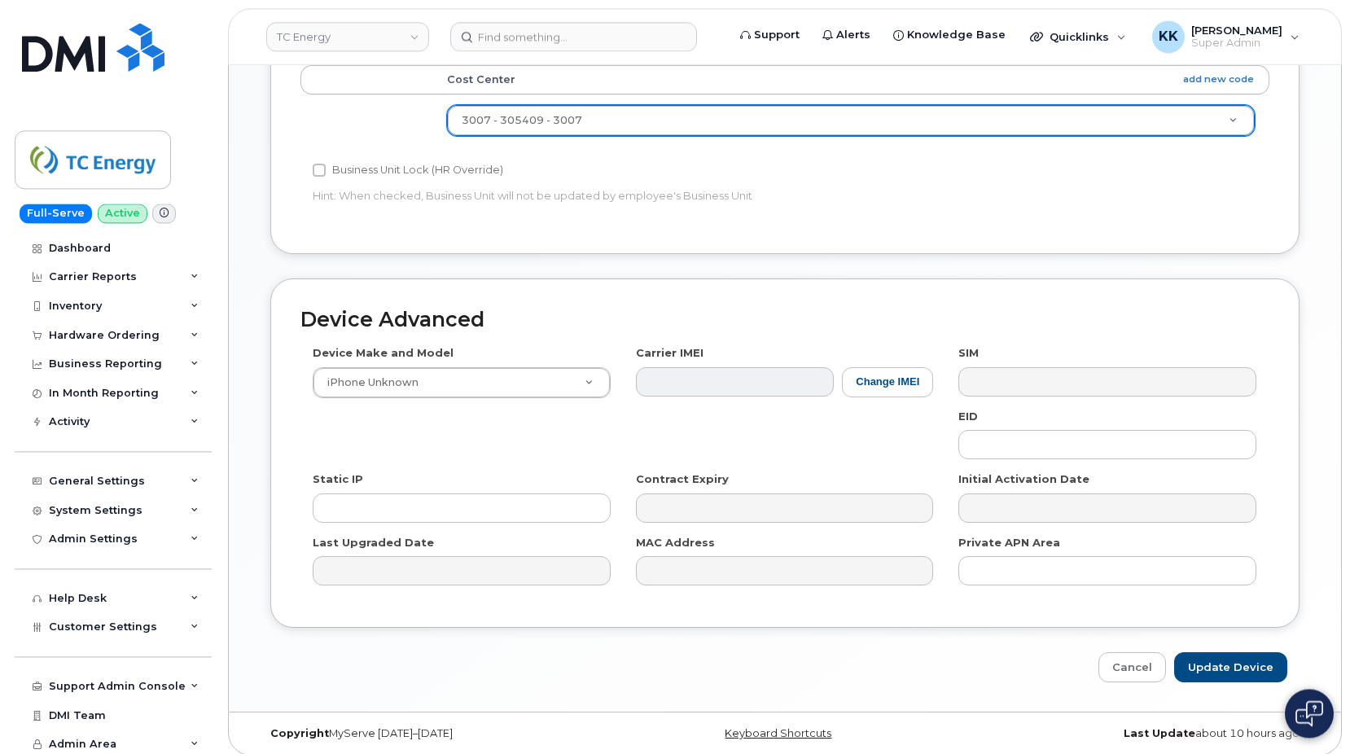
scroll to position [673, 0]
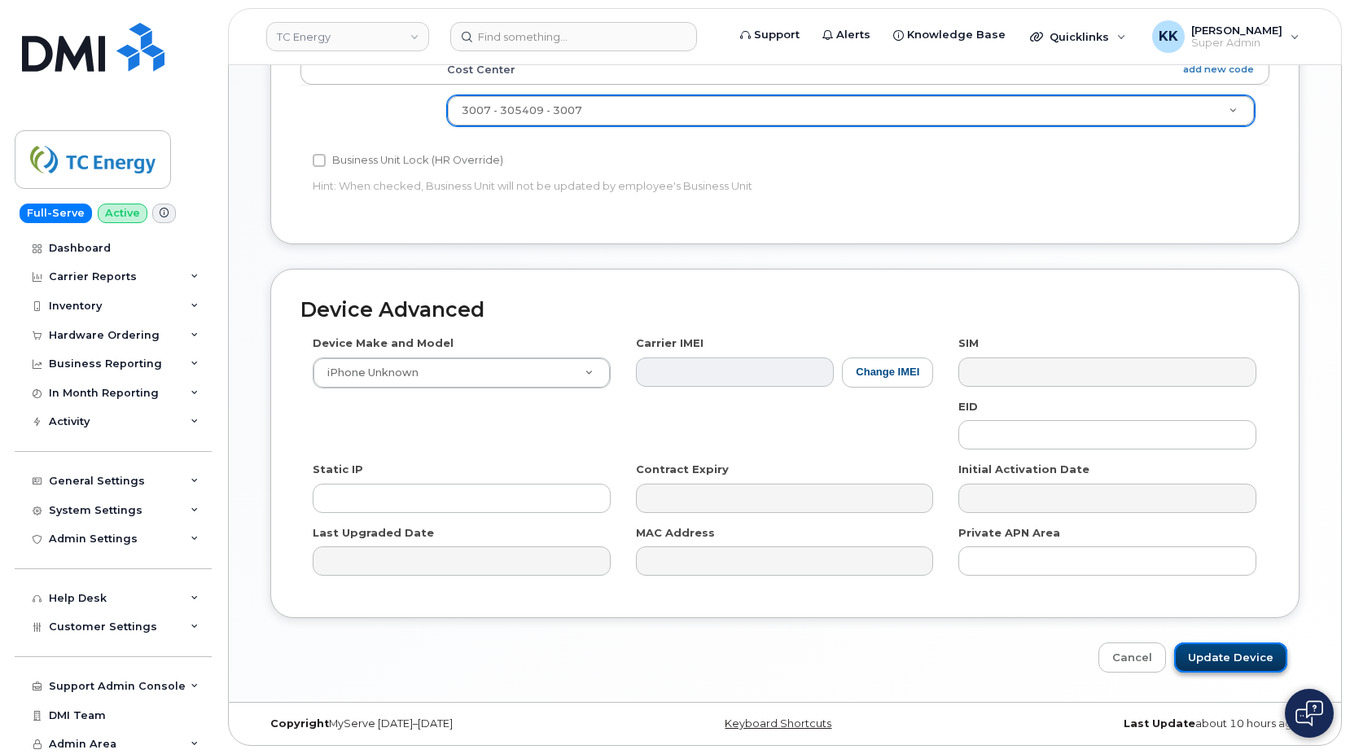
click at [1243, 667] on input "Update Device" at bounding box center [1230, 658] width 113 height 30
type input "Saving..."
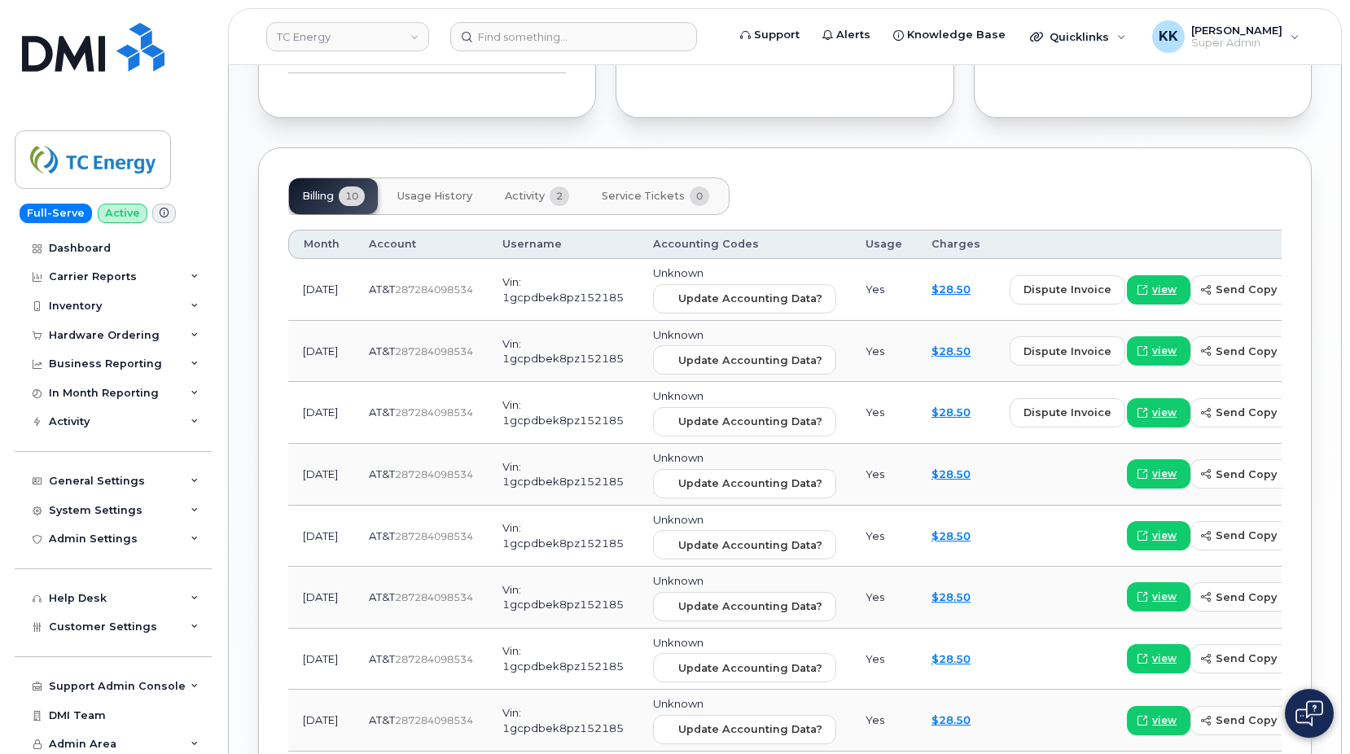
scroll to position [997, 0]
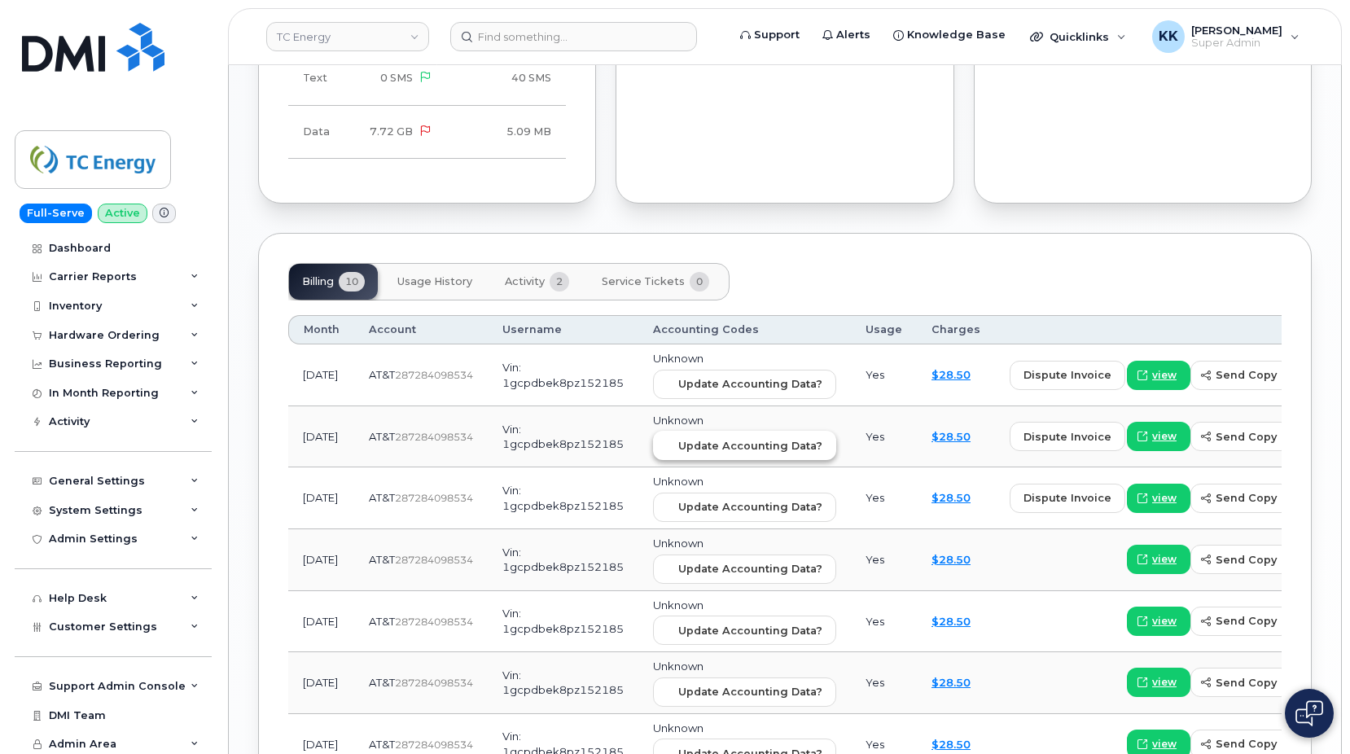
click at [698, 453] on button "Update Accounting Data?" at bounding box center [744, 445] width 183 height 29
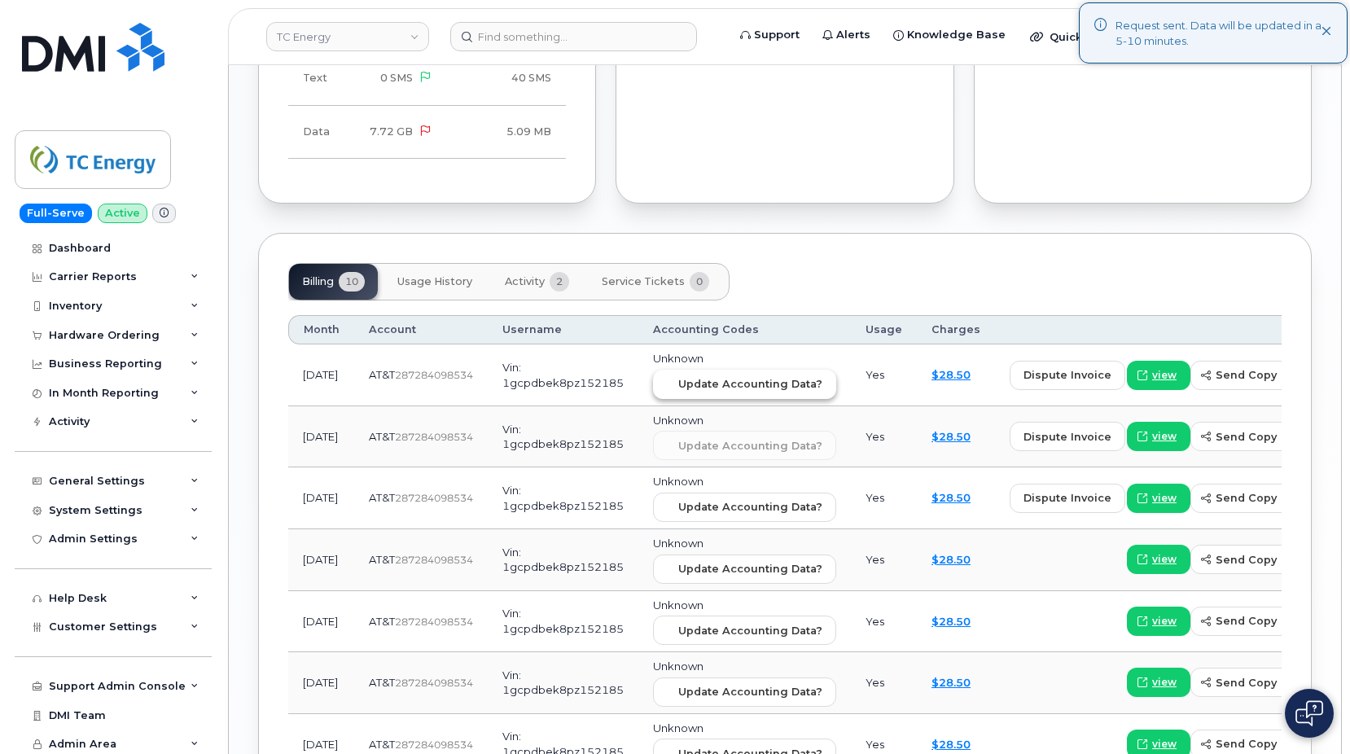
click at [693, 386] on span "Update Accounting Data?" at bounding box center [750, 383] width 144 height 15
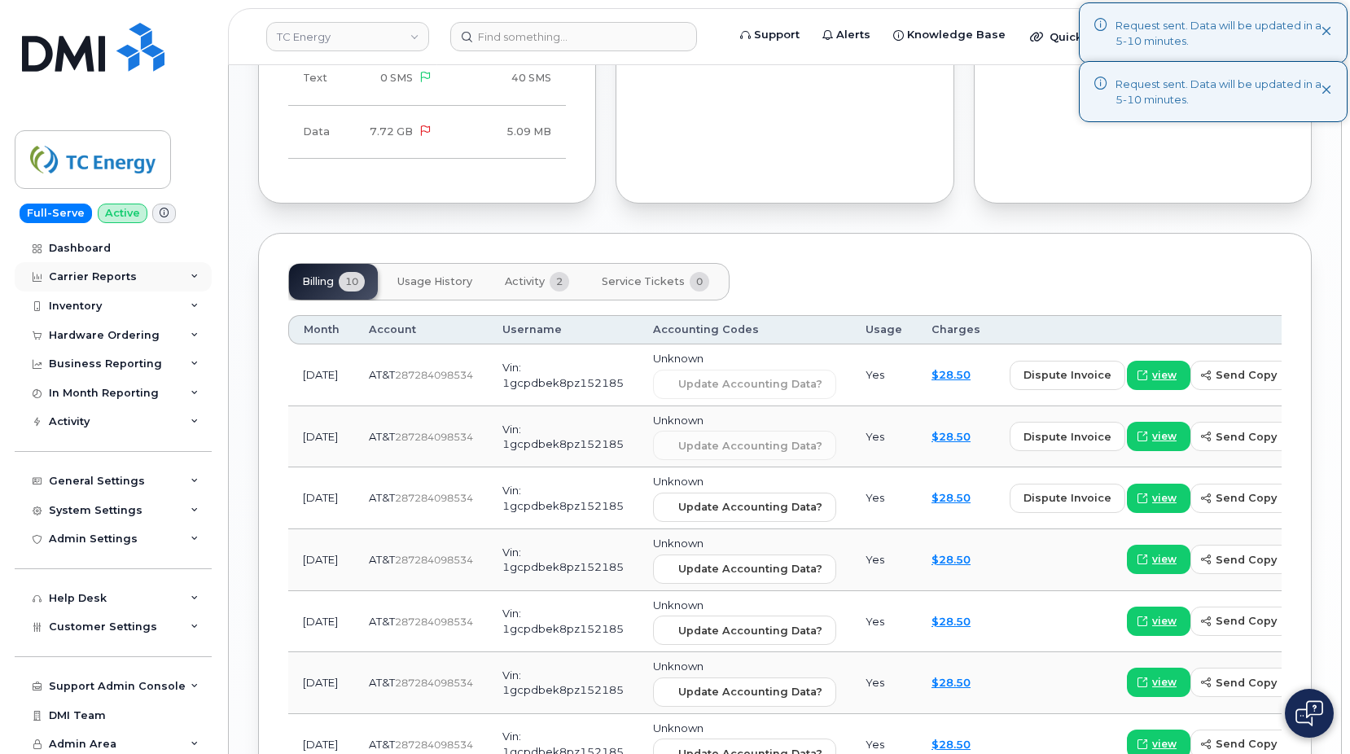
click at [90, 283] on div "Carrier Reports" at bounding box center [93, 276] width 88 height 13
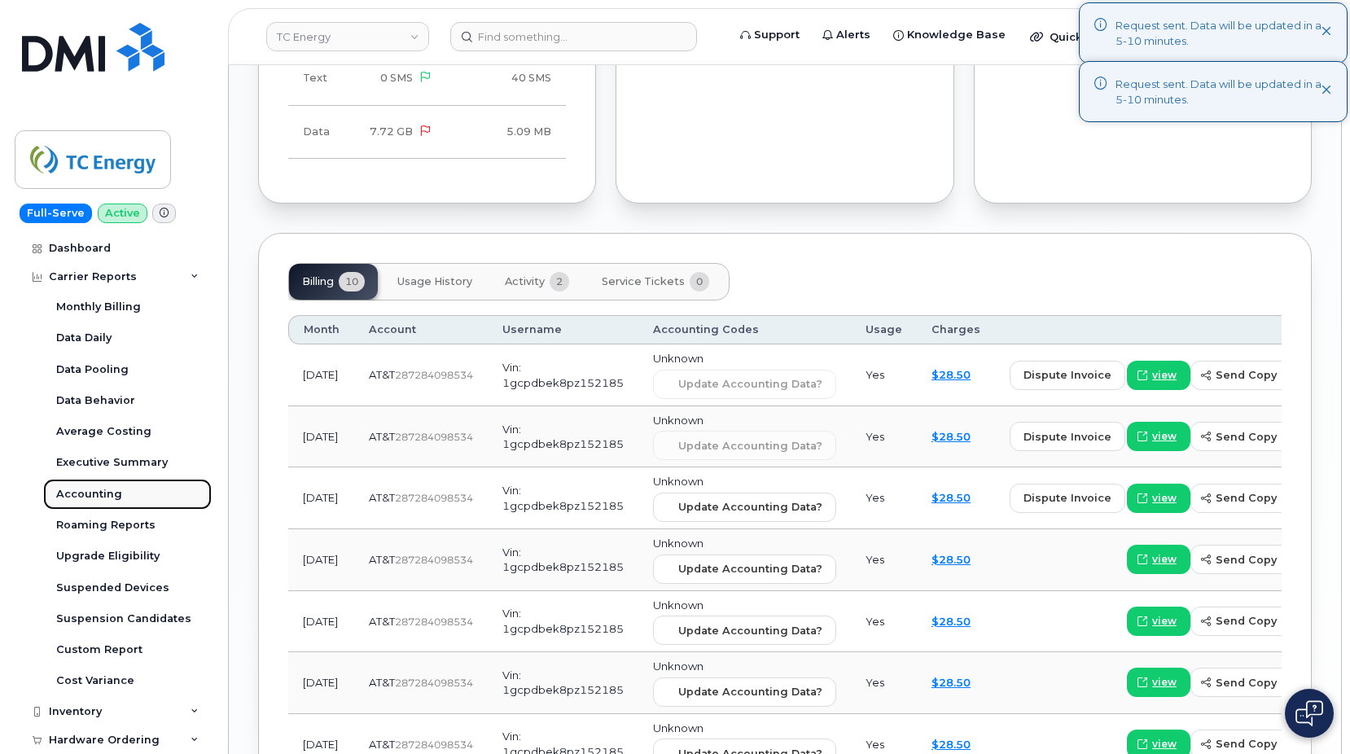
click at [77, 489] on div "Accounting" at bounding box center [89, 494] width 66 height 15
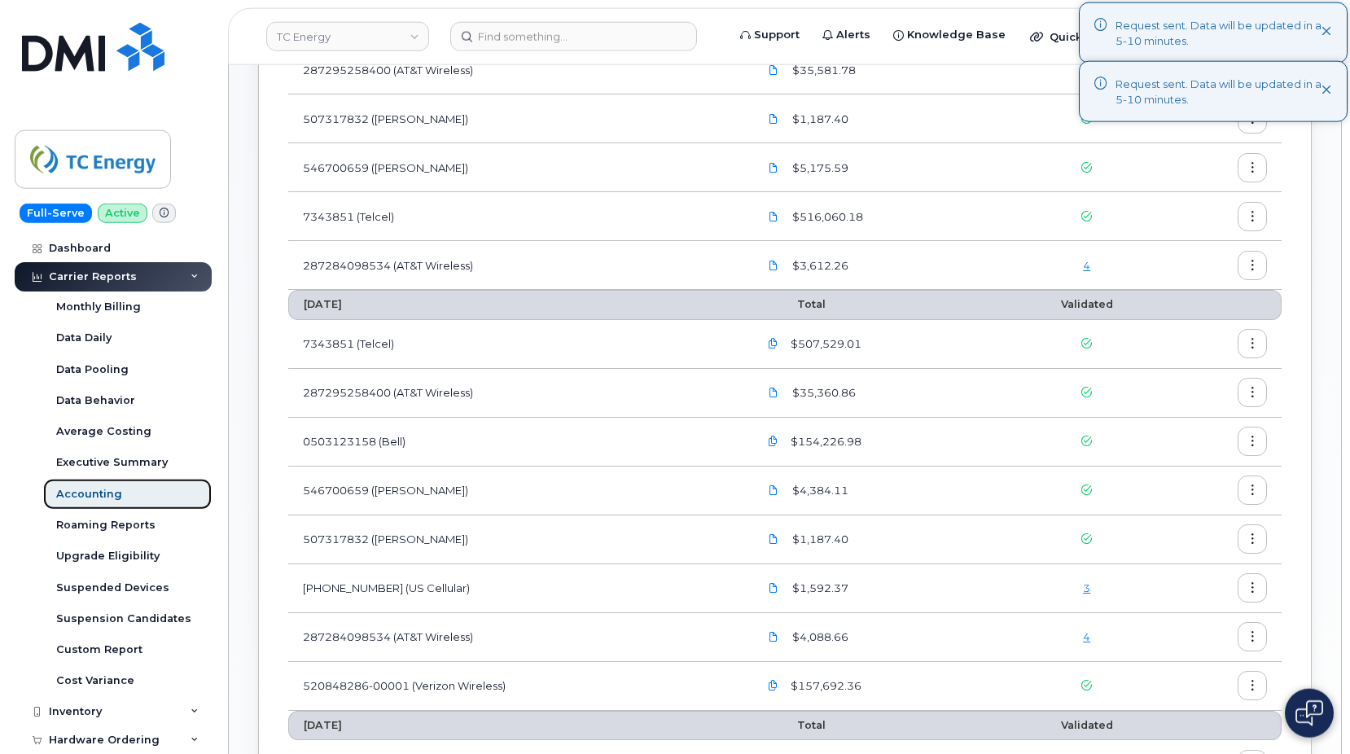
scroll to position [332, 0]
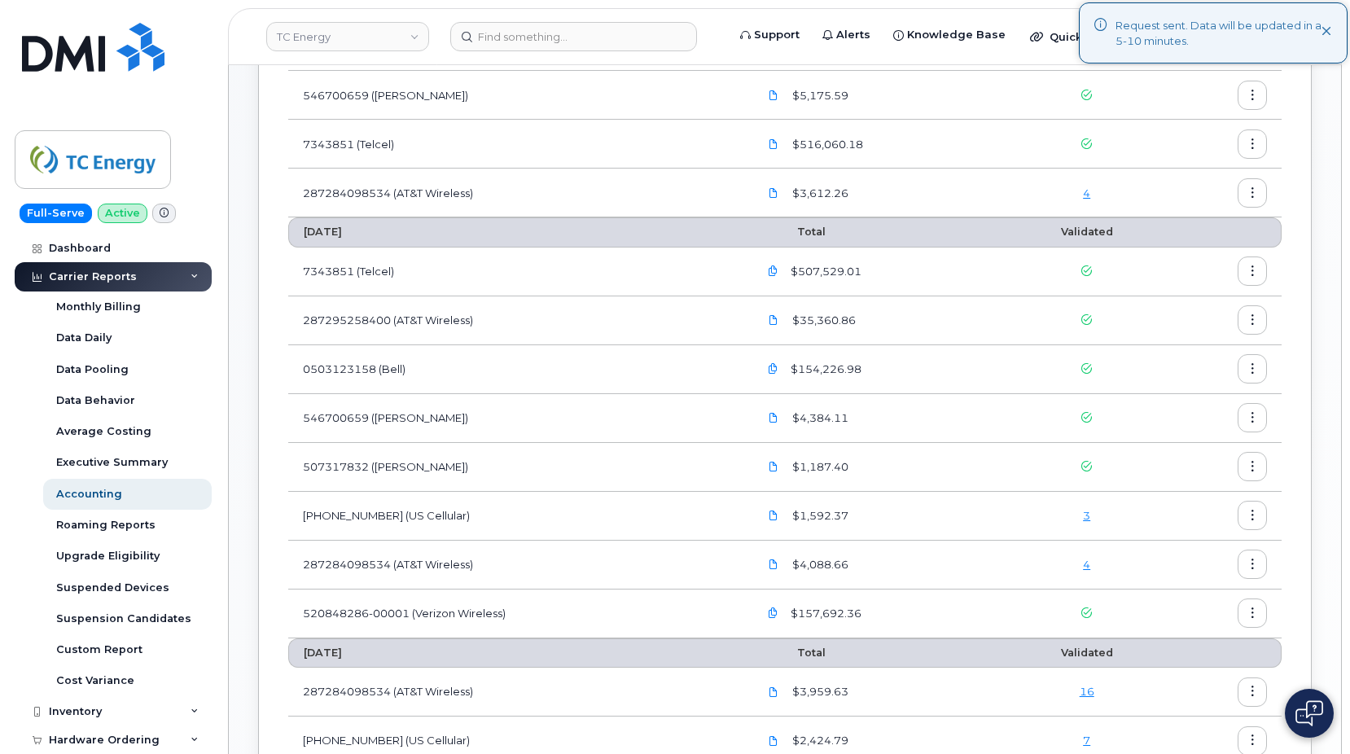
click at [1089, 566] on link "4" at bounding box center [1086, 564] width 7 height 13
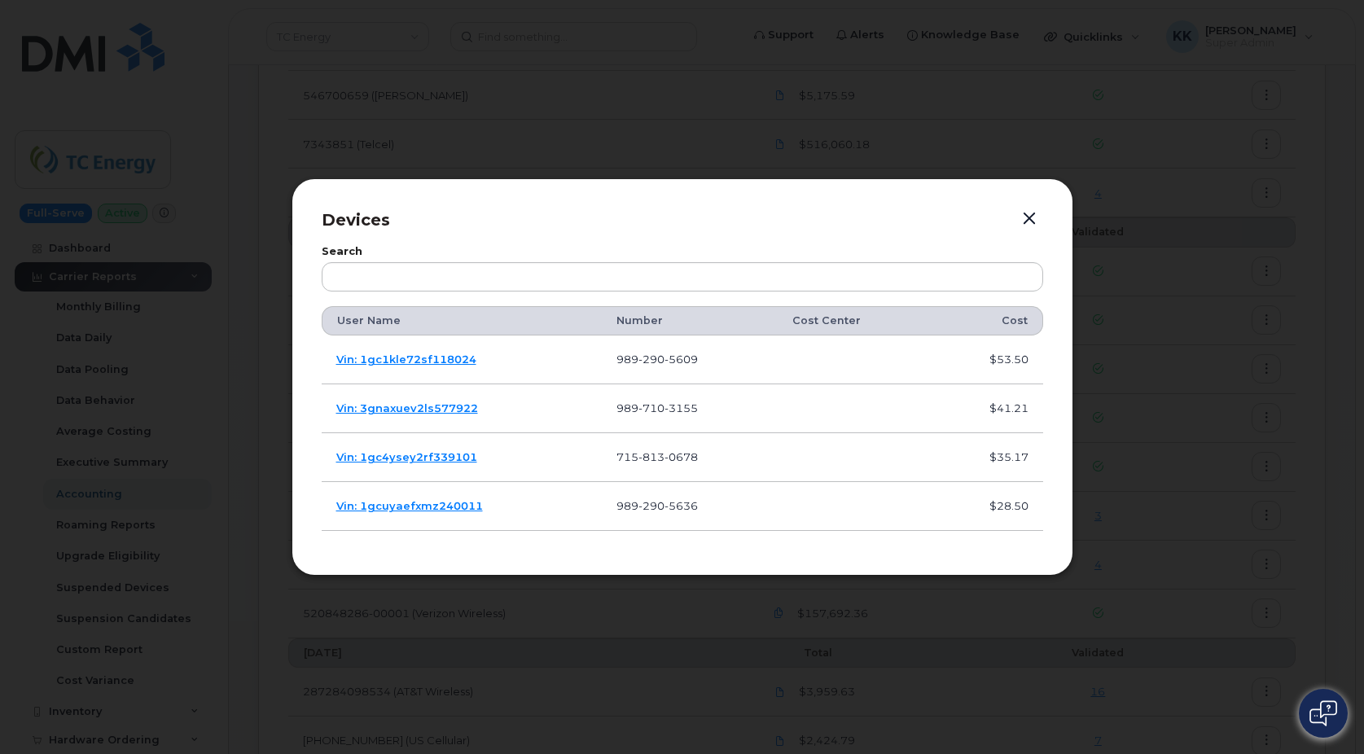
click at [1029, 220] on button "button" at bounding box center [1029, 219] width 24 height 23
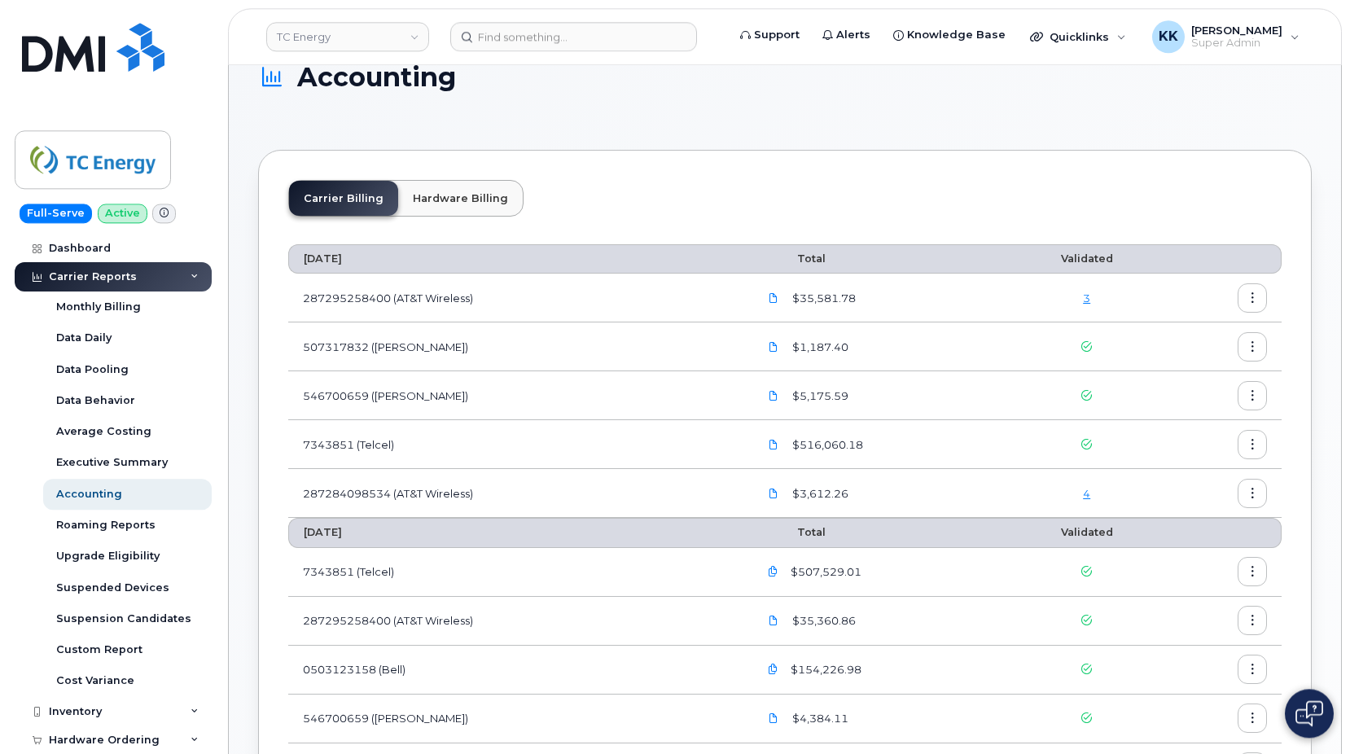
scroll to position [0, 0]
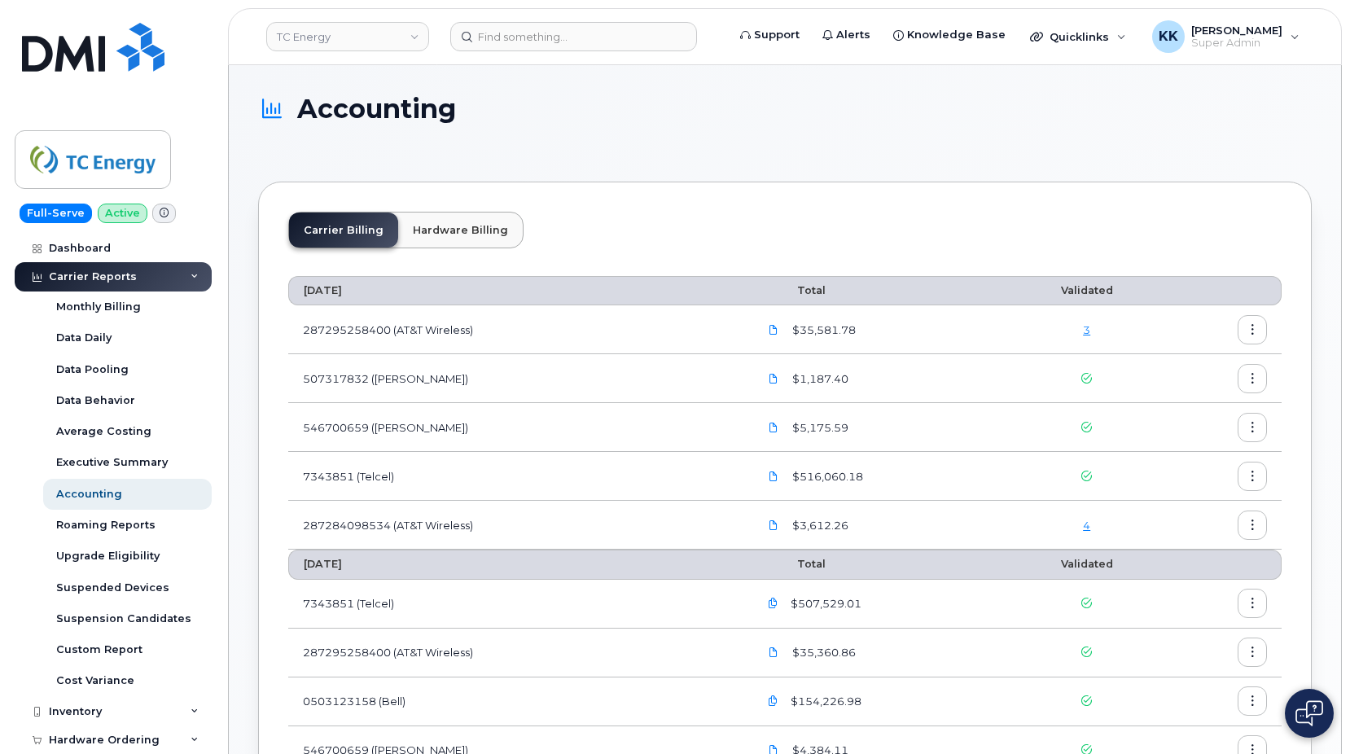
click at [1090, 326] on link "3" at bounding box center [1086, 329] width 7 height 13
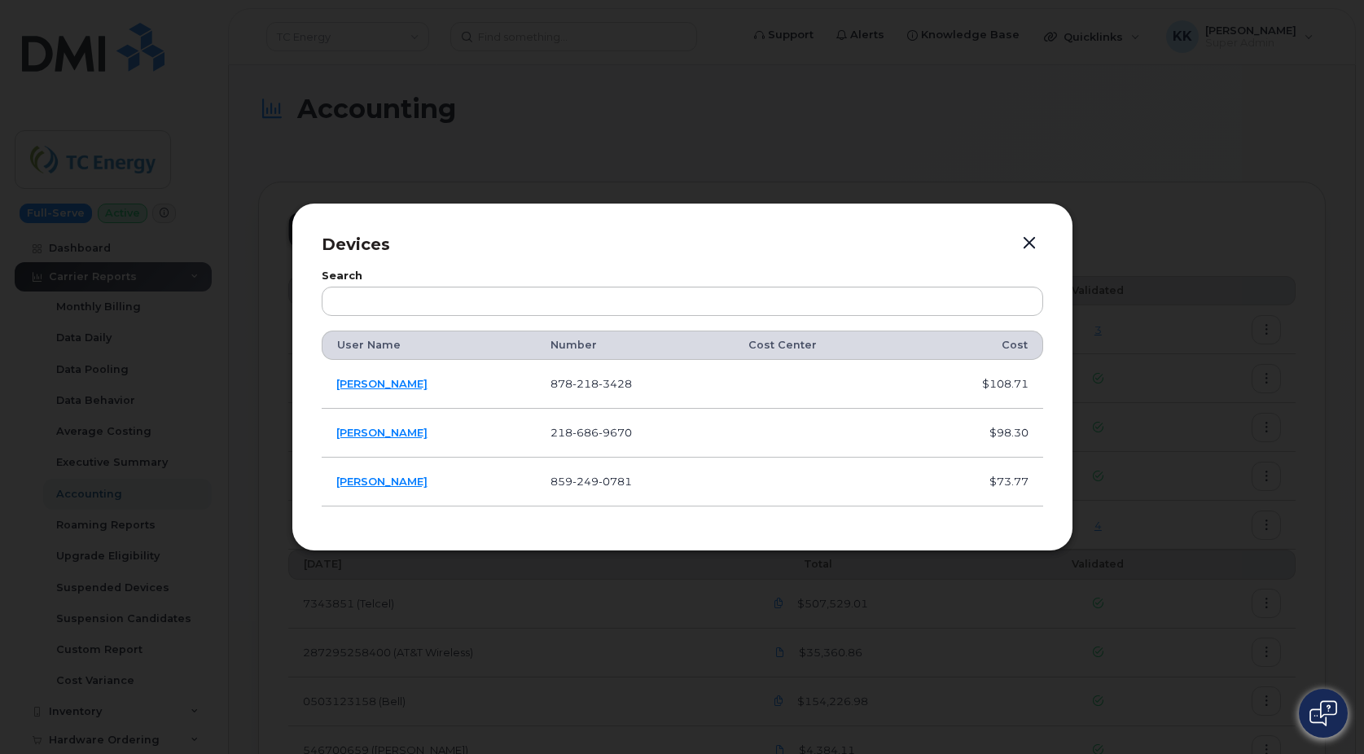
drag, startPoint x: 1029, startPoint y: 240, endPoint x: 1061, endPoint y: 254, distance: 34.6
click at [1029, 241] on button "button" at bounding box center [1029, 243] width 24 height 23
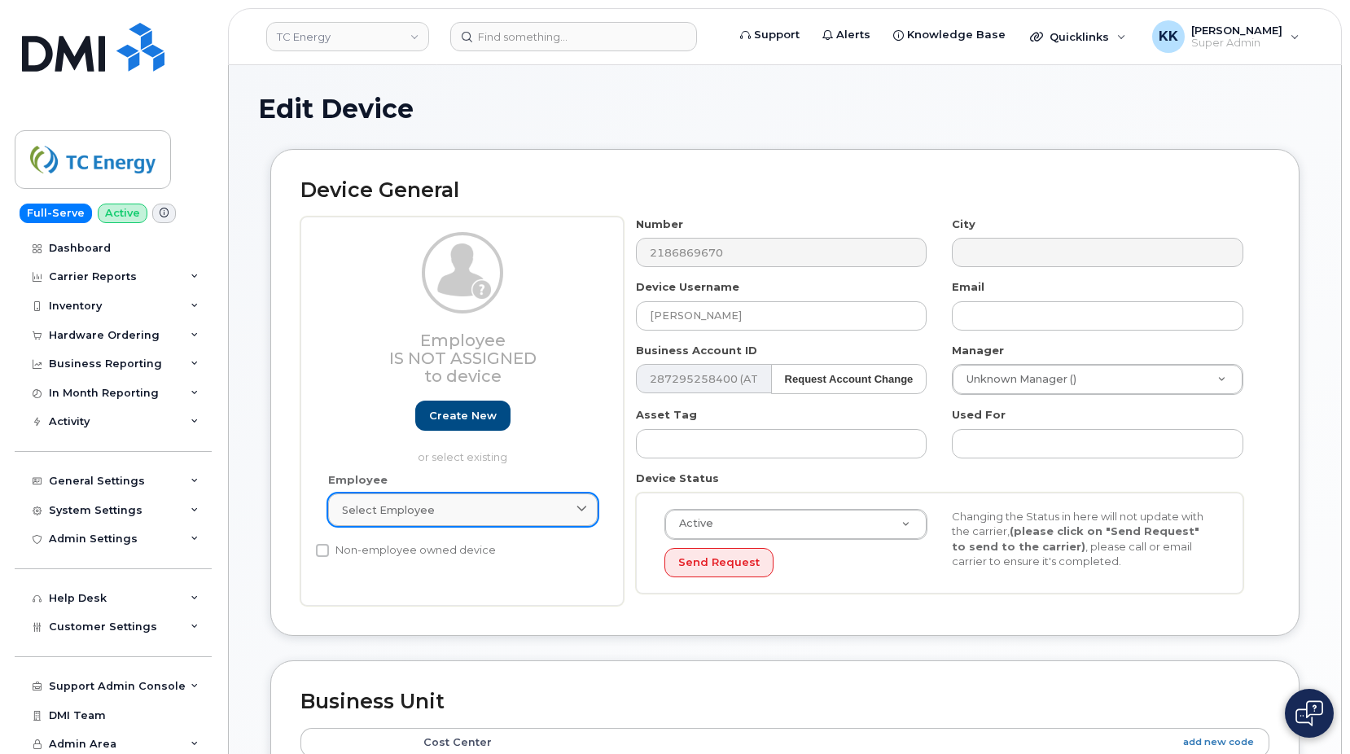
click at [394, 501] on link "Select employee" at bounding box center [463, 510] width 270 height 33
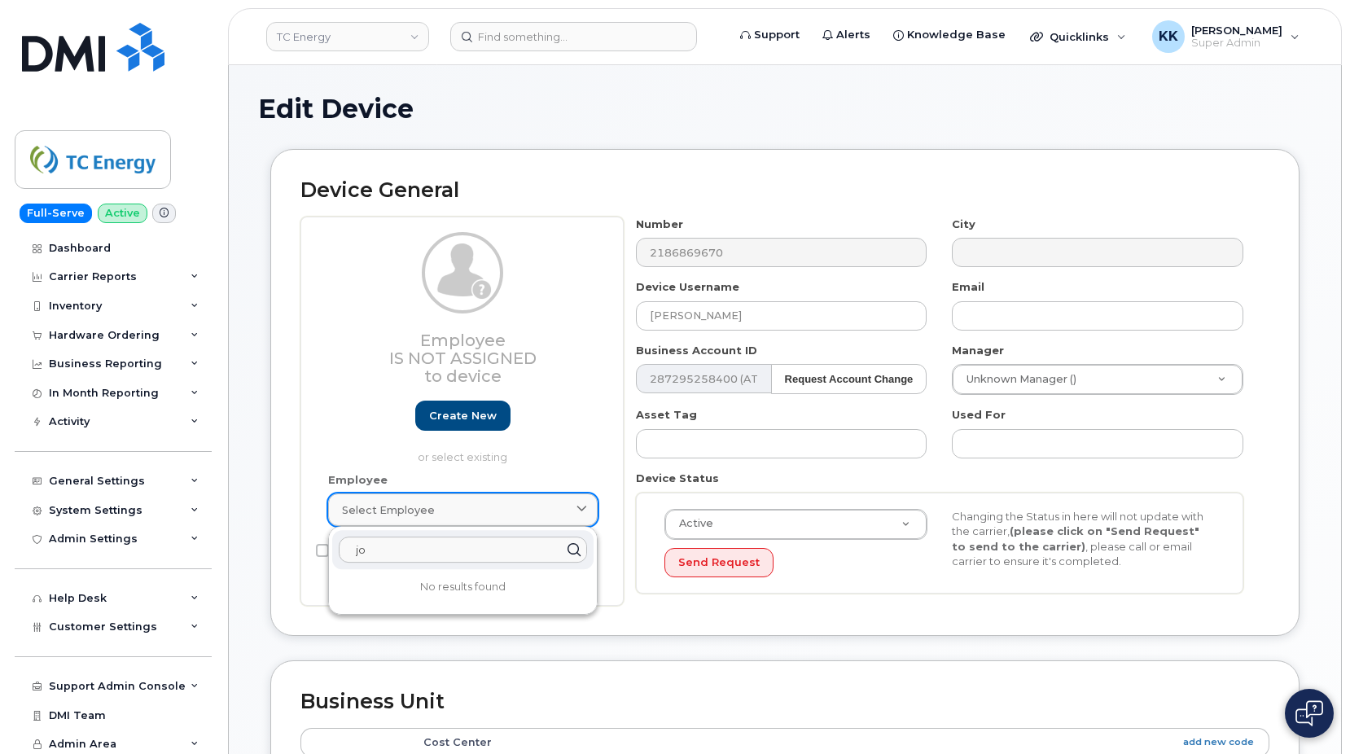
type input "j"
type input "koskel"
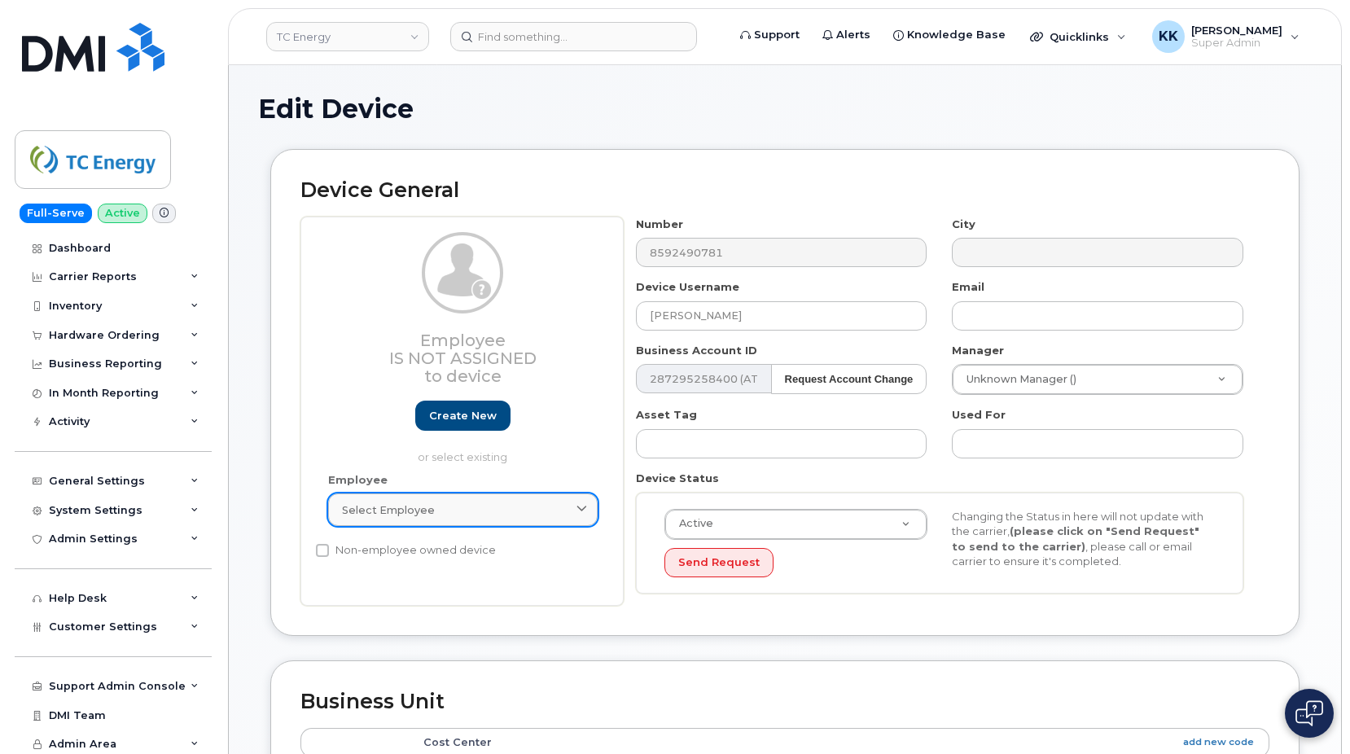
click at [387, 507] on span "Select employee" at bounding box center [388, 509] width 93 height 15
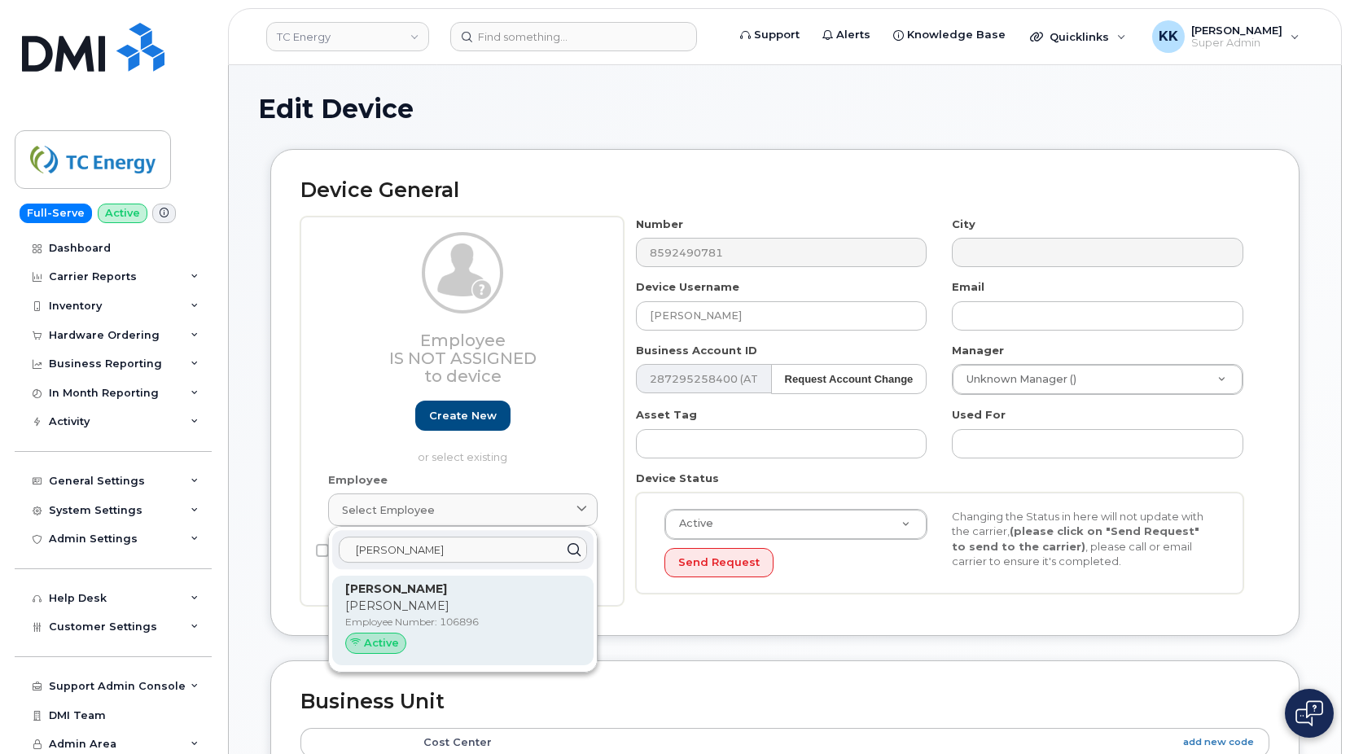
type input "kevin apple"
click at [388, 621] on p "Employee Number: 106896" at bounding box center [462, 622] width 235 height 15
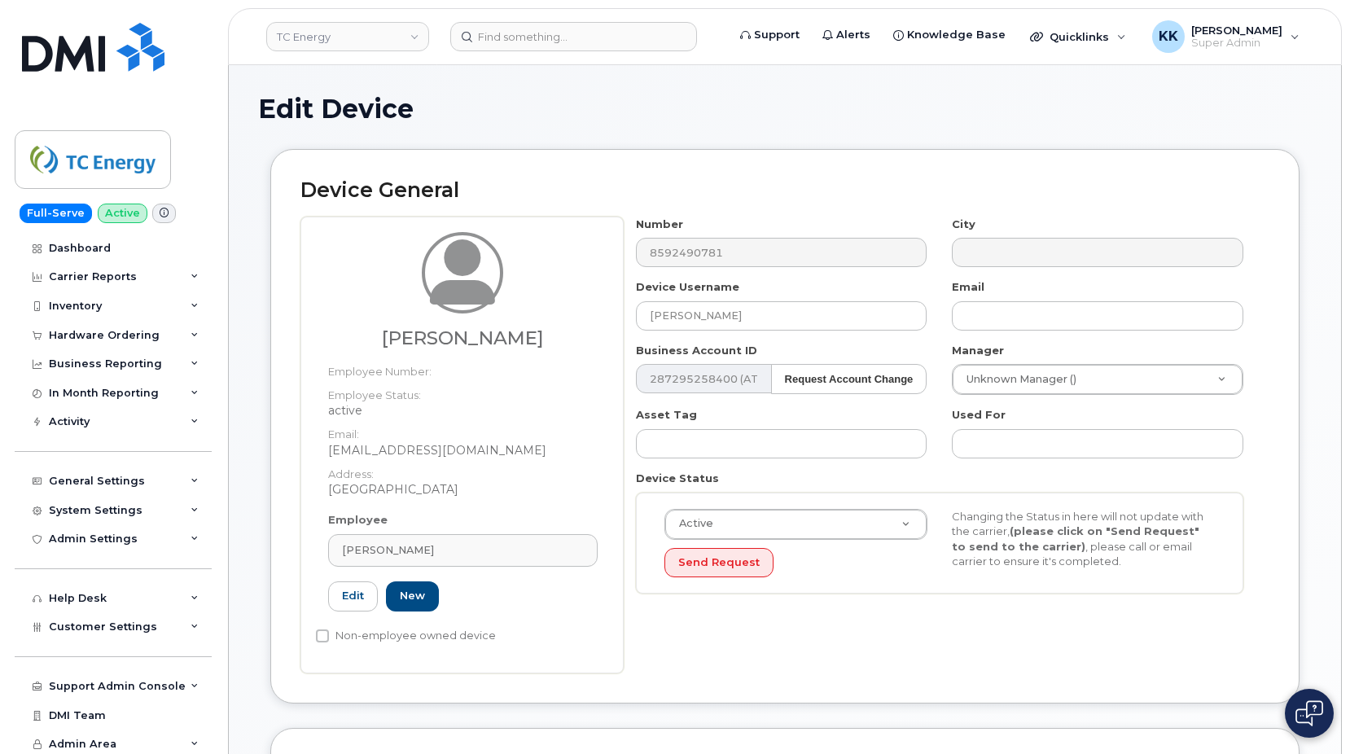
type input "106896"
type input "kevin_applegate@tcenergy.com"
type input "4120166"
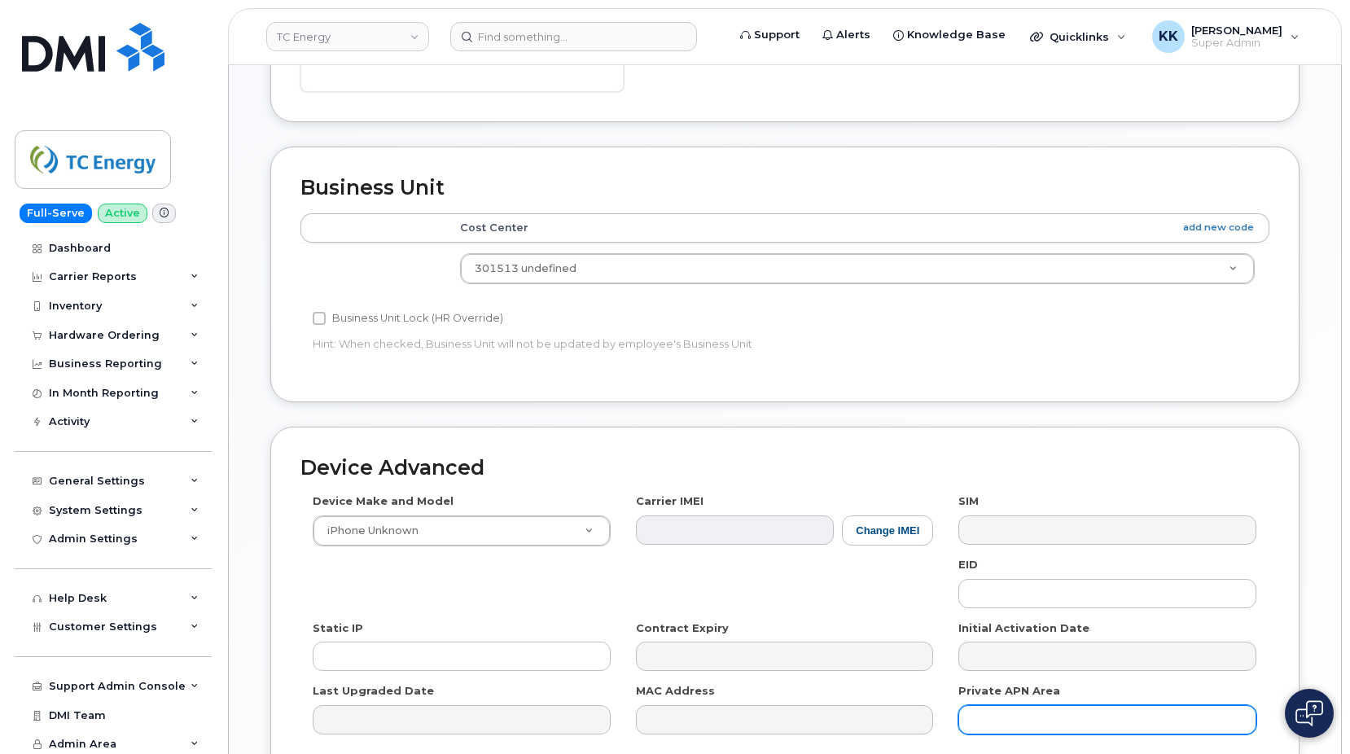
scroll to position [740, 0]
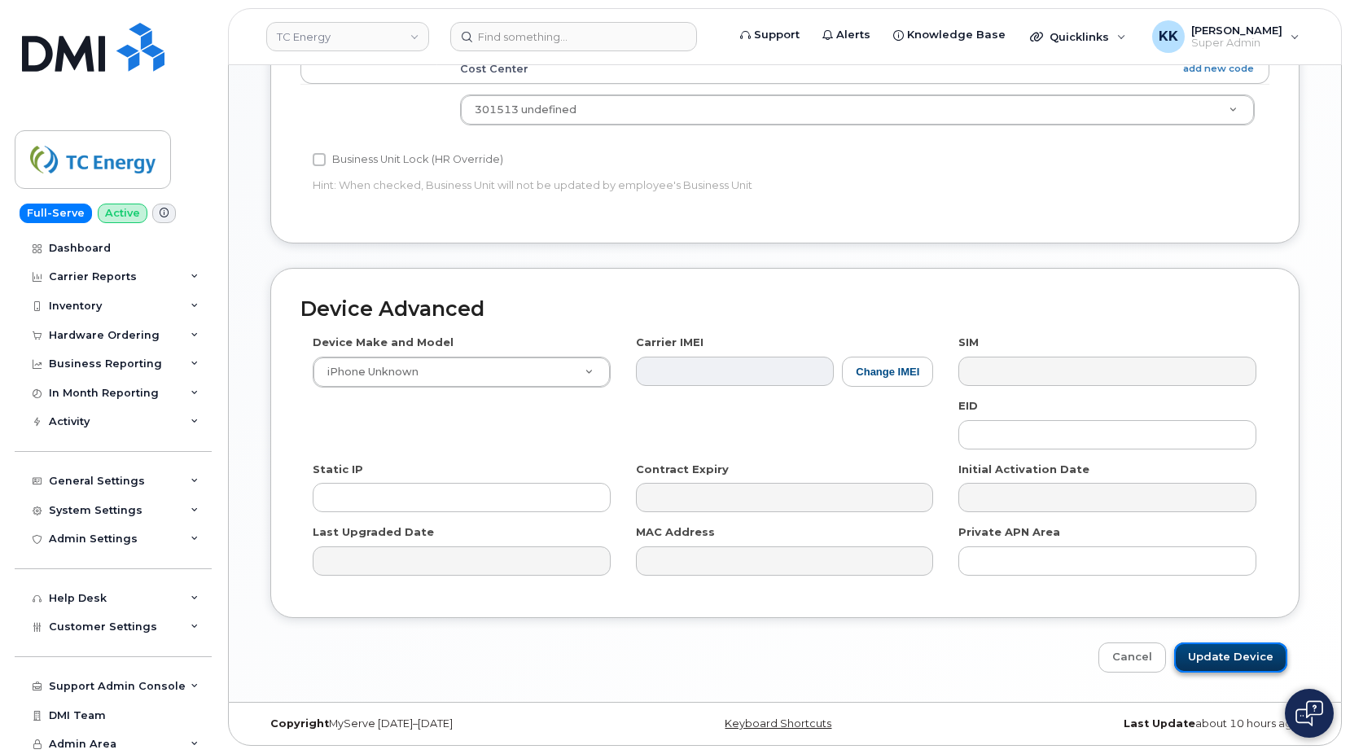
click at [1246, 652] on input "Update Device" at bounding box center [1230, 658] width 113 height 30
type input "Saving..."
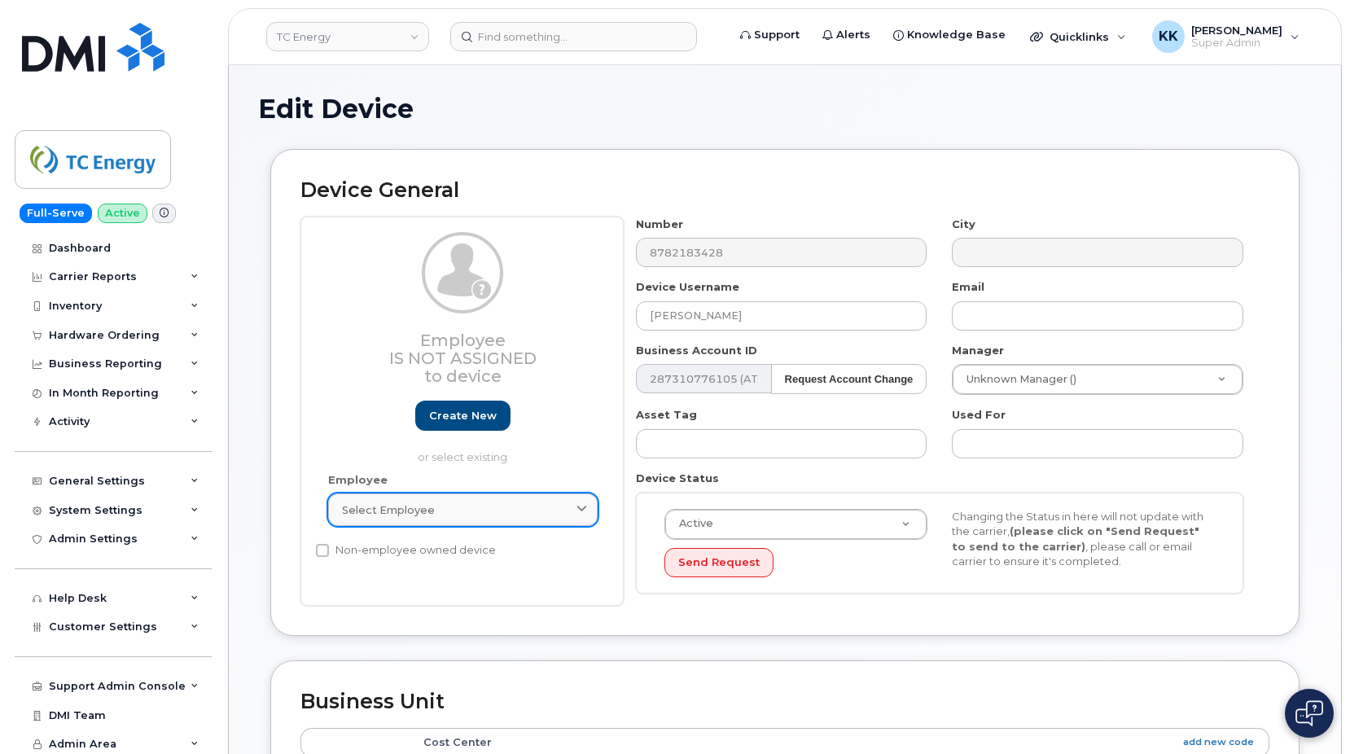
click at [524, 524] on link "Select employee" at bounding box center [463, 510] width 270 height 33
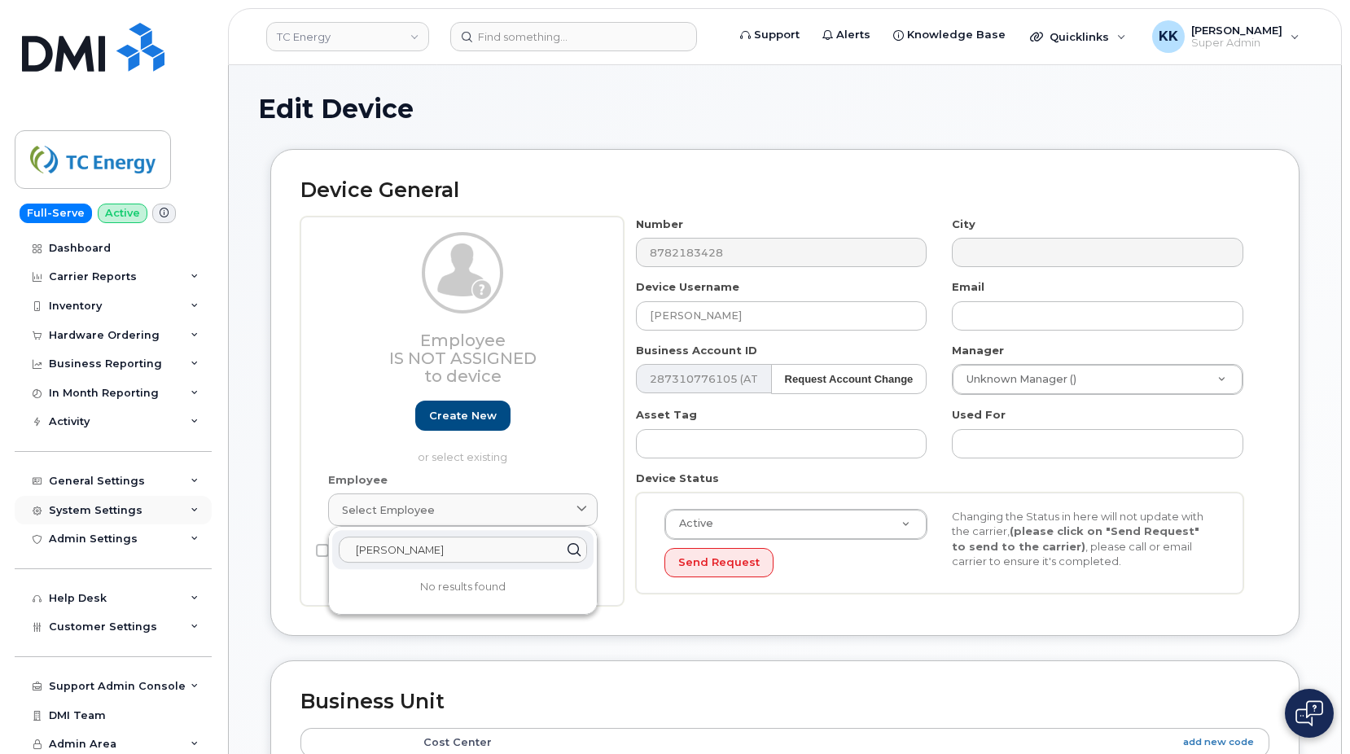
drag, startPoint x: 520, startPoint y: 547, endPoint x: 22, endPoint y: 504, distance: 500.3
click at [339, 537] on input "[PERSON_NAME]" at bounding box center [463, 550] width 248 height 26
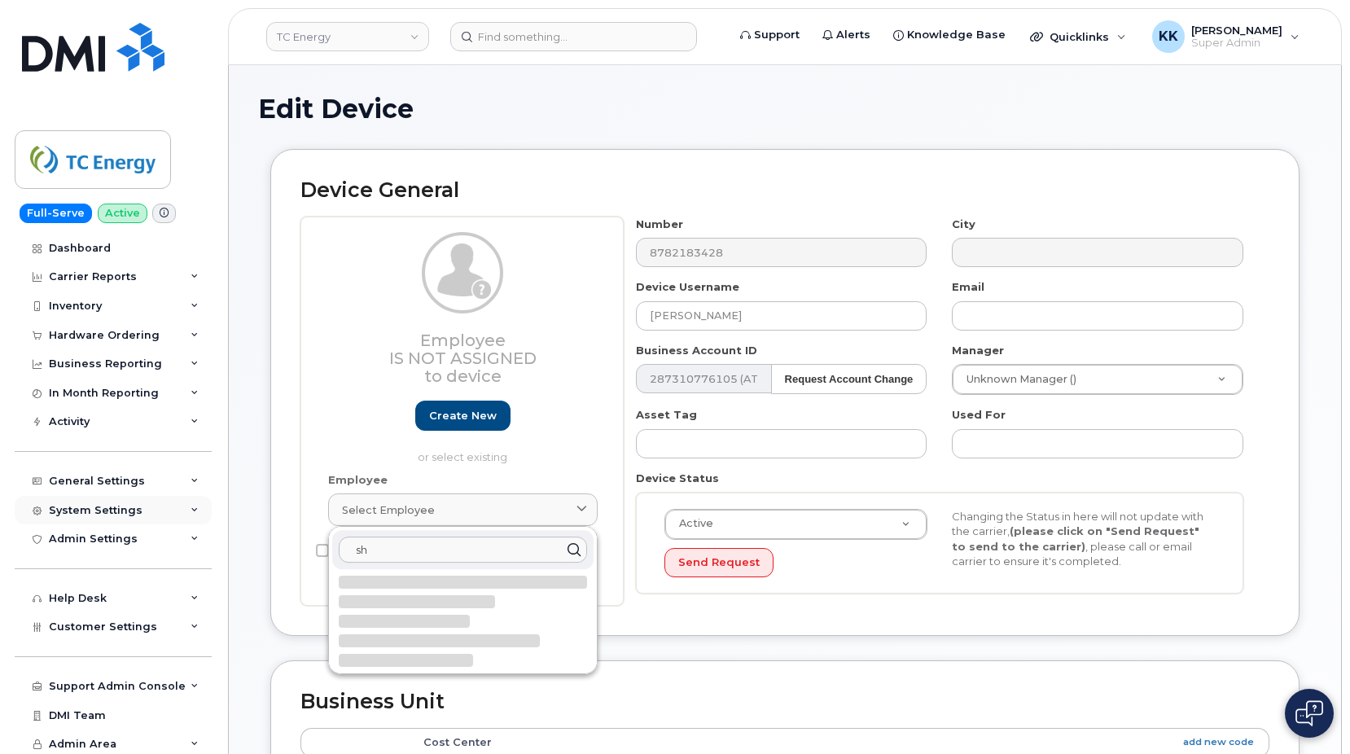
type input "s"
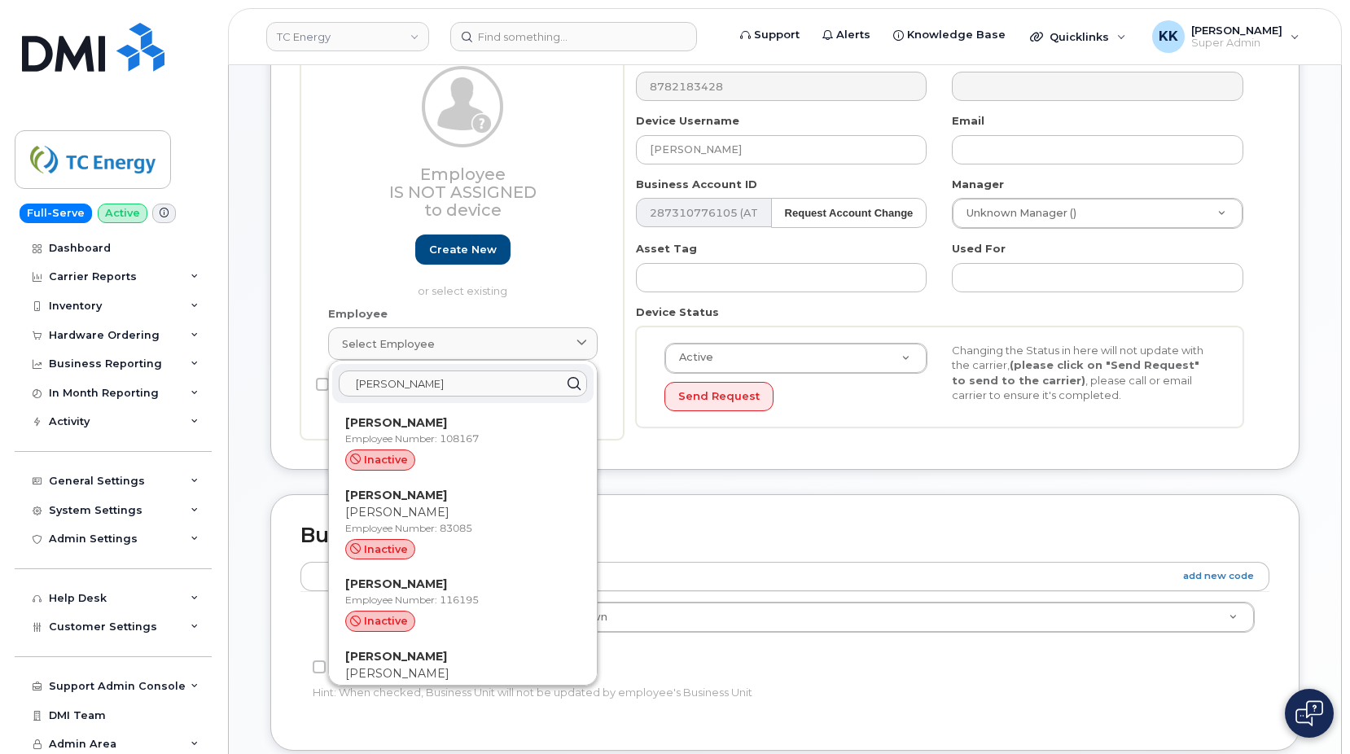
drag, startPoint x: 451, startPoint y: 383, endPoint x: 222, endPoint y: 343, distance: 232.3
click at [339, 371] on input "[PERSON_NAME]" at bounding box center [463, 384] width 248 height 26
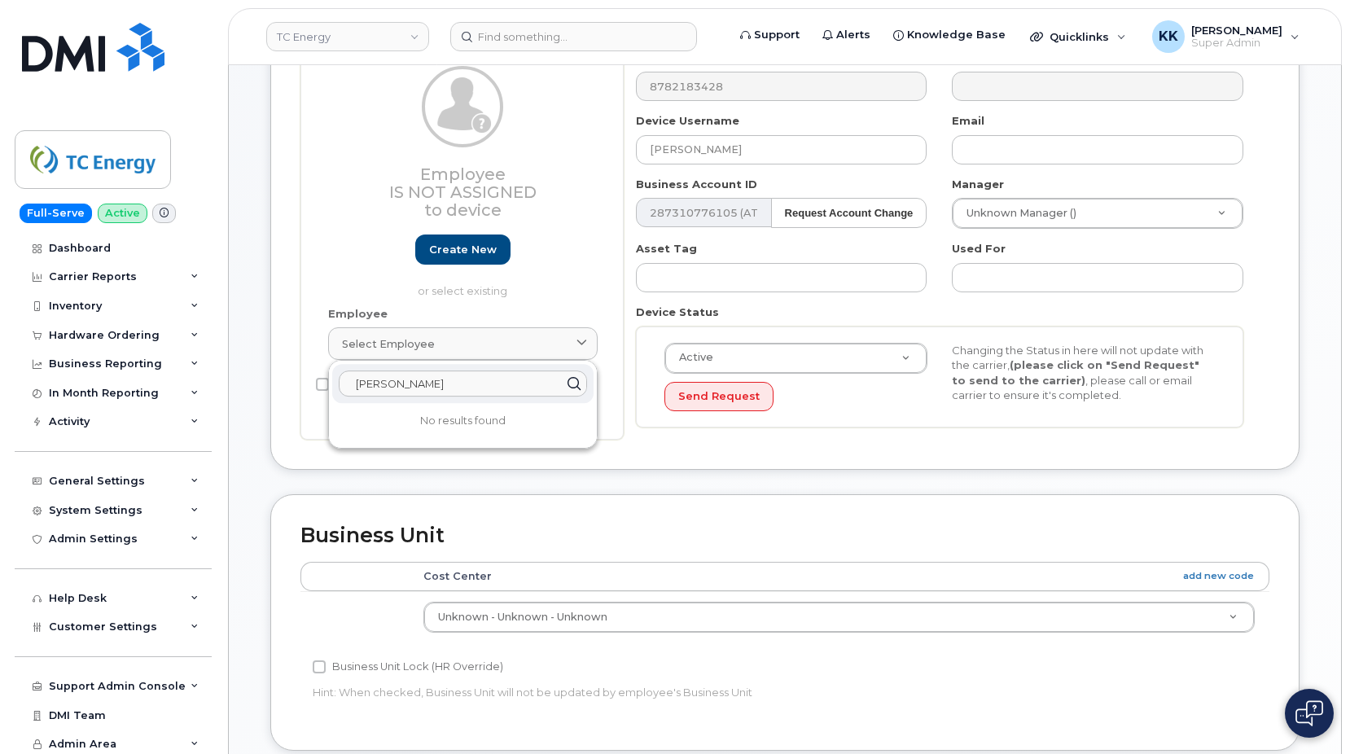
type input "[PERSON_NAME]"
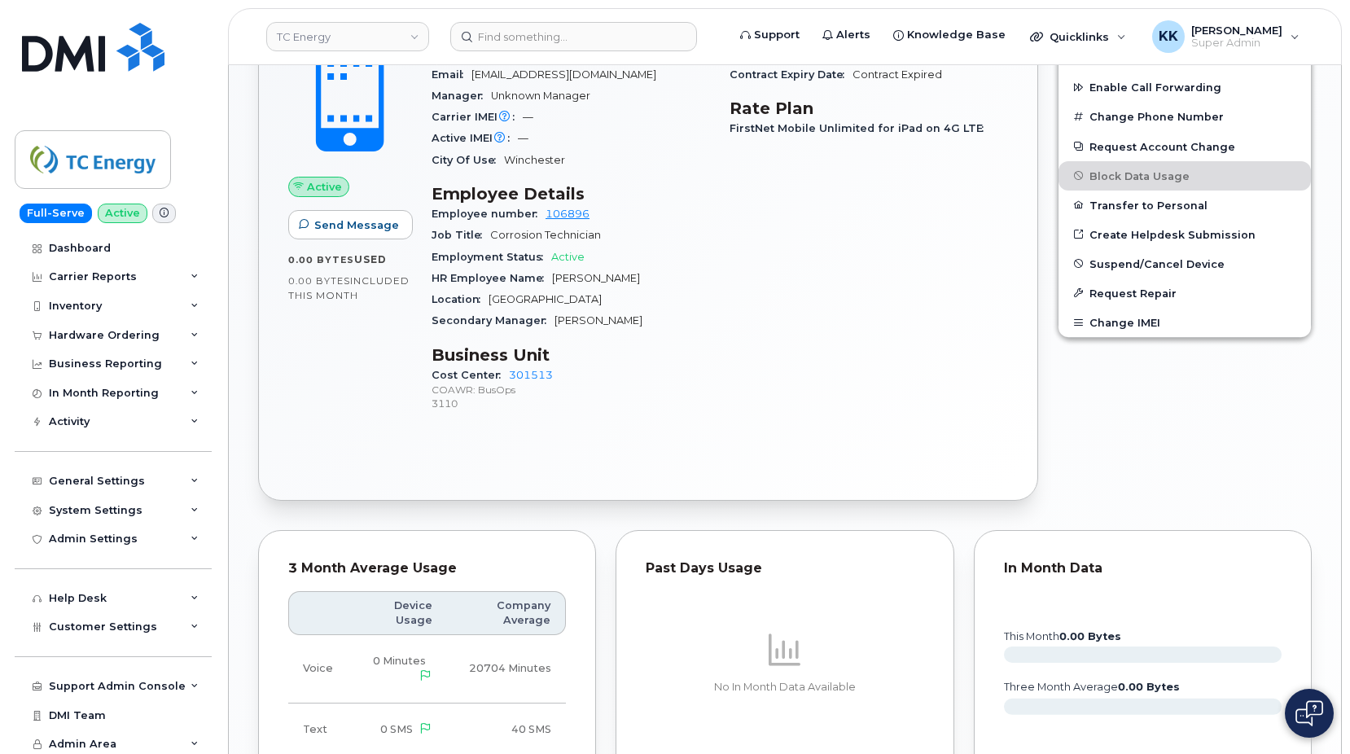
scroll to position [1109, 0]
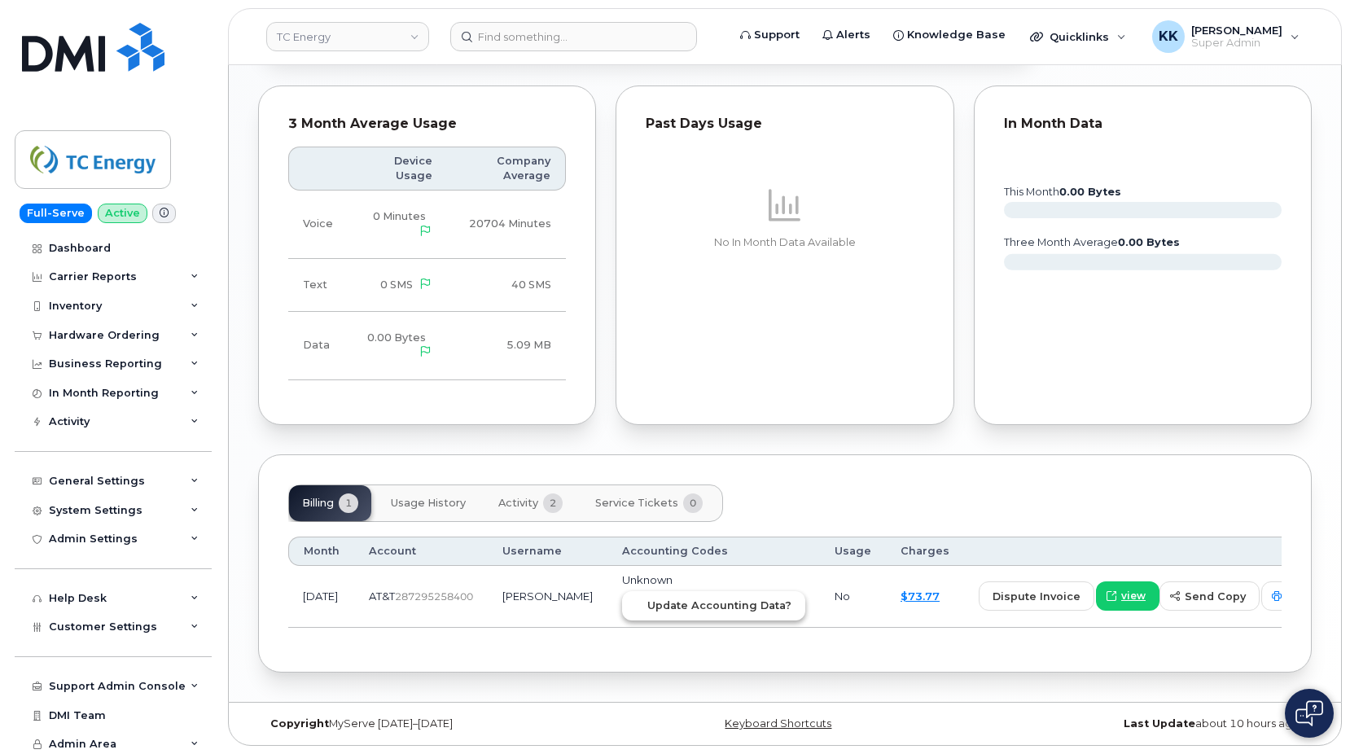
click at [704, 608] on span "Update Accounting Data?" at bounding box center [719, 605] width 144 height 15
